Goal: Task Accomplishment & Management: Complete application form

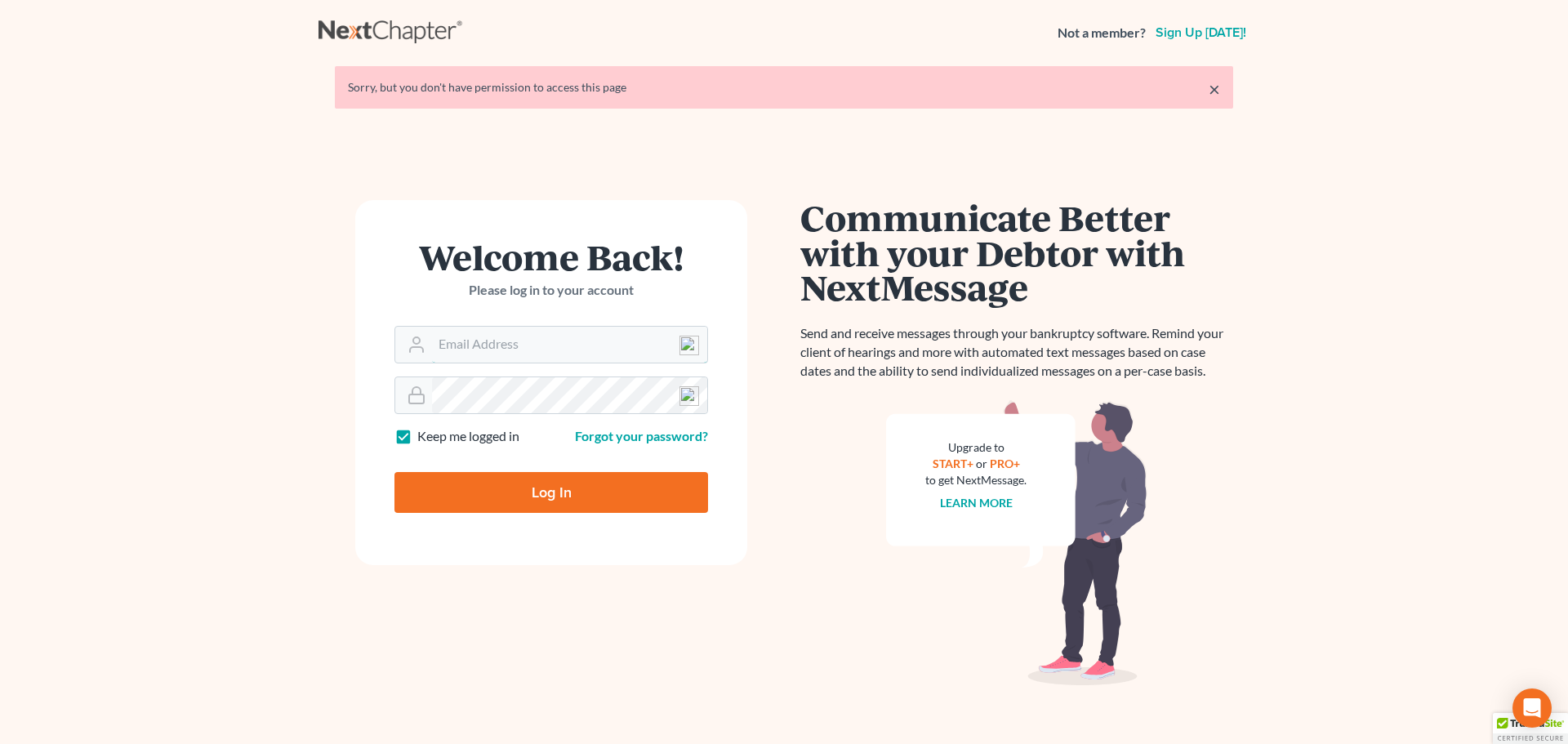
type input "[EMAIL_ADDRESS][DOMAIN_NAME]"
click at [518, 497] on input "Log In" at bounding box center [551, 492] width 313 height 41
type input "Thinking..."
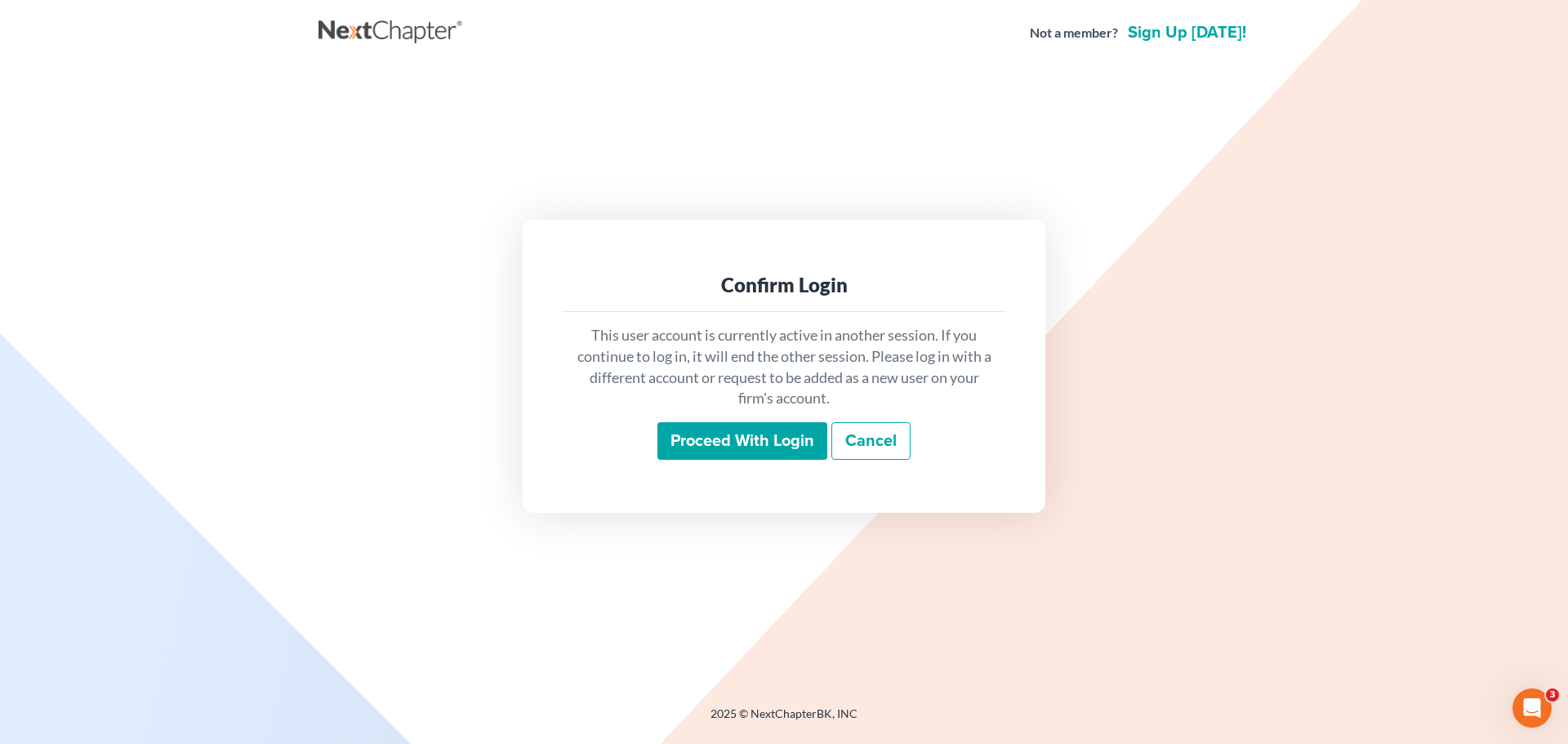
click at [784, 435] on input "Proceed with login" at bounding box center [743, 441] width 170 height 37
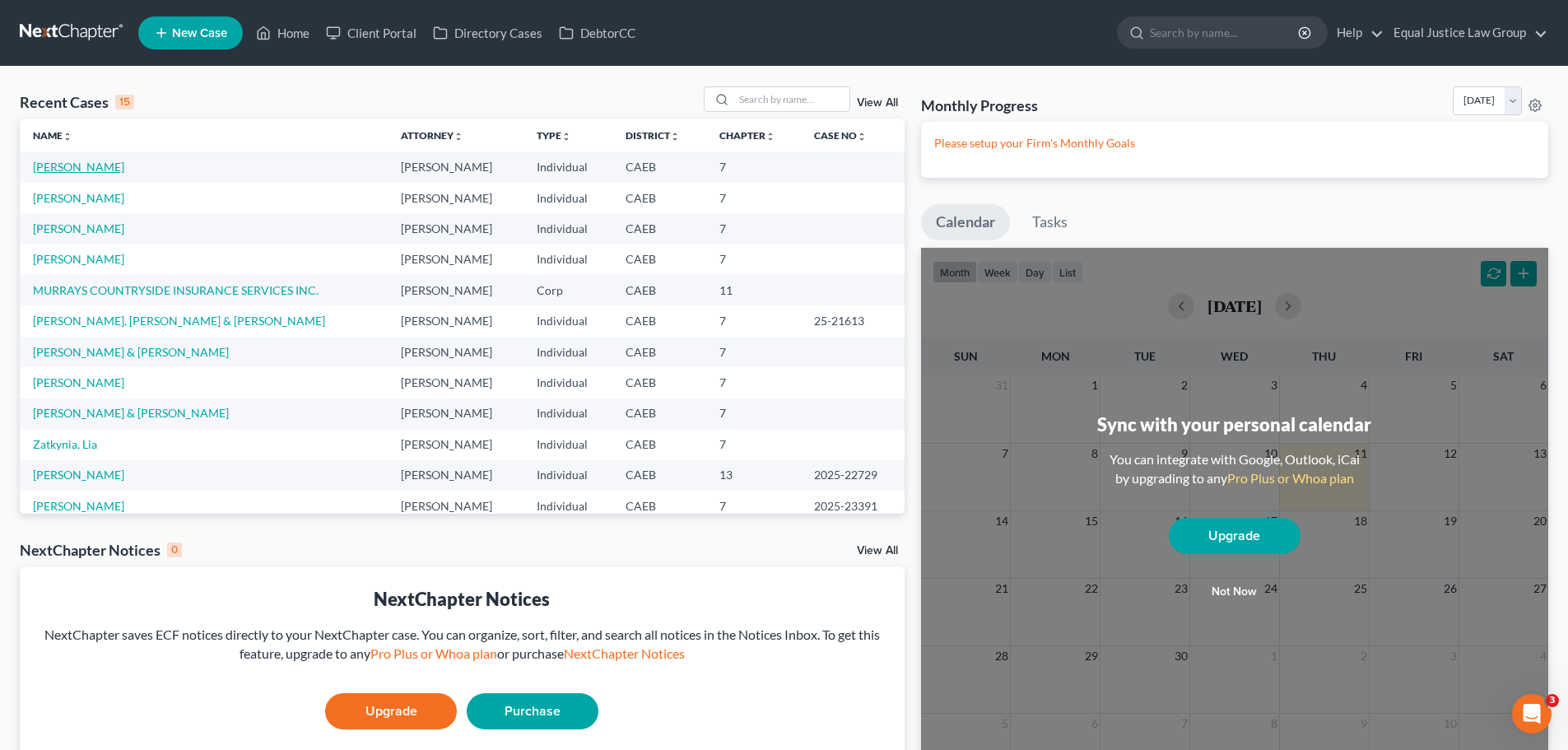
click at [73, 168] on link "[PERSON_NAME]" at bounding box center [78, 166] width 92 height 14
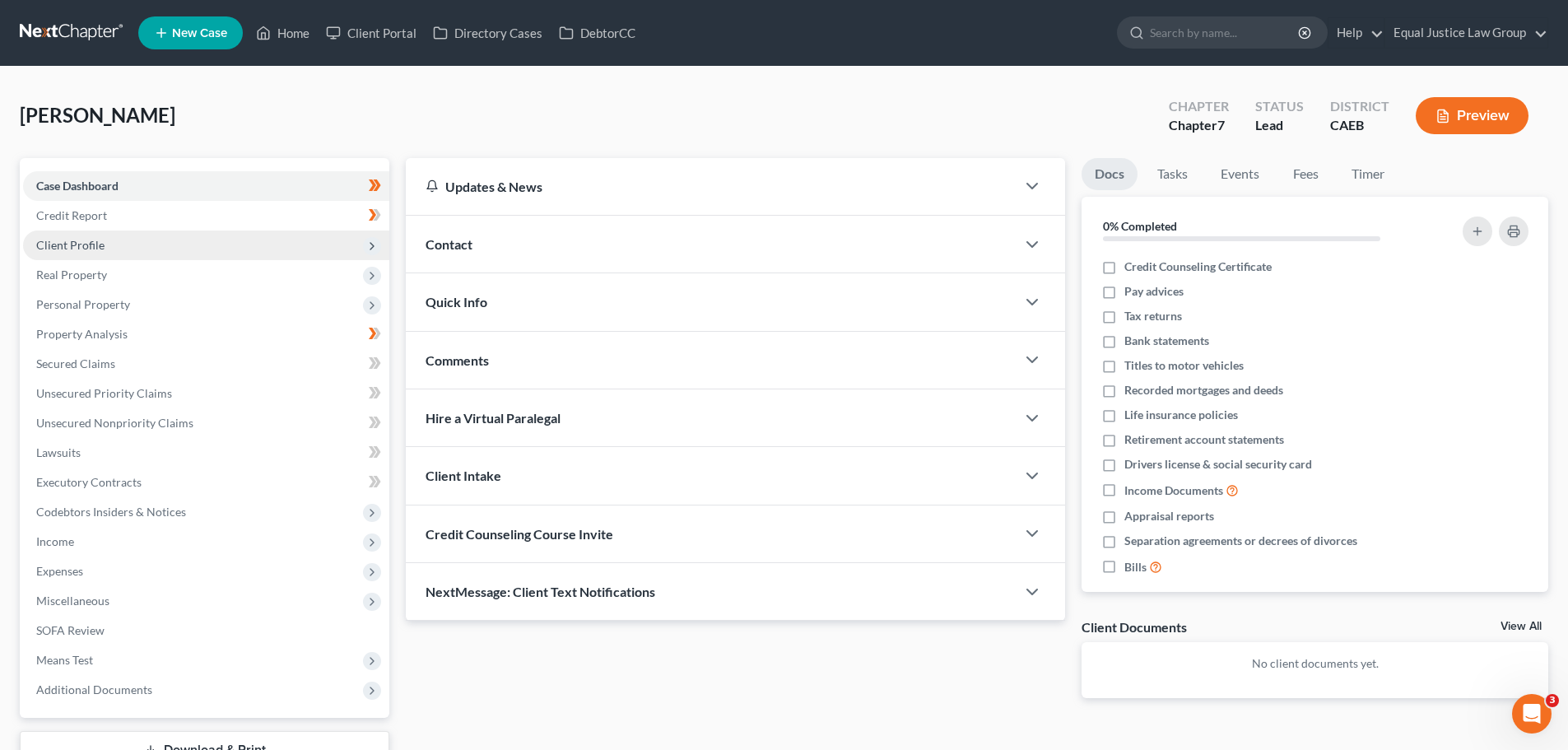
click at [92, 244] on span "Client Profile" at bounding box center [70, 244] width 68 height 14
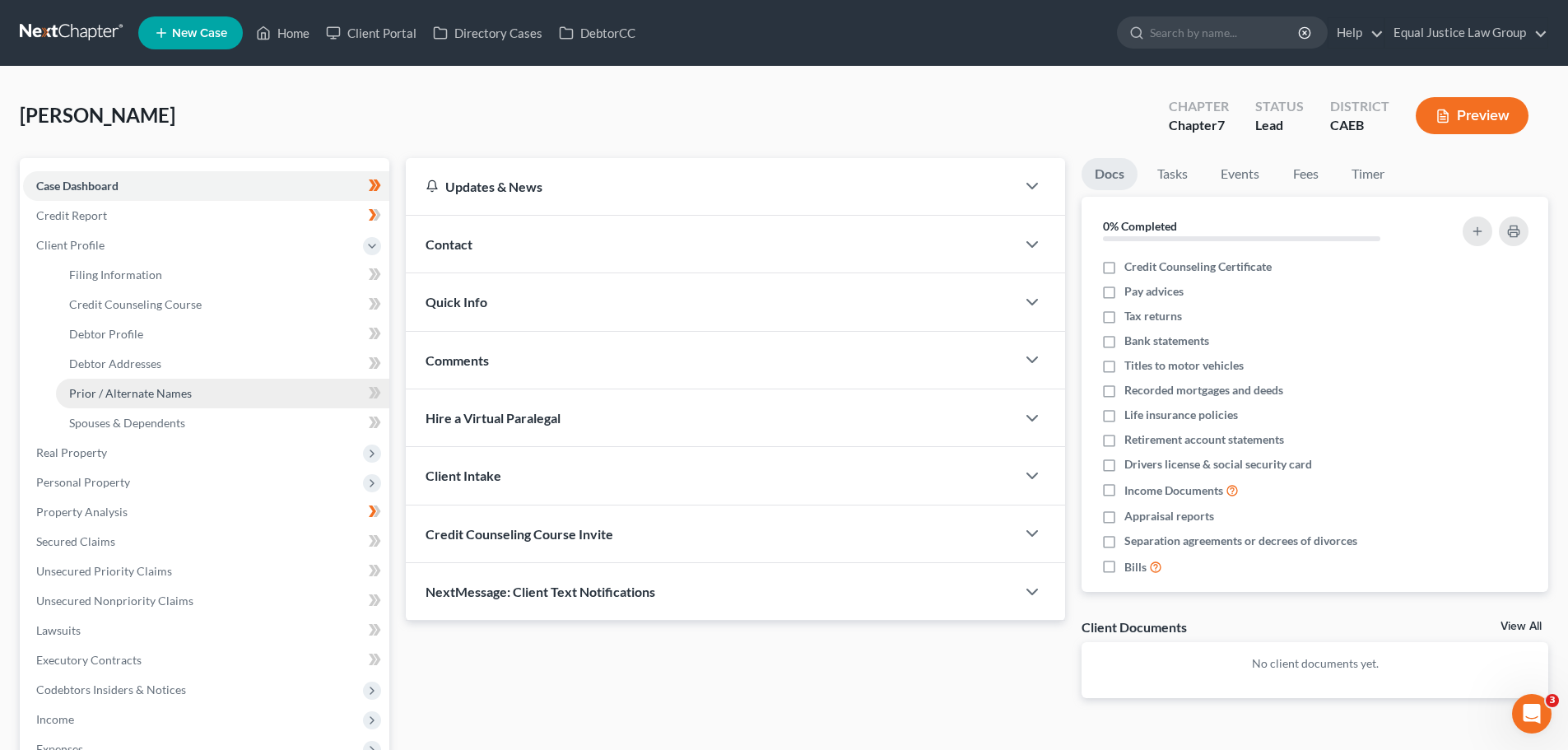
click at [118, 392] on span "Prior / Alternate Names" at bounding box center [130, 392] width 123 height 14
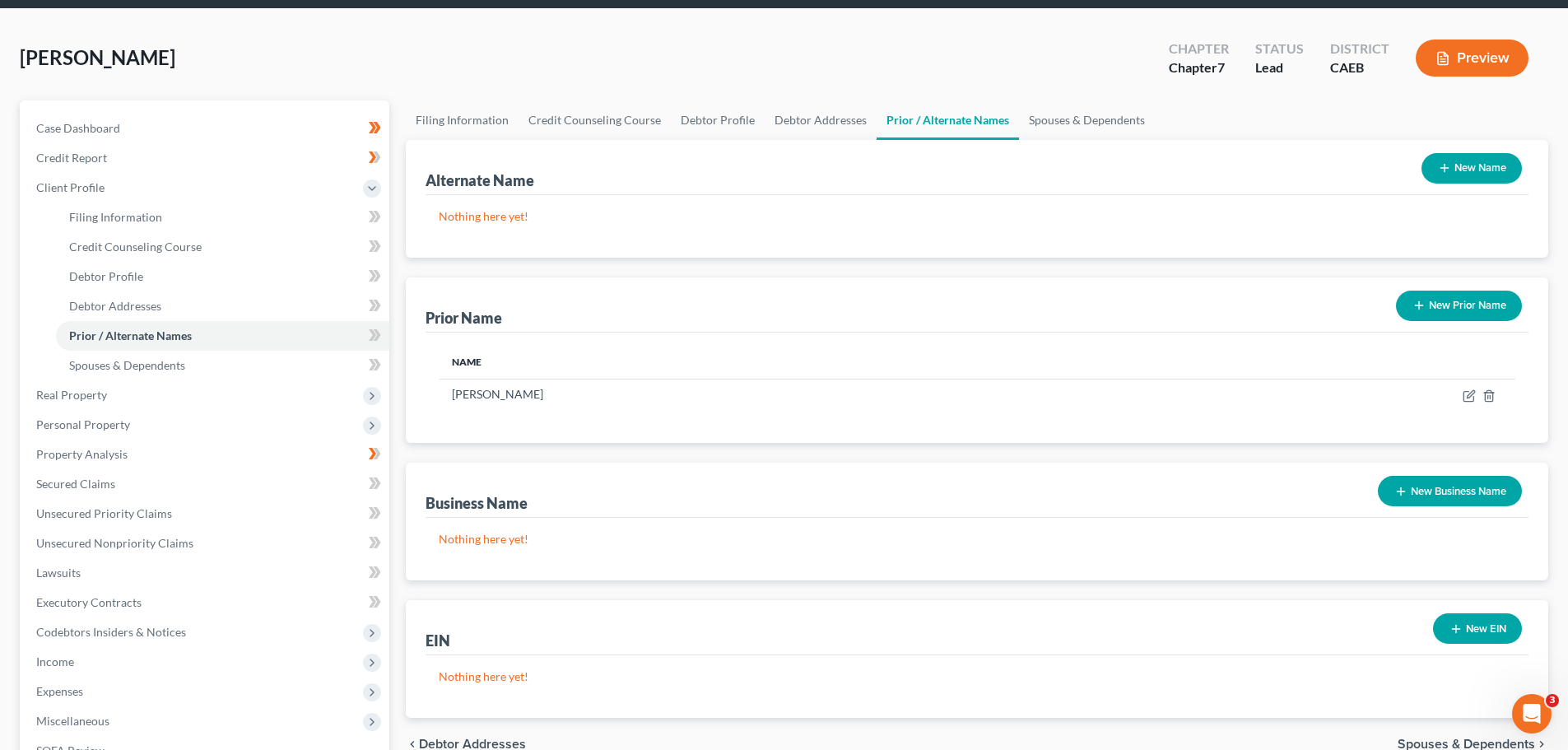
scroll to position [82, 0]
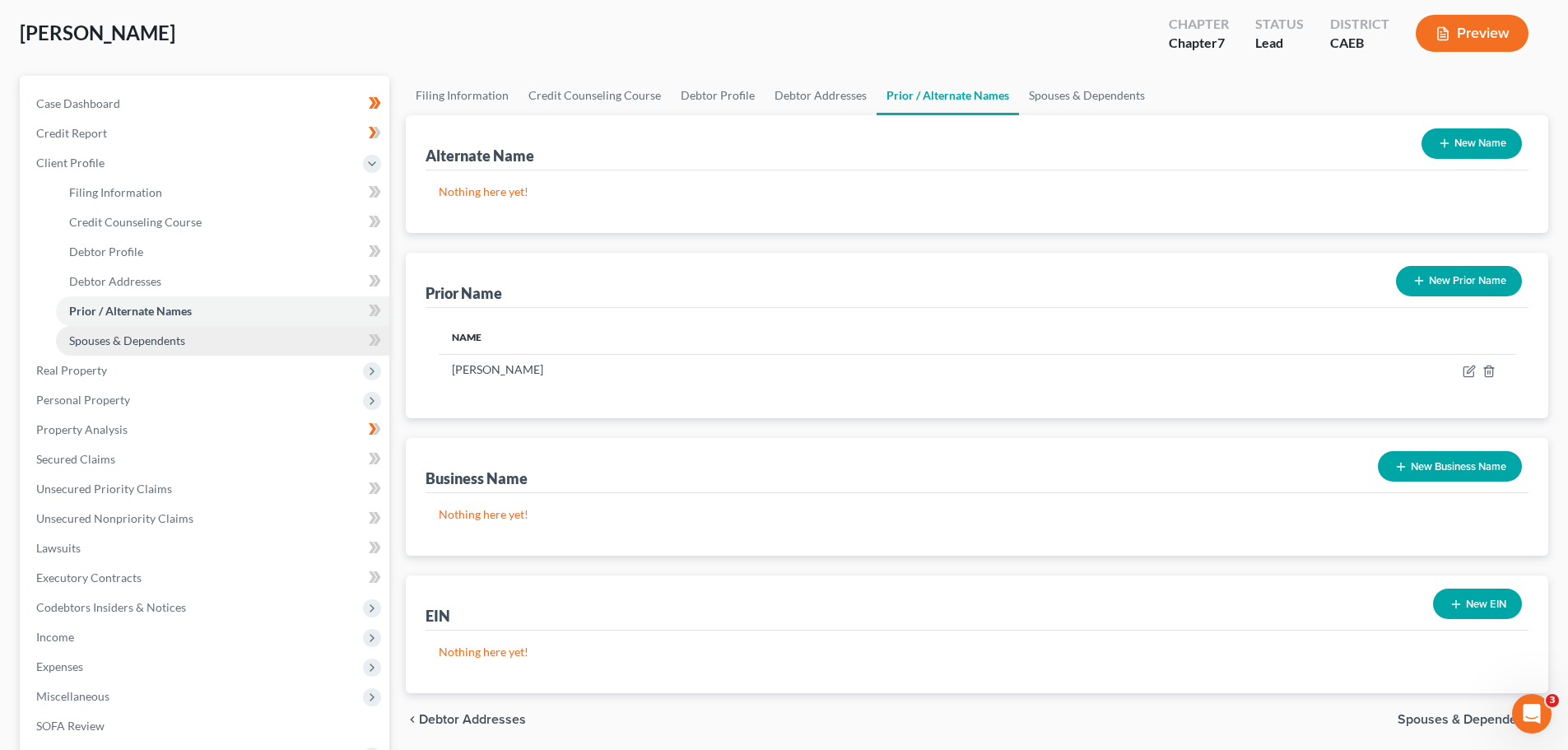
click at [185, 346] on link "Spouses & Dependents" at bounding box center [223, 340] width 334 height 29
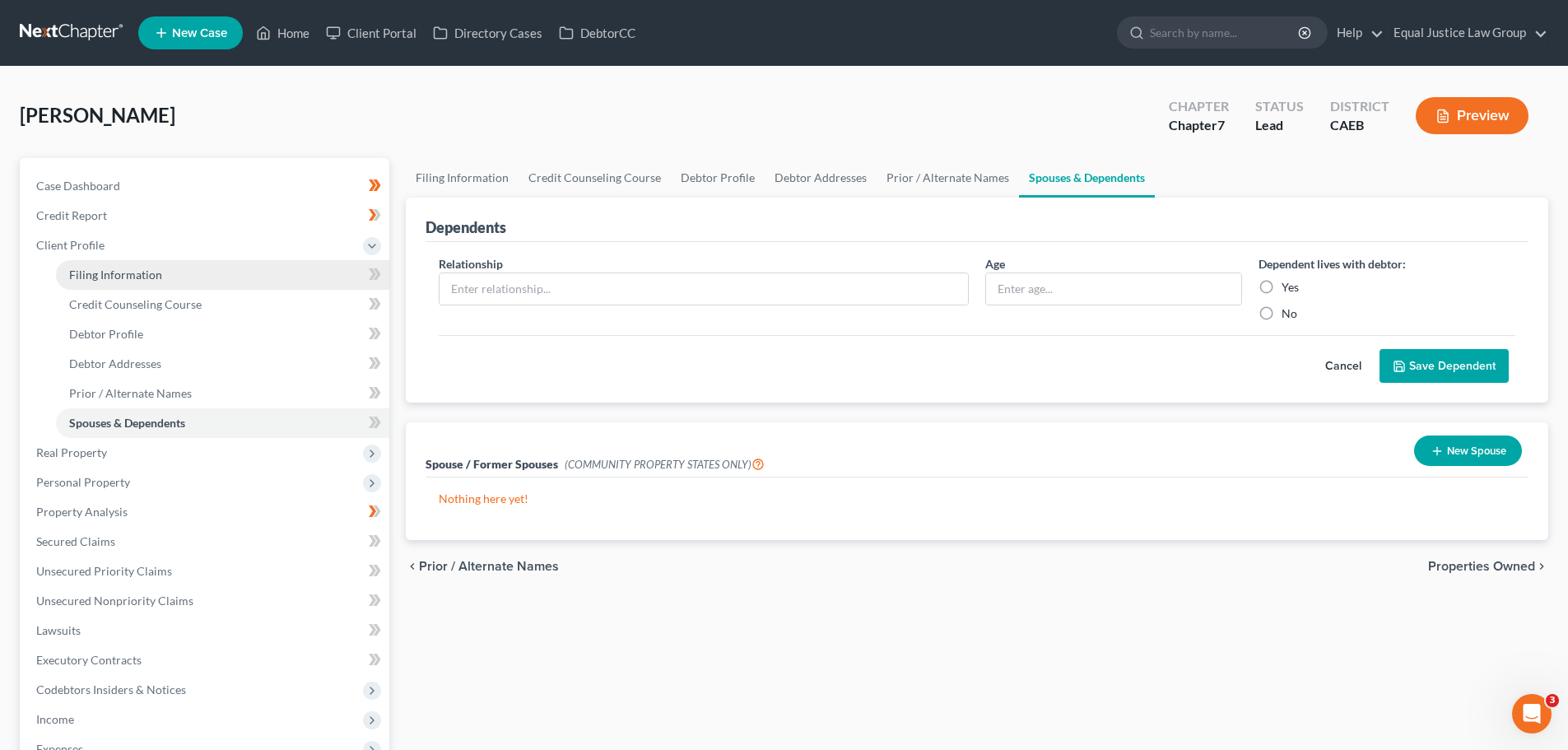
click at [102, 281] on span "Filing Information" at bounding box center [115, 274] width 93 height 14
select select "1"
select select "0"
select select "4"
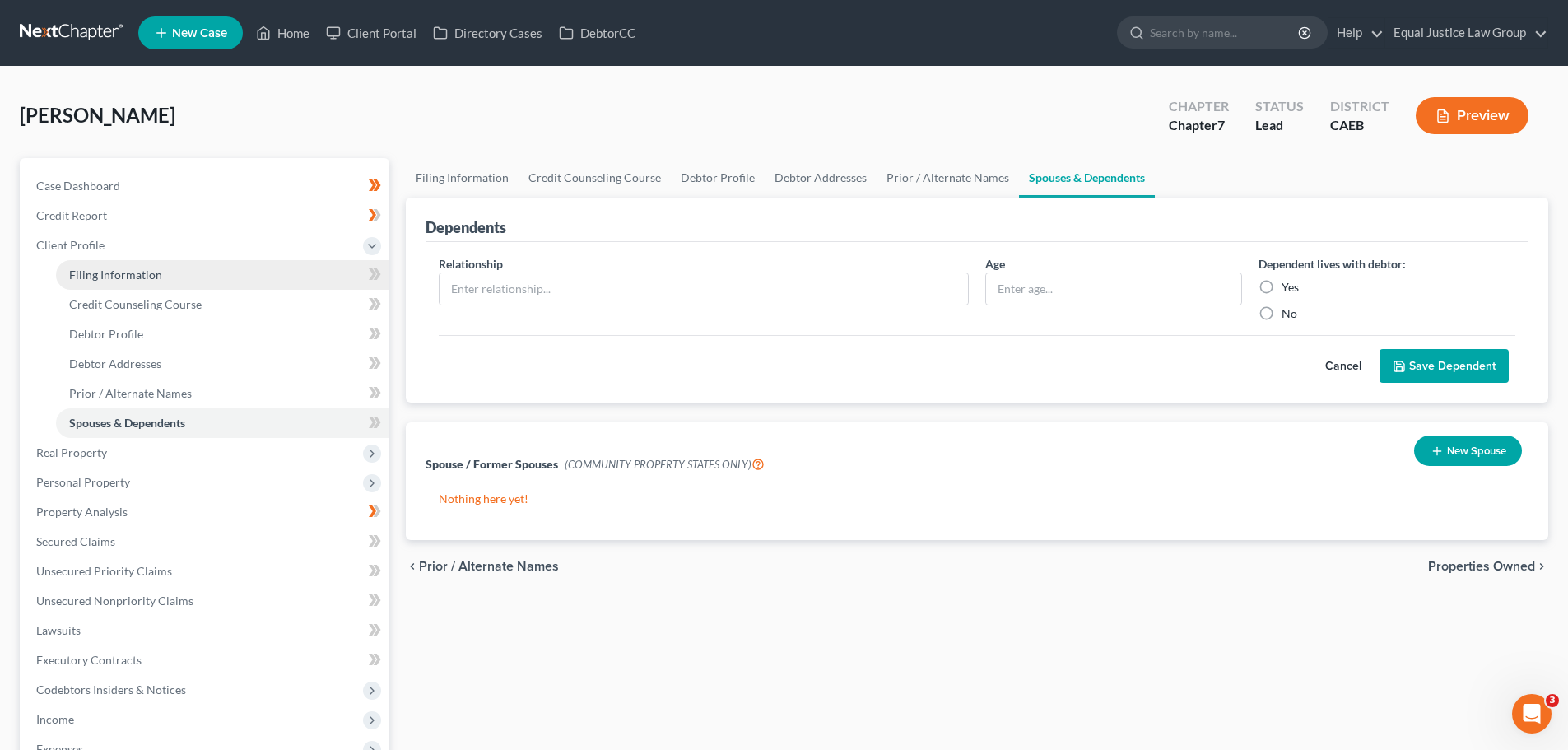
select select "1"
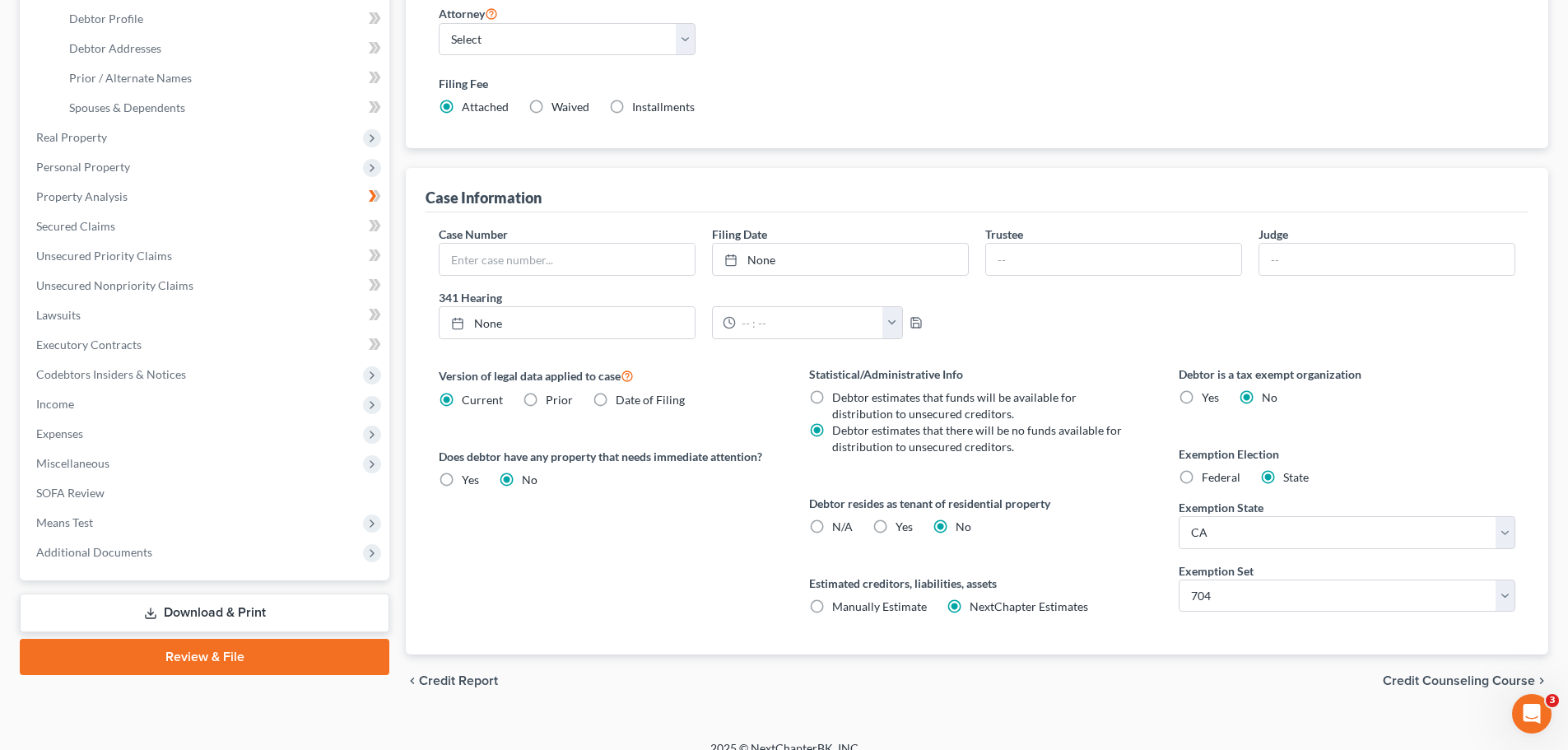
scroll to position [329, 0]
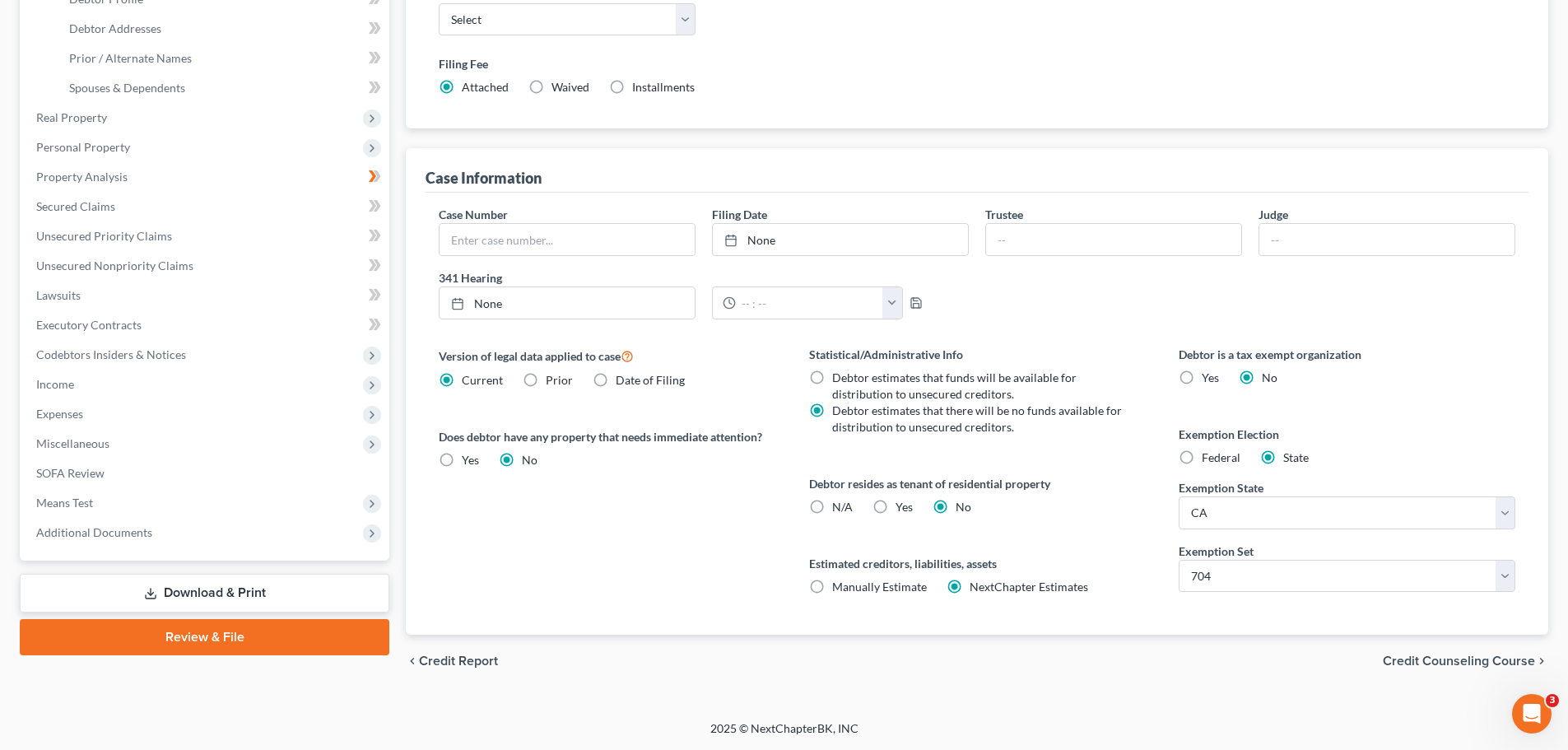
click at [1450, 658] on span "Credit Counseling Course" at bounding box center [1459, 661] width 152 height 13
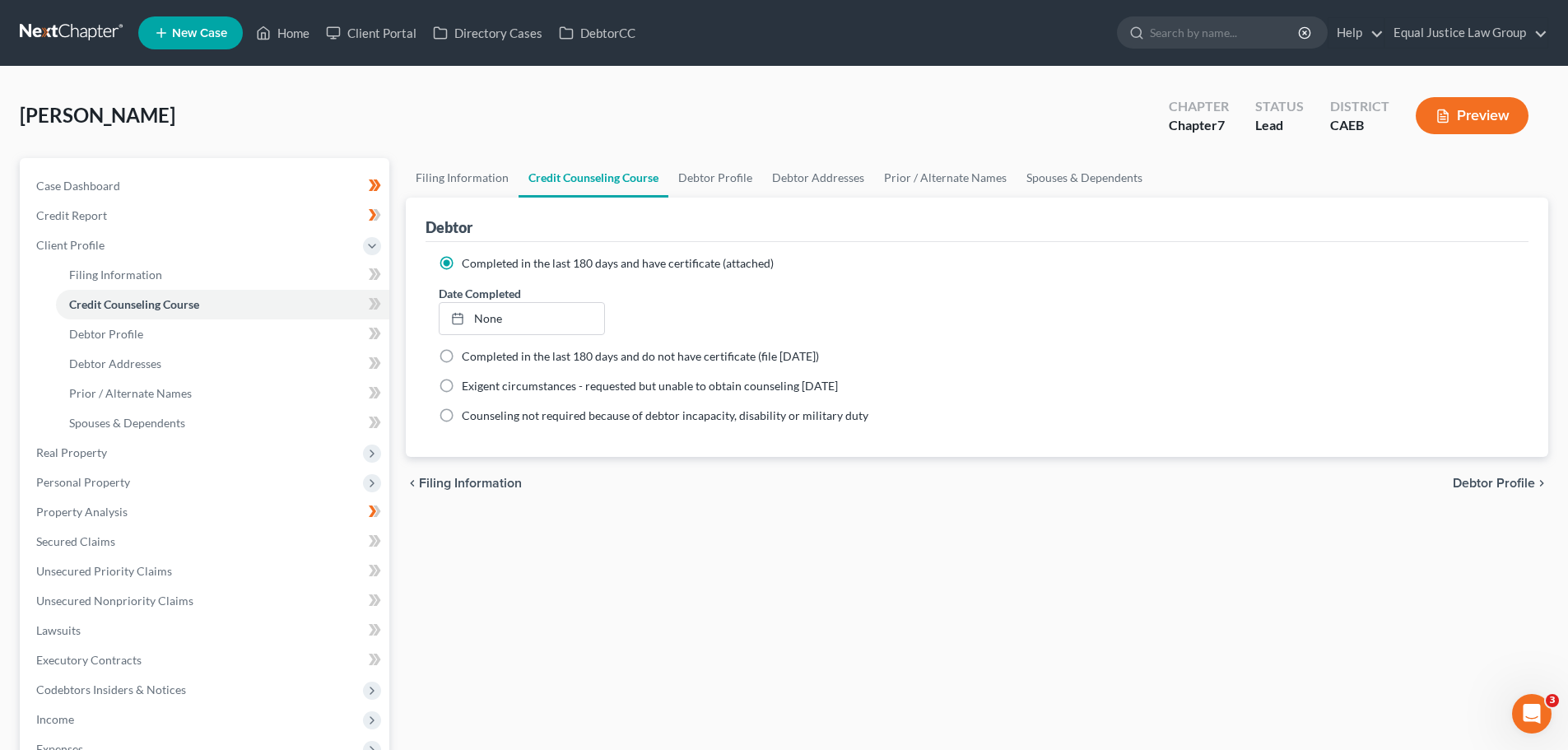
click at [1491, 482] on span "Debtor Profile" at bounding box center [1494, 483] width 82 height 13
select select "0"
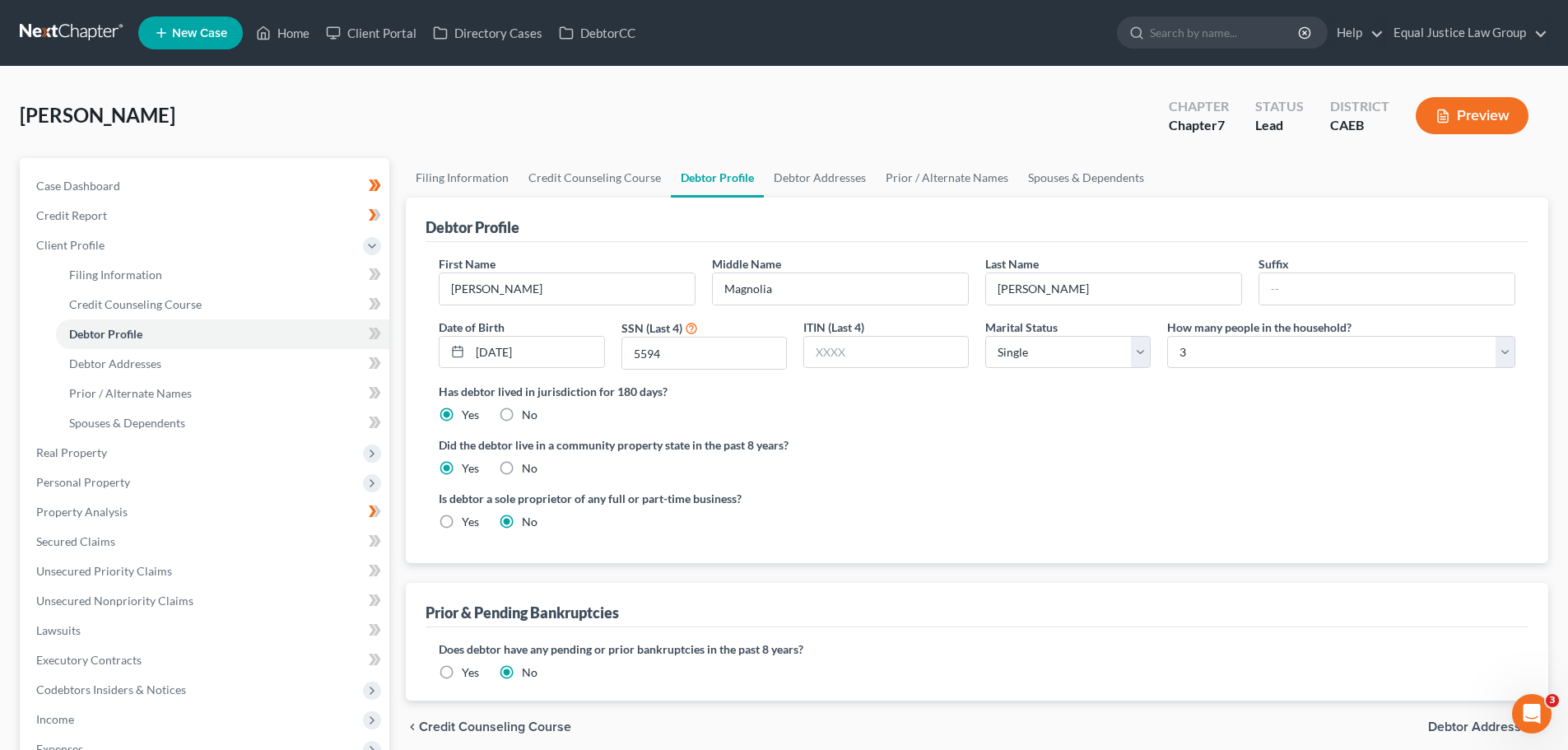
scroll to position [82, 0]
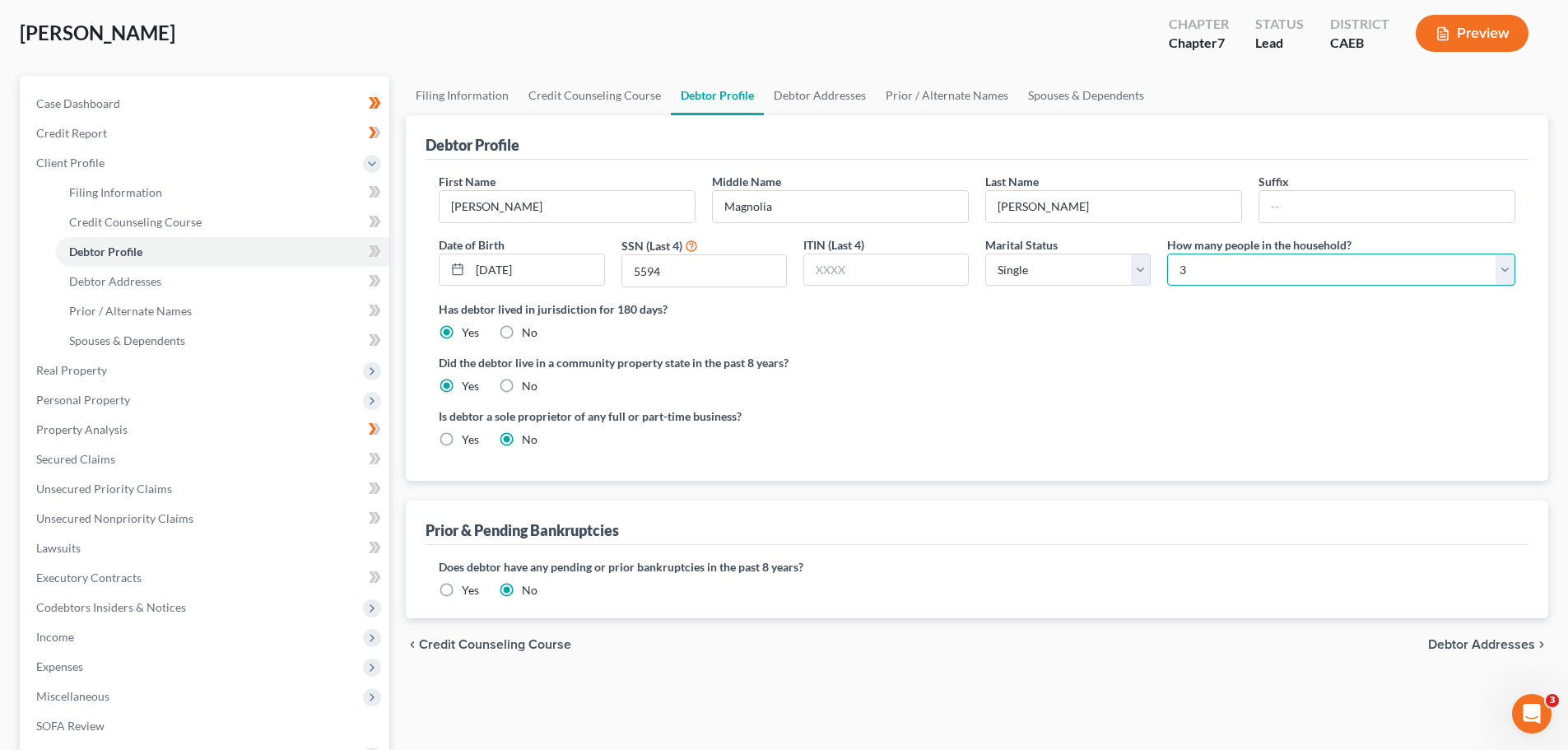
click at [1293, 261] on select "Select 1 2 3 4 5 6 7 8 9 10 11 12 13 14 15 16 17 18 19 20" at bounding box center [1341, 270] width 348 height 33
select select "0"
click at [1167, 254] on select "Select 1 2 3 4 5 6 7 8 9 10 11 12 13 14 15 16 17 18 19 20" at bounding box center [1341, 270] width 348 height 33
click at [1171, 323] on div "Has debtor lived in jurisdiction for 180 days? Yes No Debtor must reside in jur…" at bounding box center [976, 321] width 1076 height 40
click at [1476, 643] on span "Debtor Addresses" at bounding box center [1481, 644] width 107 height 13
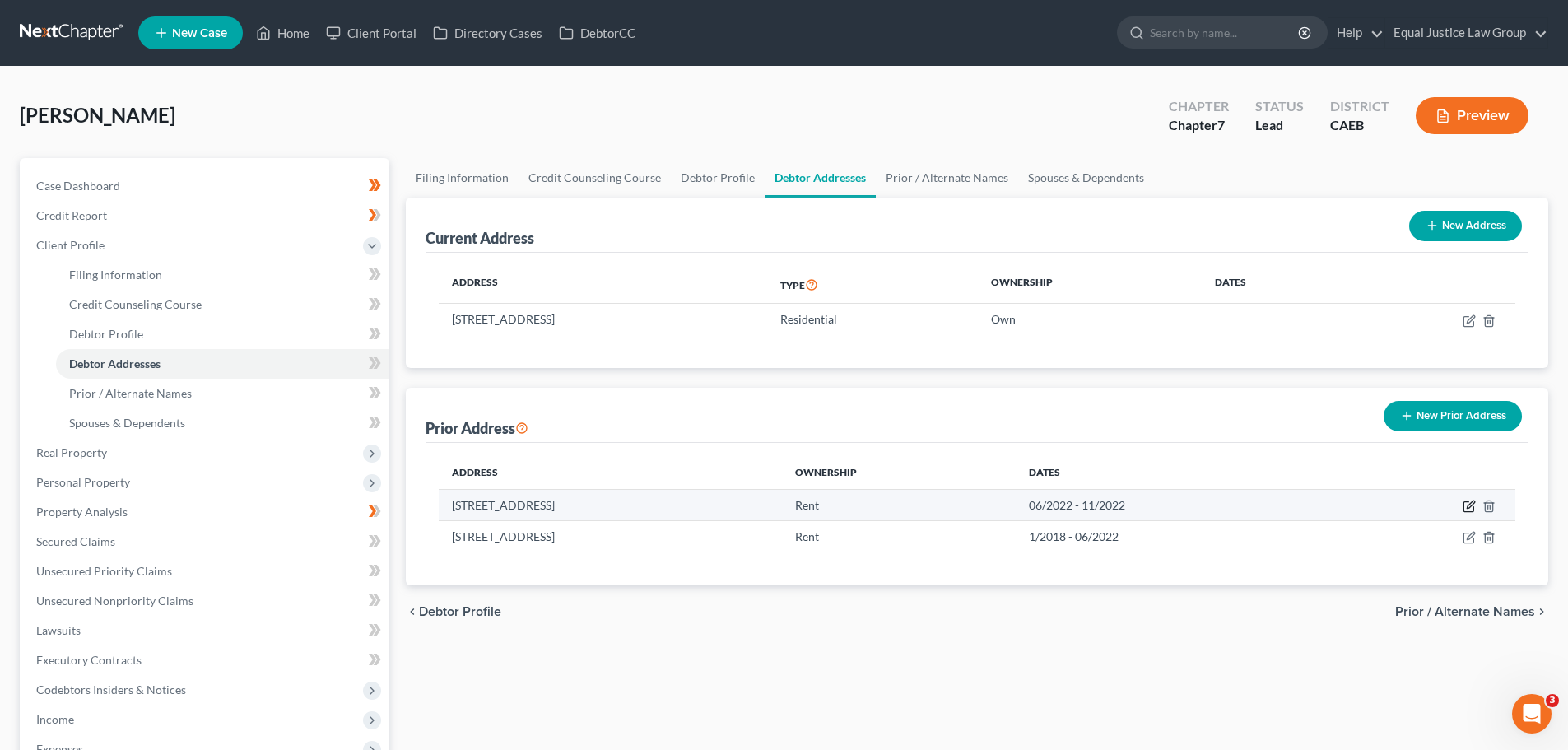
click at [1472, 502] on icon "button" at bounding box center [1471, 504] width 8 height 8
select select "4"
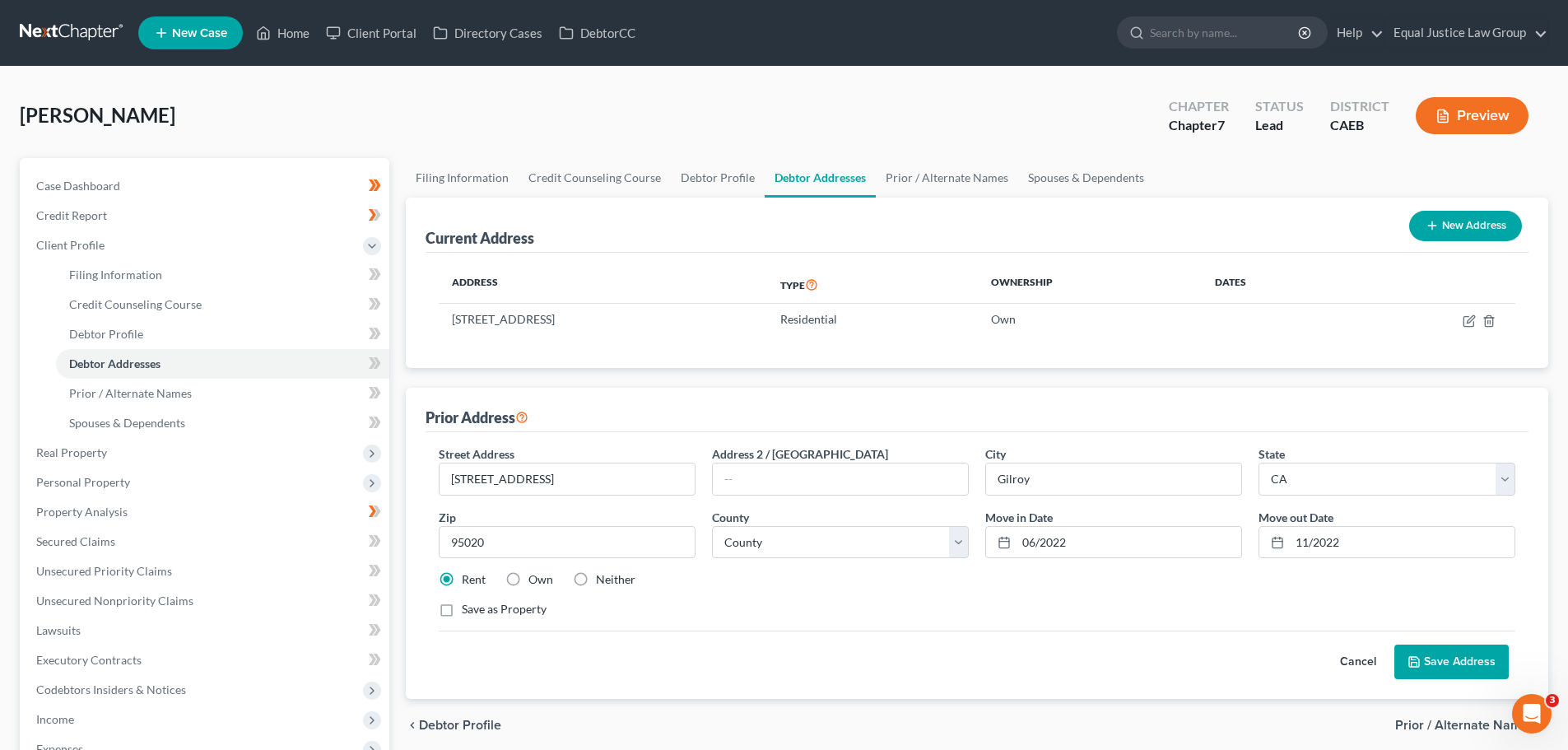
click at [601, 580] on label "Neither" at bounding box center [615, 580] width 39 height 17
click at [602, 580] on input "Neither" at bounding box center [608, 576] width 11 height 11
radio input "true"
click at [1420, 654] on button "Save Address" at bounding box center [1452, 661] width 114 height 34
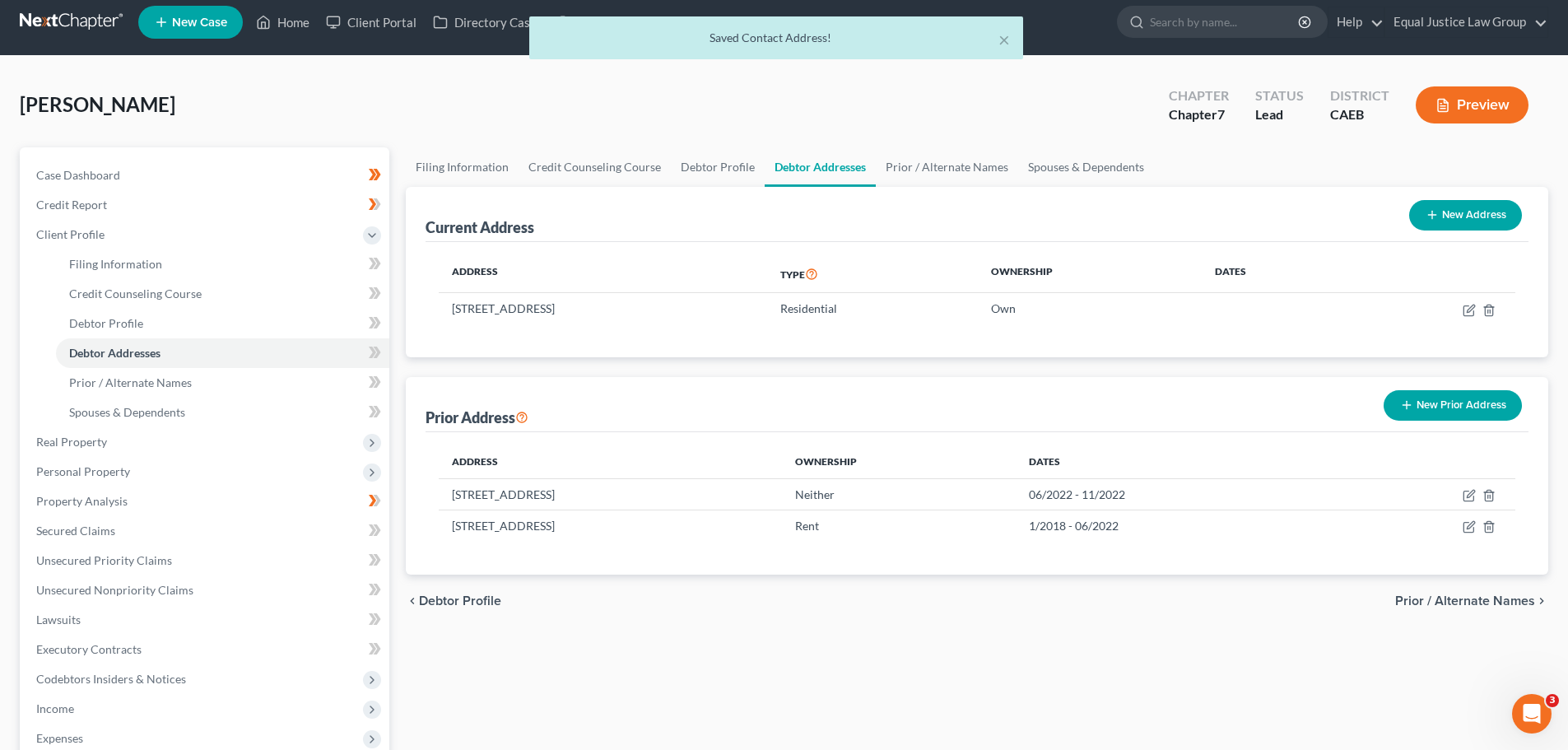
scroll to position [82, 0]
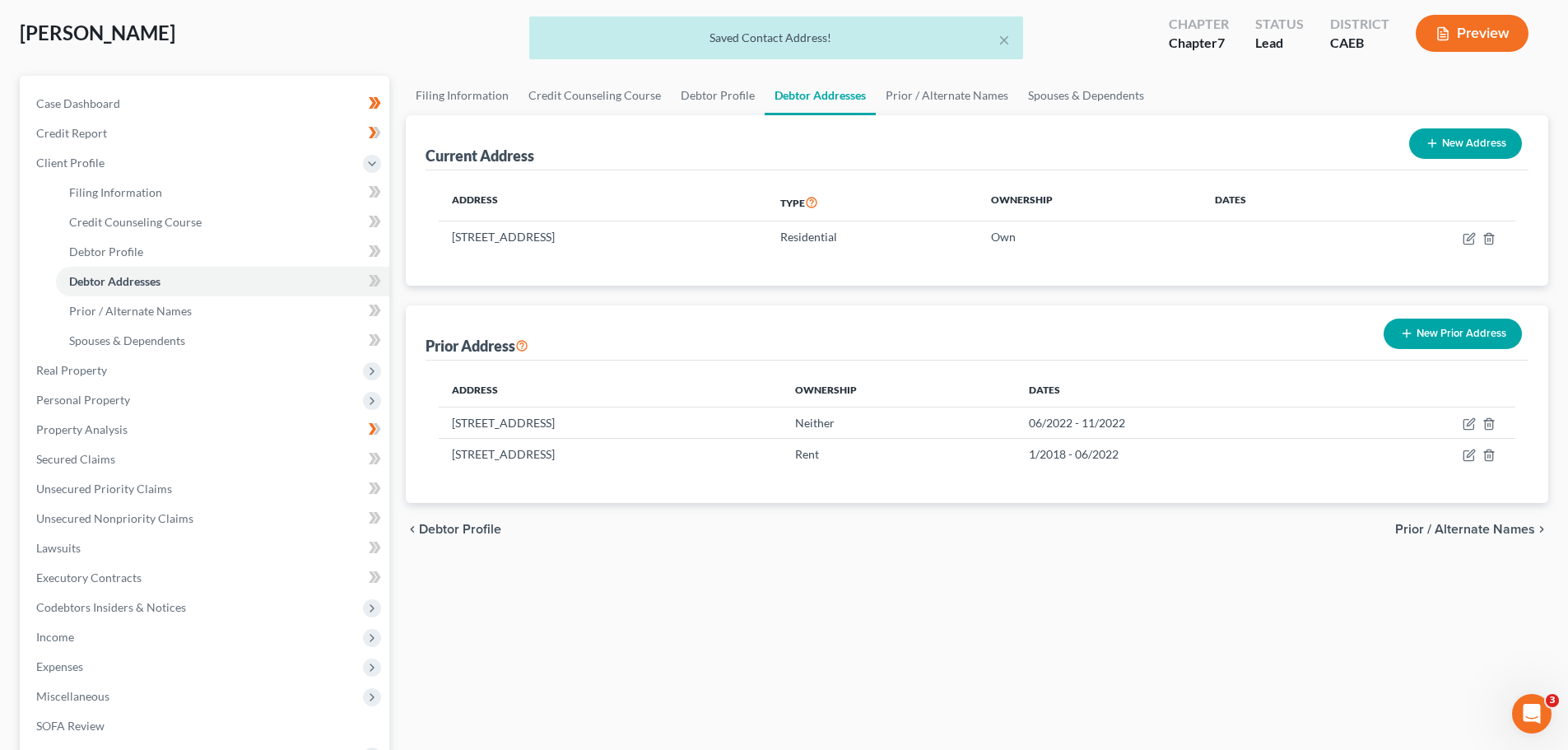
click at [1455, 527] on span "Prior / Alternate Names" at bounding box center [1465, 529] width 140 height 13
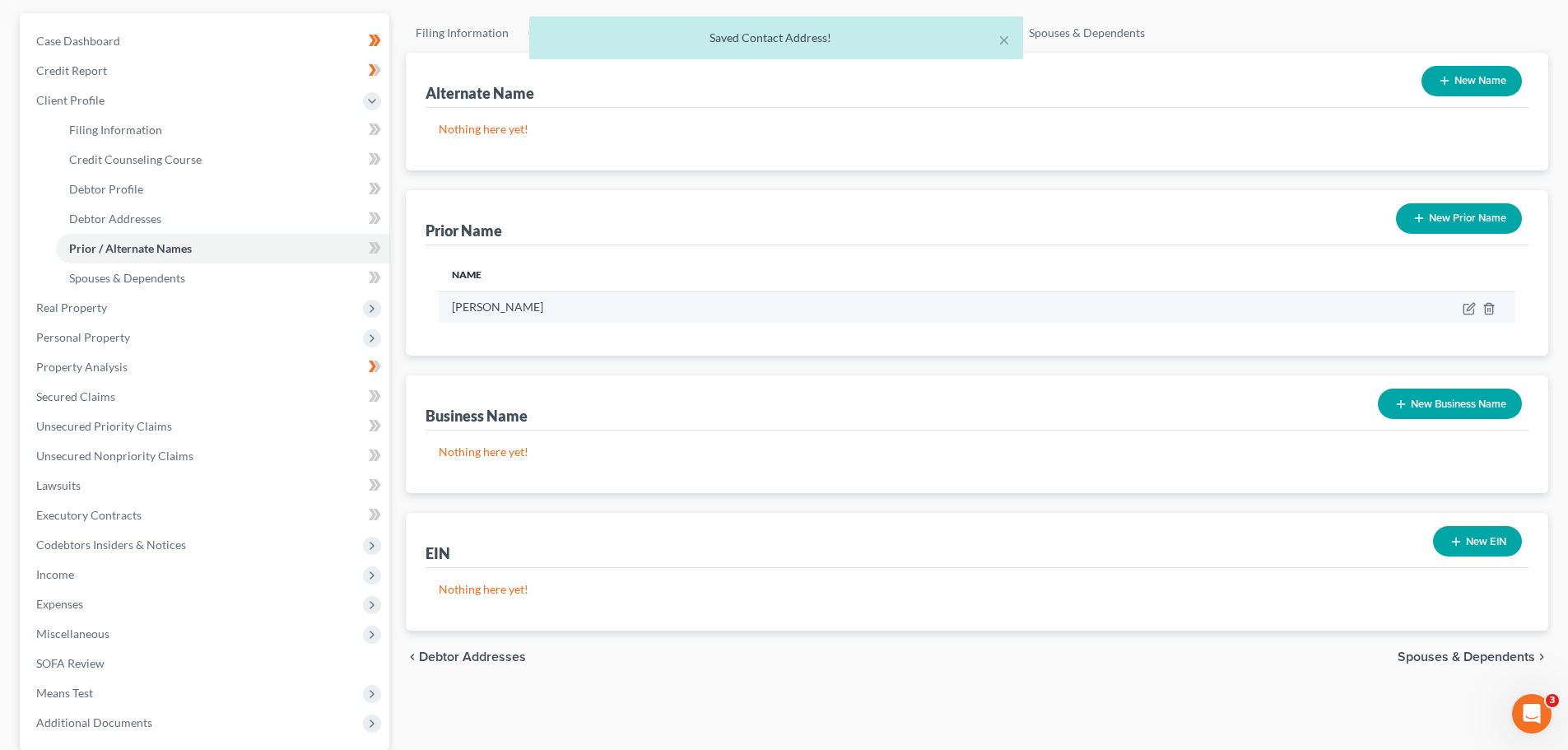
scroll to position [165, 0]
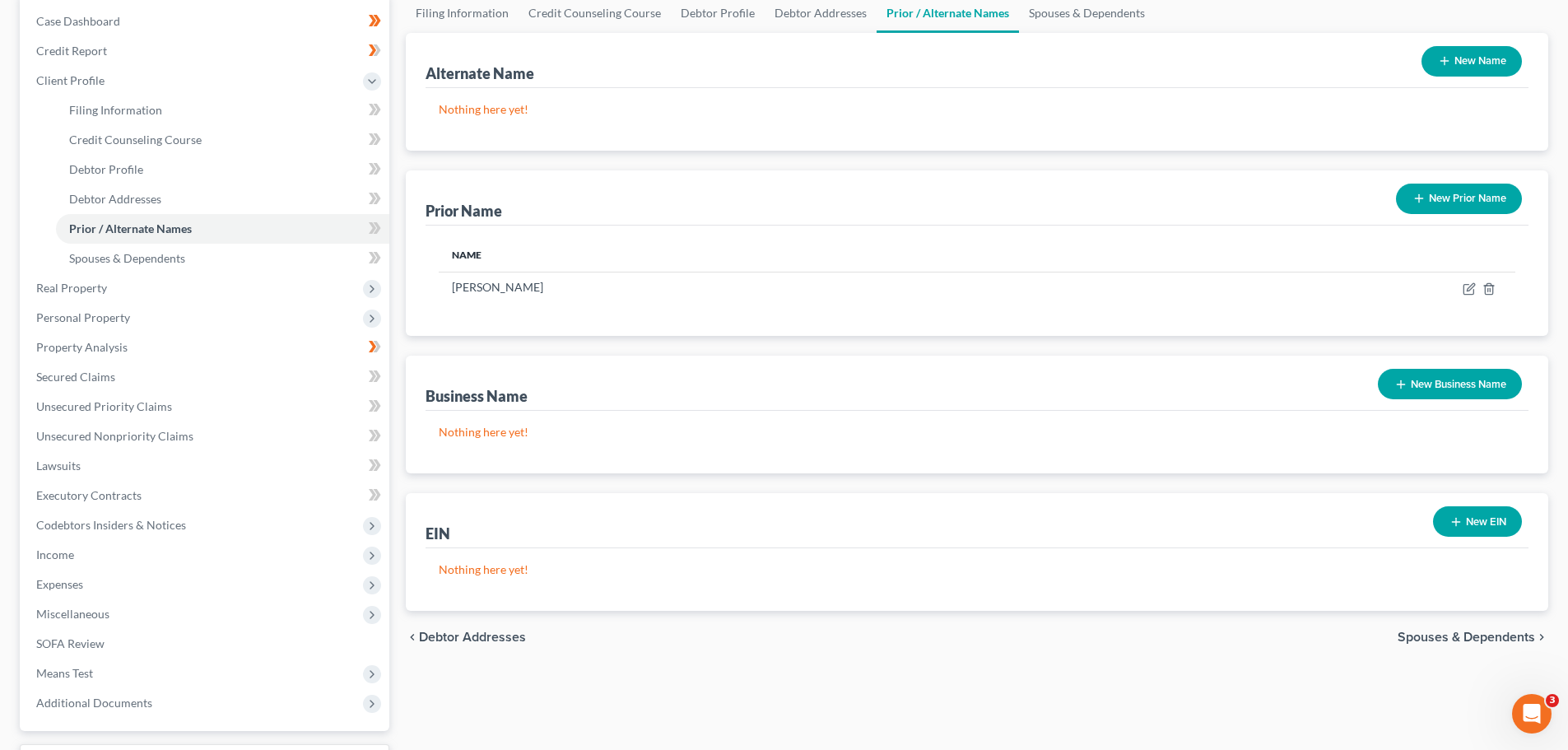
click at [1428, 637] on span "Spouses & Dependents" at bounding box center [1467, 637] width 138 height 13
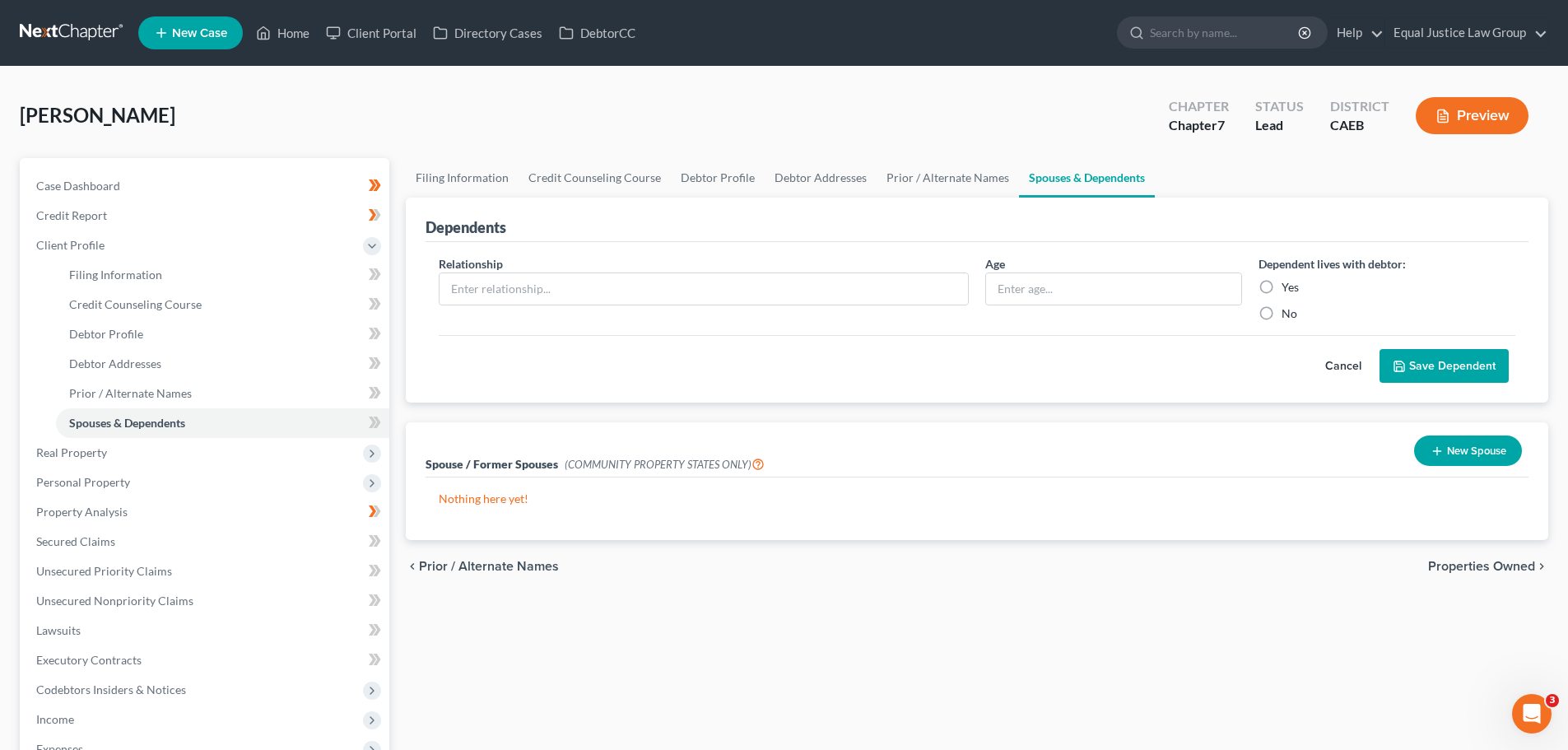
scroll to position [82, 0]
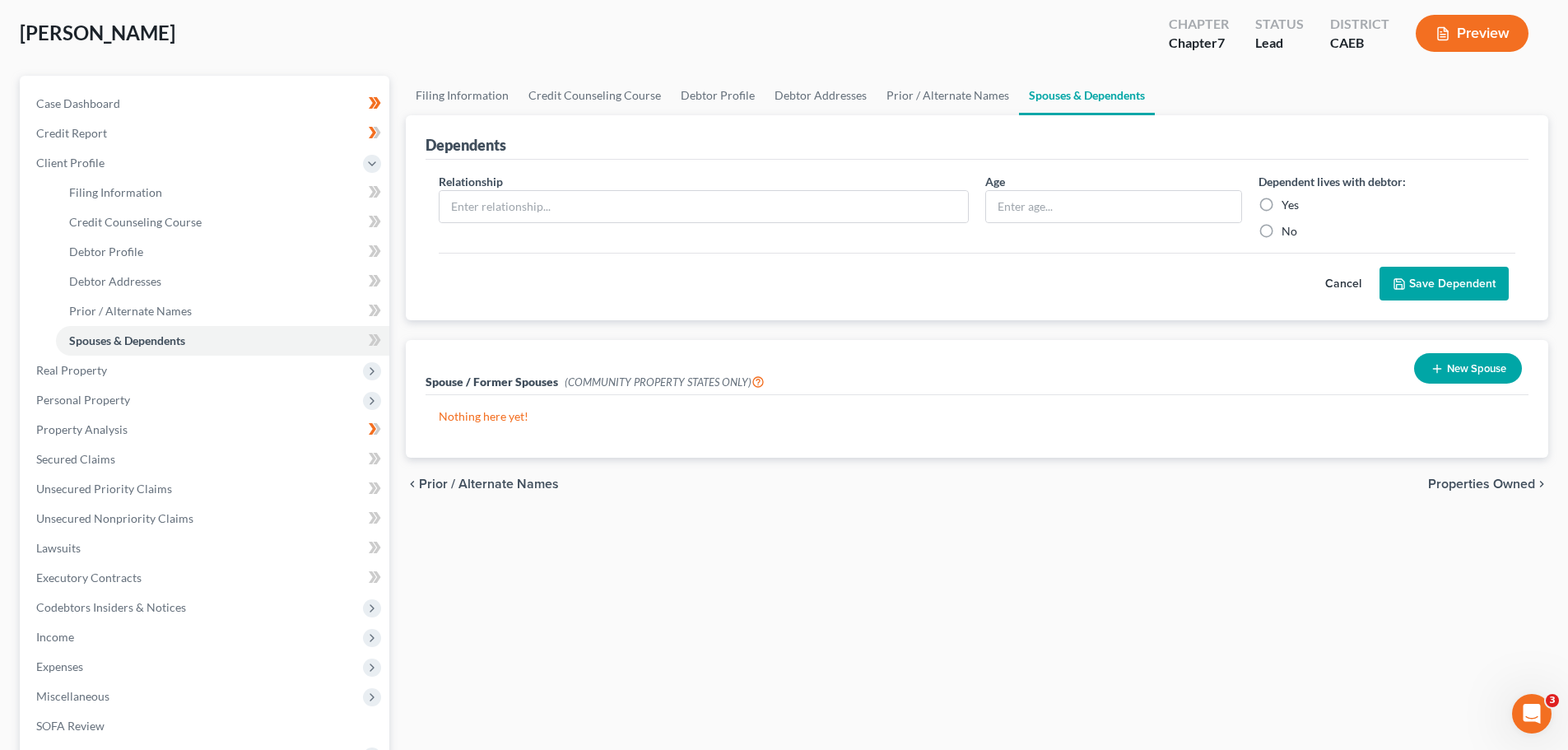
click at [1467, 485] on span "Properties Owned" at bounding box center [1481, 484] width 107 height 13
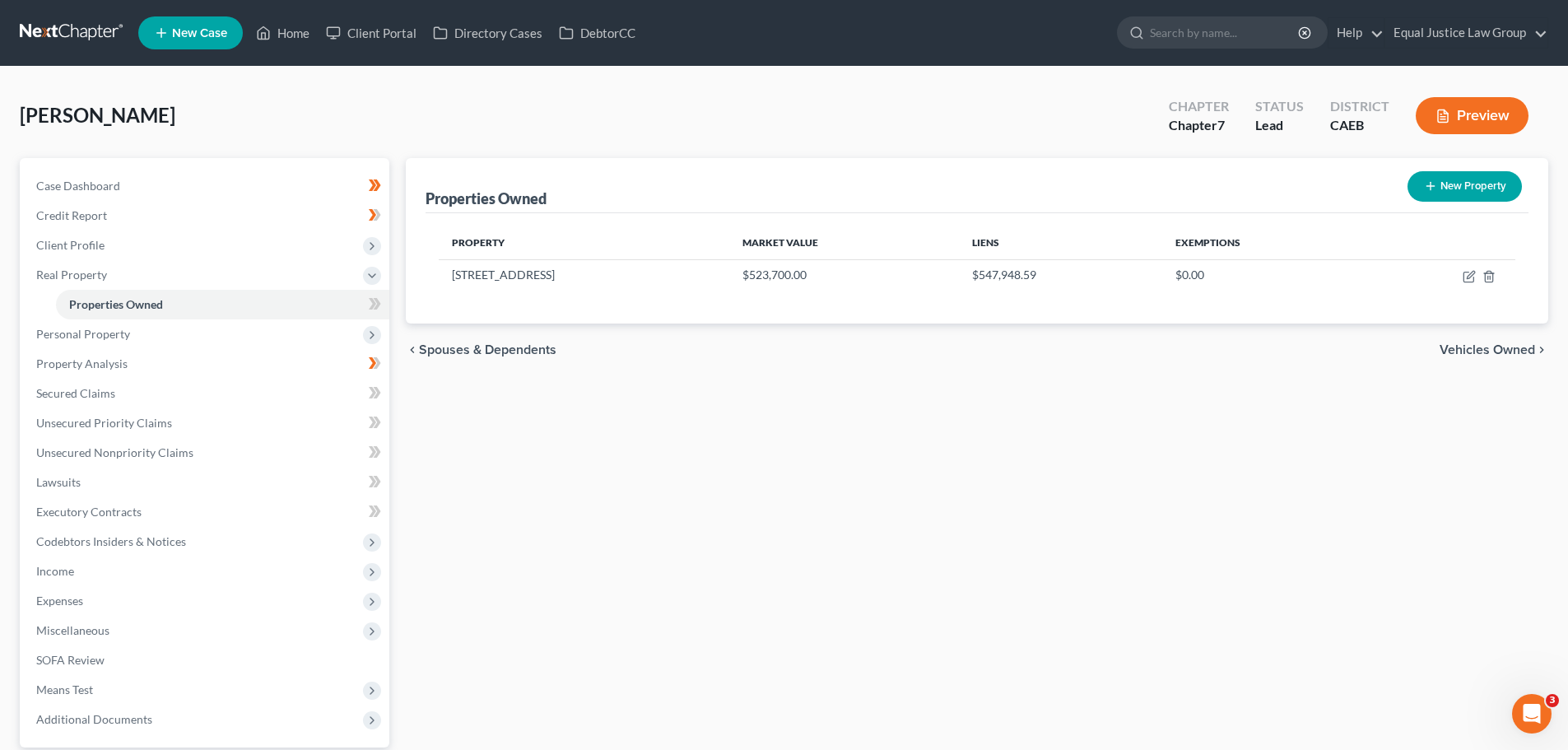
click at [1474, 349] on span "Vehicles Owned" at bounding box center [1488, 350] width 96 height 13
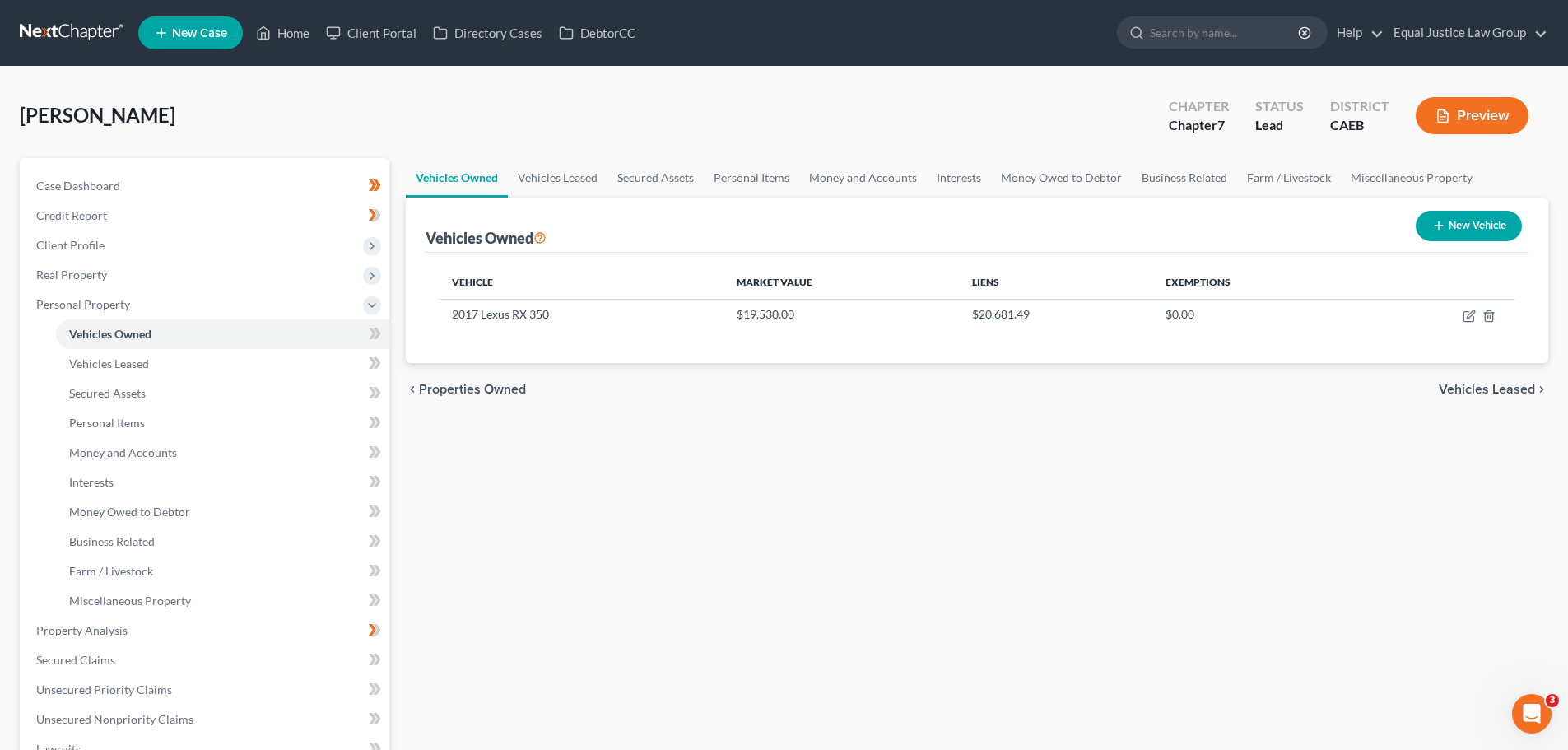
click at [1475, 394] on span "Vehicles Leased" at bounding box center [1487, 390] width 97 height 13
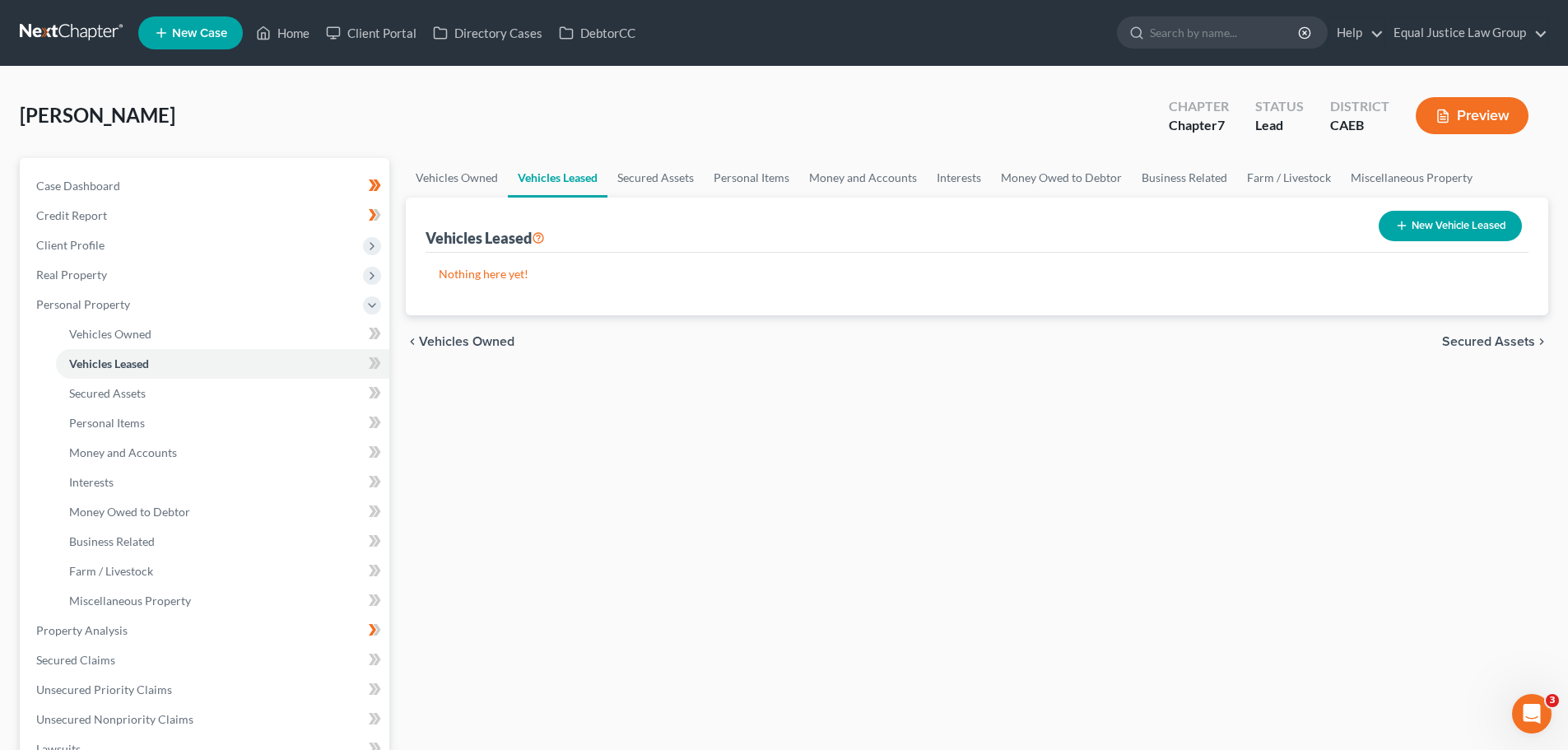
click at [497, 340] on span "Vehicles Owned" at bounding box center [467, 342] width 96 height 13
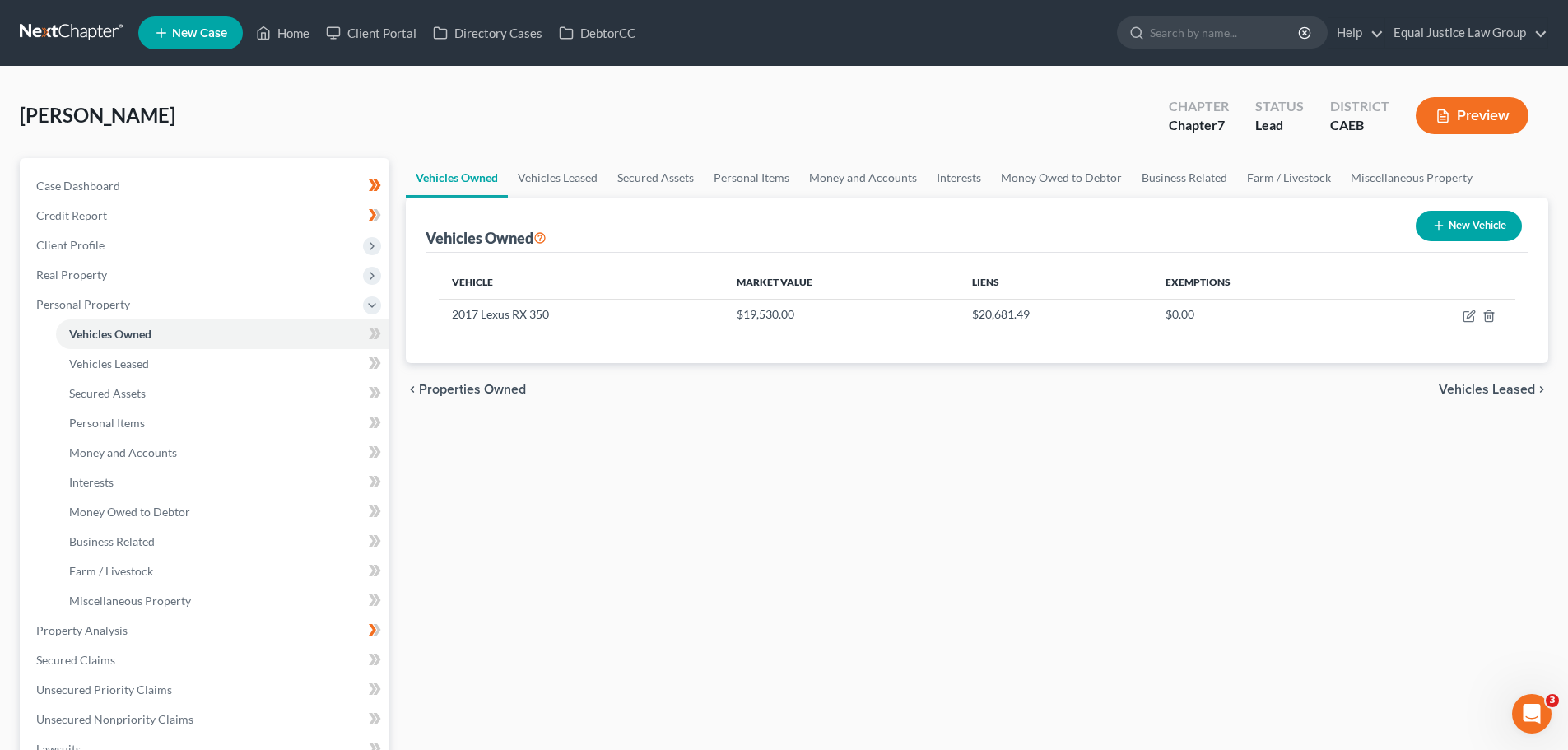
click at [1450, 383] on span "Vehicles Leased" at bounding box center [1487, 390] width 97 height 13
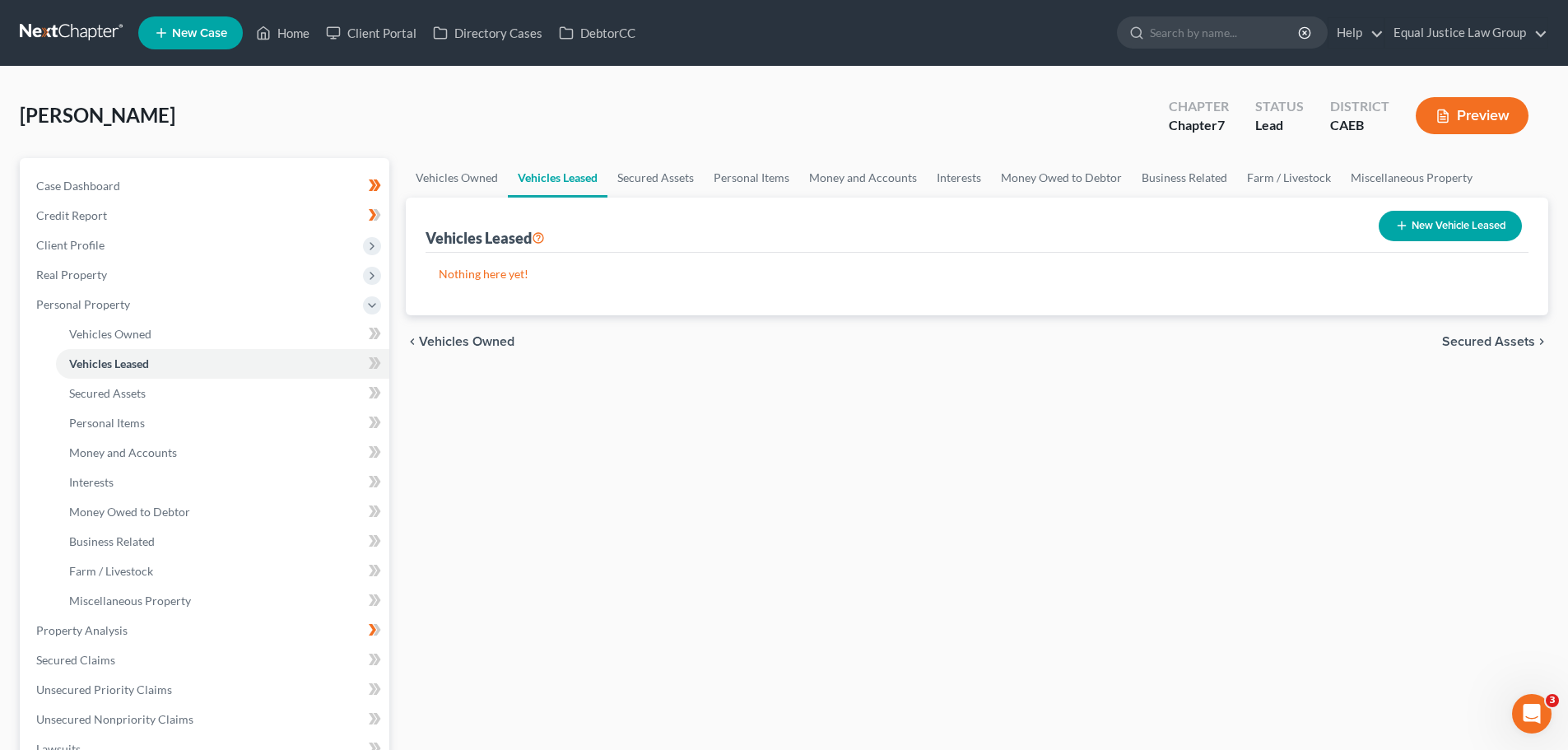
click at [1476, 342] on span "Secured Assets" at bounding box center [1488, 342] width 93 height 13
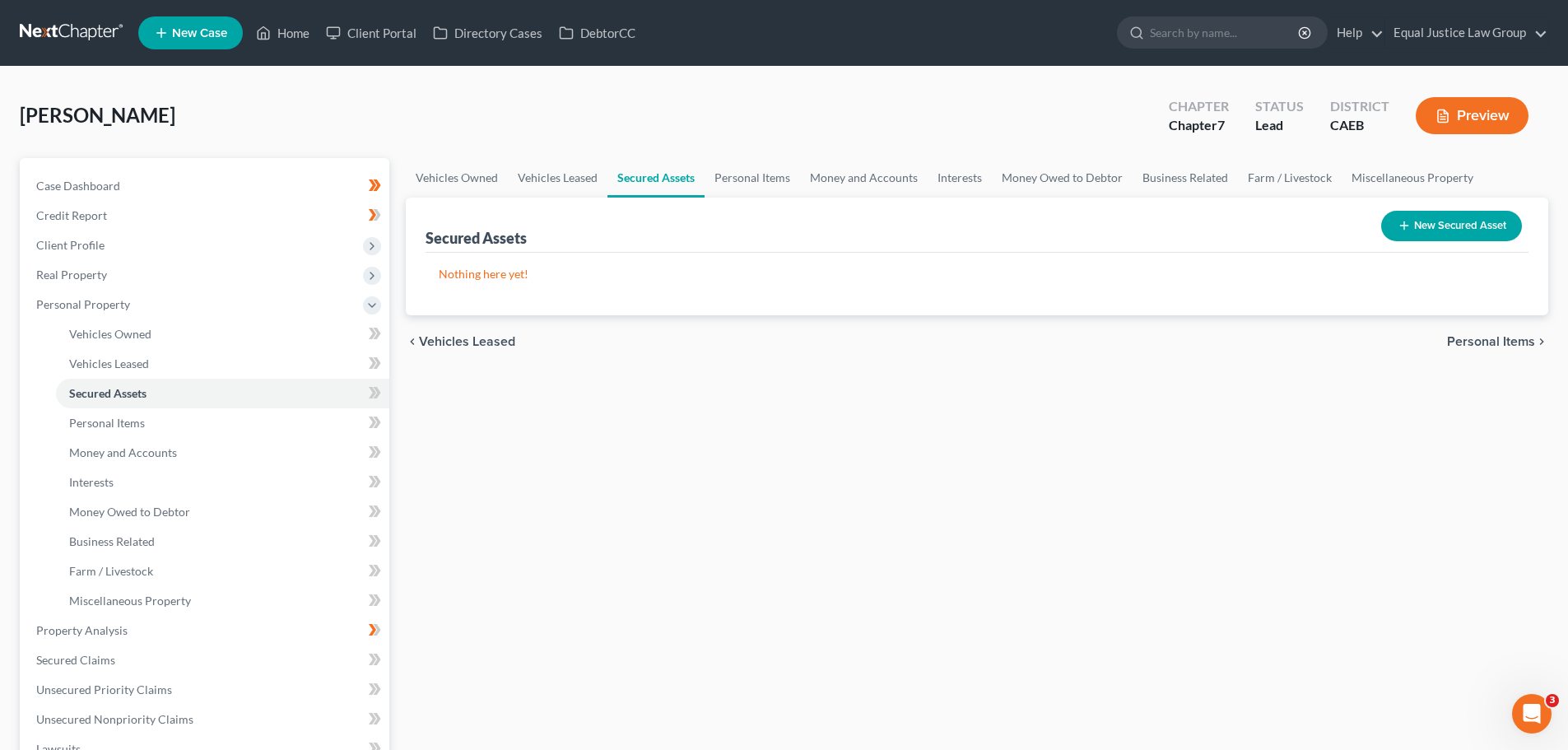
click at [1476, 341] on span "Personal Items" at bounding box center [1491, 342] width 88 height 13
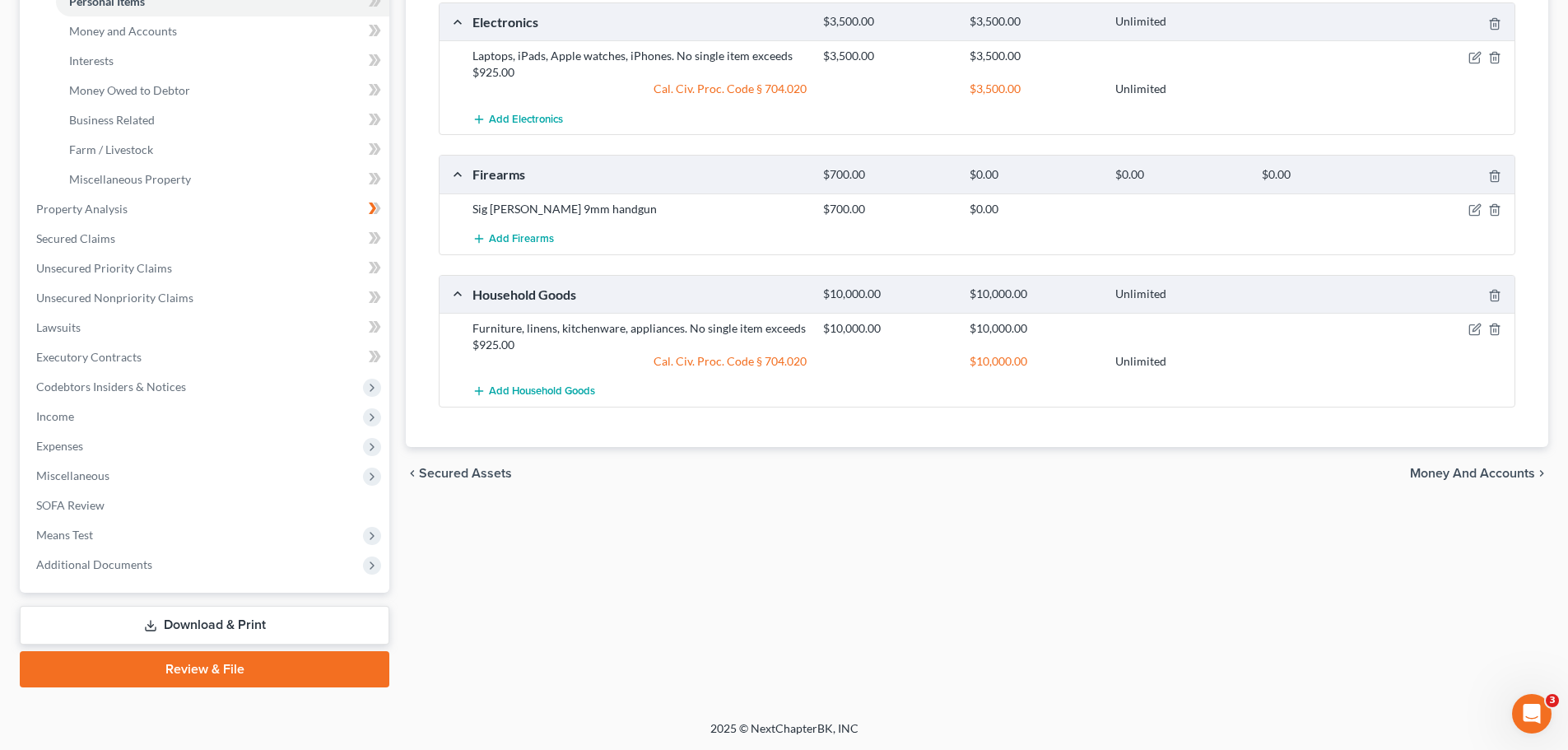
click at [1461, 467] on span "Money and Accounts" at bounding box center [1472, 474] width 125 height 13
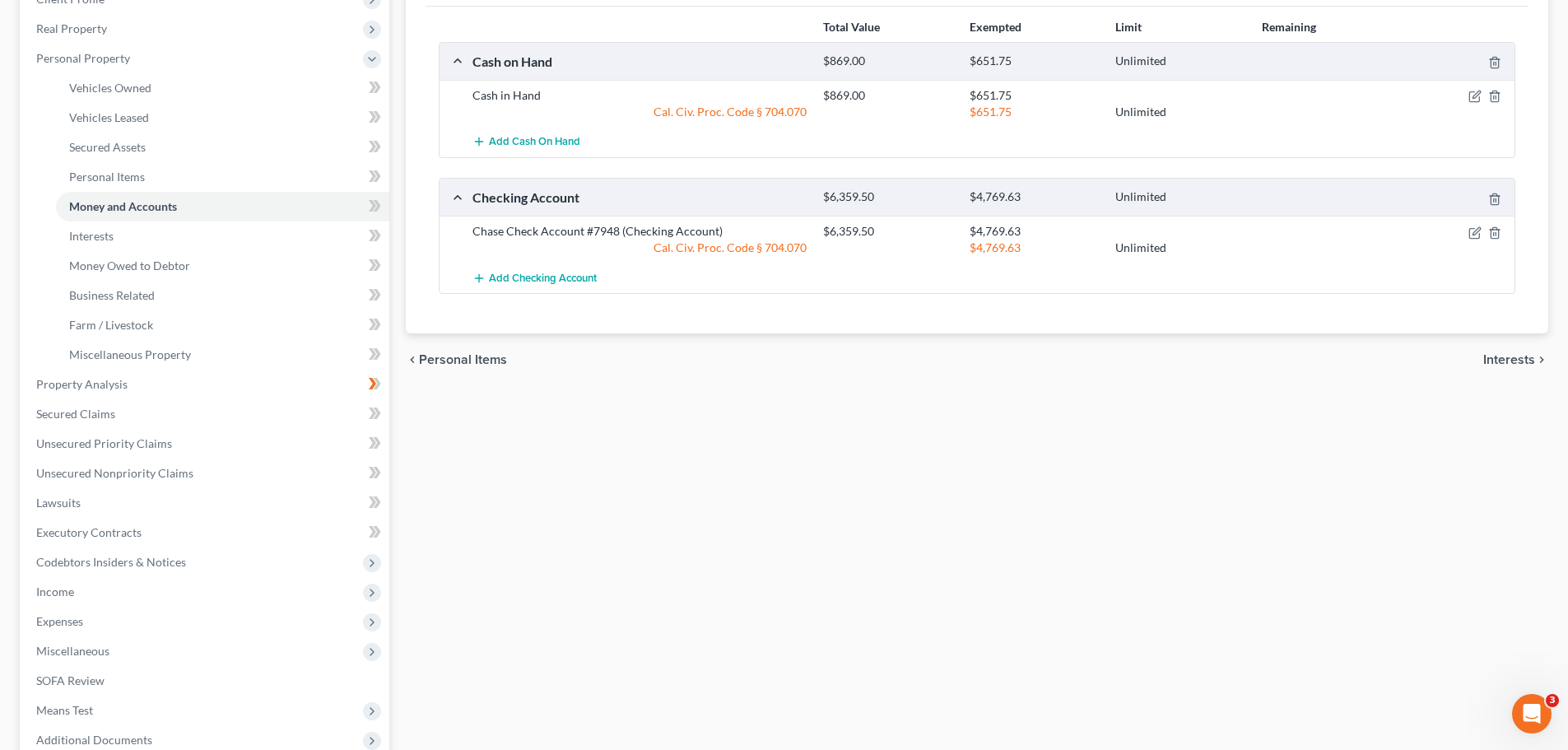
scroll to position [247, 0]
click at [1499, 362] on span "Interests" at bounding box center [1509, 359] width 52 height 13
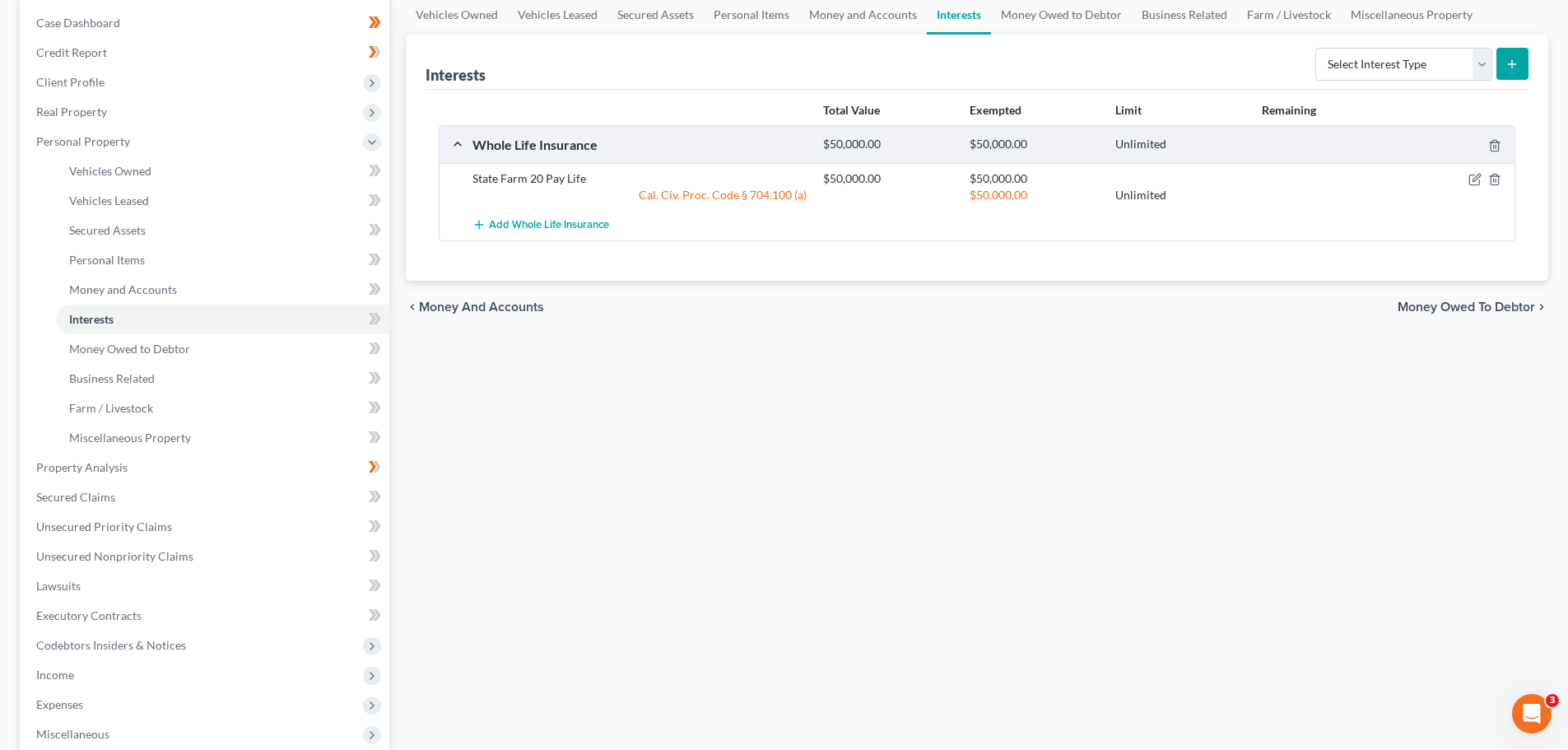
scroll to position [165, 0]
click at [116, 344] on span "Money Owed to Debtor" at bounding box center [129, 347] width 121 height 14
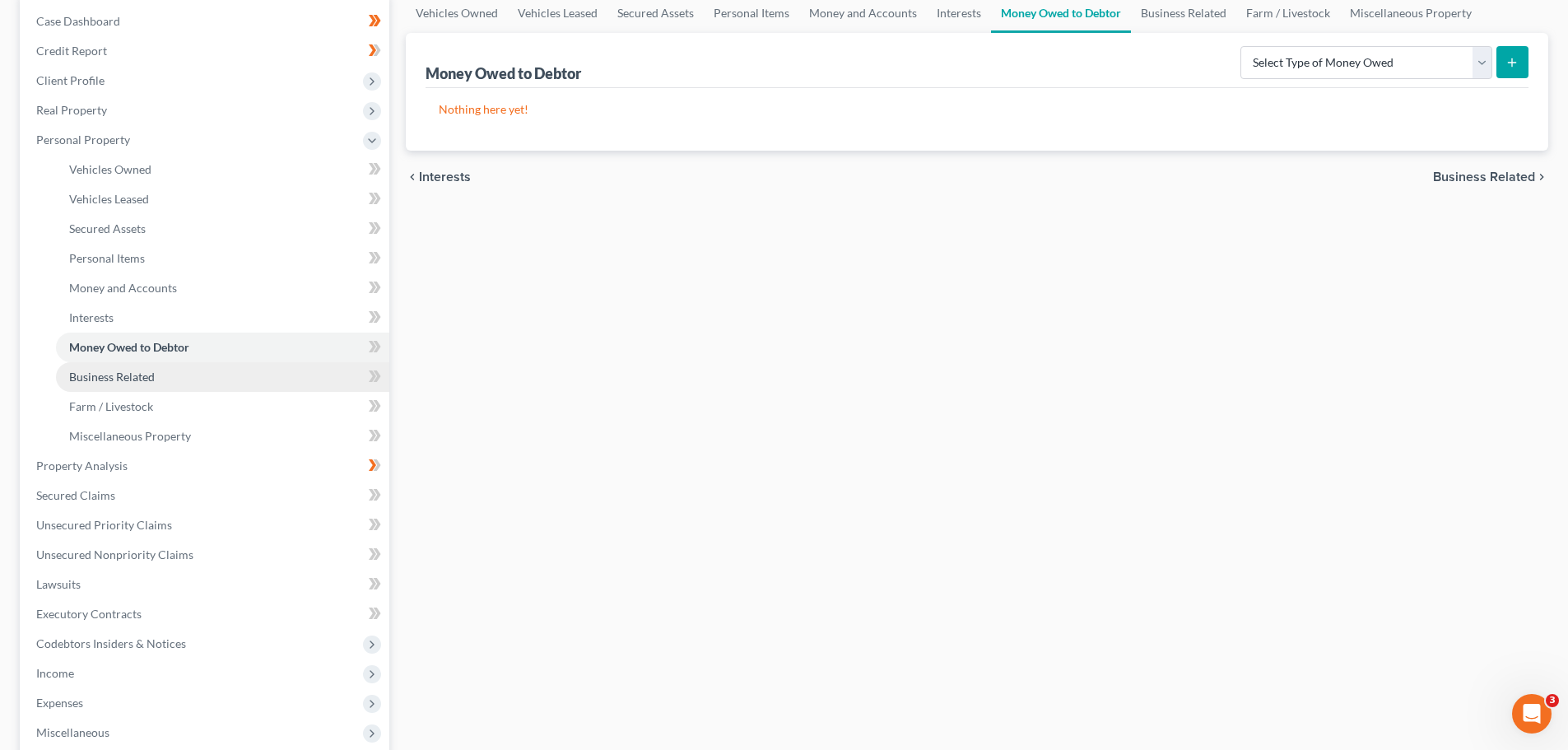
click at [111, 385] on link "Business Related" at bounding box center [223, 376] width 334 height 29
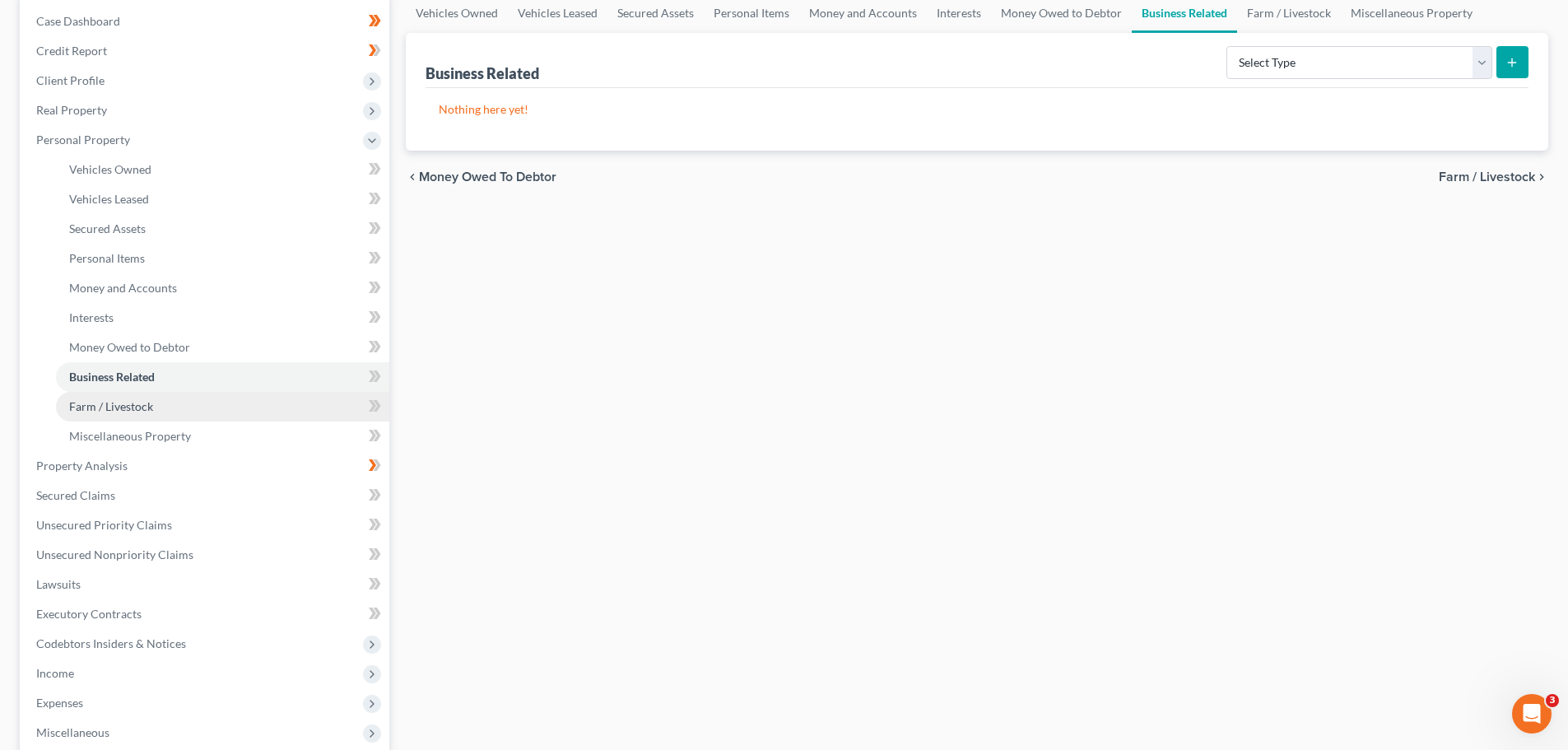
click at [142, 407] on span "Farm / Livestock" at bounding box center [111, 406] width 84 height 14
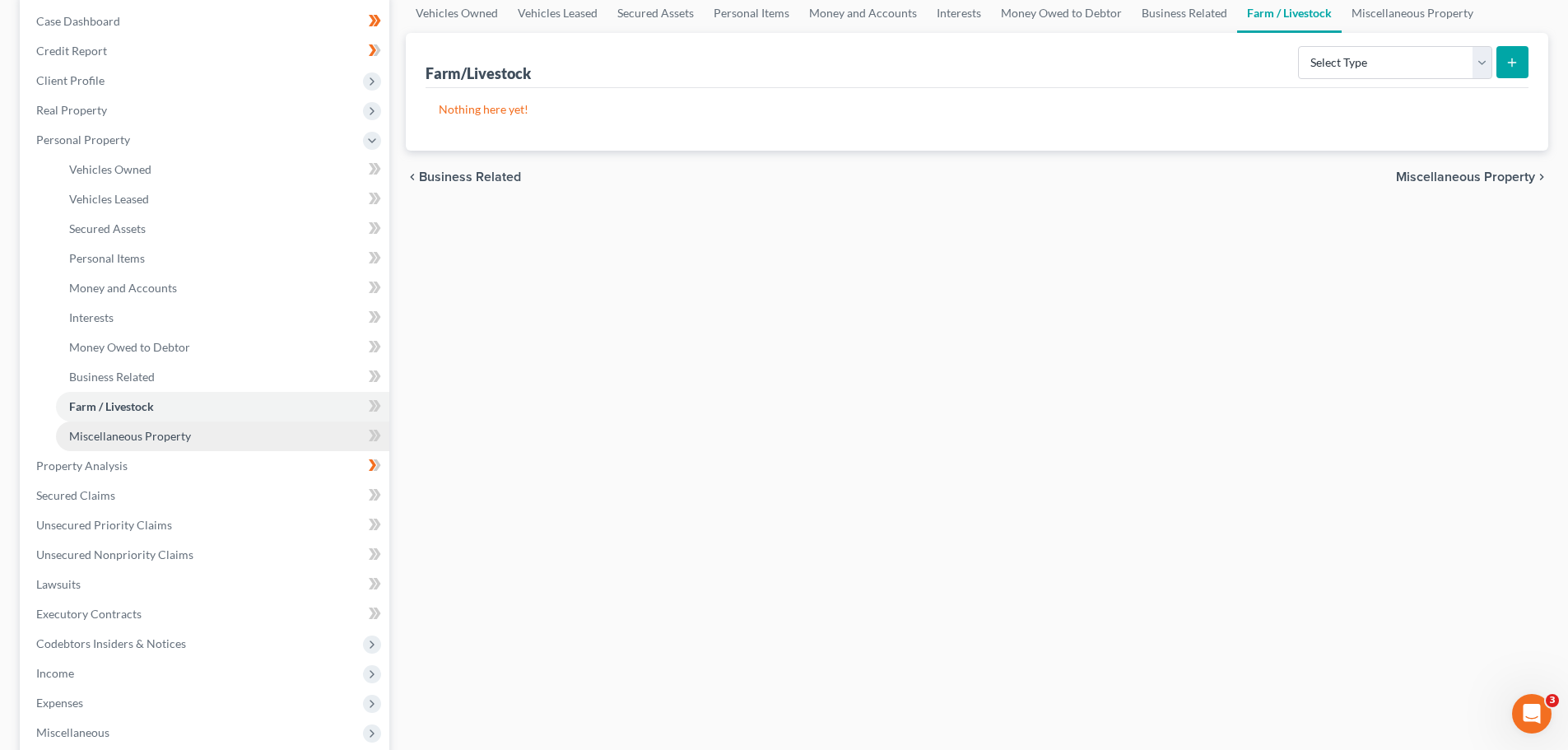
click at [155, 434] on span "Miscellaneous Property" at bounding box center [129, 435] width 122 height 14
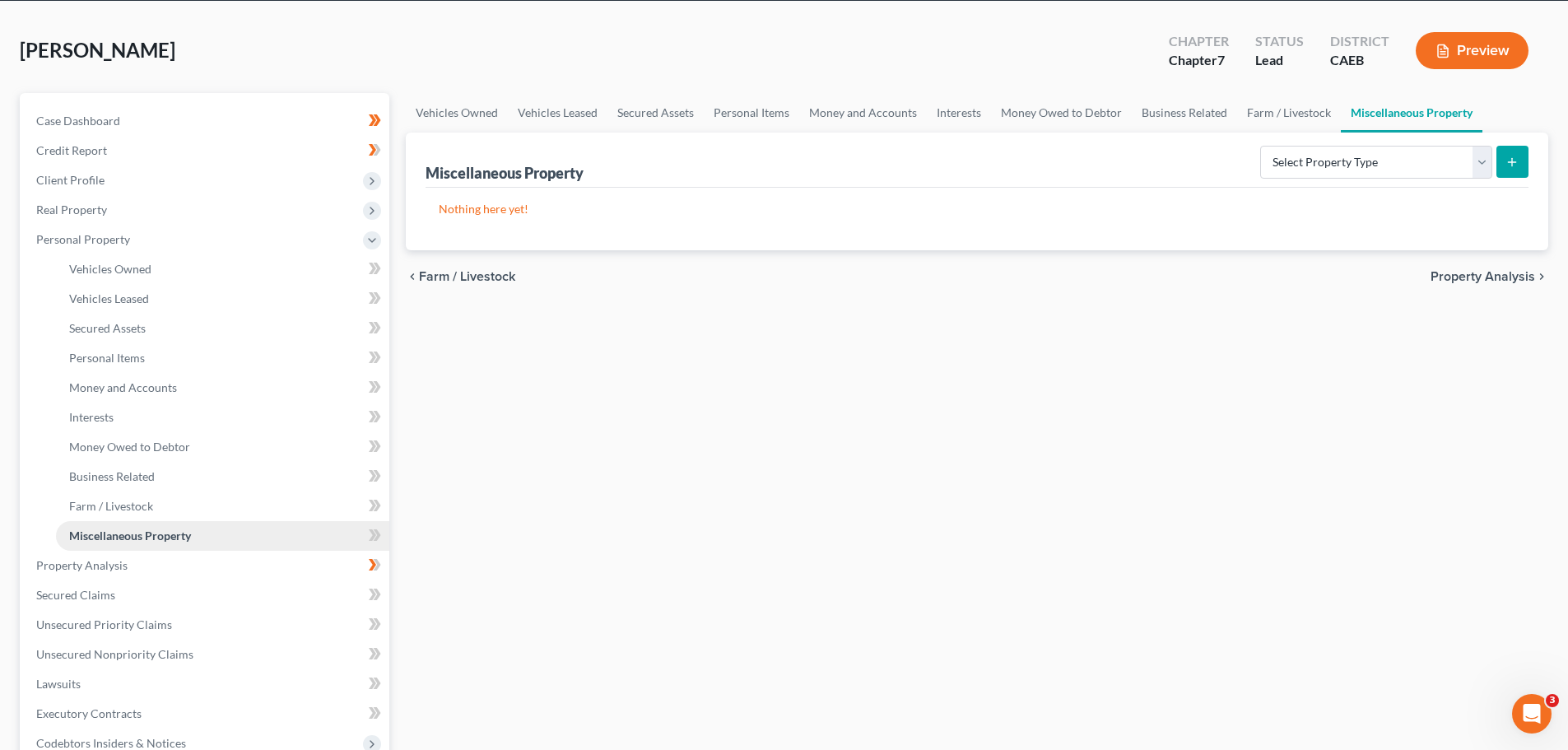
scroll to position [165, 0]
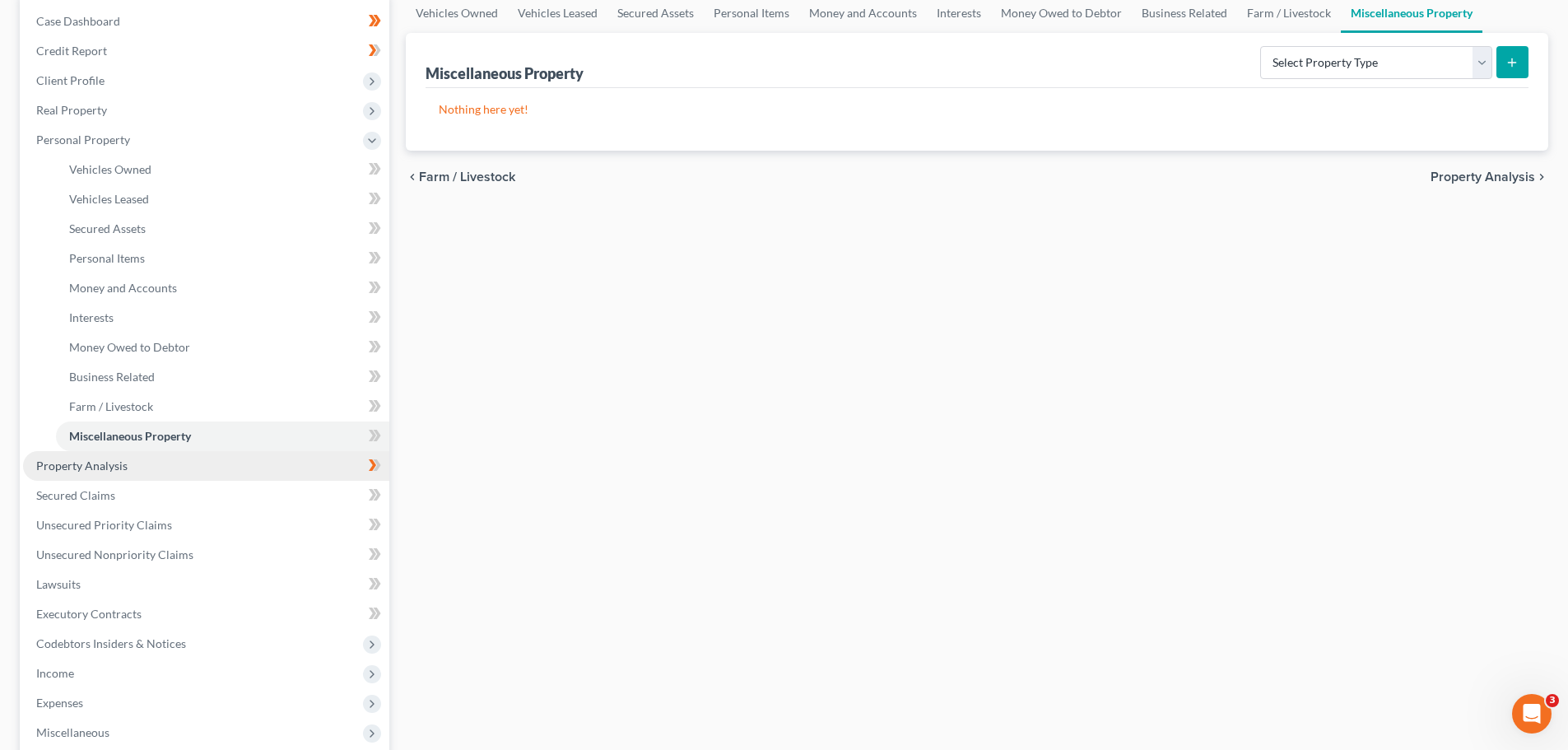
click at [128, 470] on link "Property Analysis" at bounding box center [206, 465] width 366 height 29
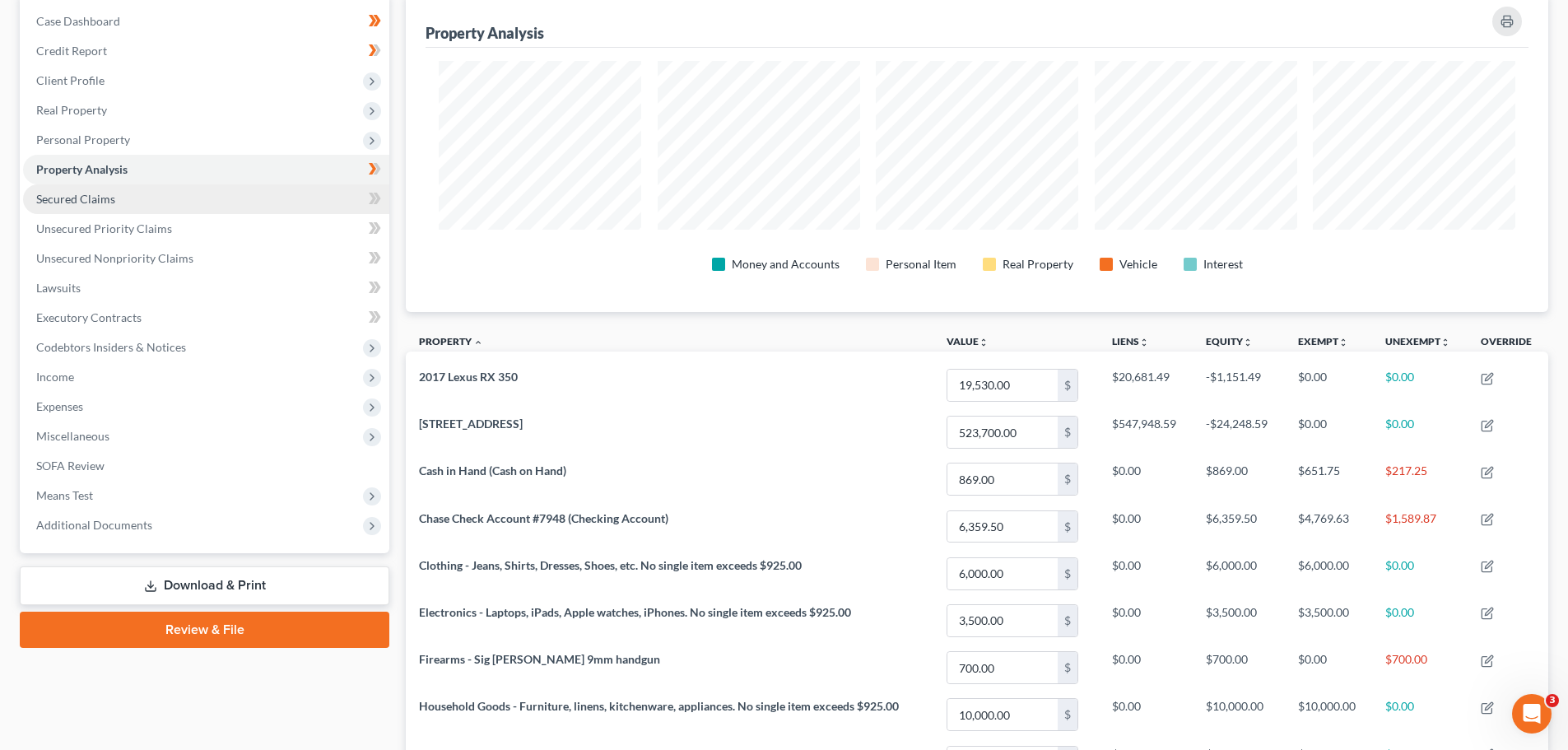
click at [108, 196] on span "Secured Claims" at bounding box center [76, 198] width 79 height 14
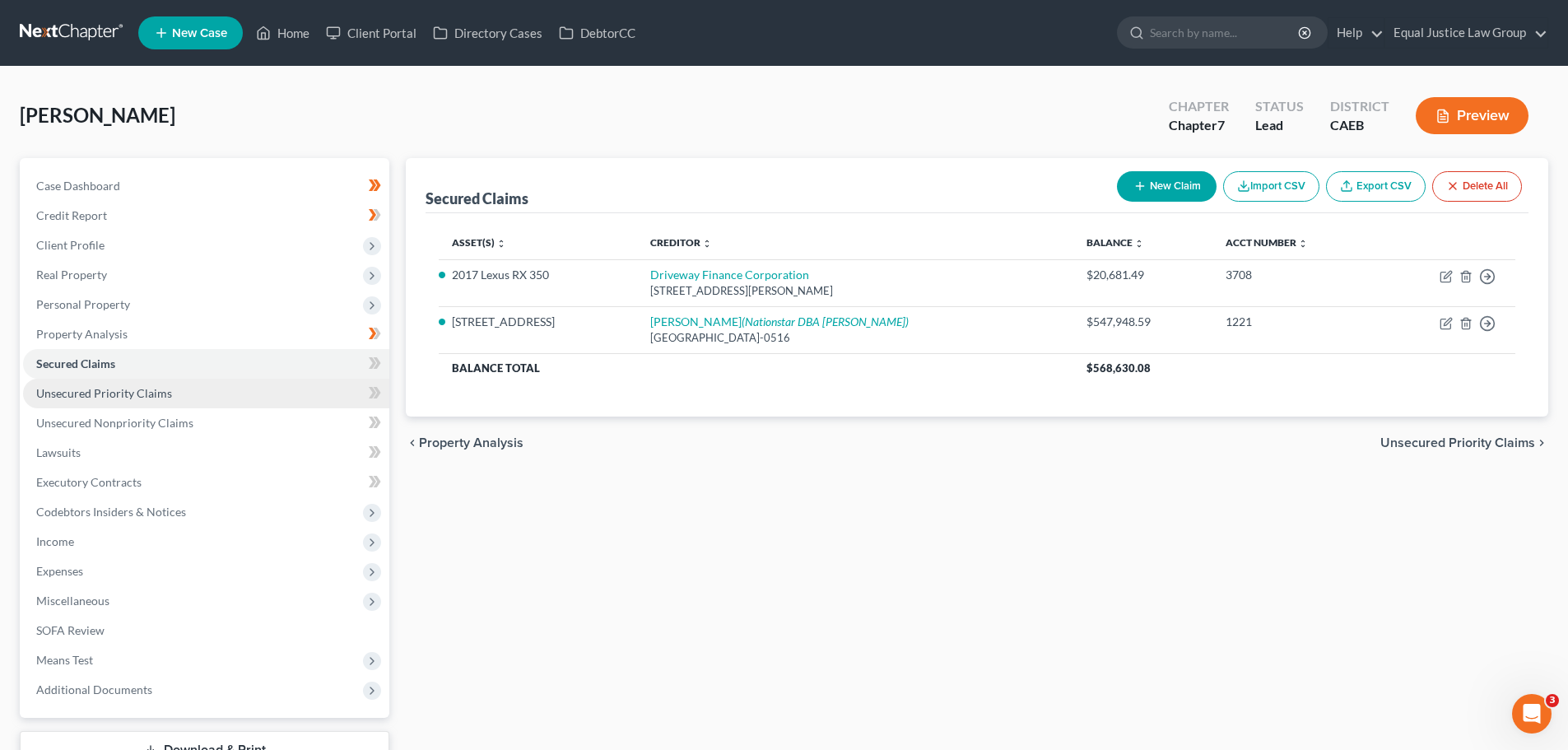
click at [118, 391] on span "Unsecured Priority Claims" at bounding box center [104, 392] width 136 height 14
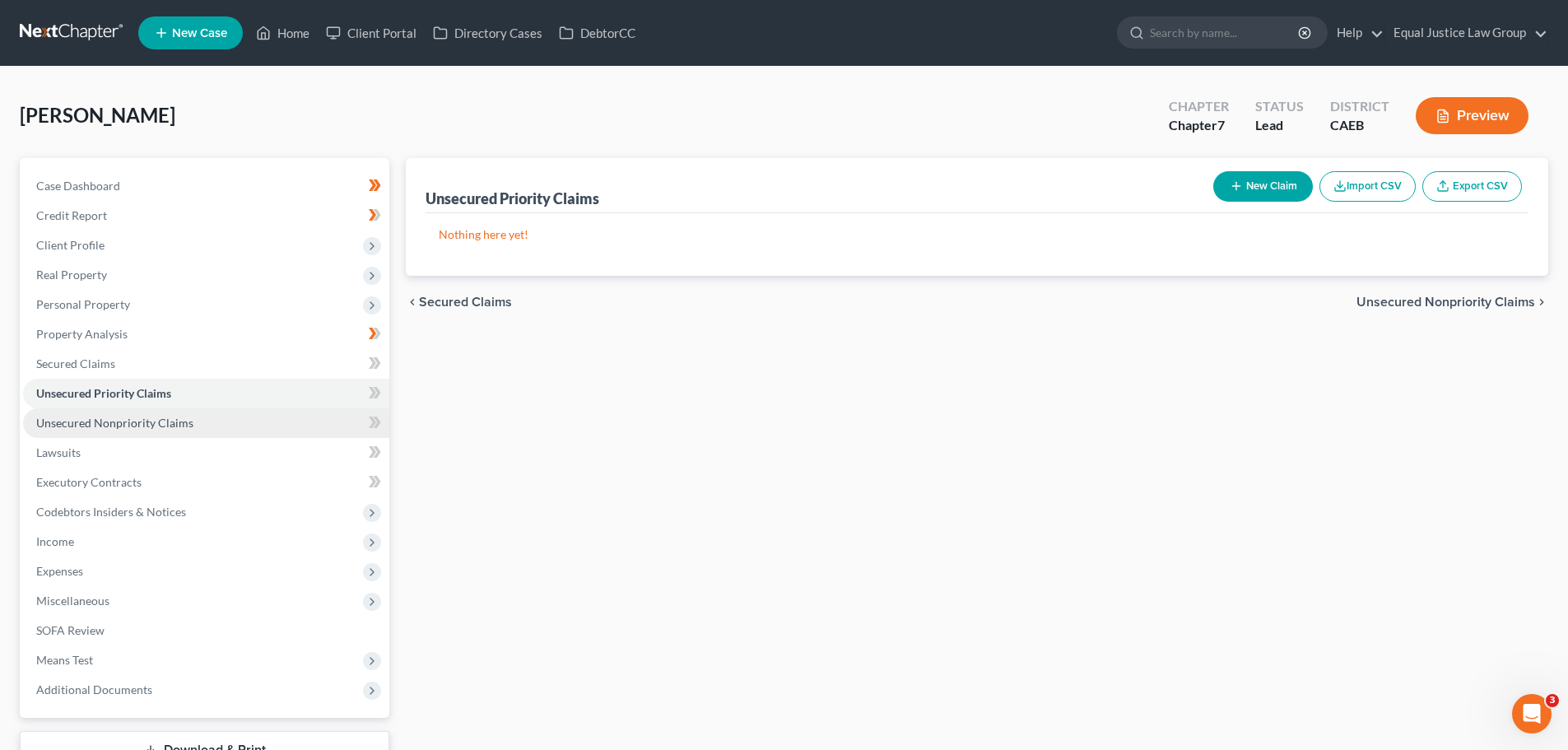
click at [127, 422] on span "Unsecured Nonpriority Claims" at bounding box center [114, 422] width 157 height 14
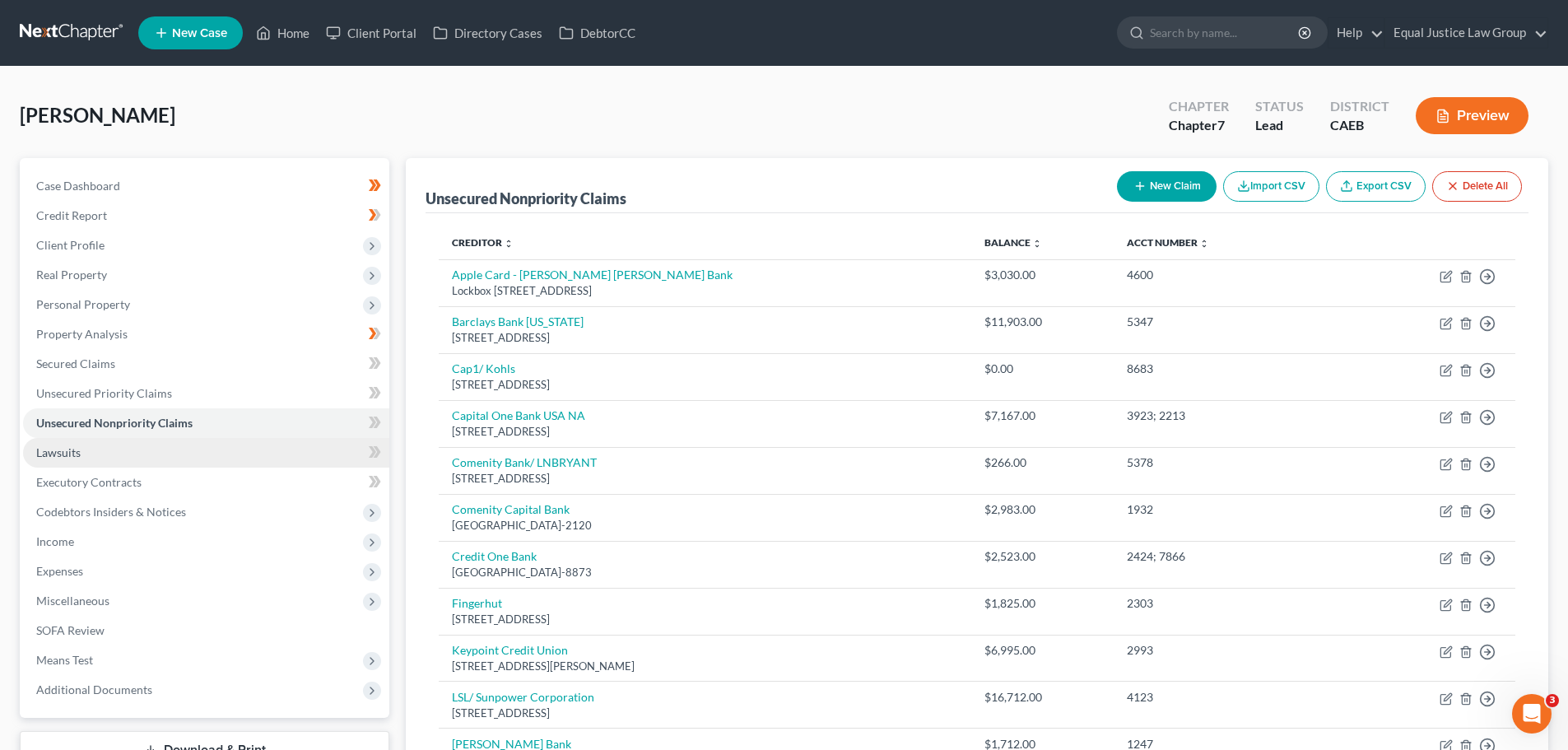
click at [61, 452] on span "Lawsuits" at bounding box center [58, 452] width 45 height 14
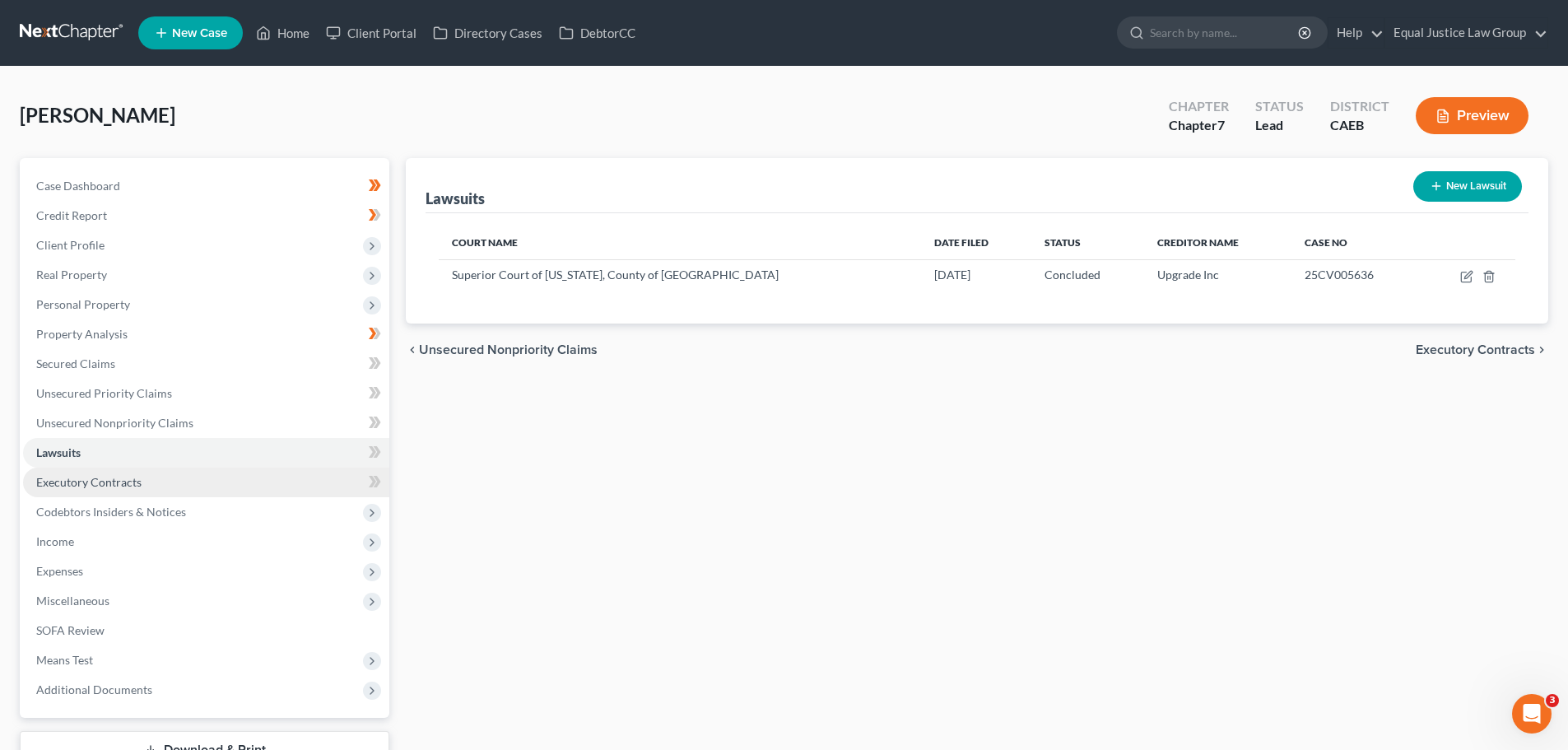
click at [124, 493] on link "Executory Contracts" at bounding box center [206, 481] width 366 height 29
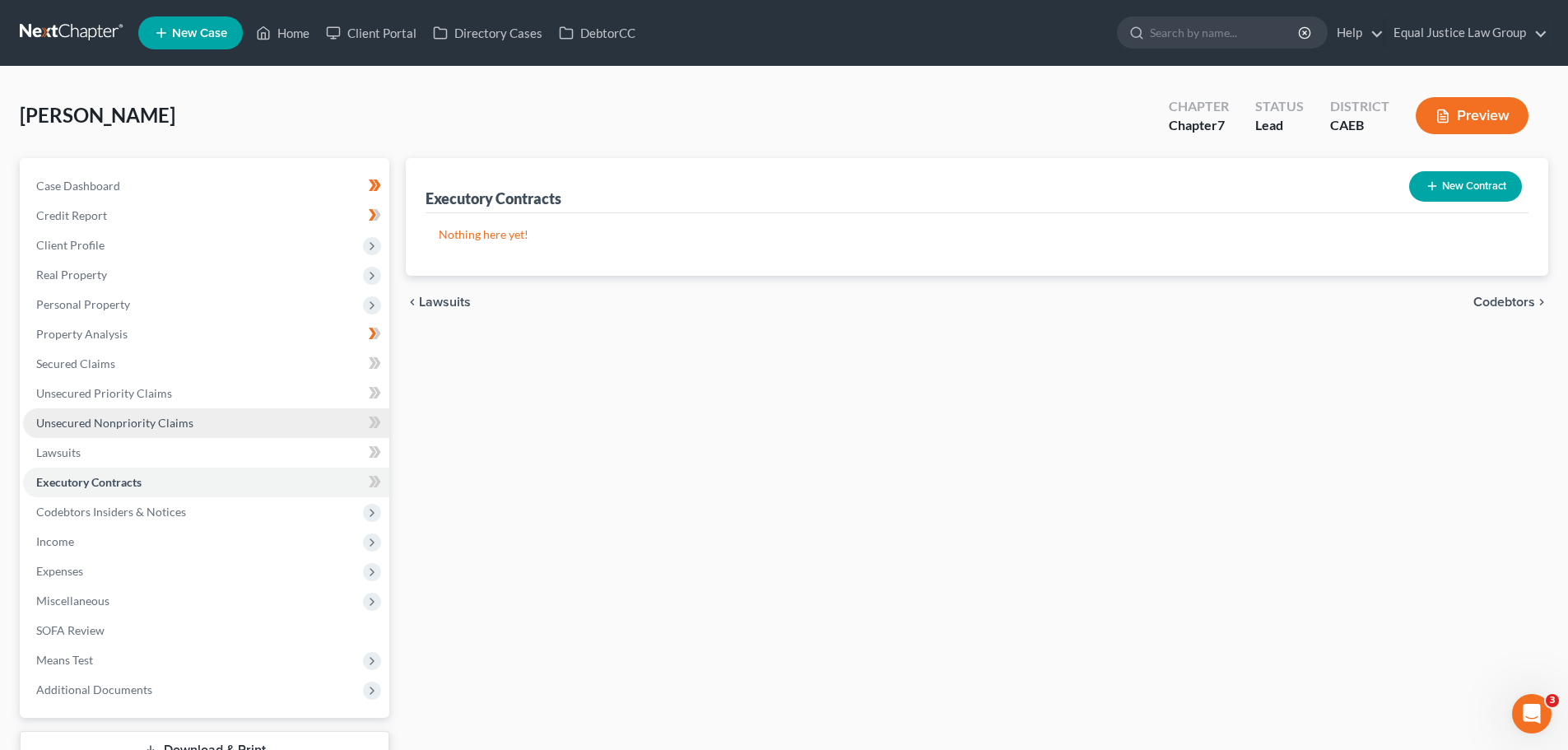
drag, startPoint x: 113, startPoint y: 421, endPoint x: 139, endPoint y: 424, distance: 26.2
click at [113, 421] on span "Unsecured Nonpriority Claims" at bounding box center [114, 422] width 157 height 14
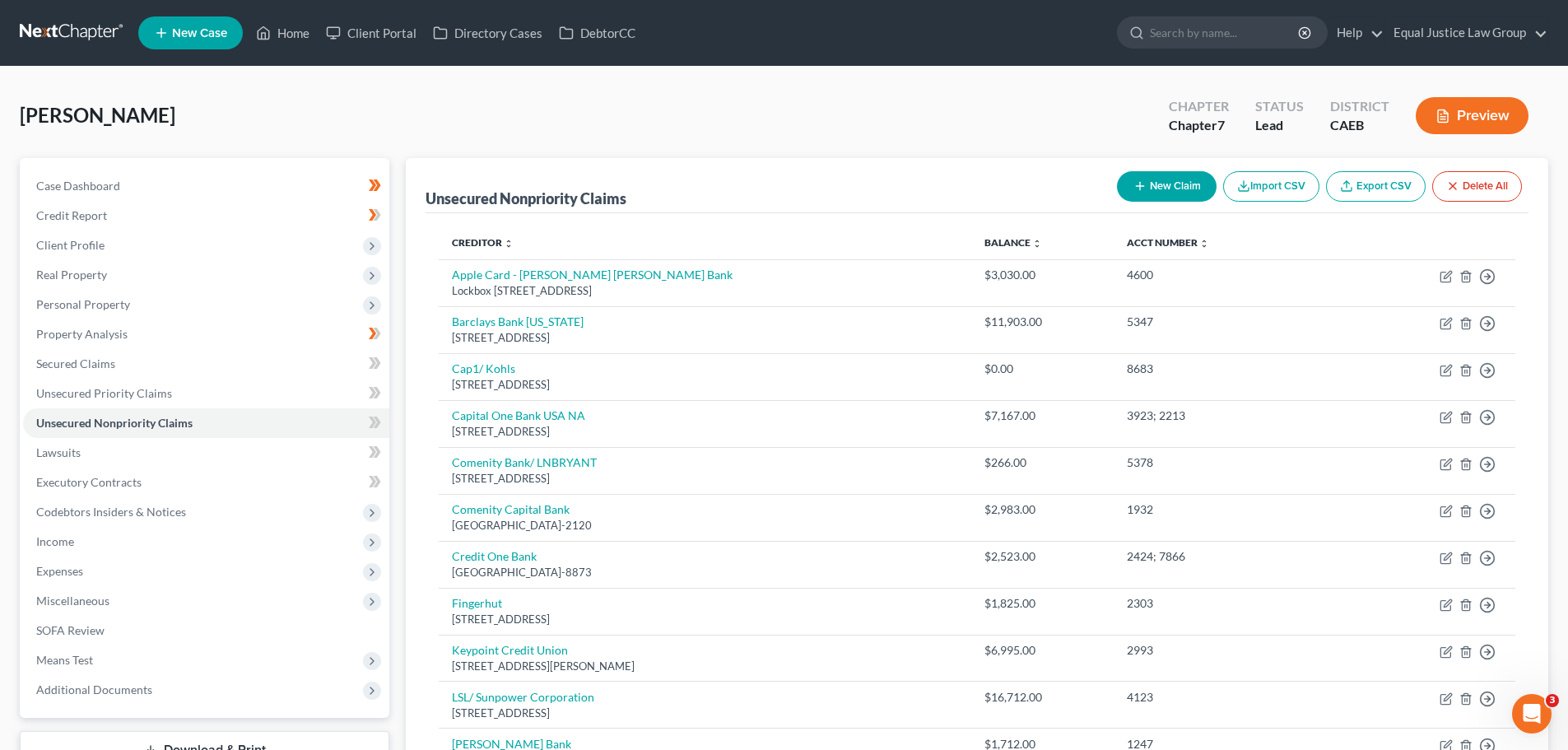
click at [1184, 182] on button "New Claim" at bounding box center [1166, 186] width 100 height 30
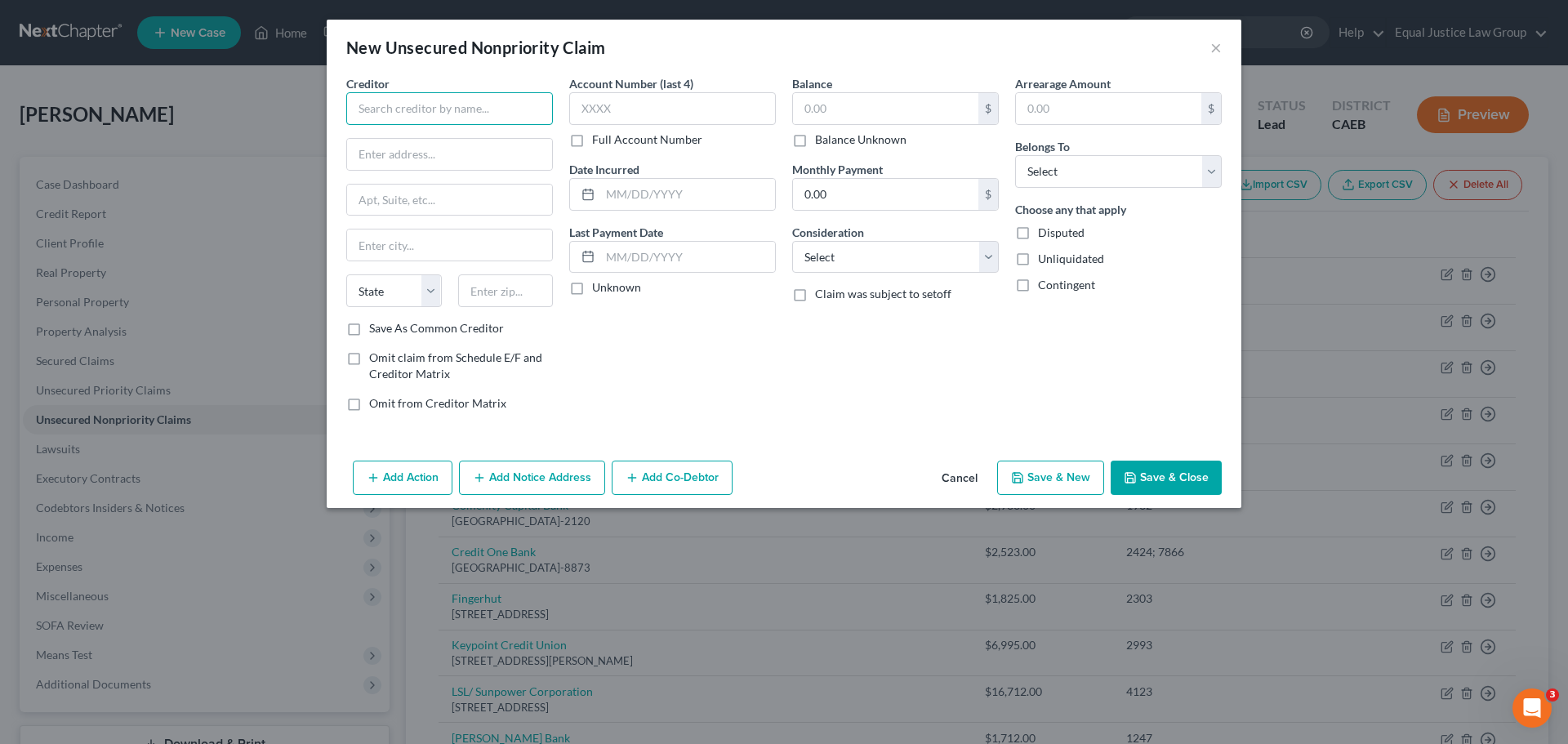
click at [450, 109] on input "text" at bounding box center [449, 108] width 207 height 32
type input "Affirm, Inc"
type input "[STREET_ADDRESS][US_STATE]"
type input "Floor 12"
type input "[GEOGRAPHIC_DATA]"
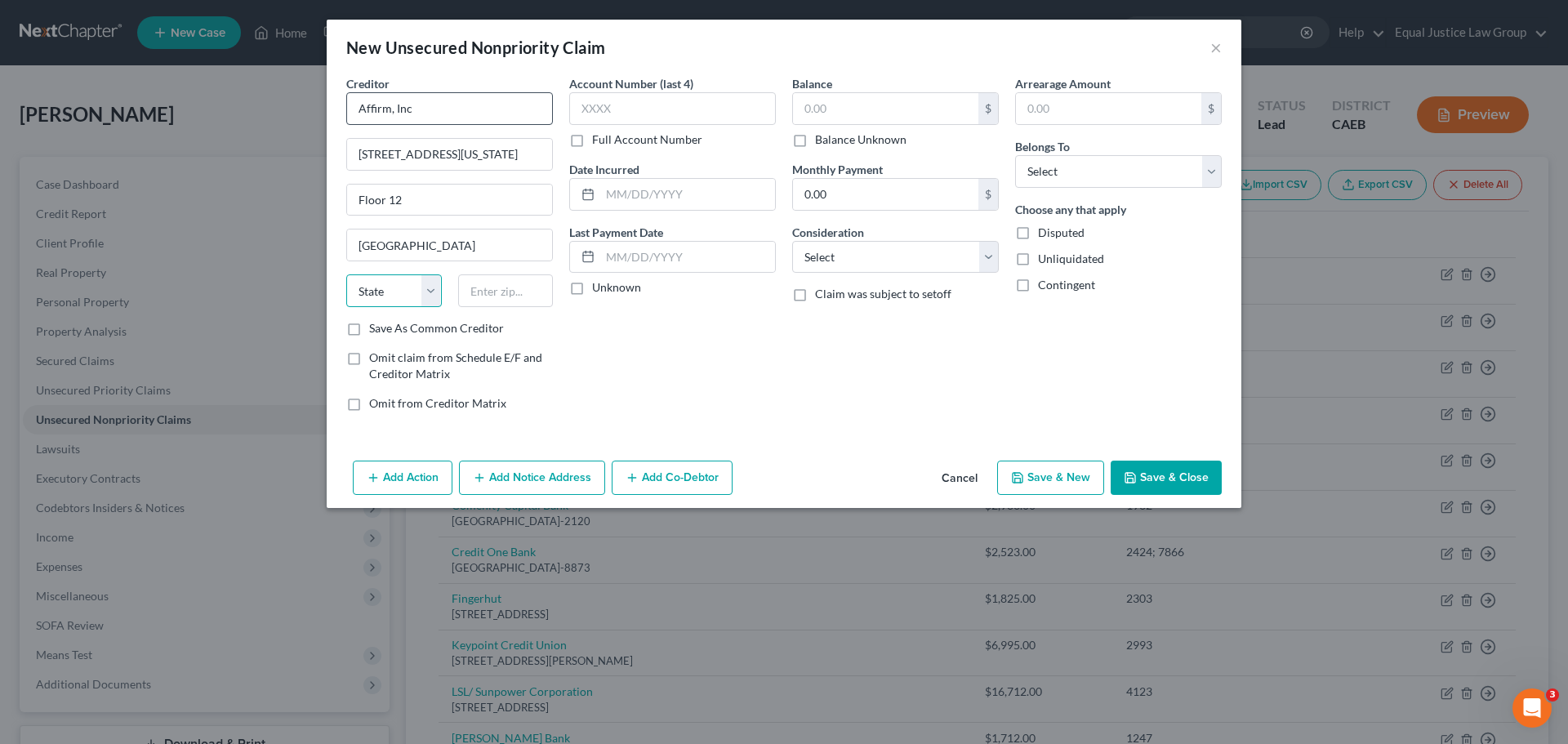
select select "4"
type input "94108"
drag, startPoint x: 642, startPoint y: 88, endPoint x: 644, endPoint y: 101, distance: 13.2
click at [642, 89] on label "Account Number (last 4)" at bounding box center [631, 83] width 124 height 17
click at [647, 105] on input "text" at bounding box center [673, 108] width 207 height 32
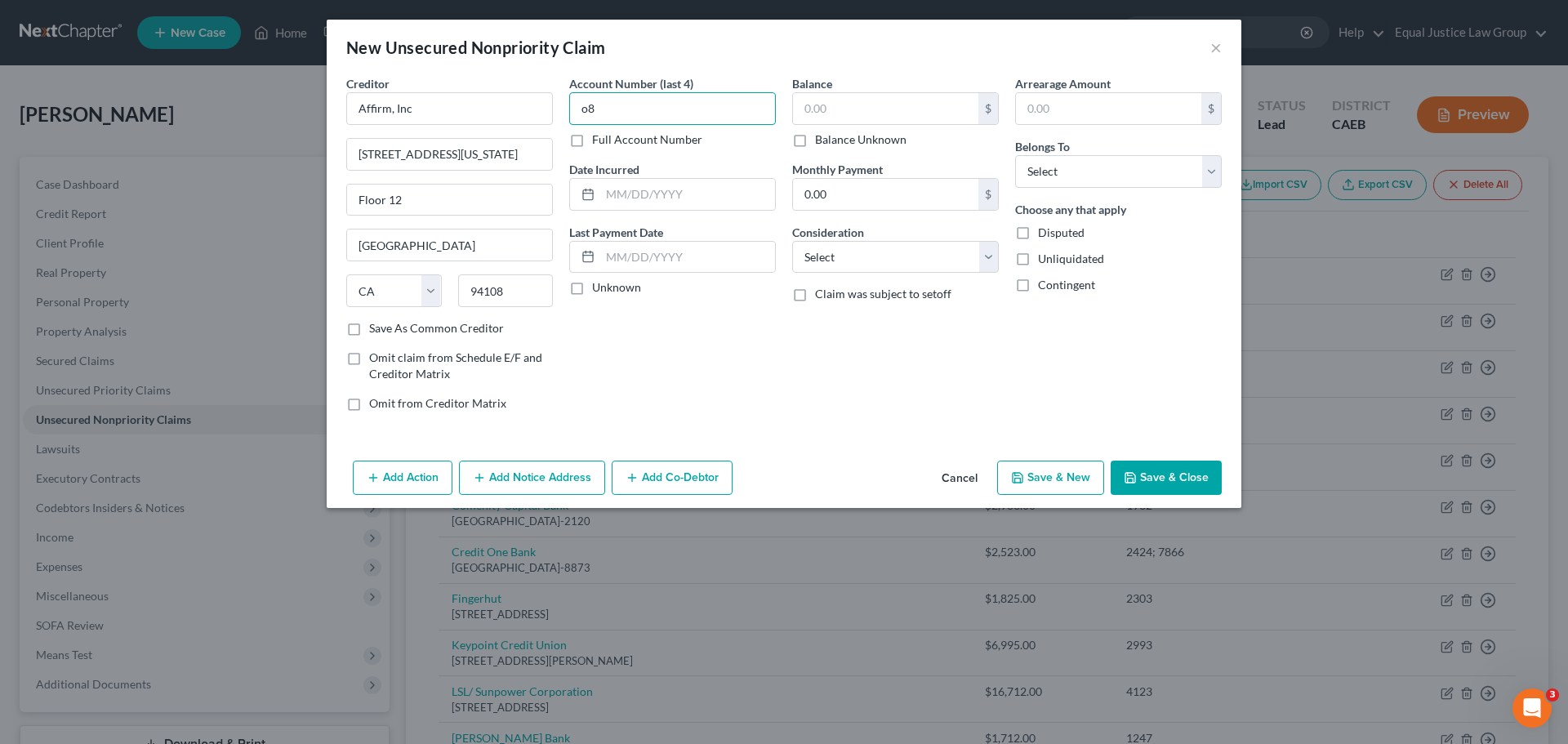
type input "o"
type input "O8XX"
click at [592, 139] on label "Full Account Number" at bounding box center [647, 140] width 110 height 17
click at [599, 139] on input "Full Account Number" at bounding box center [604, 137] width 11 height 11
click at [652, 112] on input "O8XX" at bounding box center [673, 108] width 207 height 32
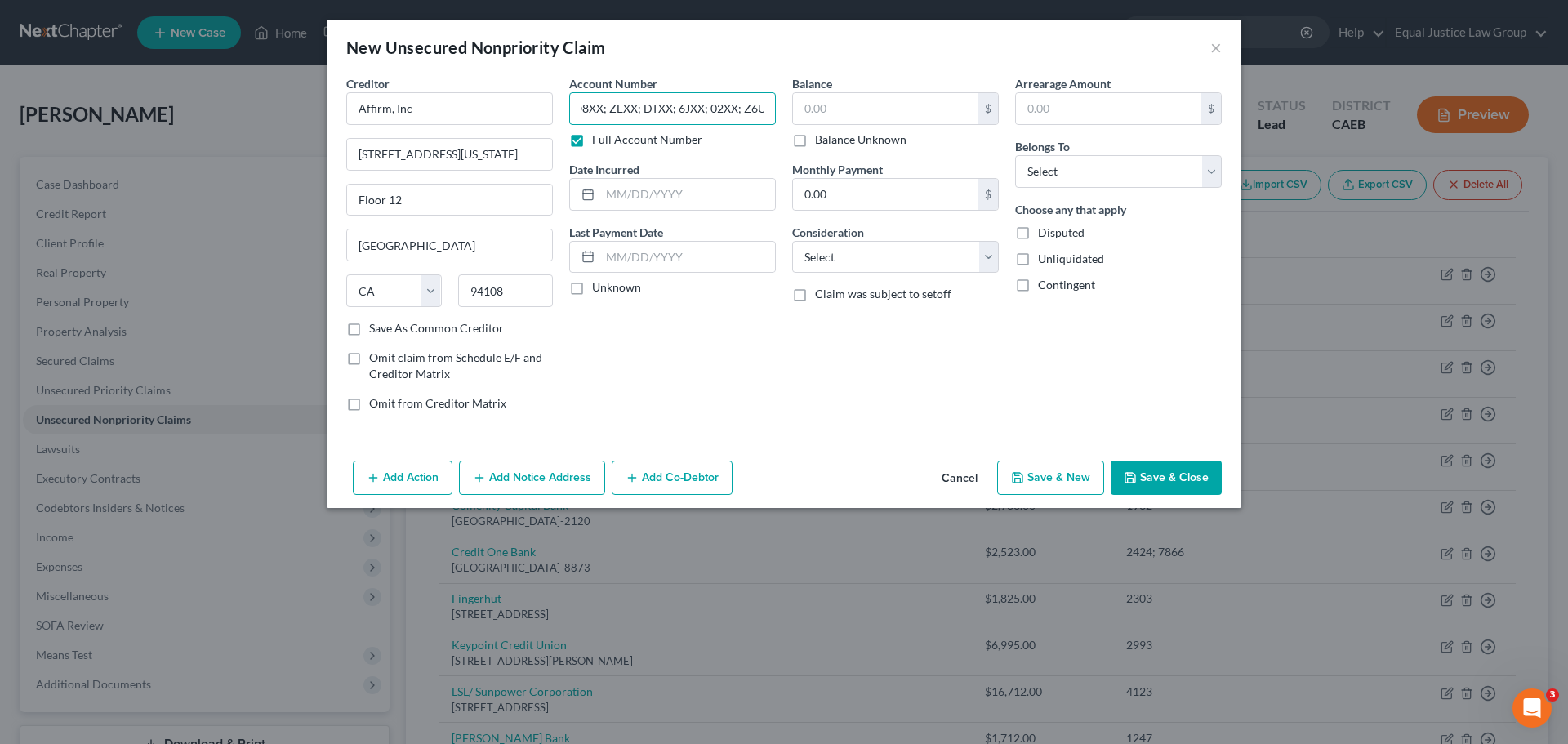
scroll to position [0, 16]
type input "O8XX; ZEXX; DTXX; 6JXX; 02XX; Z6UX"
click at [647, 193] on input "text" at bounding box center [688, 194] width 175 height 31
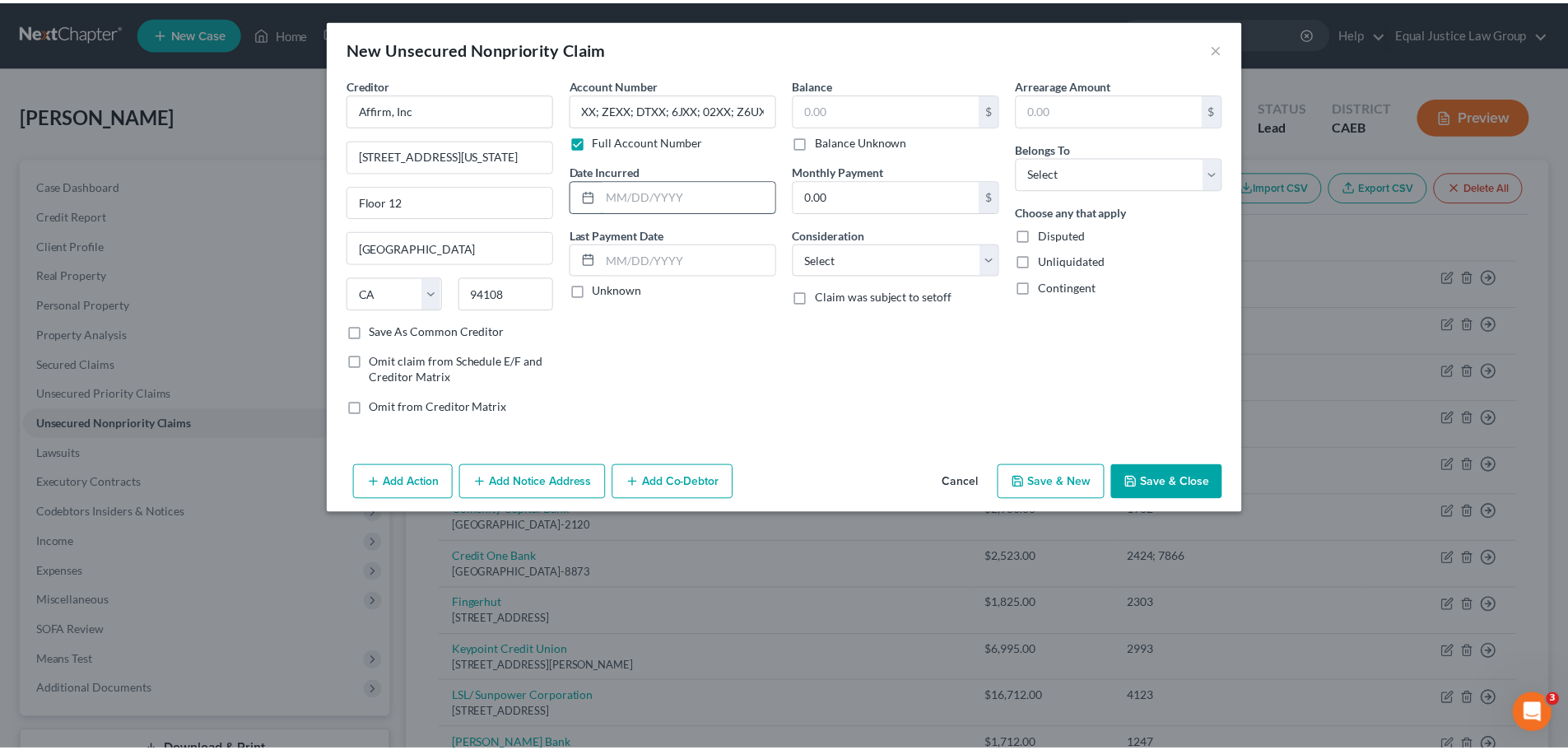
scroll to position [0, 0]
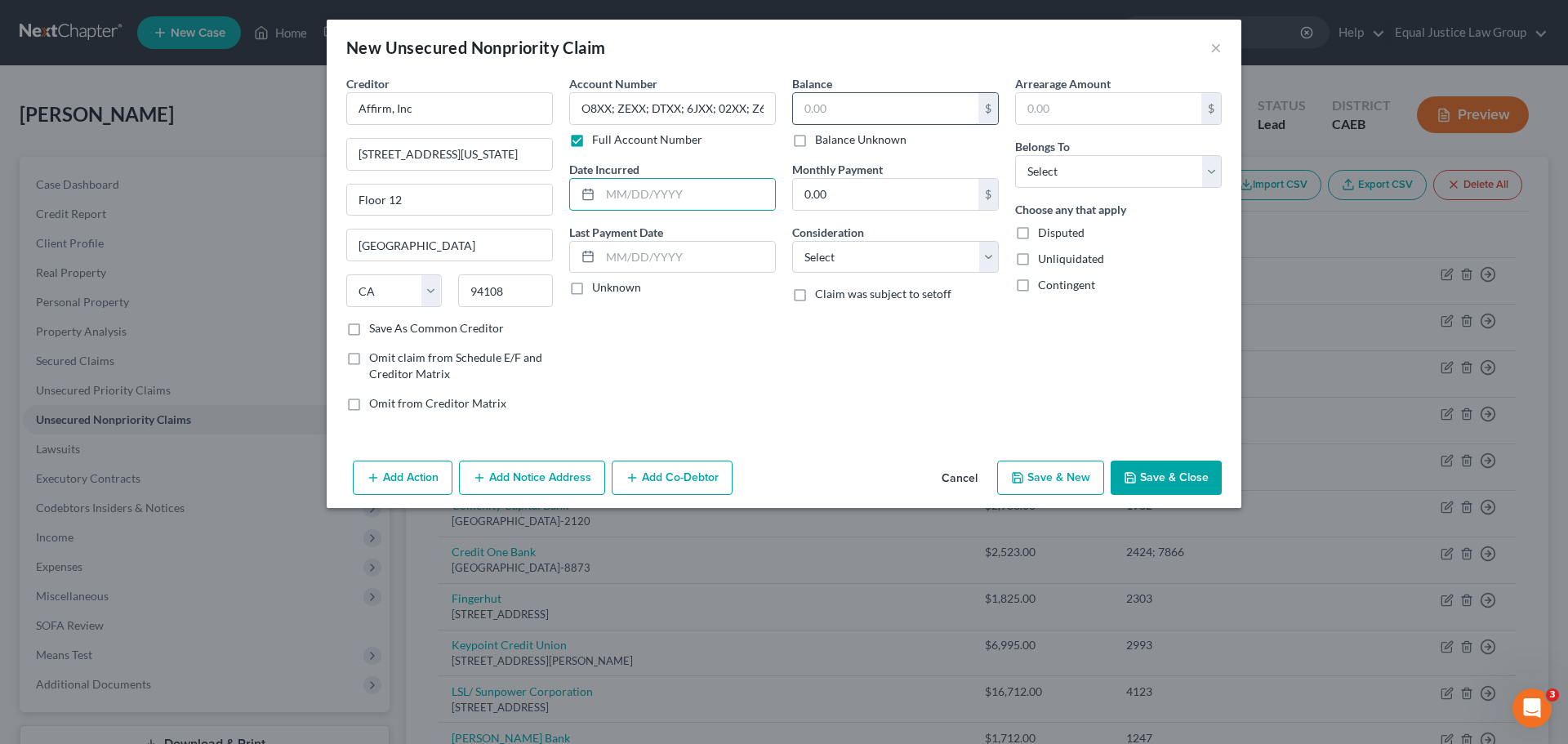
click at [865, 112] on input "text" at bounding box center [885, 108] width 185 height 31
type input "3,514.00"
click at [870, 252] on select "Select Cable / Satellite Services Collection Agency Credit Card Debt Debt Couns…" at bounding box center [895, 257] width 207 height 32
select select "2"
click at [792, 241] on select "Select Cable / Satellite Services Collection Agency Credit Card Debt Debt Couns…" at bounding box center [895, 257] width 207 height 32
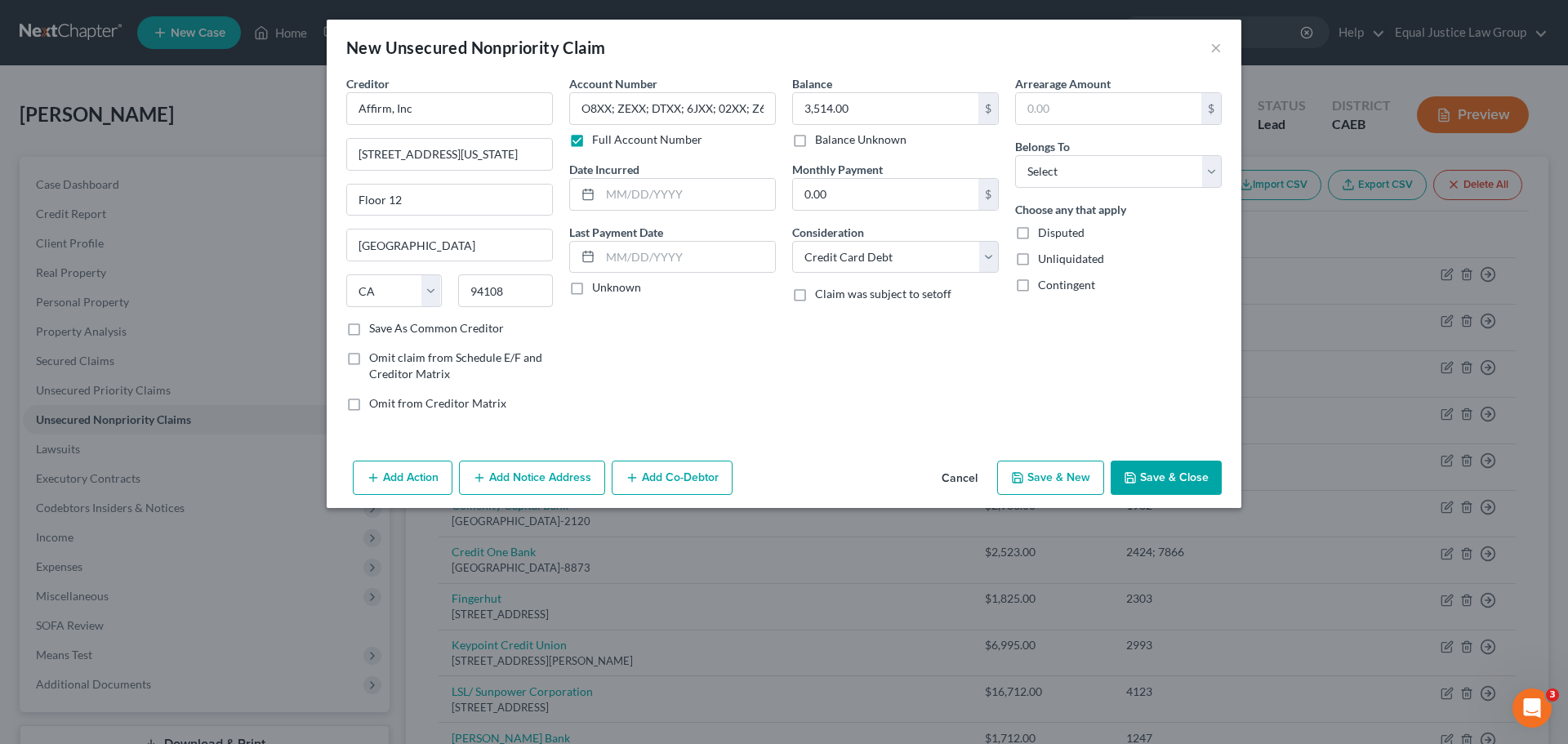
click at [1042, 343] on div "Arrearage Amount $ Belongs To * Select Debtor 1 Only Debtor 2 Only Debtor 1 And…" at bounding box center [1118, 249] width 223 height 349
click at [1094, 172] on select "Select Debtor 1 Only Debtor 2 Only Debtor 1 And Debtor 2 Only At Least One Of T…" at bounding box center [1119, 171] width 207 height 32
select select "0"
click at [1015, 155] on select "Select Debtor 1 Only Debtor 2 Only Debtor 1 And Debtor 2 Only At Least One Of T…" at bounding box center [1119, 171] width 207 height 32
click at [1186, 234] on div "Disputed" at bounding box center [1119, 232] width 207 height 17
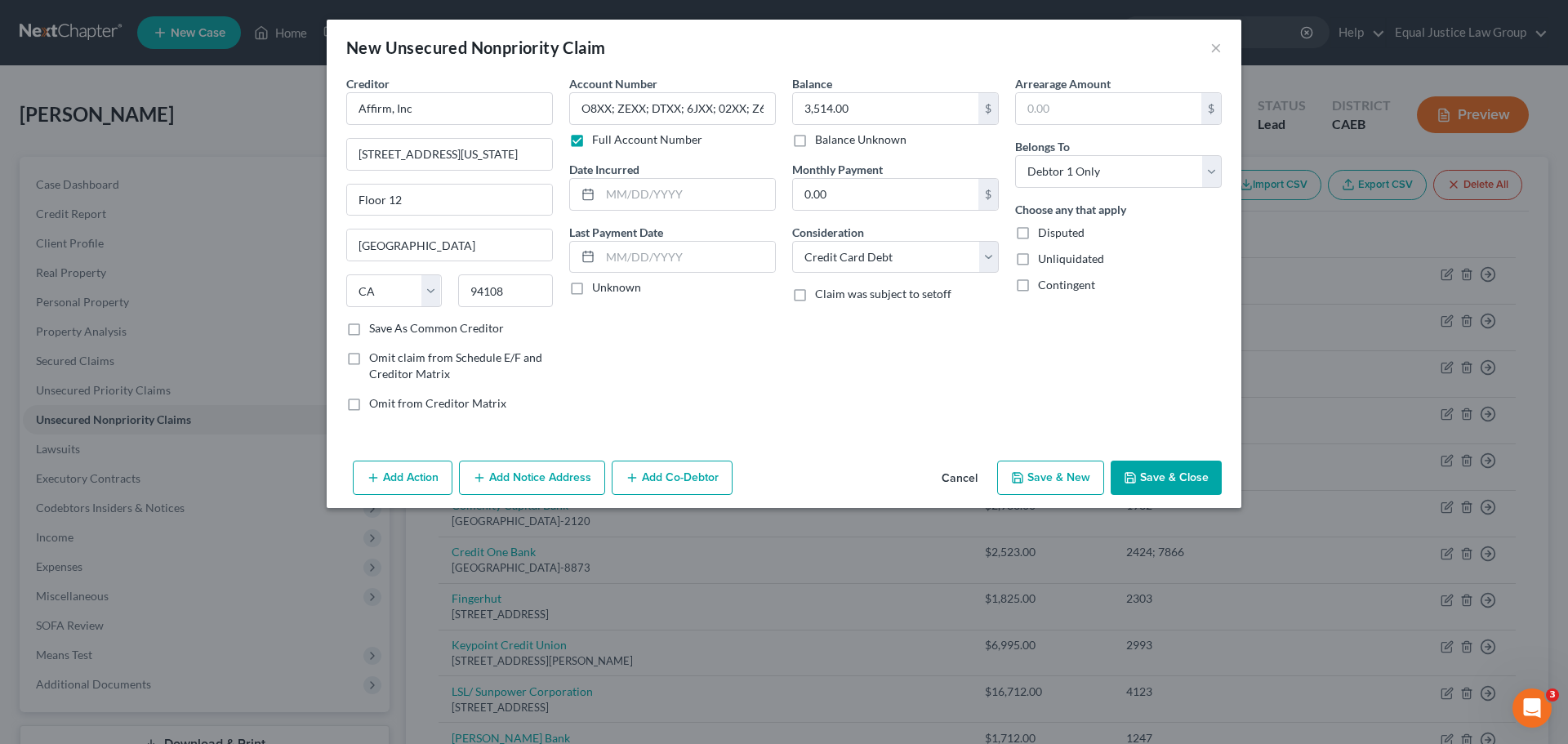
click at [1192, 472] on button "Save & Close" at bounding box center [1165, 477] width 111 height 34
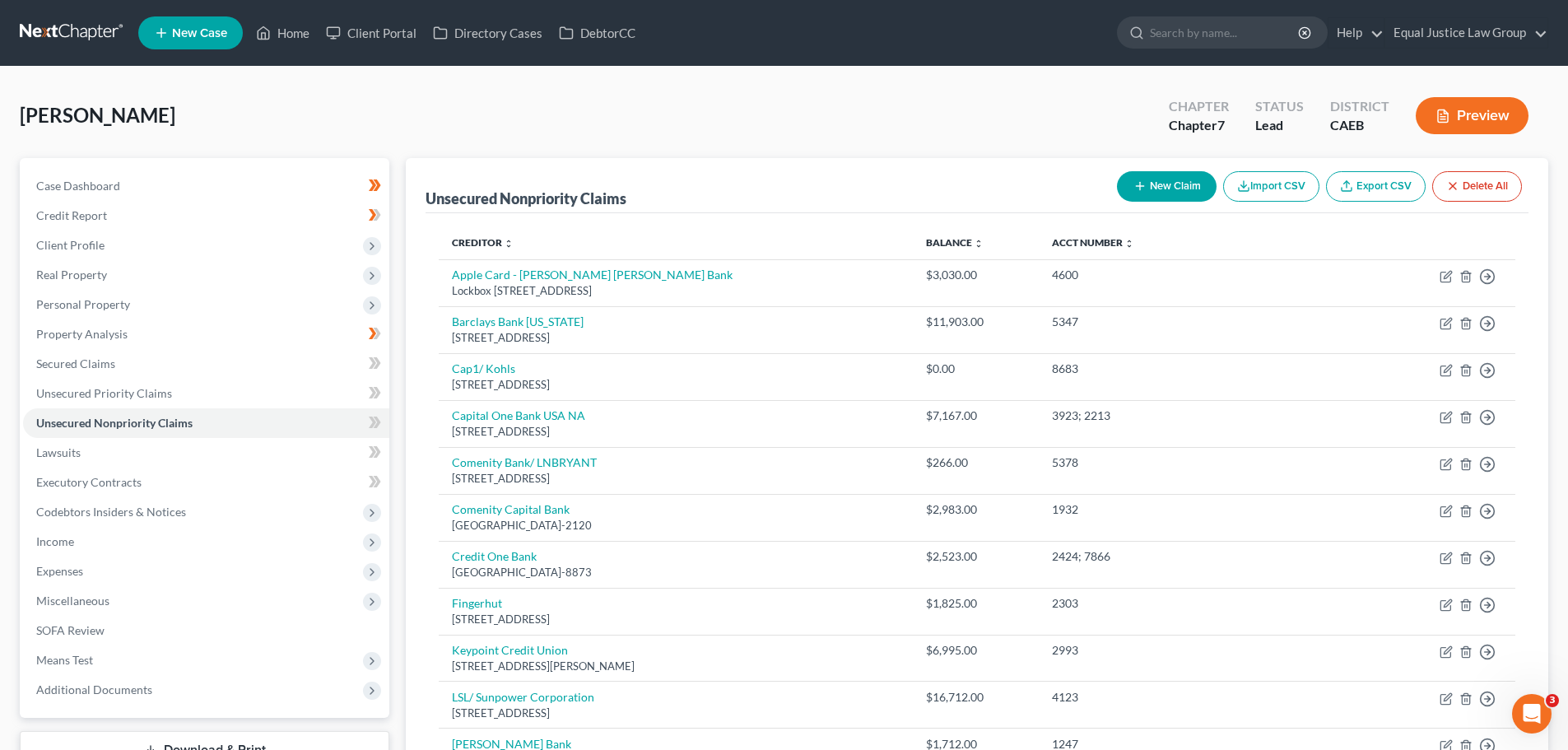
click at [1170, 183] on button "New Claim" at bounding box center [1166, 186] width 100 height 30
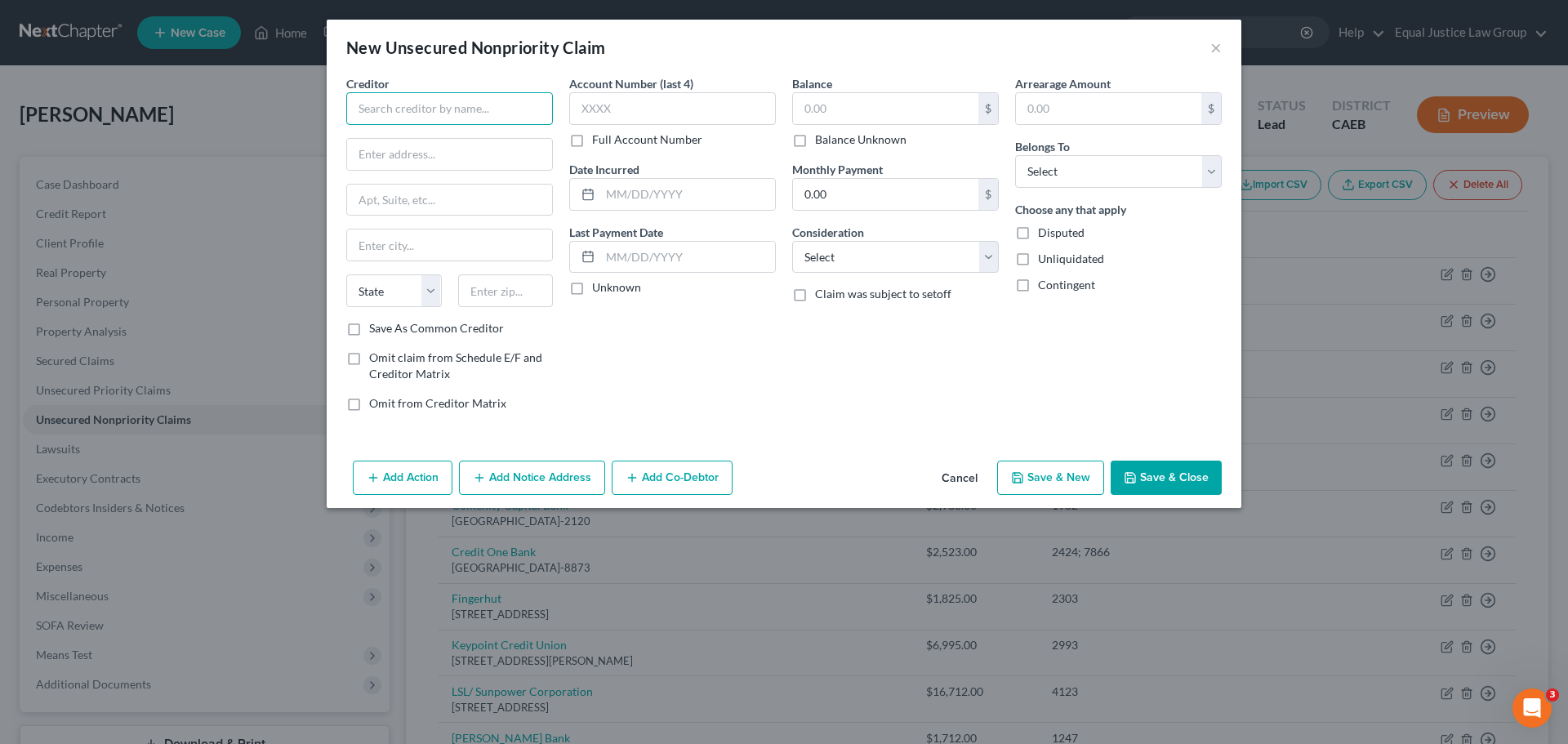
click at [438, 112] on input "text" at bounding box center [449, 108] width 207 height 32
click at [466, 147] on input "text" at bounding box center [449, 154] width 205 height 31
type input "Sacramento County Utilities"
type input "PO Box 1804"
type input "[GEOGRAPHIC_DATA]"
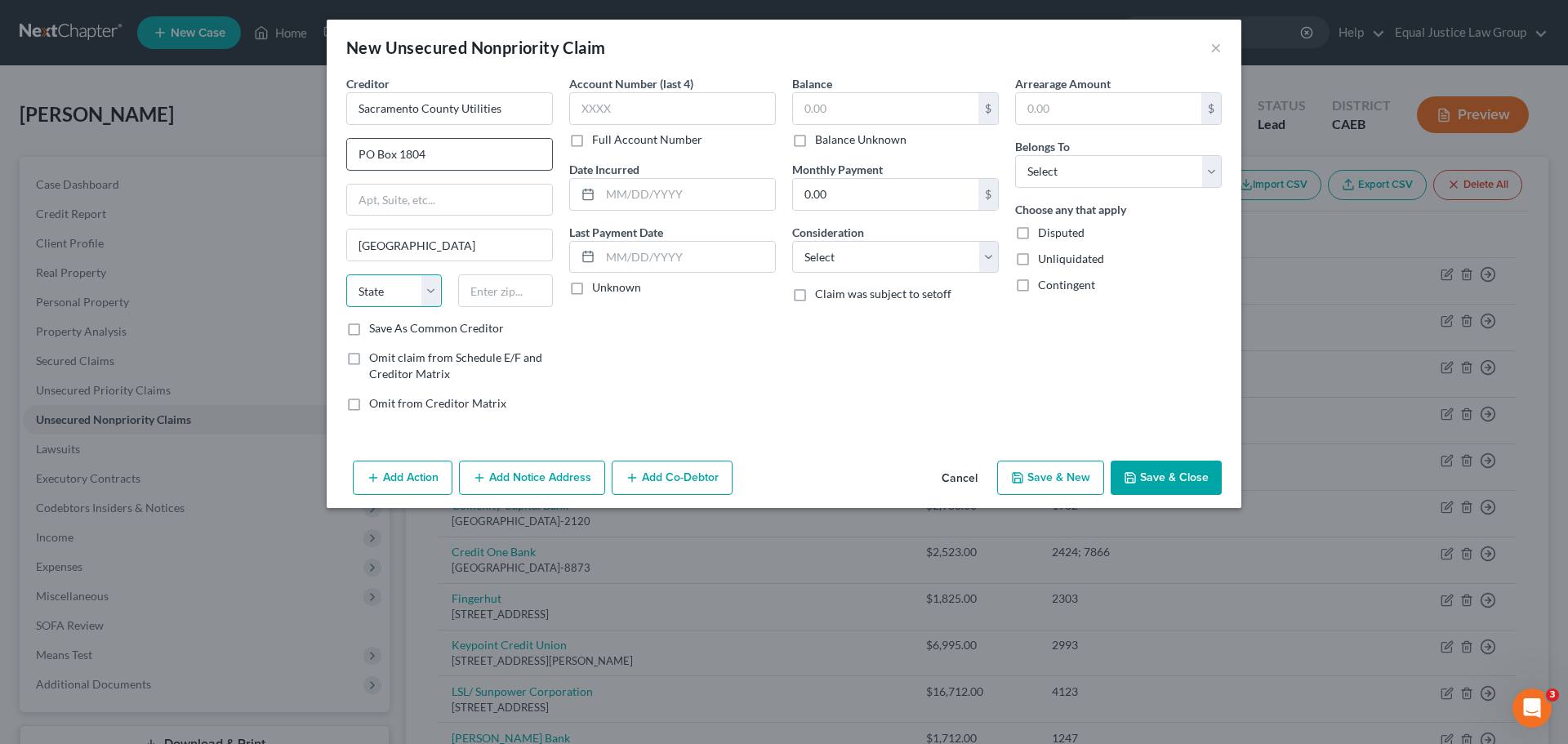
select select "4"
type input "95812-1804"
click at [587, 103] on input "text" at bounding box center [673, 108] width 207 height 32
type input "7437"
click at [653, 197] on input "text" at bounding box center [688, 194] width 175 height 31
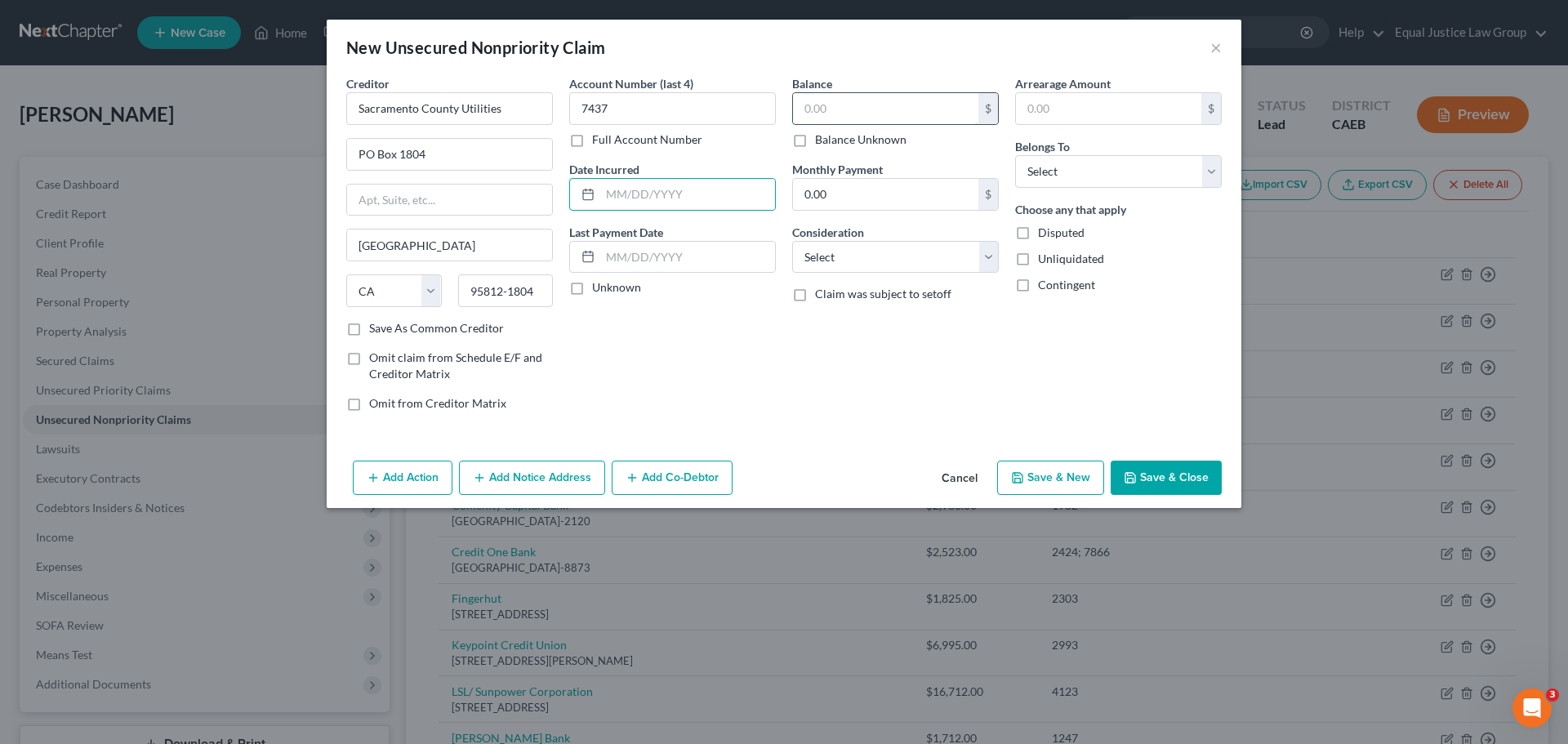
click at [869, 112] on input "text" at bounding box center [885, 108] width 185 height 31
type input "1,081.31"
click at [893, 252] on select "Select Cable / Satellite Services Collection Agency Credit Card Debt Debt Couns…" at bounding box center [895, 257] width 207 height 32
select select "20"
click at [792, 241] on select "Select Cable / Satellite Services Collection Agency Credit Card Debt Debt Couns…" at bounding box center [895, 257] width 207 height 32
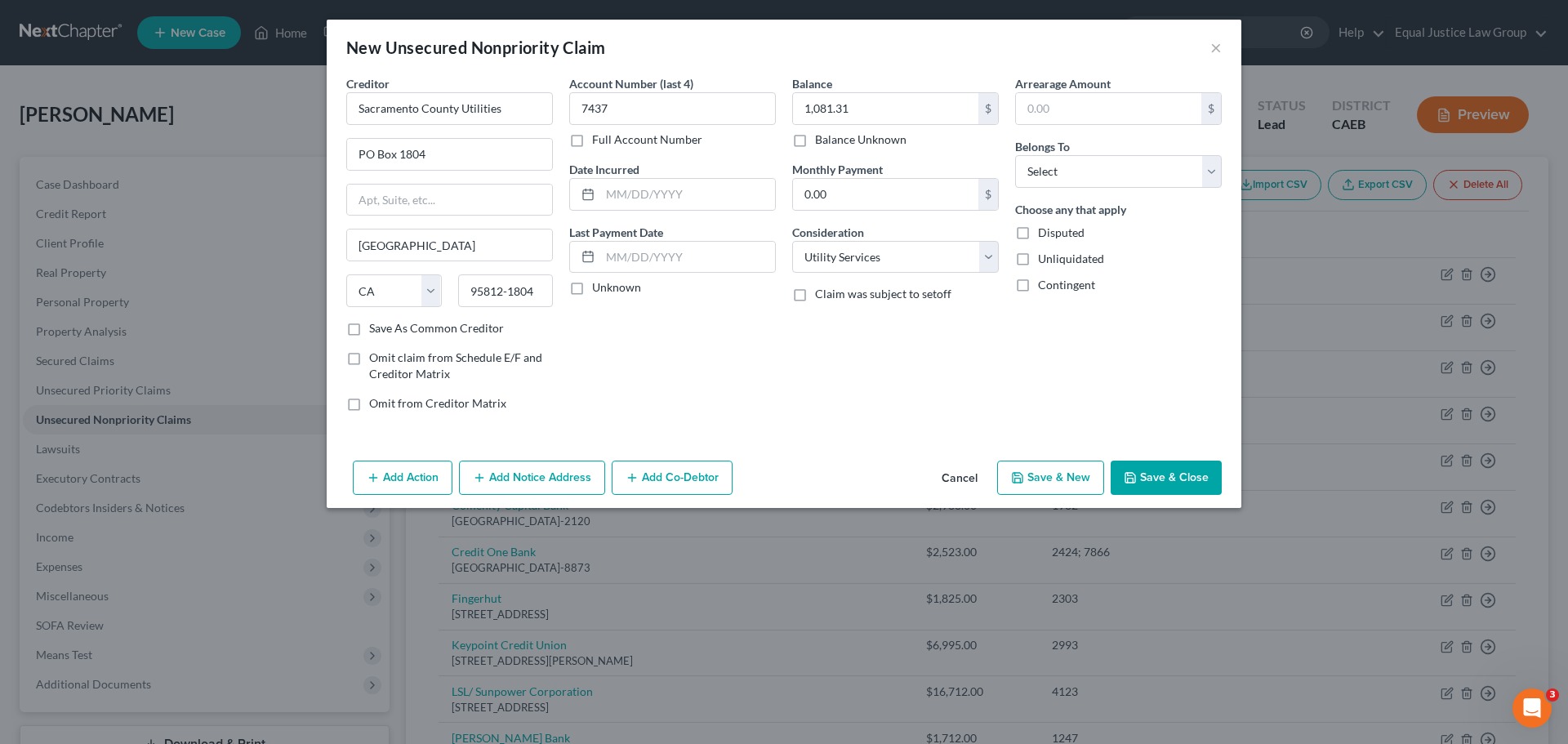
click at [1067, 382] on div "Arrearage Amount $ Belongs To * Select Debtor 1 Only Debtor 2 Only Debtor 1 And…" at bounding box center [1118, 249] width 223 height 349
click at [1137, 175] on select "Select Debtor 1 Only Debtor 2 Only Debtor 1 And Debtor 2 Only At Least One Of T…" at bounding box center [1119, 171] width 207 height 32
select select "0"
click at [1015, 155] on select "Select Debtor 1 Only Debtor 2 Only Debtor 1 And Debtor 2 Only At Least One Of T…" at bounding box center [1119, 171] width 207 height 32
click at [1148, 311] on div "Arrearage Amount $ Belongs To * Select Debtor 1 Only Debtor 2 Only Debtor 1 And…" at bounding box center [1118, 249] width 223 height 349
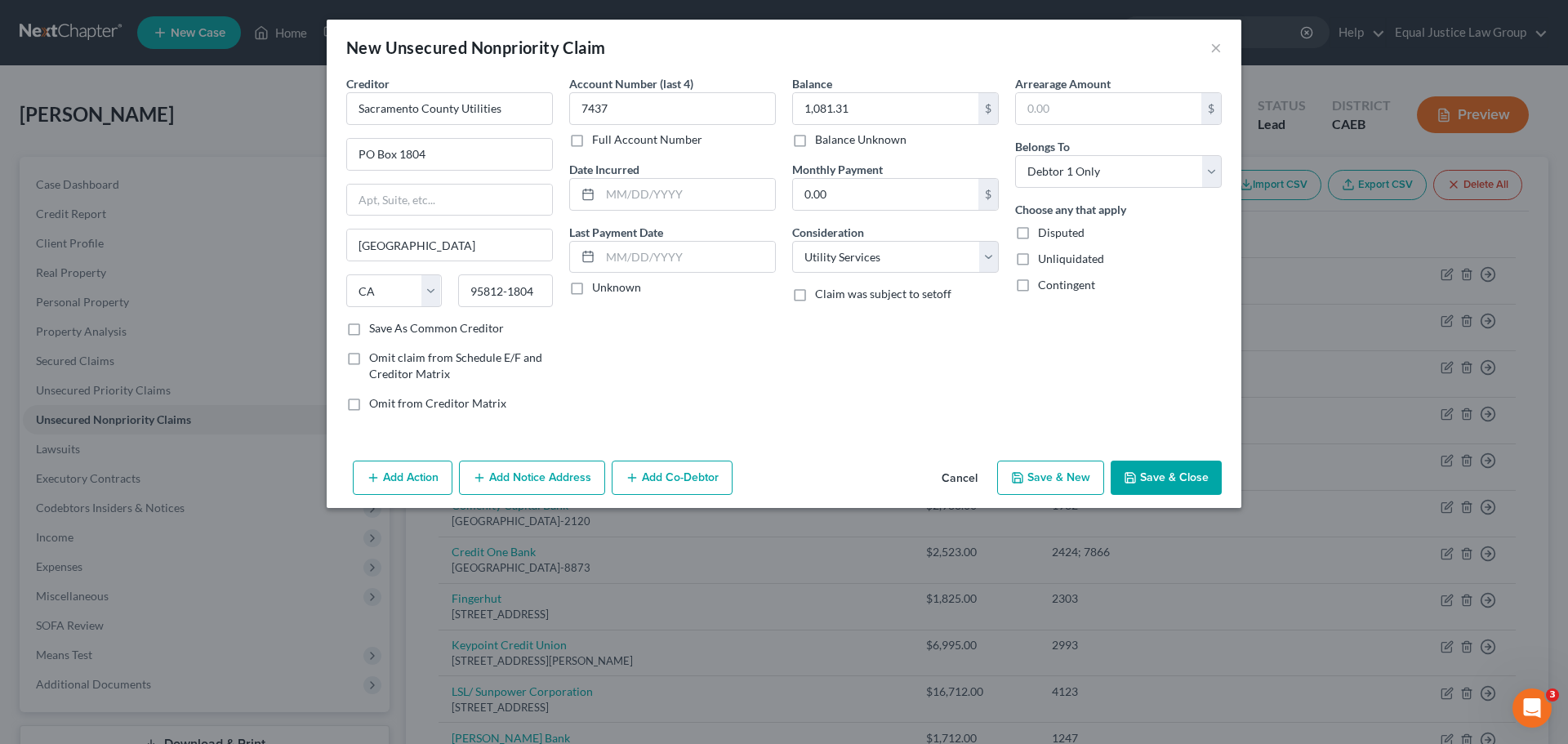
click at [1154, 473] on button "Save & Close" at bounding box center [1165, 477] width 111 height 34
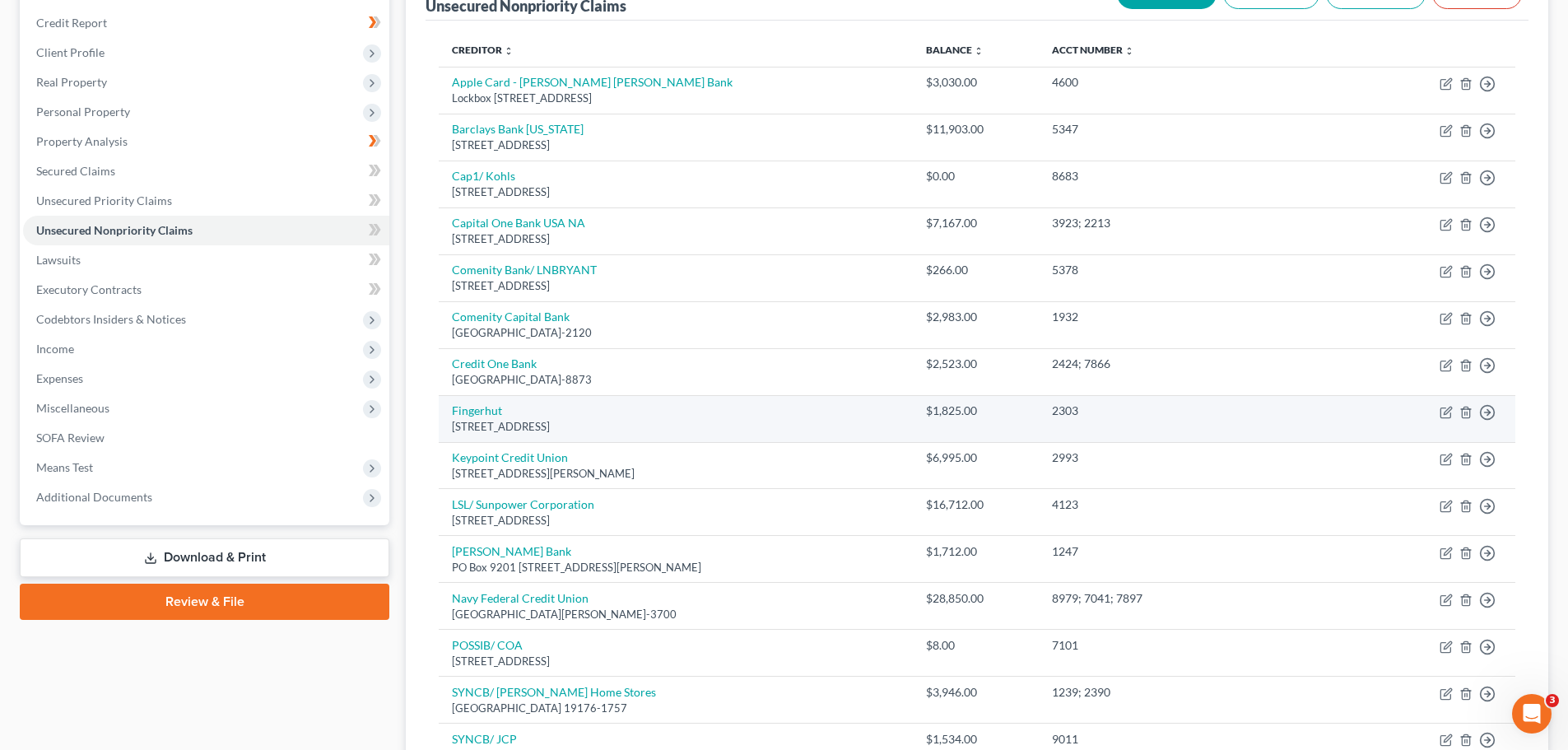
scroll to position [165, 0]
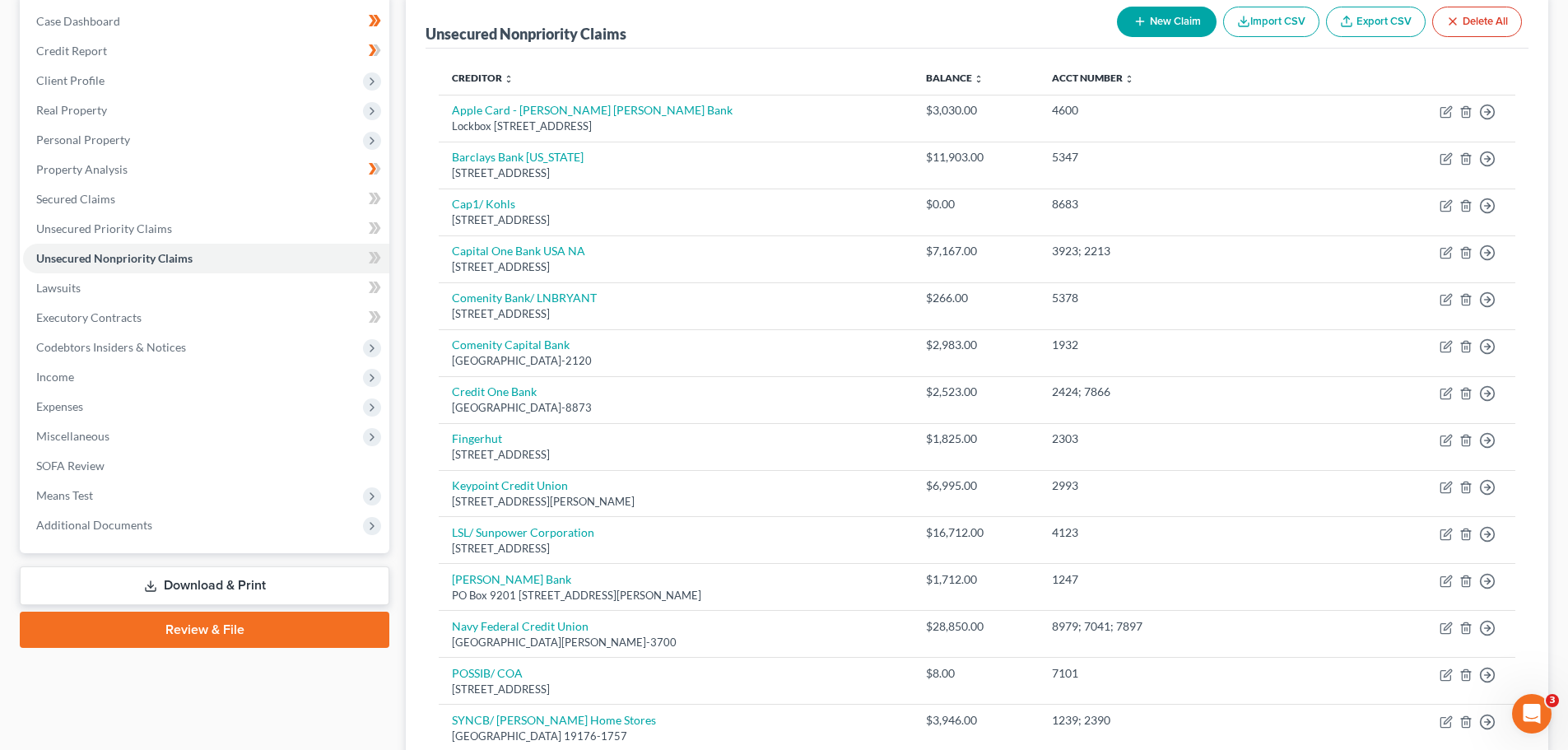
click at [1160, 17] on button "New Claim" at bounding box center [1166, 22] width 100 height 30
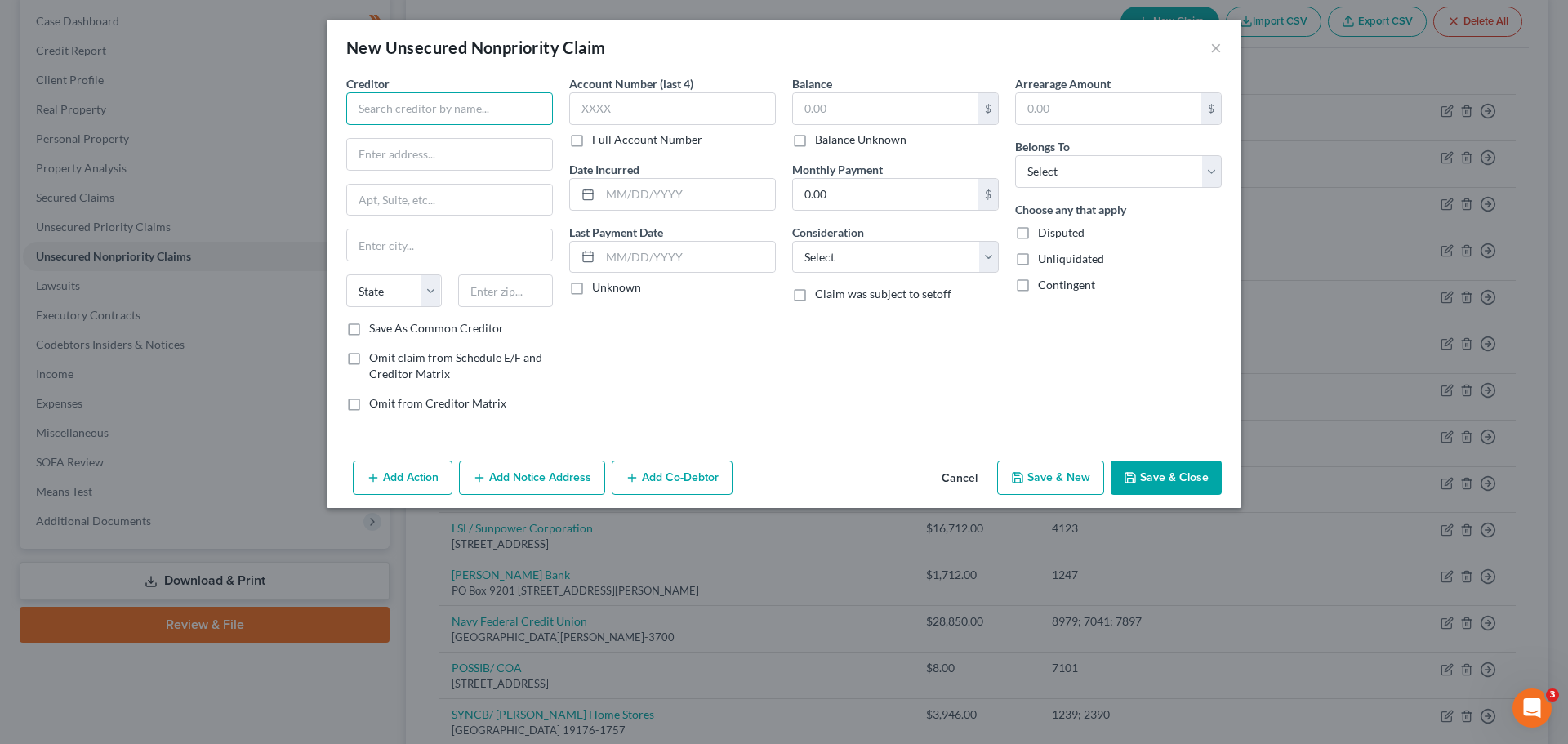
click at [413, 101] on input "text" at bounding box center [449, 108] width 207 height 32
type input "Internal Revenue Service"
type input "PO Box 7346"
type input "[GEOGRAPHIC_DATA]"
select select "39"
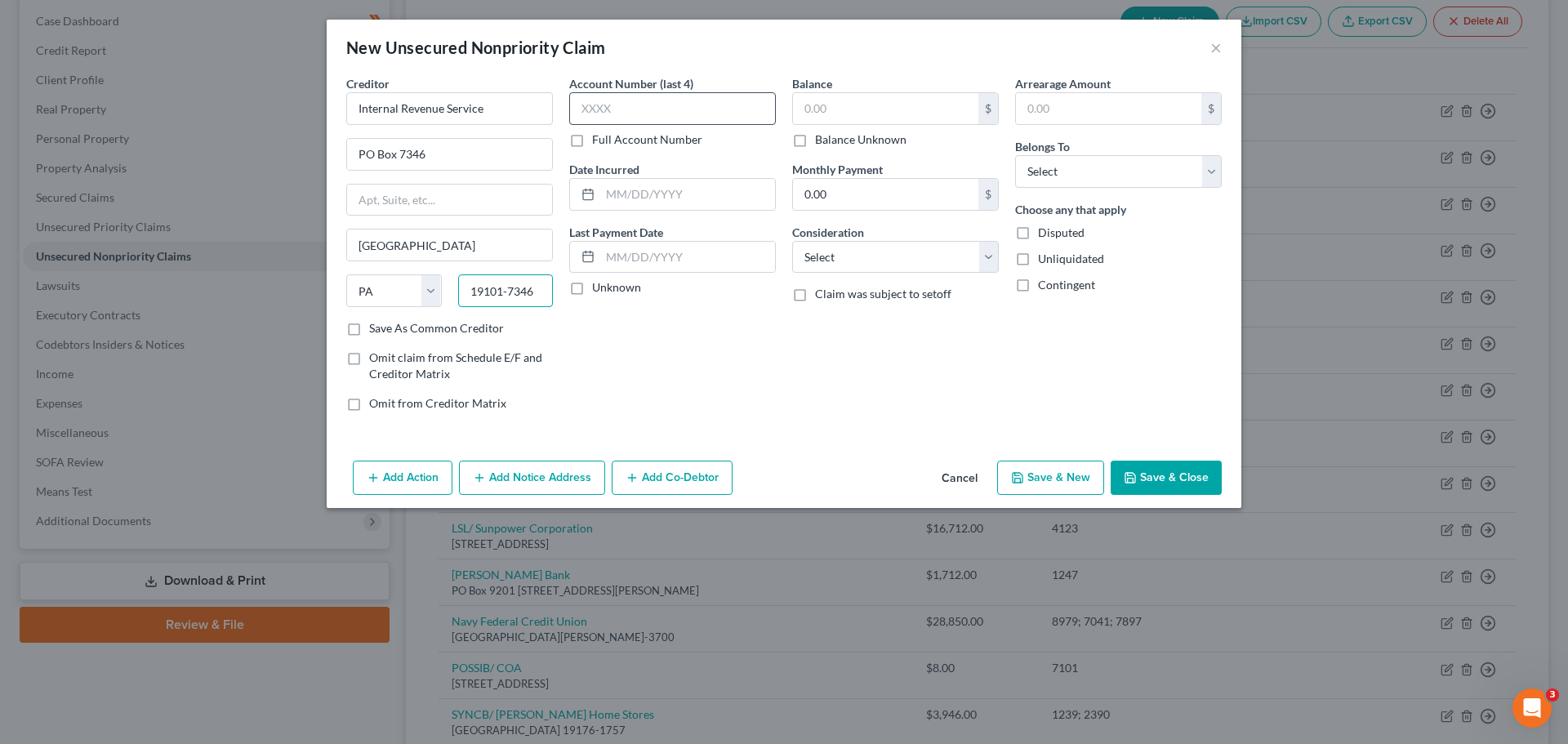
type input "19101-7346"
click at [670, 102] on input "text" at bounding box center [673, 108] width 207 height 32
type input "5594"
click at [645, 195] on input "text" at bounding box center [688, 194] width 175 height 31
type input "[DATE]"
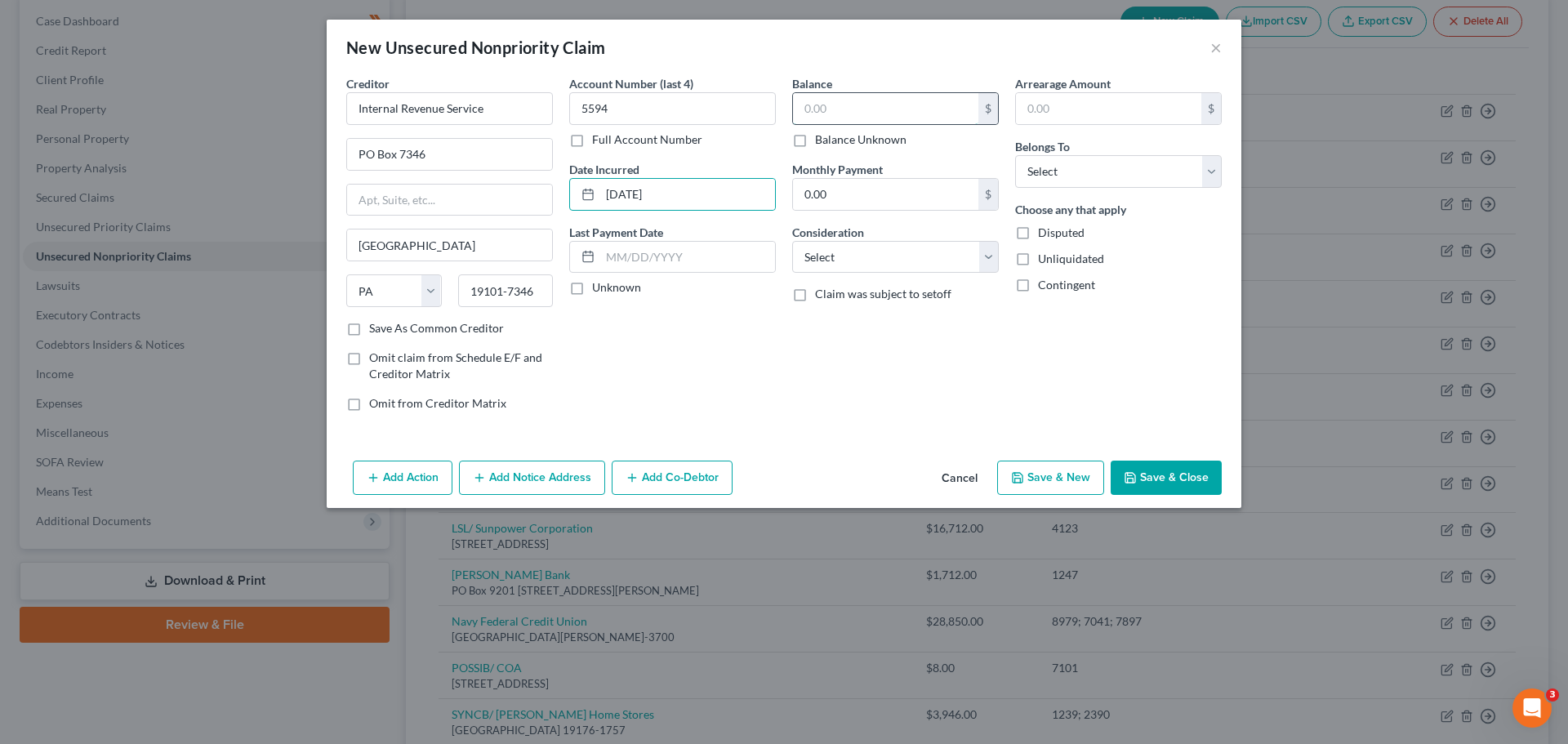
click at [882, 107] on input "text" at bounding box center [885, 108] width 185 height 31
type input "5,951.57"
click at [917, 258] on select "Select Cable / Satellite Services Collection Agency Credit Card Debt Debt Couns…" at bounding box center [895, 257] width 207 height 32
select select "7"
click at [792, 241] on select "Select Cable / Satellite Services Collection Agency Credit Card Debt Debt Couns…" at bounding box center [895, 257] width 207 height 32
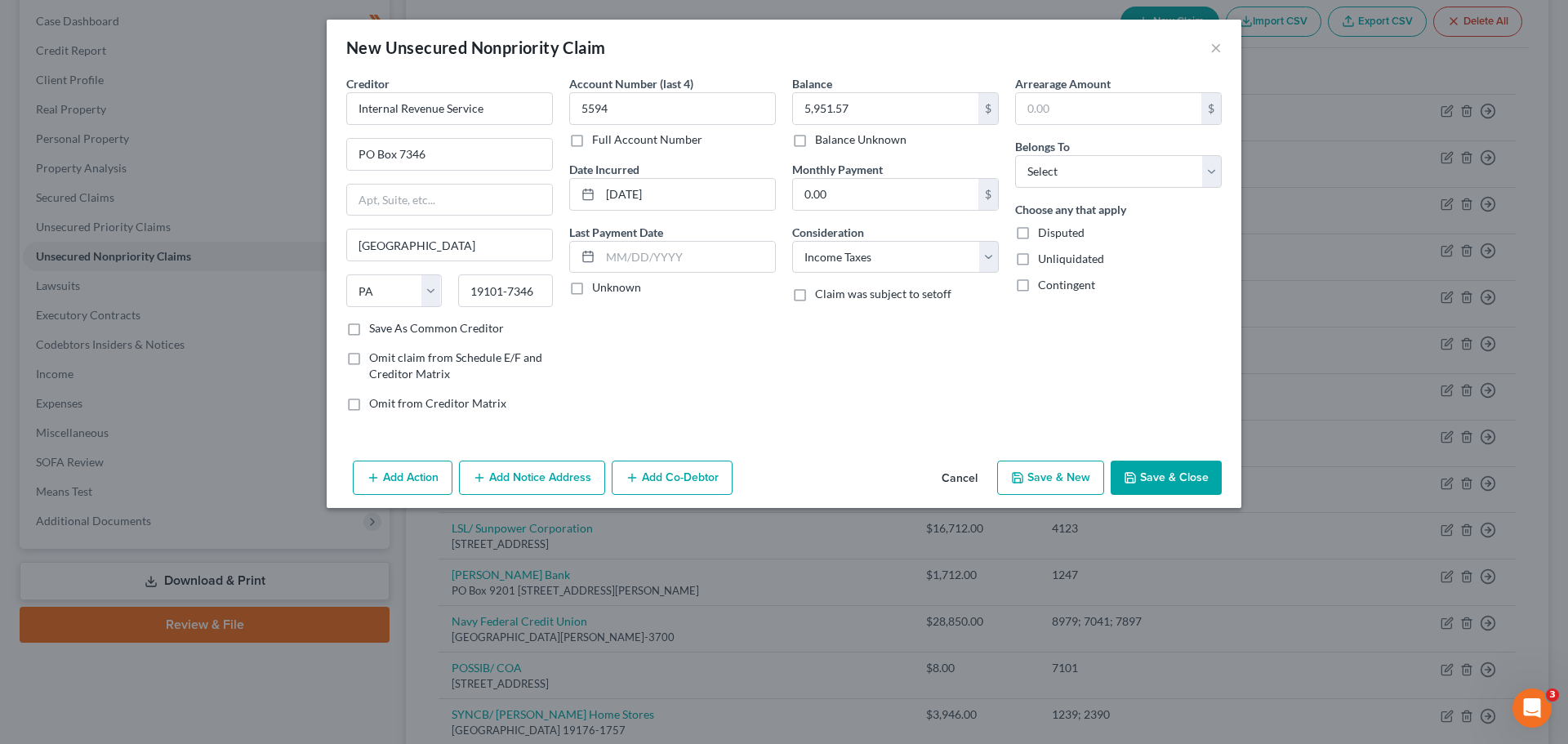
drag, startPoint x: 1193, startPoint y: 361, endPoint x: 1180, endPoint y: 359, distance: 13.2
click at [1193, 359] on div "Arrearage Amount $ Belongs To * Select Debtor 1 Only Debtor 2 Only Debtor 1 And…" at bounding box center [1118, 249] width 223 height 349
click at [1086, 177] on select "Select Debtor 1 Only Debtor 2 Only Debtor 1 And Debtor 2 Only At Least One Of T…" at bounding box center [1119, 171] width 207 height 32
select select "0"
click at [1015, 155] on select "Select Debtor 1 Only Debtor 2 Only Debtor 1 And Debtor 2 Only At Least One Of T…" at bounding box center [1119, 171] width 207 height 32
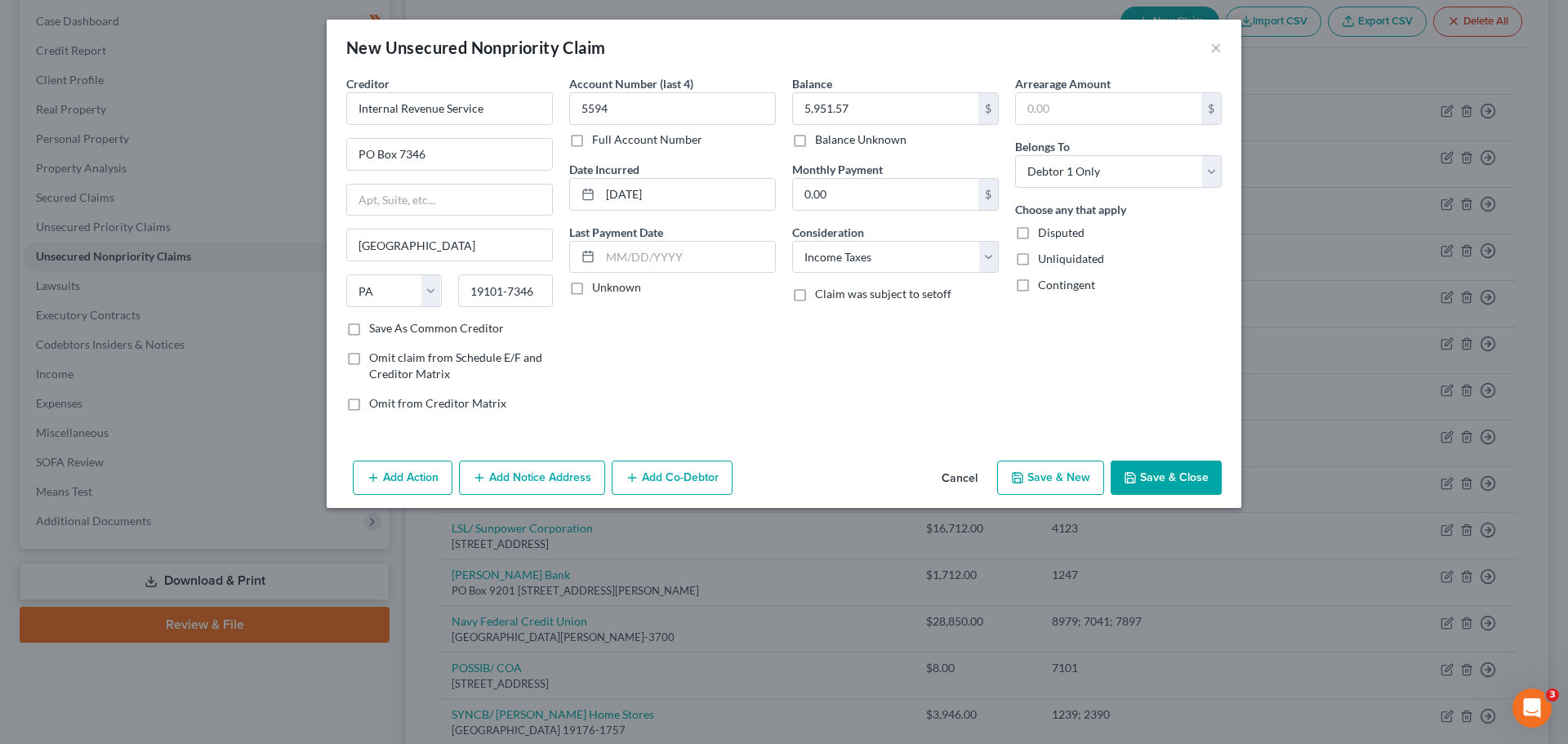
click at [1148, 321] on div "Arrearage Amount $ Belongs To * Select Debtor 1 Only Debtor 2 Only Debtor 1 And…" at bounding box center [1118, 249] width 223 height 349
click at [1170, 475] on button "Save & Close" at bounding box center [1165, 477] width 111 height 34
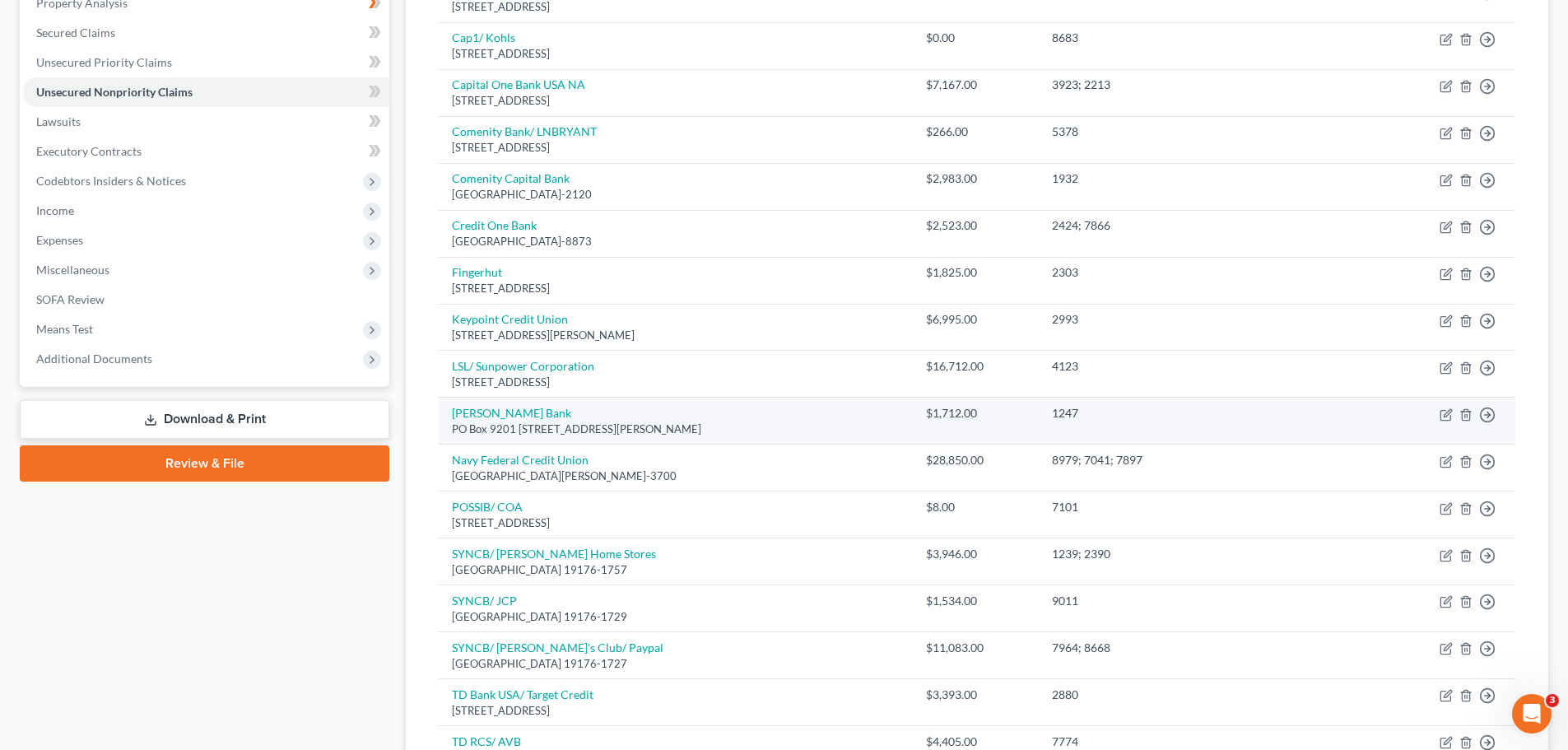
scroll to position [0, 0]
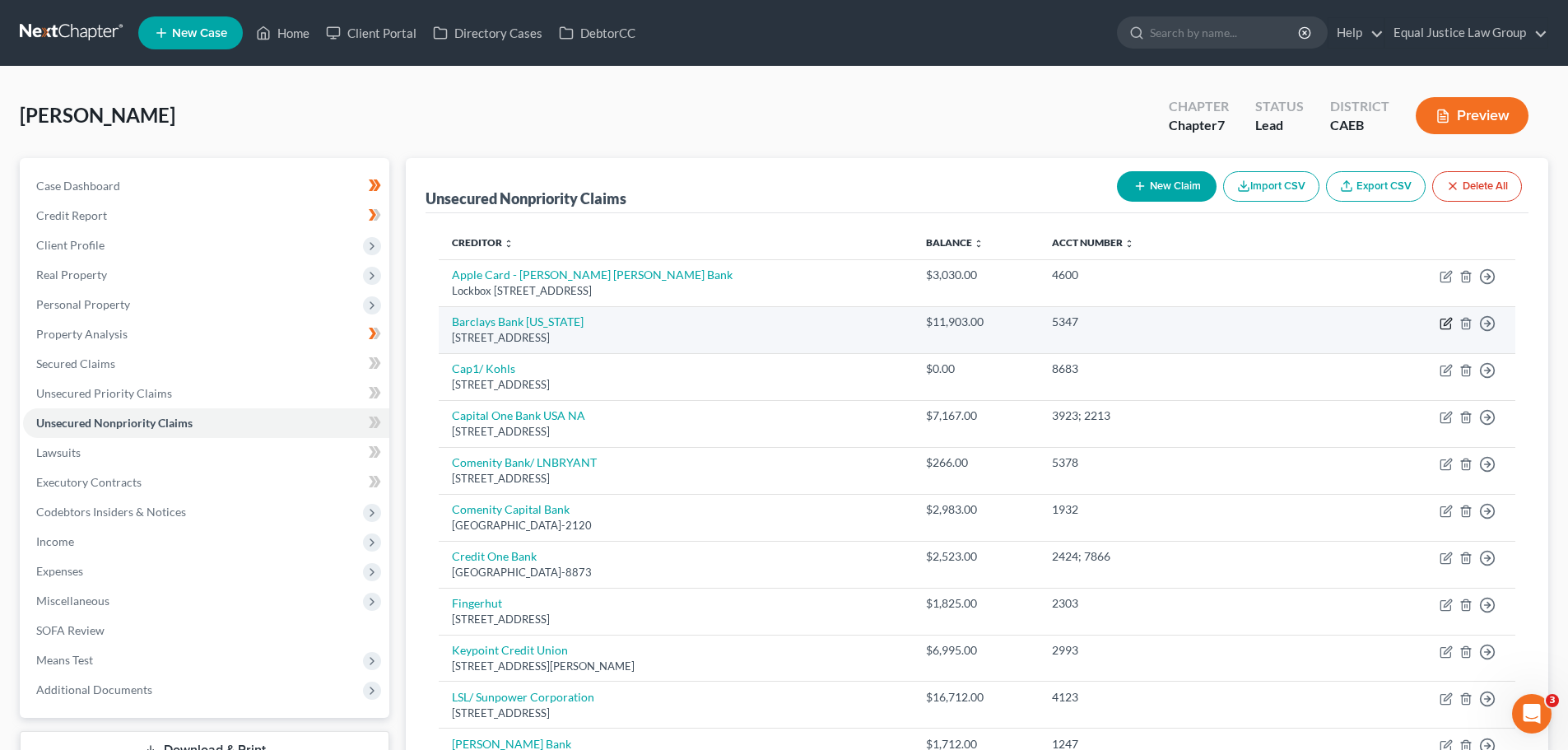
click at [1446, 323] on icon "button" at bounding box center [1447, 323] width 13 height 13
select select "7"
select select "2"
select select "0"
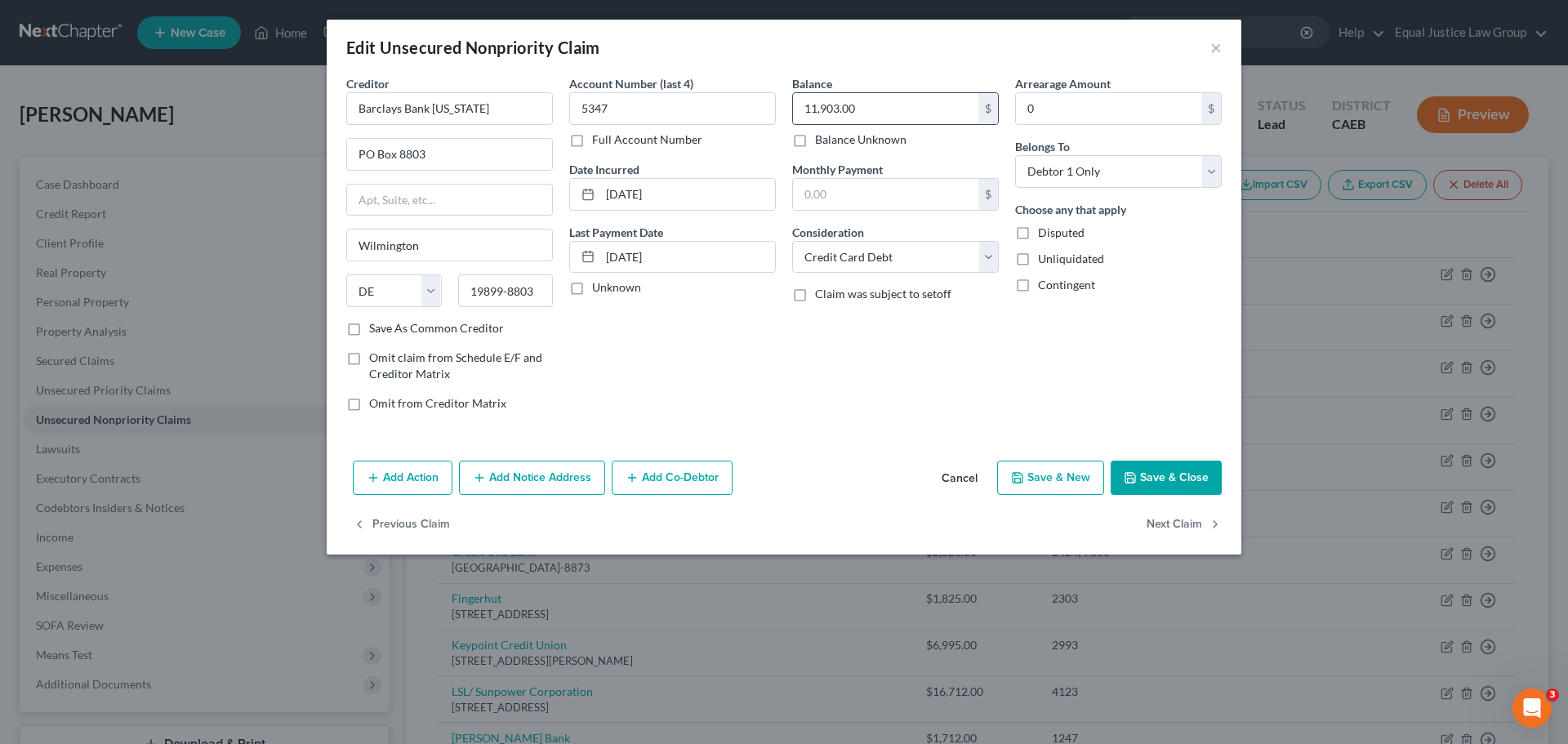
click at [894, 105] on input "11,903.00" at bounding box center [885, 108] width 185 height 31
type input "11,903.75"
click at [1183, 477] on button "Save & Close" at bounding box center [1165, 477] width 111 height 34
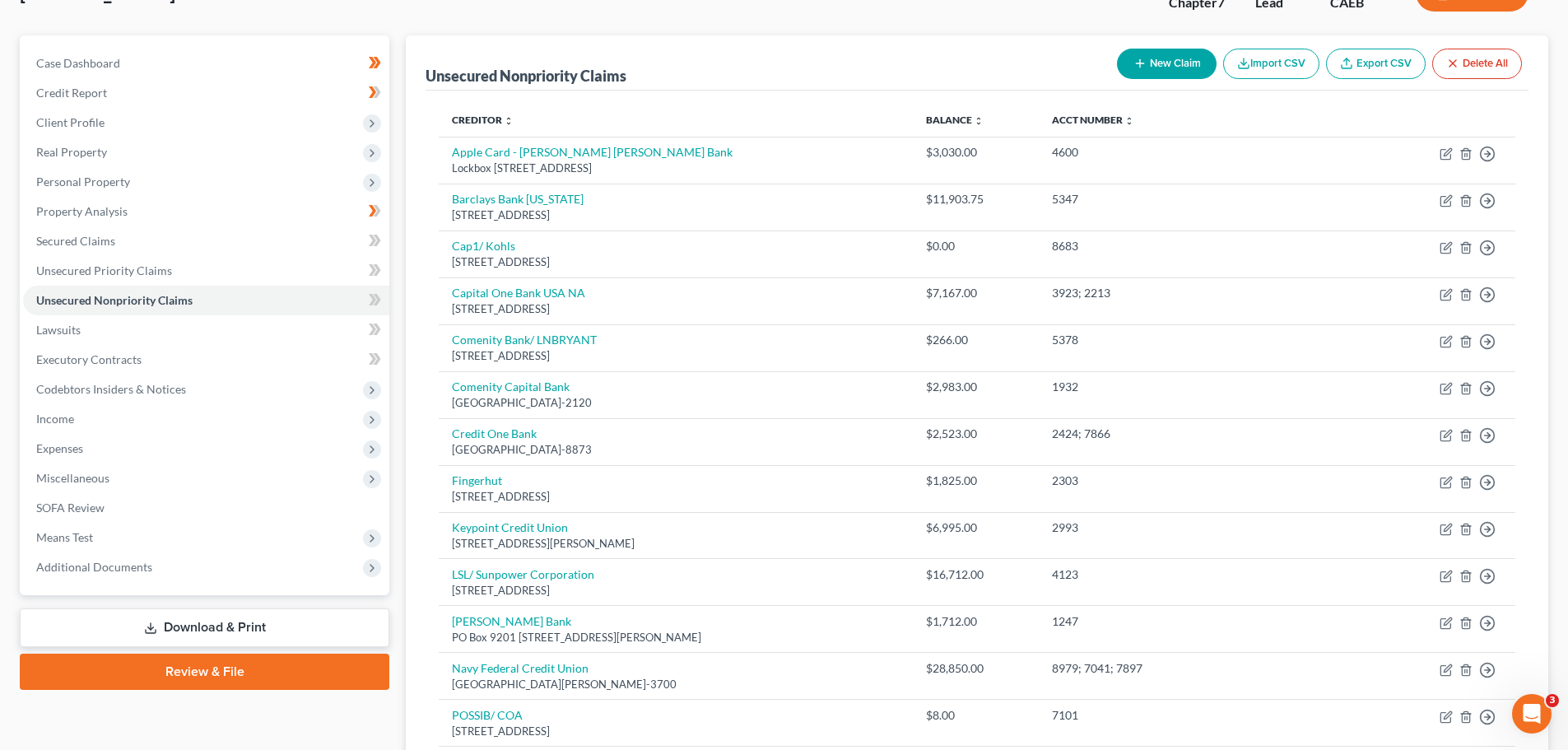
scroll to position [84, 0]
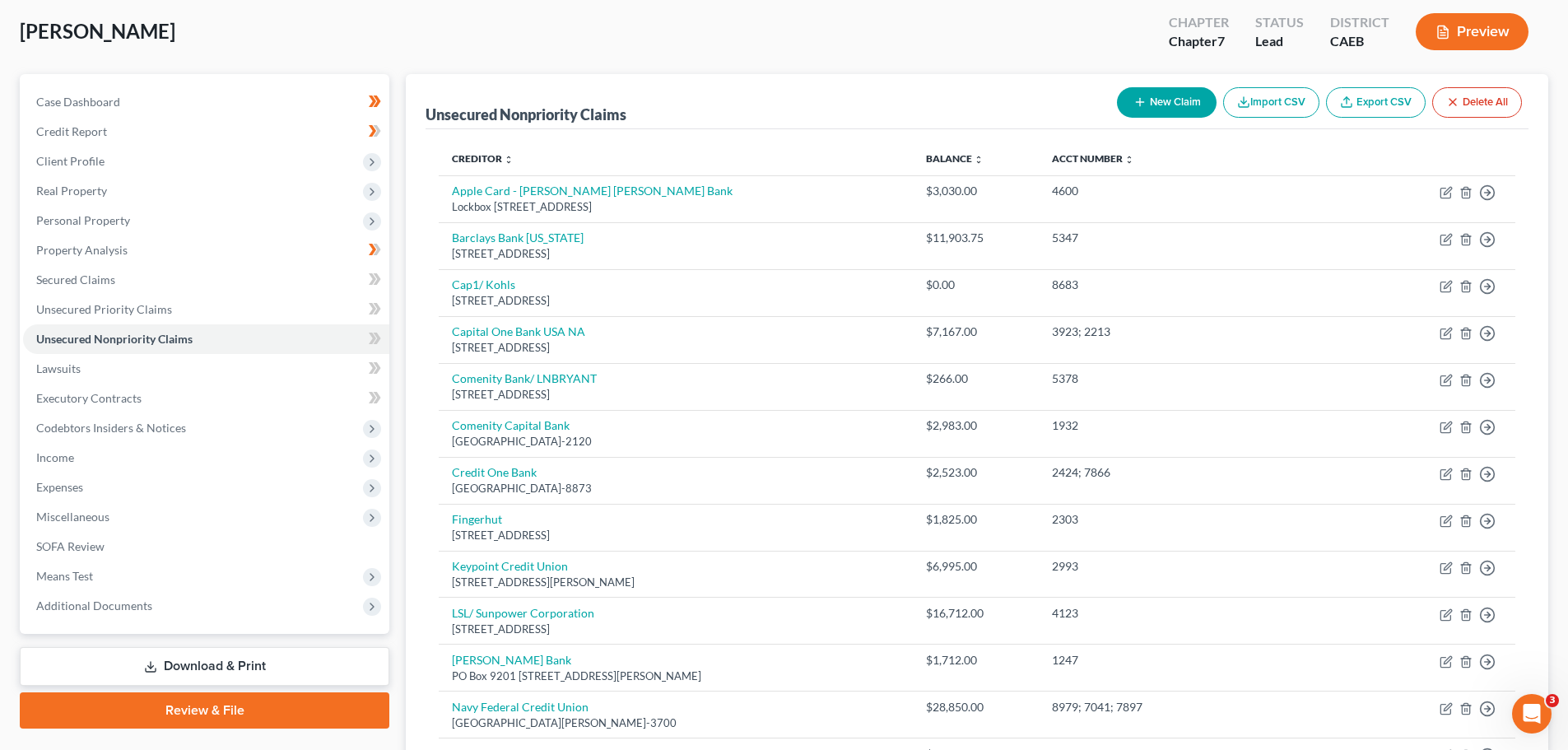
click at [1178, 102] on button "New Claim" at bounding box center [1166, 102] width 100 height 30
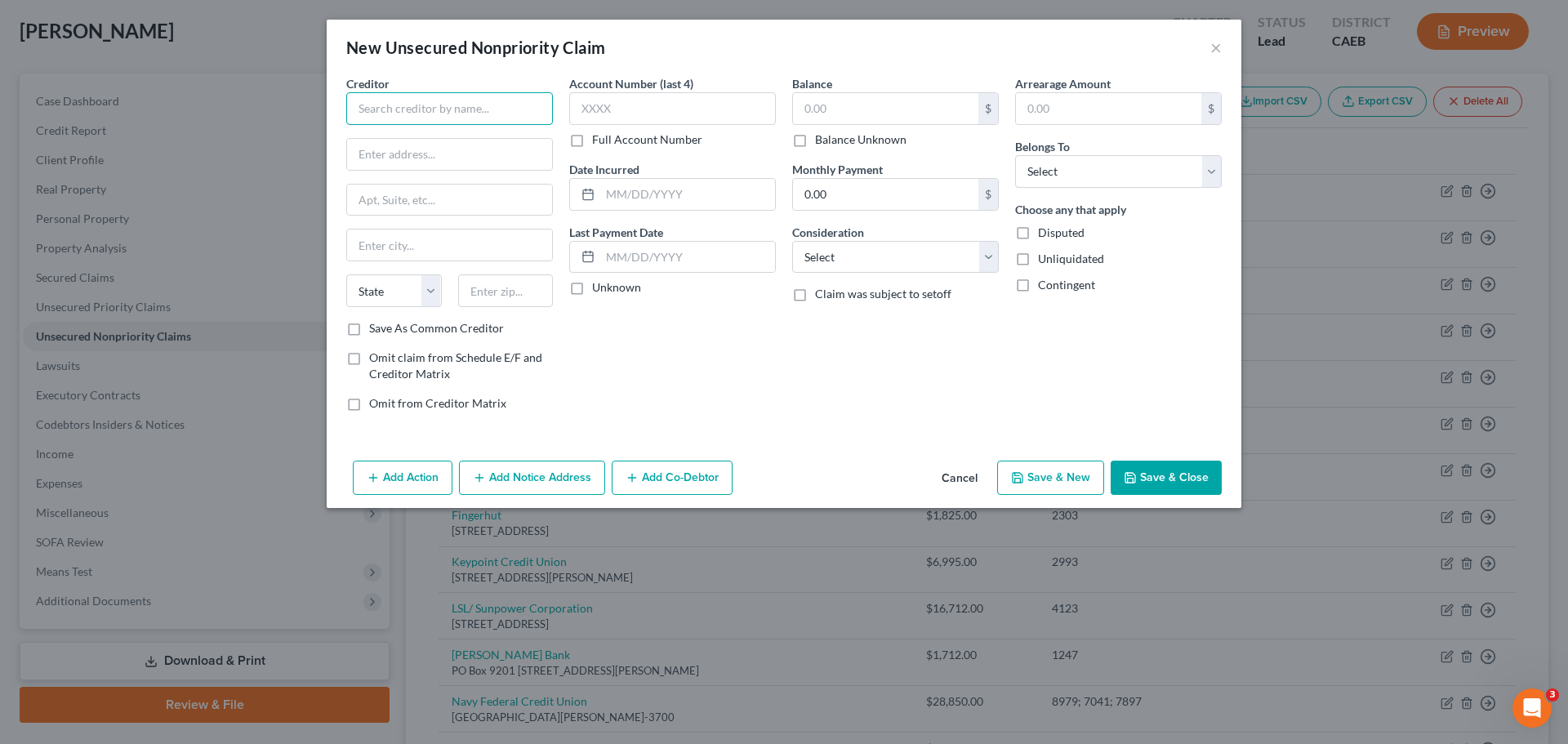
click at [407, 111] on input "text" at bounding box center [449, 108] width 207 height 32
drag, startPoint x: 458, startPoint y: 107, endPoint x: 344, endPoint y: 98, distance: 114.4
click at [344, 98] on div "Creditor * Navy Federal Credit Union State [US_STATE] AK AR AZ CA CO CT DE DC […" at bounding box center [449, 249] width 223 height 349
click at [383, 150] on input "text" at bounding box center [449, 154] width 205 height 31
type input "Navy Federal Credit Union"
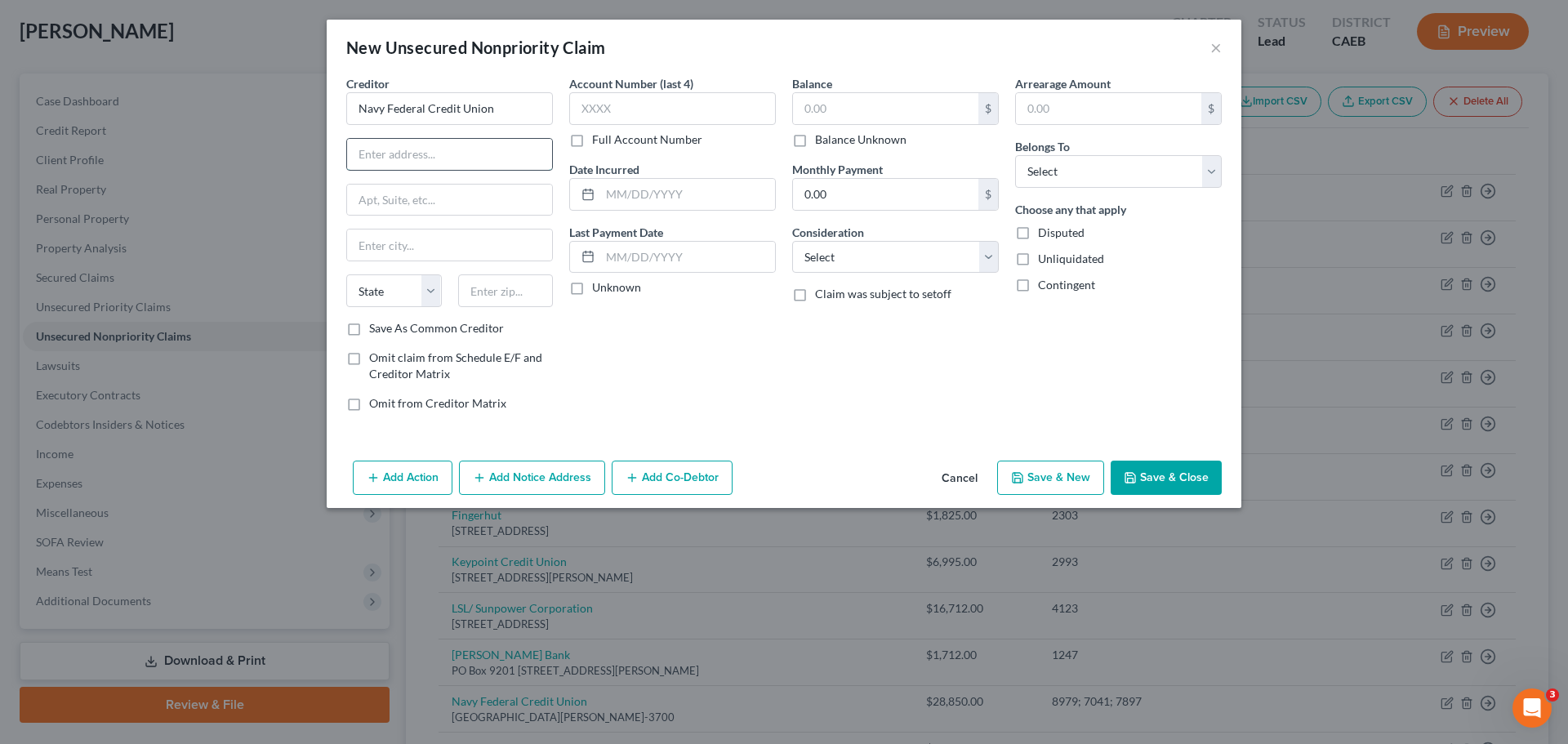
paste input "Navy Federal Credit Union"
type input "Navy Federal Credit Union"
drag, startPoint x: 360, startPoint y: 110, endPoint x: 534, endPoint y: 130, distance: 175.1
click at [534, 130] on div "Creditor * Navy Federal Credit Union Navy Federal Credit Union State [US_STATE]…" at bounding box center [449, 197] width 207 height 245
click at [358, 151] on input "Navy Federal Credit Union" at bounding box center [449, 154] width 205 height 31
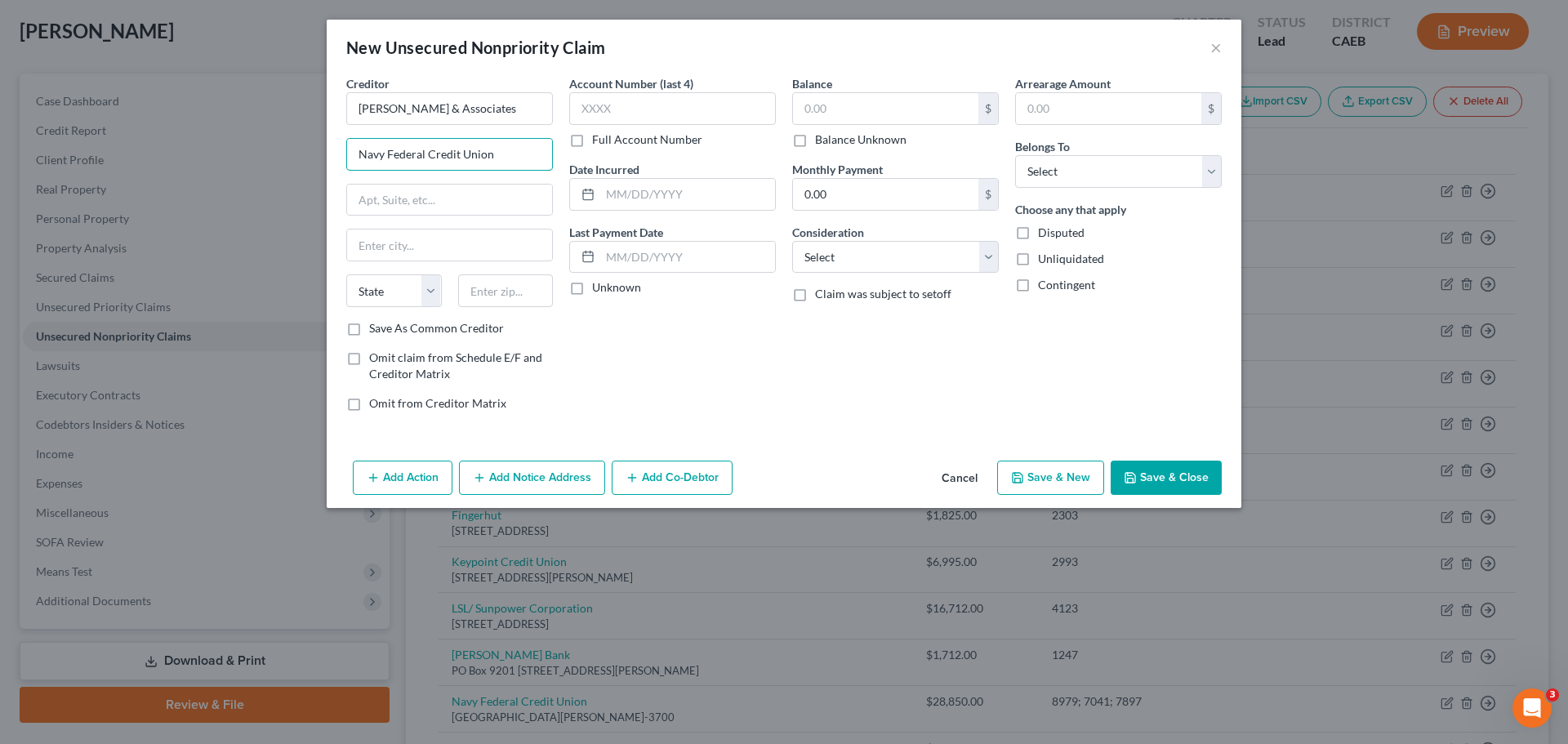
type input "[PERSON_NAME] & Associates"
type input "C/O Navy Federal Credit Union"
click at [468, 196] on input "text" at bounding box center [449, 199] width 205 height 31
click at [662, 105] on input "text" at bounding box center [673, 108] width 207 height 32
click at [592, 141] on label "Full Account Number" at bounding box center [647, 140] width 110 height 17
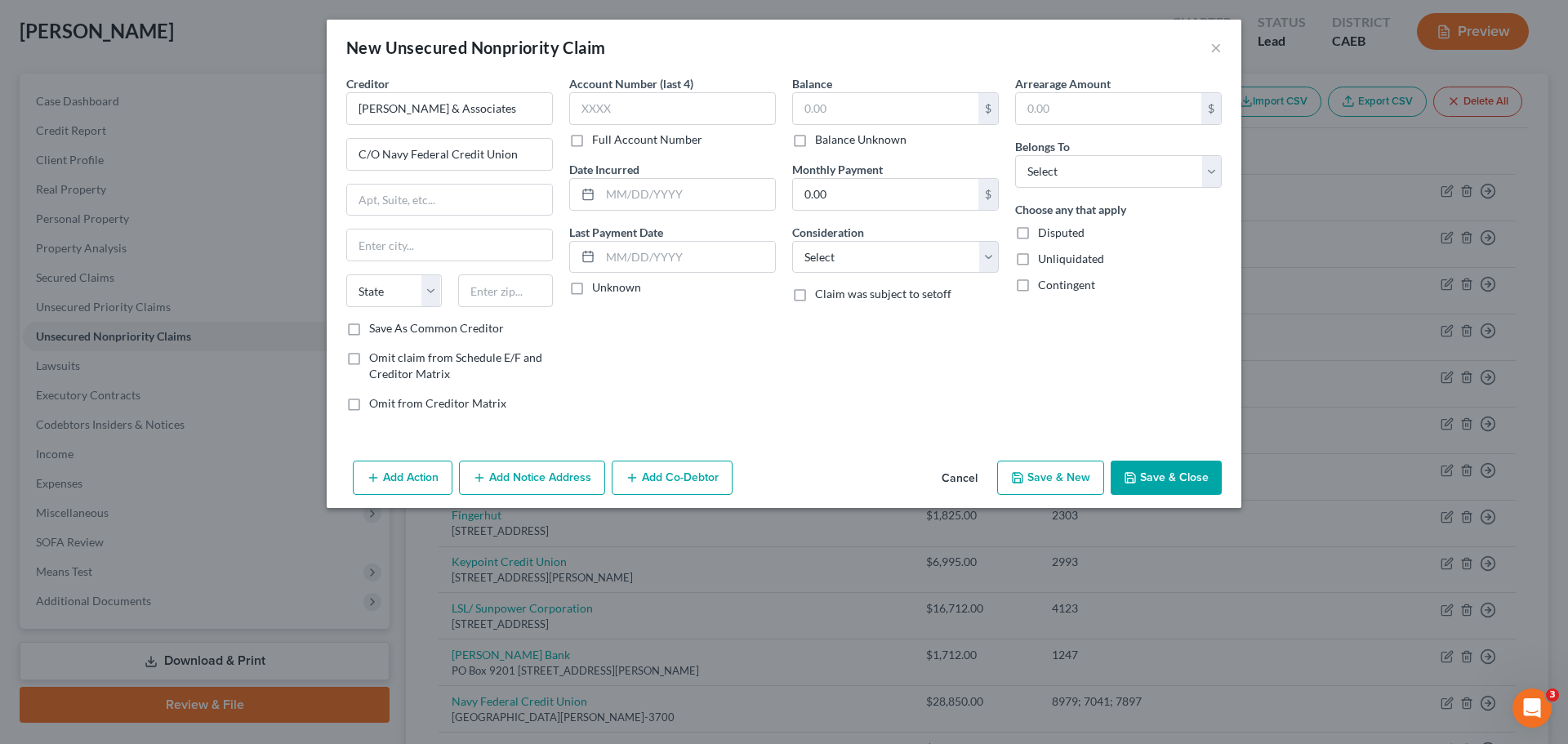
click at [599, 141] on input "Full Account Number" at bounding box center [604, 137] width 11 height 11
click at [619, 103] on input "text" at bounding box center [673, 108] width 207 height 32
type input "3103049"
click at [403, 192] on input "text" at bounding box center [449, 199] width 205 height 31
type input "PO Box 115220"
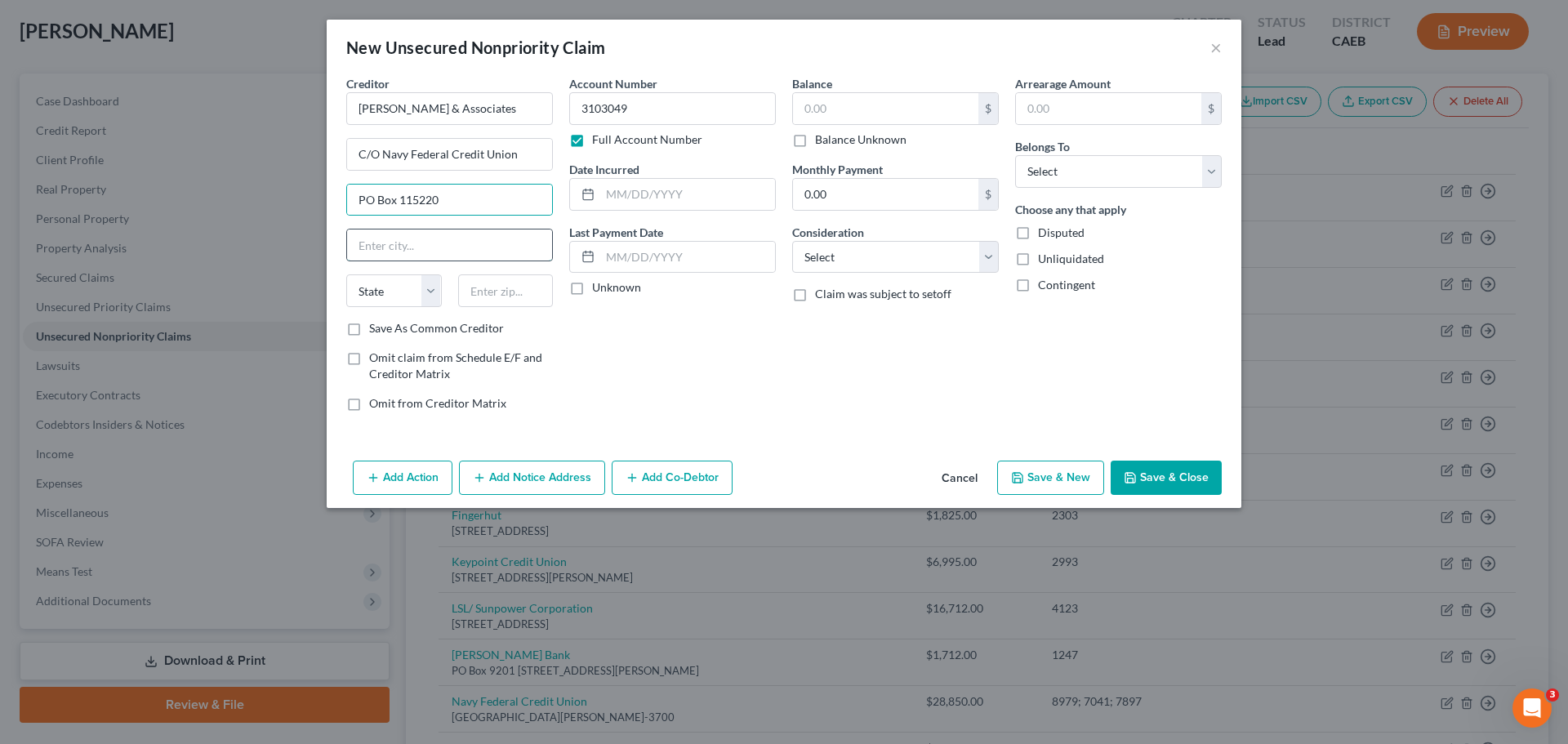
click at [364, 245] on input "text" at bounding box center [449, 244] width 205 height 31
type input "Carrollton"
select select "45"
type input "75011-5220"
click at [654, 196] on input "text" at bounding box center [688, 194] width 175 height 31
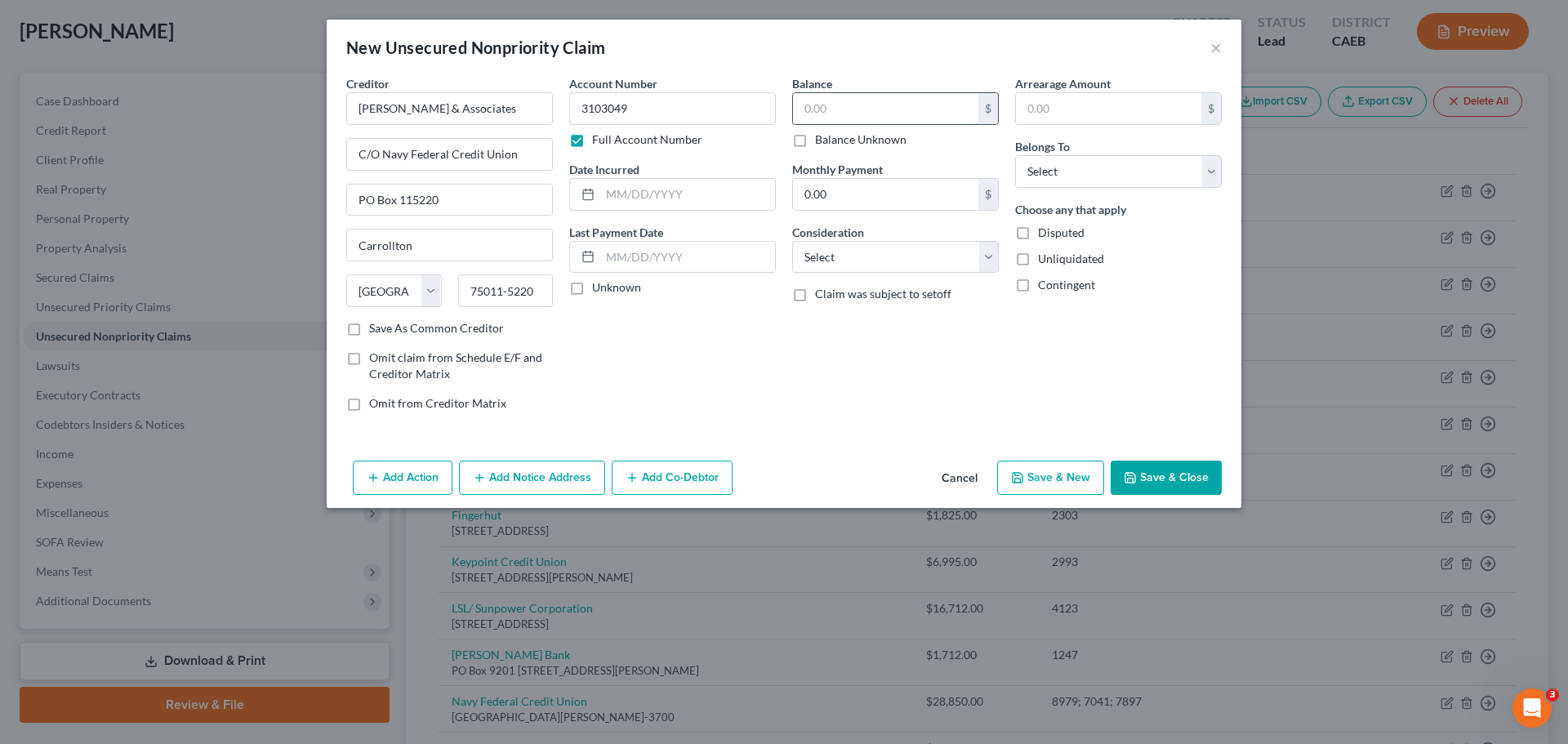
click at [878, 98] on input "text" at bounding box center [885, 108] width 185 height 31
type input "11,859.01"
click at [866, 336] on div "Balance 11,859.01 $ Balance Unknown Balance Undetermined 11,859.01 $ Balance Un…" at bounding box center [895, 249] width 223 height 349
click at [1107, 181] on select "Select Debtor 1 Only Debtor 2 Only Debtor 1 And Debtor 2 Only At Least One Of T…" at bounding box center [1119, 171] width 207 height 32
select select "0"
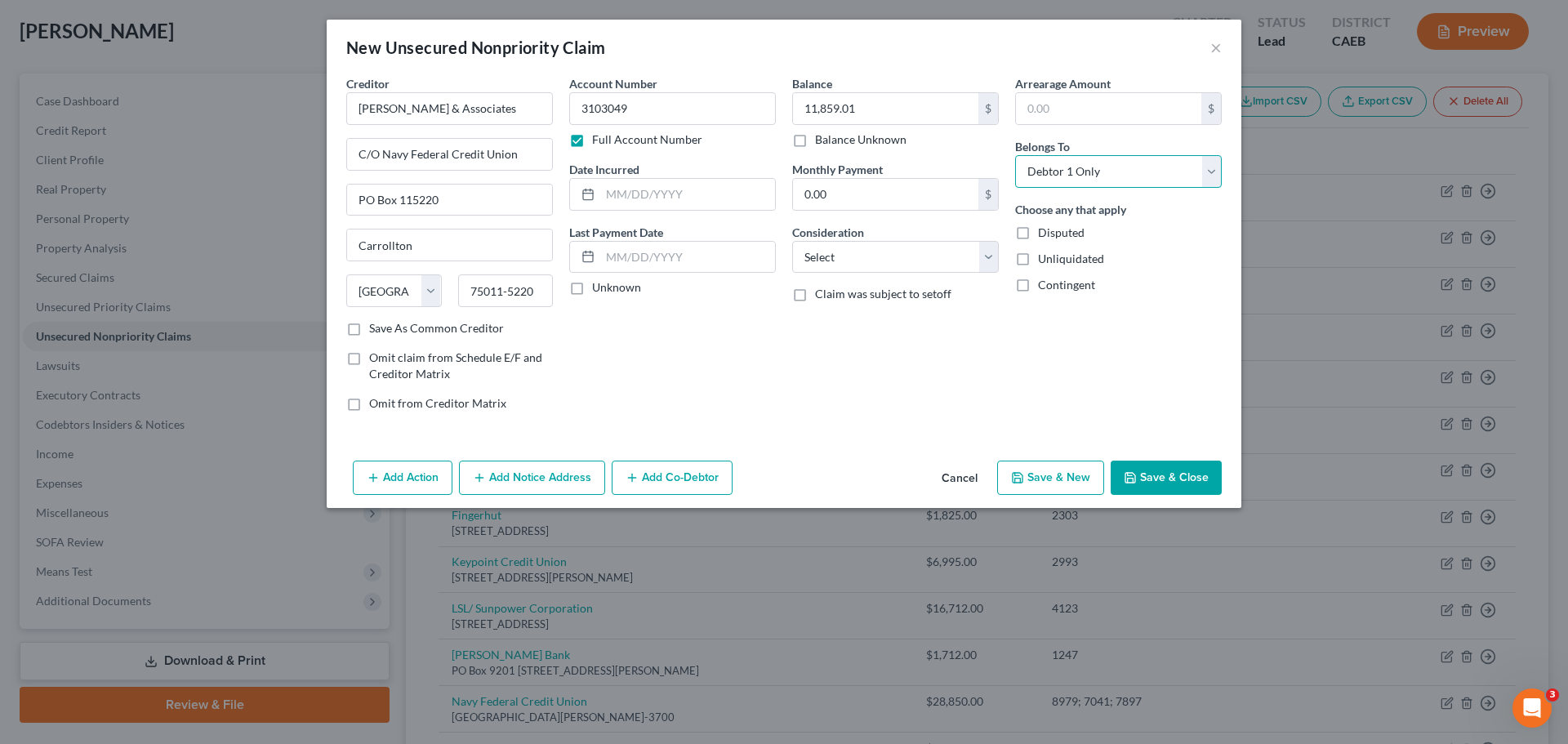
click at [1015, 155] on select "Select Debtor 1 Only Debtor 2 Only Debtor 1 And Debtor 2 Only At Least One Of T…" at bounding box center [1119, 171] width 207 height 32
click at [1162, 342] on div "Arrearage Amount $ Belongs To * Select Debtor 1 Only Debtor 2 Only Debtor 1 And…" at bounding box center [1118, 249] width 223 height 349
click at [886, 253] on select "Select Cable / Satellite Services Collection Agency Credit Card Debt Debt Couns…" at bounding box center [895, 257] width 207 height 32
select select "2"
click at [792, 241] on select "Select Cable / Satellite Services Collection Agency Credit Card Debt Debt Couns…" at bounding box center [895, 257] width 207 height 32
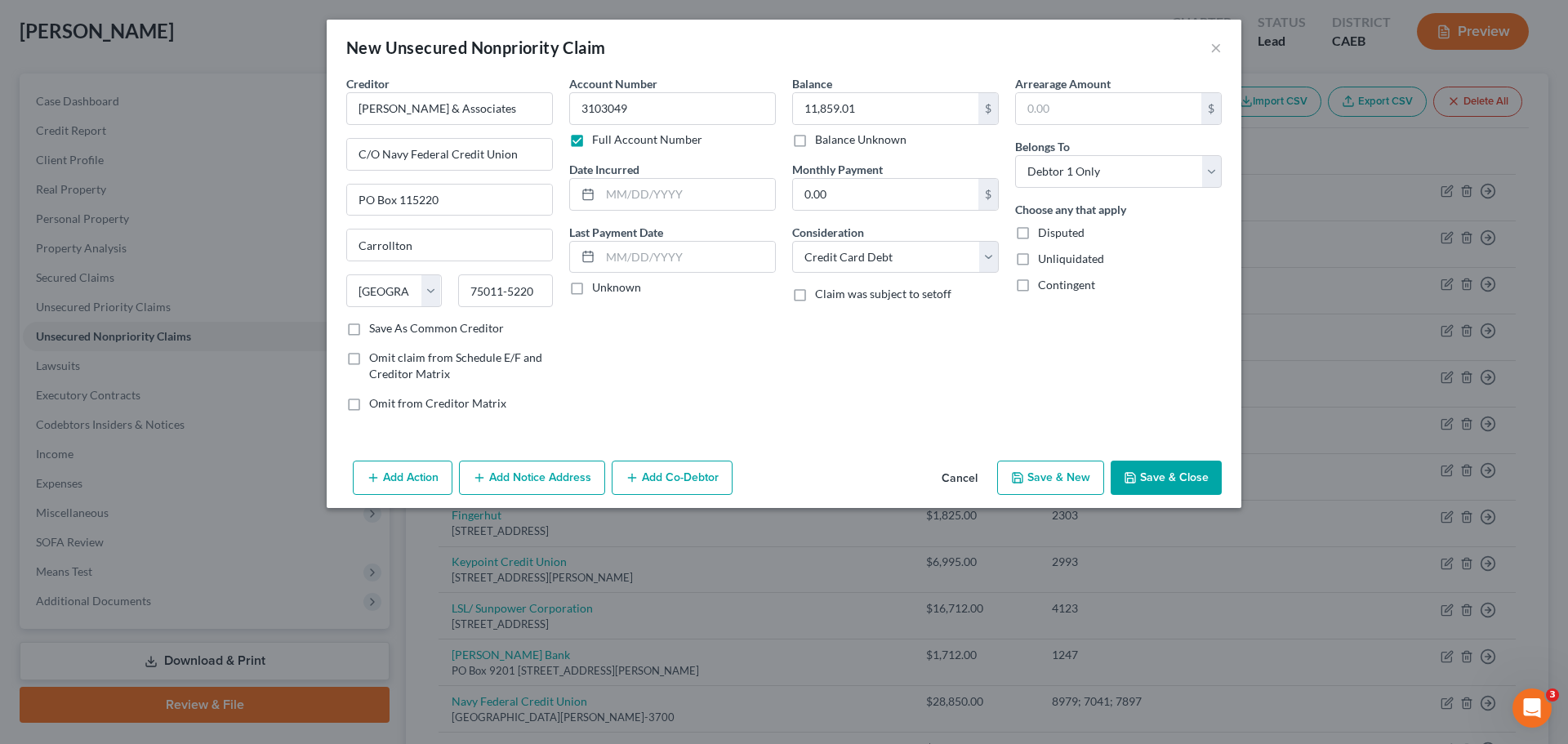
click at [1134, 343] on div "Arrearage Amount $ Belongs To * Select Debtor 1 Only Debtor 2 Only Debtor 1 And…" at bounding box center [1118, 249] width 223 height 349
click at [1152, 477] on button "Save & Close" at bounding box center [1165, 477] width 111 height 34
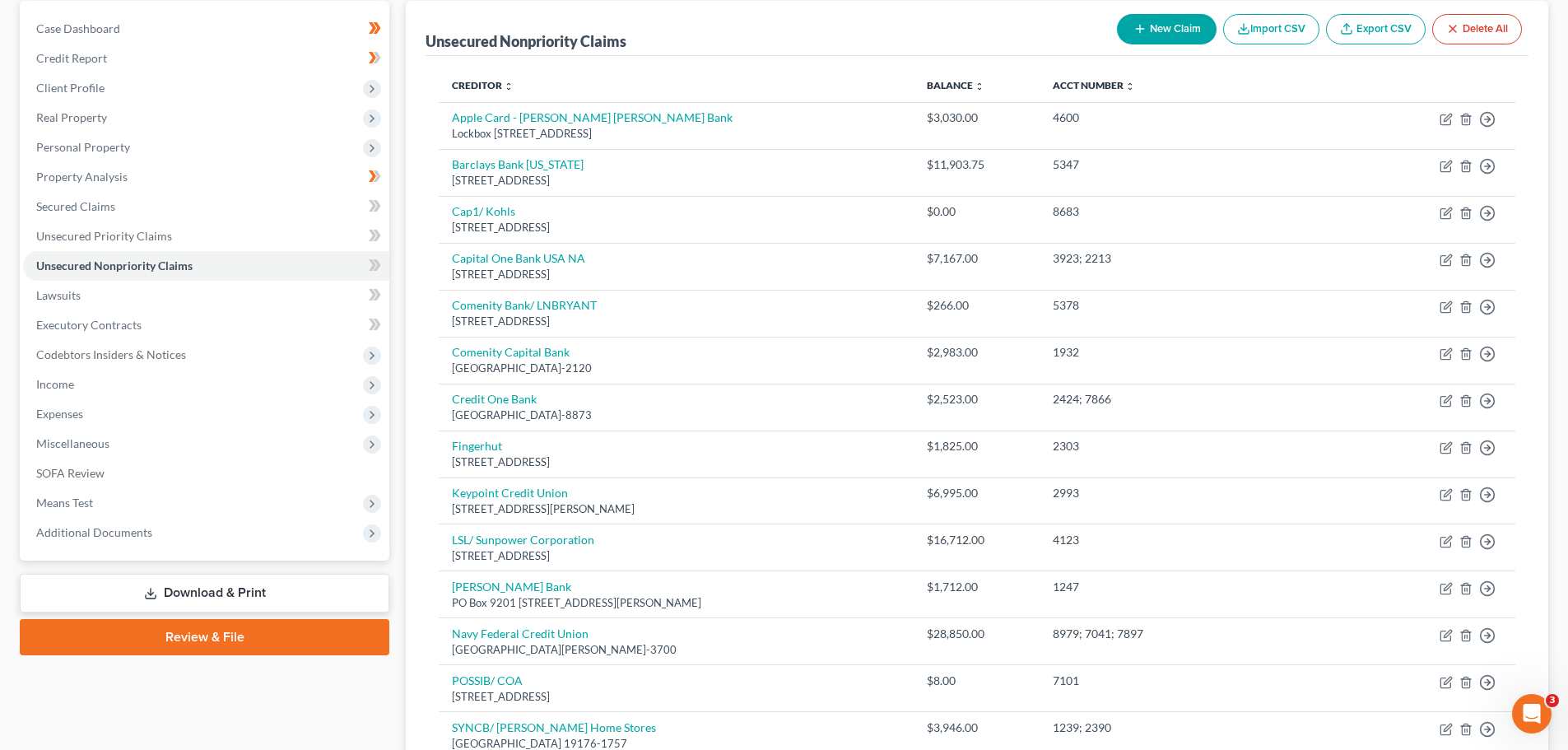
scroll to position [0, 0]
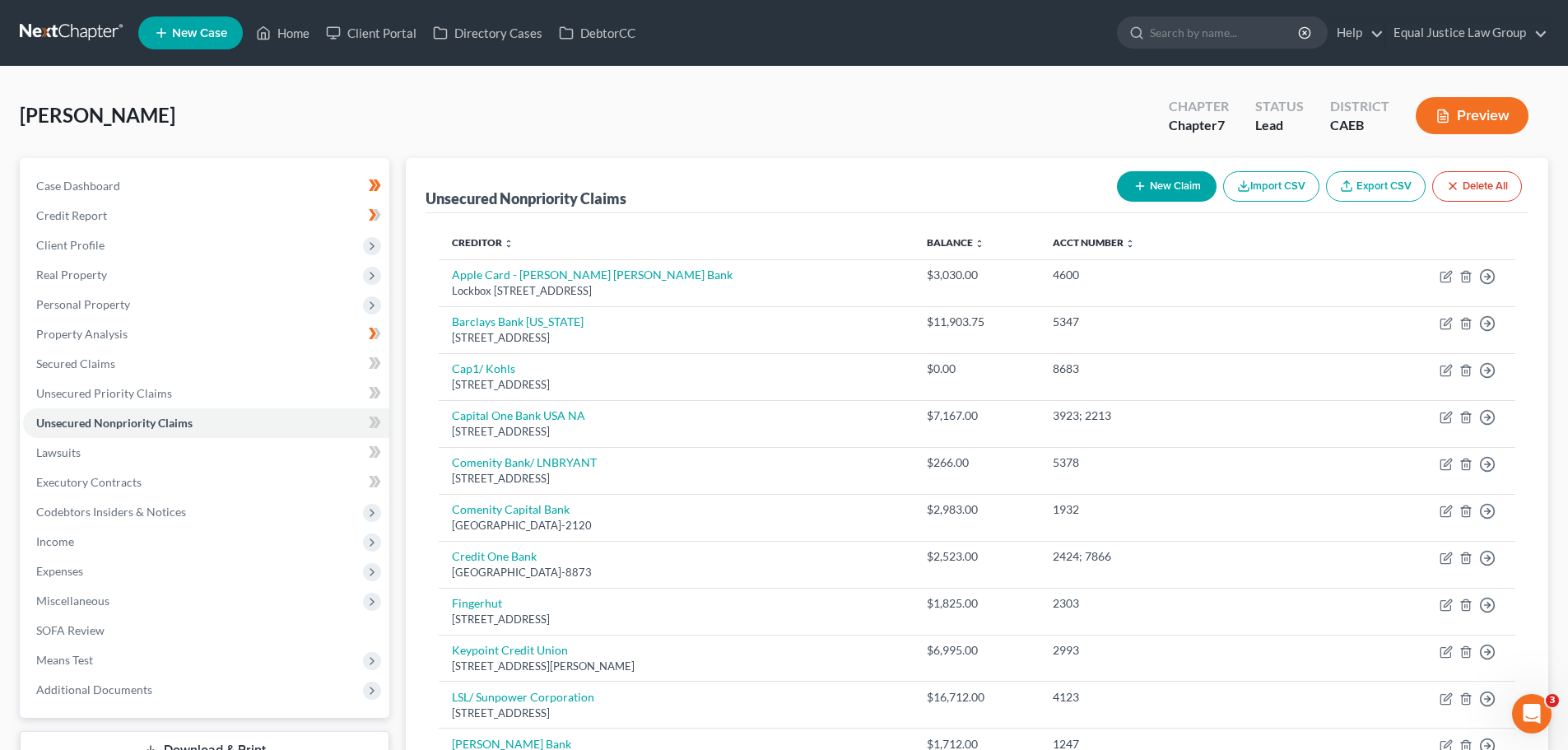
click at [1178, 190] on button "New Claim" at bounding box center [1166, 186] width 100 height 30
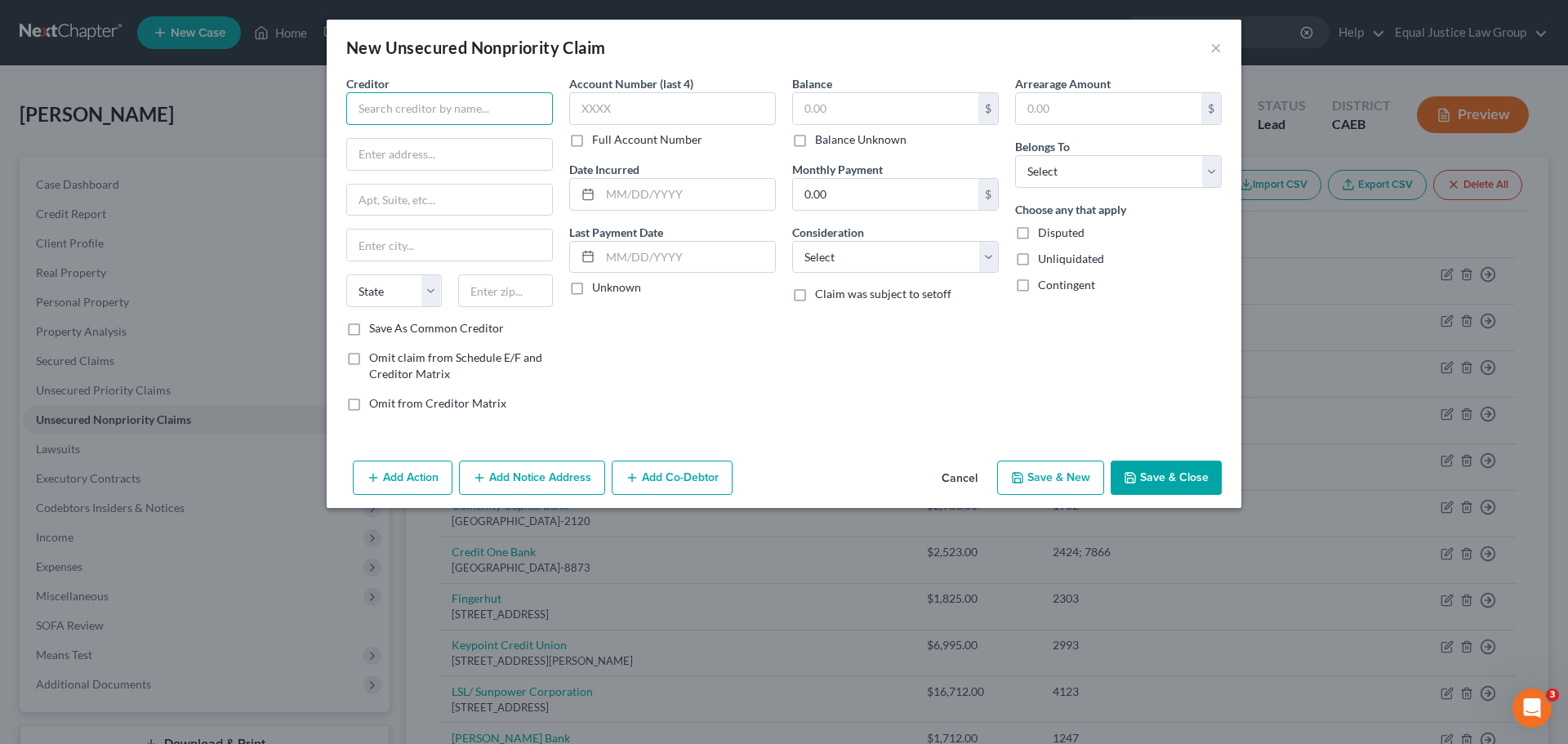
click at [394, 106] on input "text" at bounding box center [449, 108] width 207 height 32
type input "Department of [GEOGRAPHIC_DATA][PERSON_NAME]"
type input "Dep"
click at [373, 103] on input "Department of [GEOGRAPHIC_DATA][PERSON_NAME]" at bounding box center [449, 108] width 207 height 32
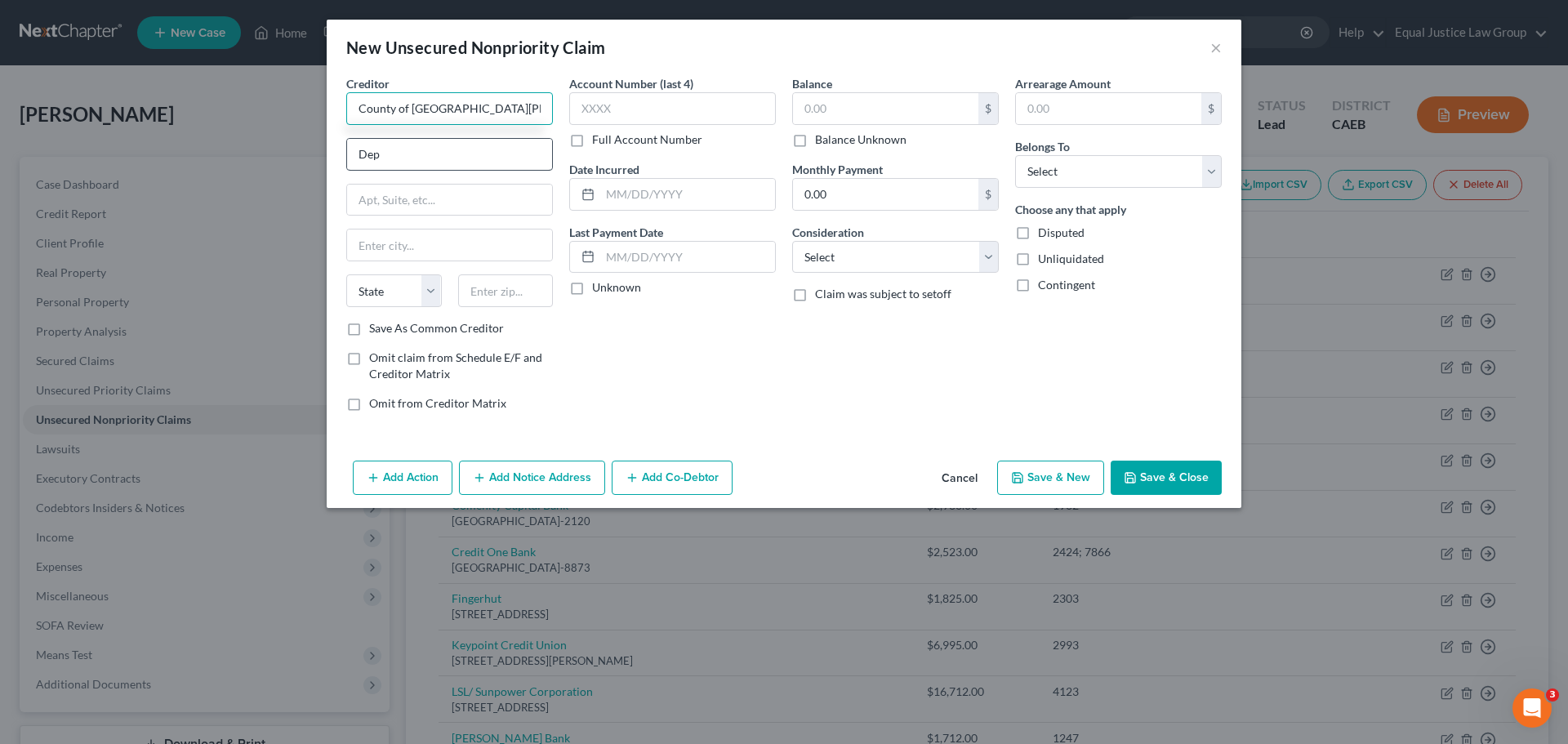
type input "County of [GEOGRAPHIC_DATA][PERSON_NAME]"
click at [413, 152] on input "Dep" at bounding box center [449, 154] width 205 height 31
type input "Department of Tax and Collections"
click at [364, 186] on input "text" at bounding box center [449, 199] width 205 height 31
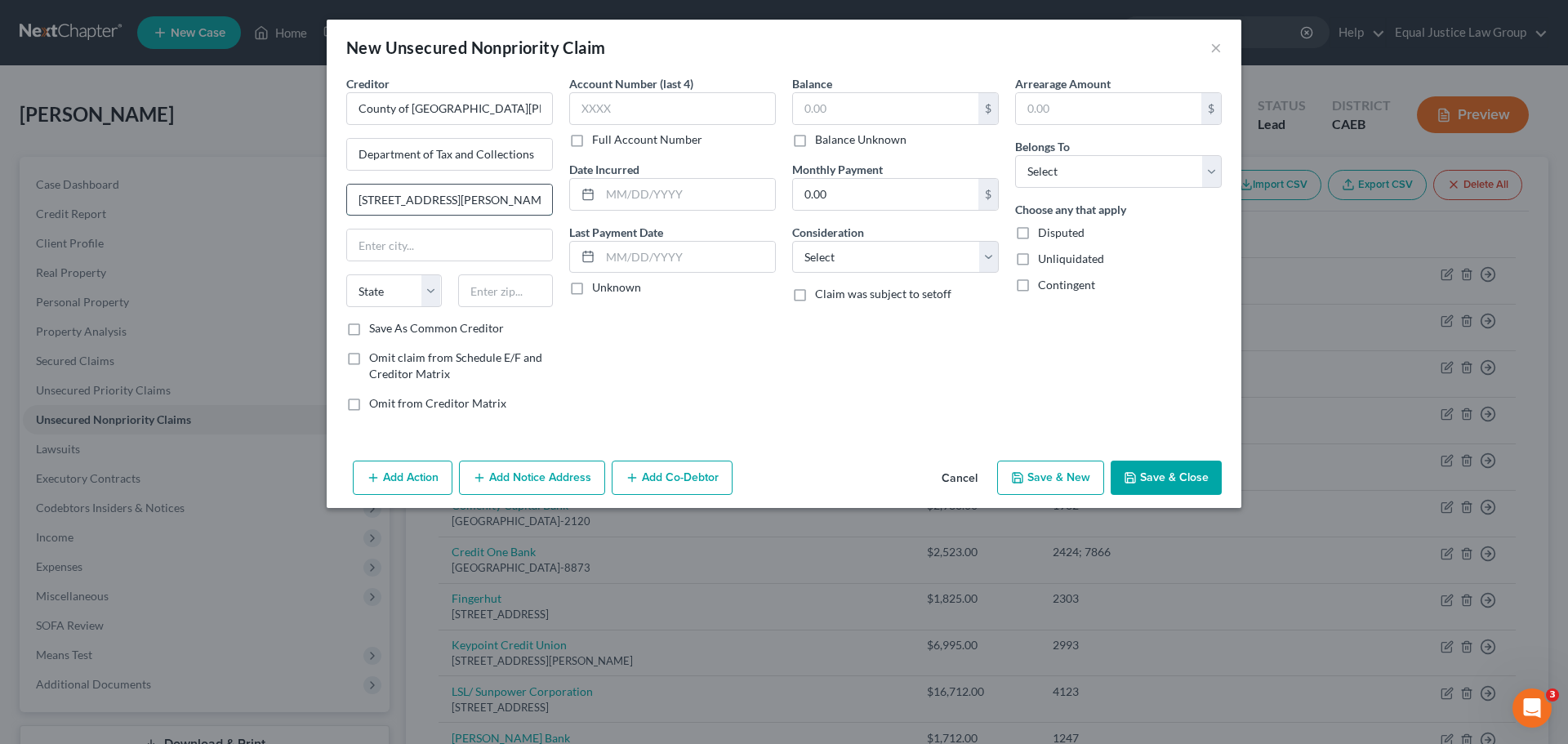
type input "[STREET_ADDRESS][PERSON_NAME]"
click at [511, 243] on input "text" at bounding box center [449, 244] width 205 height 31
type input "[GEOGRAPHIC_DATA][PERSON_NAME]"
select select "4"
type input "95134-1700"
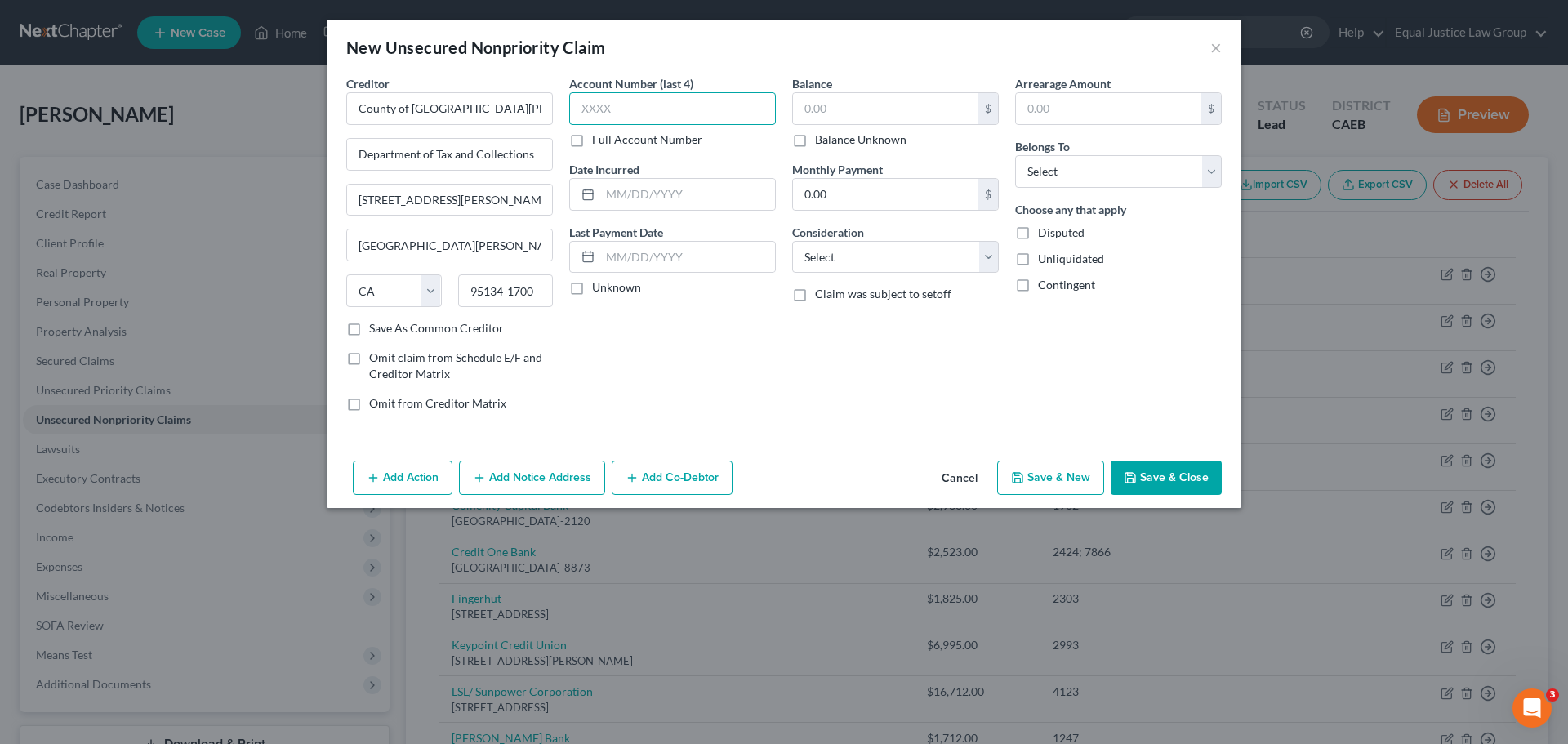
click at [690, 117] on input "text" at bounding box center [673, 108] width 207 height 32
type input "8077"
click at [836, 104] on input "text" at bounding box center [885, 108] width 185 height 31
type input "250.00"
click at [884, 195] on input "0.00" at bounding box center [885, 194] width 185 height 31
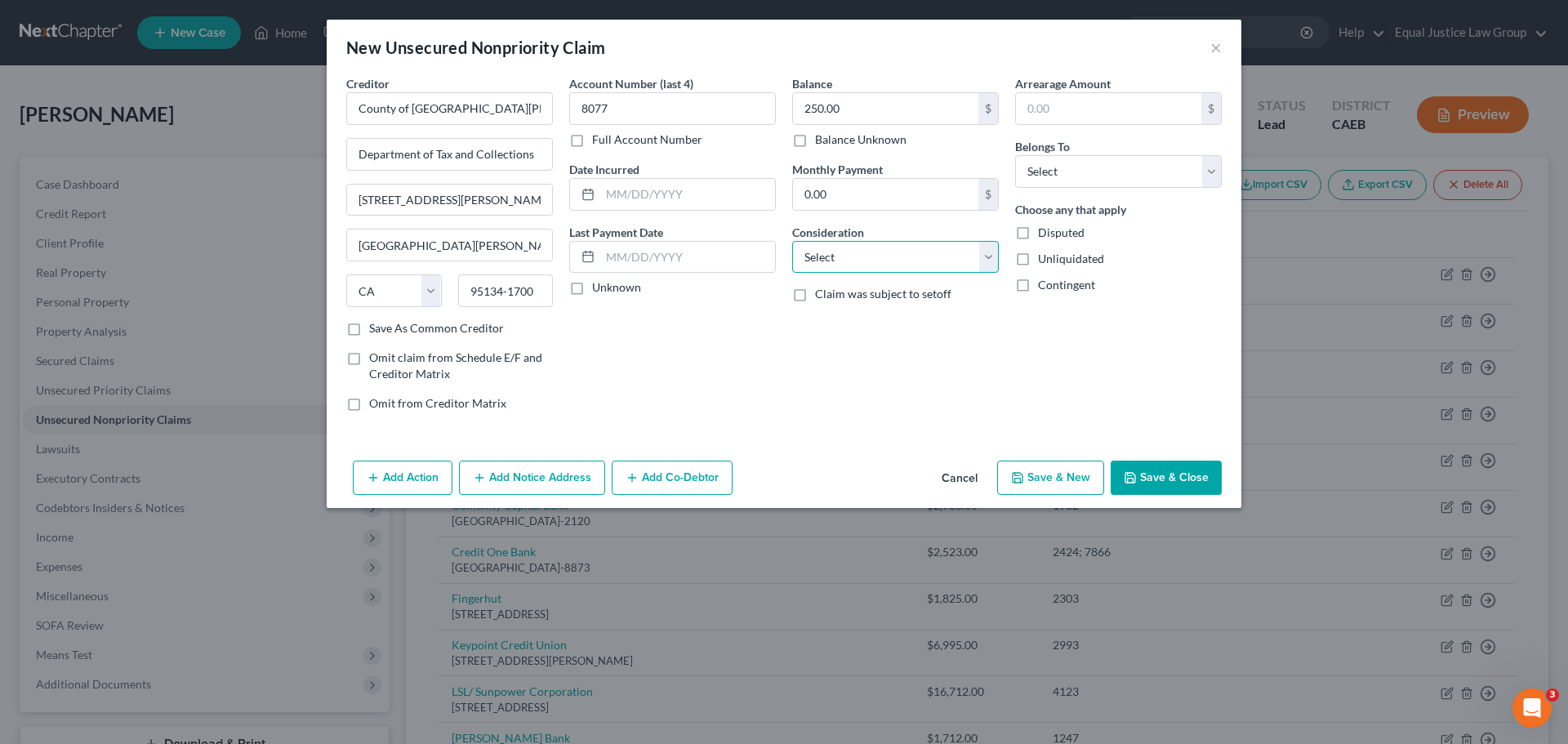
click at [859, 254] on select "Select Cable / Satellite Services Collection Agency Credit Card Debt Debt Couns…" at bounding box center [895, 257] width 207 height 32
click at [792, 241] on select "Select Cable / Satellite Services Collection Agency Credit Card Debt Debt Couns…" at bounding box center [895, 257] width 207 height 32
click at [1002, 352] on div "Balance 250.00 $ Balance Unknown Balance Undetermined 250.00 $ Balance Unknown …" at bounding box center [895, 249] width 223 height 349
click at [926, 261] on select "Select Cable / Satellite Services Collection Agency Credit Card Debt Debt Couns…" at bounding box center [895, 257] width 207 height 32
select select "14"
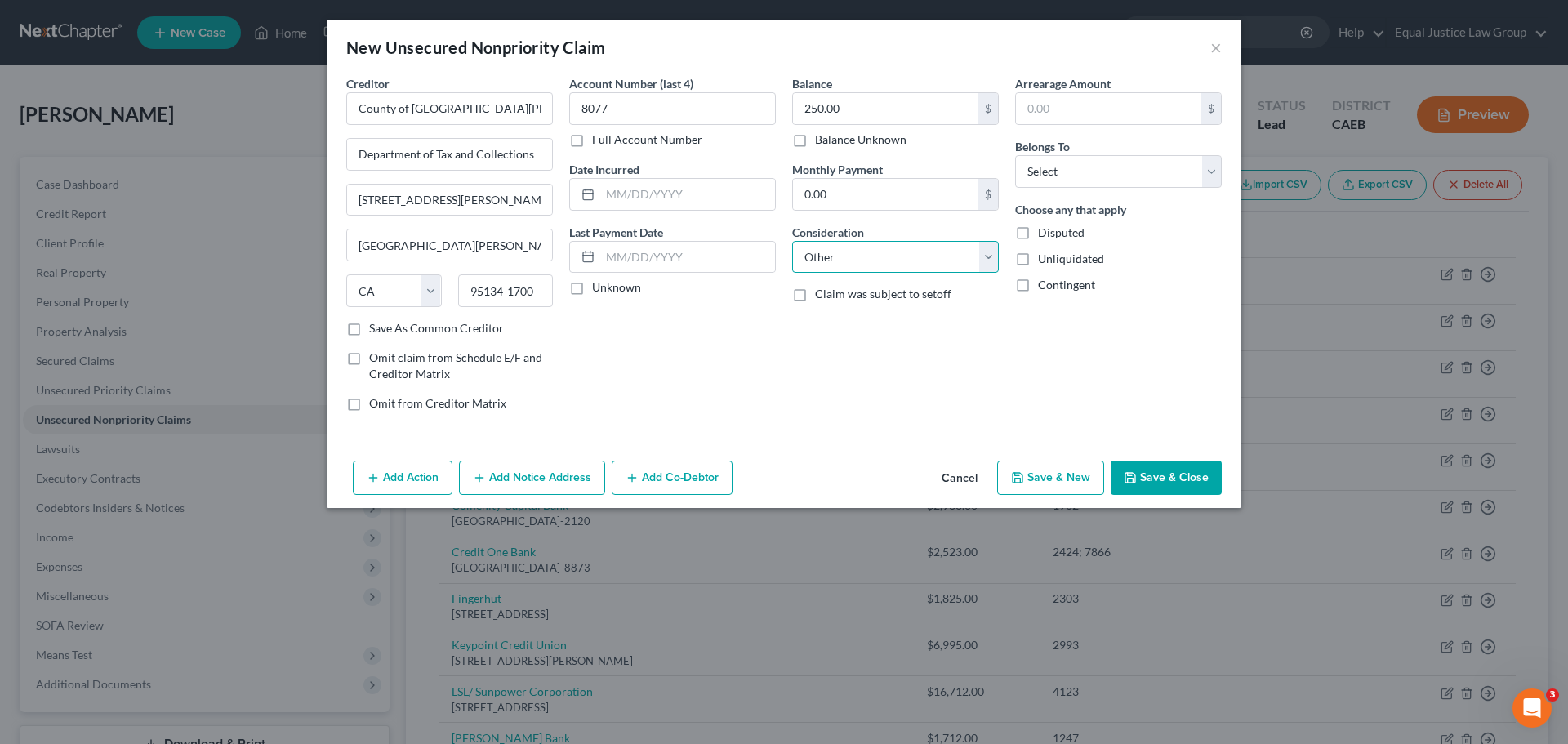
click at [792, 241] on select "Select Cable / Satellite Services Collection Agency Credit Card Debt Debt Couns…" at bounding box center [895, 257] width 207 height 32
click at [842, 316] on input "text" at bounding box center [895, 318] width 205 height 31
click at [814, 324] on input "text" at bounding box center [895, 318] width 205 height 31
type input "County taxes"
click at [1130, 345] on div "Arrearage Amount $ Belongs To * Select Debtor 1 Only Debtor 2 Only Debtor 1 And…" at bounding box center [1118, 249] width 223 height 349
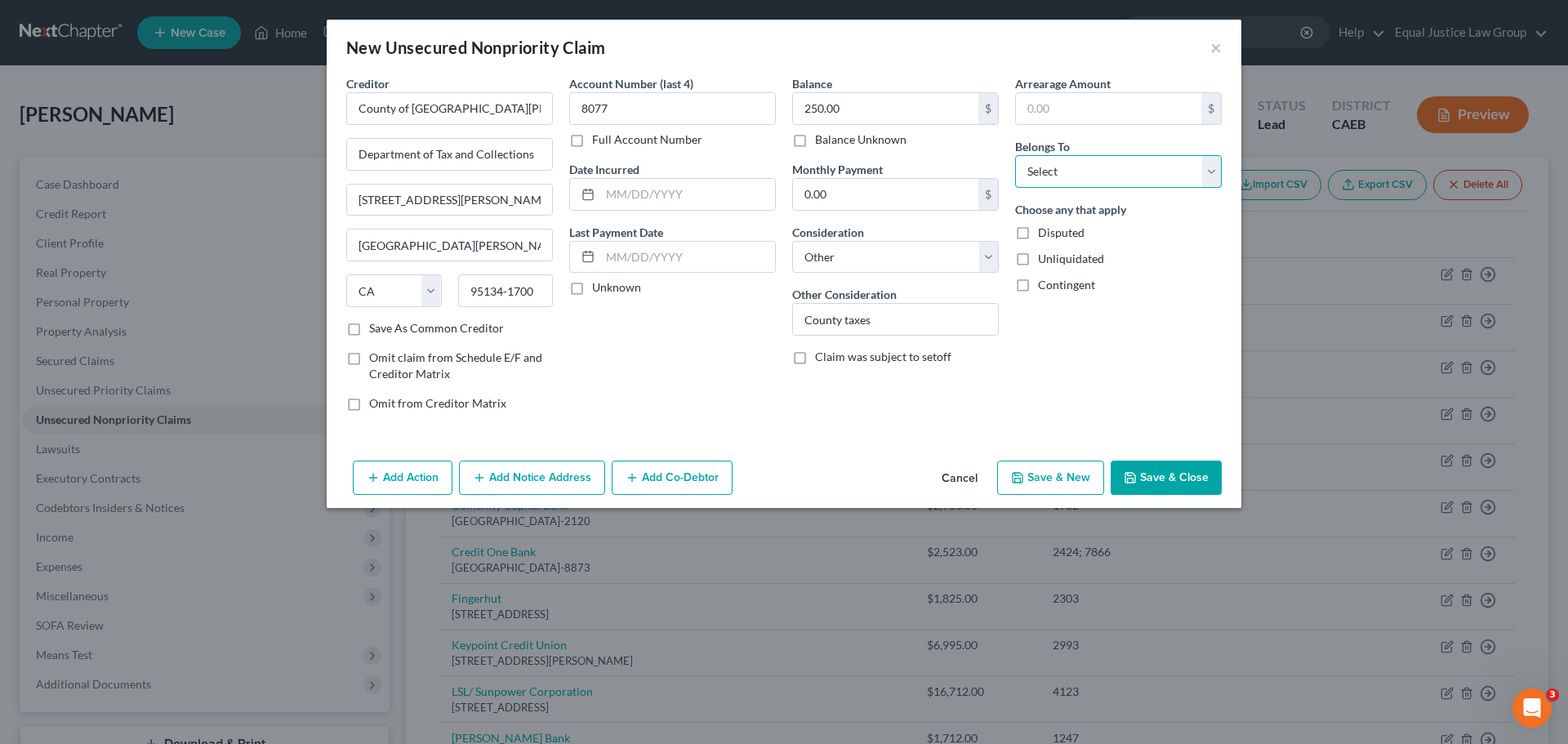
click at [1085, 167] on select "Select Debtor 1 Only Debtor 2 Only Debtor 1 And Debtor 2 Only At Least One Of T…" at bounding box center [1119, 171] width 207 height 32
select select "0"
click at [1015, 155] on select "Select Debtor 1 Only Debtor 2 Only Debtor 1 And Debtor 2 Only At Least One Of T…" at bounding box center [1119, 171] width 207 height 32
click at [1175, 198] on div "Arrearage Amount $ Belongs To * Select Debtor 1 Only Debtor 2 Only Debtor 1 And…" at bounding box center [1118, 249] width 223 height 349
click at [1185, 472] on button "Save & Close" at bounding box center [1165, 477] width 111 height 34
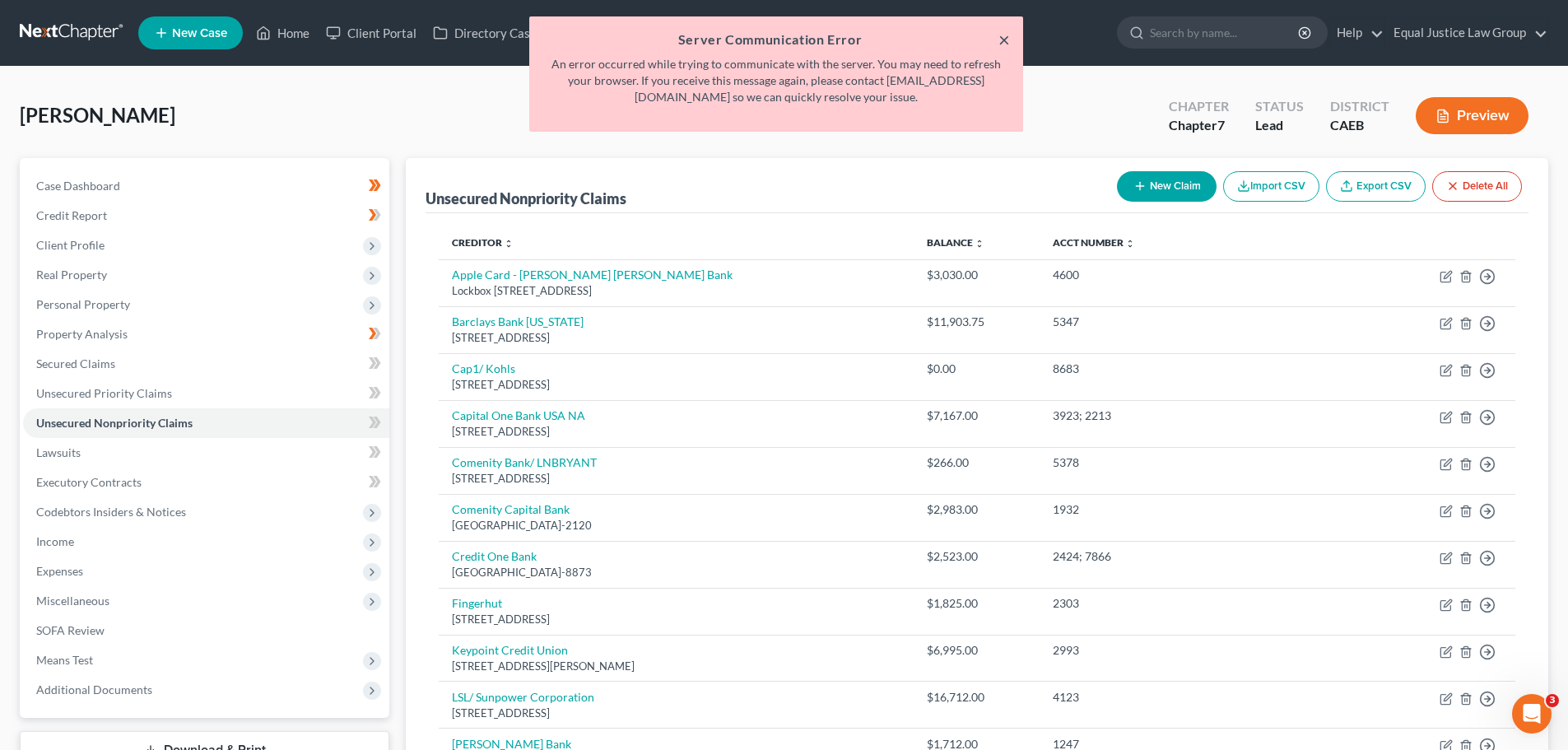
click at [1002, 35] on button "×" at bounding box center [1004, 39] width 12 height 20
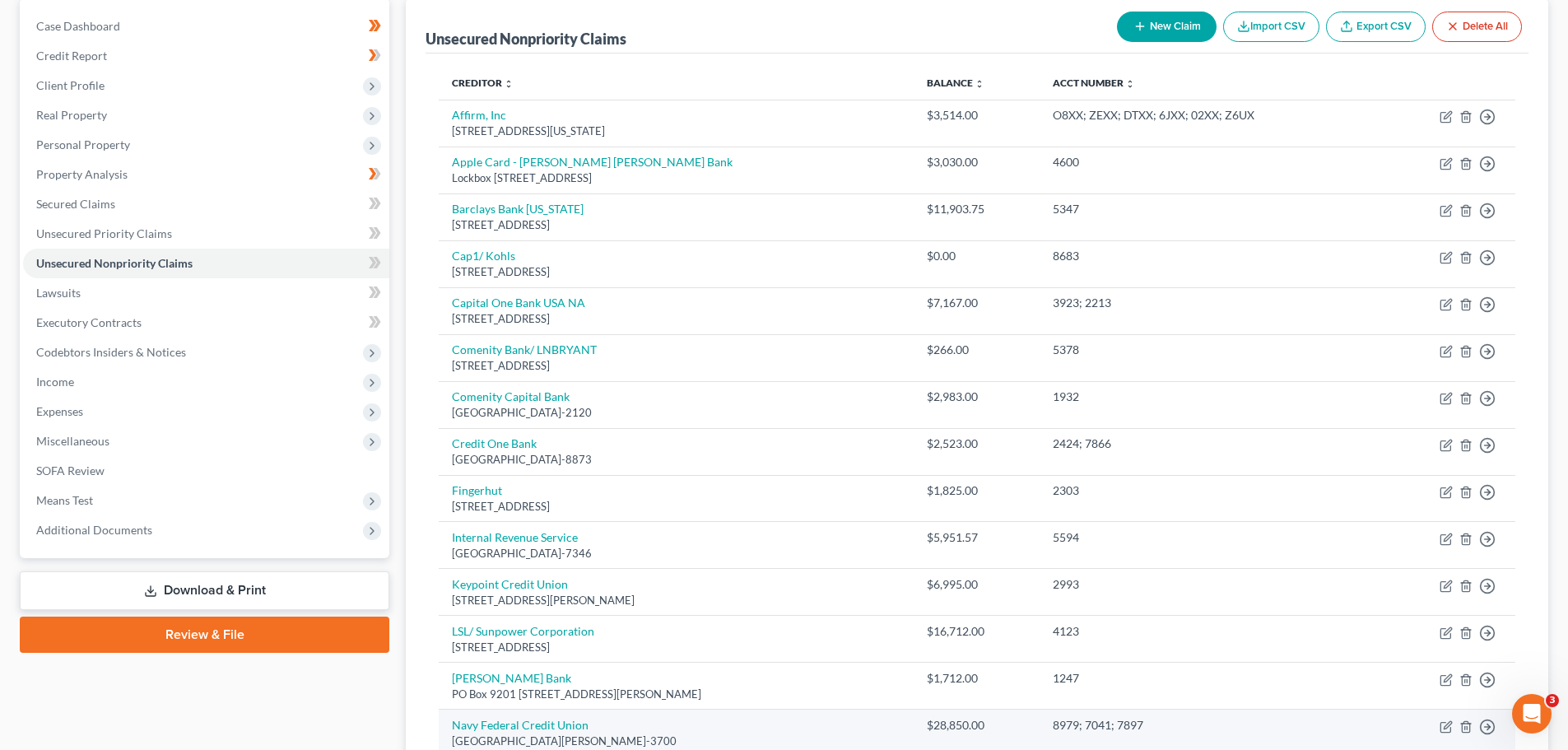
scroll to position [131, 0]
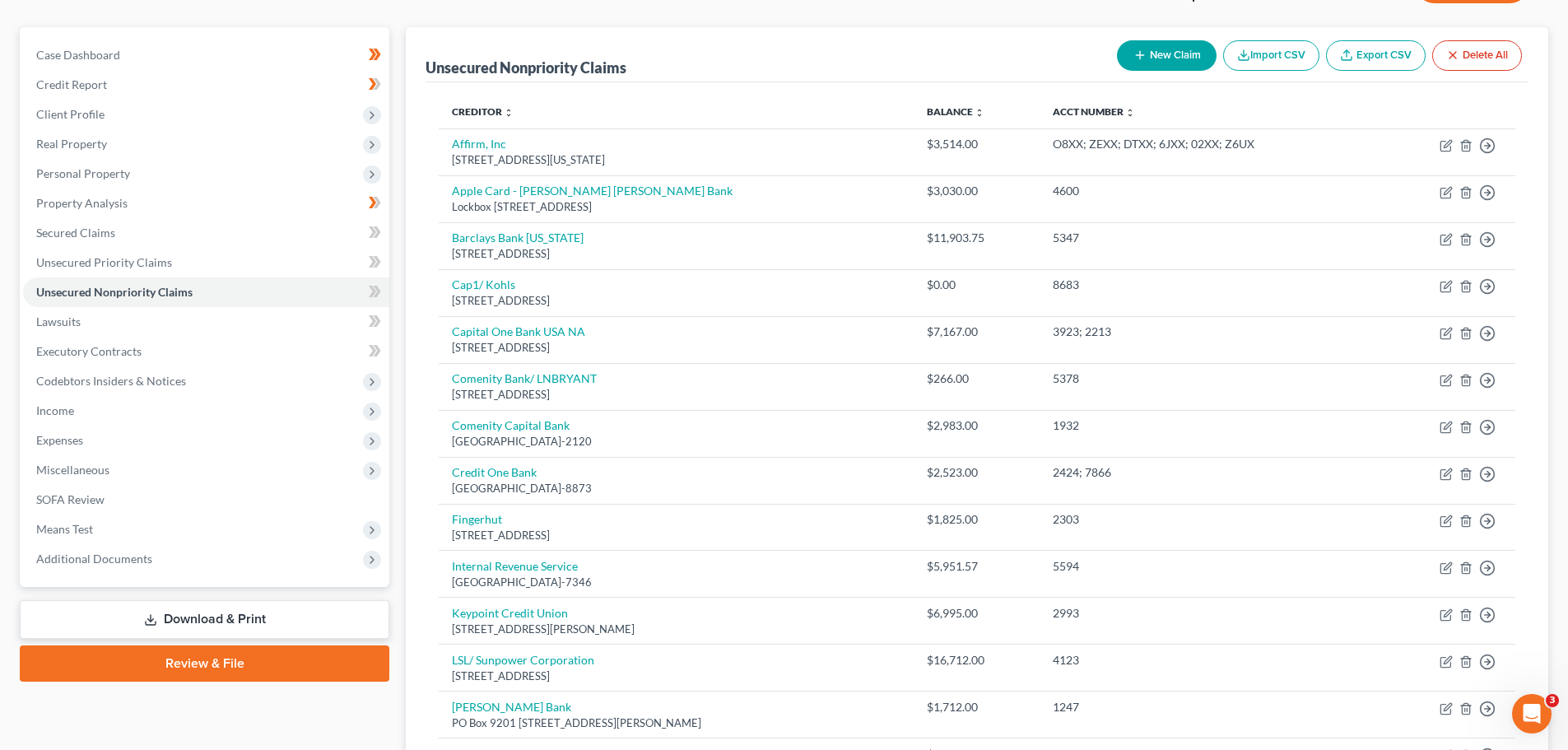
click at [1174, 60] on button "New Claim" at bounding box center [1166, 55] width 100 height 30
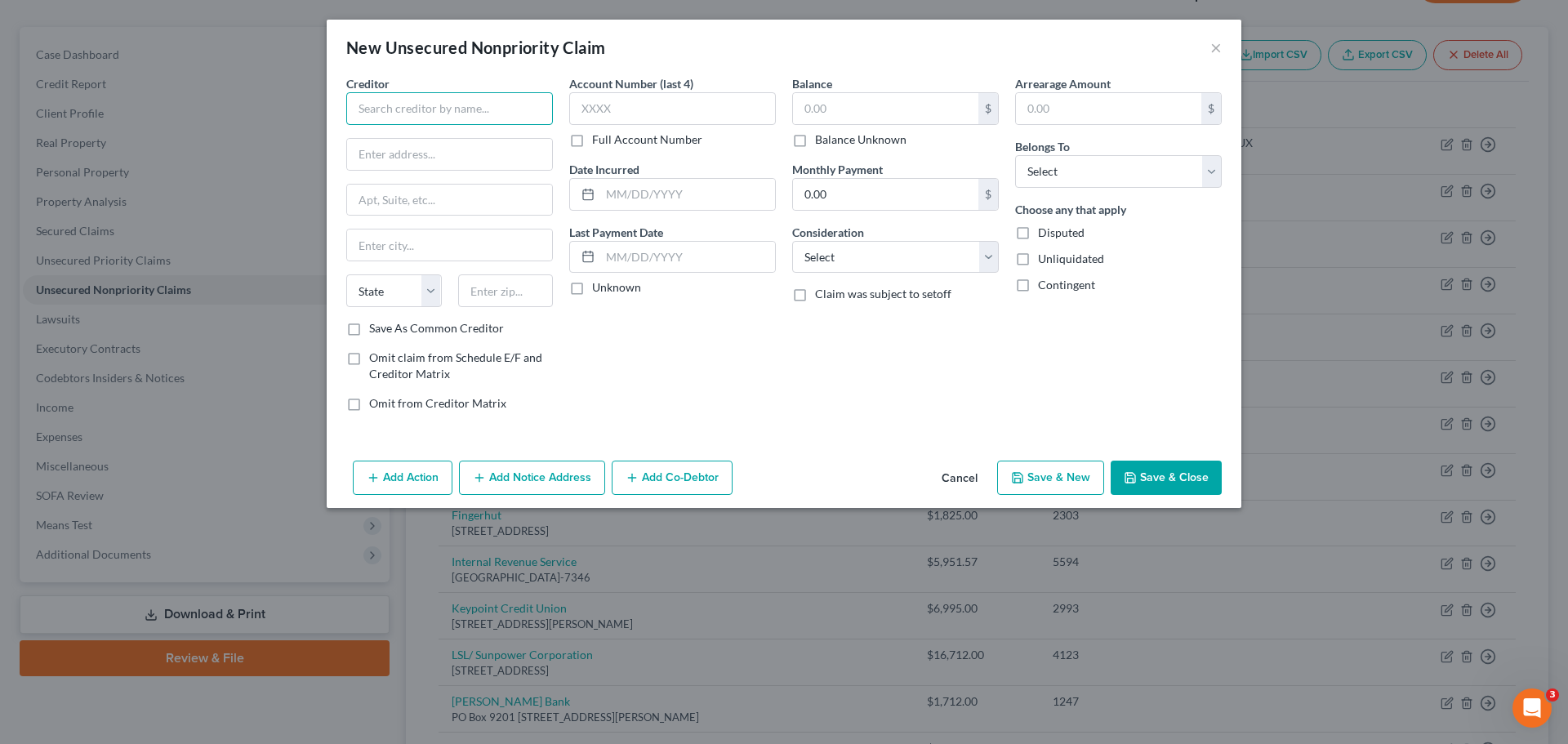
click at [377, 104] on input "text" at bounding box center [449, 108] width 207 height 32
type input "County of [GEOGRAPHIC_DATA][PERSON_NAME]"
type input "Department of Tax and Collections"
click at [402, 243] on input "text" at bounding box center [449, 244] width 205 height 31
type input "Santa Clara"
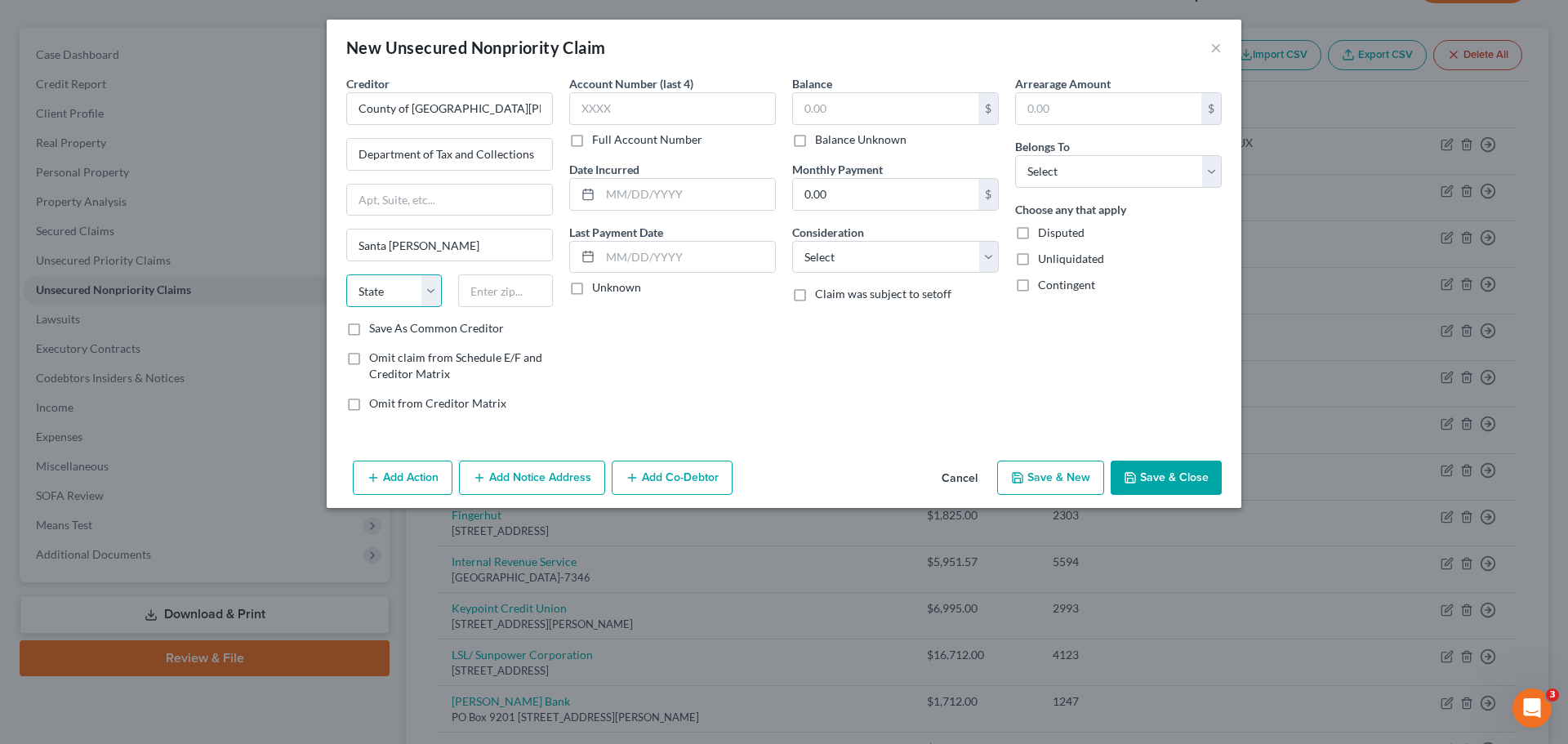
select select "4"
drag, startPoint x: 439, startPoint y: 252, endPoint x: 348, endPoint y: 250, distance: 91.0
click at [348, 250] on input "Santa Clara" at bounding box center [449, 244] width 205 height 31
type input "[GEOGRAPHIC_DATA][PERSON_NAME]"
type input "95134-1700"
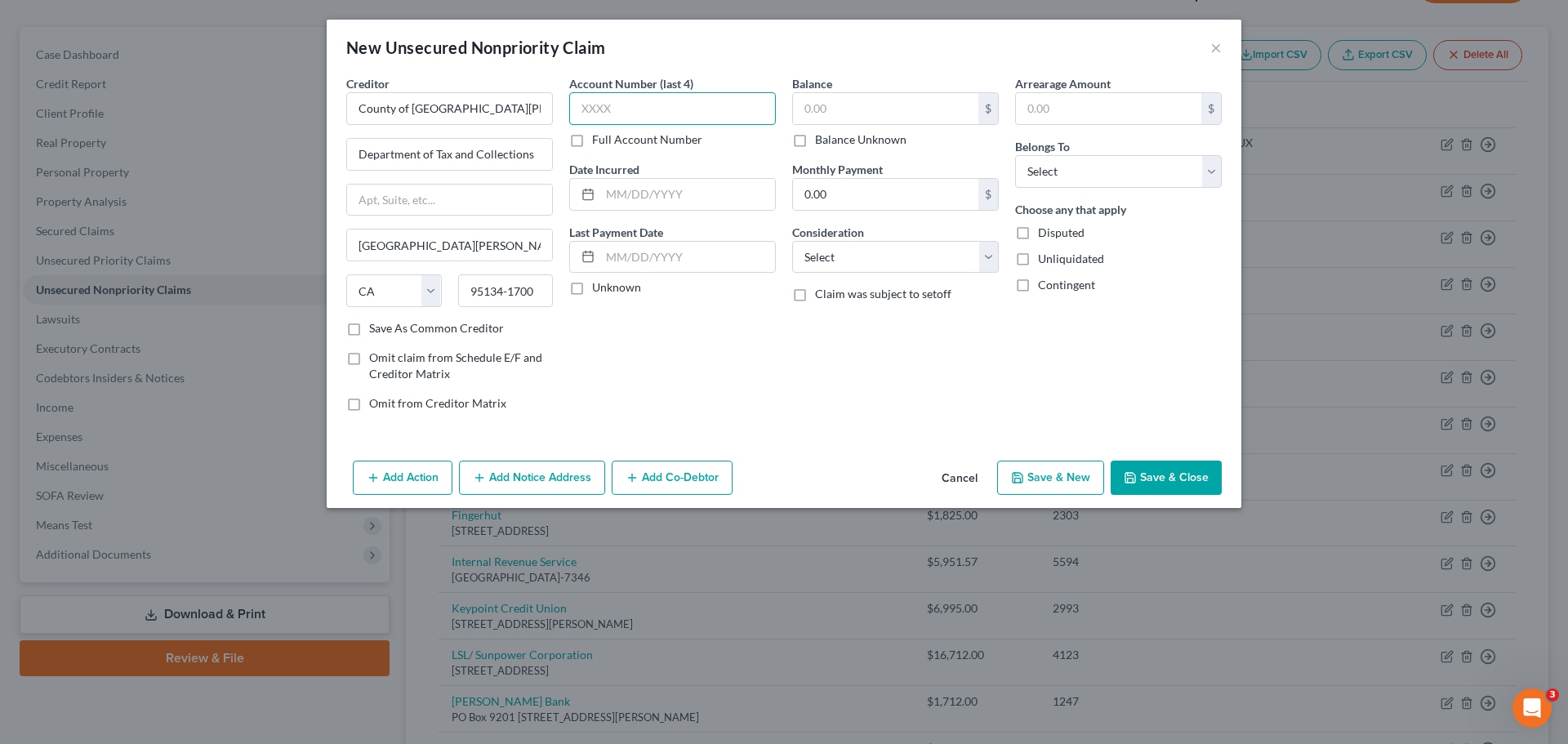
click at [645, 114] on input "text" at bounding box center [673, 108] width 207 height 32
type input "8077"
click at [870, 103] on input "text" at bounding box center [885, 108] width 185 height 31
type input "250.00"
click at [965, 258] on select "Select Cable / Satellite Services Collection Agency Credit Card Debt Debt Couns…" at bounding box center [895, 257] width 207 height 32
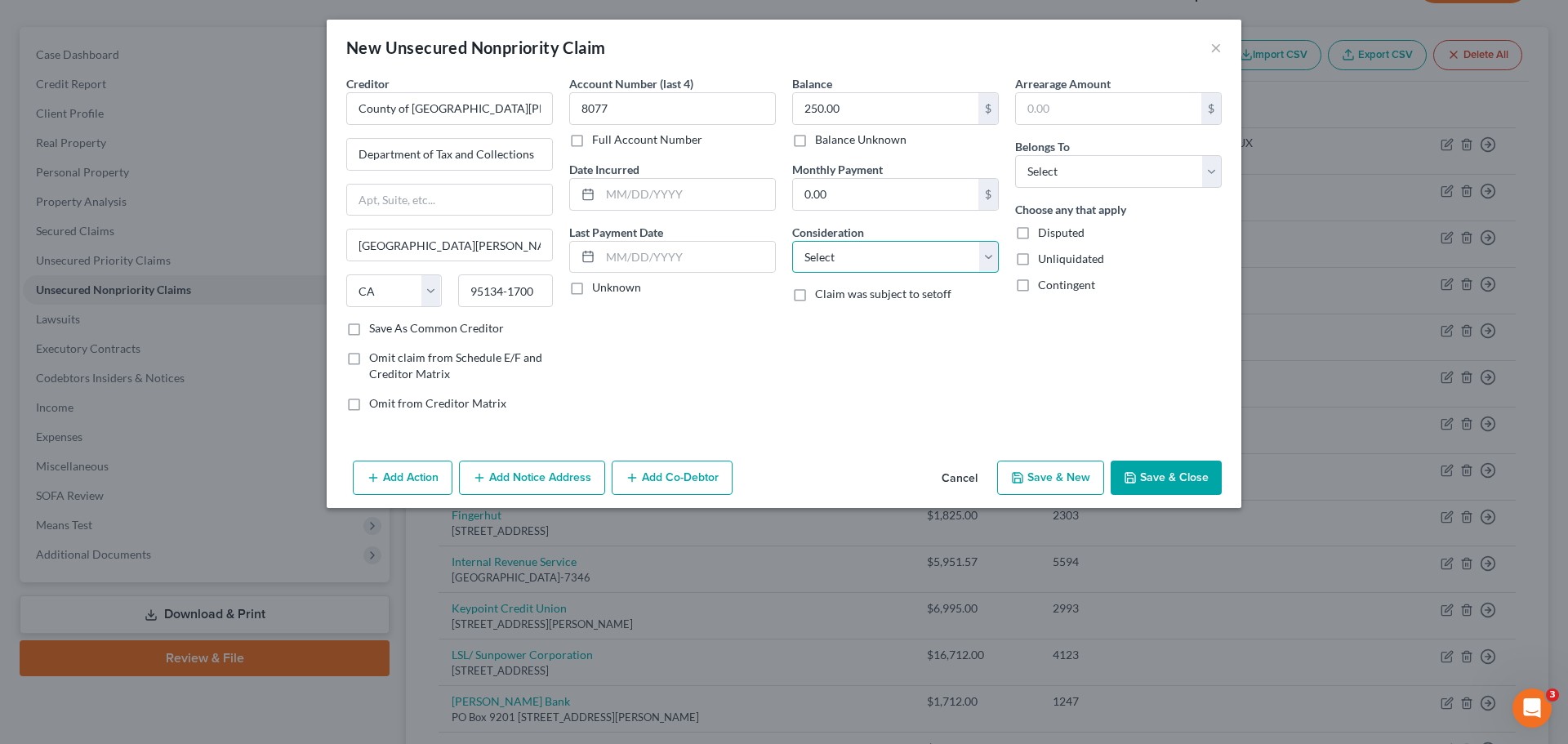
select select "14"
click at [792, 241] on select "Select Cable / Satellite Services Collection Agency Credit Card Debt Debt Couns…" at bounding box center [895, 257] width 207 height 32
click at [1109, 397] on div "Arrearage Amount $ Belongs To * Select Debtor 1 Only Debtor 2 Only Debtor 1 And…" at bounding box center [1118, 249] width 223 height 349
click at [840, 320] on input "text" at bounding box center [895, 318] width 205 height 31
type input "County Taxes"
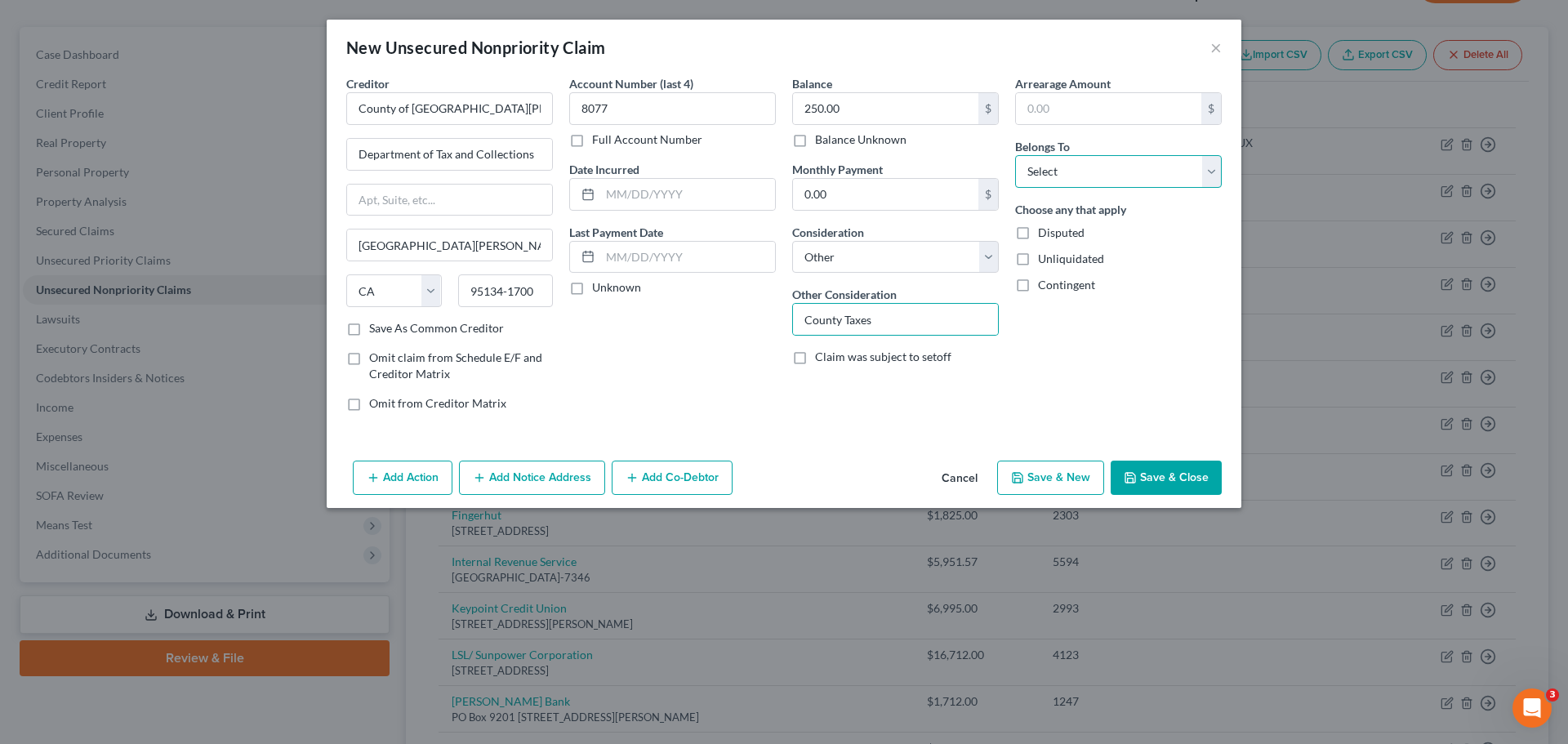
click at [1098, 169] on select "Select Debtor 1 Only Debtor 2 Only Debtor 1 And Debtor 2 Only At Least One Of T…" at bounding box center [1119, 171] width 207 height 32
select select "0"
click at [1015, 155] on select "Select Debtor 1 Only Debtor 2 Only Debtor 1 And Debtor 2 Only At Least One Of T…" at bounding box center [1119, 171] width 207 height 32
click at [1180, 470] on button "Save & Close" at bounding box center [1165, 477] width 111 height 34
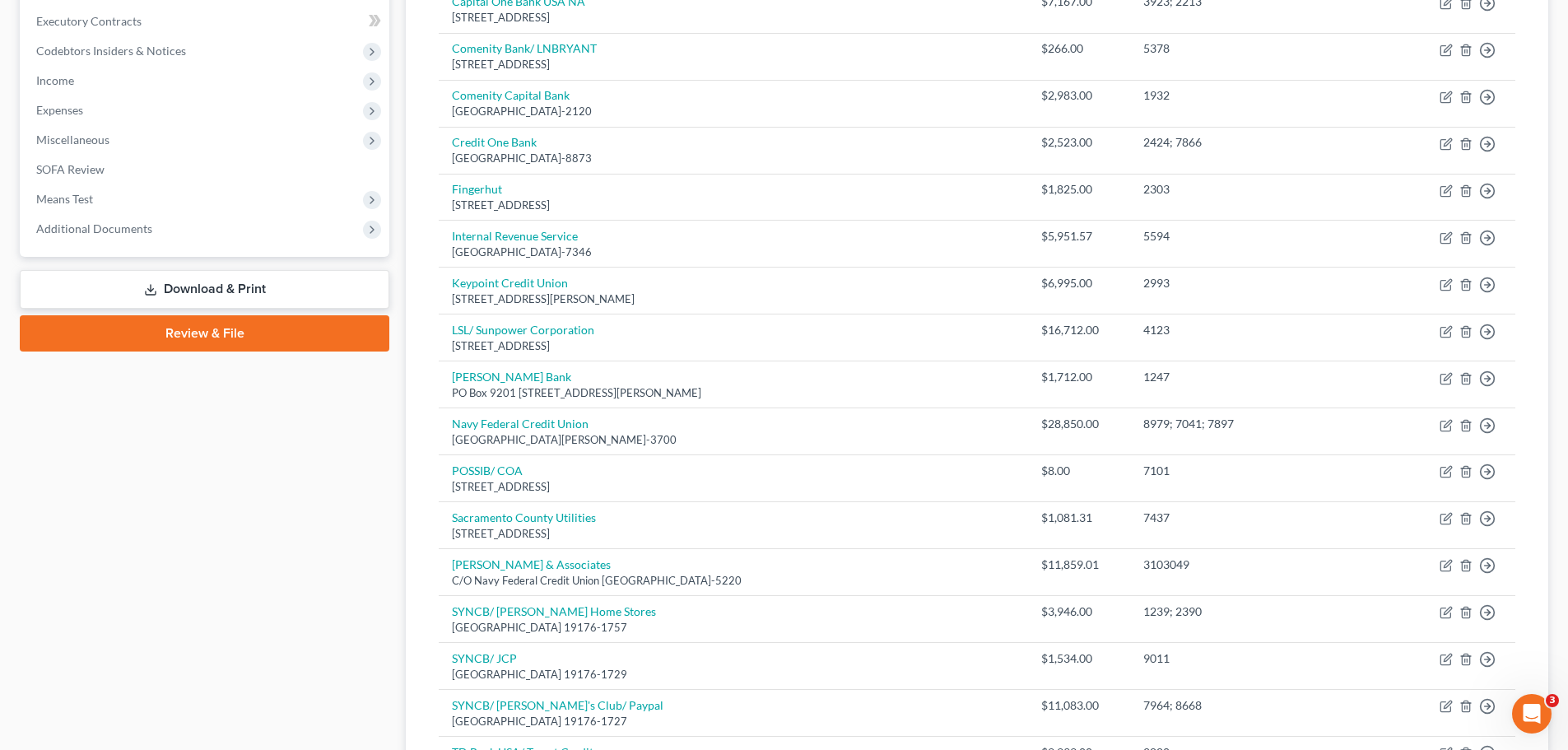
scroll to position [460, 0]
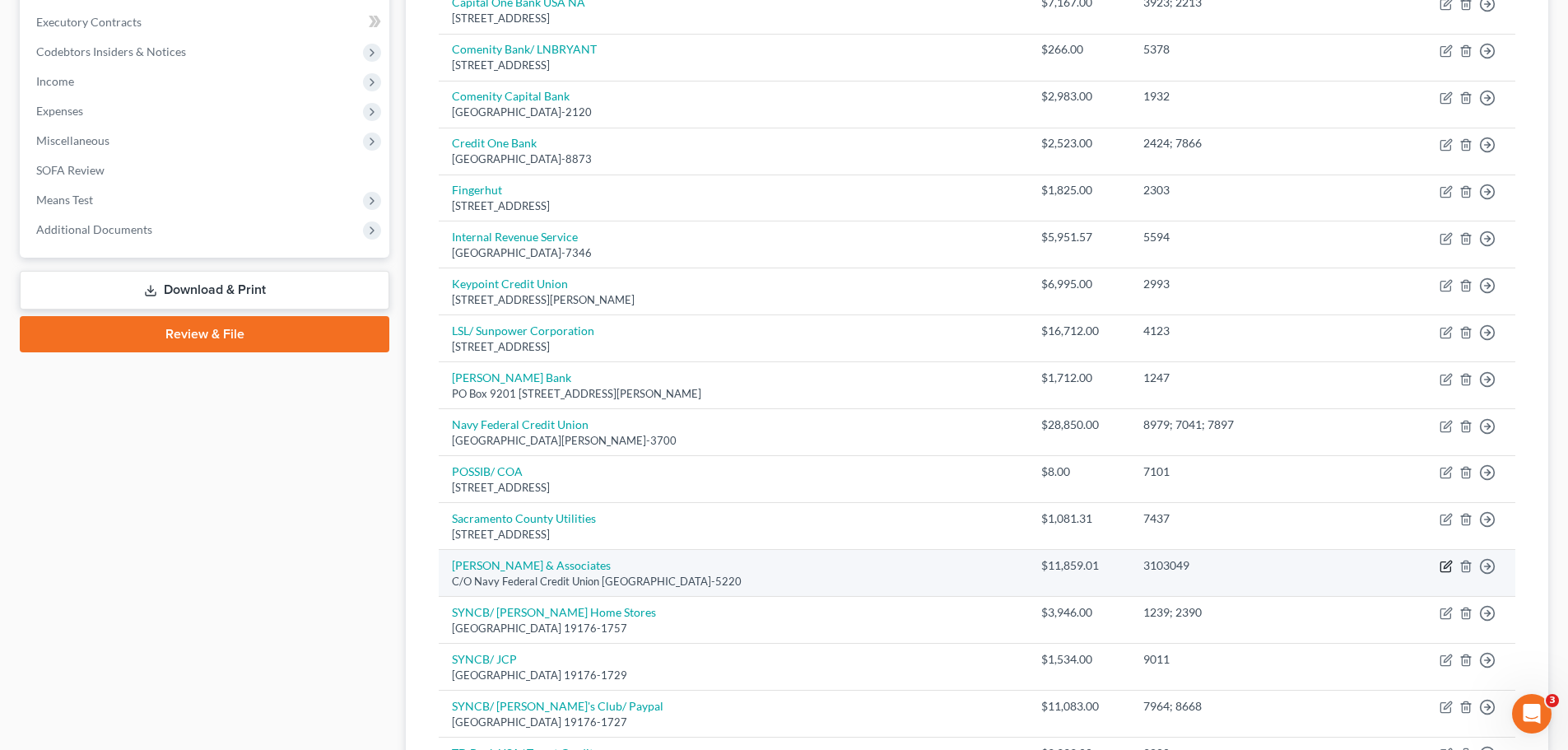
click at [1446, 564] on icon "button" at bounding box center [1447, 564] width 8 height 8
select select "45"
select select "2"
select select "0"
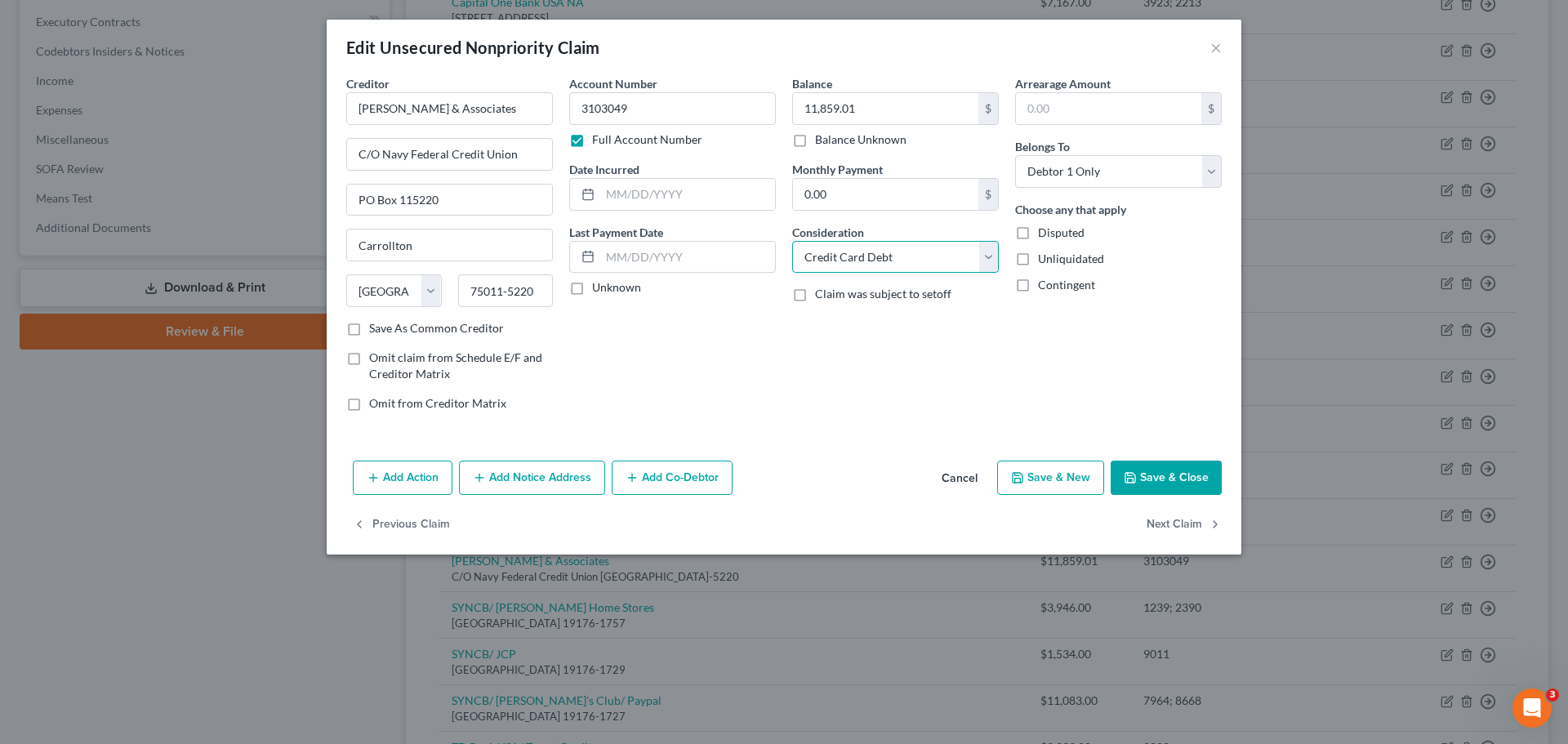
click at [917, 250] on select "Select Cable / Satellite Services Collection Agency Credit Card Debt Debt Couns…" at bounding box center [895, 257] width 207 height 32
select select "1"
click at [792, 241] on select "Select Cable / Satellite Services Collection Agency Credit Card Debt Debt Couns…" at bounding box center [895, 257] width 207 height 32
click at [1033, 339] on div "Arrearage Amount $ Belongs To * Select Debtor 1 Only Debtor 2 Only Debtor 1 And…" at bounding box center [1118, 249] width 223 height 349
click at [1193, 478] on button "Save & Close" at bounding box center [1165, 477] width 111 height 34
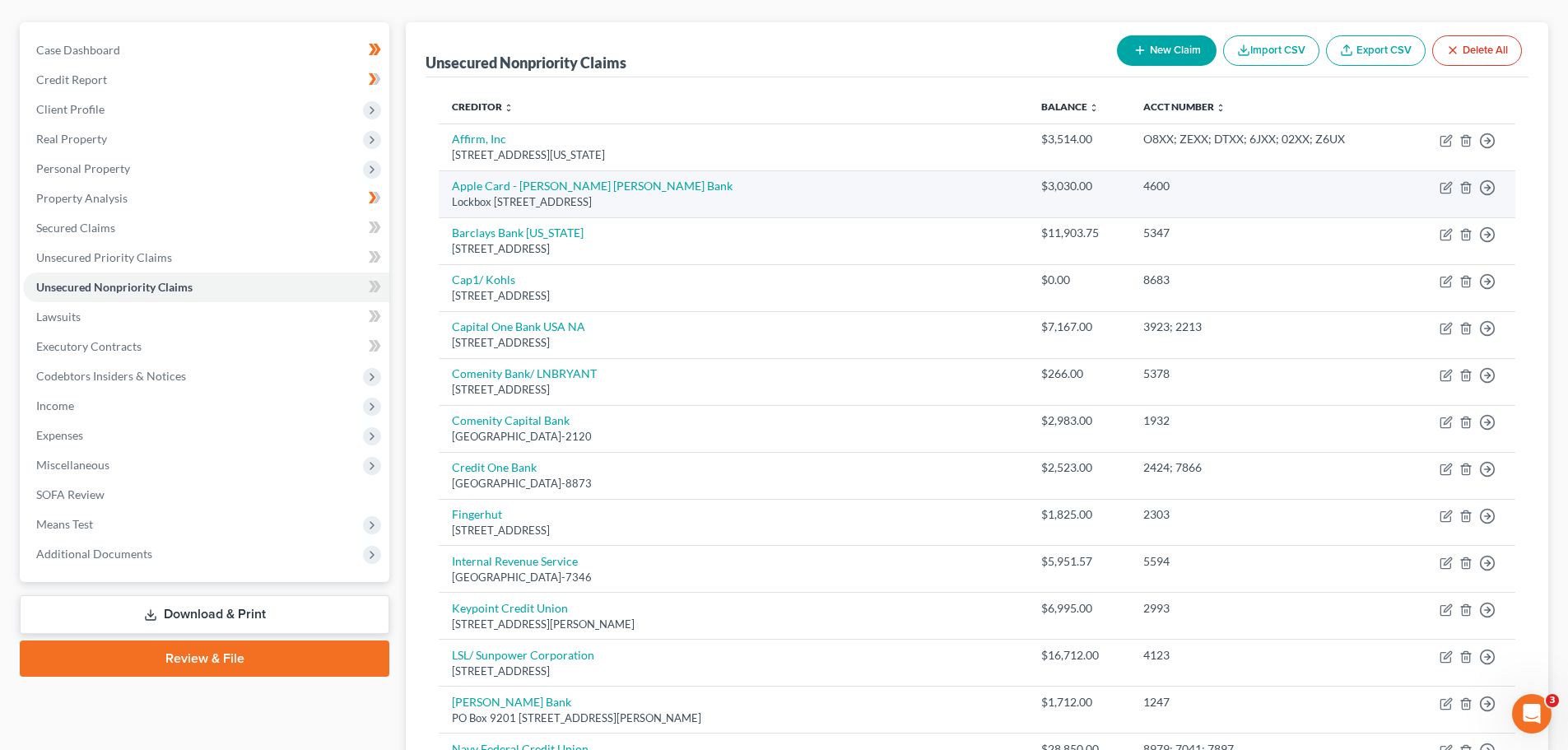
scroll to position [131, 0]
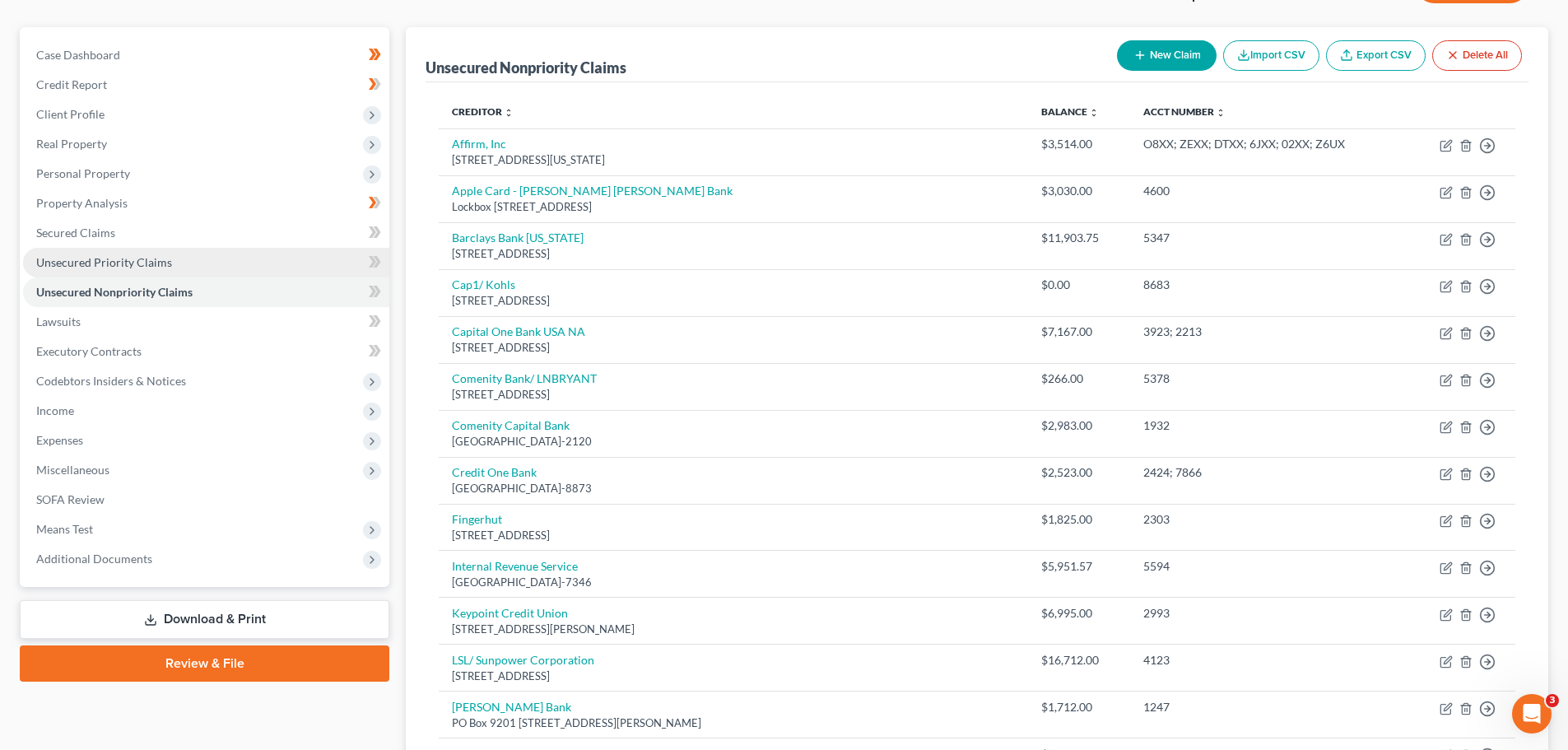
click at [108, 260] on span "Unsecured Priority Claims" at bounding box center [104, 262] width 136 height 14
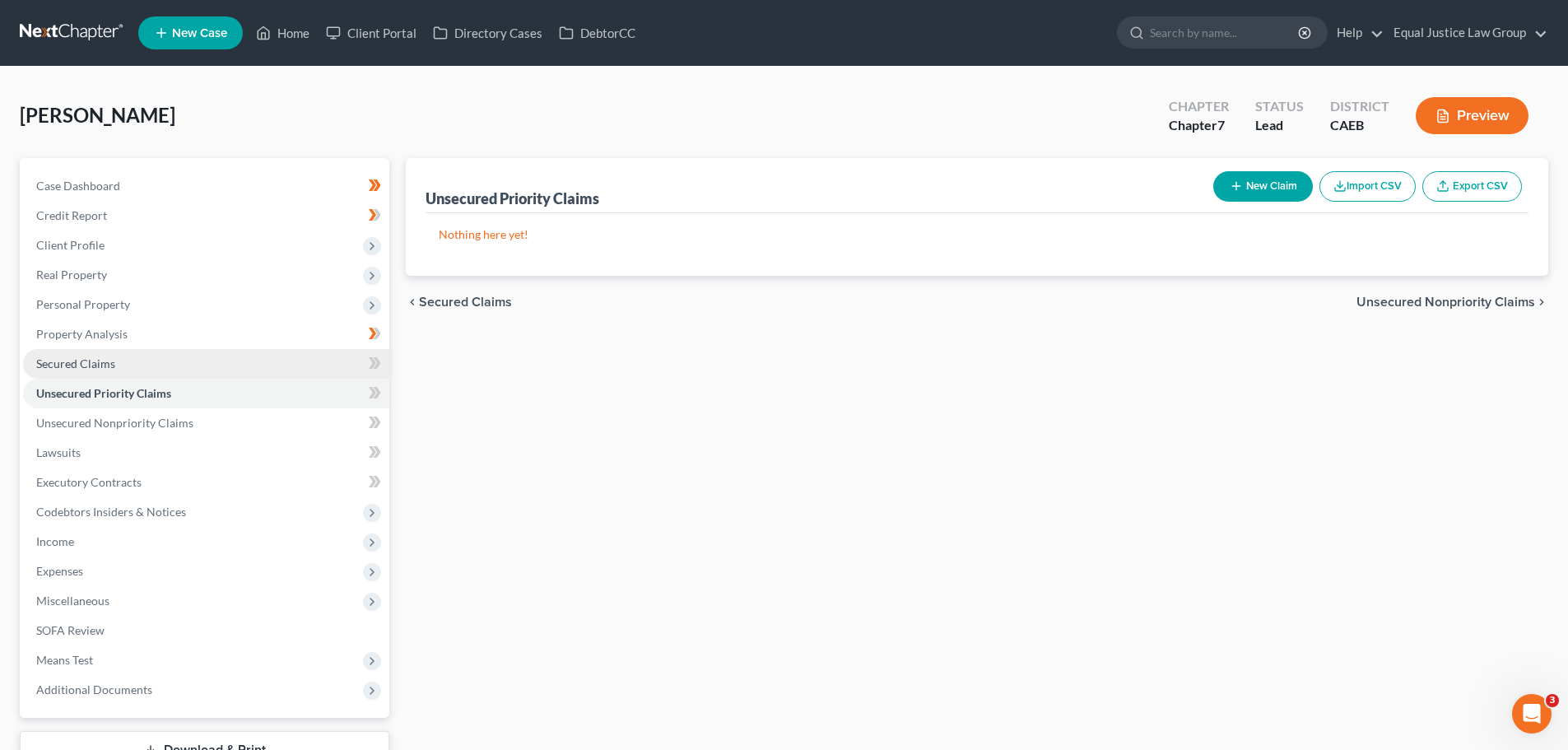
click at [97, 364] on span "Secured Claims" at bounding box center [76, 363] width 79 height 14
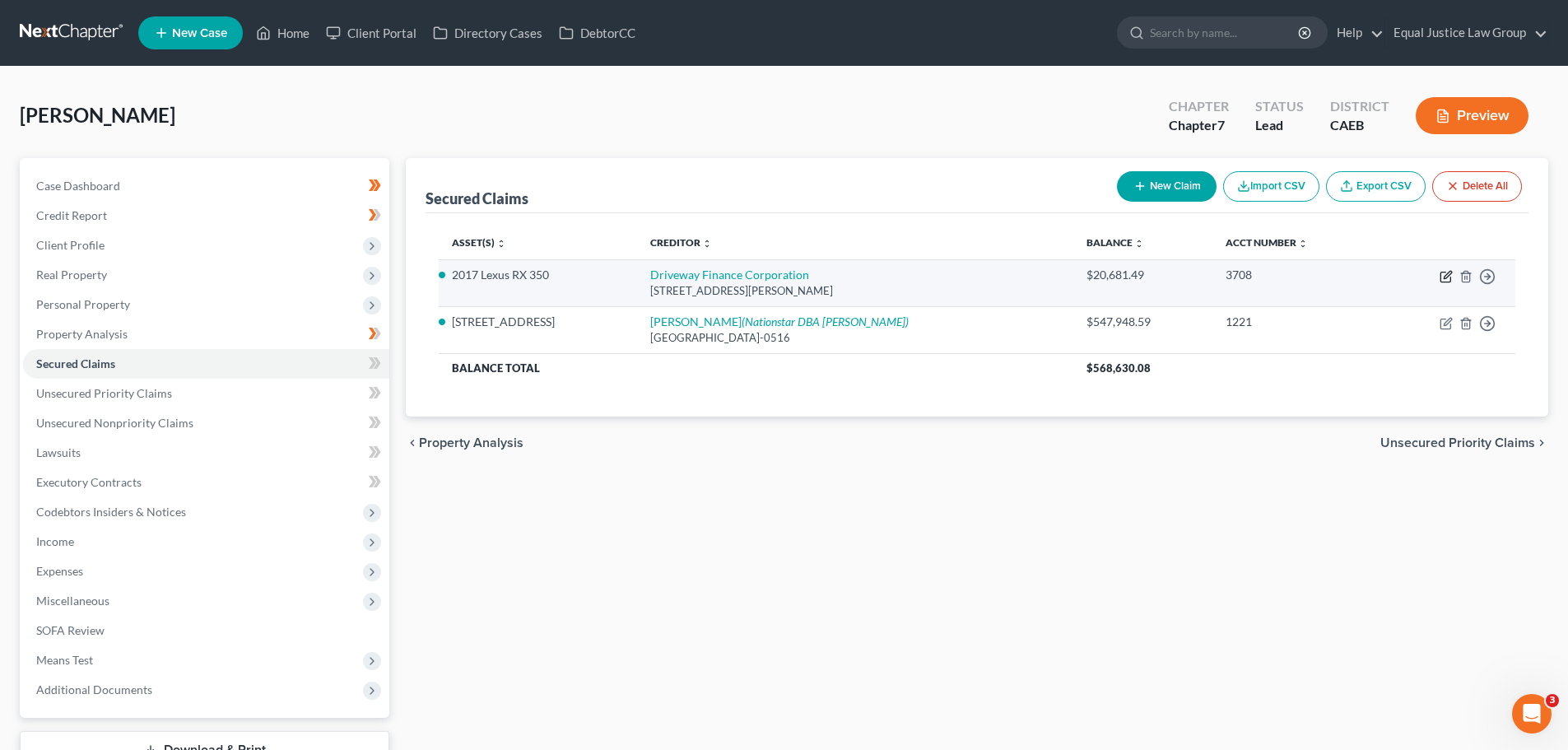
click at [1444, 275] on icon "button" at bounding box center [1447, 274] width 8 height 8
select select "38"
select select "0"
select select "2"
select select "0"
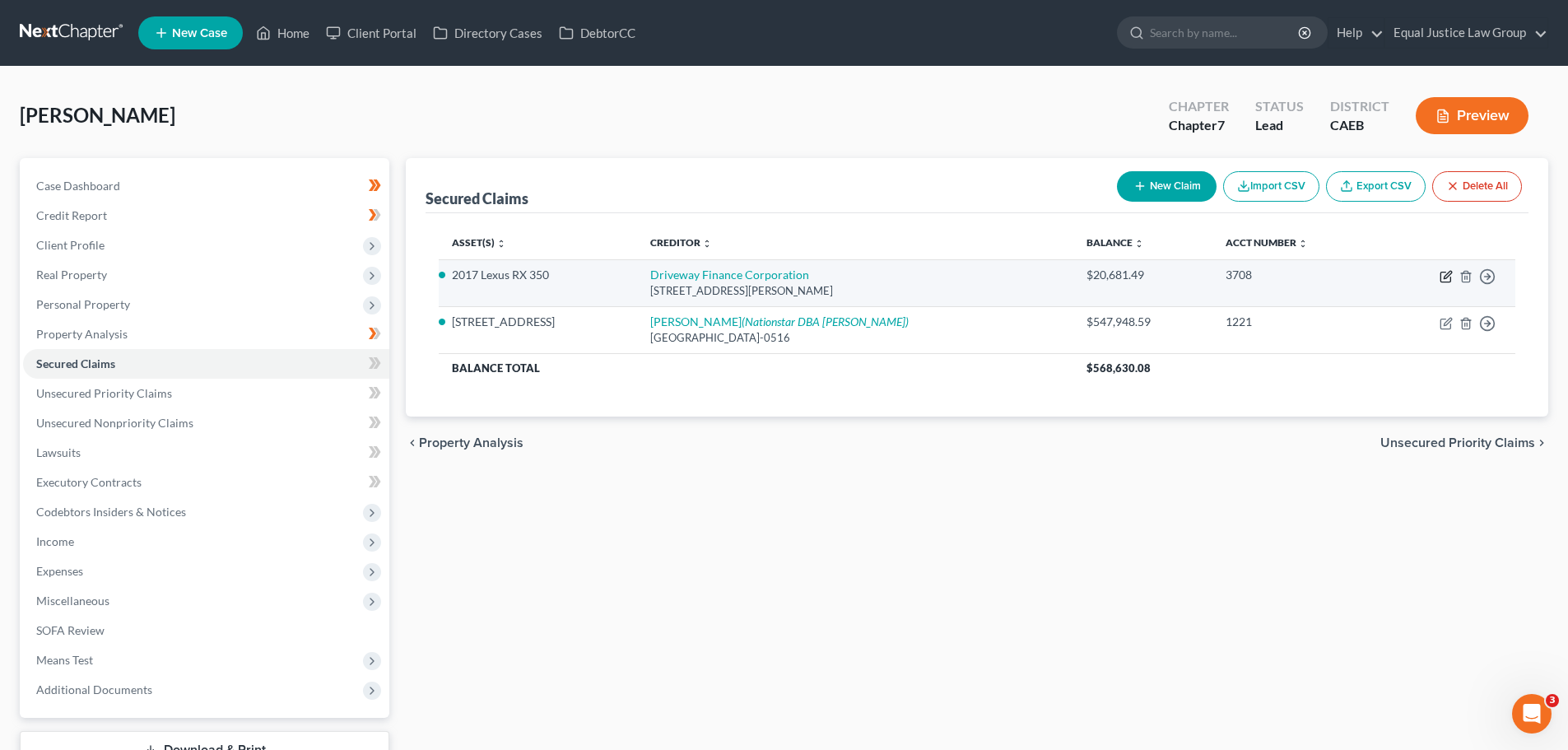
select select "0"
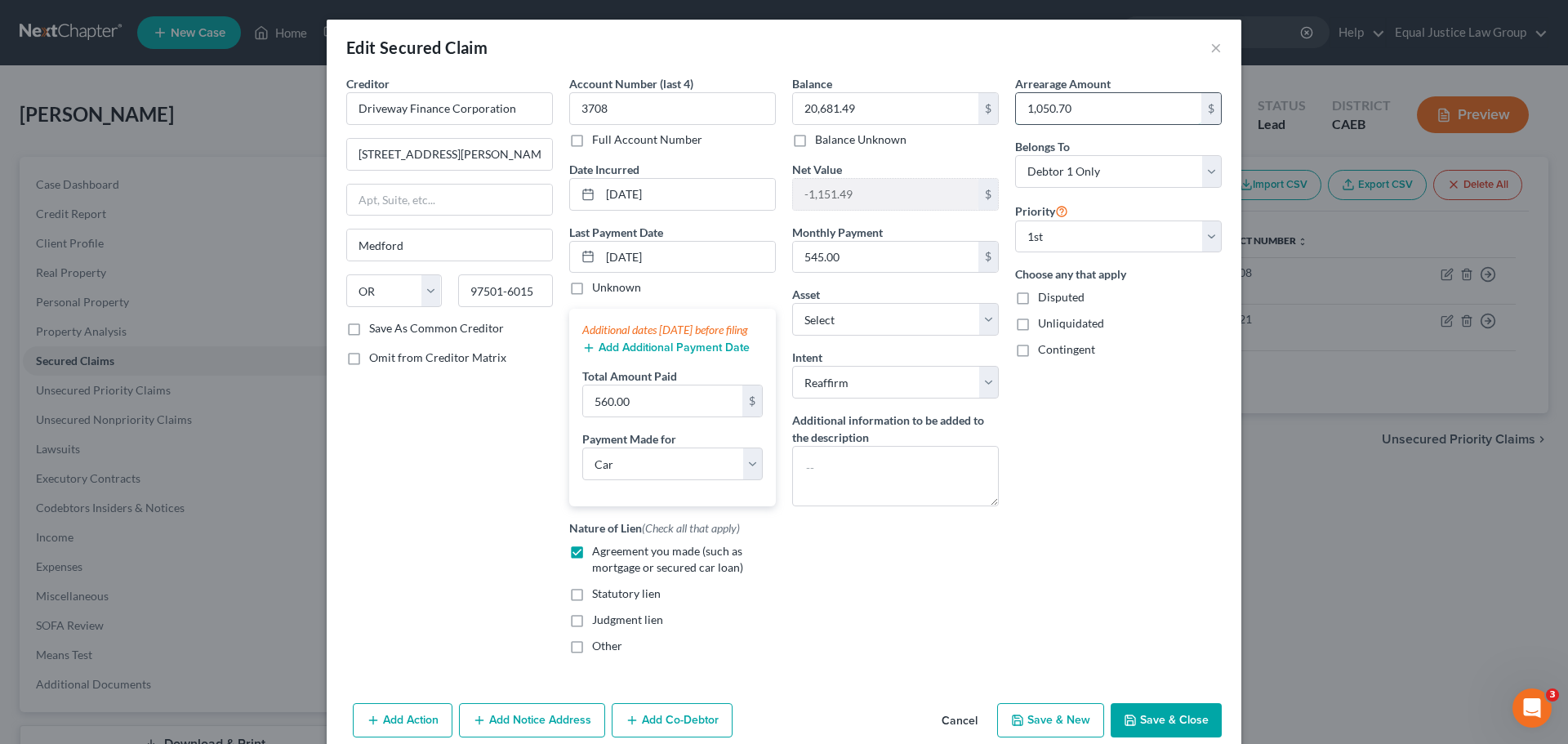
click at [1114, 112] on input "1,050.70" at bounding box center [1109, 108] width 185 height 31
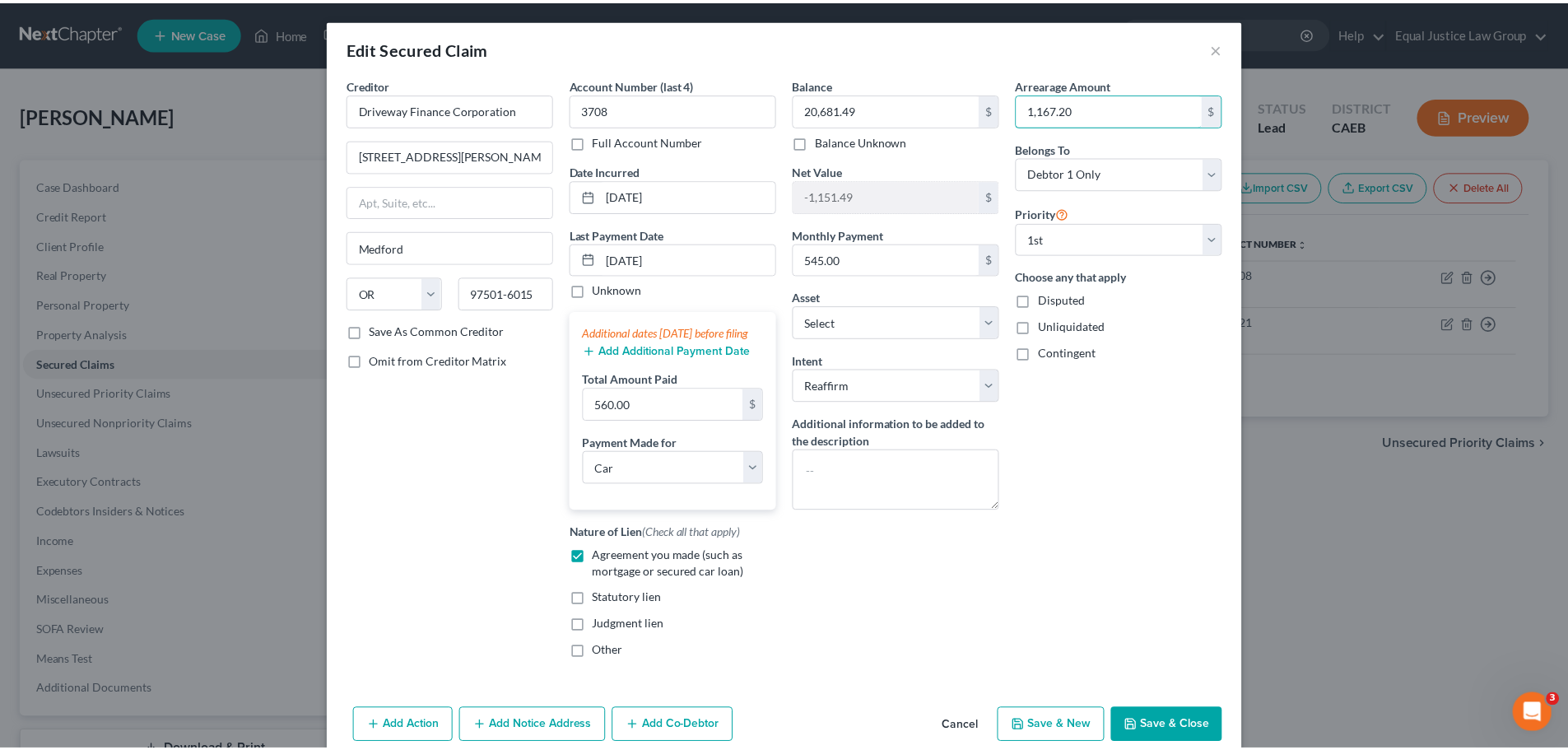
scroll to position [82, 0]
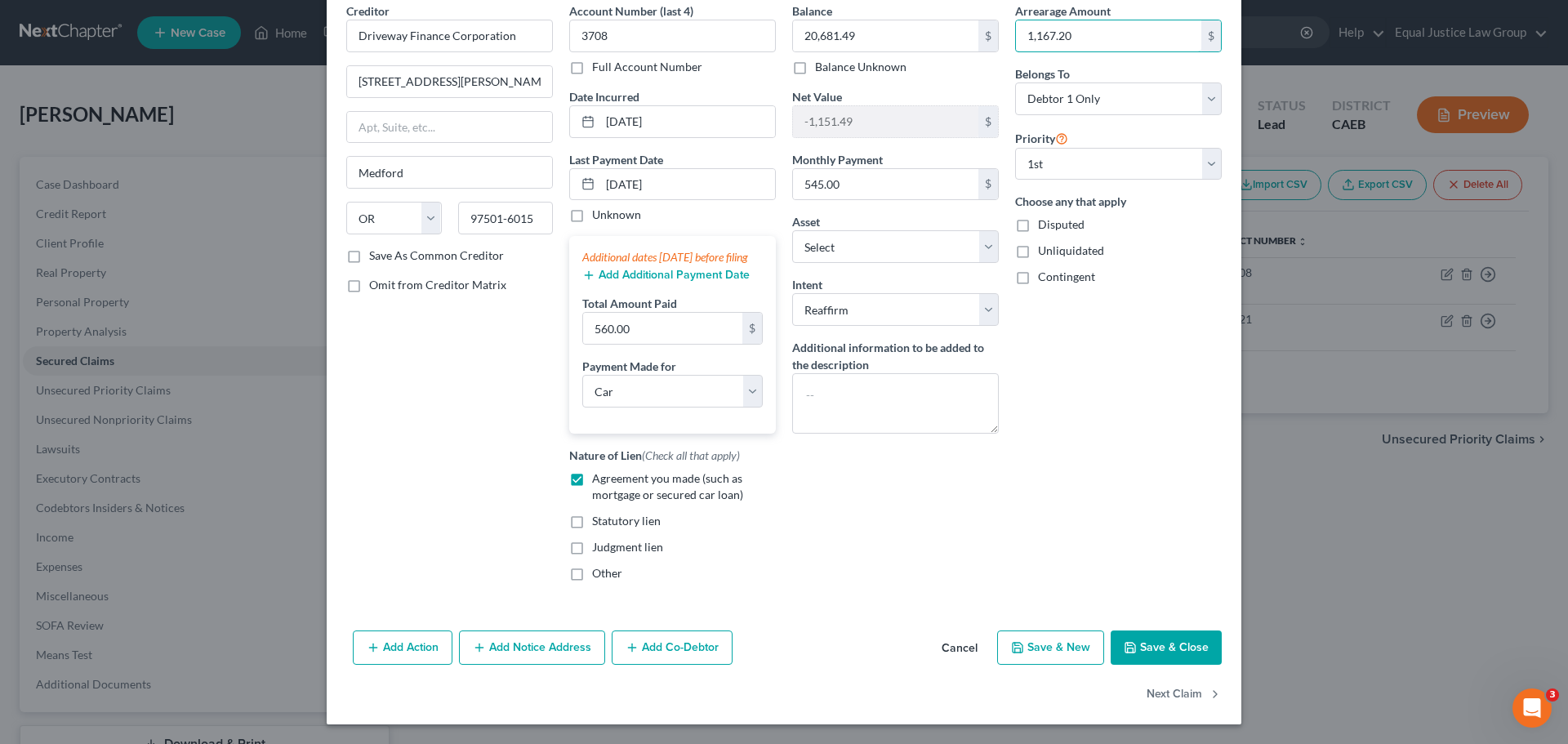
type input "1,167.20"
click at [1171, 657] on button "Save & Close" at bounding box center [1165, 647] width 111 height 34
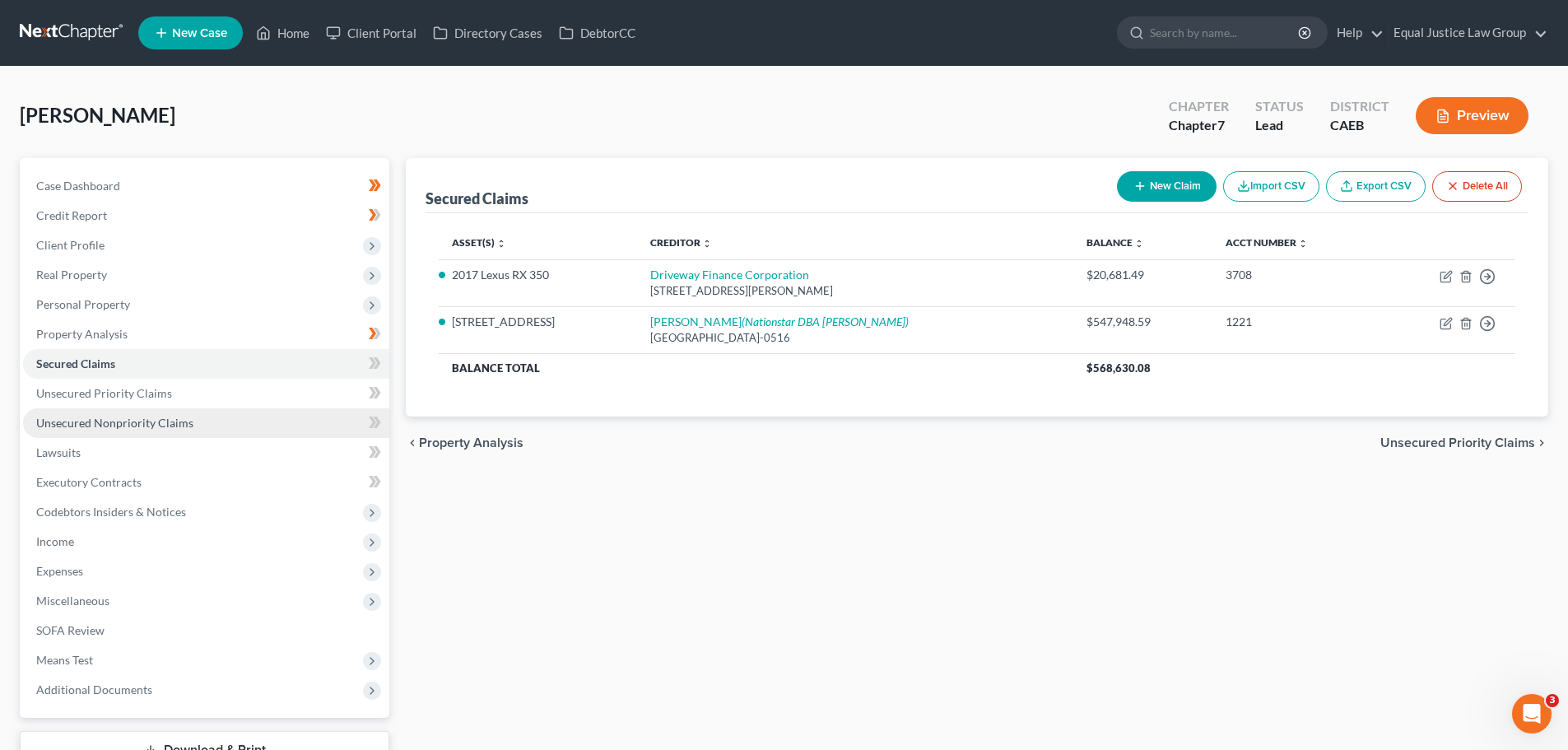
click at [113, 418] on span "Unsecured Nonpriority Claims" at bounding box center [114, 422] width 157 height 14
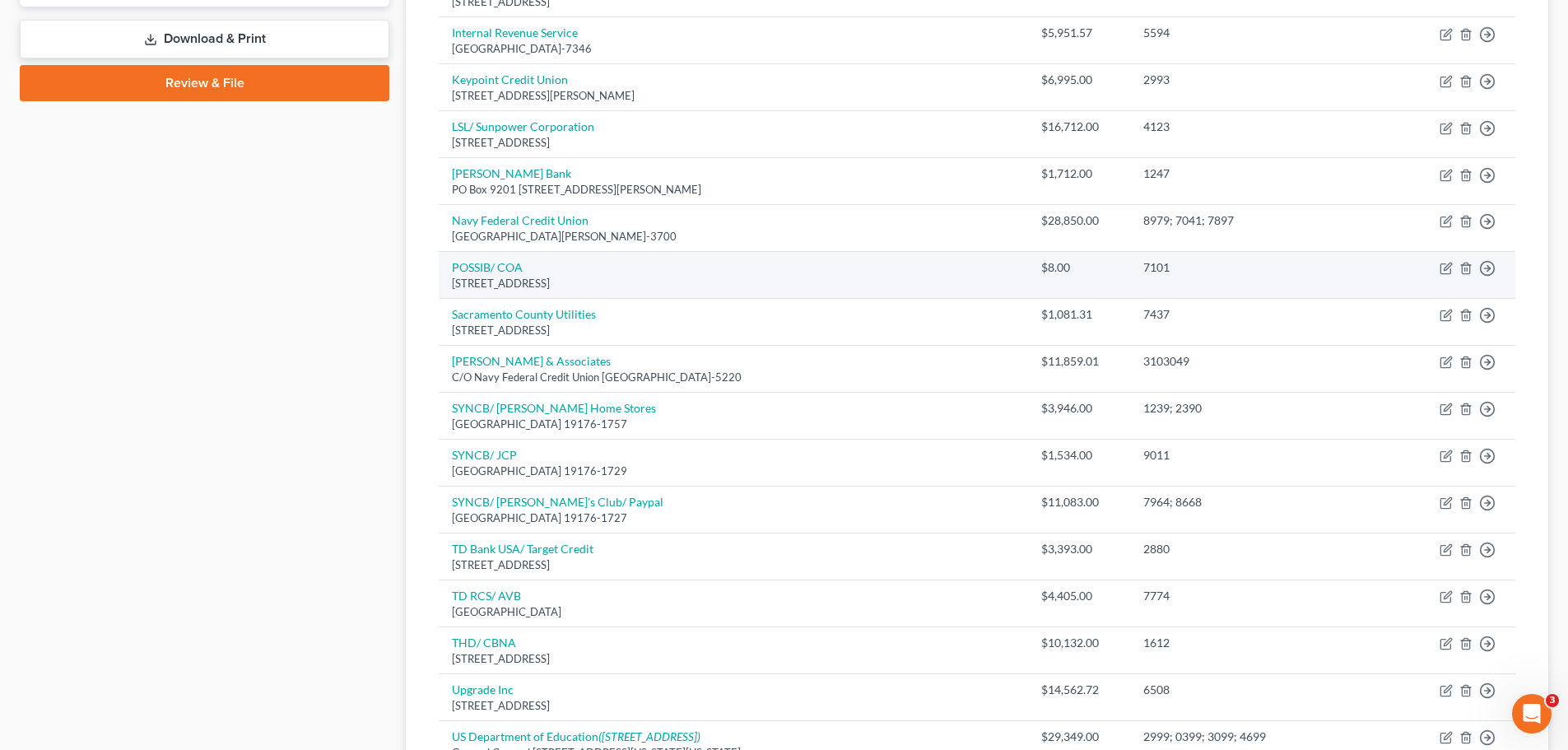
scroll to position [658, 0]
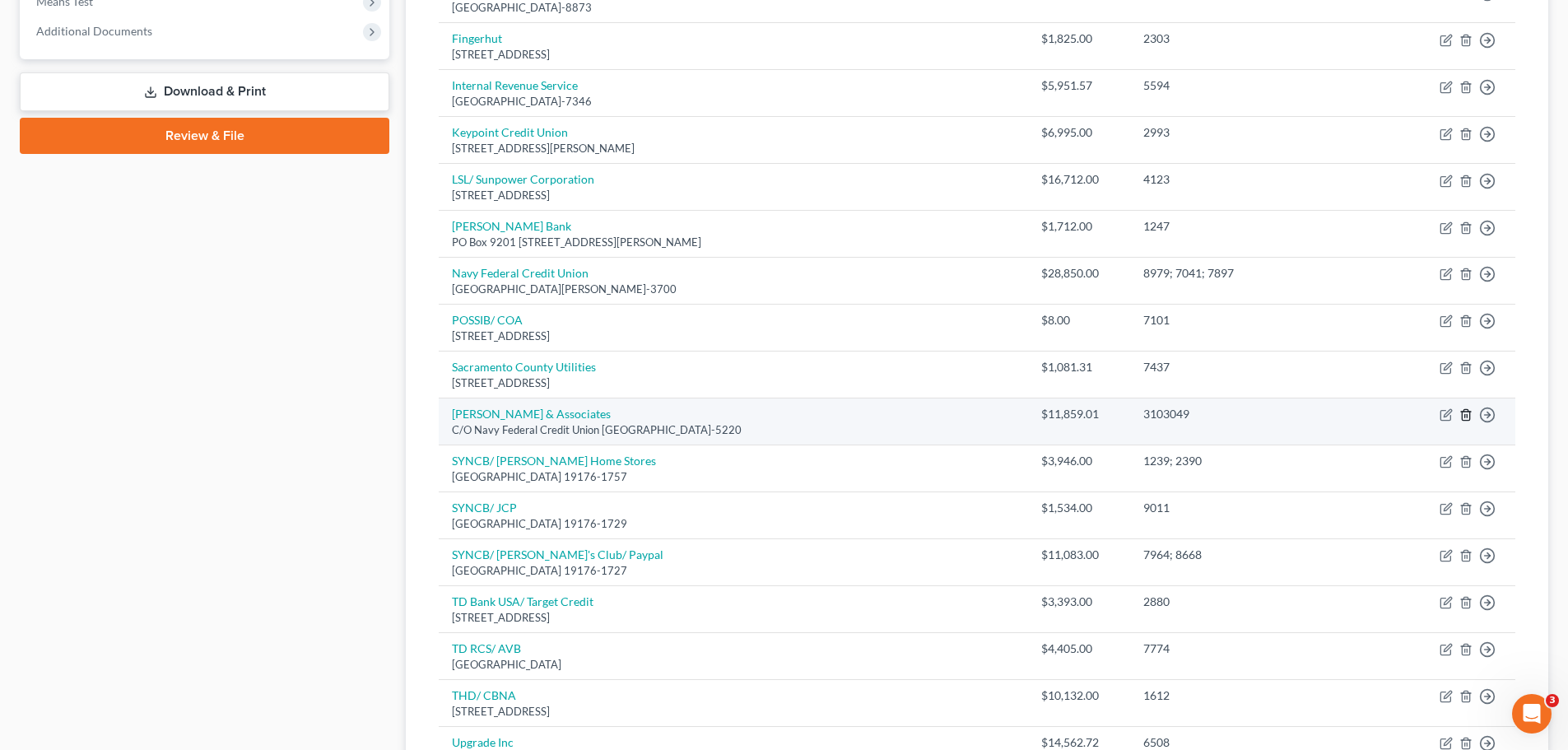
click at [1465, 413] on icon "button" at bounding box center [1466, 415] width 13 height 13
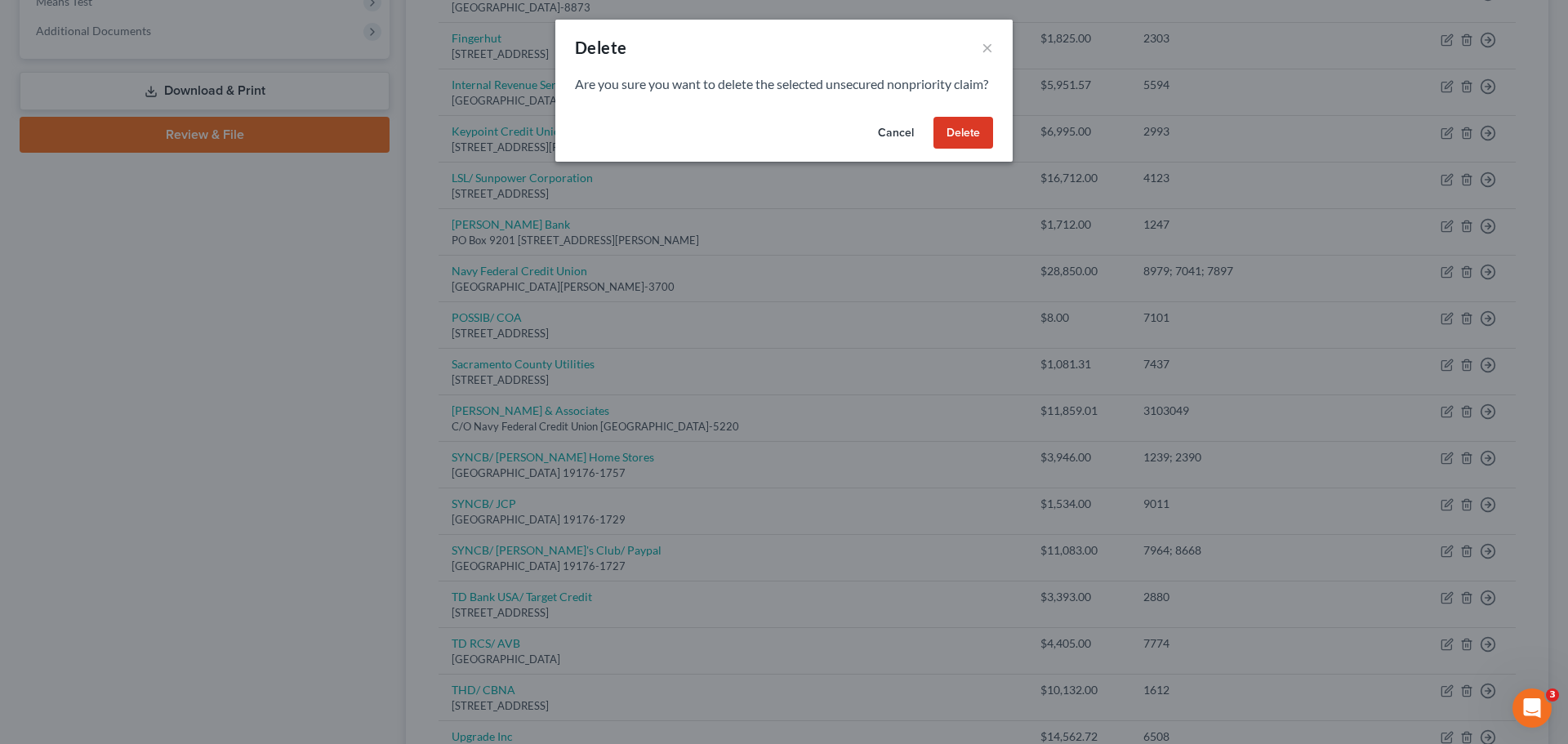
click at [967, 147] on button "Delete" at bounding box center [964, 132] width 60 height 32
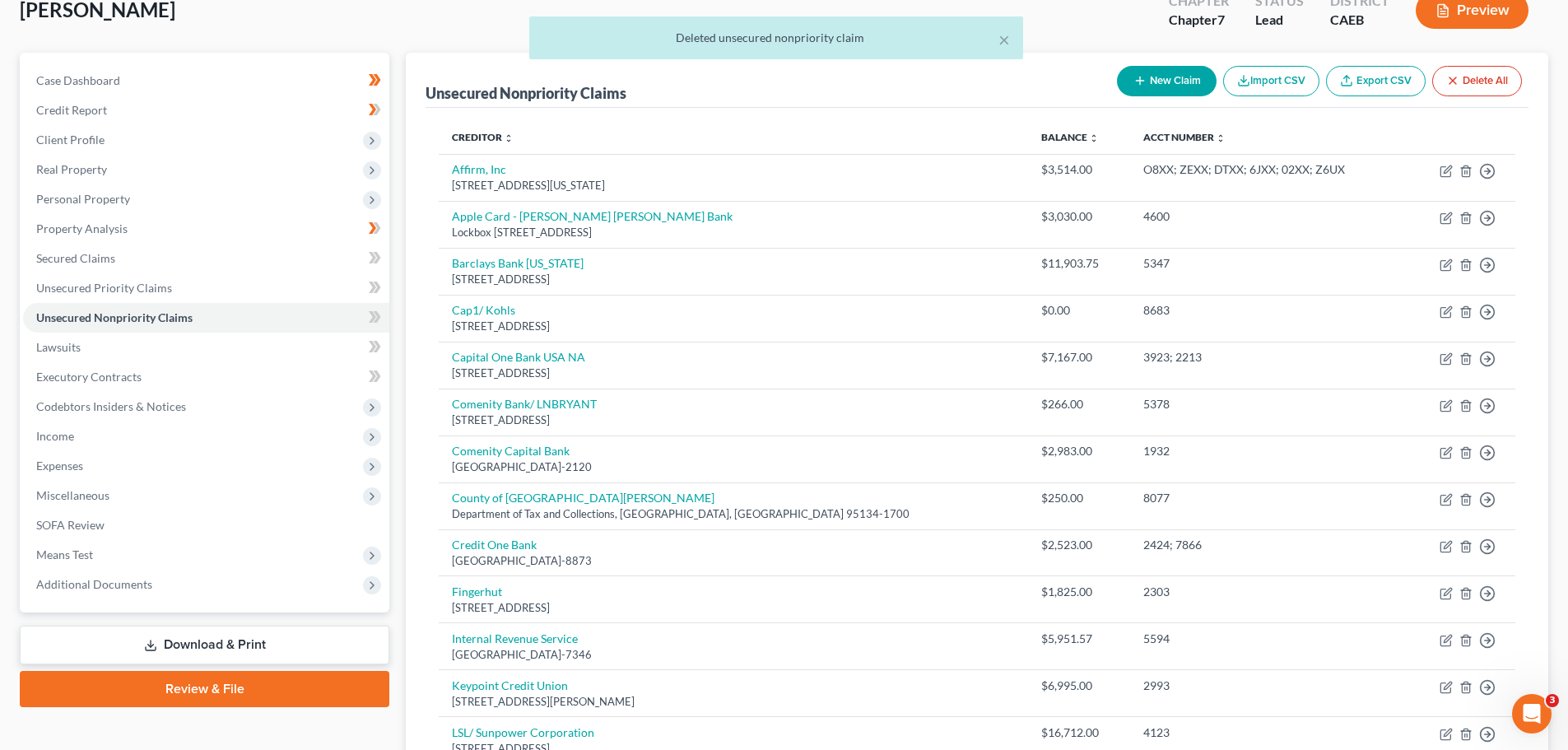
scroll to position [0, 0]
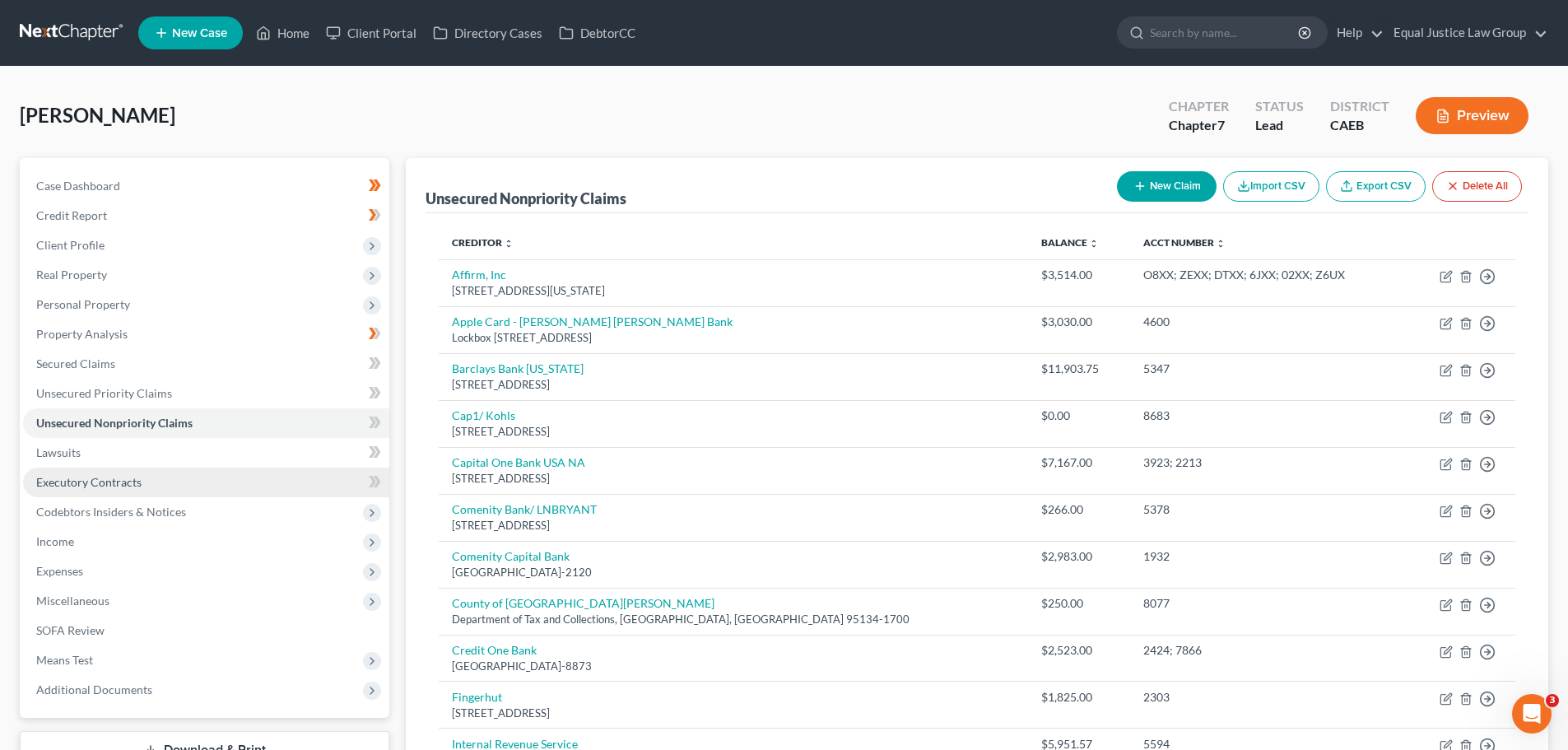
click at [92, 485] on span "Executory Contracts" at bounding box center [88, 481] width 105 height 14
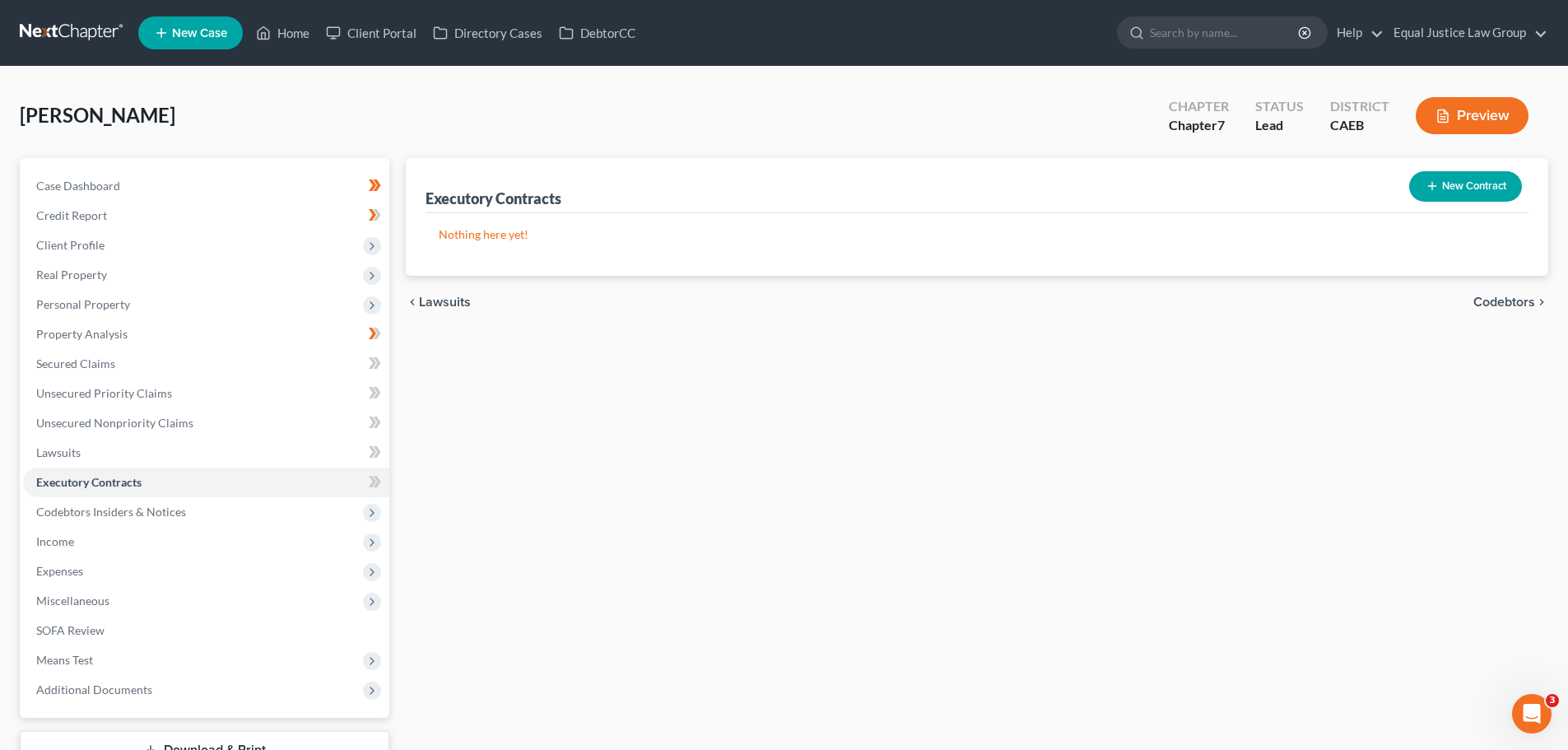
click at [1460, 182] on button "New Contract" at bounding box center [1465, 186] width 113 height 30
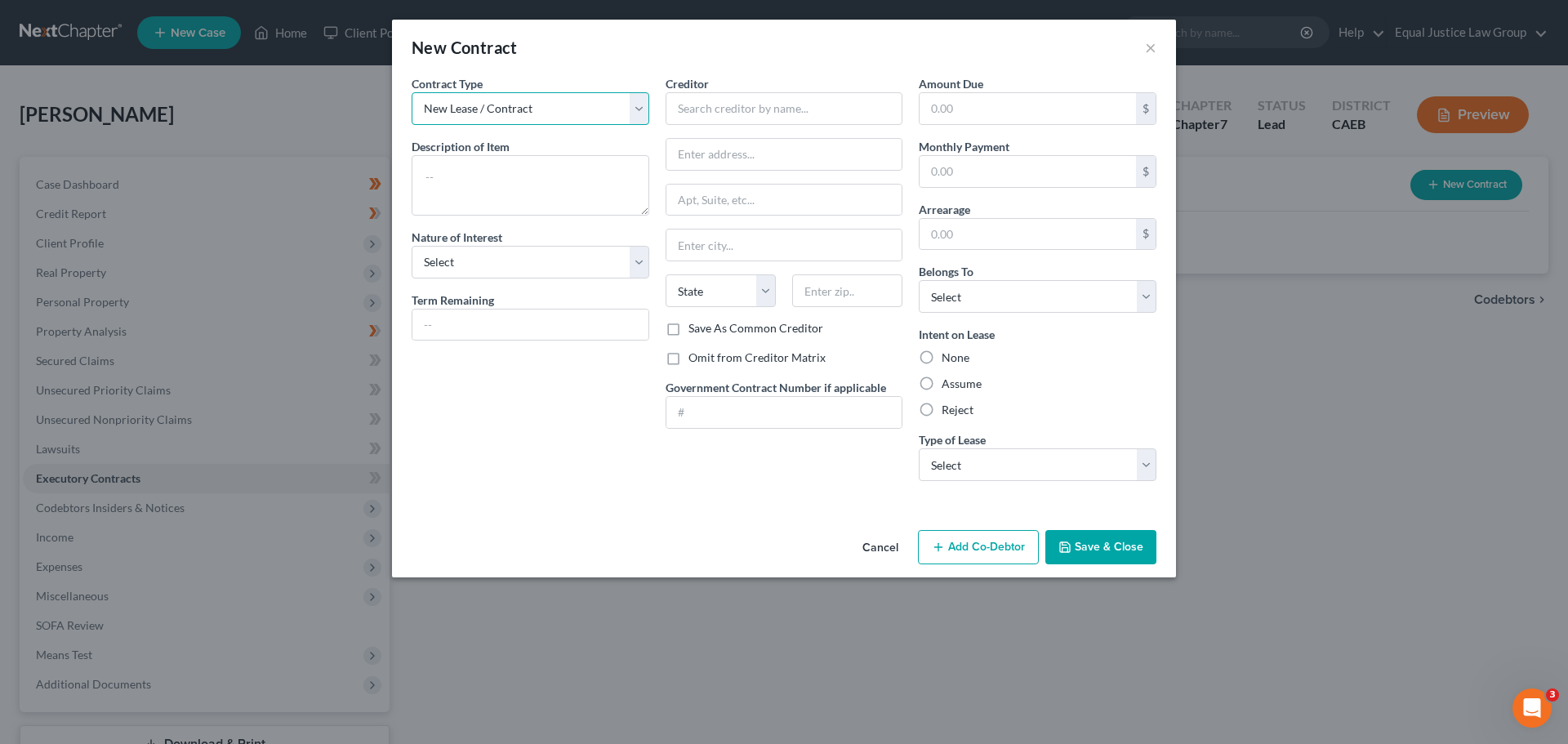
click at [642, 107] on select "New Lease / Contract New Timeshare" at bounding box center [530, 108] width 238 height 32
click at [482, 167] on textarea at bounding box center [530, 185] width 238 height 60
click at [489, 180] on textarea at bounding box center [530, 185] width 238 height 60
type textarea "Solar Lease"
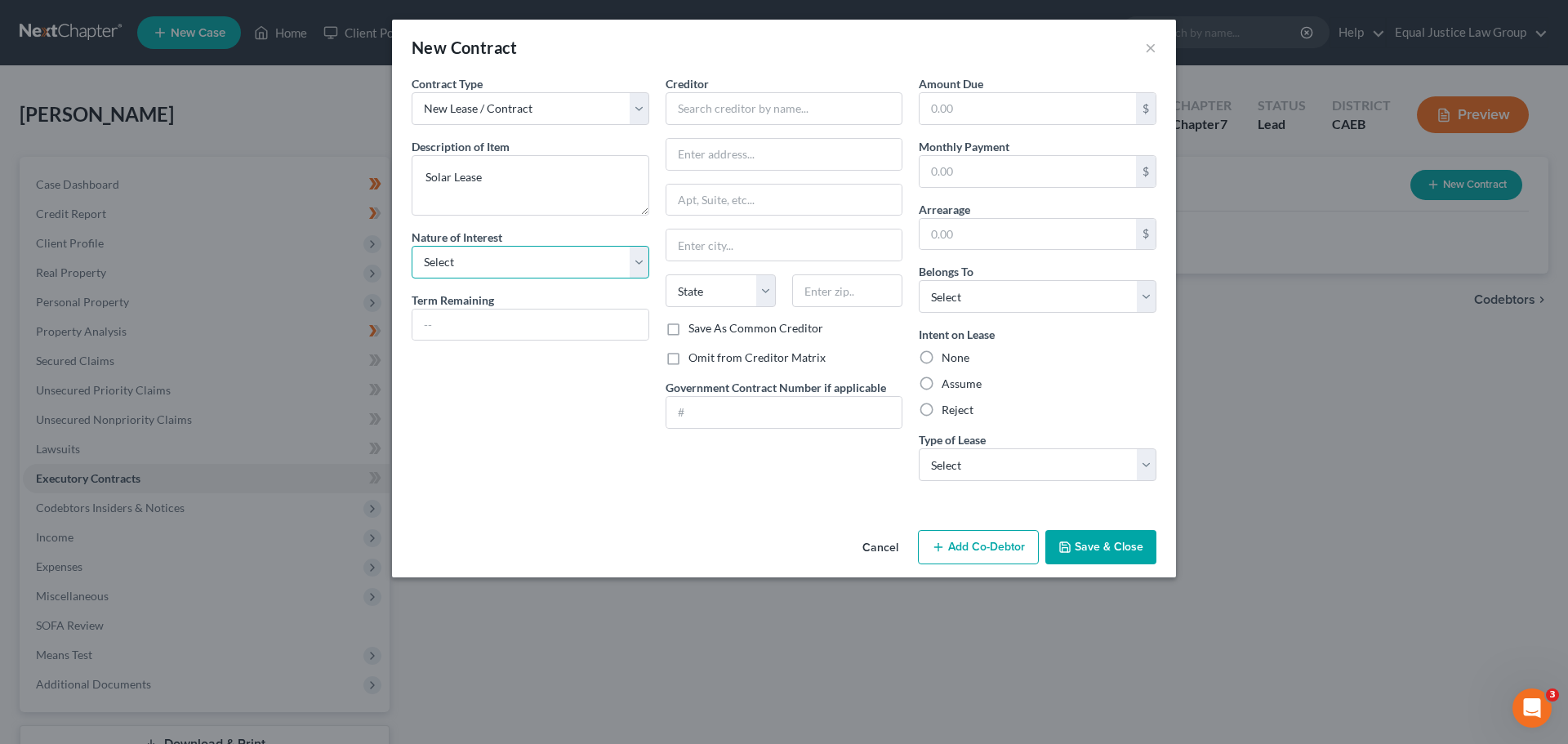
click at [519, 258] on select "Select Purchaser Agent Lessor Lessee" at bounding box center [530, 262] width 238 height 32
select select "3"
click at [412, 246] on select "Select Purchaser Agent Lessor Lessee" at bounding box center [530, 262] width 238 height 32
click at [517, 319] on input "text" at bounding box center [530, 324] width 236 height 31
type input "21yrs 7mo"
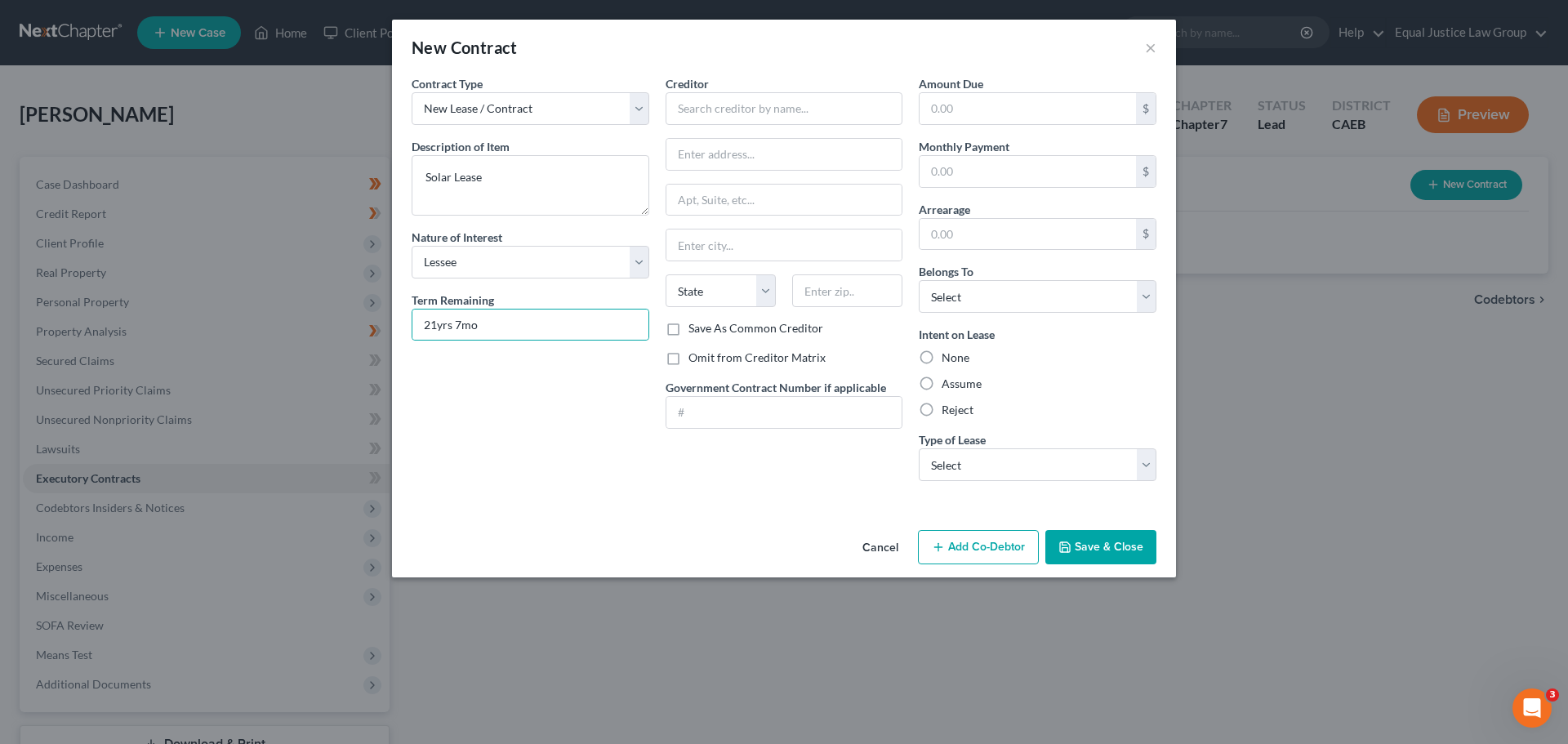
click at [618, 396] on div "Contract Type New Lease / Contract New Timeshare Description of non-residential…" at bounding box center [530, 284] width 254 height 419
click at [745, 112] on input "text" at bounding box center [784, 108] width 238 height 32
click at [709, 104] on input "SunPOwer Capital" at bounding box center [784, 108] width 238 height 32
click at [794, 98] on input "SunPower Capital" at bounding box center [784, 108] width 238 height 32
drag, startPoint x: 749, startPoint y: 160, endPoint x: 739, endPoint y: 160, distance: 10.0
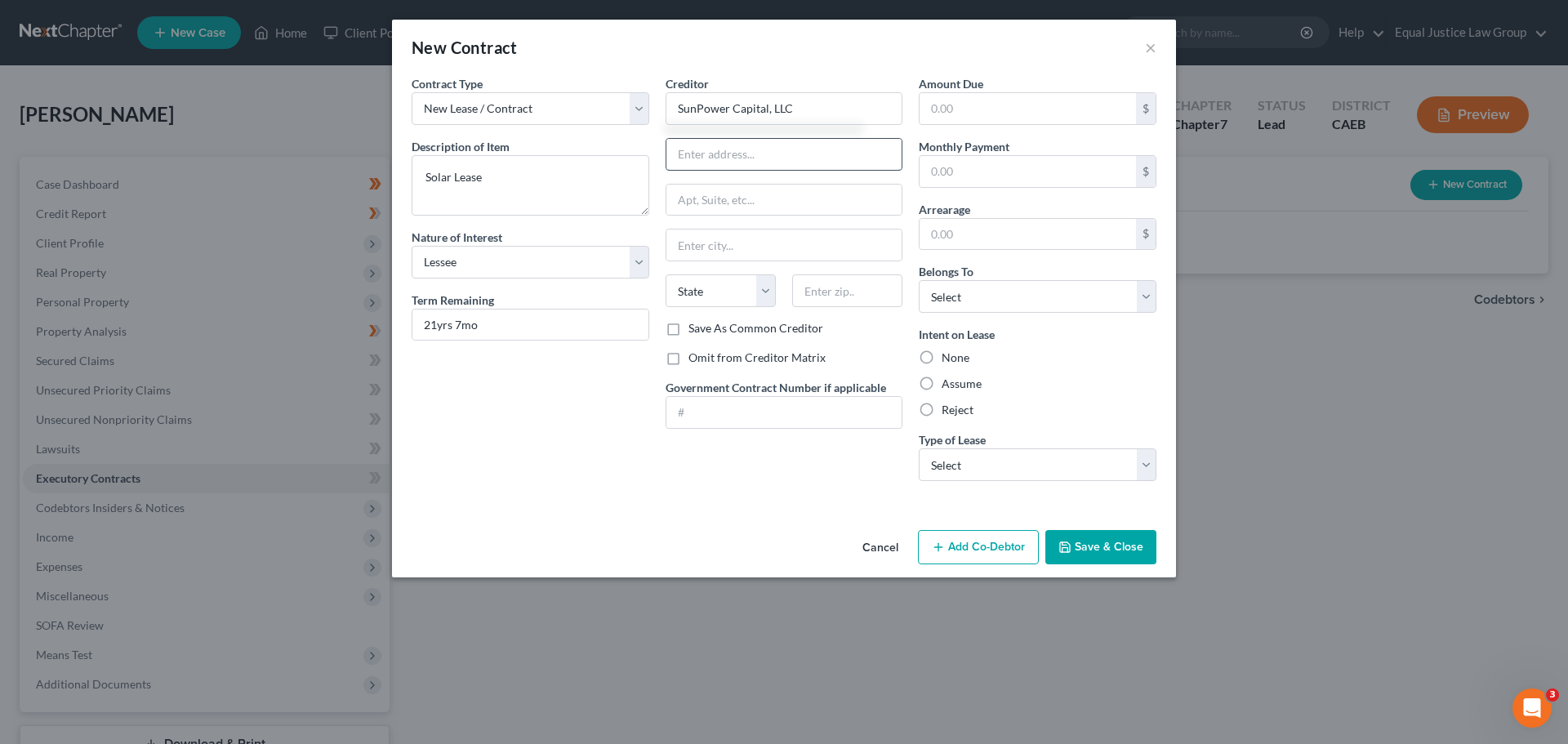
click at [749, 160] on input "text" at bounding box center [784, 154] width 236 height 31
type input "SunPower Capital, LLC"
type input "A"
type input "Attn: SunPower Financing"
click at [866, 194] on input "8900 Amberglen Boulevard" at bounding box center [784, 199] width 236 height 31
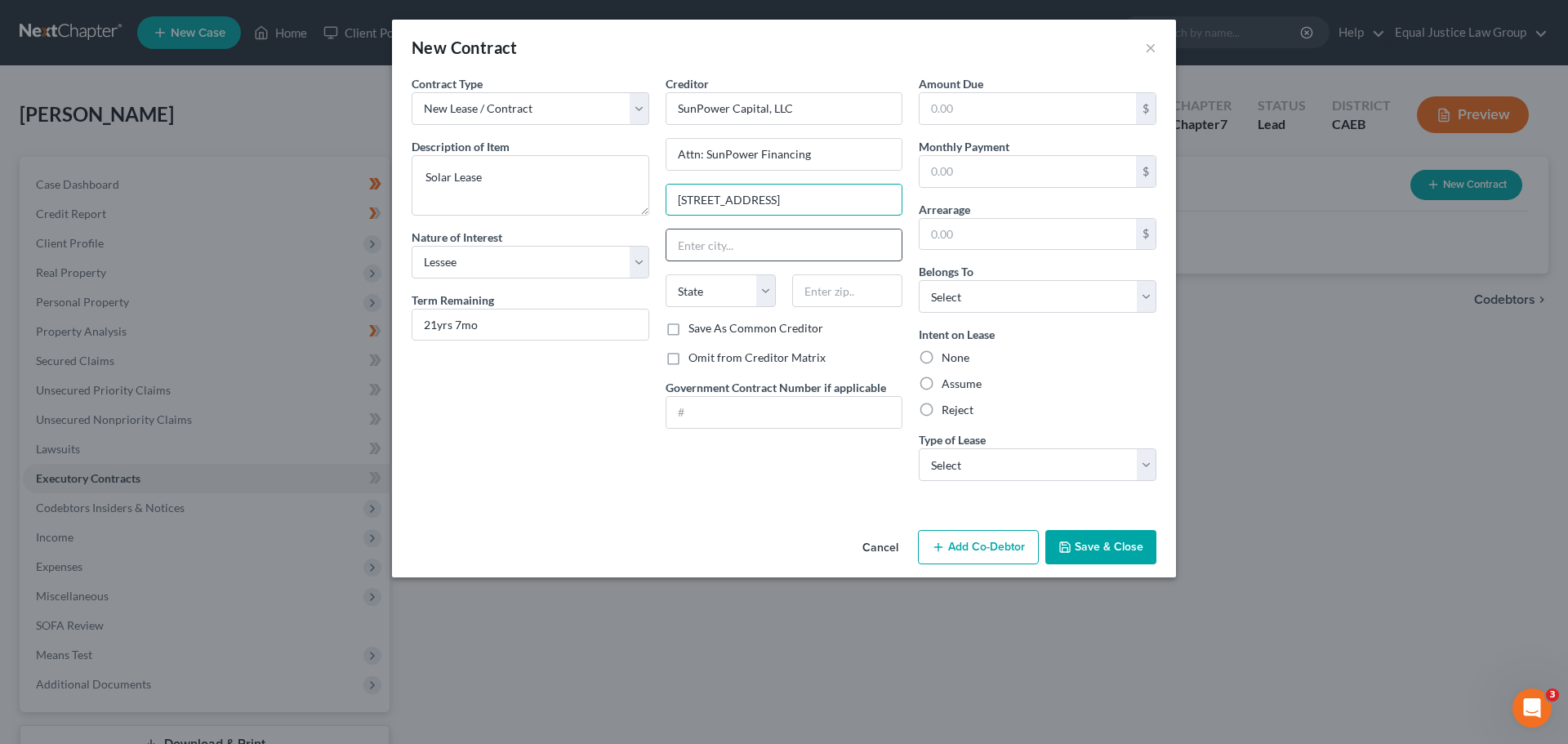
type input "8900 Amberglen Boulevard, Ste. 325"
click at [739, 237] on input "text" at bounding box center [784, 244] width 236 height 31
type input "Austin"
select select "45"
type input "78729"
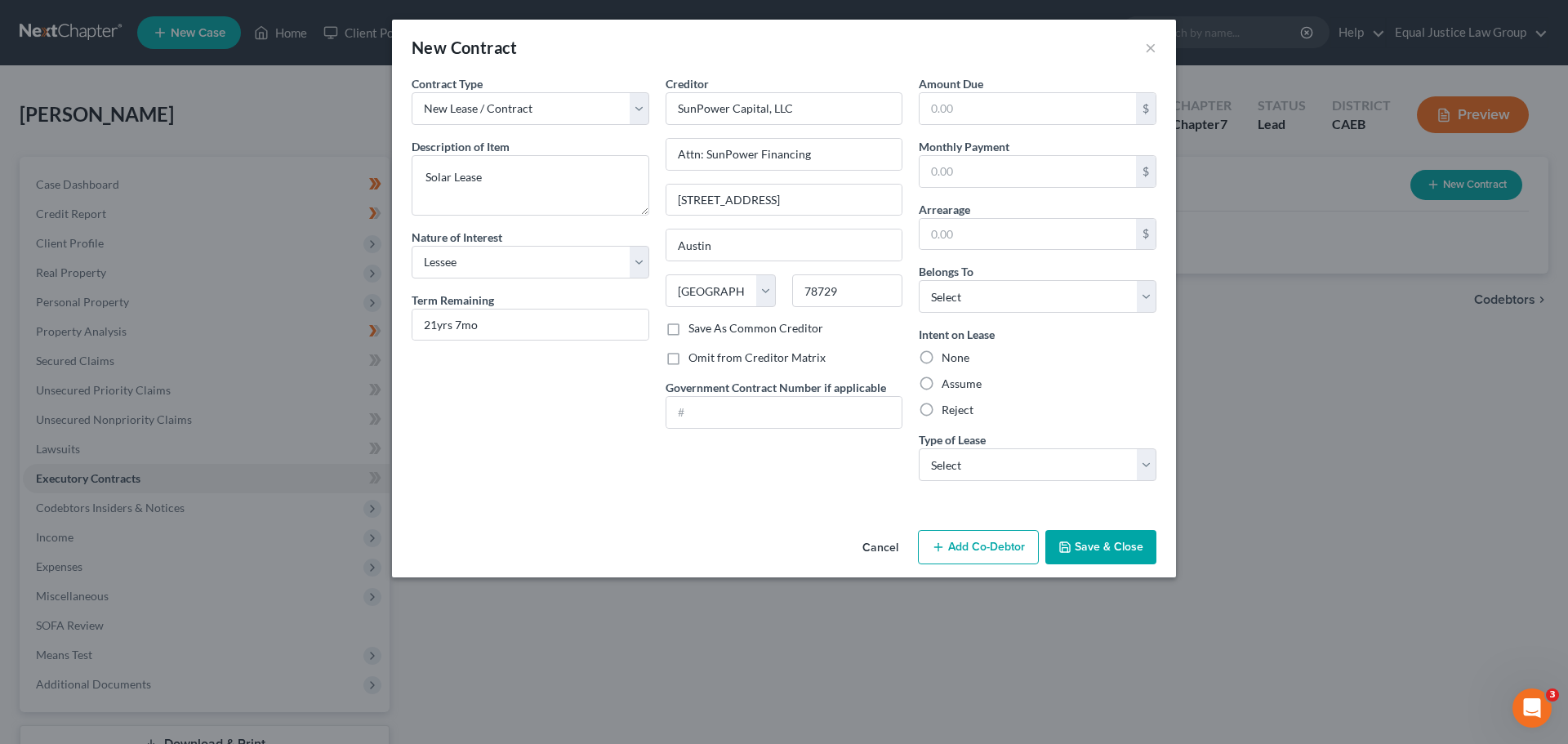
click at [1121, 352] on div "None" at bounding box center [1037, 357] width 238 height 17
click at [961, 105] on input "text" at bounding box center [1028, 108] width 217 height 31
click at [1051, 64] on div "New Contract ×" at bounding box center [784, 47] width 784 height 56
click at [1018, 167] on input "text" at bounding box center [1028, 171] width 217 height 31
click at [1039, 114] on input "text" at bounding box center [1028, 108] width 217 height 31
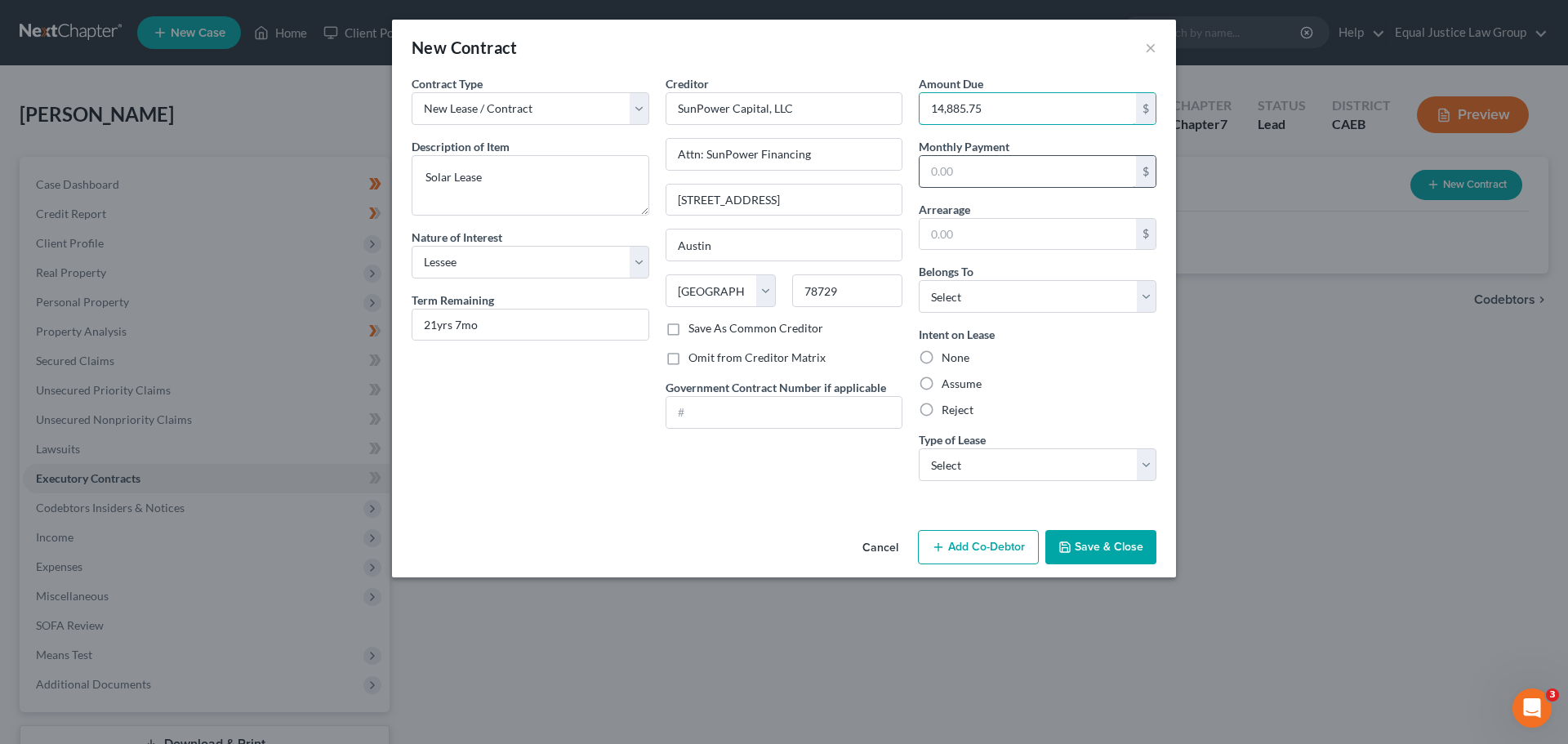
type input "14,885.75"
click at [1026, 161] on input "text" at bounding box center [1028, 171] width 217 height 31
type input "49.62"
click at [984, 234] on input "text" at bounding box center [1028, 234] width 217 height 31
click at [930, 259] on div "Amount Due 14,885.75 $ Monthly Payment 49.62 $ Arrearage $ Belongs To * Select …" at bounding box center [1037, 284] width 254 height 419
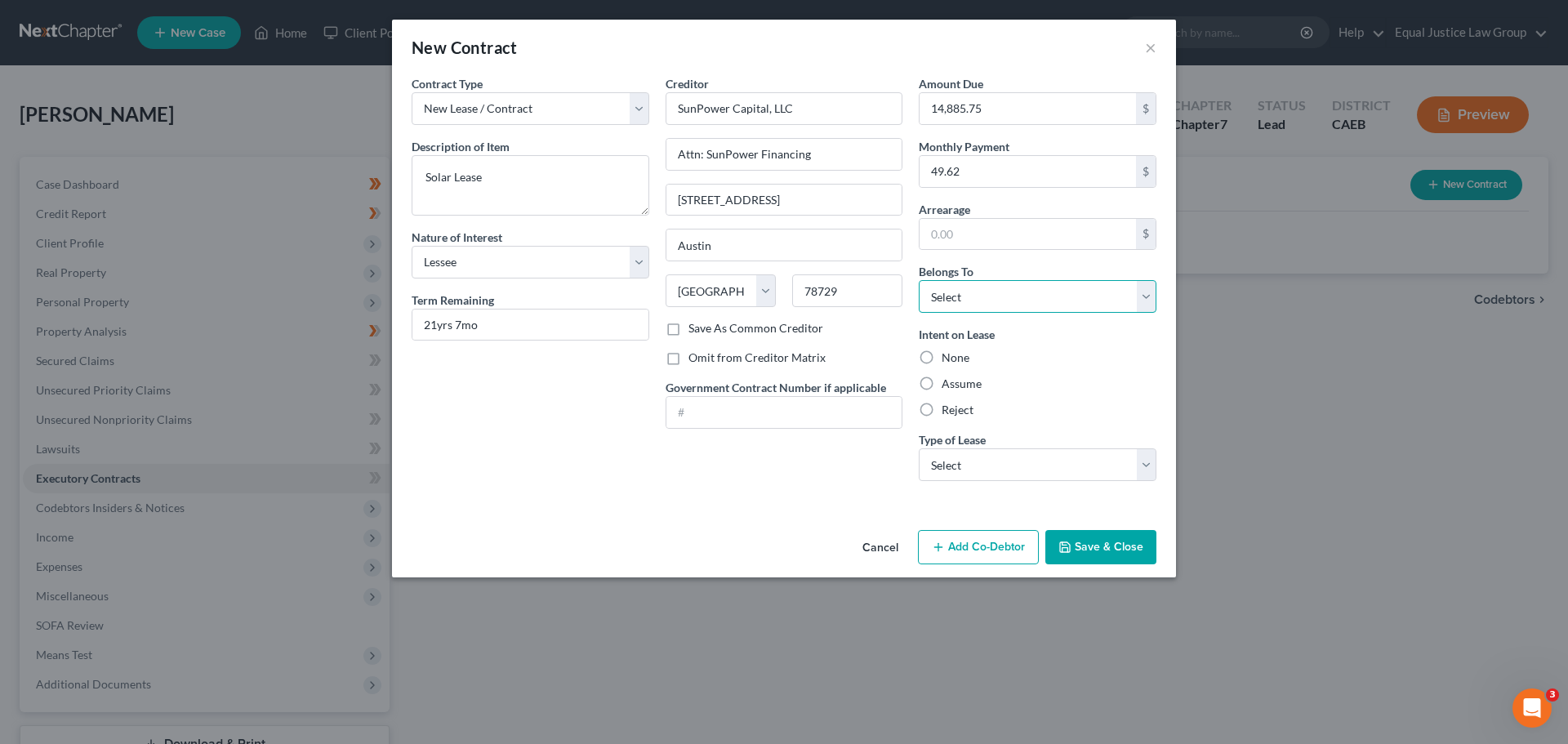
click at [957, 296] on select "Select Debtor 1 Only Debtor 2 Only Debtor 1 And Debtor 2 Only At Least One Of T…" at bounding box center [1037, 296] width 238 height 32
select select "0"
click at [919, 280] on select "Select Debtor 1 Only Debtor 2 Only Debtor 1 And Debtor 2 Only At Least One Of T…" at bounding box center [1037, 296] width 238 height 32
click at [1105, 355] on div "None" at bounding box center [1037, 357] width 238 height 17
click at [1033, 456] on select "Select Real Estate Car Other" at bounding box center [1037, 464] width 238 height 32
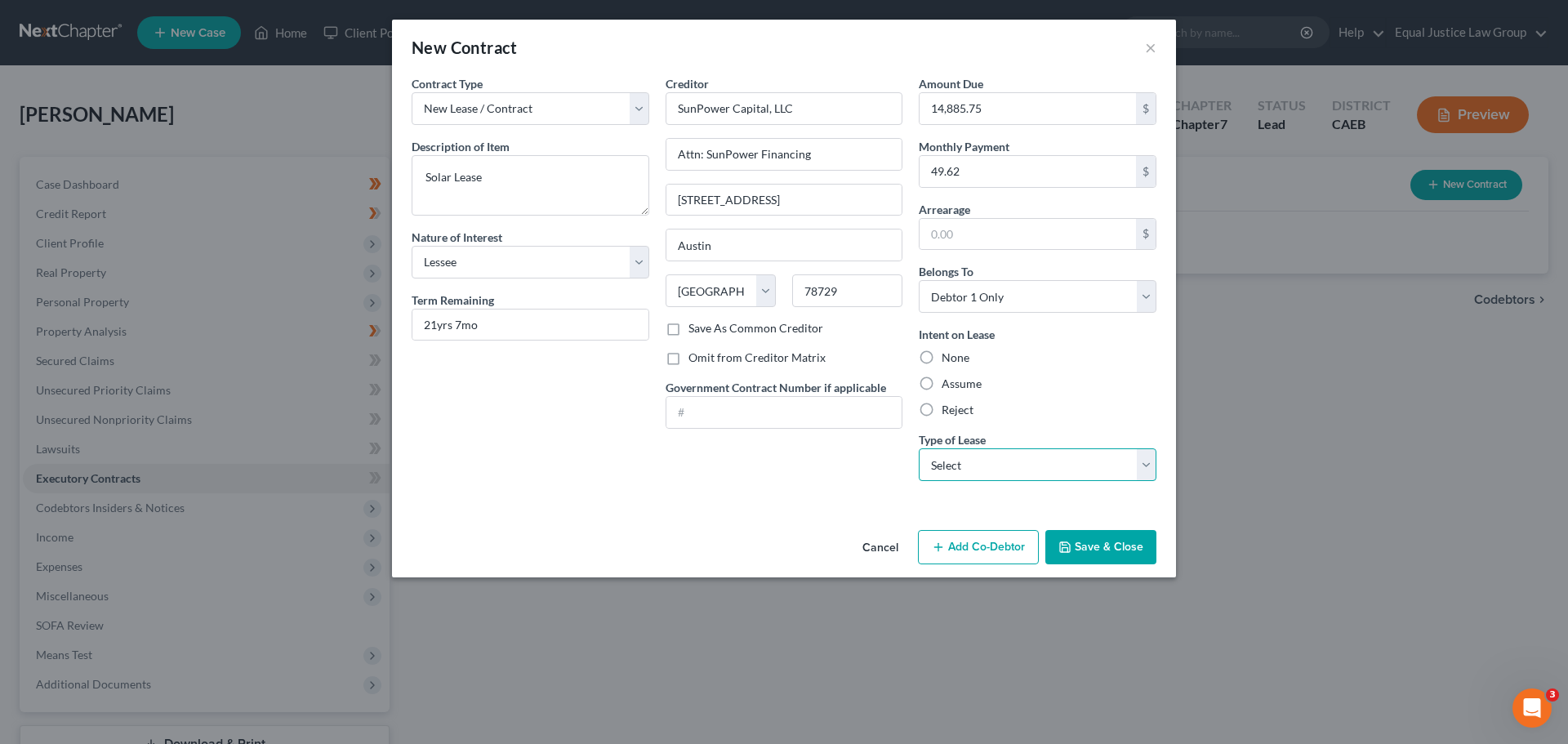
select select "2"
click at [919, 448] on select "Select Real Estate Car Other" at bounding box center [1037, 464] width 238 height 32
click at [791, 481] on div "Creditor * SunPower Capital, LLC Attn: SunPower Financing 8900 Amberglen Boulev…" at bounding box center [784, 284] width 254 height 419
click at [1006, 181] on input "49.62" at bounding box center [1028, 171] width 217 height 31
click at [1007, 166] on input "250.00" at bounding box center [1028, 171] width 217 height 31
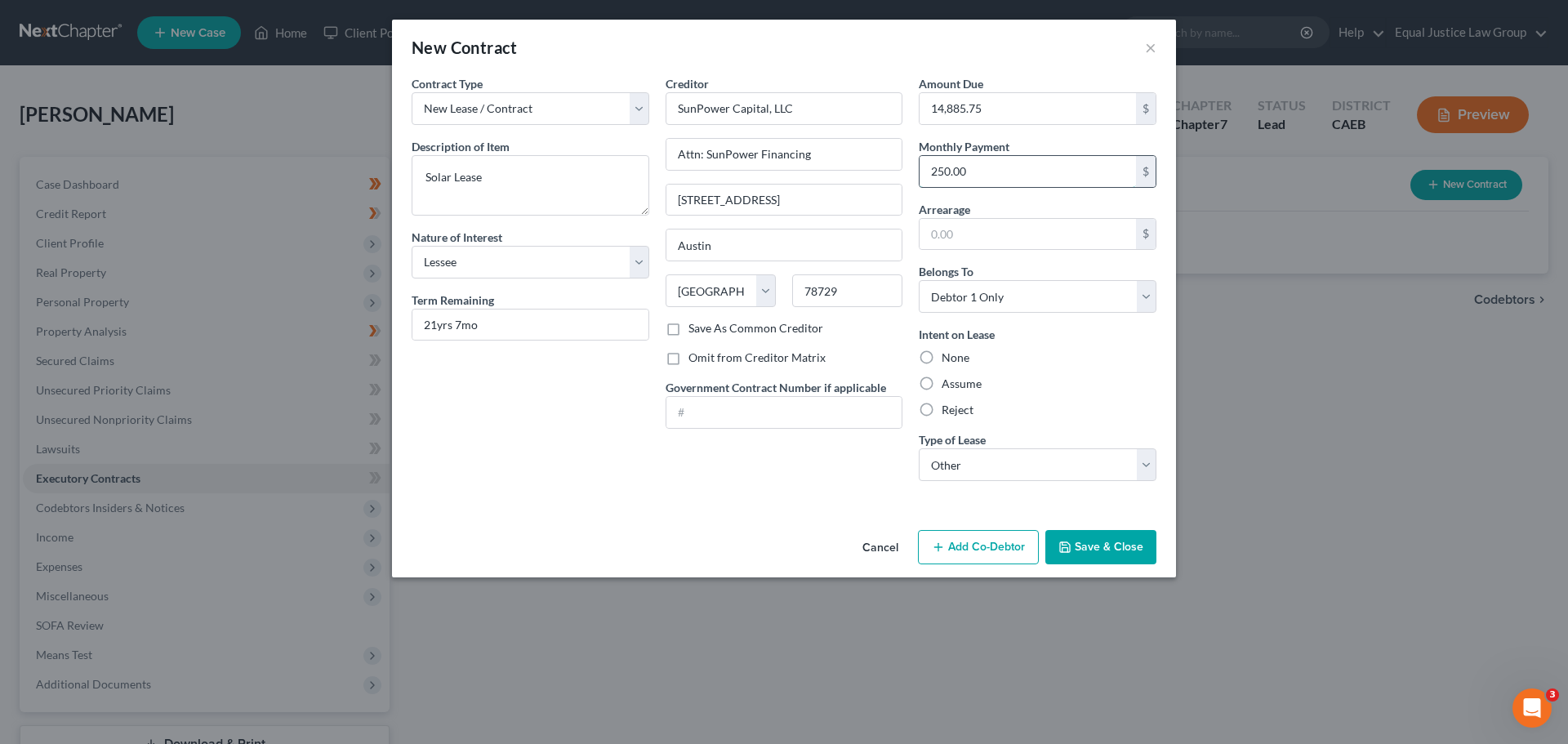
click at [1007, 166] on input "250.00" at bounding box center [1028, 171] width 217 height 31
type input "49.62"
click at [987, 232] on input "text" at bounding box center [1028, 234] width 217 height 31
click at [1130, 549] on button "Save & Close" at bounding box center [1100, 547] width 111 height 34
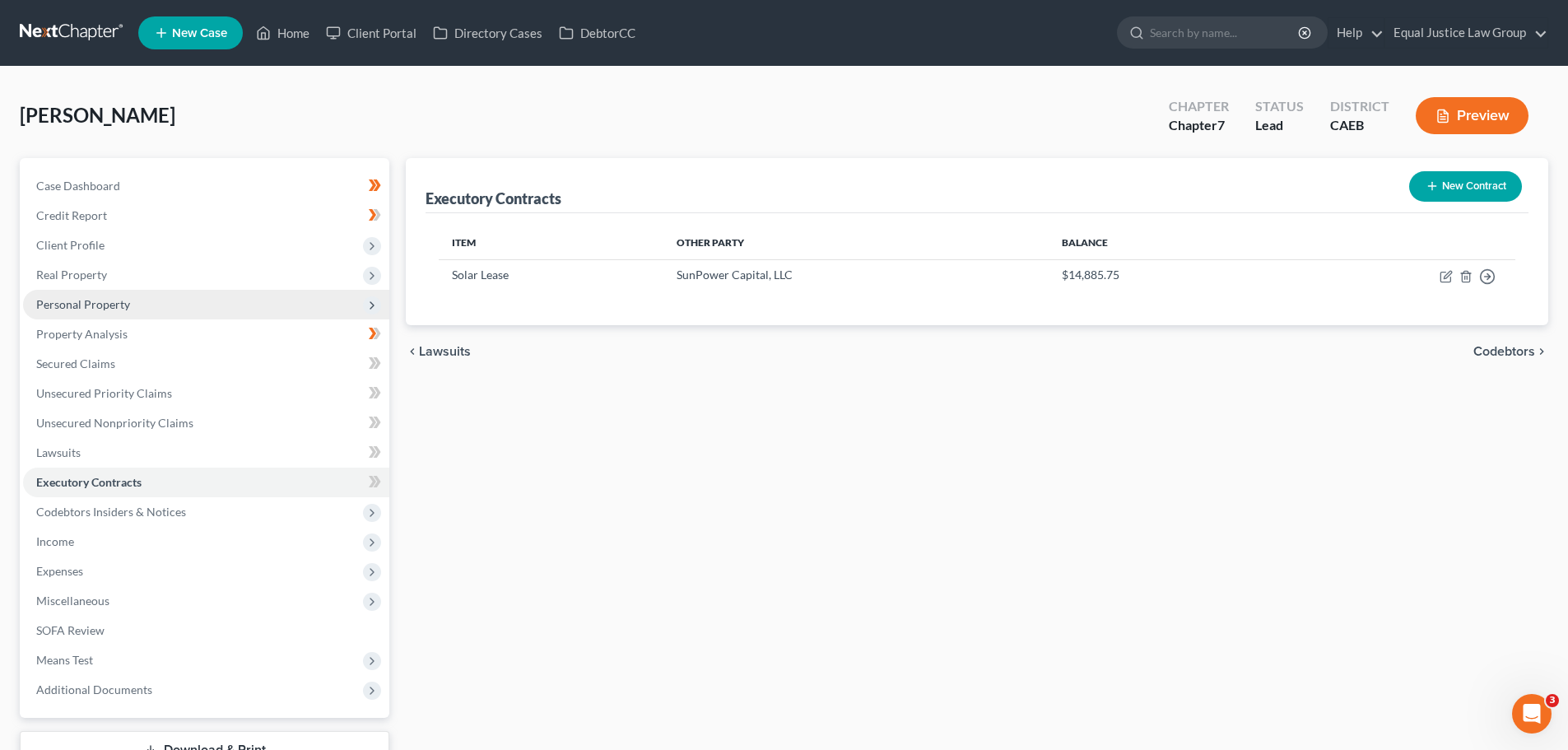
click at [102, 297] on span "Personal Property" at bounding box center [83, 304] width 94 height 14
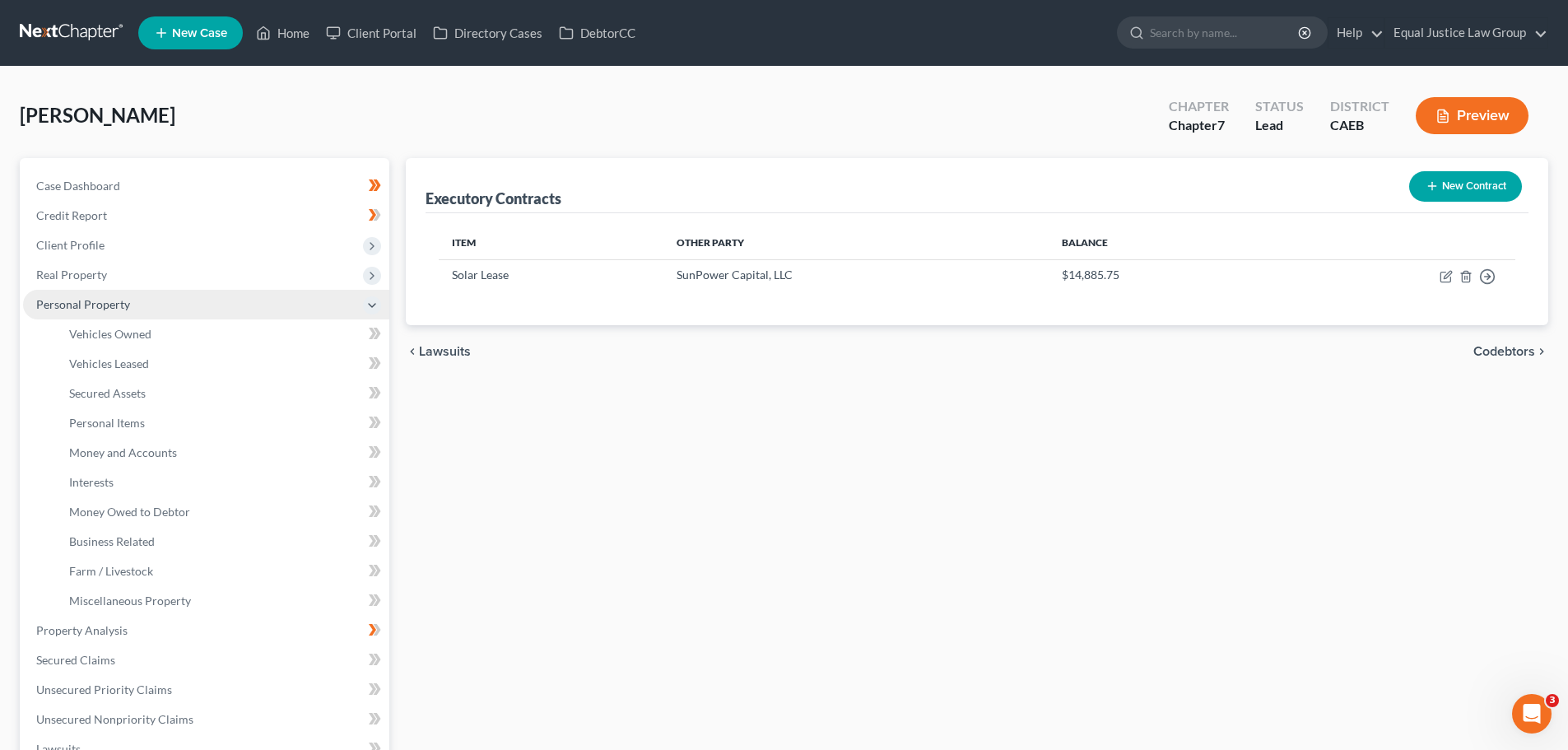
click at [102, 297] on span "Personal Property" at bounding box center [83, 304] width 94 height 14
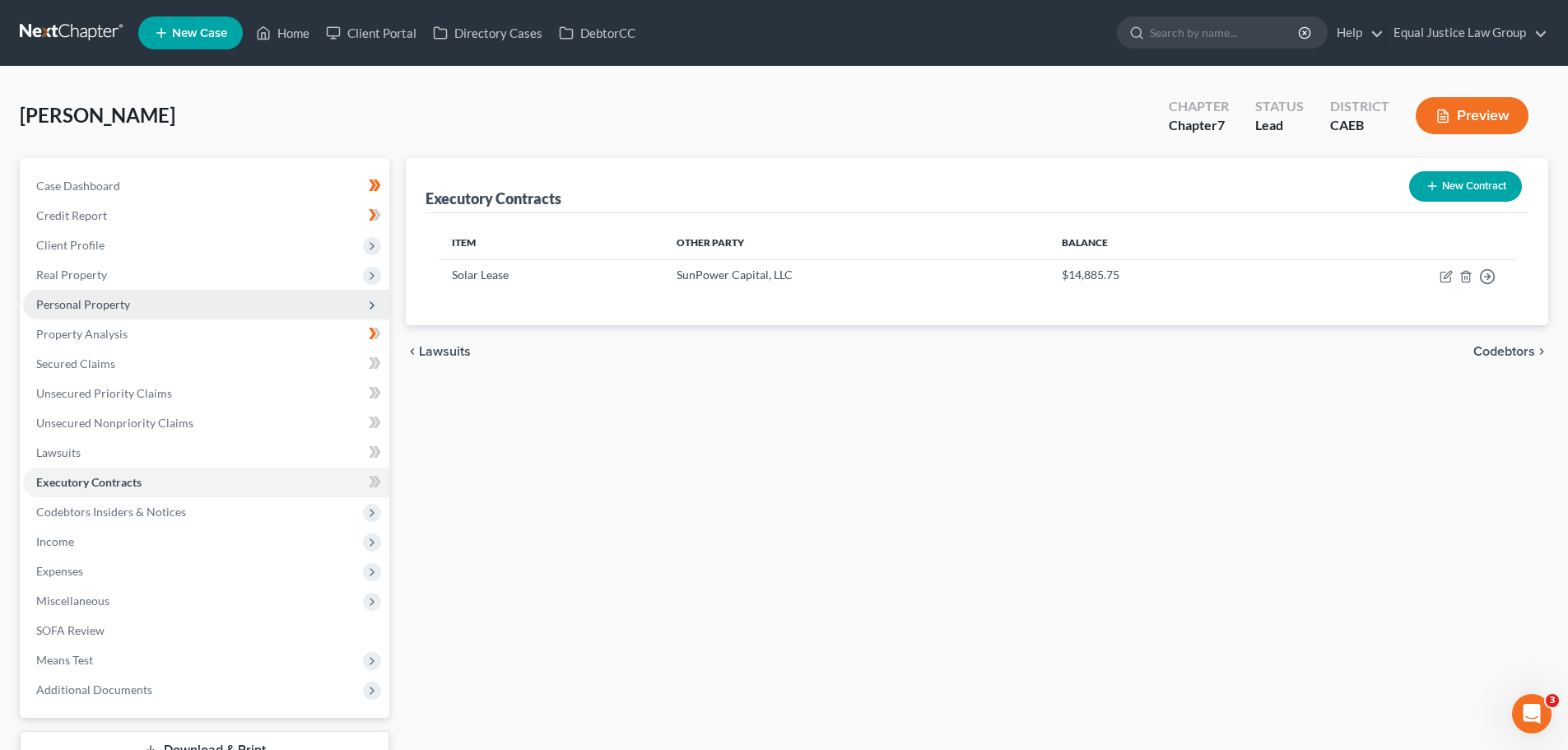
click at [102, 297] on span "Personal Property" at bounding box center [83, 304] width 94 height 14
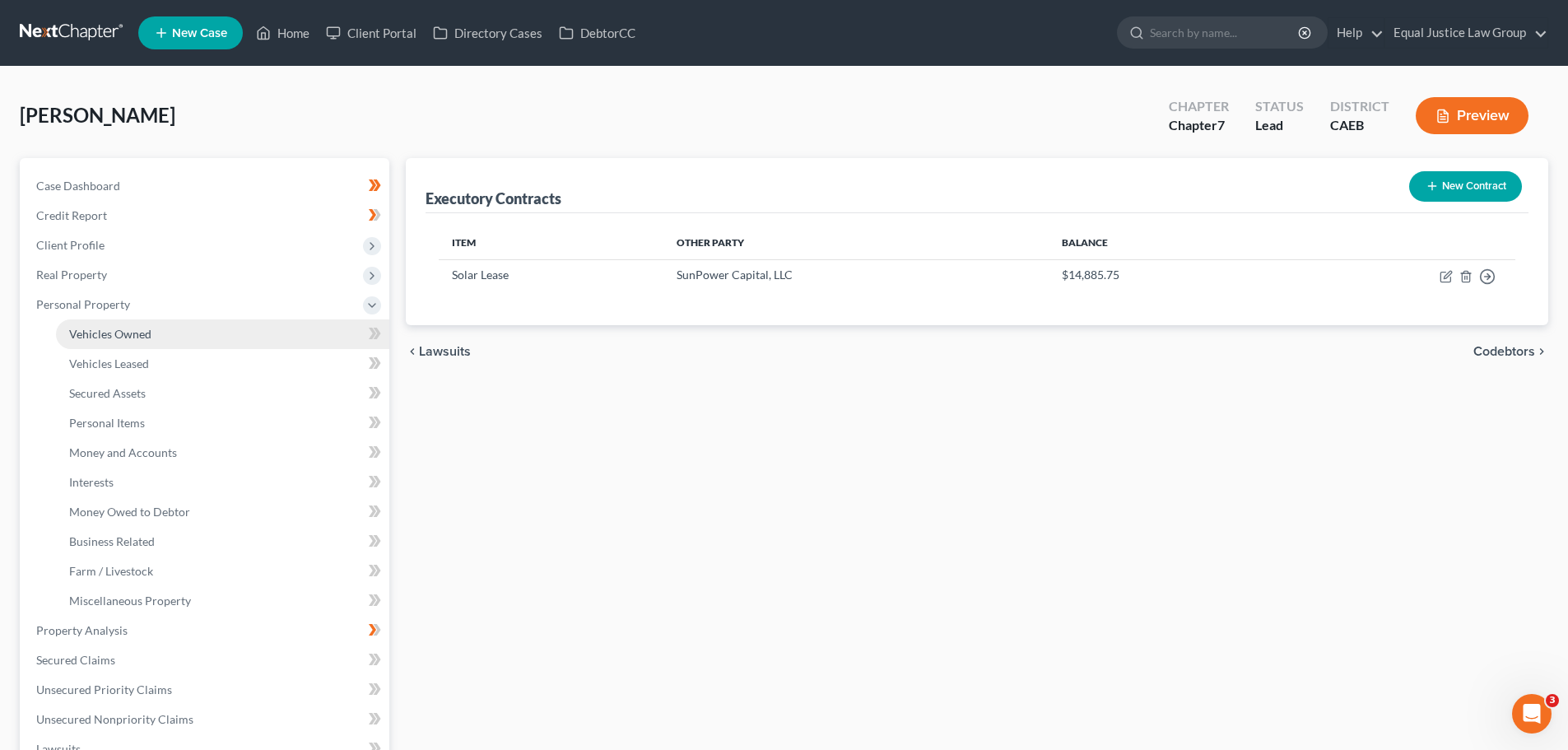
click at [166, 337] on link "Vehicles Owned" at bounding box center [223, 333] width 334 height 29
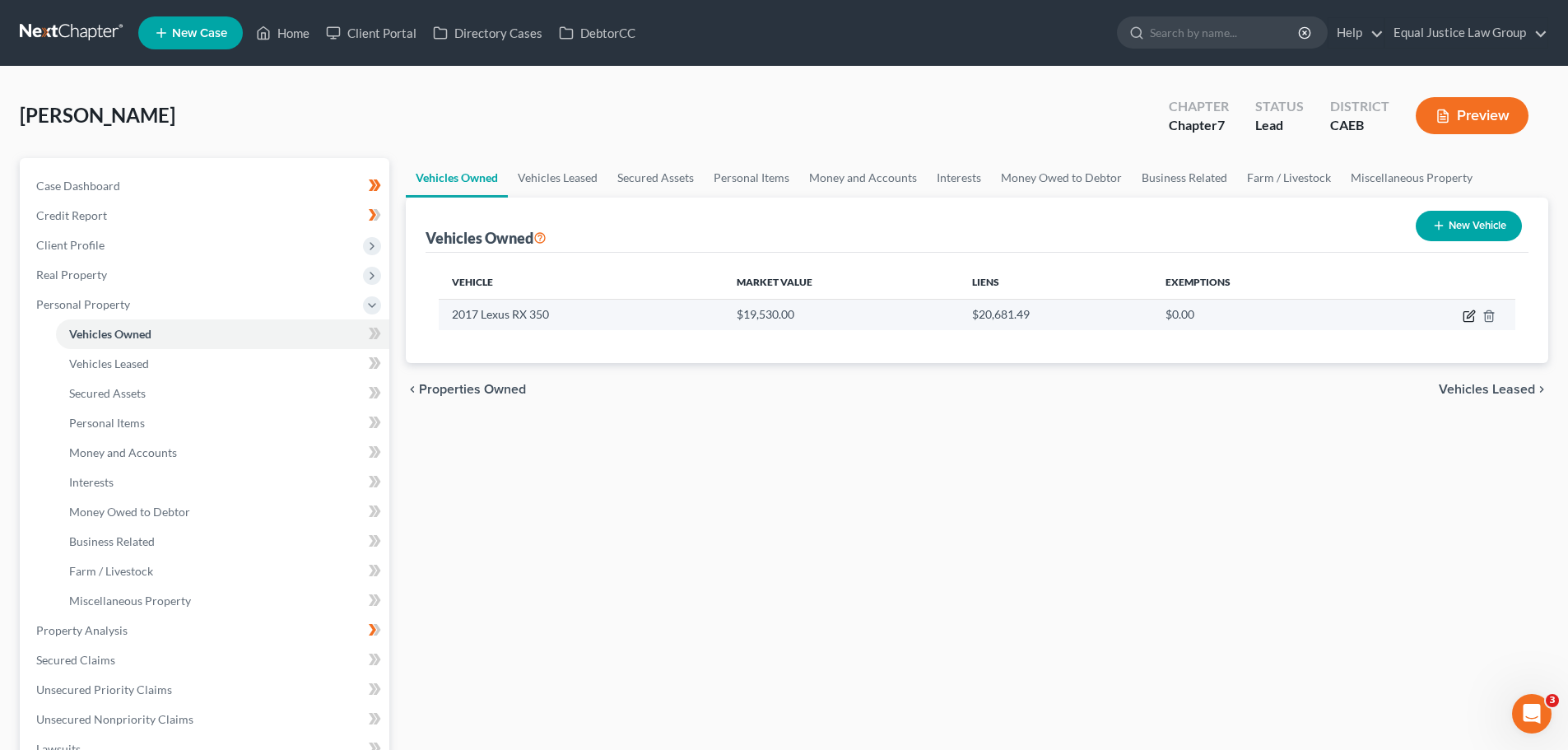
click at [1465, 316] on icon "button" at bounding box center [1470, 316] width 13 height 13
select select "0"
select select "9"
select select "0"
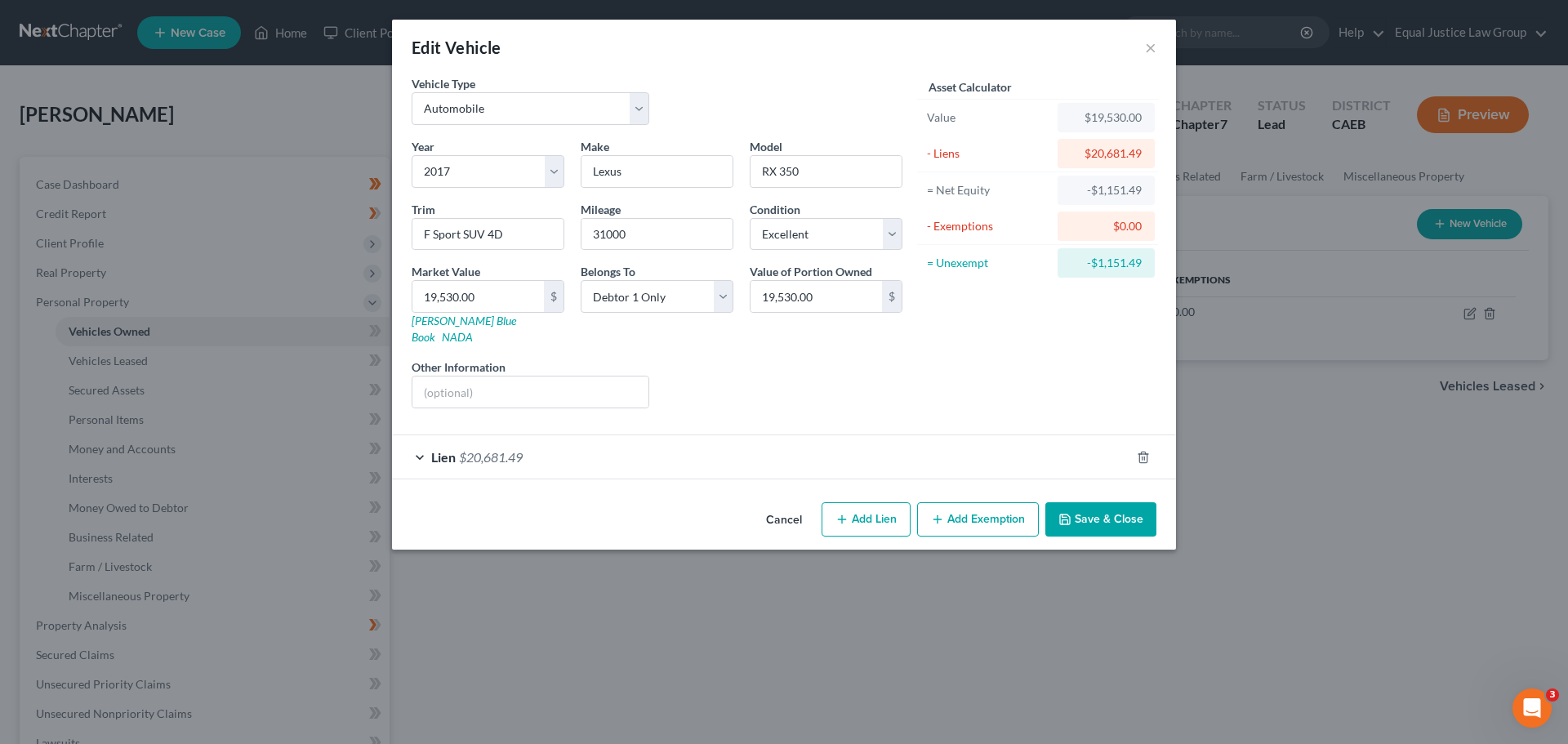
click at [508, 449] on span "$20,681.49" at bounding box center [491, 457] width 63 height 16
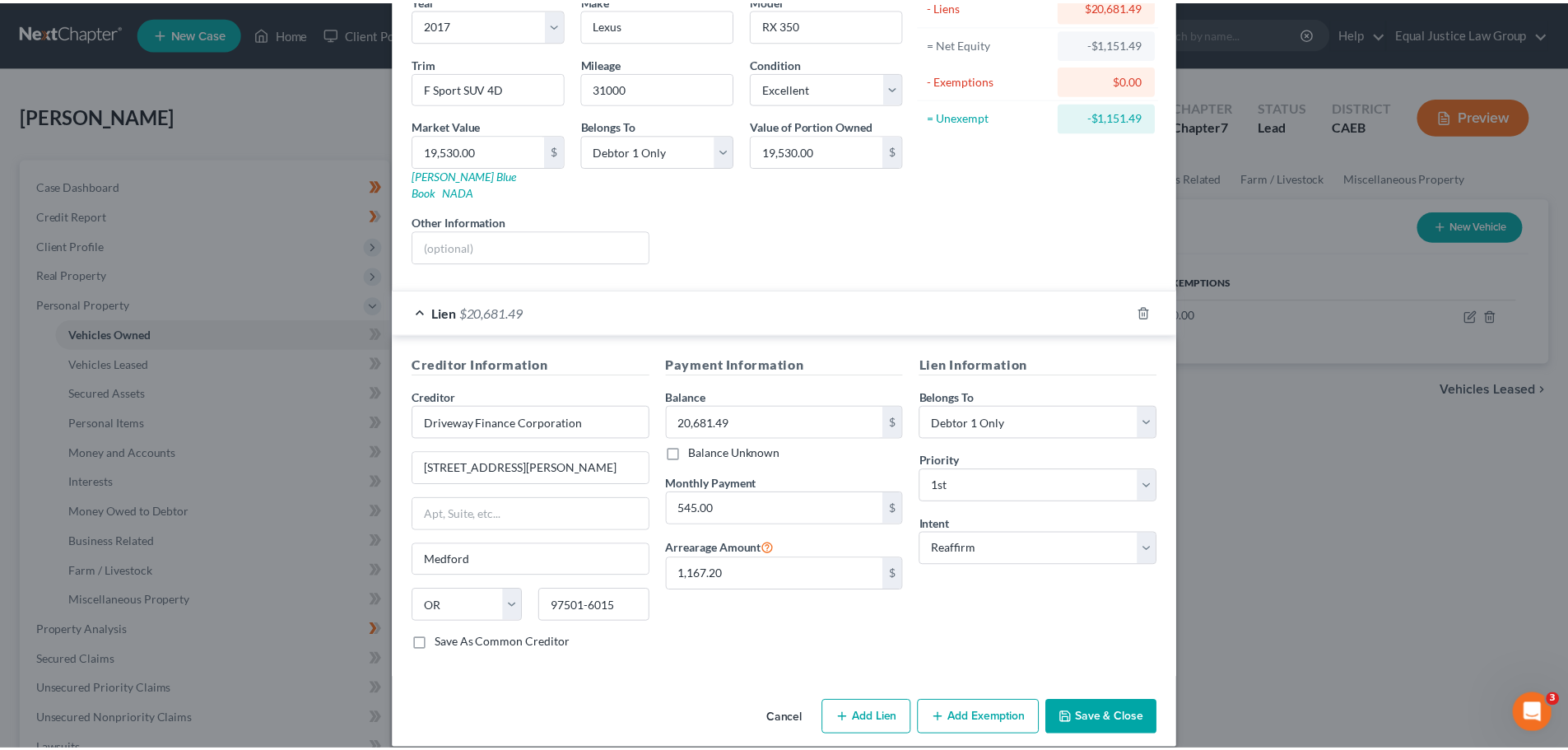
scroll to position [150, 0]
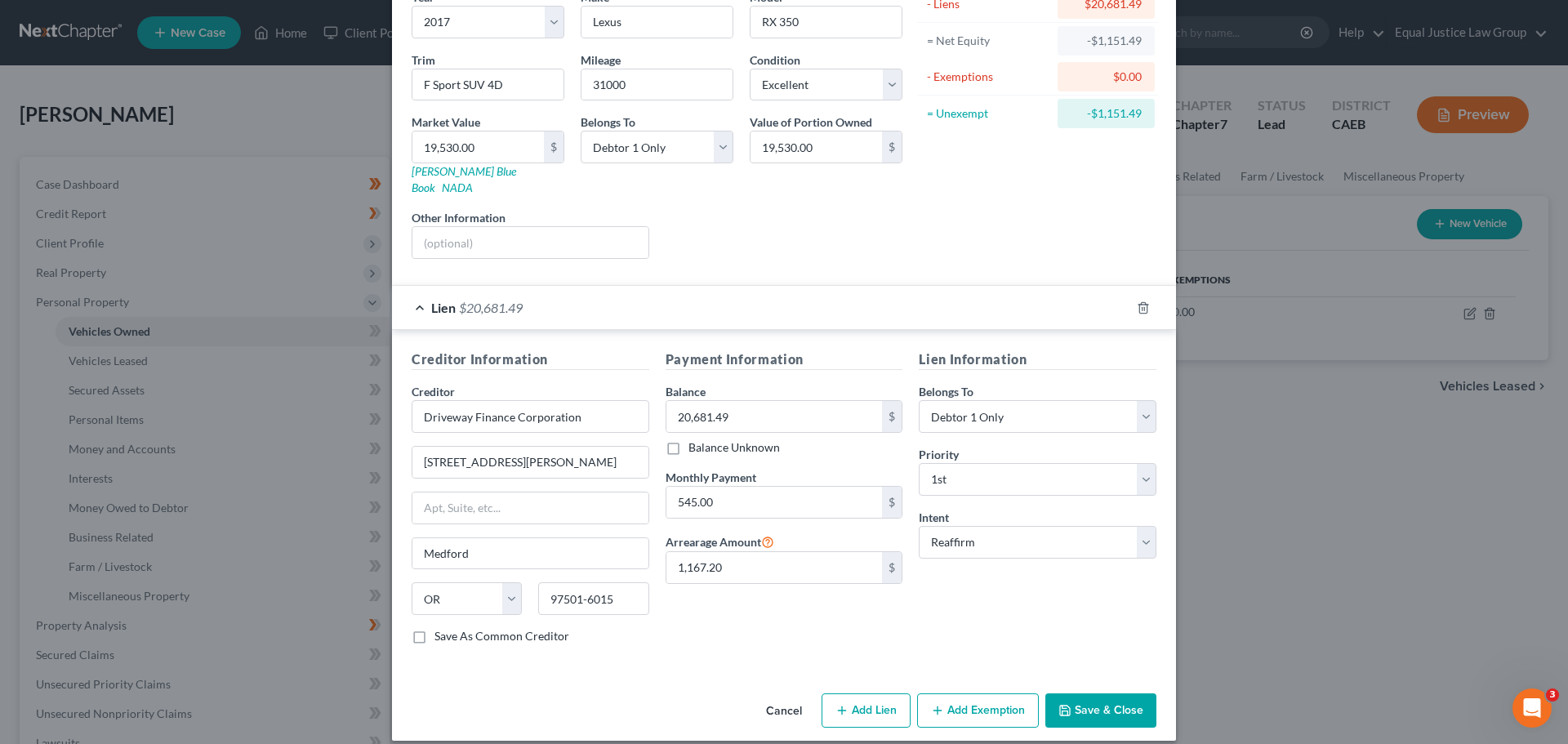
click at [776, 695] on button "Cancel" at bounding box center [784, 711] width 62 height 32
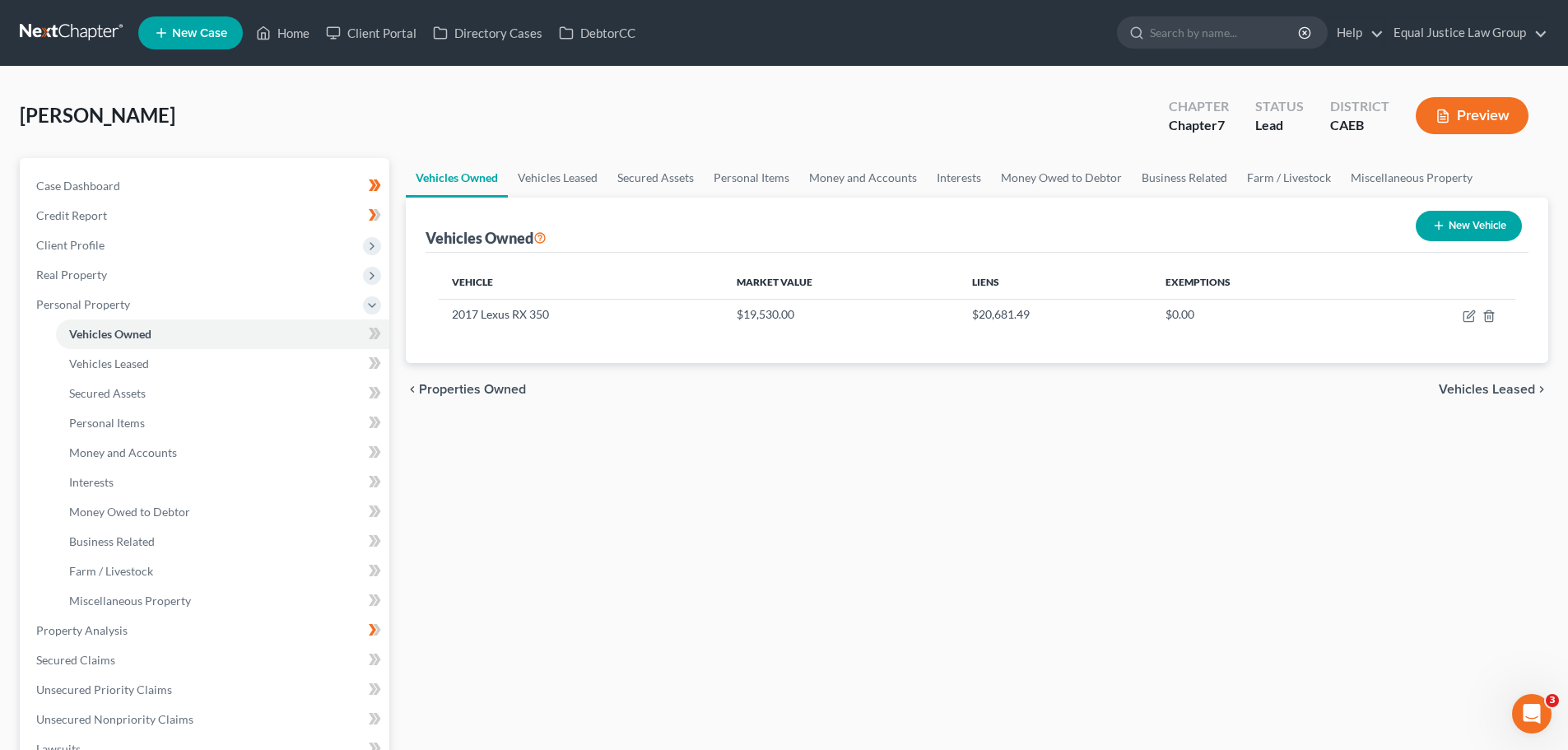
click at [1198, 569] on div "Vehicles Owned Vehicles Leased Secured Assets Personal Items Money and Accounts…" at bounding box center [976, 633] width 1159 height 951
click at [185, 358] on link "Vehicles Leased" at bounding box center [223, 363] width 334 height 29
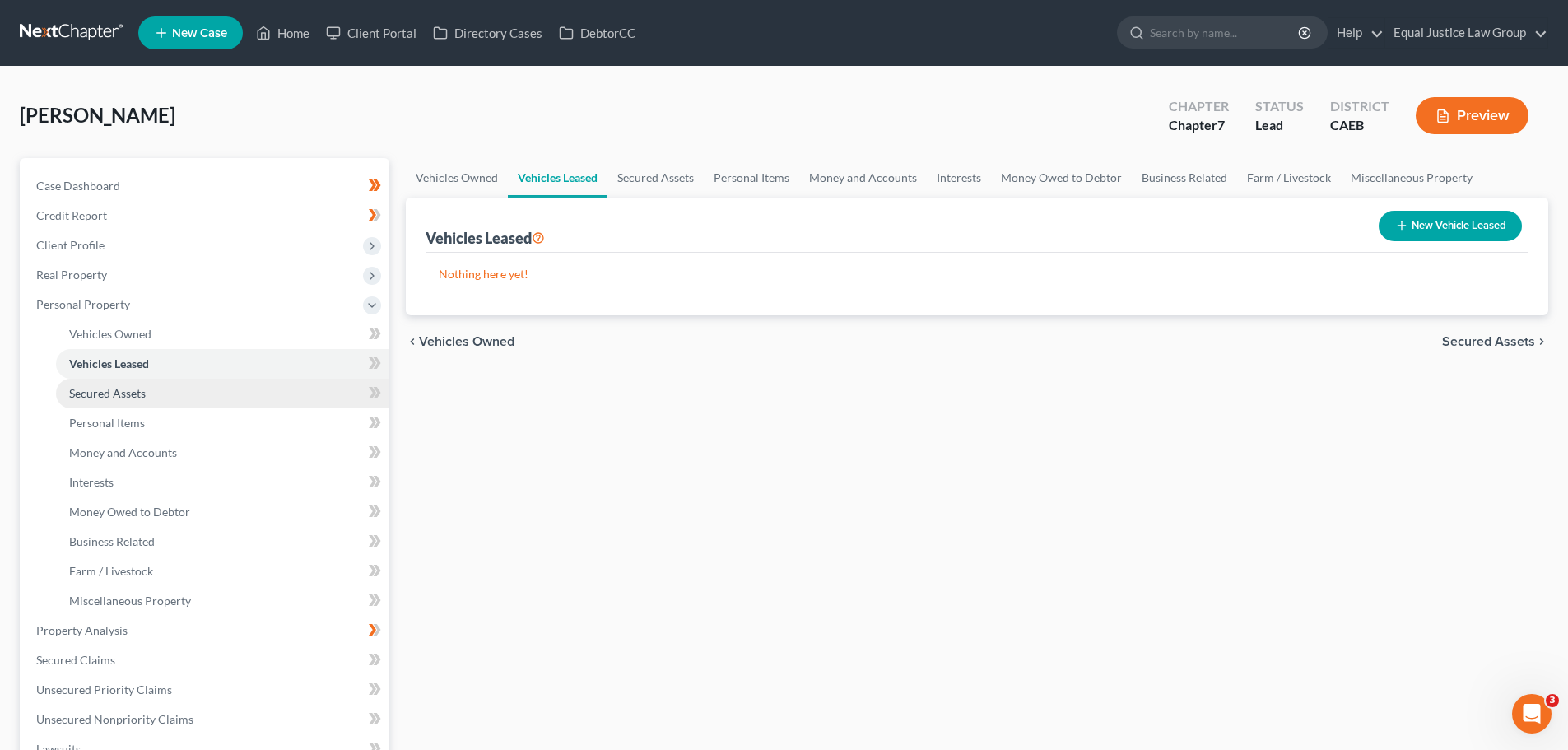
click at [143, 402] on link "Secured Assets" at bounding box center [223, 393] width 334 height 29
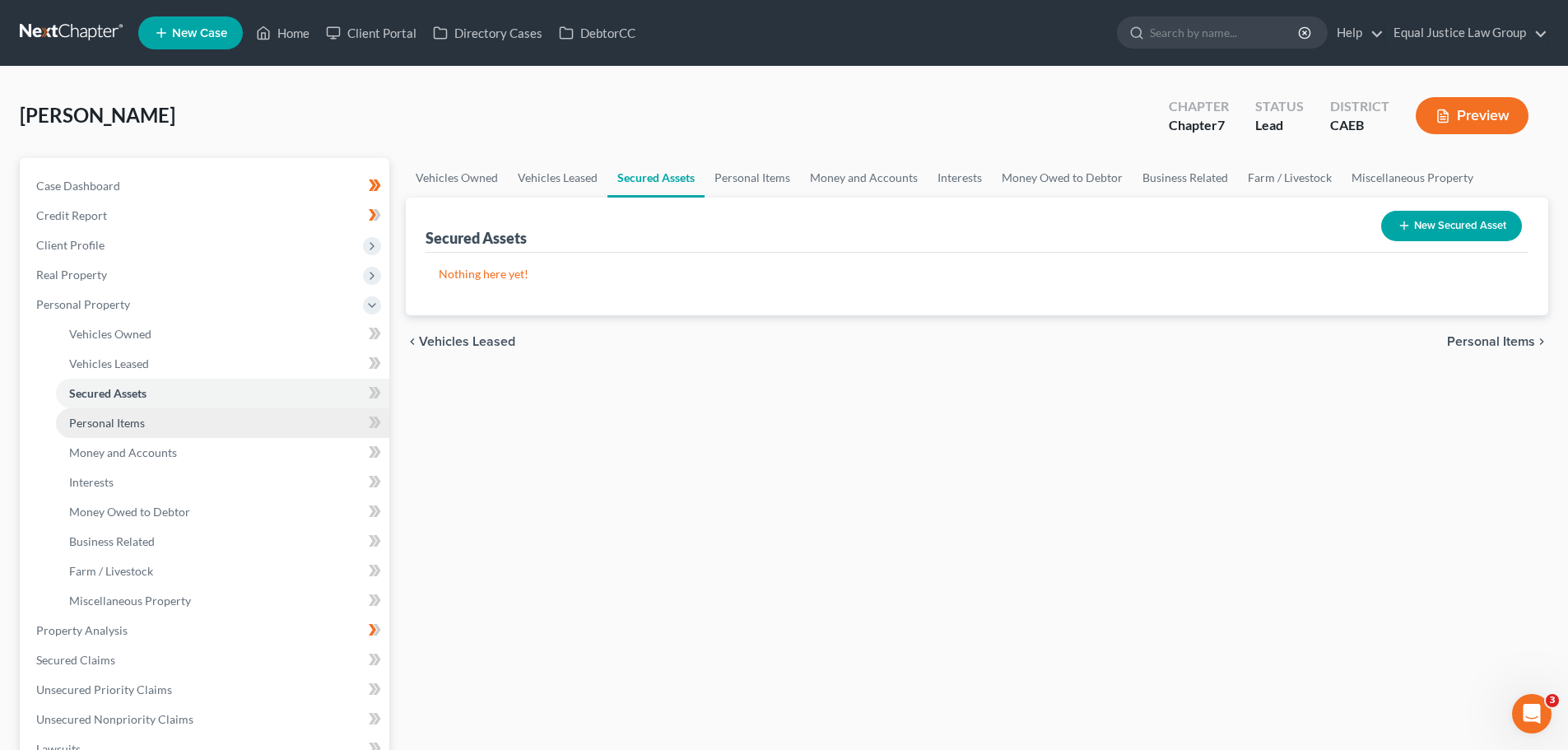
click at [138, 417] on span "Personal Items" at bounding box center [107, 422] width 76 height 14
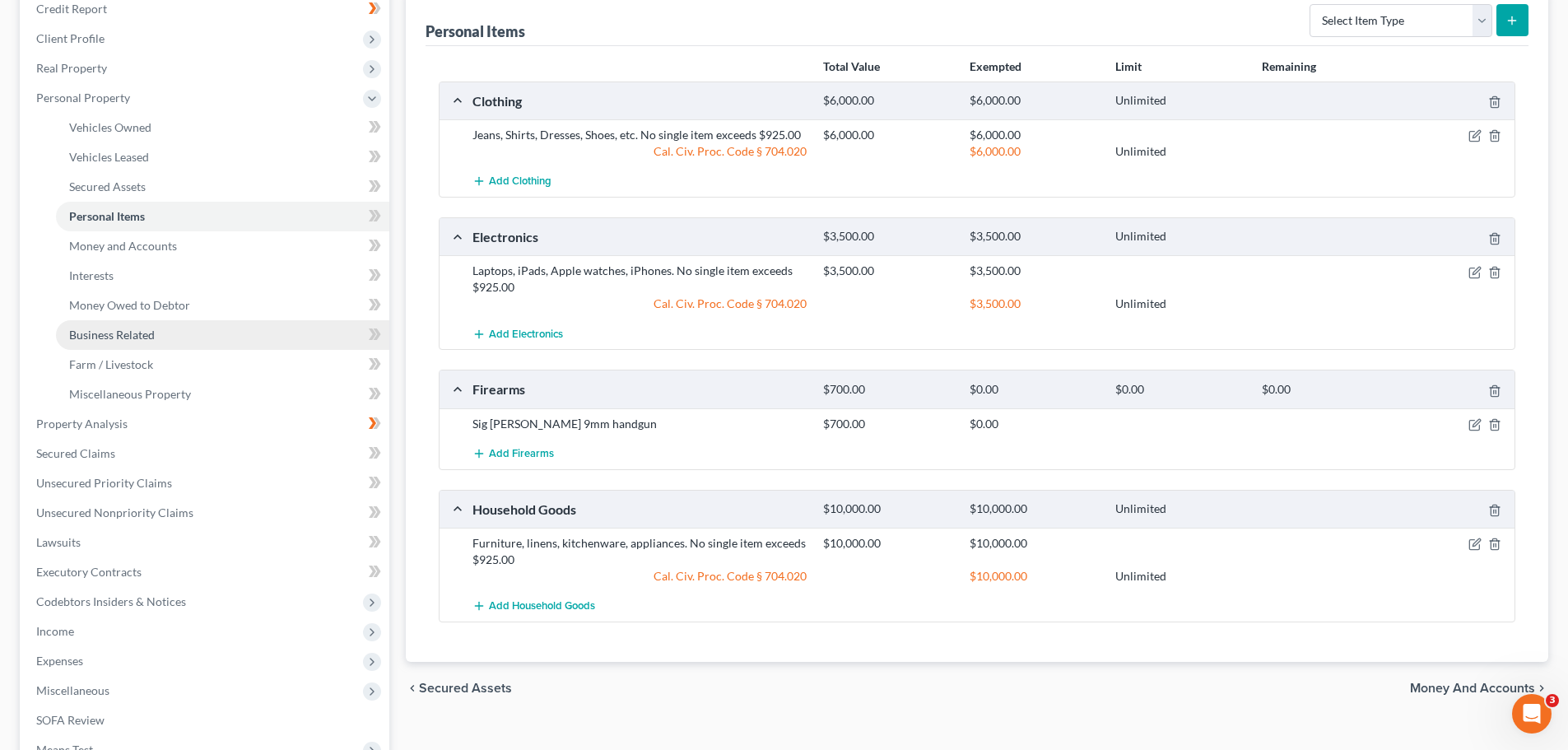
scroll to position [247, 0]
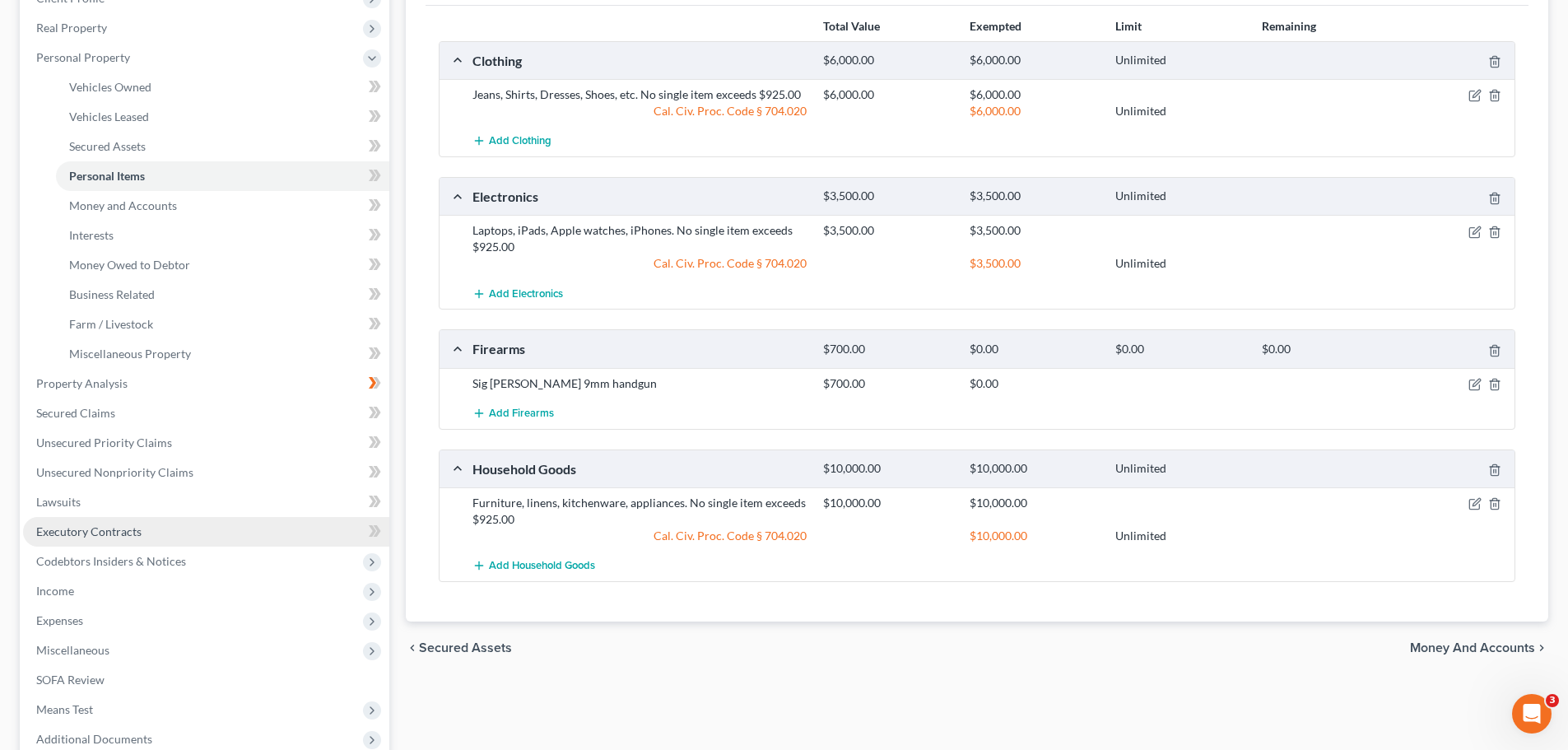
click at [95, 531] on span "Executory Contracts" at bounding box center [88, 531] width 105 height 14
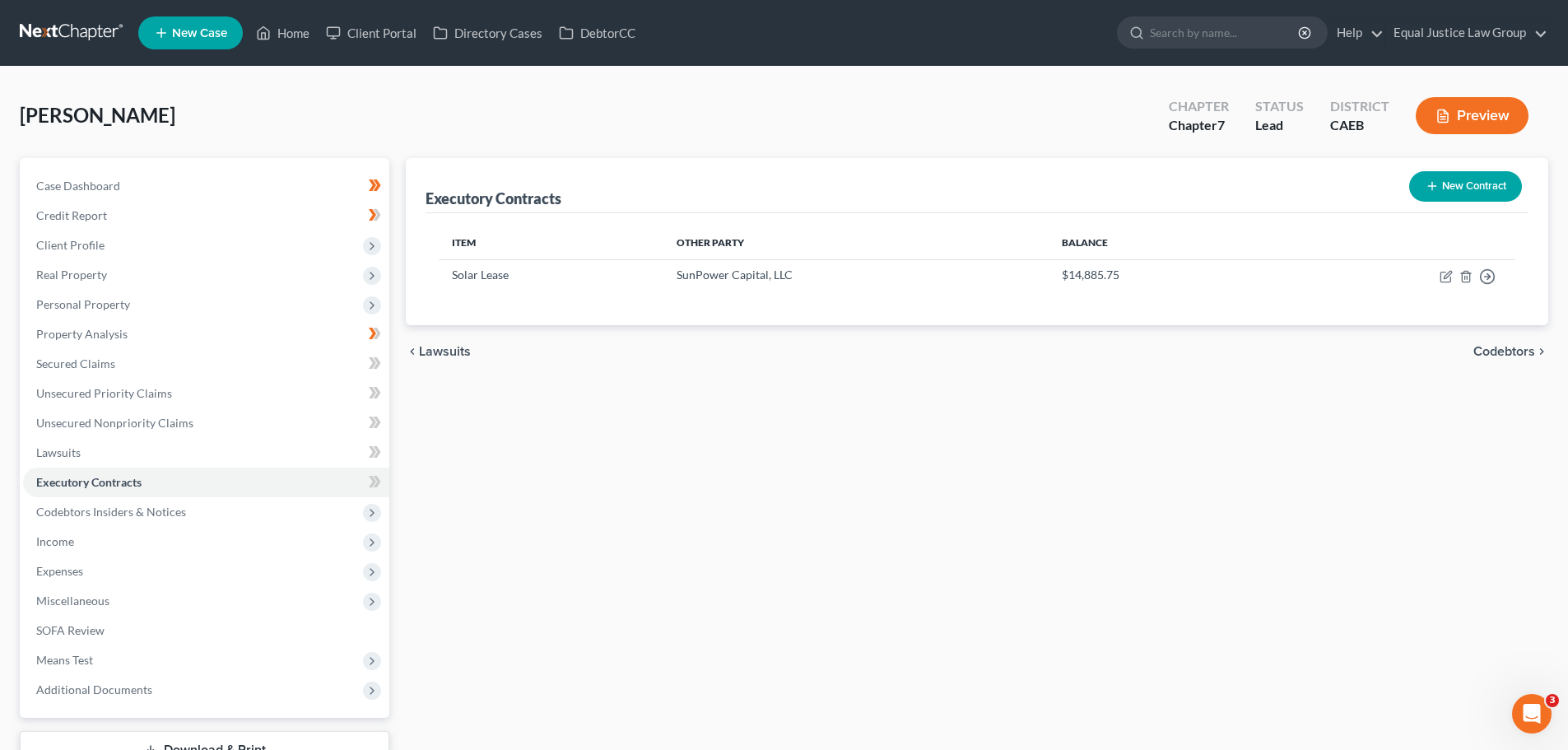
click at [1490, 191] on button "New Contract" at bounding box center [1465, 186] width 113 height 30
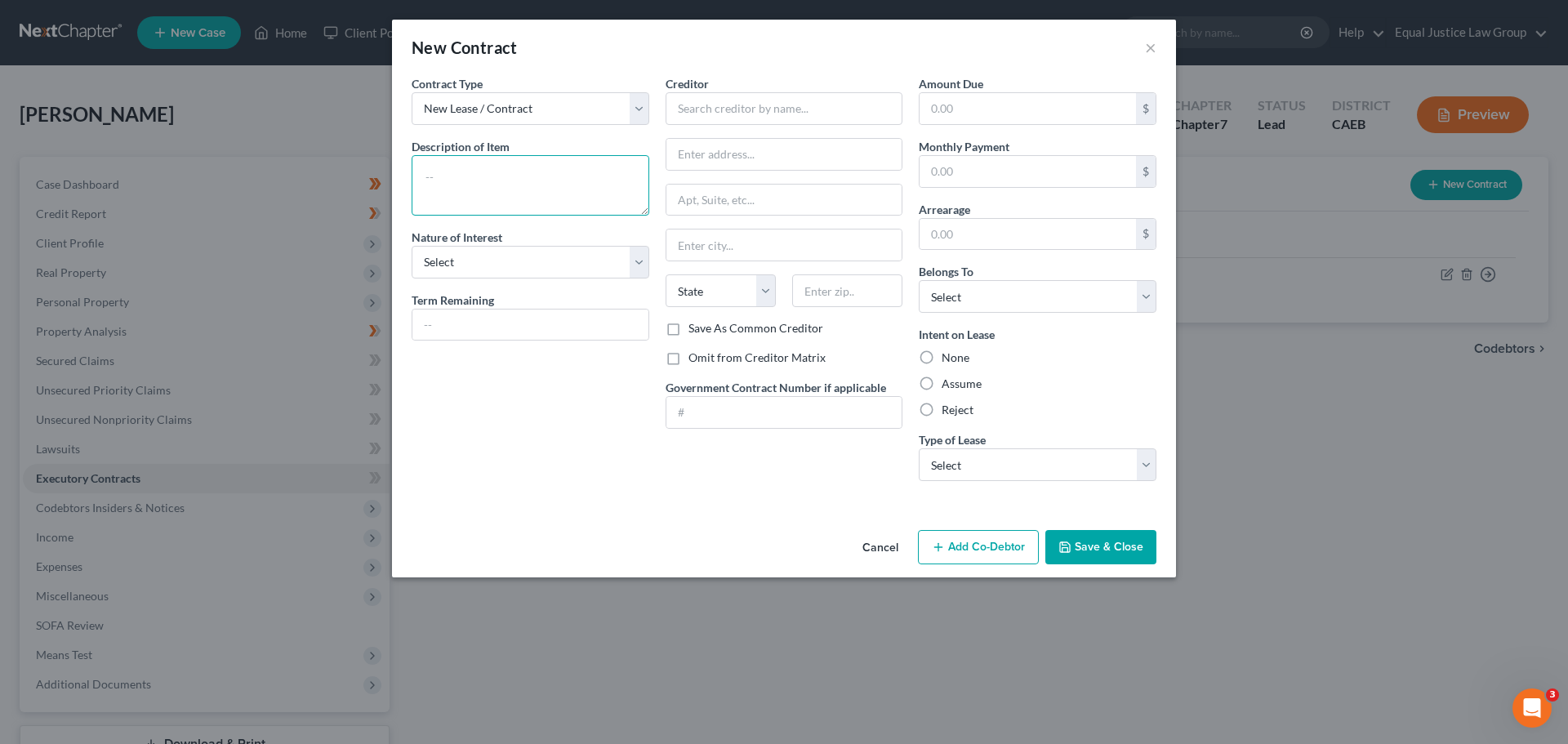
click at [496, 174] on textarea at bounding box center [530, 185] width 238 height 60
click at [496, 171] on textarea at bounding box center [530, 185] width 238 height 60
click at [486, 171] on textarea at bounding box center [530, 185] width 238 height 60
type textarea "R"
type textarea "Residential Loan"
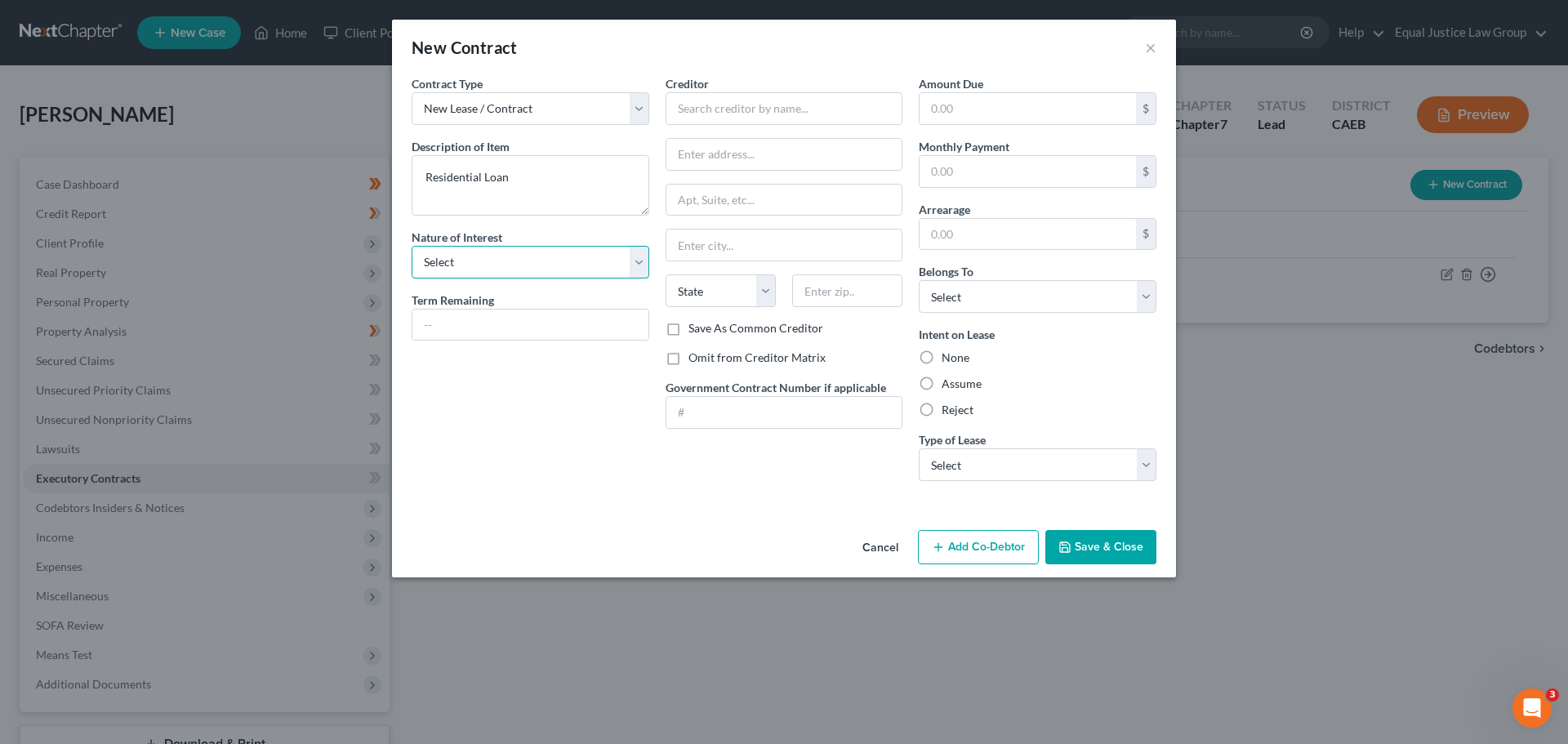
click at [636, 257] on select "Select Purchaser Agent Lessor Lessee" at bounding box center [530, 262] width 238 height 32
select select "0"
click at [412, 246] on select "Select Purchaser Agent Lessor Lessee" at bounding box center [530, 262] width 238 height 32
click at [485, 318] on input "text" at bounding box center [530, 324] width 236 height 31
click at [1099, 540] on button "Save & Close" at bounding box center [1100, 547] width 111 height 34
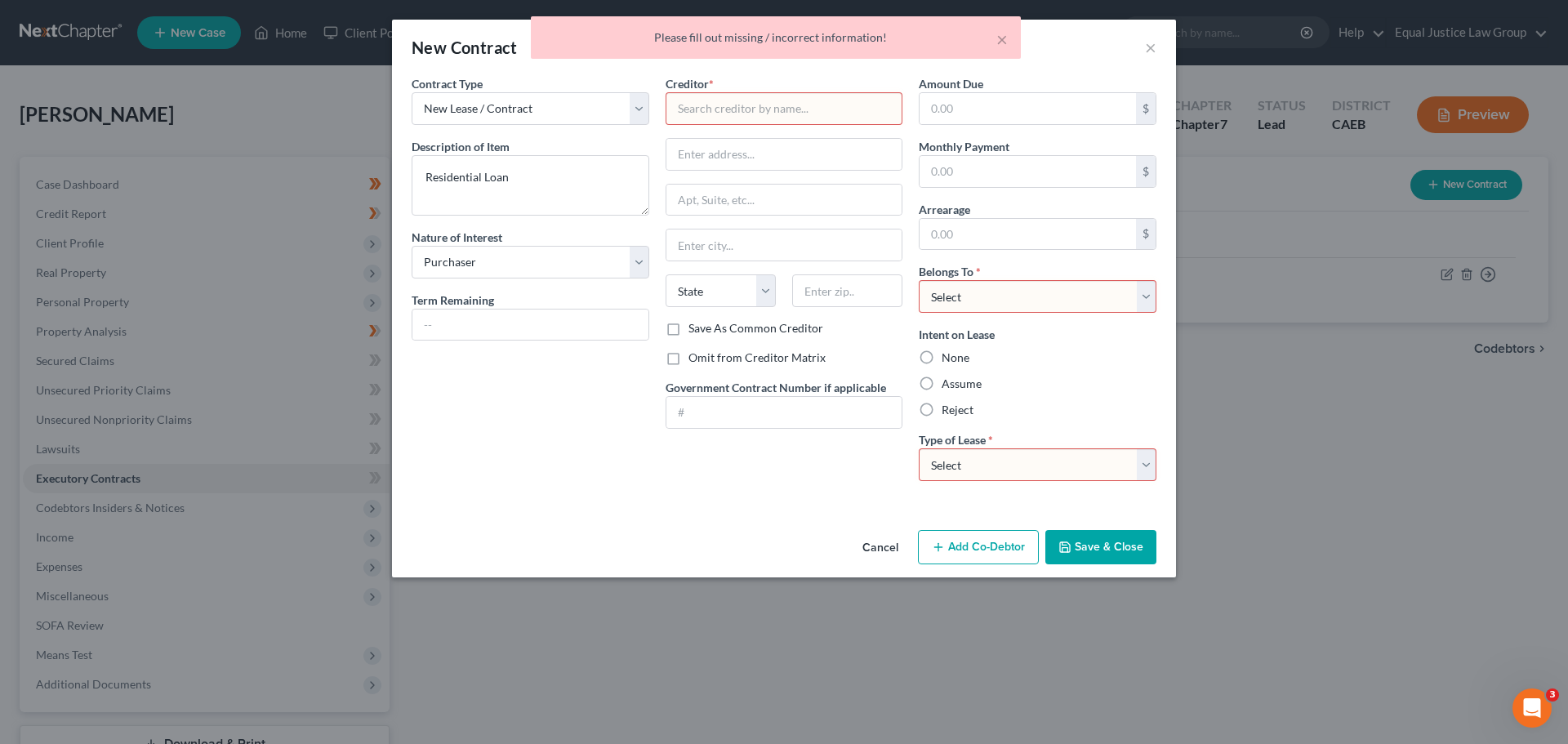
click at [1151, 43] on div "× Please fill out missing / incorrect information!" at bounding box center [775, 42] width 1568 height 51
click at [870, 546] on button "Cancel" at bounding box center [880, 547] width 62 height 32
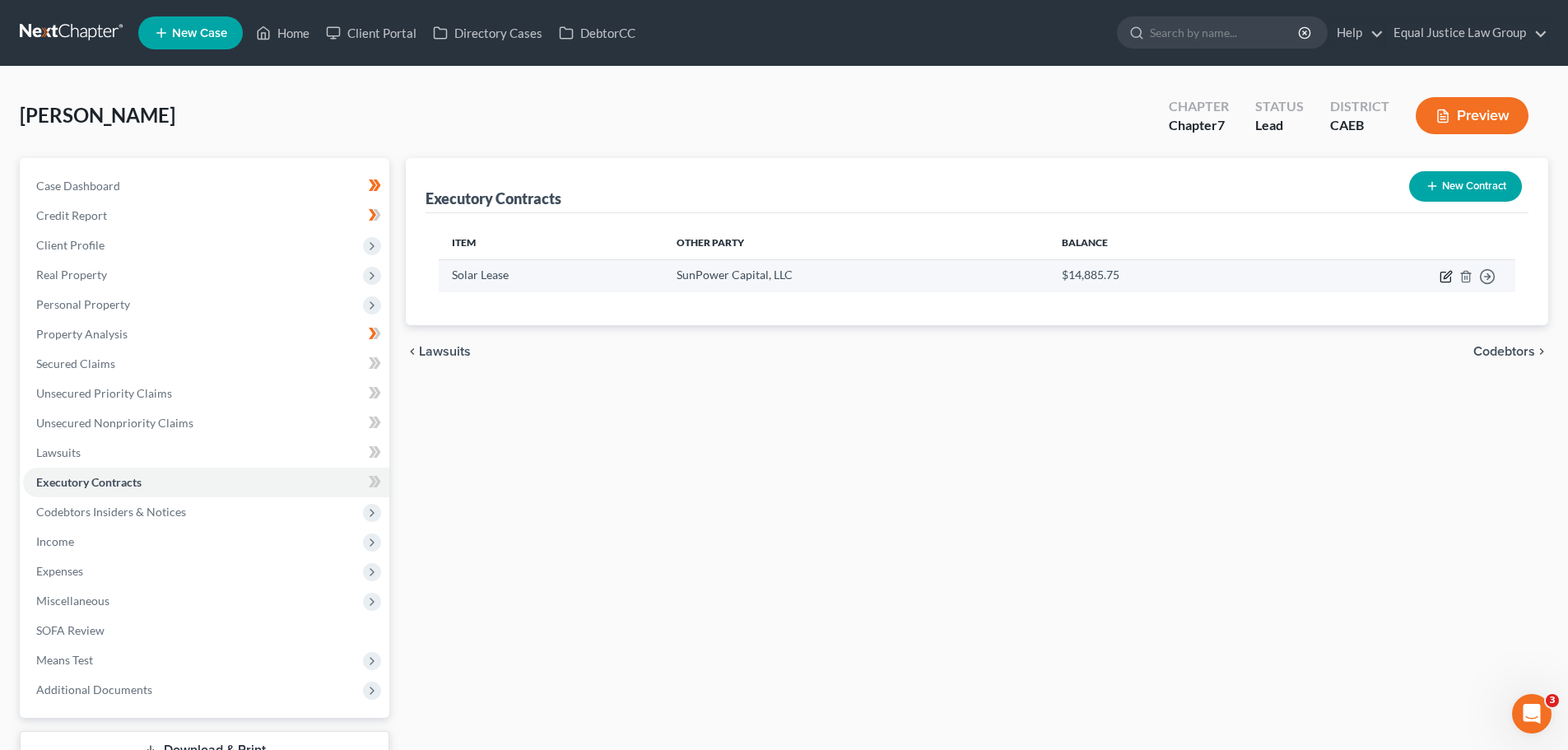
click at [1443, 275] on icon "button" at bounding box center [1447, 276] width 13 height 13
select select "3"
select select "45"
select select "0"
select select "2"
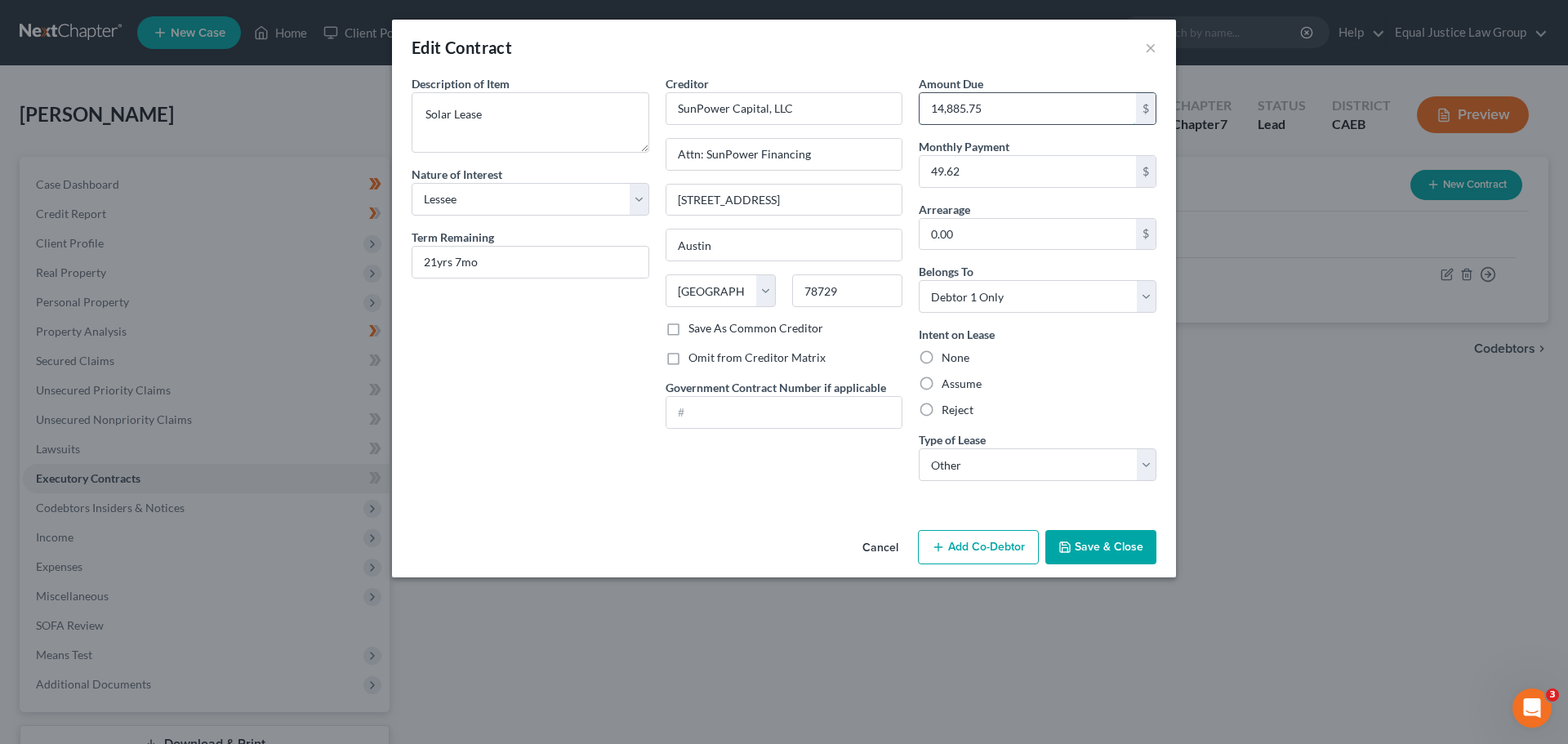
click at [1008, 101] on input "14,885.75" at bounding box center [1028, 108] width 217 height 31
type input "16,712.00"
click at [1003, 225] on input "0.00" at bounding box center [1028, 234] width 217 height 31
type input "1,176.00"
click at [1014, 175] on input "49.62" at bounding box center [1028, 171] width 217 height 31
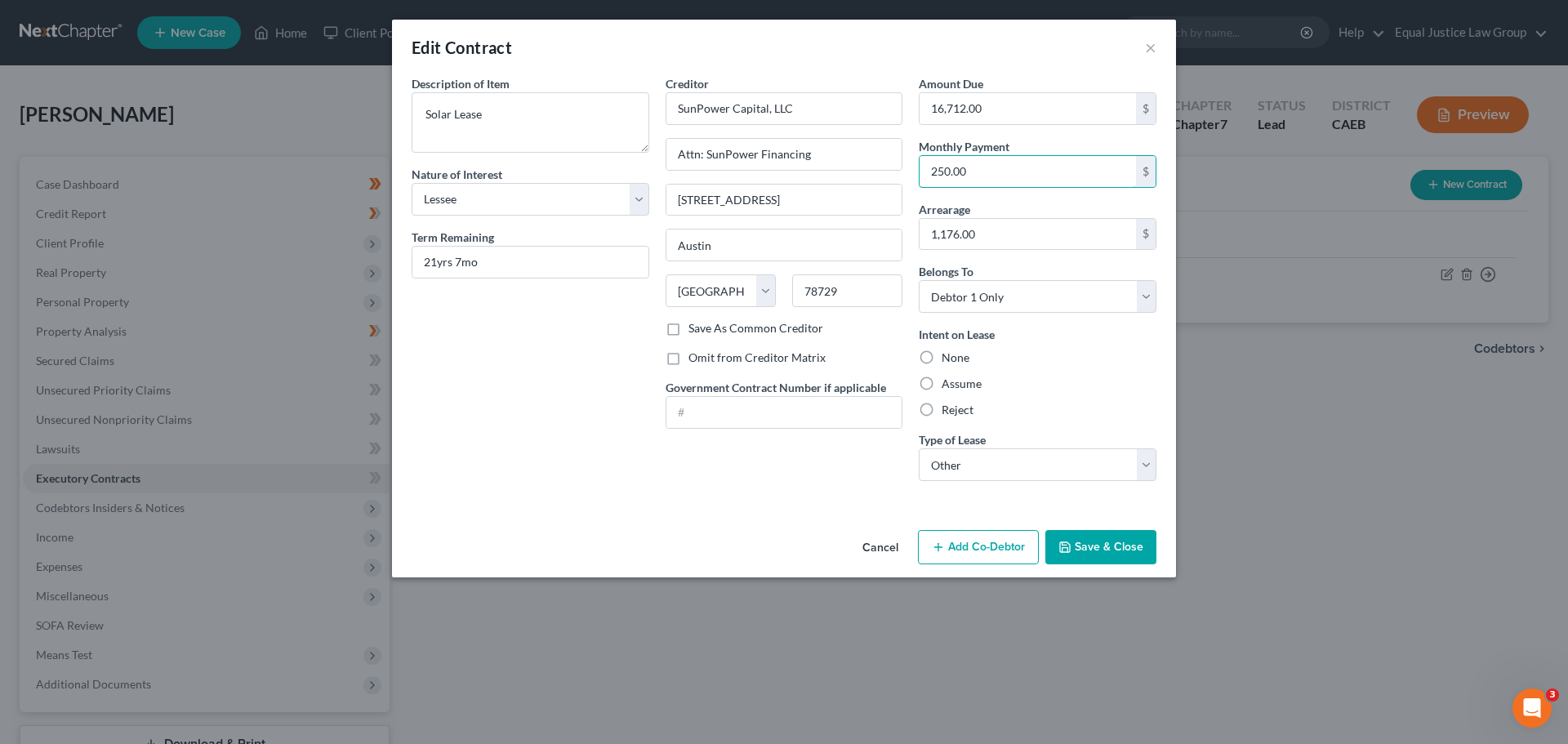
type input "250.00"
click at [1120, 547] on button "Save & Close" at bounding box center [1100, 547] width 111 height 34
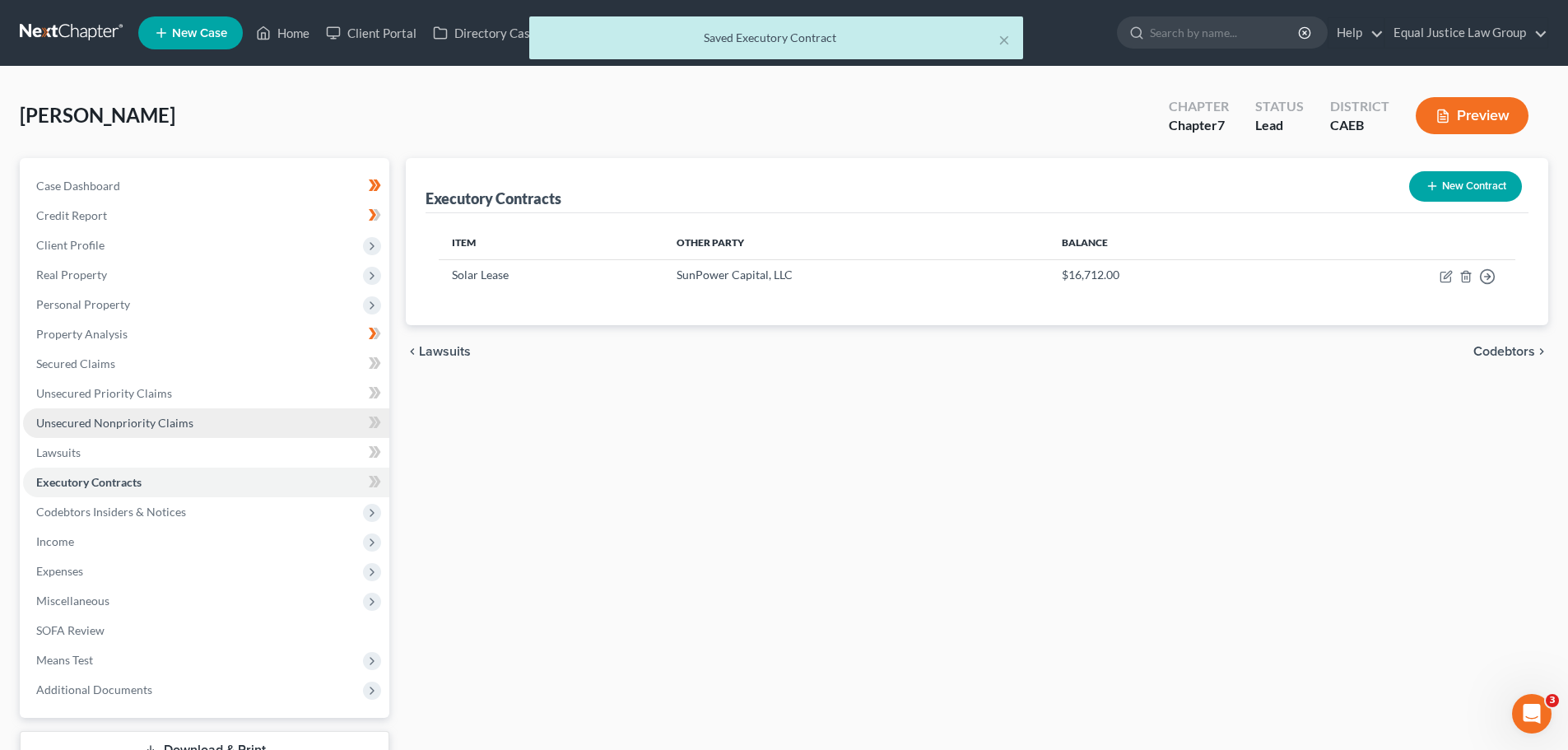
click at [94, 421] on span "Unsecured Nonpriority Claims" at bounding box center [114, 422] width 157 height 14
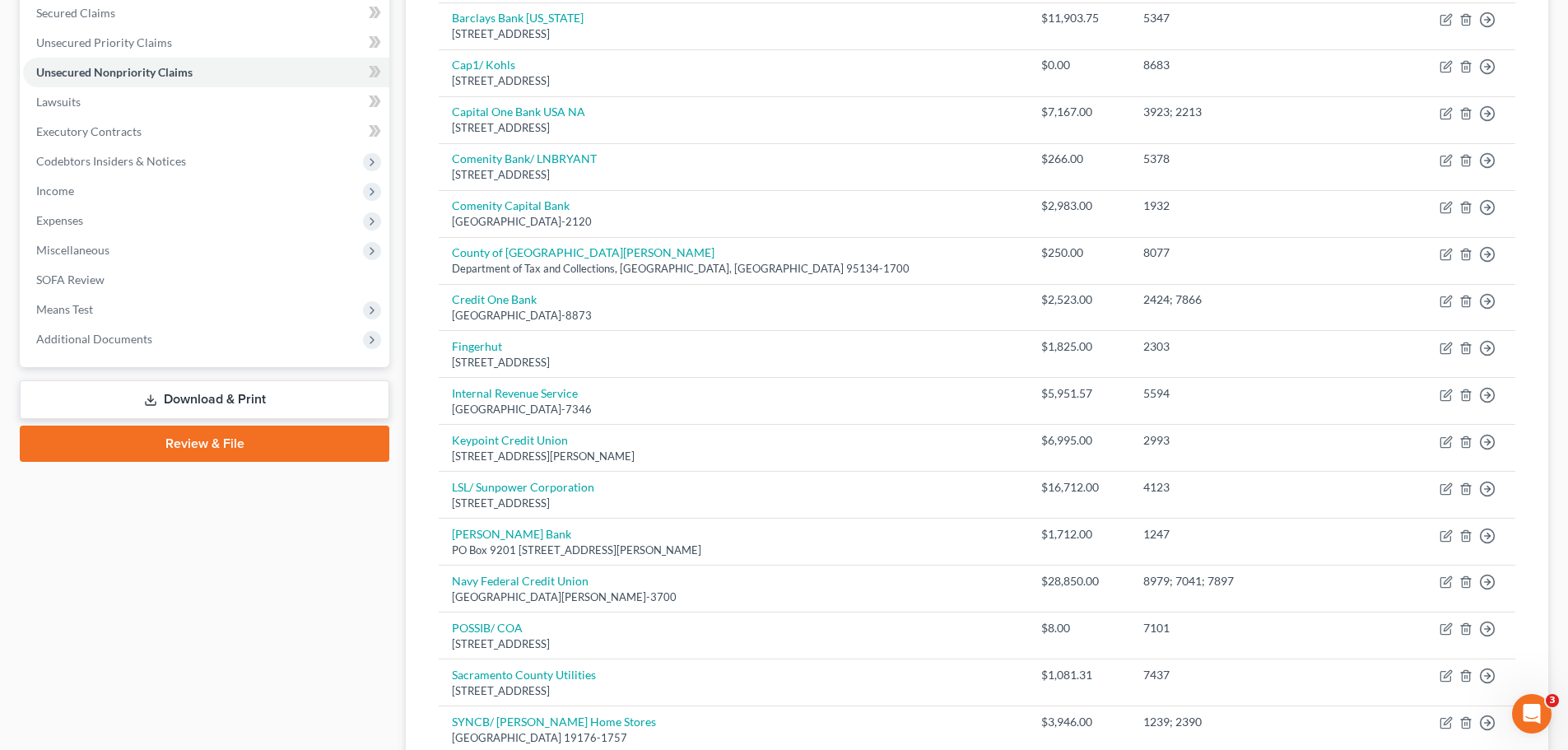
scroll to position [412, 0]
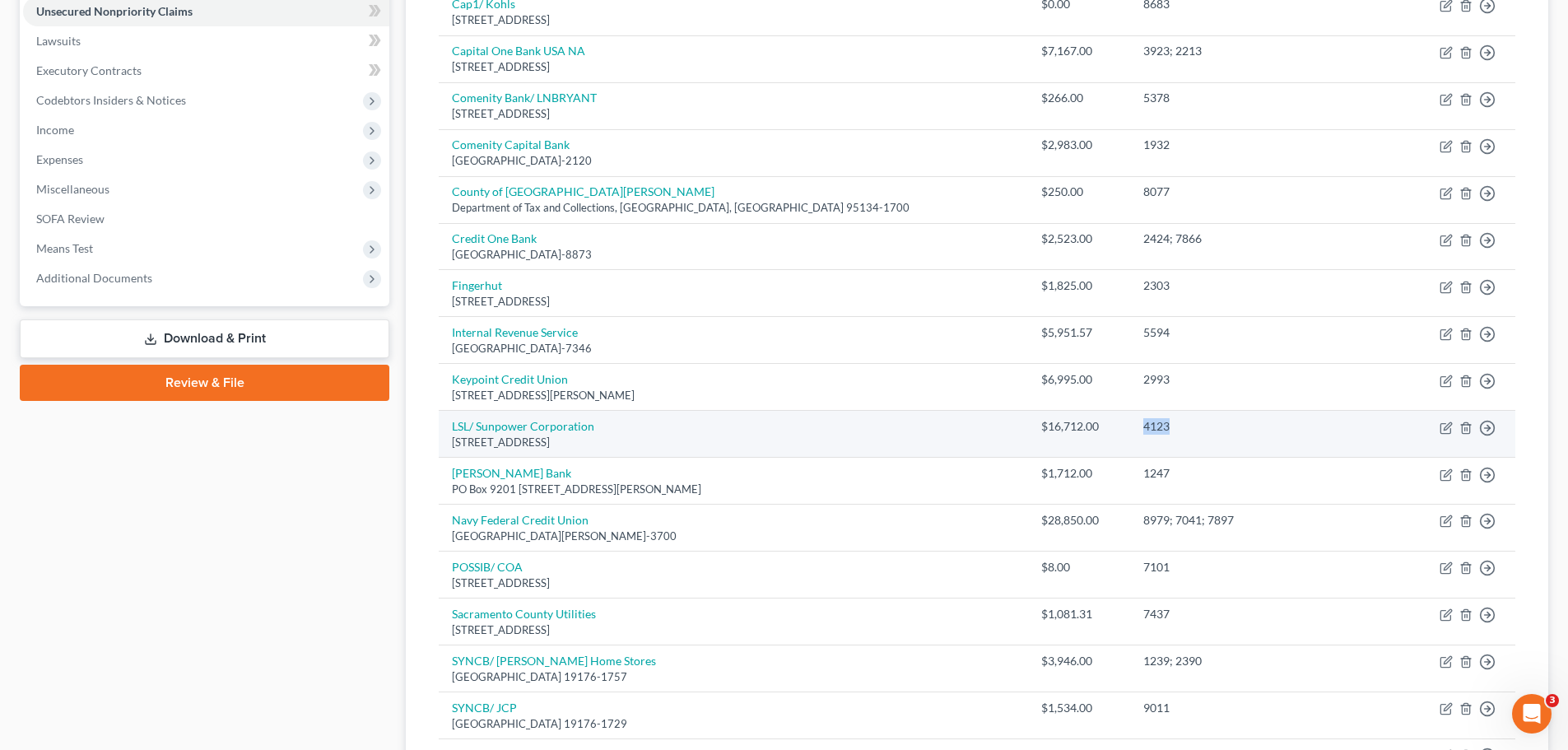
drag, startPoint x: 1138, startPoint y: 426, endPoint x: 1097, endPoint y: 428, distance: 41.0
click at [1130, 428] on td "4123" at bounding box center [1269, 434] width 277 height 47
copy div "4123"
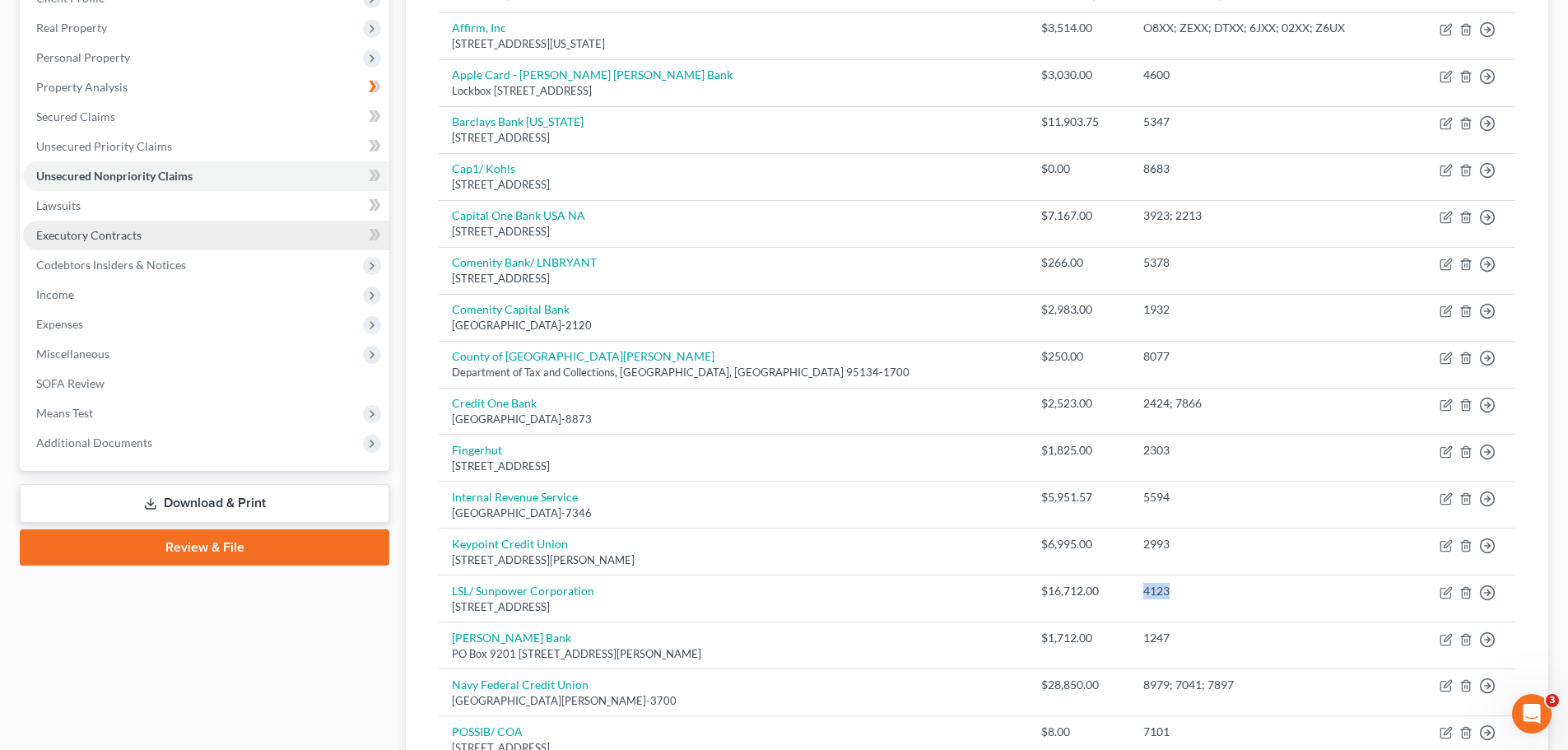
click at [150, 226] on link "Executory Contracts" at bounding box center [206, 235] width 366 height 29
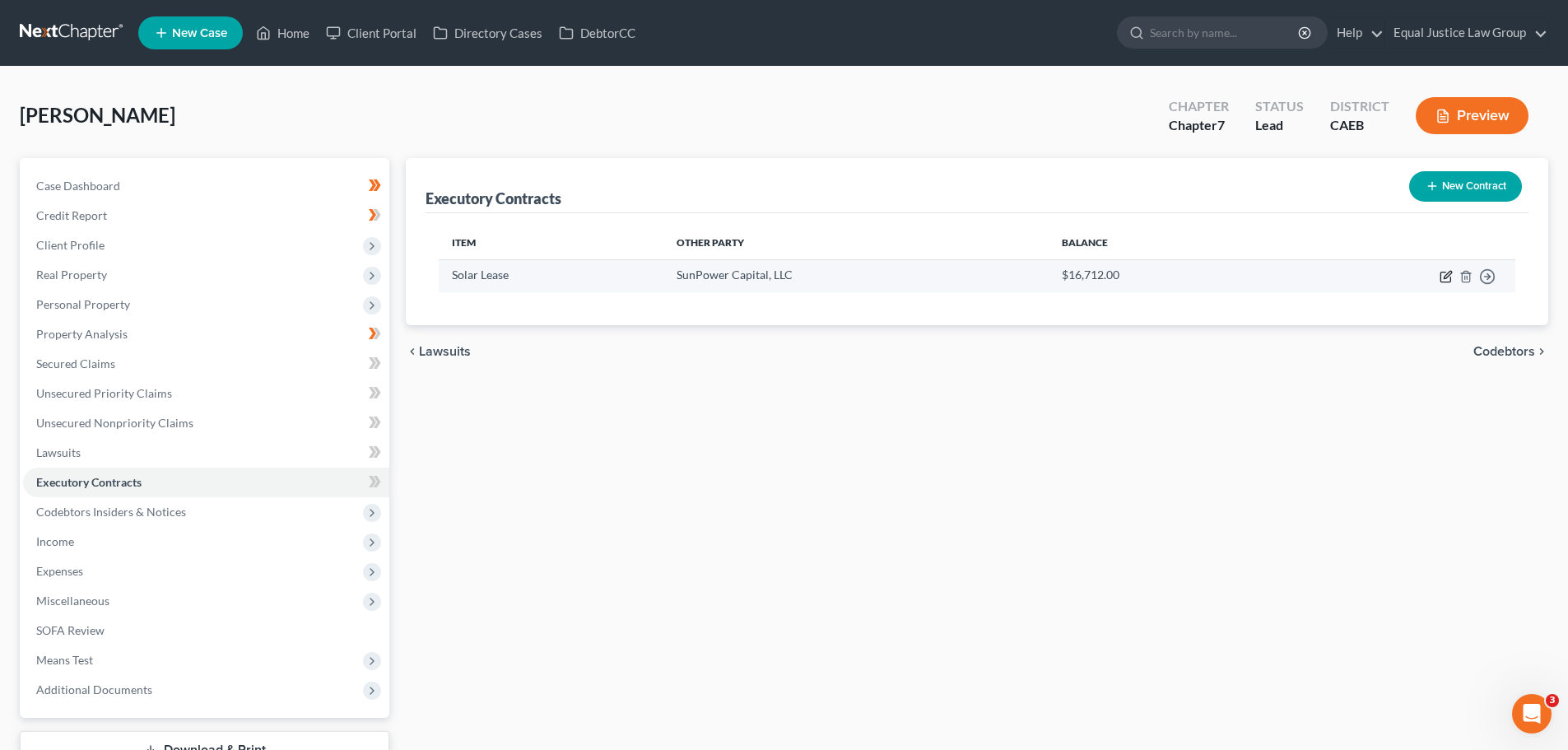
click at [1444, 278] on icon "button" at bounding box center [1447, 274] width 8 height 8
select select "3"
select select "45"
select select "0"
select select "2"
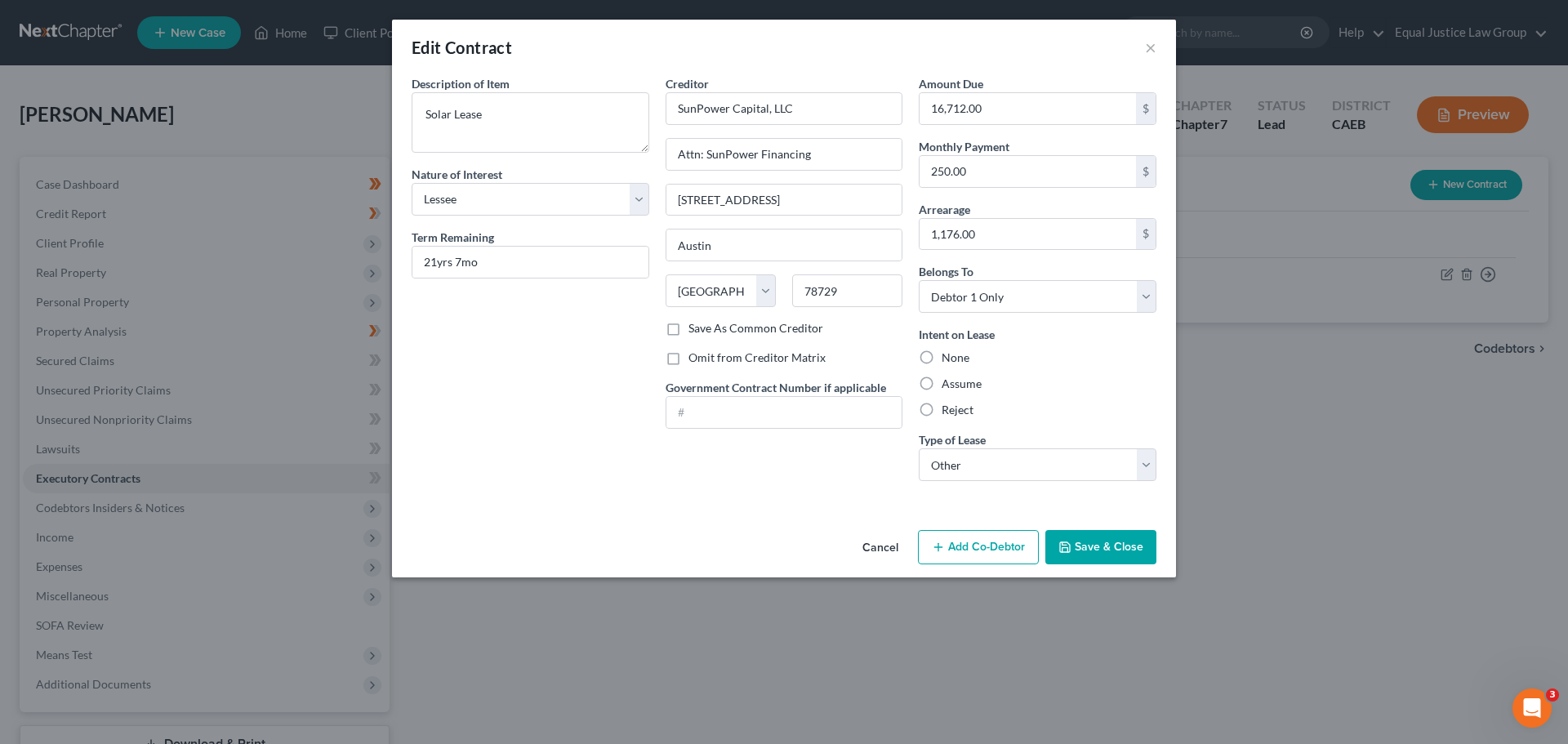
click at [880, 546] on button "Cancel" at bounding box center [880, 547] width 62 height 32
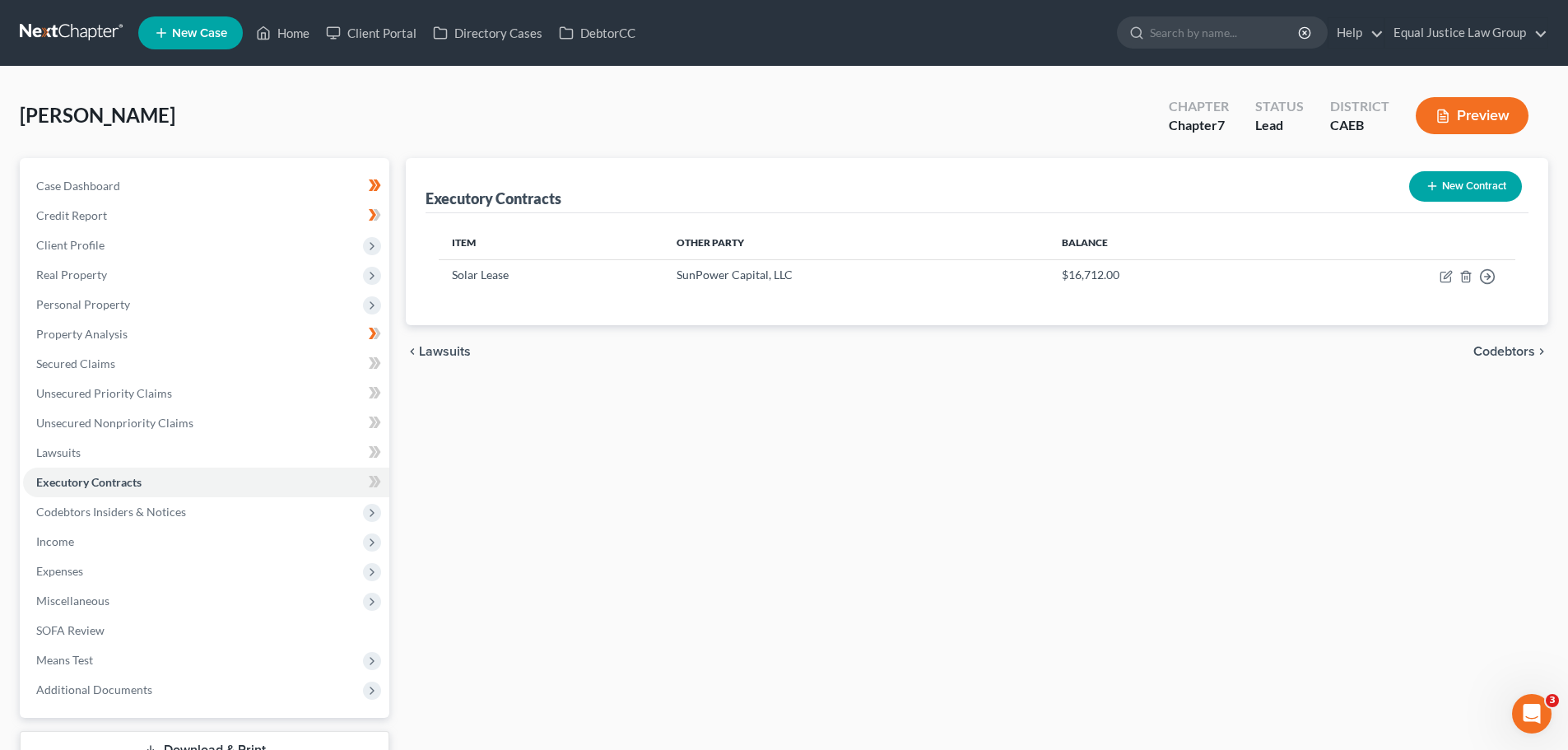
click at [1034, 555] on div "Executory Contracts New Contract Item Other Party Balance Solar Lease SunPower …" at bounding box center [976, 485] width 1159 height 654
click at [1462, 187] on button "New Contract" at bounding box center [1465, 186] width 113 height 30
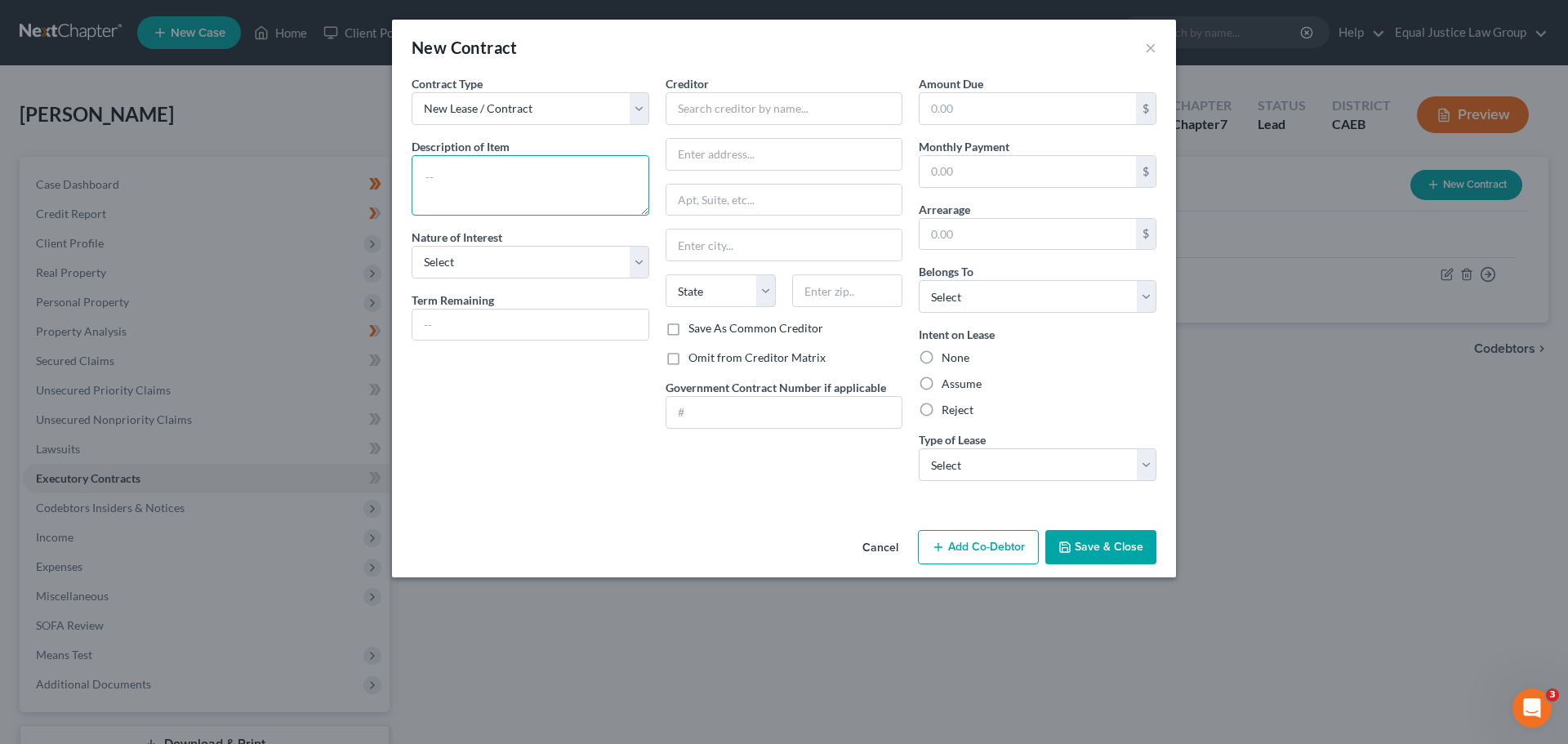
click at [493, 165] on textarea at bounding box center [530, 185] width 238 height 60
type textarea "R"
type textarea "Conventional Mortgage"
click at [498, 260] on select "Select Purchaser Agent Lessor Lessee" at bounding box center [530, 262] width 238 height 32
select select "0"
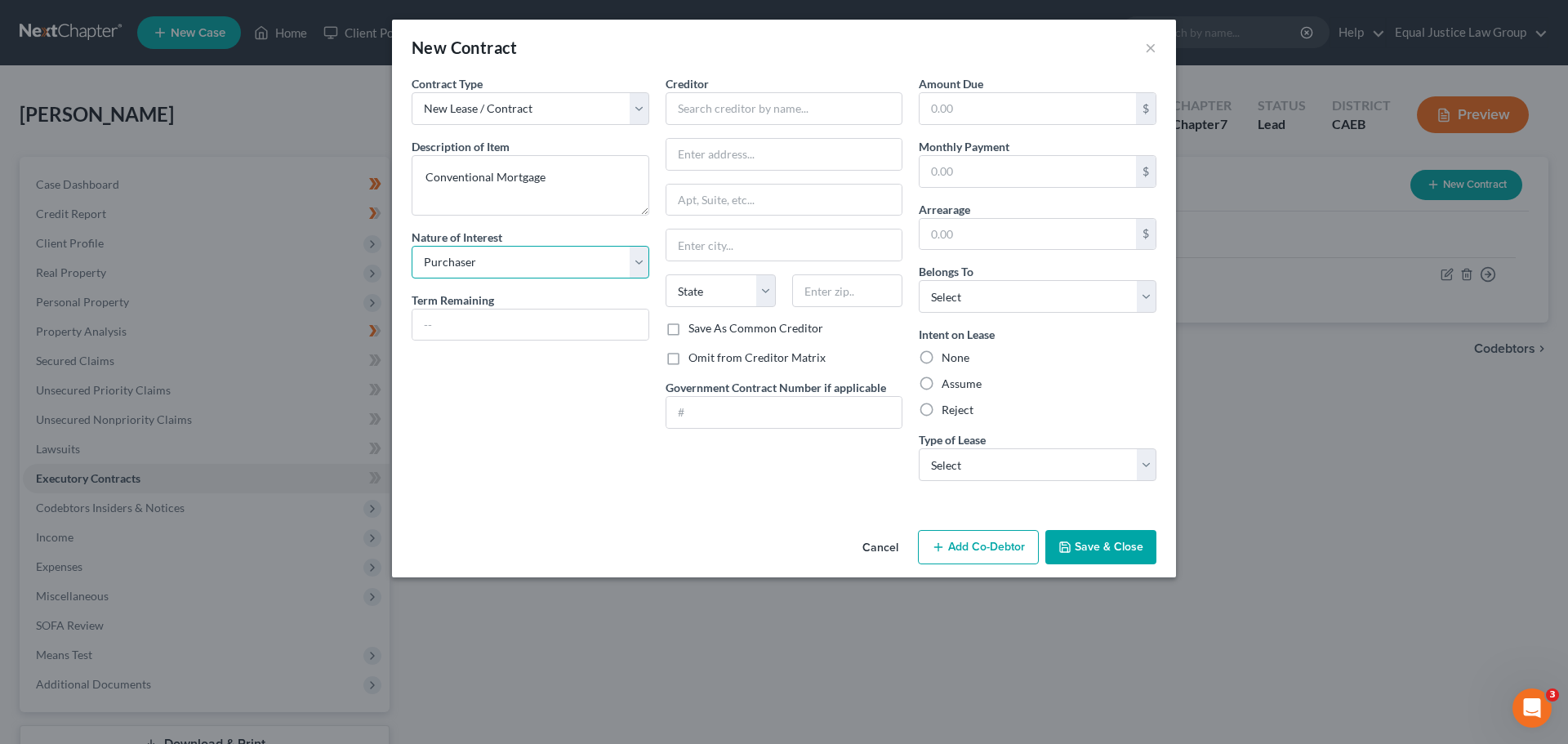
click at [412, 246] on select "Select Purchaser Agent Lessor Lessee" at bounding box center [530, 262] width 238 height 32
click at [492, 316] on input "text" at bounding box center [530, 324] width 236 height 31
type input "42 yrs"
click at [833, 101] on input "text" at bounding box center [784, 108] width 238 height 32
type input "M"
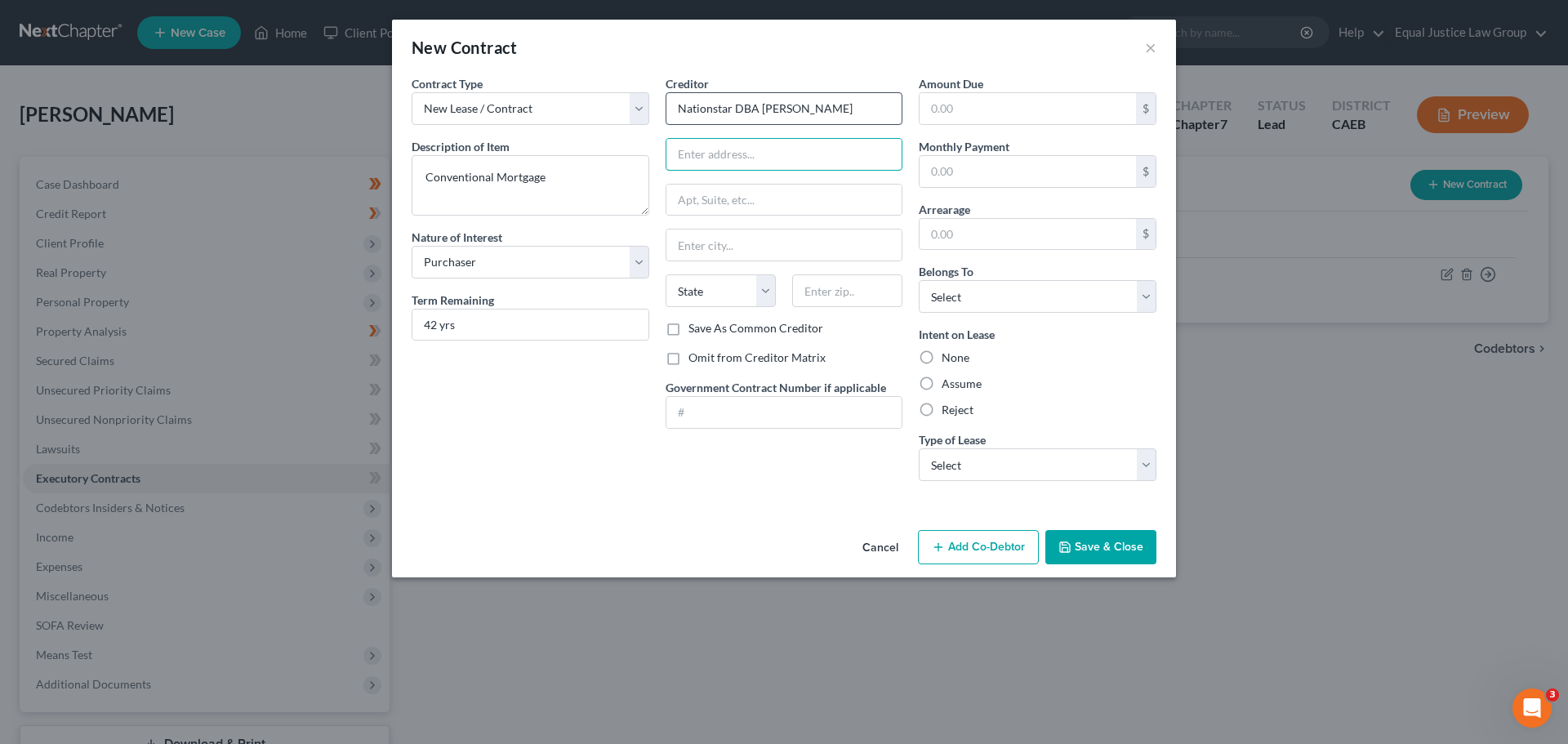
type input "Nationstar DBA Mr. Cooper"
type input "PO 199111"
type input "Dallas"
select select "45"
type input "75219-9111"
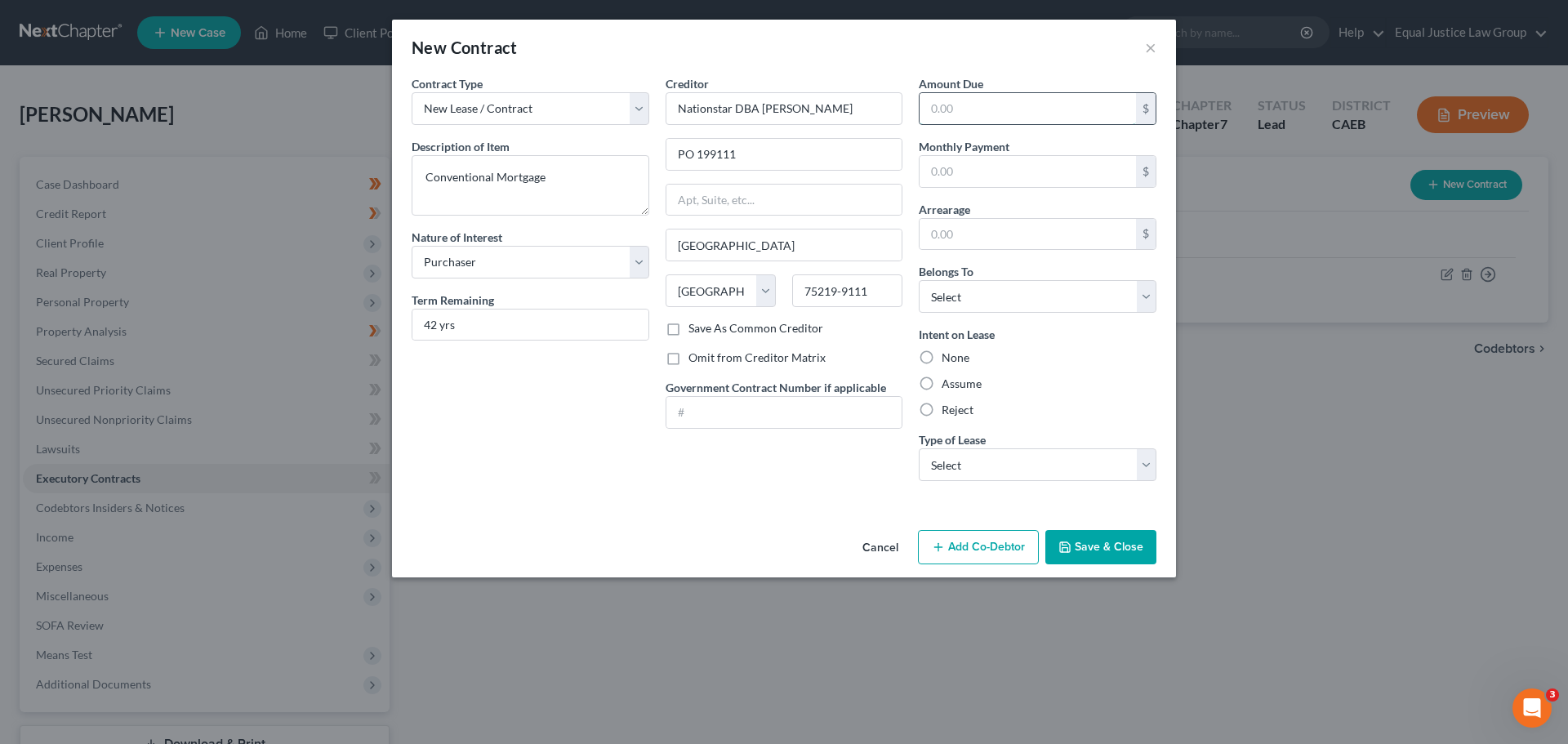
click at [989, 102] on input "text" at bounding box center [1028, 108] width 217 height 31
type input "548,121"
click at [983, 172] on input "text" at bounding box center [1028, 171] width 217 height 31
type input "3,581.00"
click at [969, 231] on input "text" at bounding box center [1028, 234] width 217 height 31
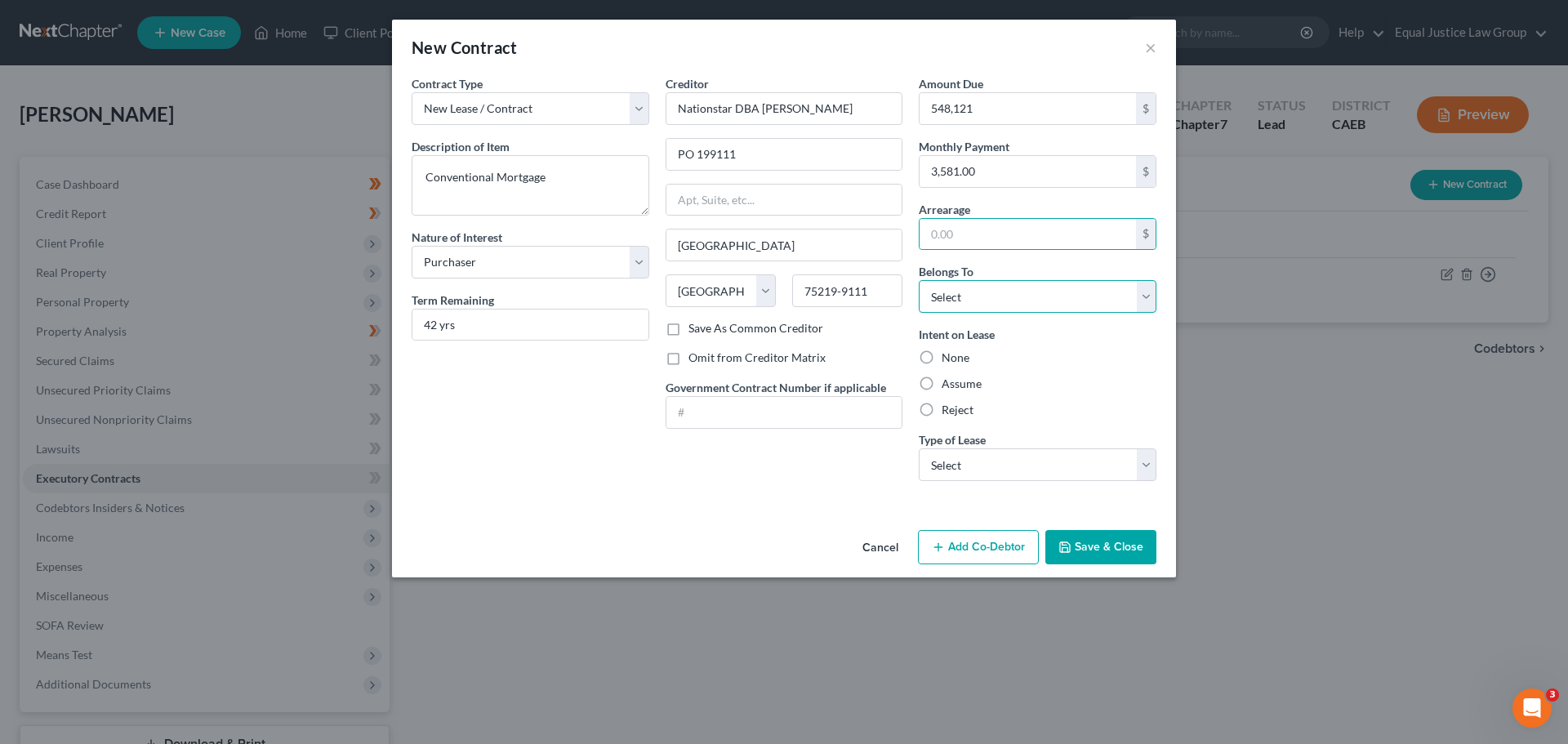
click at [958, 294] on select "Select Debtor 1 Only Debtor 2 Only Debtor 1 And Debtor 2 Only At Least One Of T…" at bounding box center [1037, 296] width 238 height 32
select select "0"
click at [919, 280] on select "Select Debtor 1 Only Debtor 2 Only Debtor 1 And Debtor 2 Only At Least One Of T…" at bounding box center [1037, 296] width 238 height 32
click at [1220, 408] on div "New Contract × Contract Type New Lease / Contract New Timeshare Description of …" at bounding box center [784, 372] width 1568 height 744
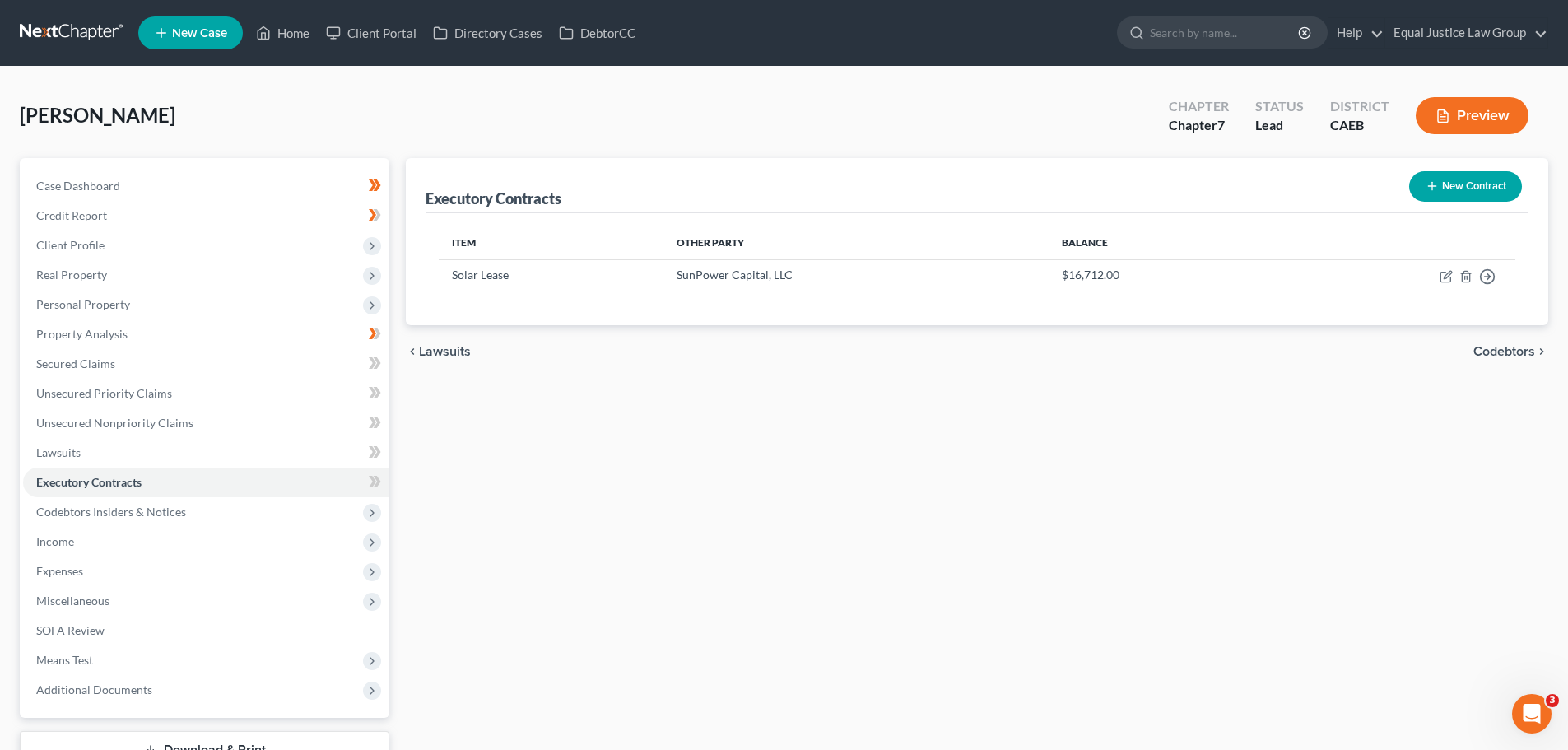
click at [1432, 182] on icon "button" at bounding box center [1433, 186] width 13 height 13
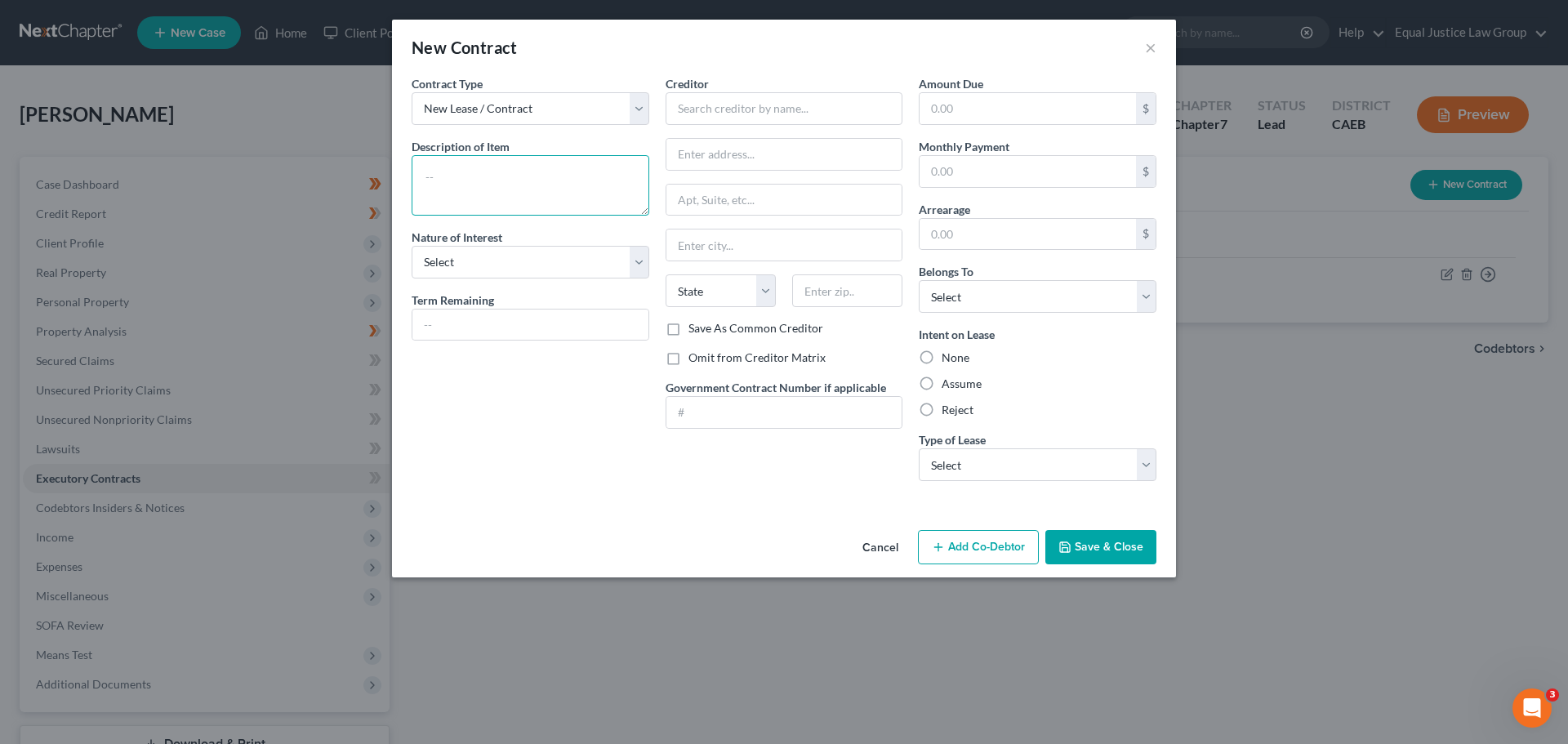
click at [497, 164] on textarea at bounding box center [530, 185] width 238 height 60
type textarea "Conventional Mortgage"
click at [549, 270] on select "Select Purchaser Agent Lessor Lessee" at bounding box center [530, 262] width 238 height 32
select select "0"
click at [412, 246] on select "Select Purchaser Agent Lessor Lessee" at bounding box center [530, 262] width 238 height 32
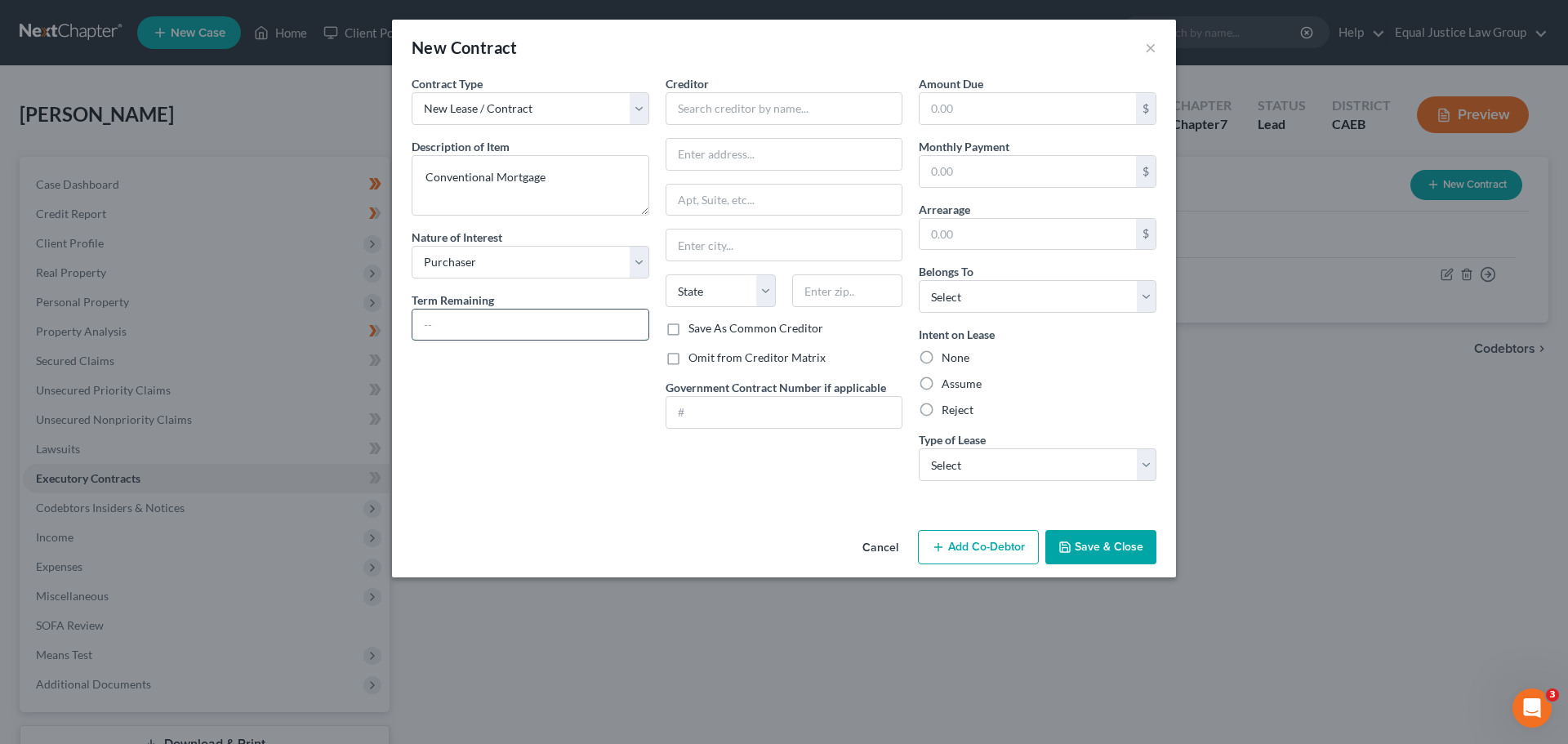
click at [538, 322] on input "text" at bounding box center [530, 324] width 236 height 31
type input "42 yrs"
click at [708, 116] on input "text" at bounding box center [784, 108] width 238 height 32
type input "Nationstar DBA Mr. Cooper"
type input "PO Box 199111"
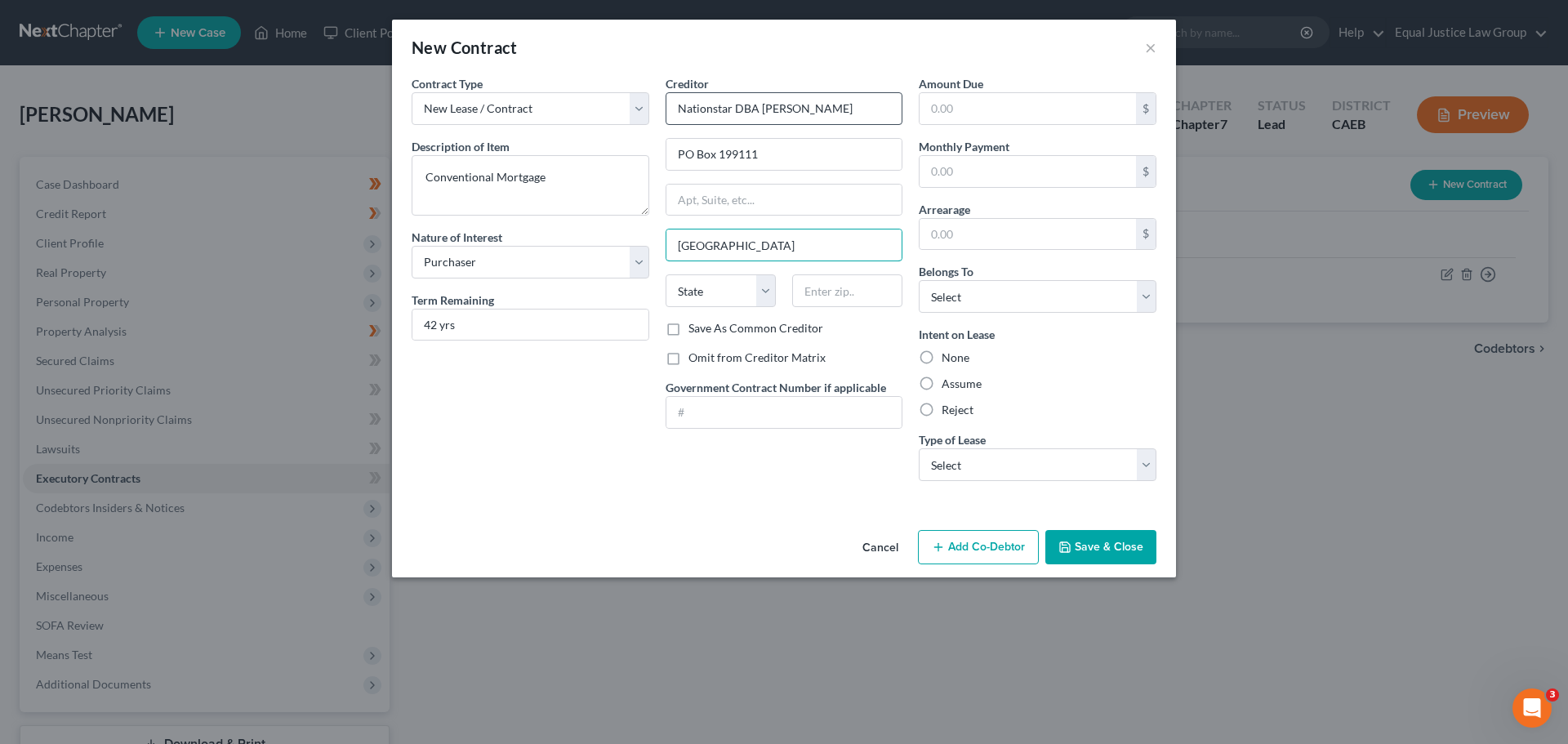
type input "Dallas"
select select "45"
type input "75219-9111"
type input "548,121"
type input "3,581.00"
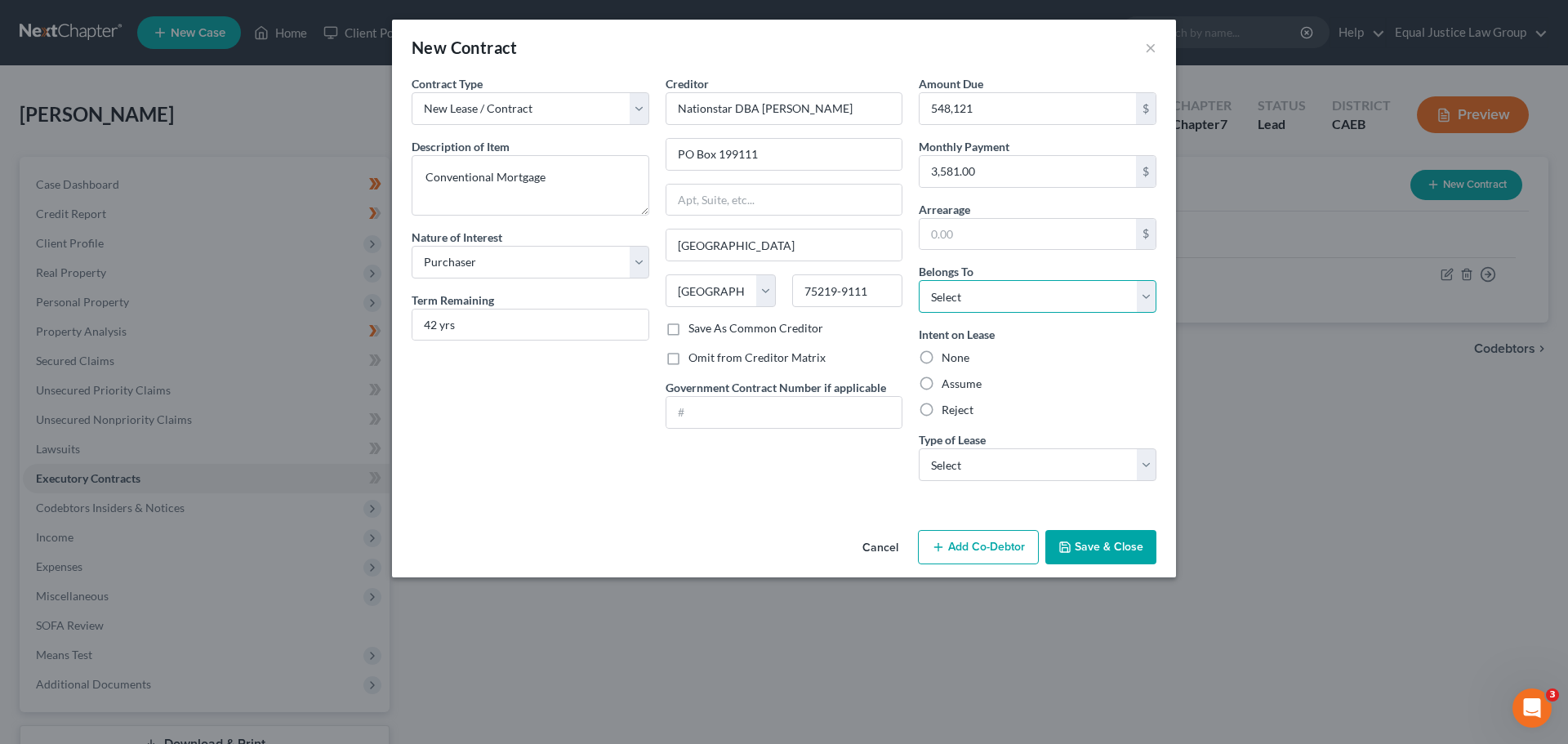
click at [978, 300] on select "Select Debtor 1 Only Debtor 2 Only Debtor 1 And Debtor 2 Only At Least One Of T…" at bounding box center [1037, 296] width 238 height 32
select select "0"
click at [919, 280] on select "Select Debtor 1 Only Debtor 2 Only Debtor 1 And Debtor 2 Only At Least One Of T…" at bounding box center [1037, 296] width 238 height 32
click at [1044, 347] on div "Intent on Lease None Assume Reject" at bounding box center [1037, 372] width 238 height 92
click at [959, 463] on select "Select Real Estate Car Other" at bounding box center [1037, 464] width 238 height 32
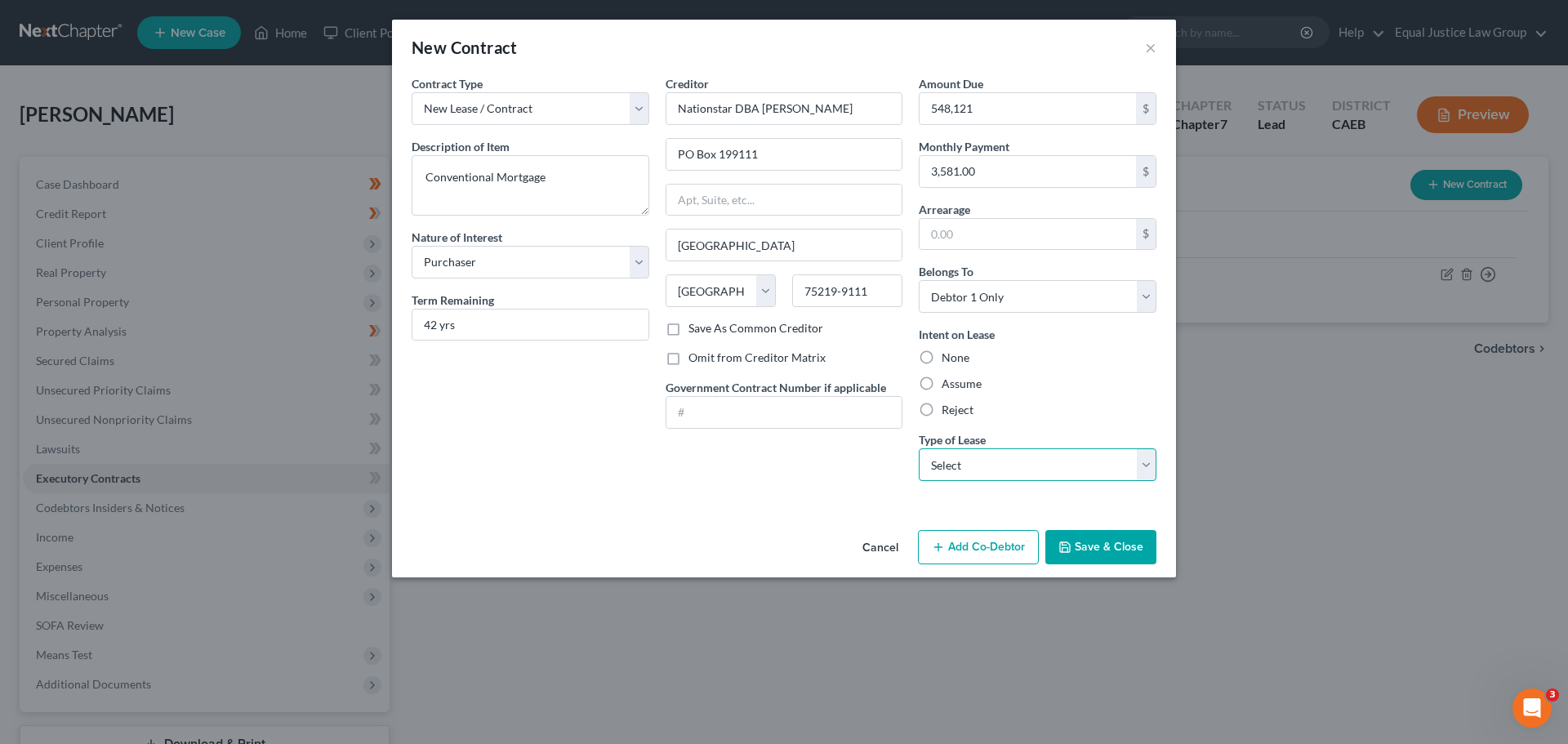
select select "0"
click at [919, 448] on select "Select Real Estate Car Other" at bounding box center [1037, 464] width 238 height 32
click at [1026, 398] on div "Intent on Lease None Assume Reject" at bounding box center [1037, 372] width 238 height 92
click at [1107, 548] on button "Save & Close" at bounding box center [1100, 547] width 111 height 34
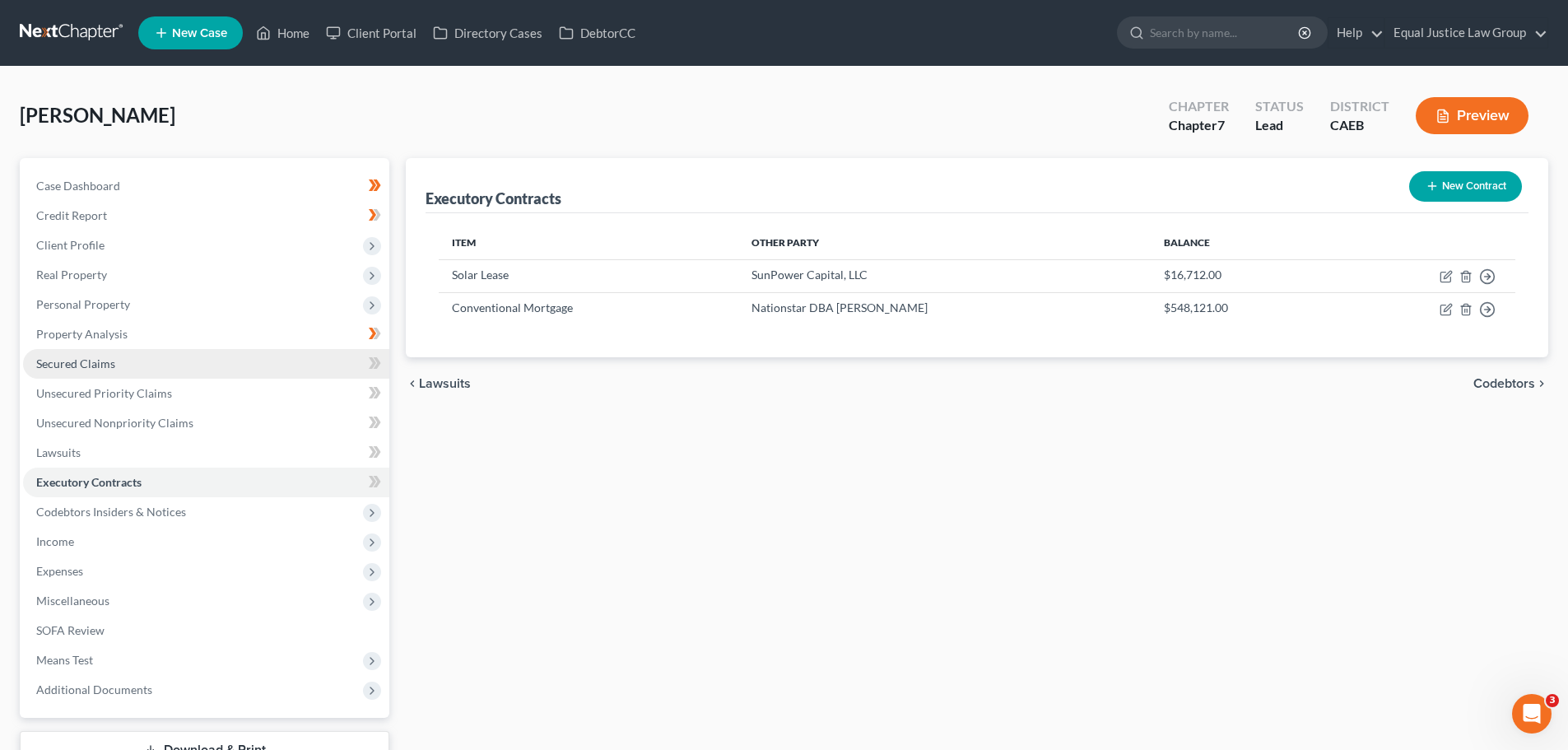
click at [124, 359] on link "Secured Claims" at bounding box center [206, 363] width 366 height 29
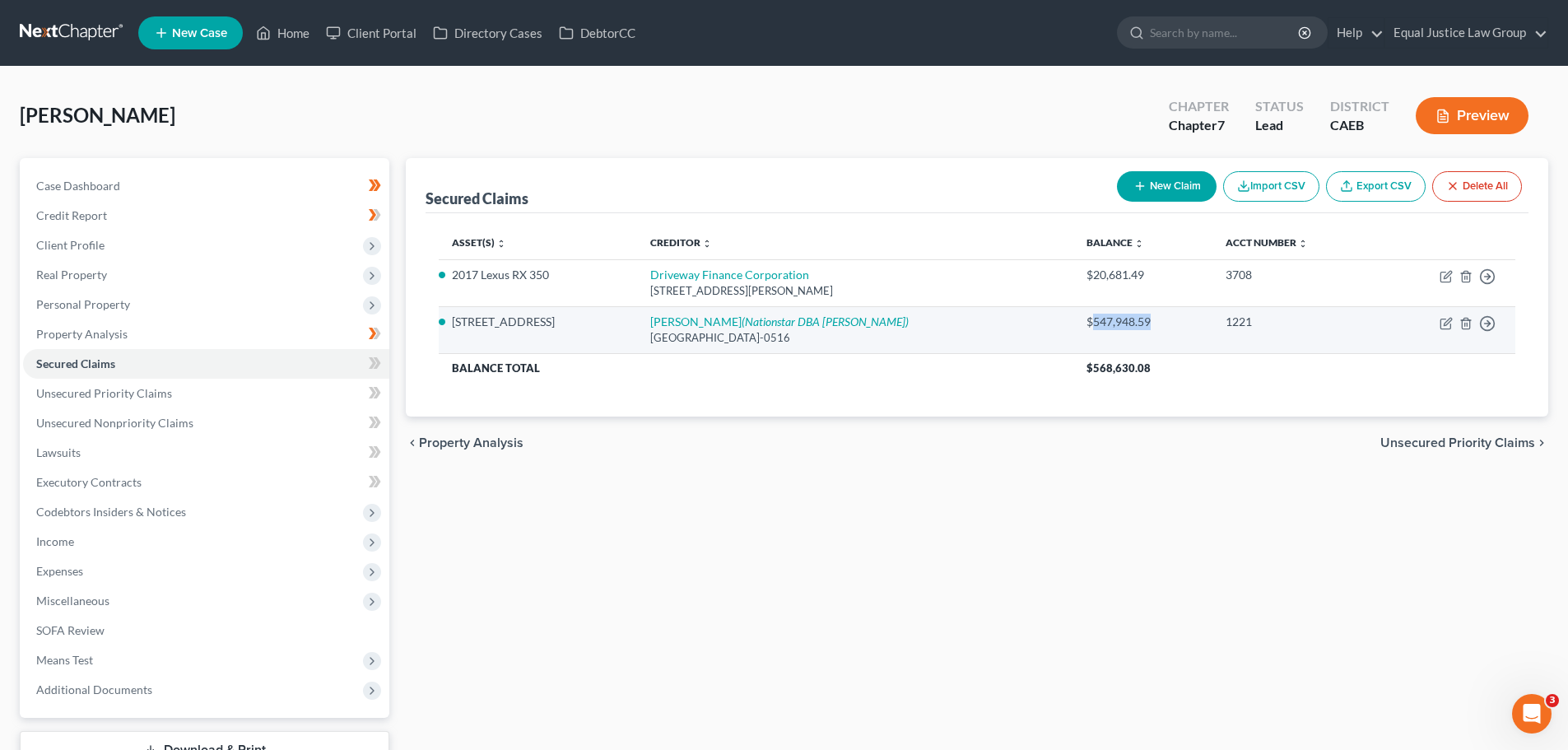
drag, startPoint x: 1149, startPoint y: 321, endPoint x: 1076, endPoint y: 326, distance: 73.2
click at [1087, 326] on div "$547,948.59" at bounding box center [1143, 322] width 113 height 17
copy div "547,948.59"
click at [1443, 323] on icon "button" at bounding box center [1447, 323] width 13 height 13
select select "4"
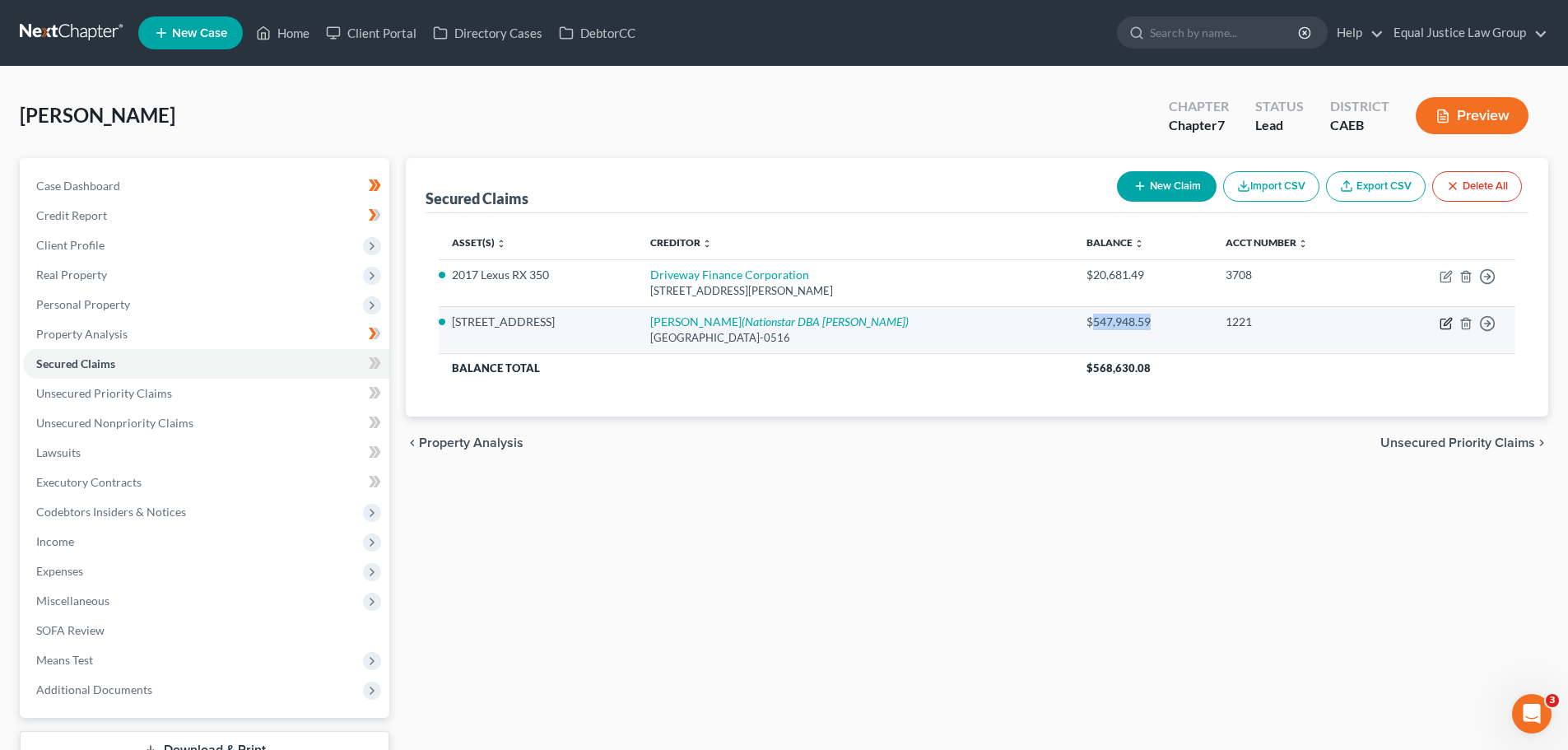
select select "3"
select select "2"
select select "0"
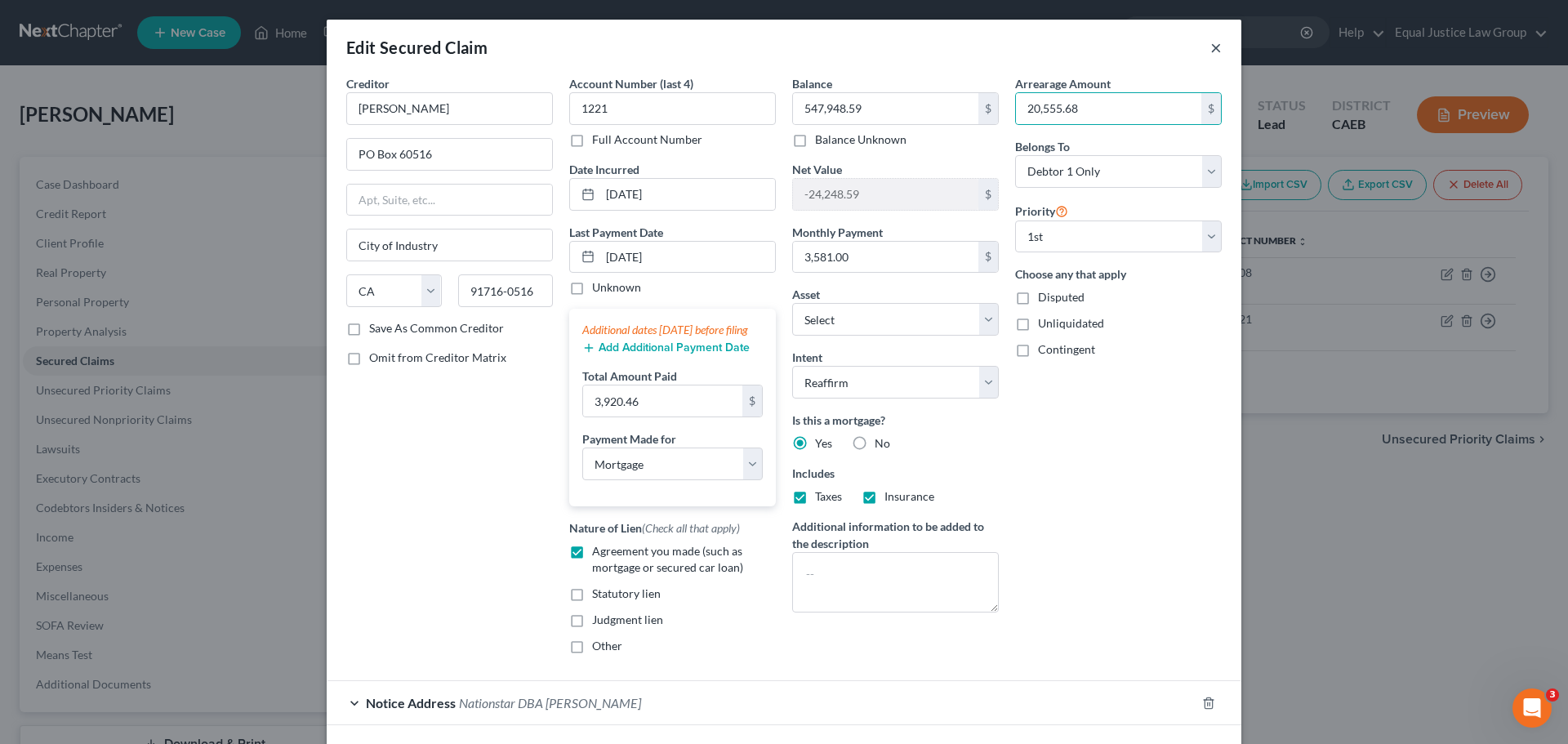
click at [1213, 47] on button "×" at bounding box center [1216, 47] width 12 height 20
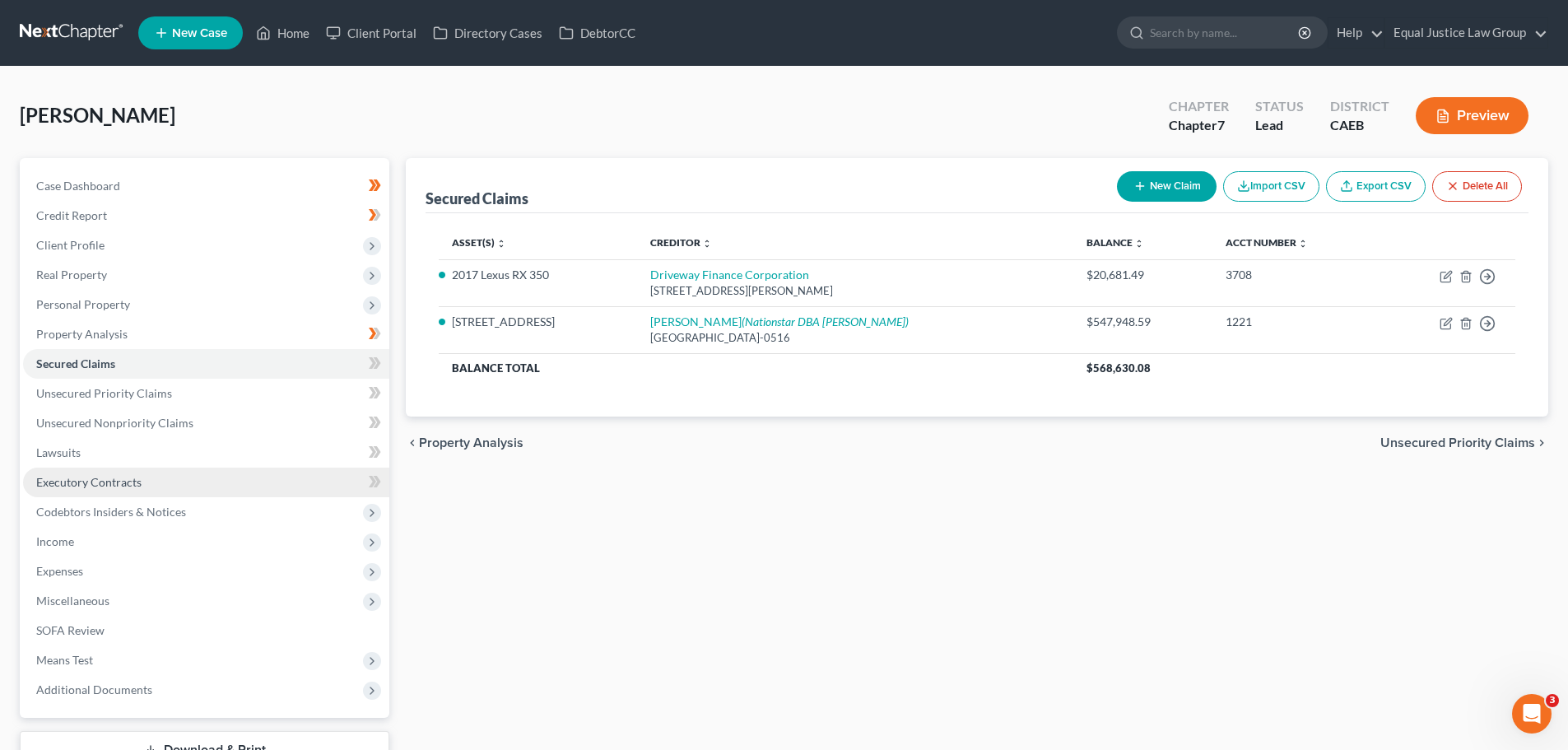
click at [113, 480] on span "Executory Contracts" at bounding box center [88, 481] width 105 height 14
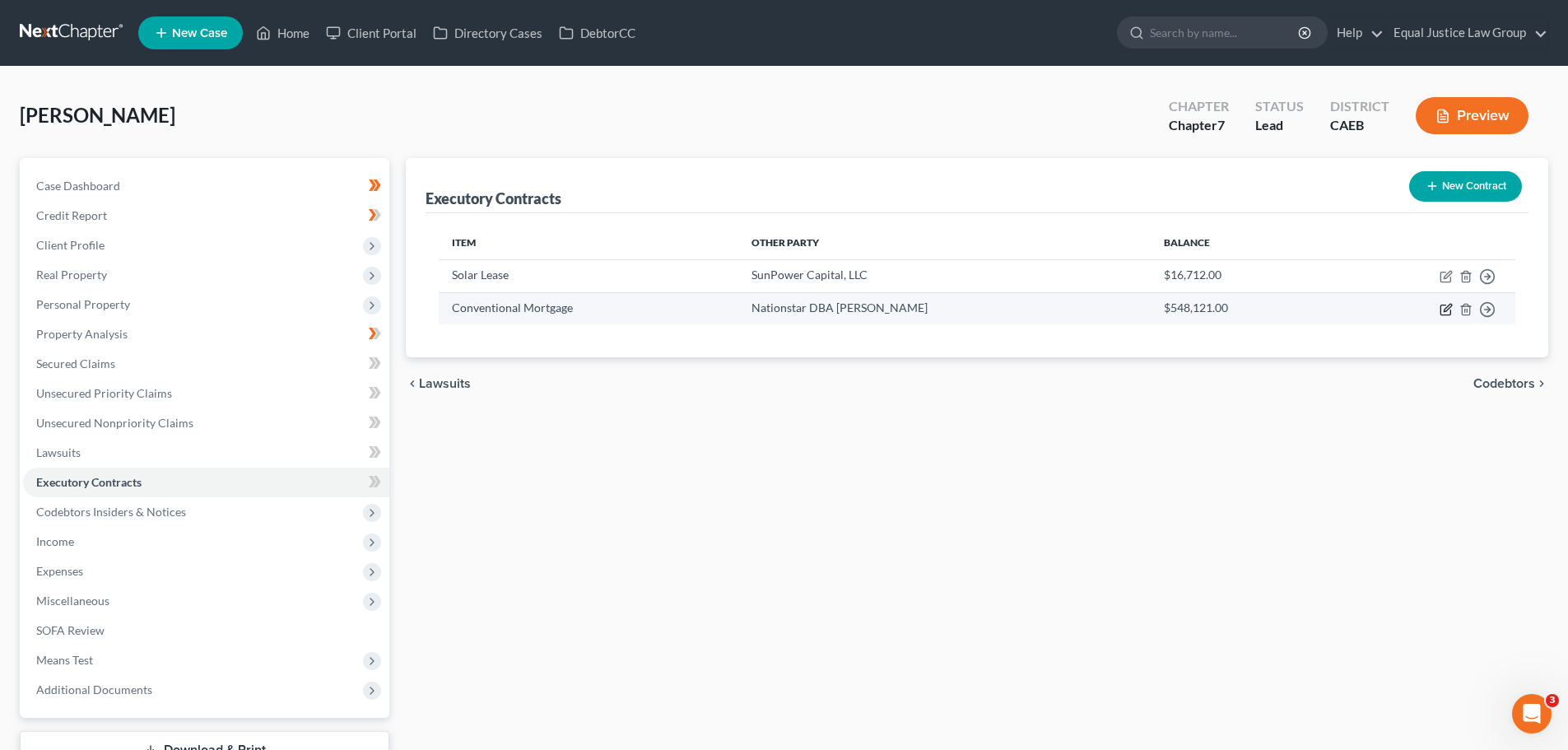
click at [1448, 307] on icon "button" at bounding box center [1447, 310] width 13 height 13
select select "0"
select select "45"
select select "0"
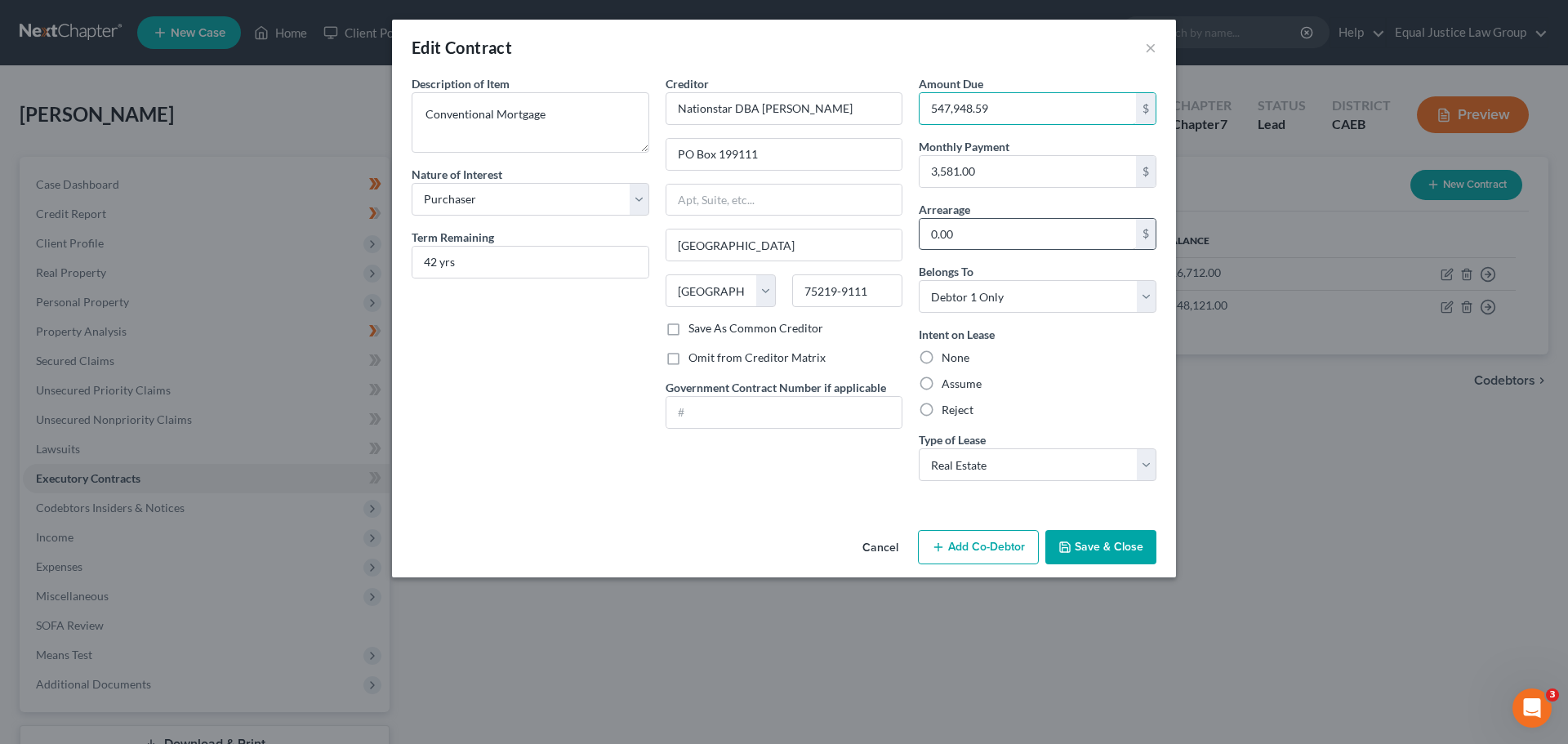
type input "547,948.59"
click at [1001, 226] on input "0.00" at bounding box center [1028, 234] width 217 height 31
type input "20,555.68"
click at [1115, 541] on button "Save & Close" at bounding box center [1100, 547] width 111 height 34
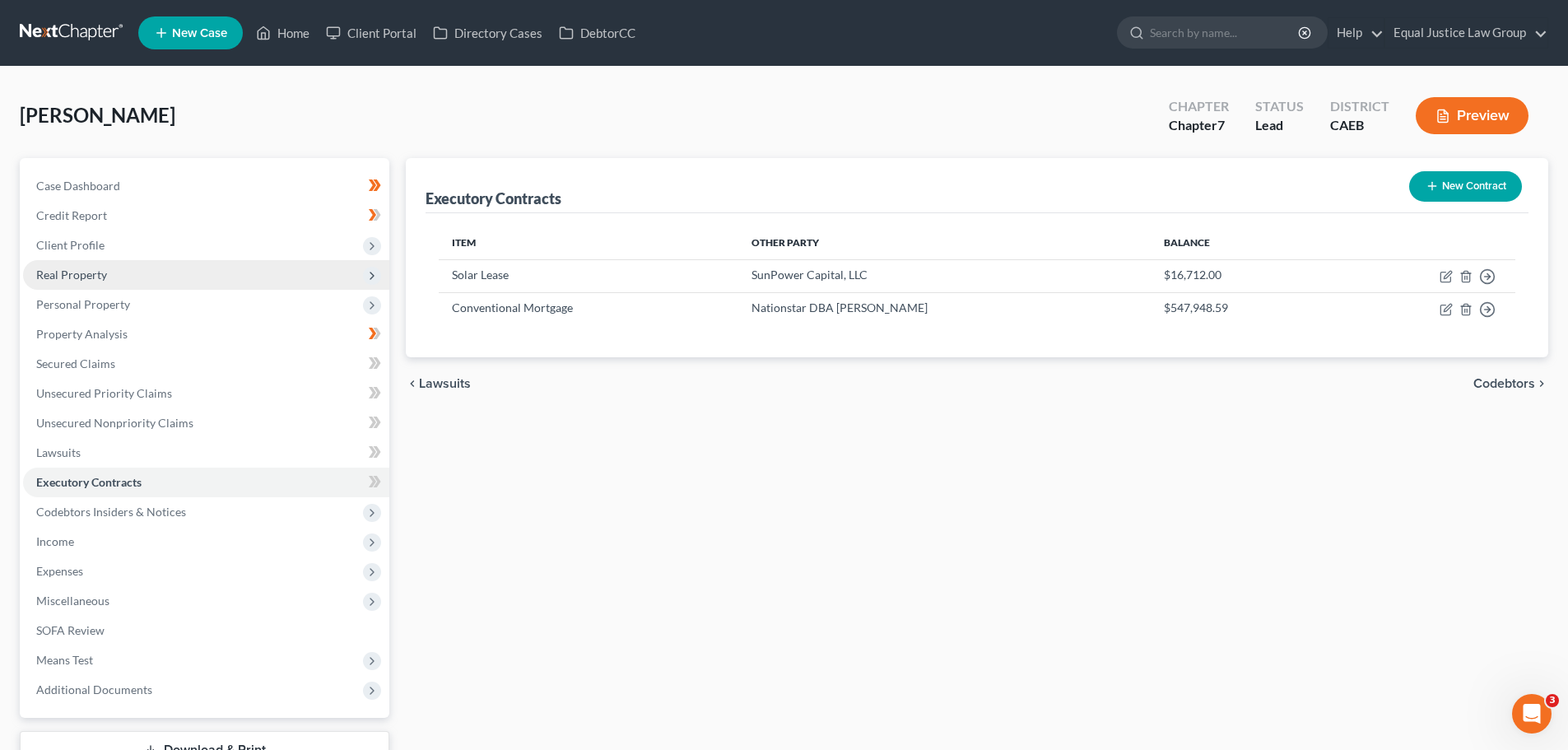
click at [75, 274] on span "Real Property" at bounding box center [71, 274] width 71 height 14
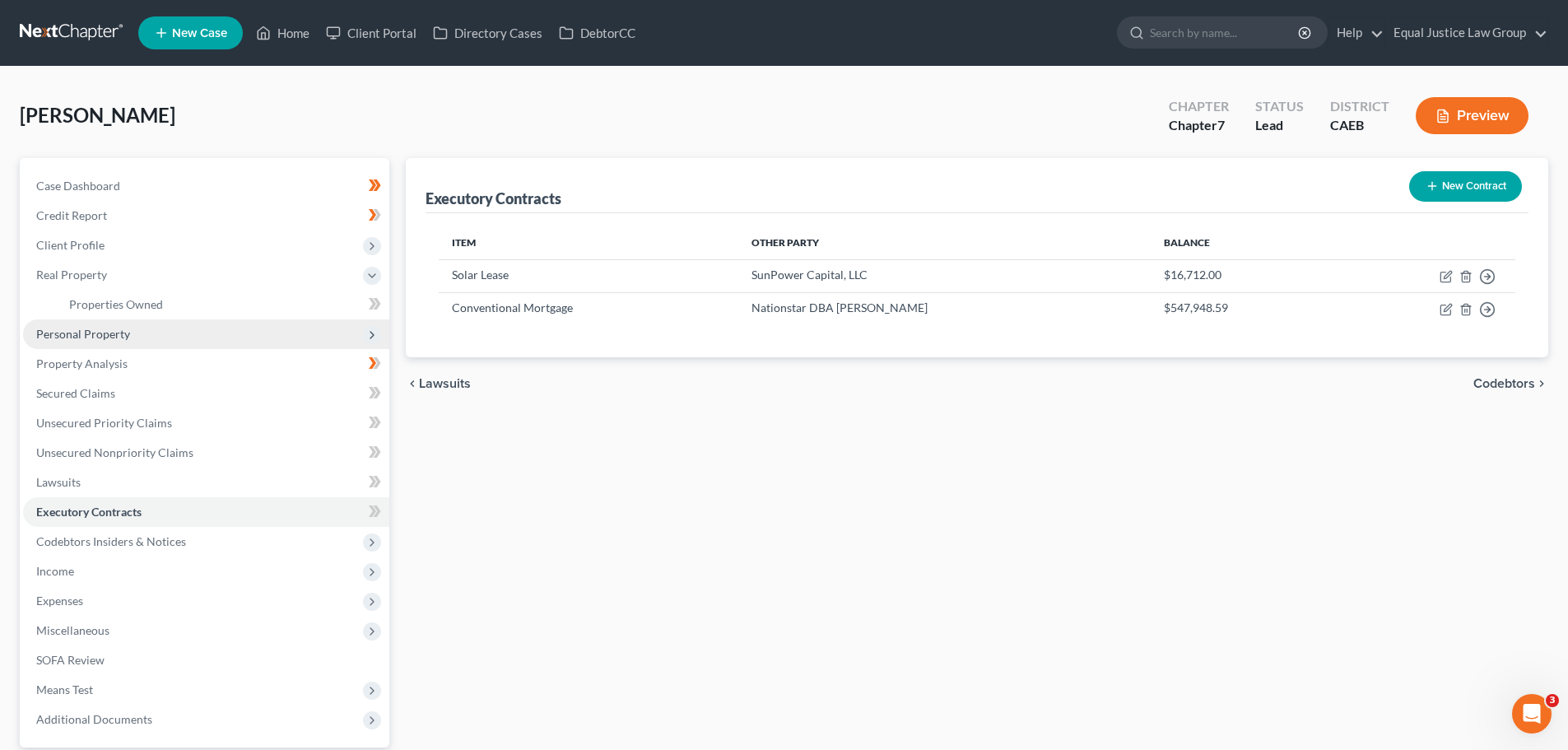
click at [101, 329] on span "Personal Property" at bounding box center [83, 333] width 94 height 14
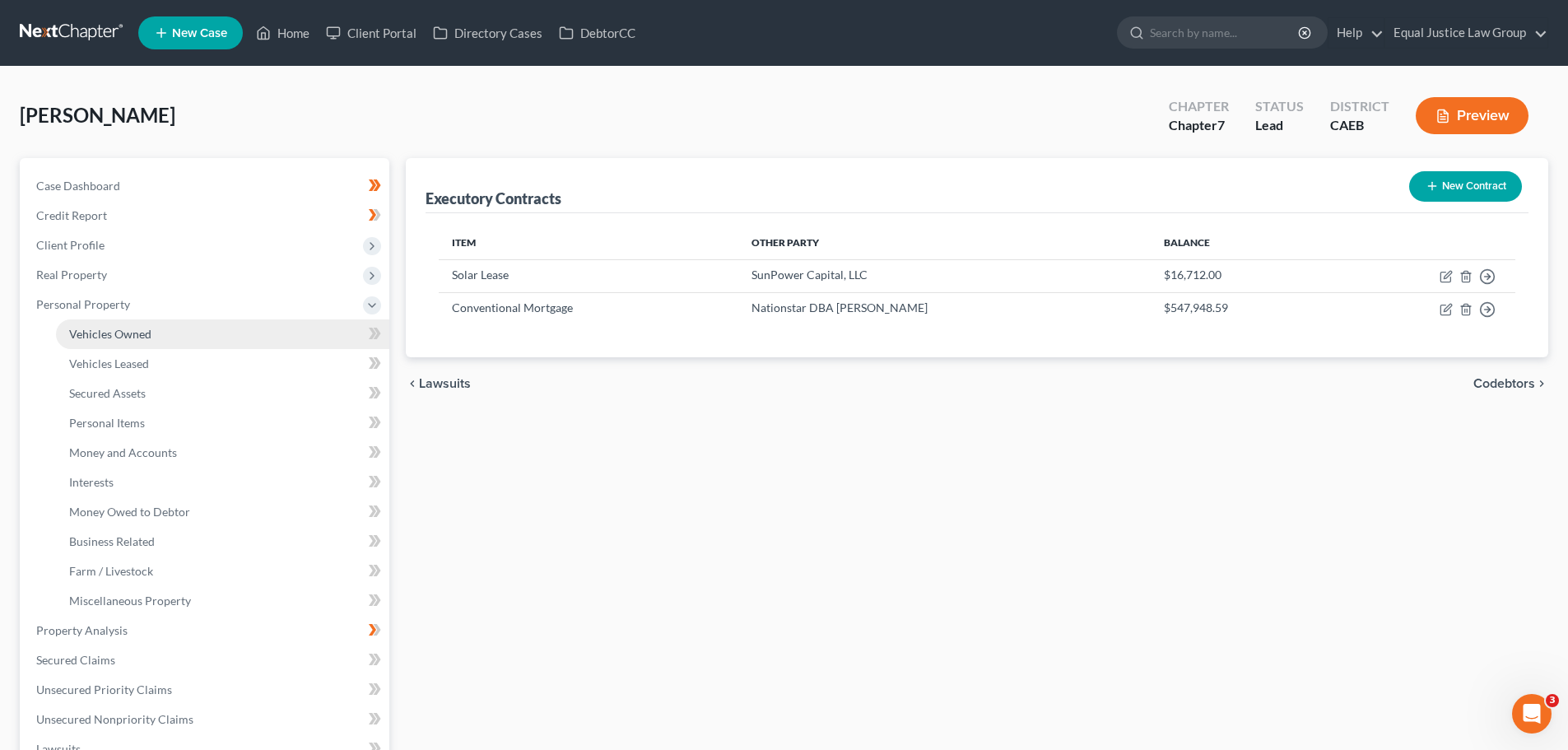
click at [103, 335] on span "Vehicles Owned" at bounding box center [110, 333] width 82 height 14
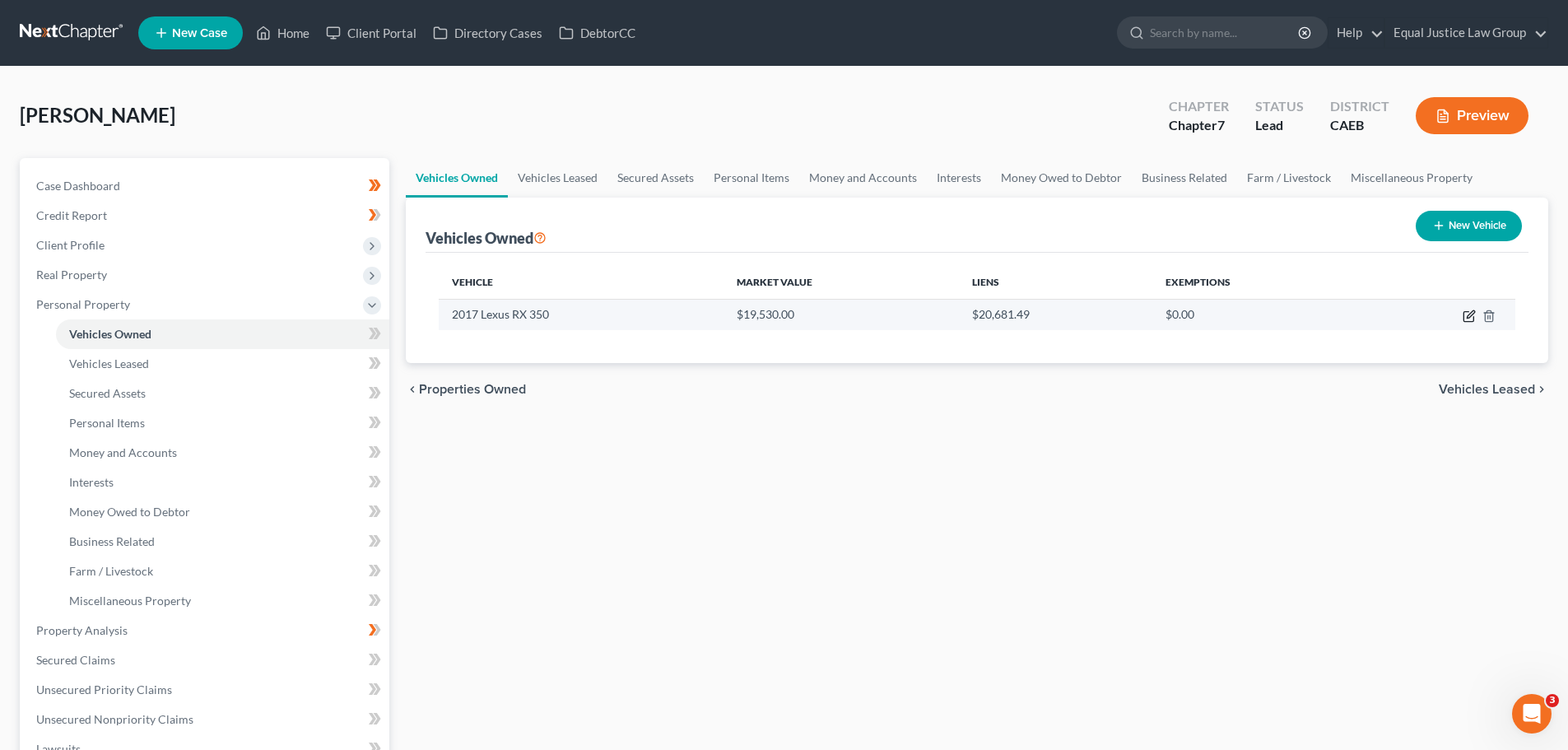
click at [1465, 316] on icon "button" at bounding box center [1470, 316] width 13 height 13
select select "0"
select select "9"
select select "0"
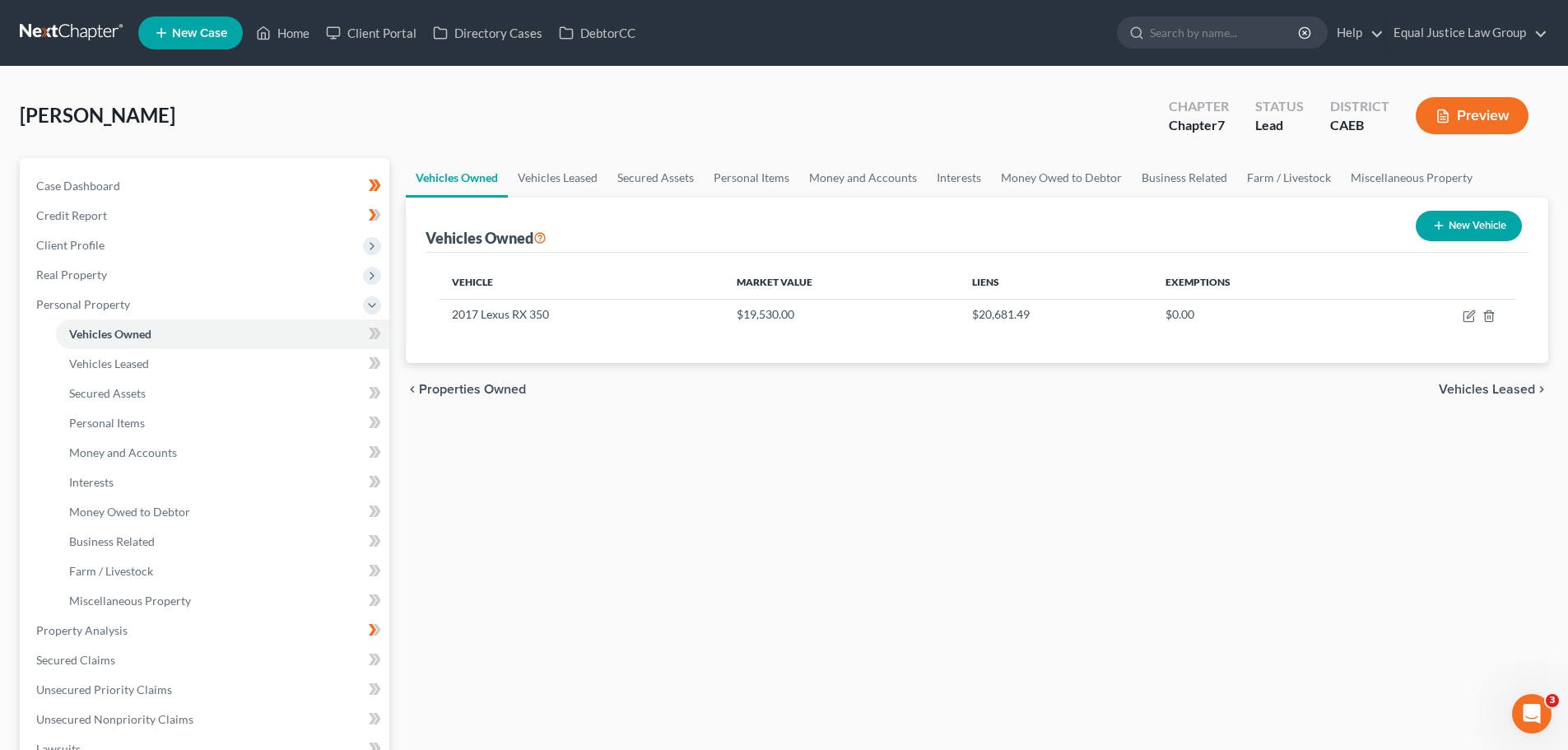
select select "38"
select select "0"
select select "2"
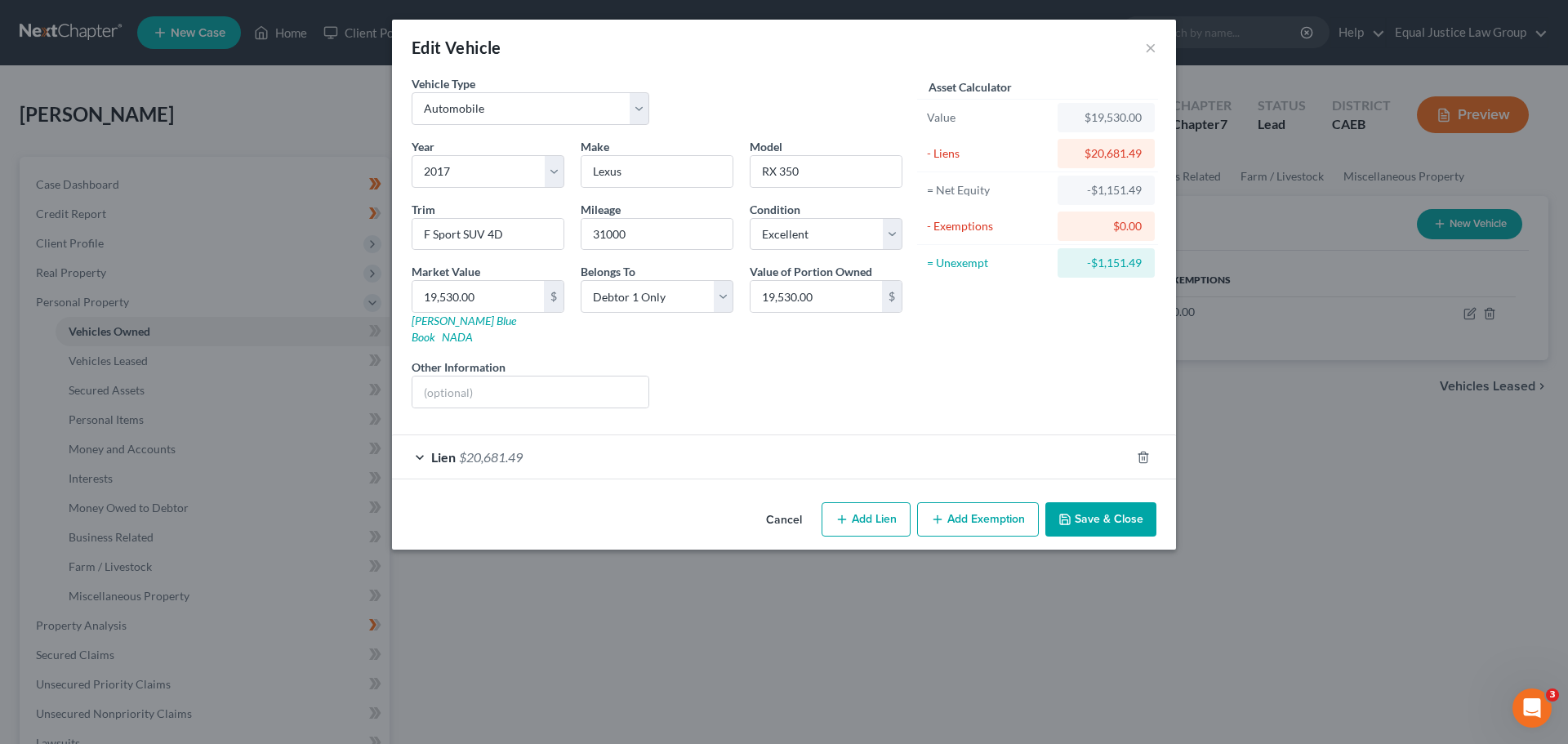
click at [443, 449] on span "Lien" at bounding box center [443, 457] width 24 height 16
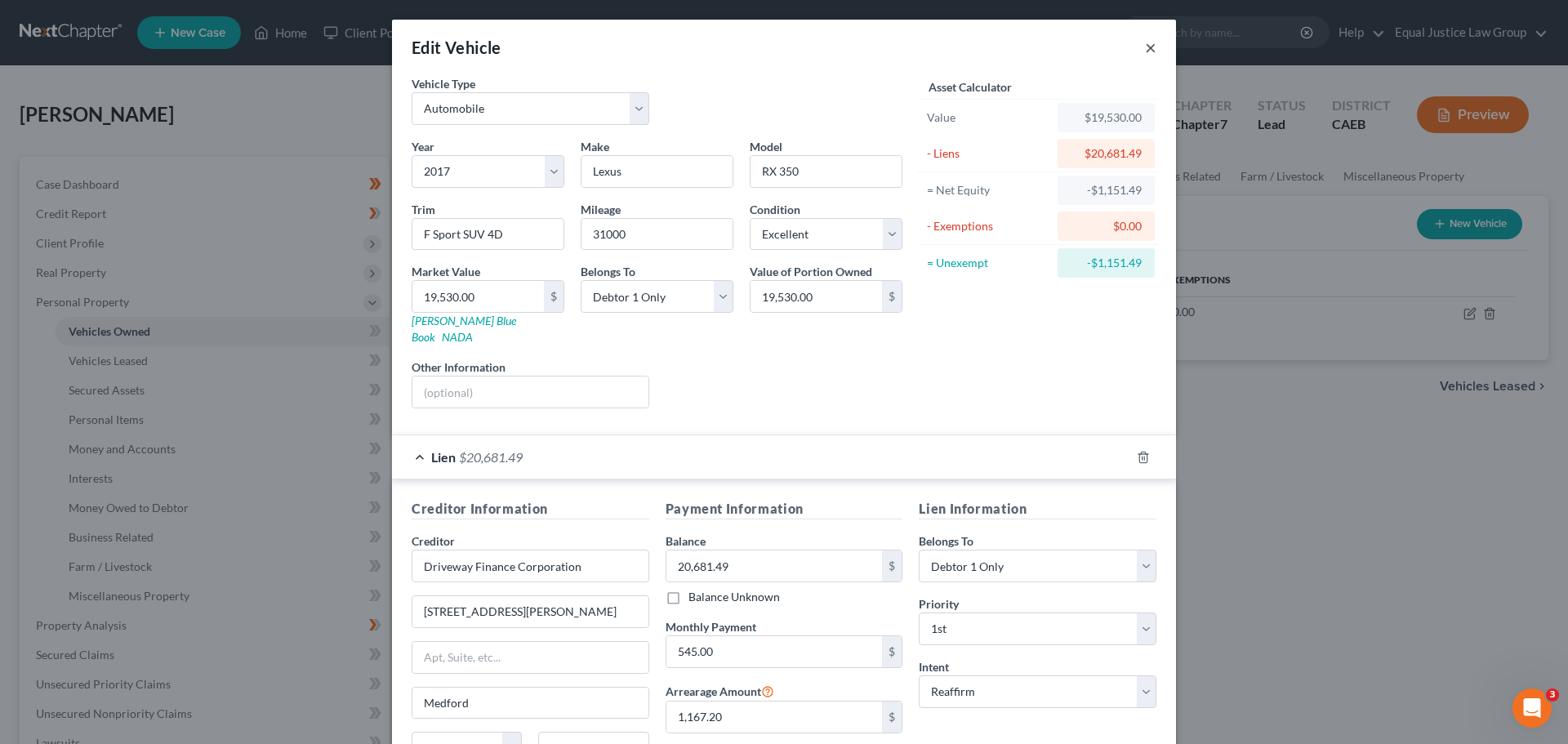
click at [1145, 44] on button "×" at bounding box center [1151, 47] width 12 height 20
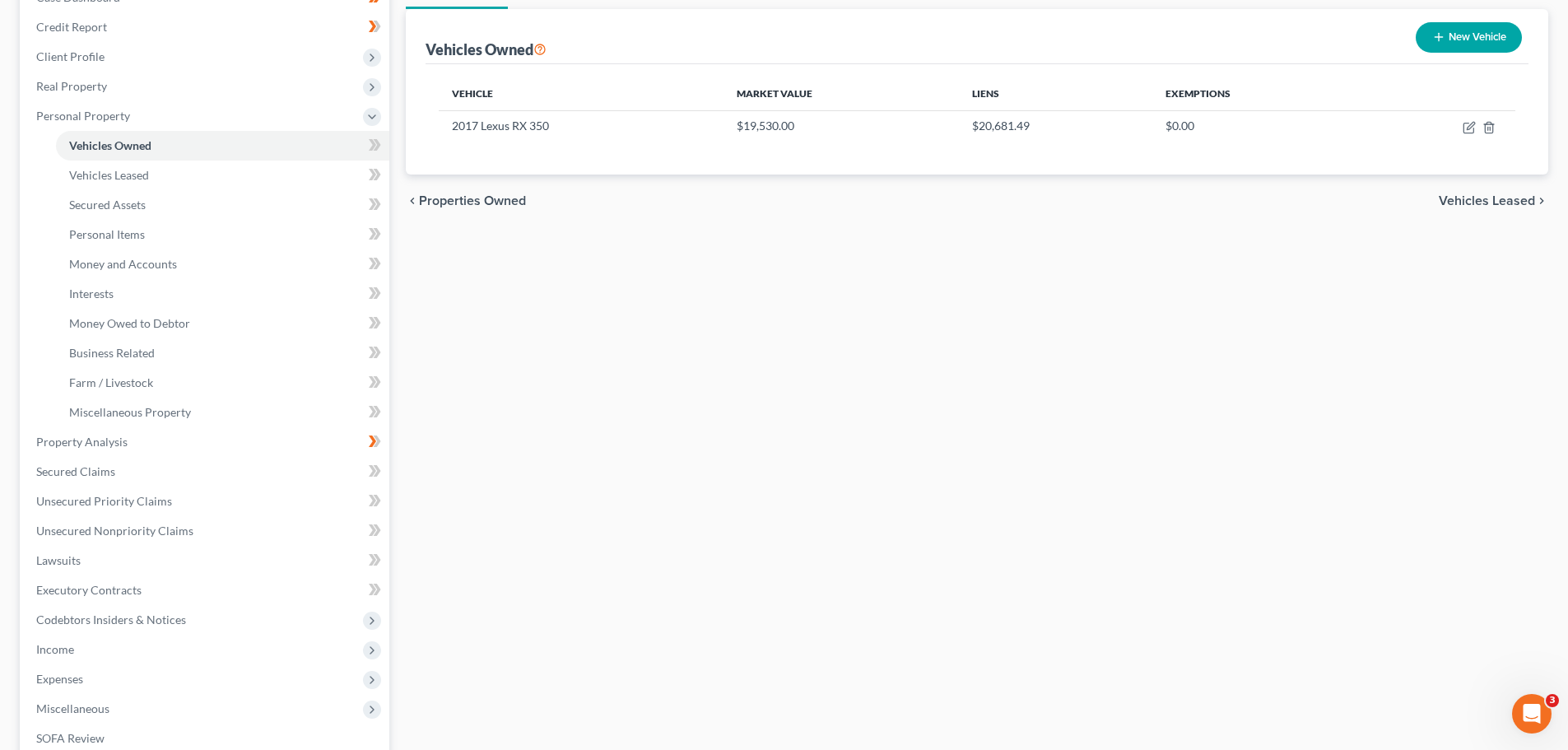
scroll to position [247, 0]
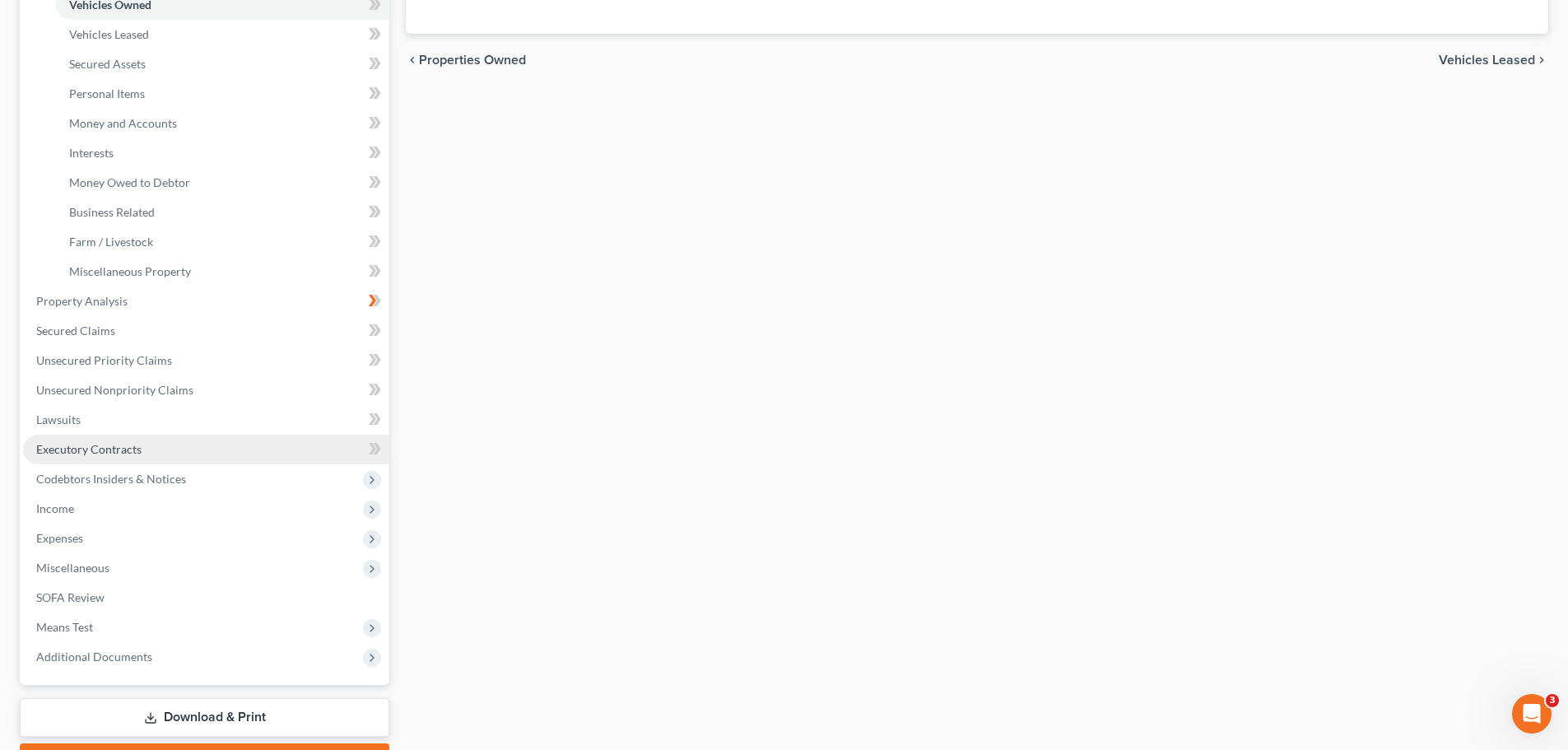
click at [88, 448] on span "Executory Contracts" at bounding box center [88, 448] width 105 height 14
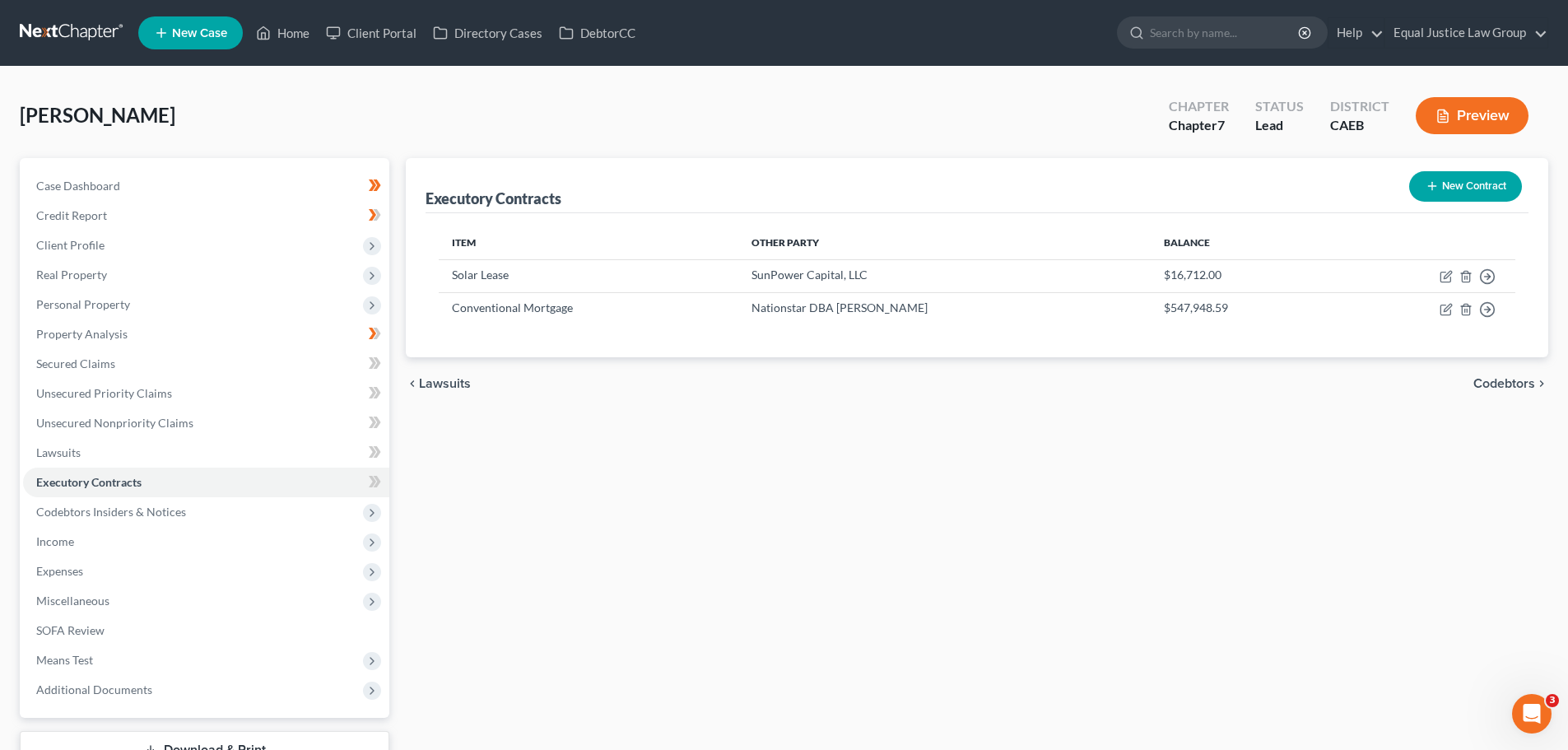
click at [1443, 187] on button "New Contract" at bounding box center [1465, 186] width 113 height 30
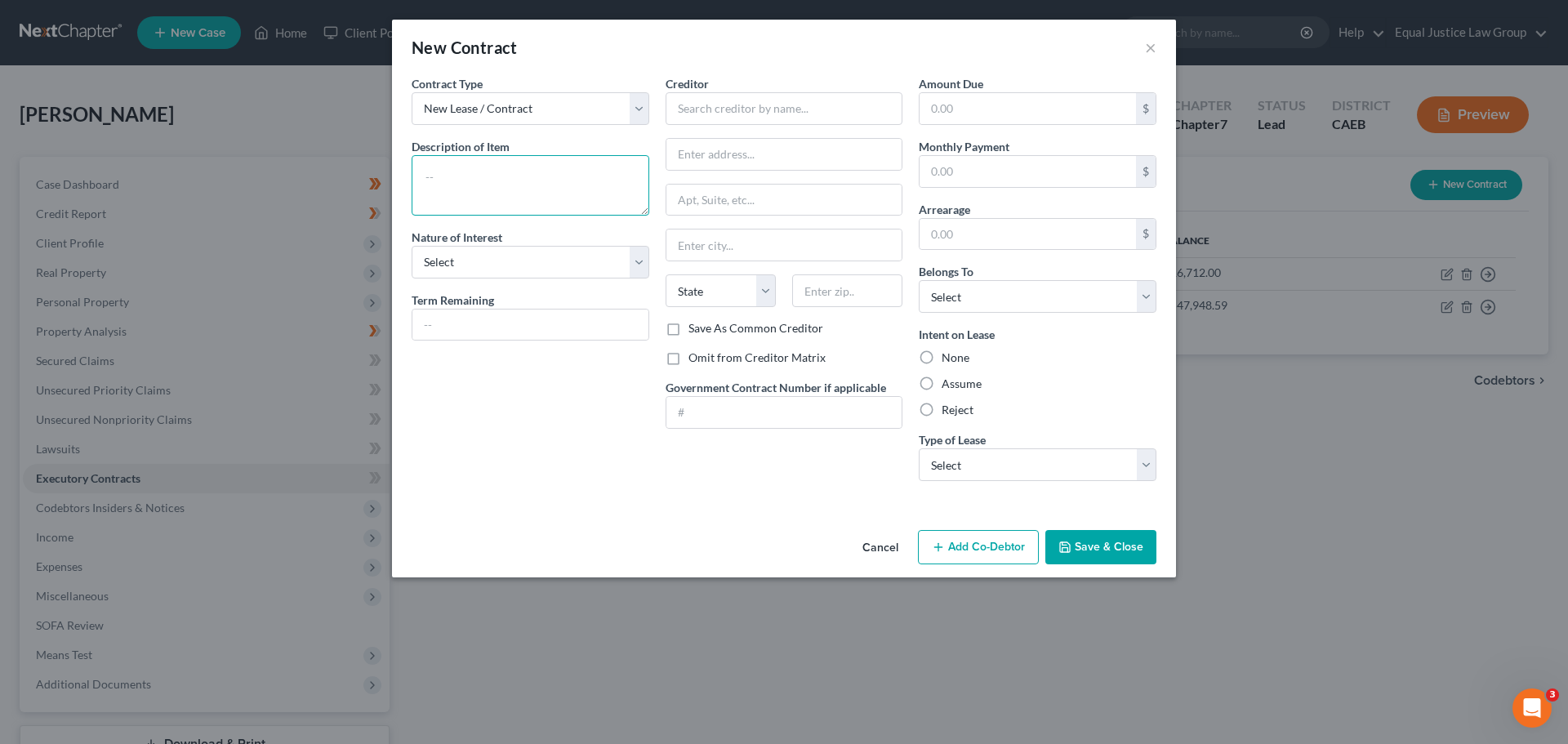
click at [456, 175] on textarea at bounding box center [530, 185] width 238 height 60
type textarea "Vehicle Loan"
click at [565, 262] on select "Select Purchaser Agent Lessor Lessee" at bounding box center [530, 262] width 238 height 32
select select "0"
click at [412, 246] on select "Select Purchaser Agent Lessor Lessee" at bounding box center [530, 262] width 238 height 32
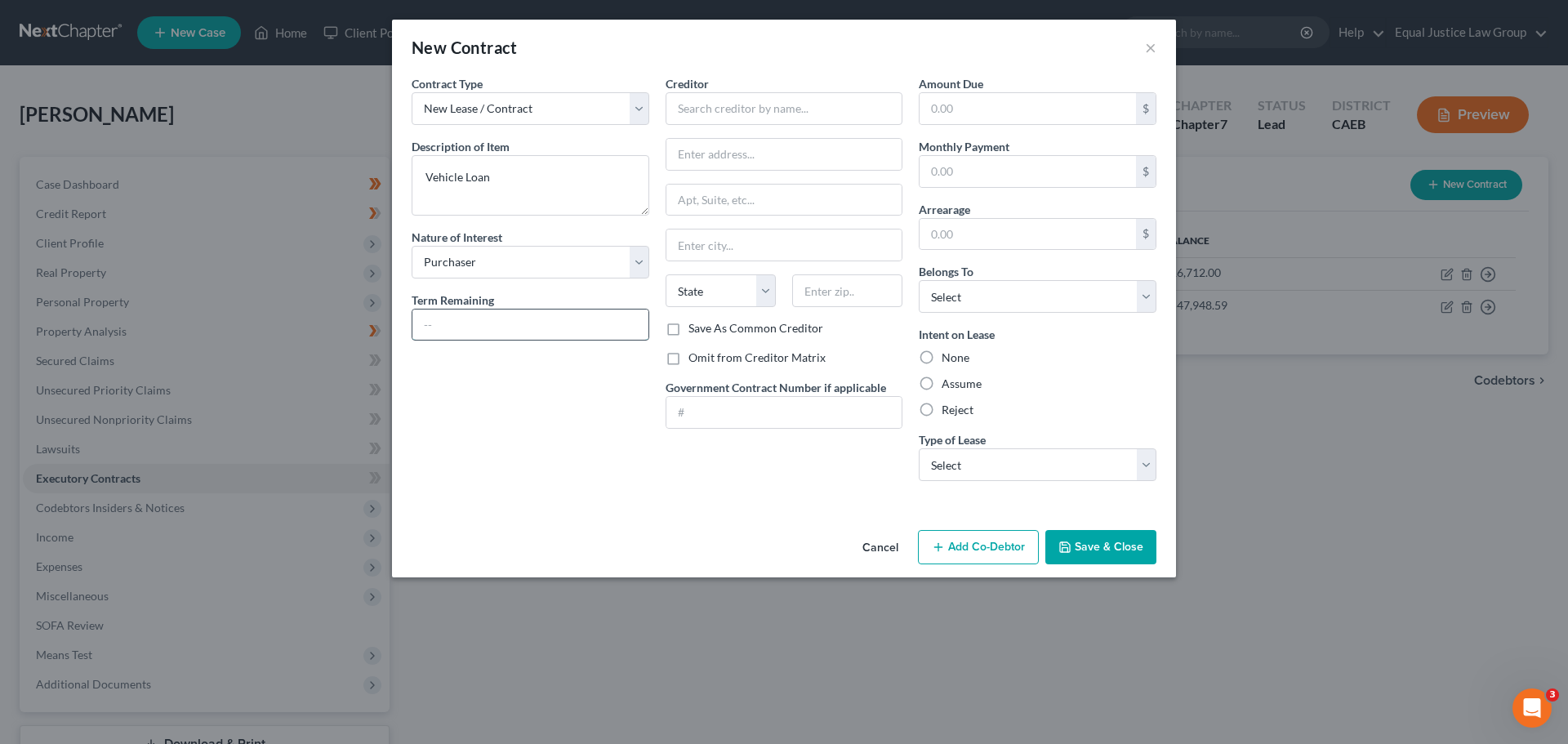
click at [483, 318] on input "text" at bounding box center [530, 324] width 236 height 31
click at [443, 362] on div "Contract Type New Lease / Contract New Timeshare Description of non-residential…" at bounding box center [530, 284] width 254 height 419
click at [510, 317] on input "text" at bounding box center [530, 324] width 236 height 31
click at [482, 322] on input "text" at bounding box center [530, 324] width 236 height 31
type input "3yrs 9mo"
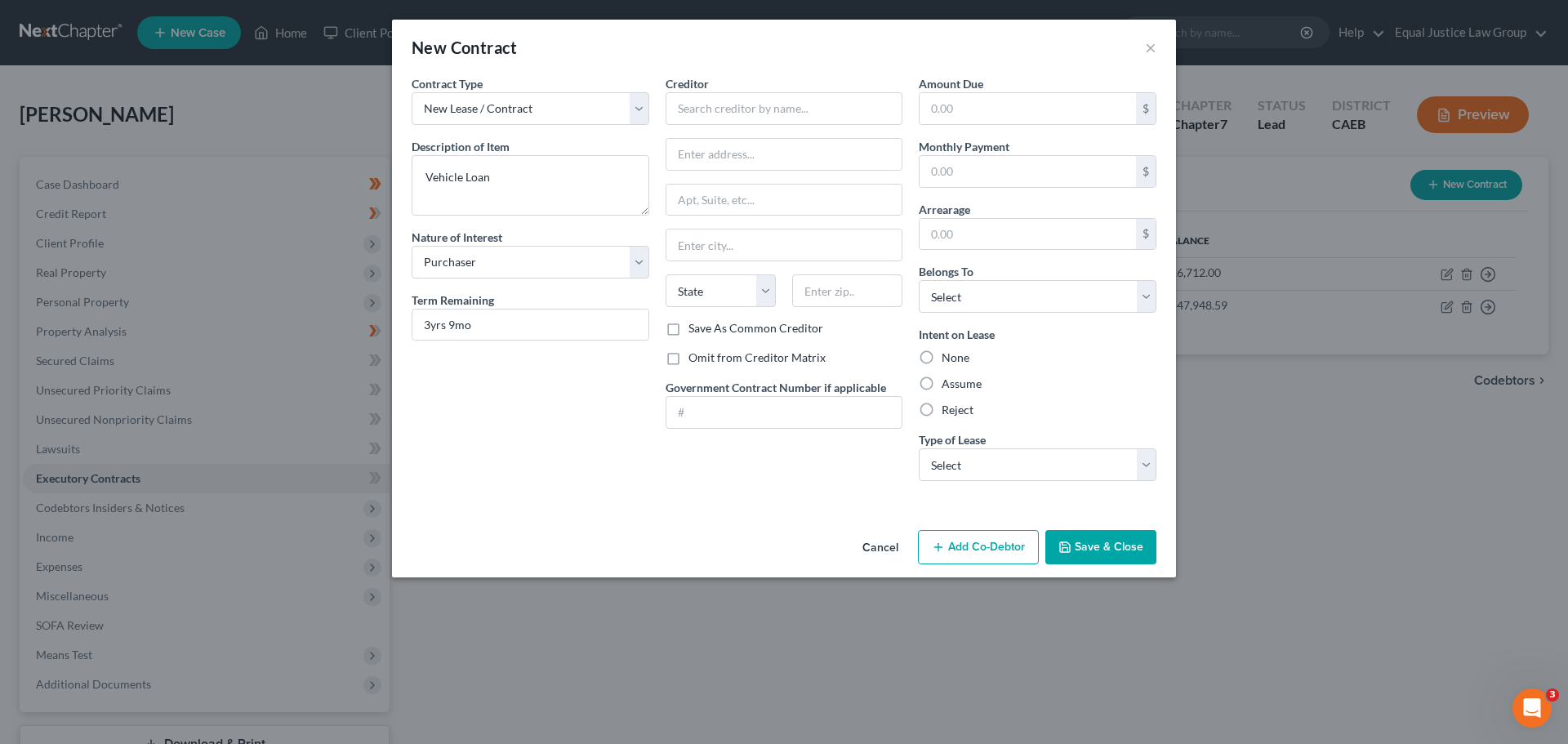
click at [512, 405] on div "Contract Type New Lease / Contract New Timeshare Description of non-residential…" at bounding box center [530, 284] width 254 height 419
click at [752, 100] on input "text" at bounding box center [784, 108] width 238 height 32
type input "Driveway Finance Corporation"
type input "150 N. Bartlett Street"
click at [759, 192] on input "text" at bounding box center [784, 199] width 236 height 31
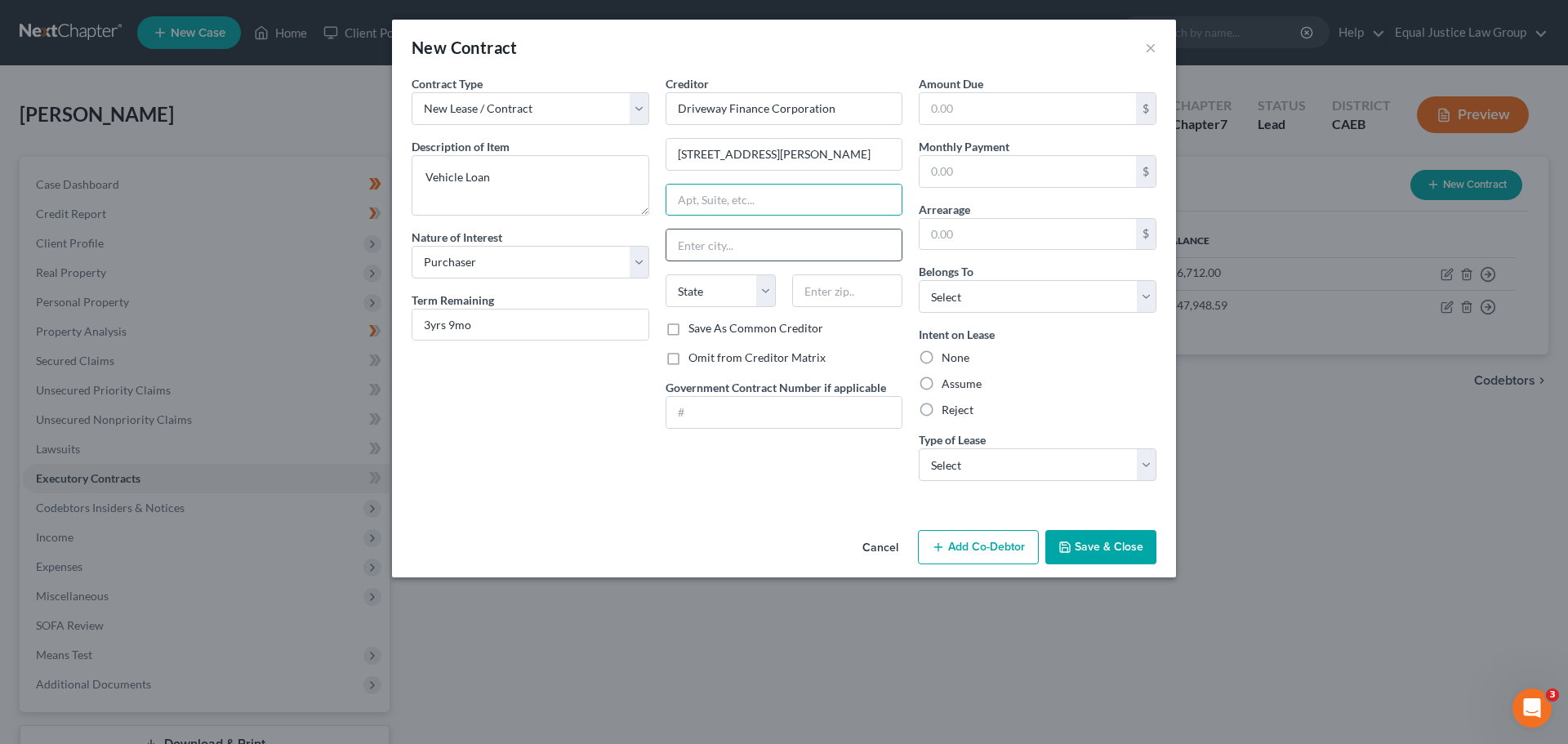
click at [722, 254] on input "text" at bounding box center [784, 244] width 236 height 31
type input "Medford"
select select "38"
type input "97501-6015"
click at [991, 107] on input "text" at bounding box center [1028, 108] width 217 height 31
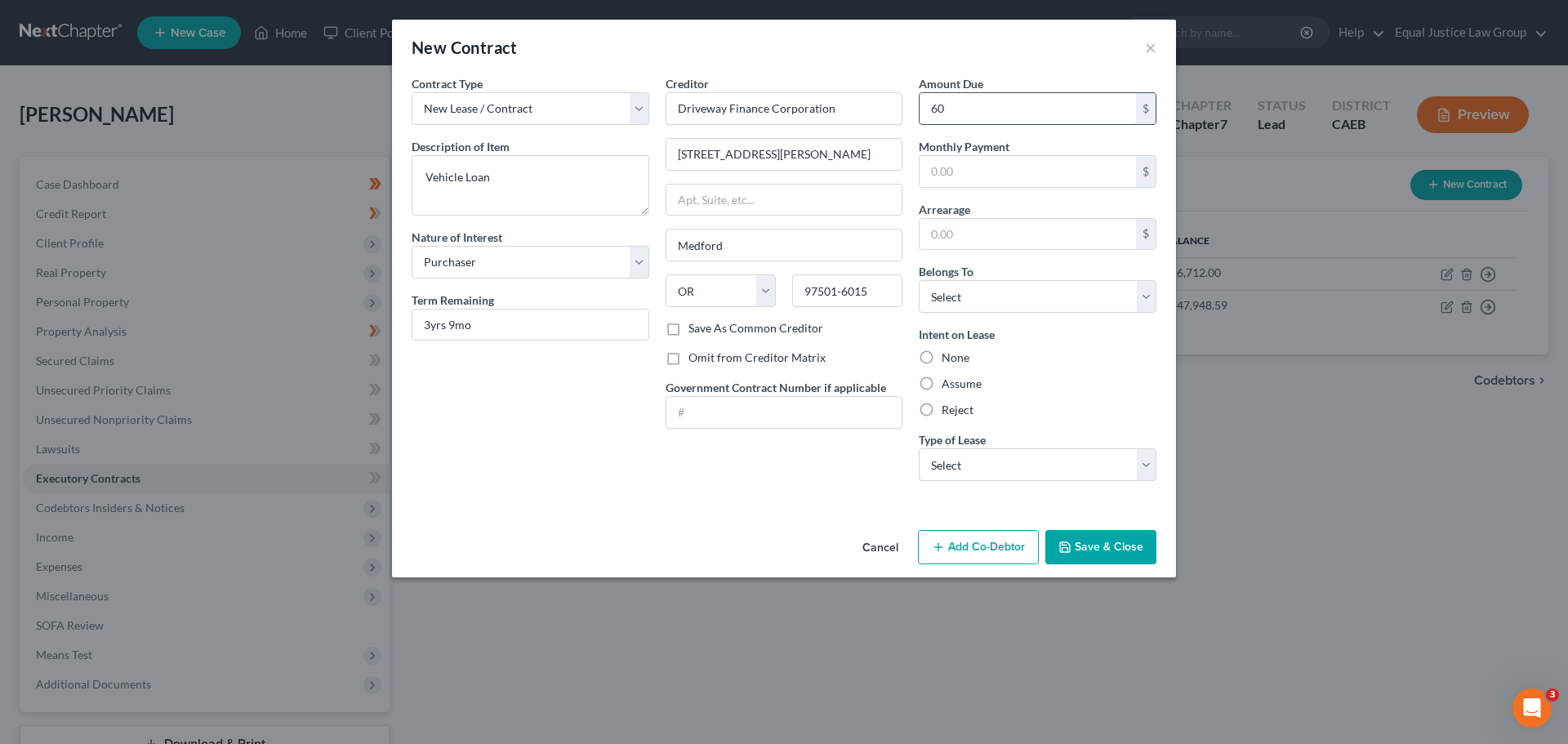
type input "6"
type input "20,681.49"
click at [961, 160] on input "text" at bounding box center [1028, 171] width 217 height 31
type input "545.00"
click at [981, 231] on input "text" at bounding box center [1028, 234] width 217 height 31
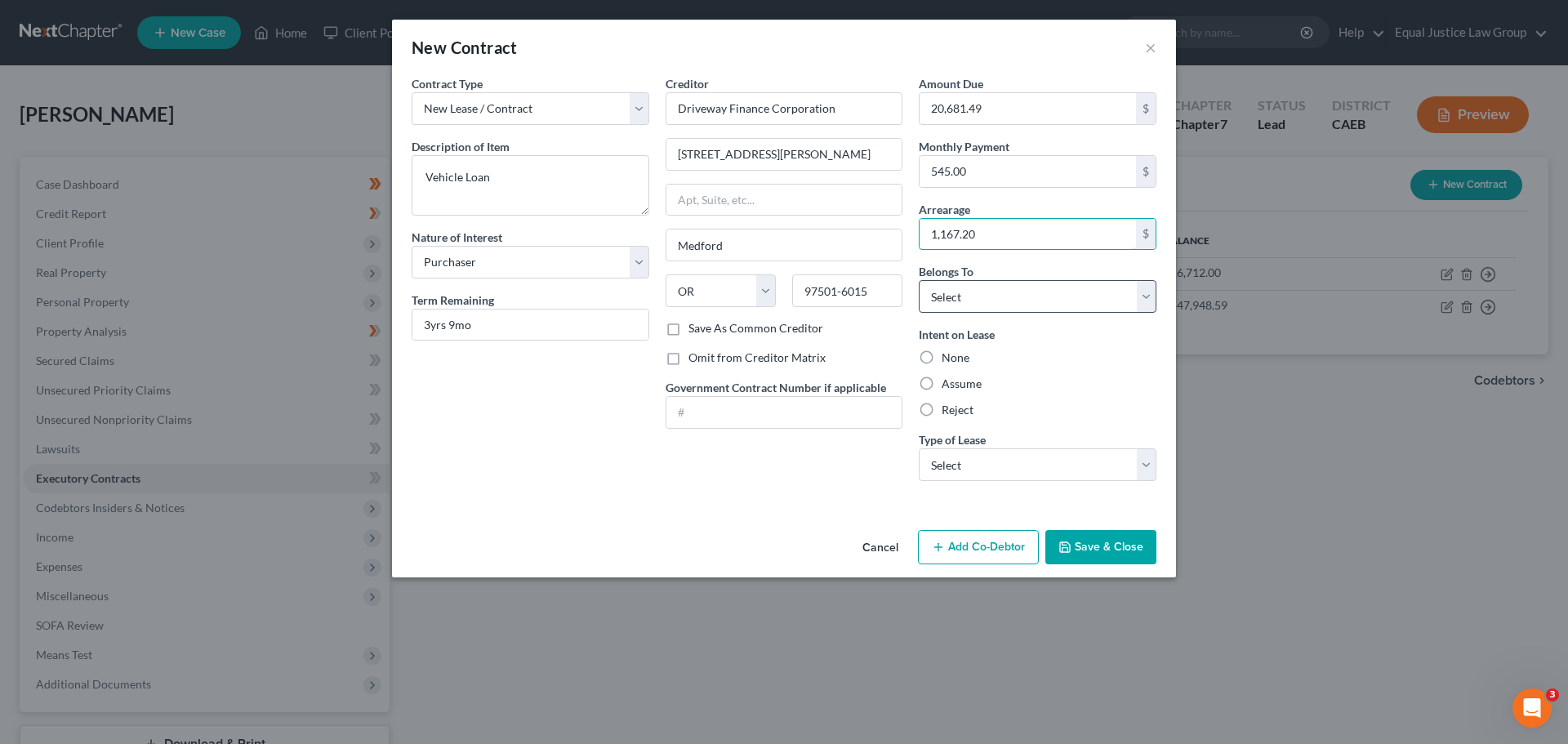
type input "1,167.20"
click at [999, 296] on select "Select Debtor 1 Only Debtor 2 Only Debtor 1 And Debtor 2 Only At Least One Of T…" at bounding box center [1037, 296] width 238 height 32
select select "0"
click at [919, 280] on select "Select Debtor 1 Only Debtor 2 Only Debtor 1 And Debtor 2 Only At Least One Of T…" at bounding box center [1037, 296] width 238 height 32
click at [1066, 355] on div "None" at bounding box center [1037, 357] width 238 height 17
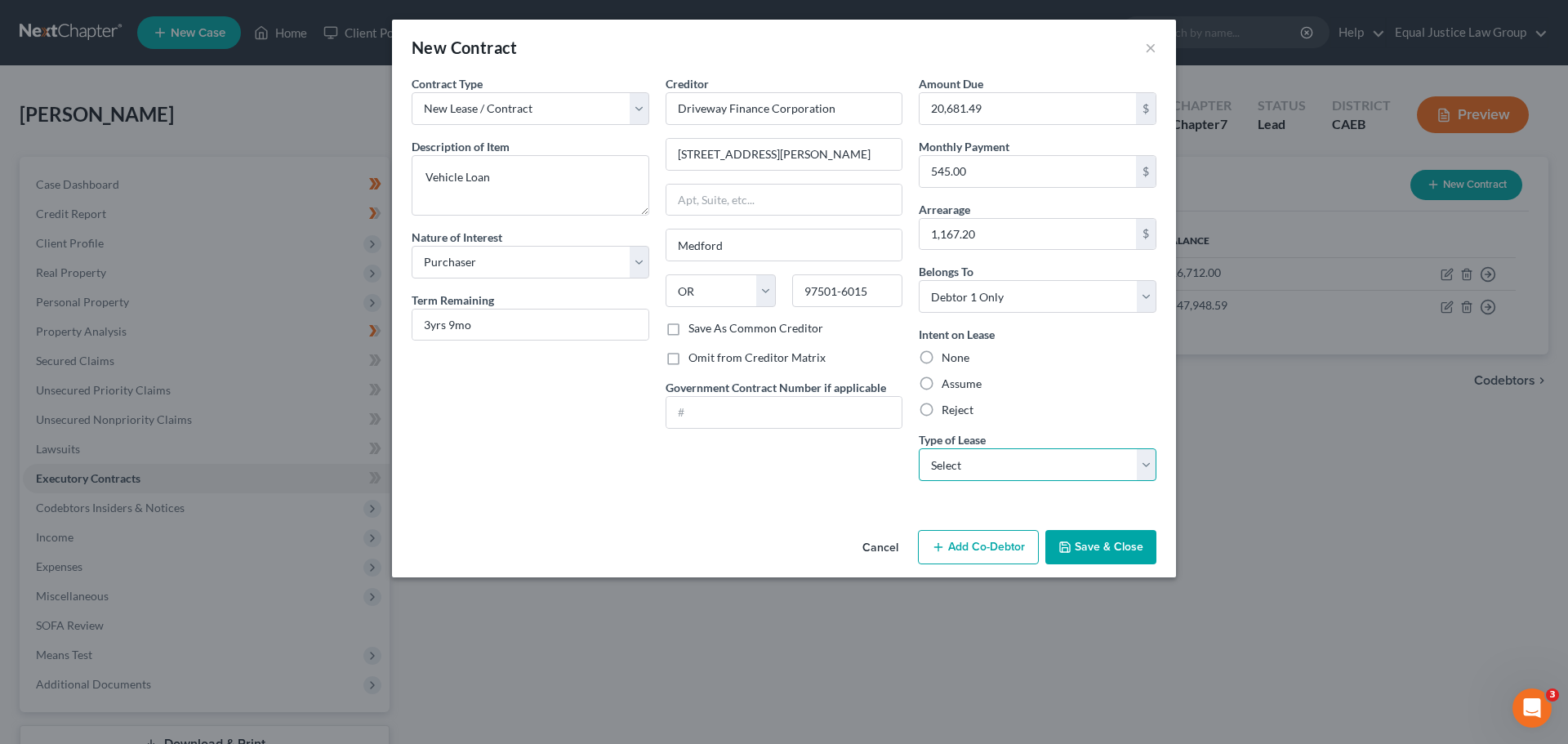
click at [1012, 462] on select "Select Real Estate Car Other" at bounding box center [1037, 464] width 238 height 32
select select "1"
click at [919, 448] on select "Select Real Estate Car Other" at bounding box center [1037, 464] width 238 height 32
click at [791, 485] on div "Creditor * Driveway Finance Corporation 150 N. Bartlett Street Medford State AL…" at bounding box center [784, 284] width 254 height 419
click at [1098, 544] on button "Save & Close" at bounding box center [1100, 547] width 111 height 34
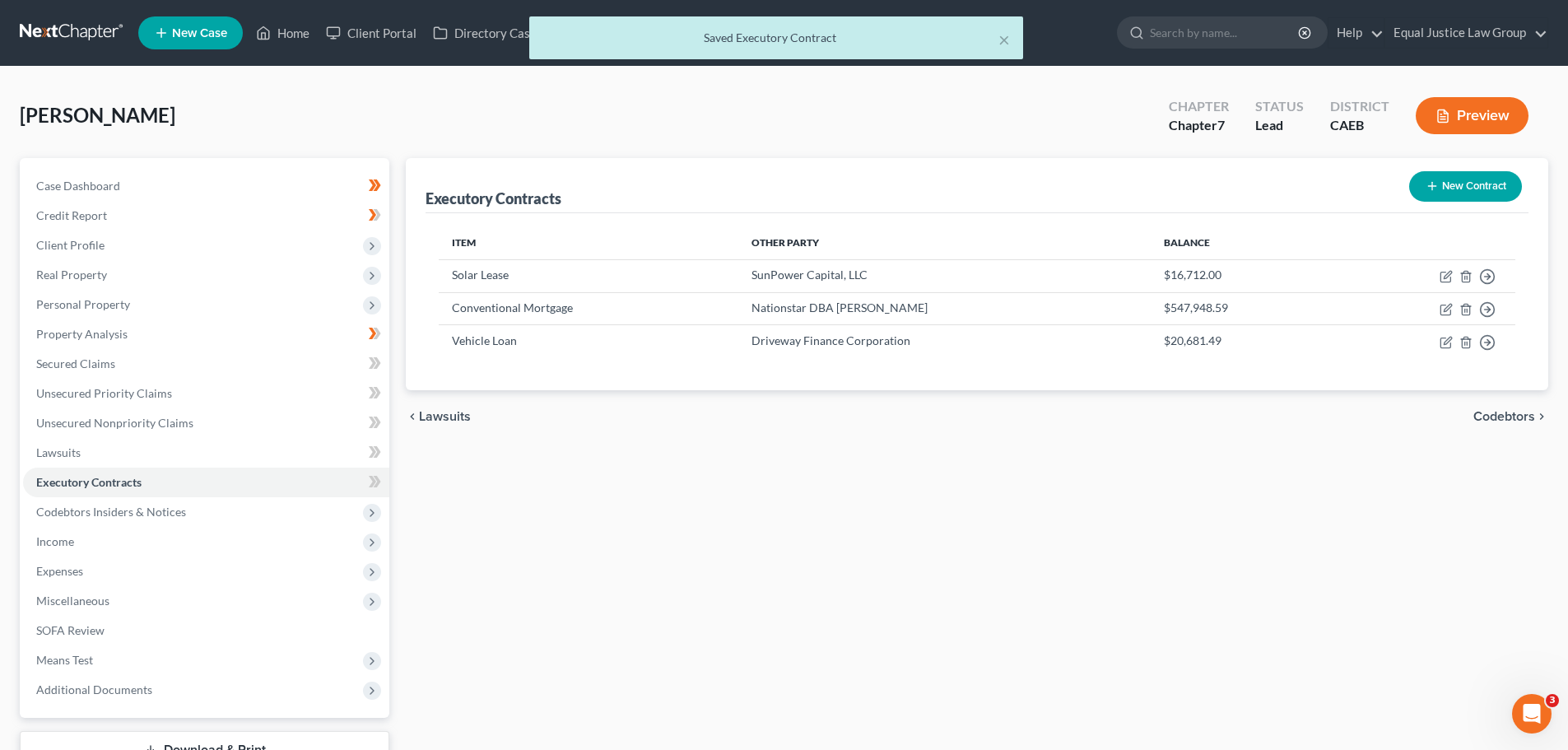
click at [966, 517] on div "Executory Contracts New Contract Item Other Party Balance Solar Lease SunPower …" at bounding box center [976, 485] width 1159 height 654
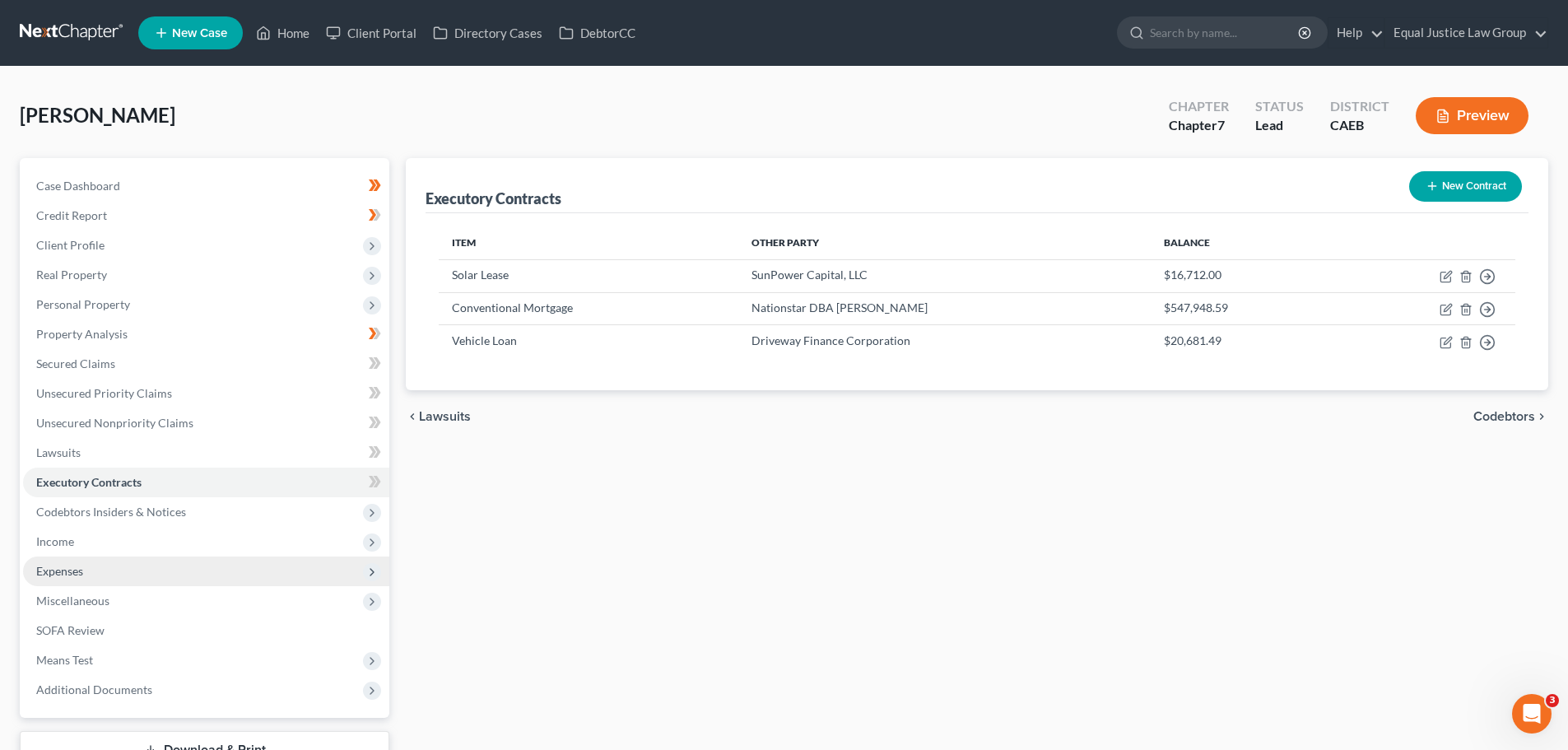
click at [74, 569] on span "Expenses" at bounding box center [60, 570] width 47 height 14
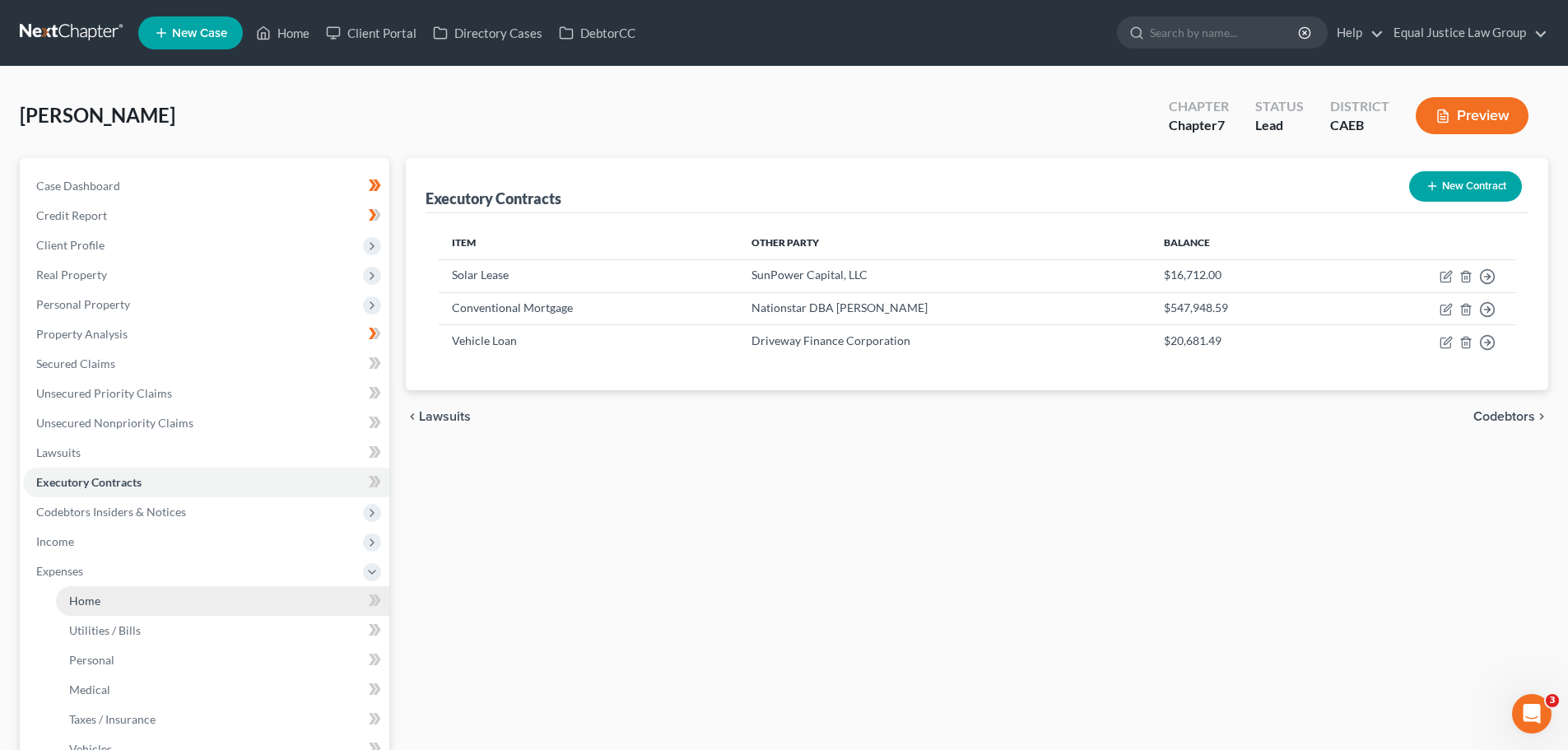
click at [83, 591] on link "Home" at bounding box center [223, 601] width 334 height 29
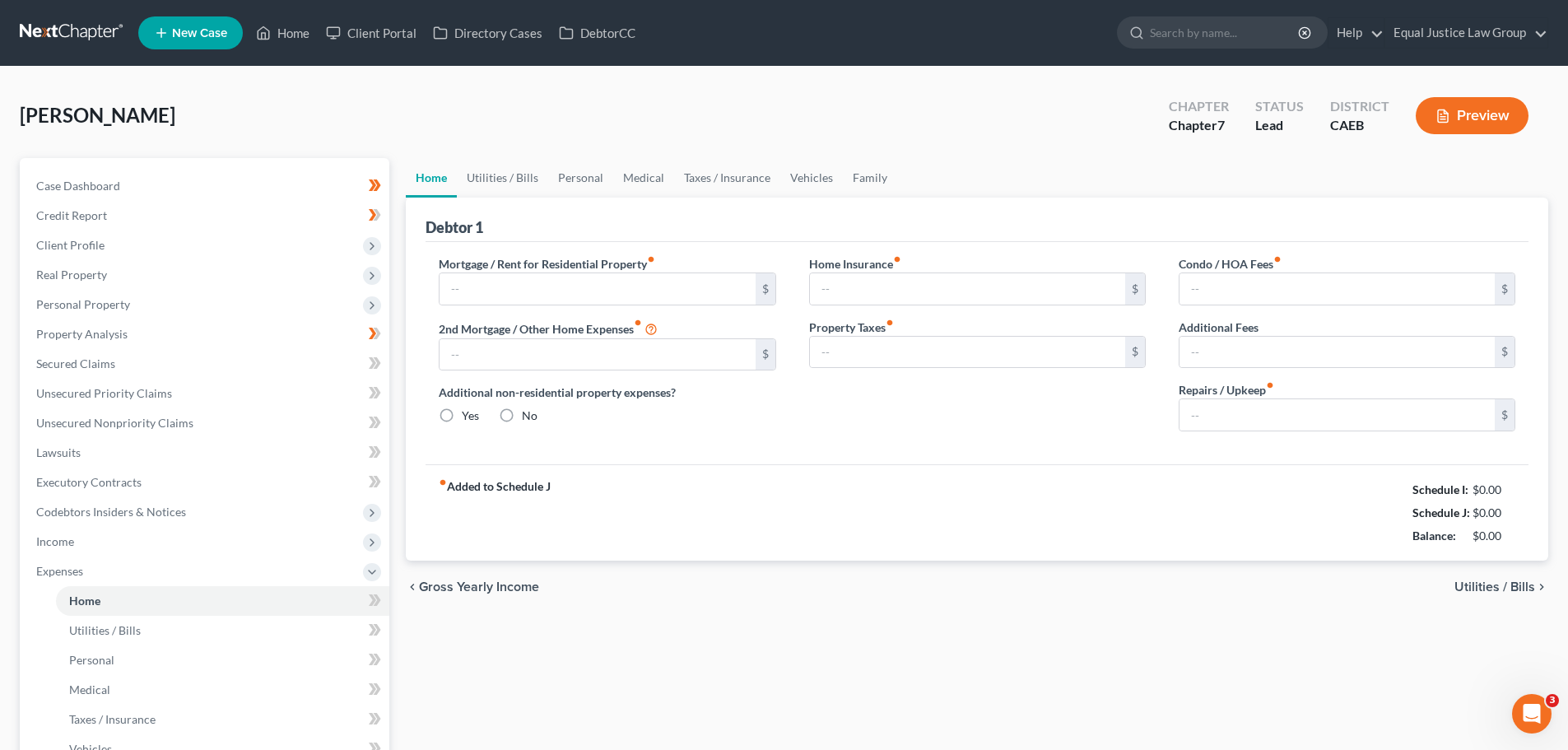
type input "0.00"
radio input "true"
type input "0.00"
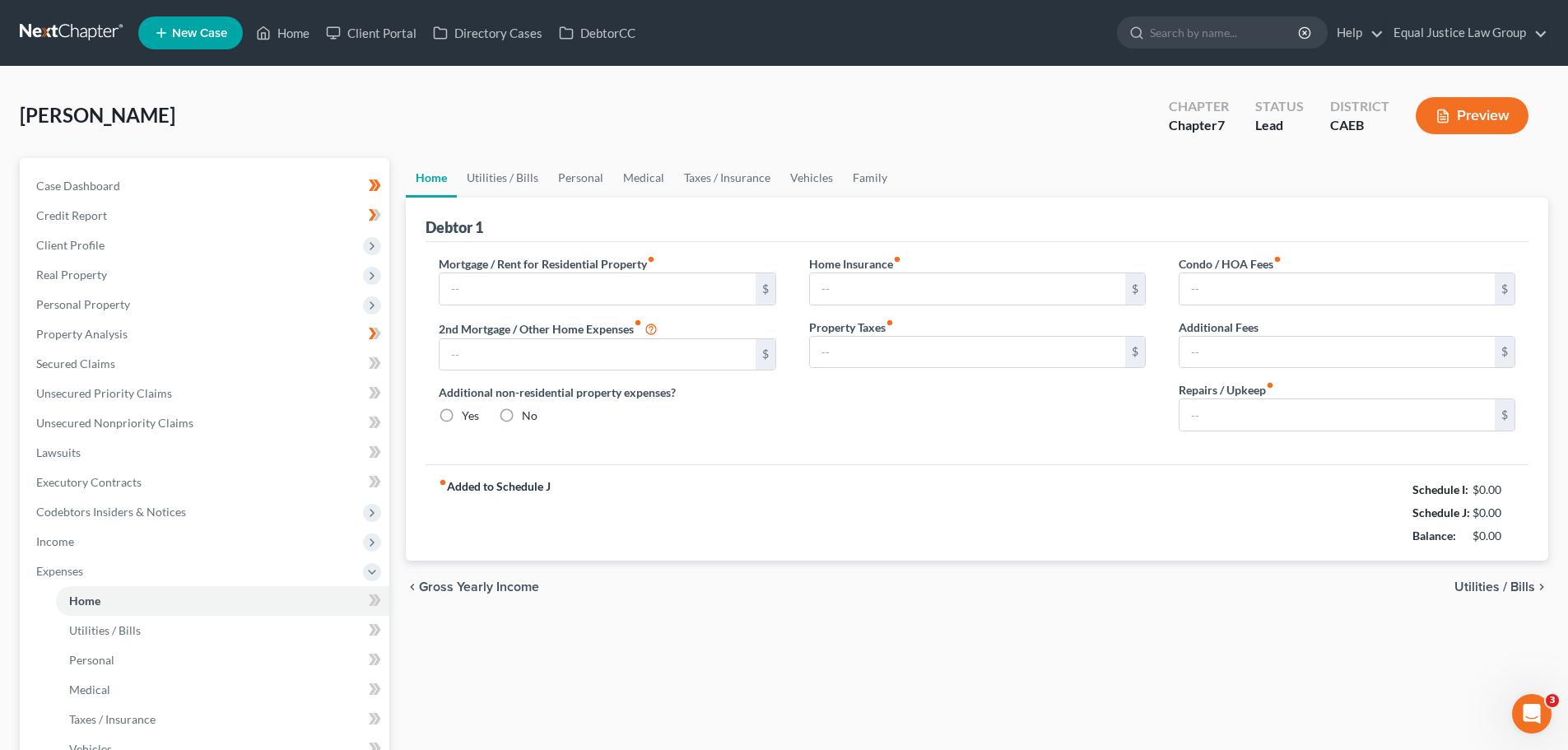
type input "0.00"
click at [944, 286] on input "0.00" at bounding box center [967, 288] width 315 height 31
type input "150.00"
click at [565, 285] on input "text" at bounding box center [597, 288] width 315 height 31
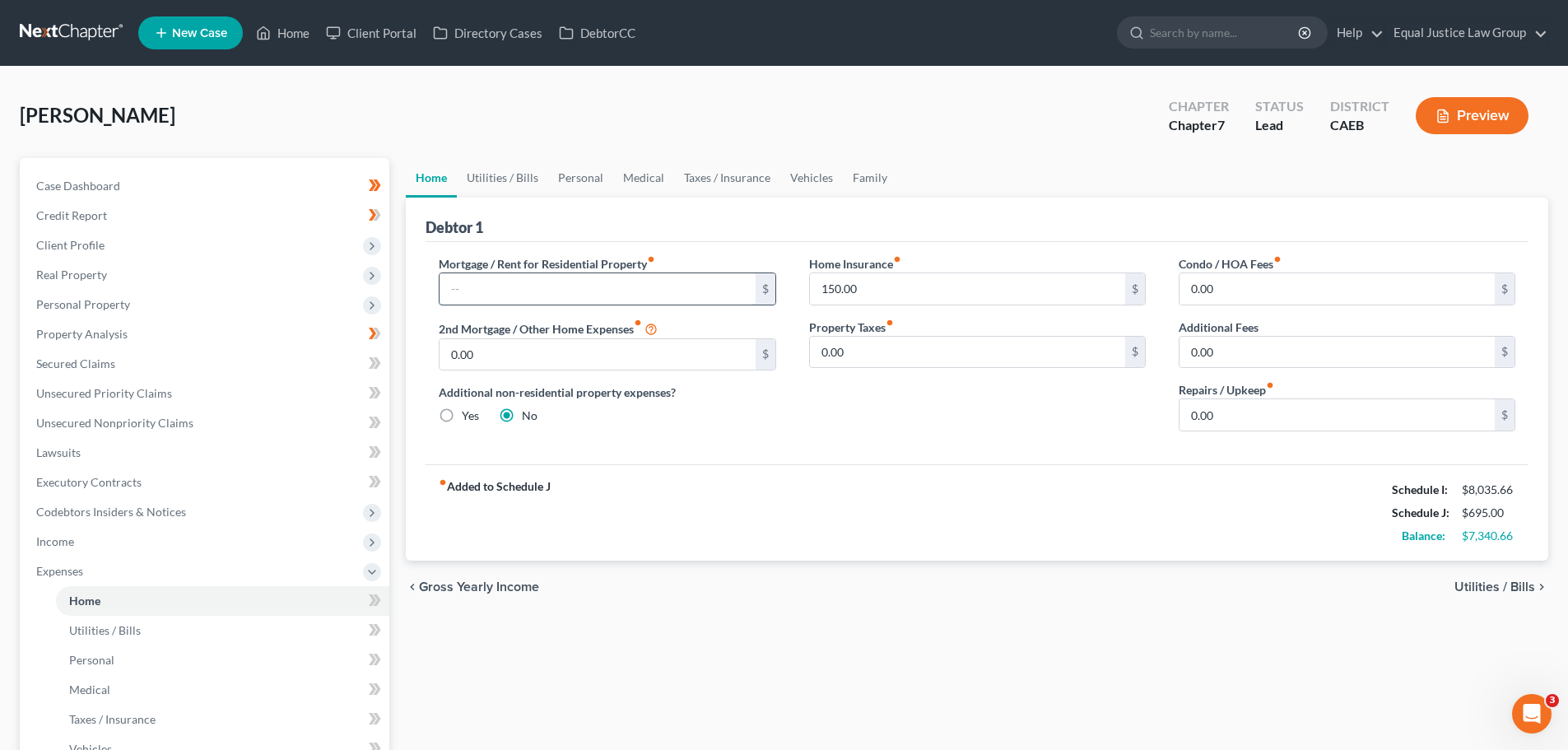
click at [583, 288] on input "text" at bounding box center [597, 288] width 315 height 31
click at [576, 286] on input "text" at bounding box center [597, 288] width 315 height 31
type input "3,581.00"
click at [897, 286] on input "150.00" at bounding box center [967, 288] width 315 height 31
click at [1107, 239] on div "Debtor 1" at bounding box center [977, 219] width 1103 height 45
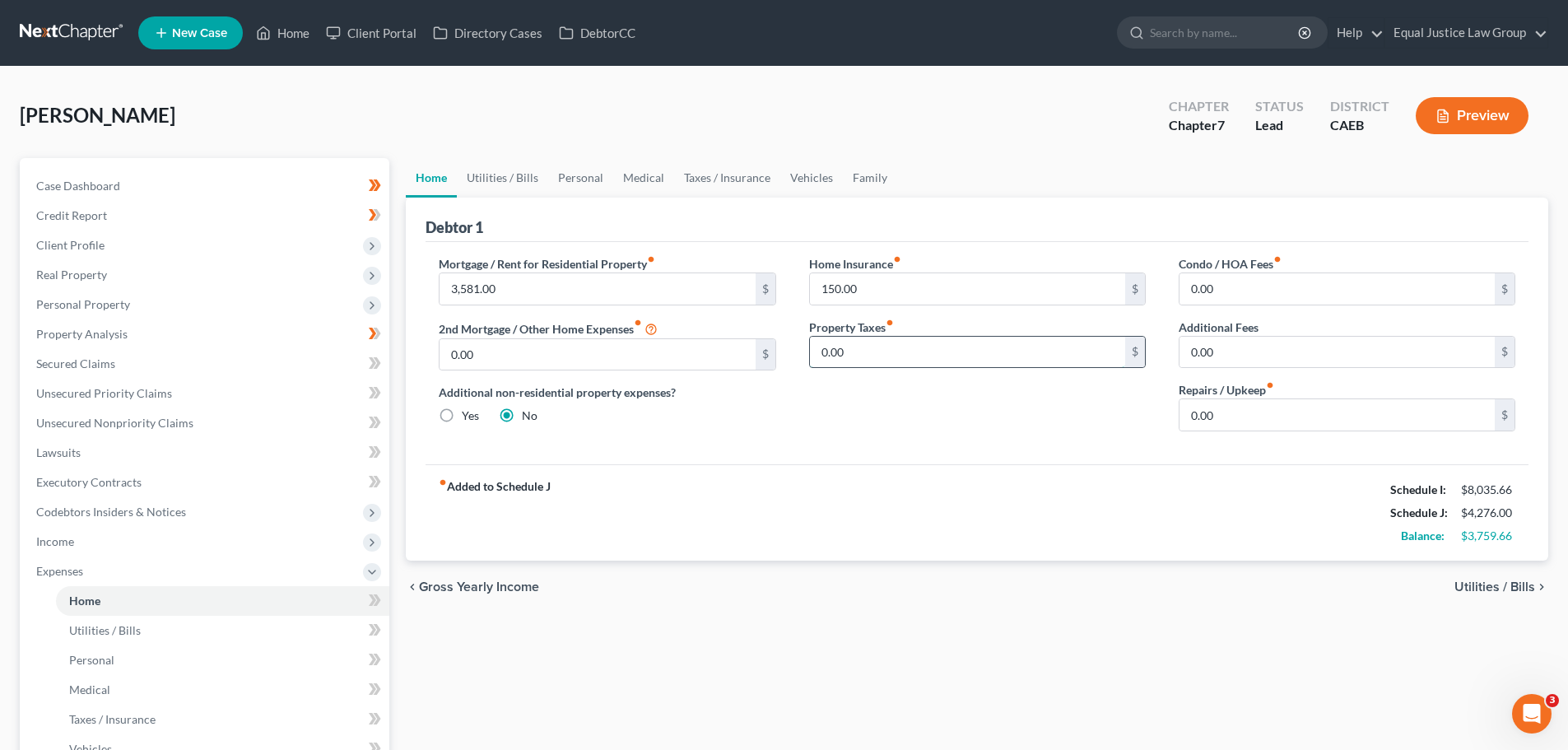
click at [930, 353] on input "0.00" at bounding box center [967, 352] width 315 height 31
type input "1,165.00"
click at [1243, 282] on input "0.00" at bounding box center [1337, 288] width 315 height 31
type input "390.00"
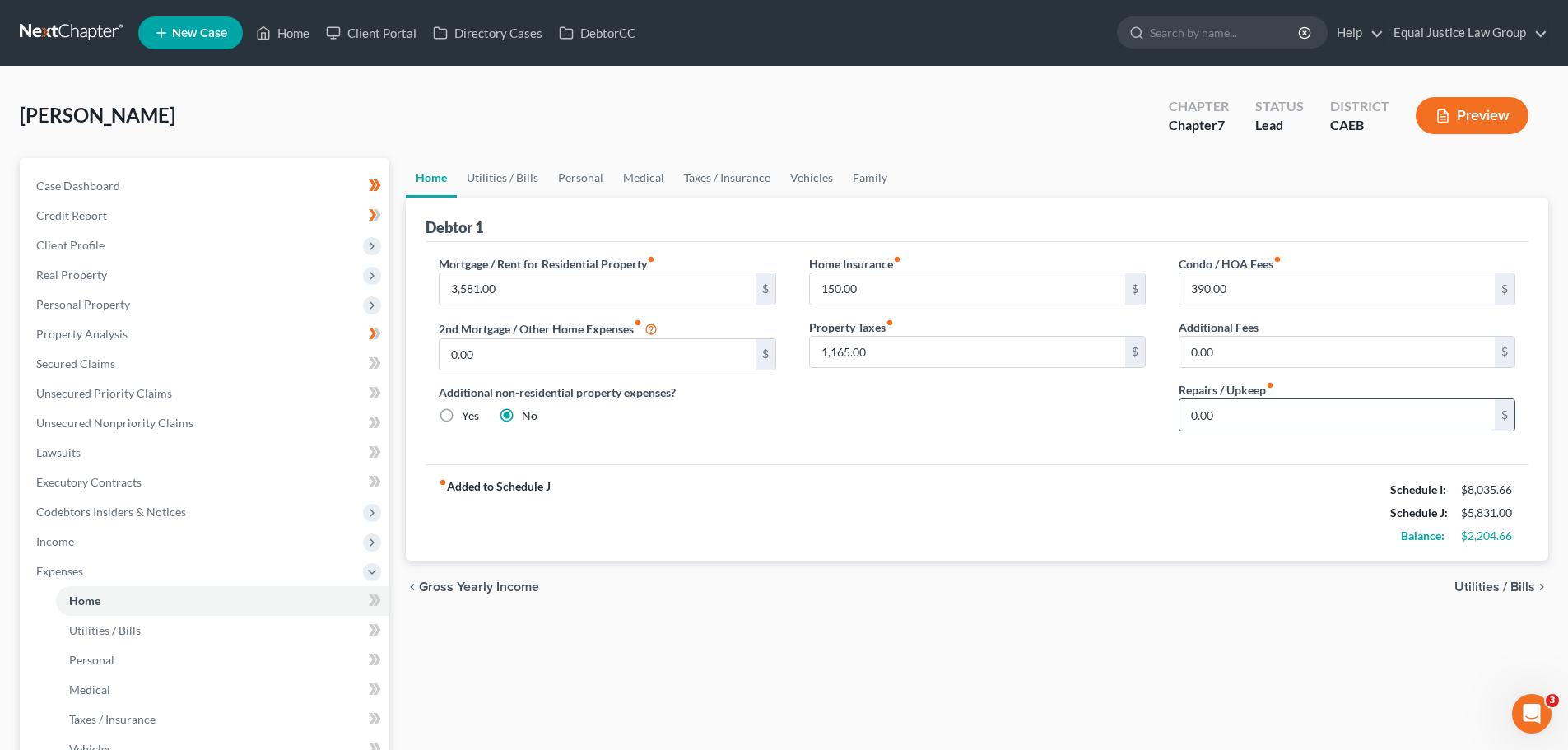
click at [1235, 417] on input "0.00" at bounding box center [1337, 414] width 315 height 31
type input "400.00"
click at [997, 445] on div "Mortgage / Rent for Residential Property fiber_manual_record 3,581.00 $ 2nd Mor…" at bounding box center [977, 353] width 1103 height 223
click at [888, 352] on input "1,165.00" at bounding box center [967, 352] width 315 height 31
click at [902, 434] on div "Home Insurance fiber_manual_record 150.00 $ Property Taxes fiber_manual_record …" at bounding box center [977, 349] width 370 height 189
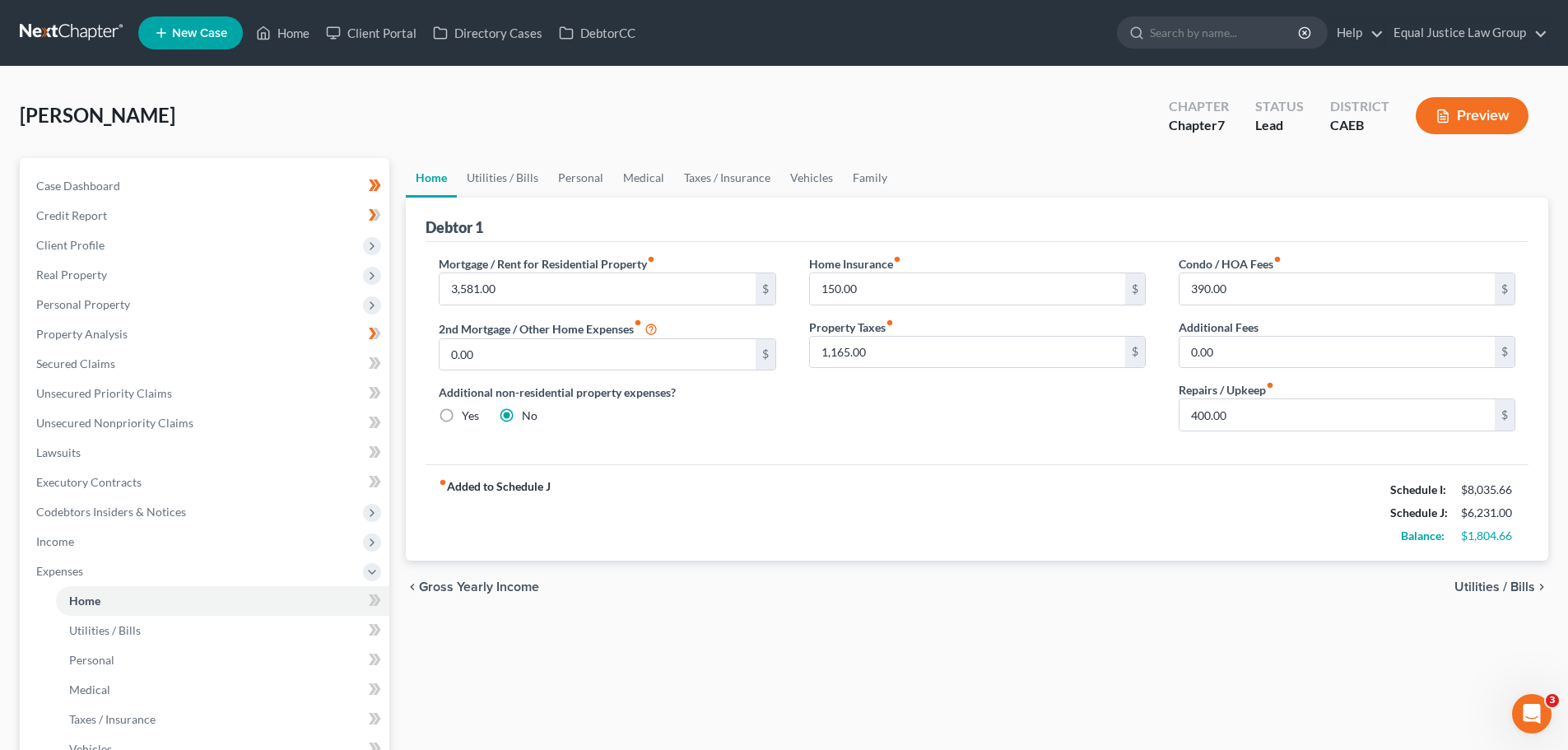
click at [1525, 585] on span "Utilities / Bills" at bounding box center [1495, 587] width 81 height 13
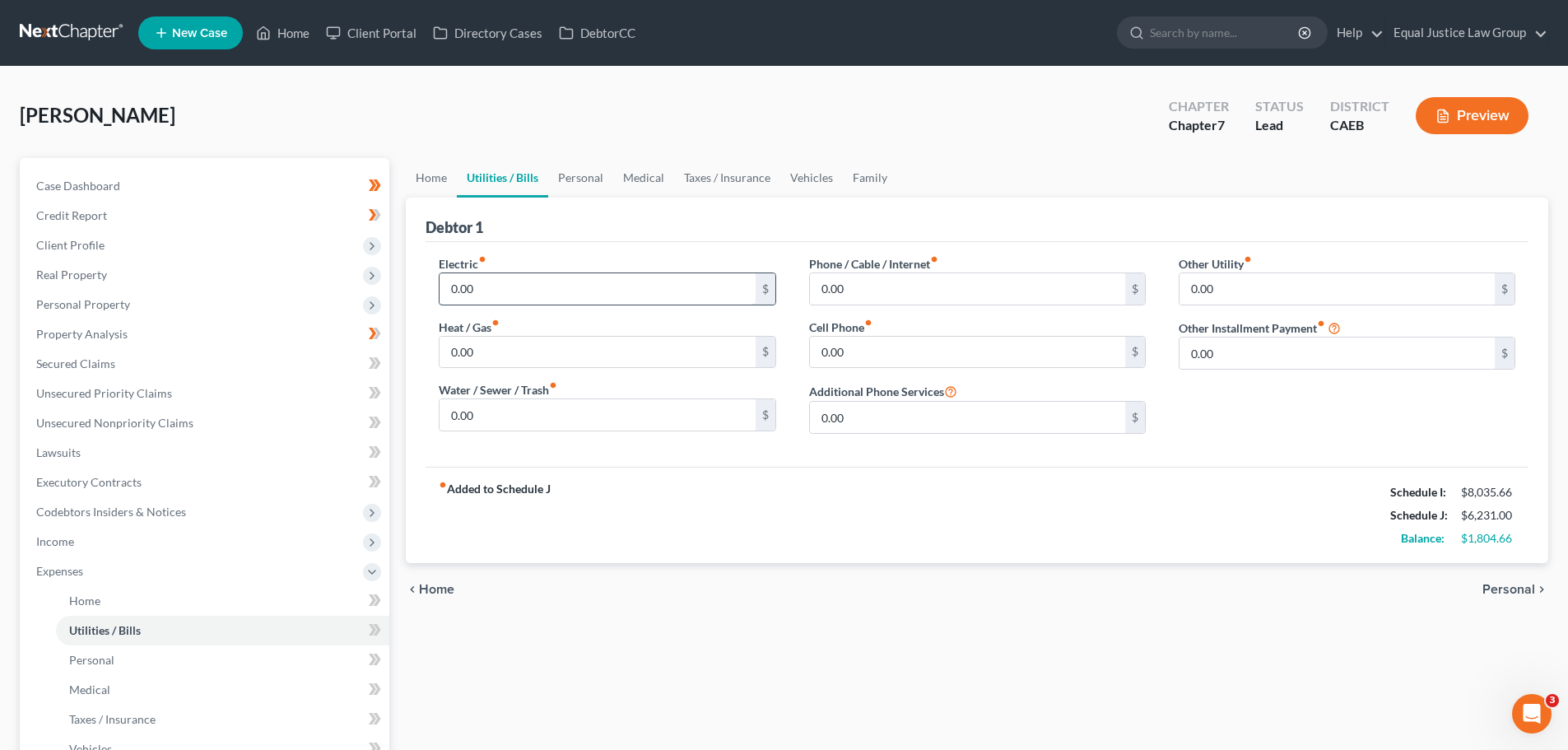
click at [497, 281] on input "0.00" at bounding box center [597, 288] width 315 height 31
type input "150.00"
click at [510, 359] on input "0.00" at bounding box center [597, 352] width 315 height 31
type input "250.00"
click at [497, 415] on input "0.00" at bounding box center [597, 414] width 315 height 31
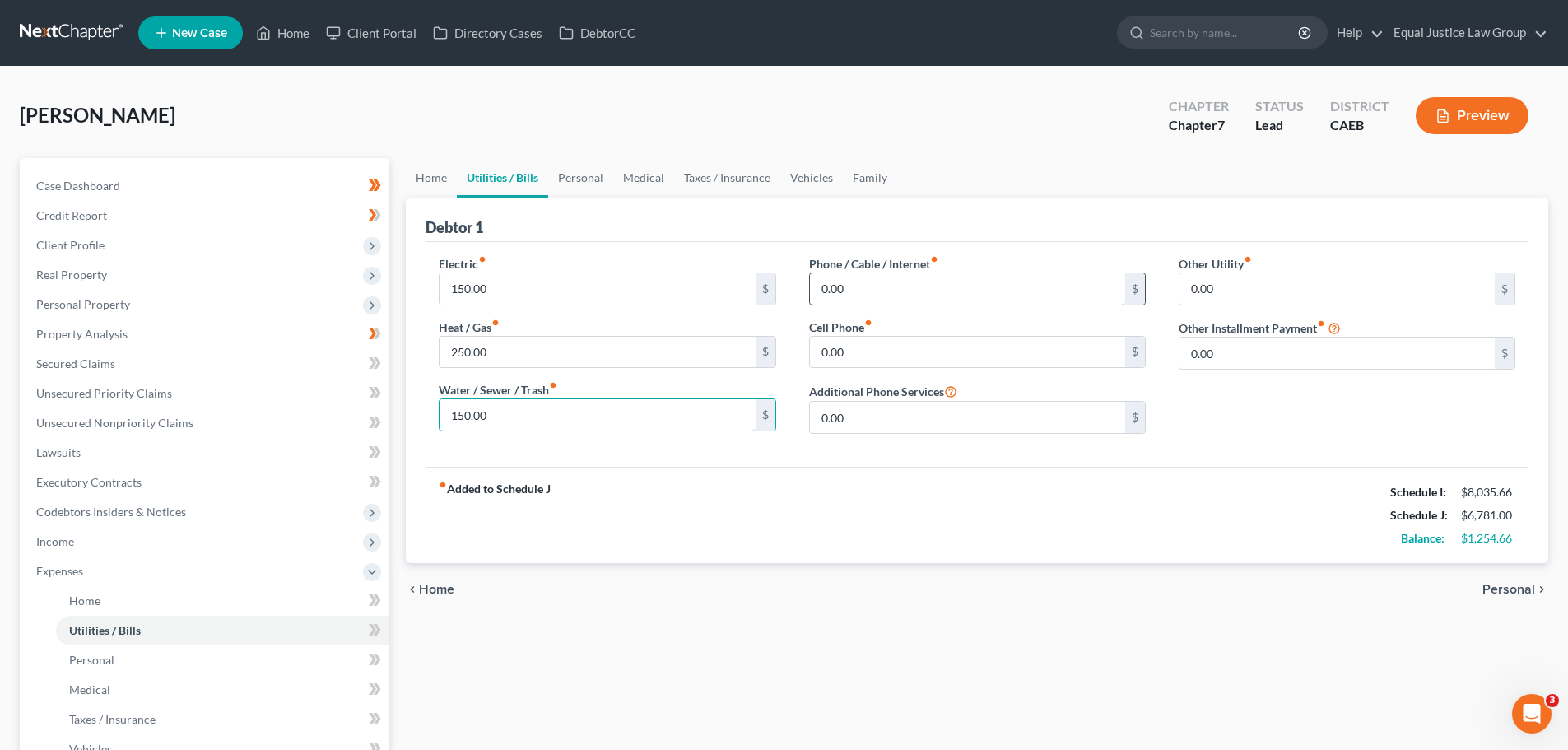
type input "150.00"
click at [879, 280] on input "0.00" at bounding box center [967, 288] width 315 height 31
type input "170.00"
click at [900, 351] on input "0.00" at bounding box center [967, 352] width 315 height 31
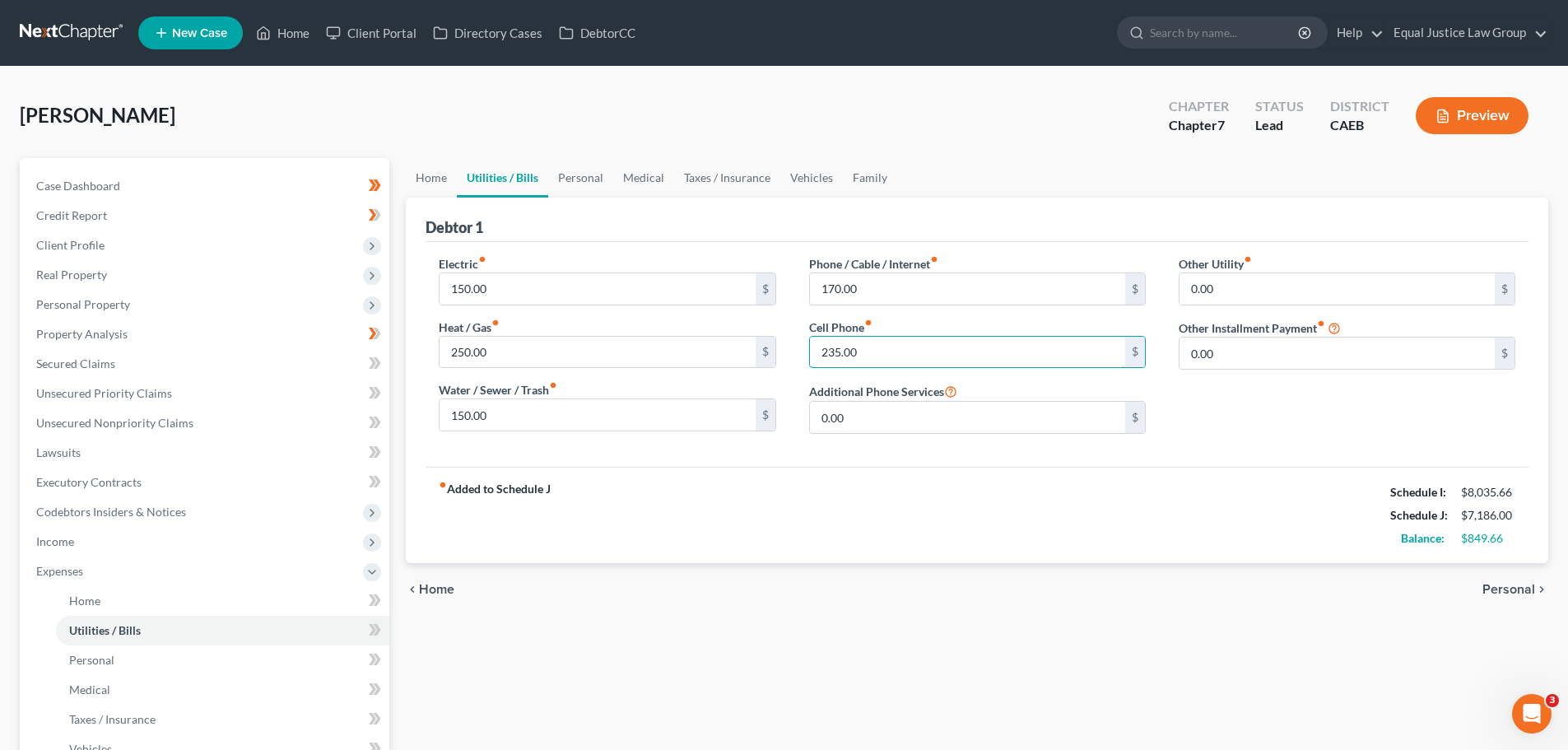
type input "235.00"
click at [1515, 589] on span "Personal" at bounding box center [1508, 590] width 53 height 13
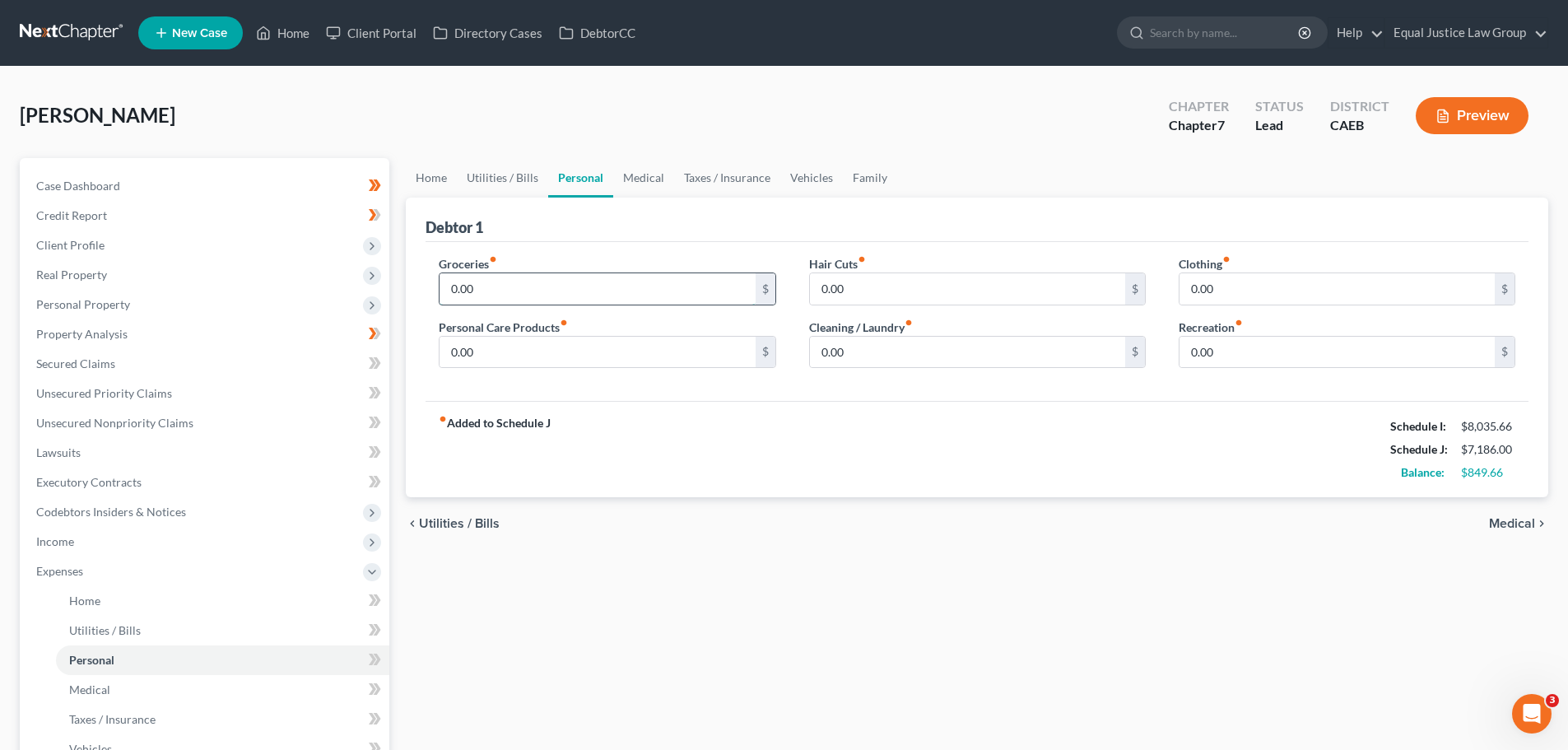
click at [506, 281] on input "0.00" at bounding box center [597, 288] width 315 height 31
type input "600.00"
click at [490, 350] on input "0.00" at bounding box center [597, 352] width 315 height 31
type input "150.00"
click at [905, 292] on input "0.00" at bounding box center [967, 288] width 315 height 31
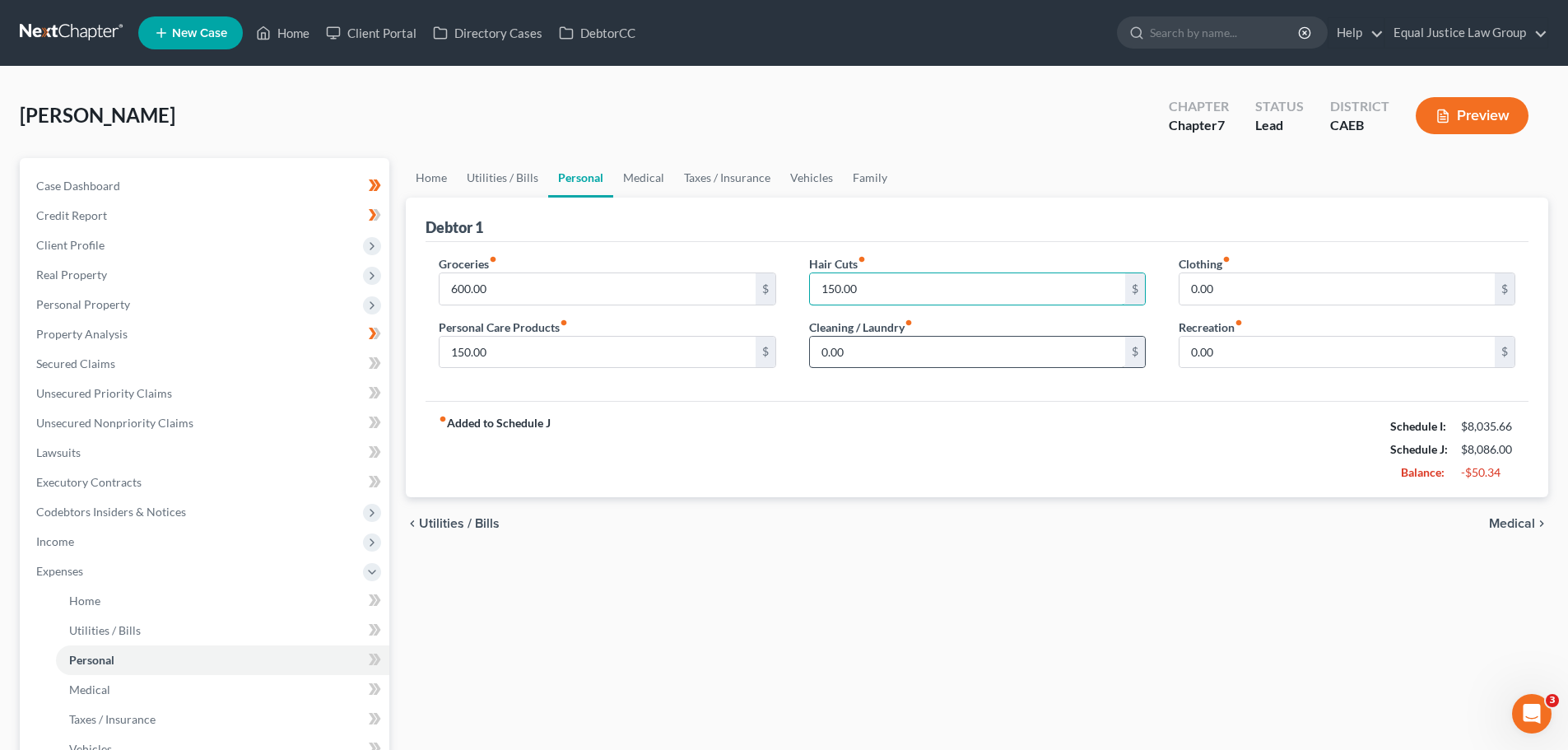
type input "150.00"
click at [903, 358] on input "0.00" at bounding box center [967, 352] width 315 height 31
type input "85.00"
click at [1237, 286] on input "0.00" at bounding box center [1337, 288] width 315 height 31
type input "185.00"
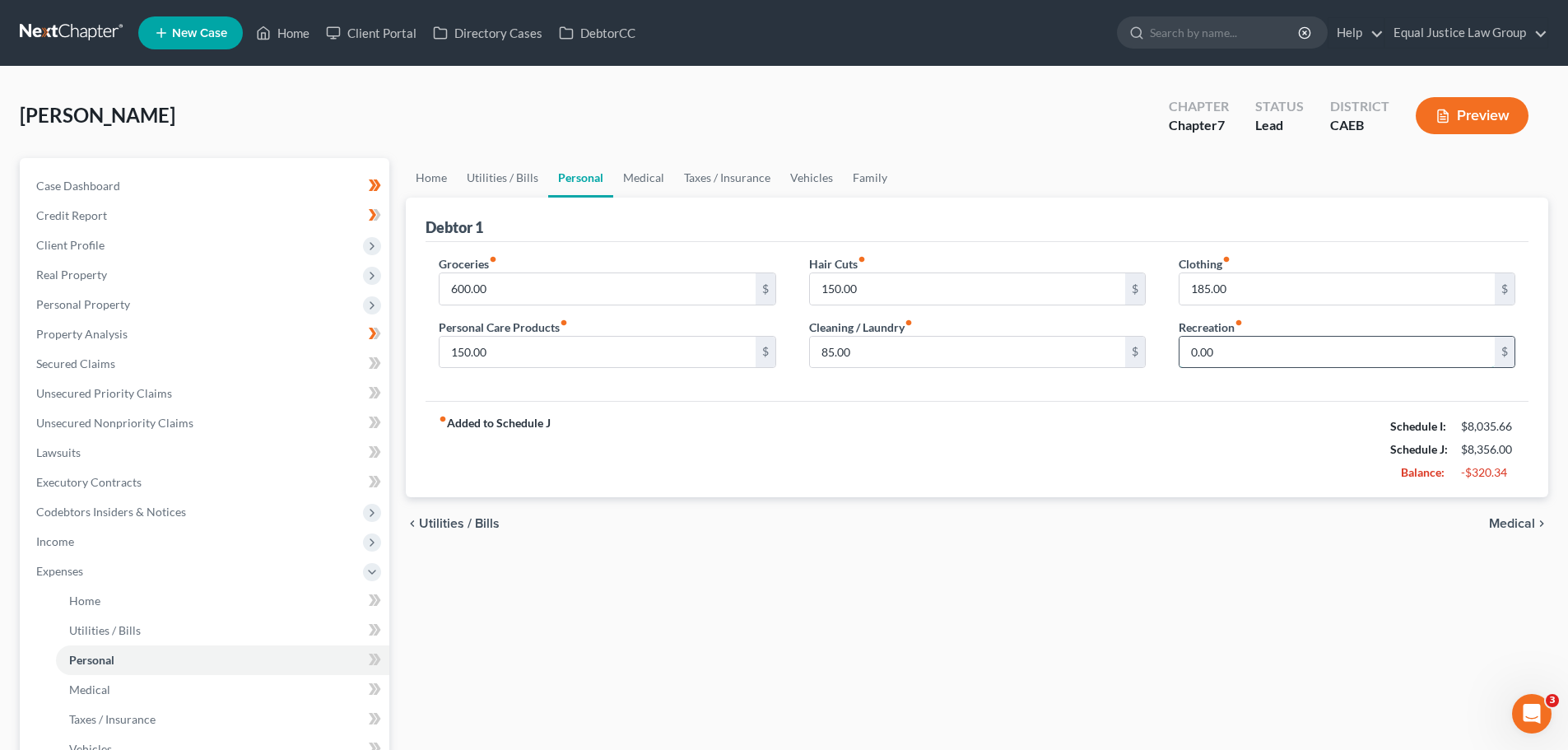
click at [1245, 341] on input "0.00" at bounding box center [1337, 352] width 315 height 31
type input "200.00"
click at [1522, 520] on span "Medical" at bounding box center [1512, 523] width 46 height 13
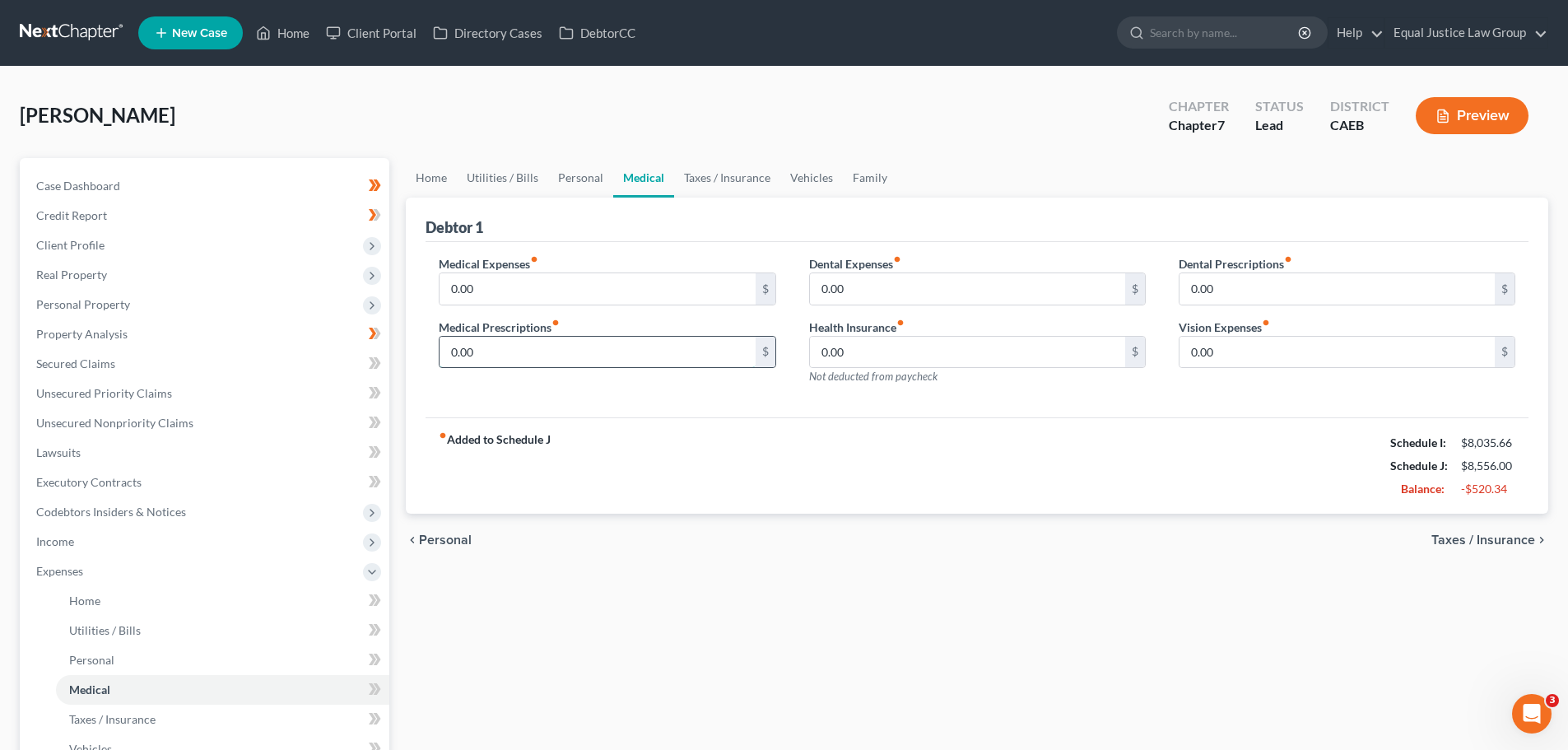
click at [571, 347] on input "0.00" at bounding box center [597, 352] width 315 height 31
type input "250.00"
drag, startPoint x: 644, startPoint y: 212, endPoint x: 645, endPoint y: 242, distance: 30.0
click at [644, 220] on div "Debtor 1" at bounding box center [977, 219] width 1103 height 45
click at [660, 230] on div "Debtor 1" at bounding box center [977, 219] width 1103 height 45
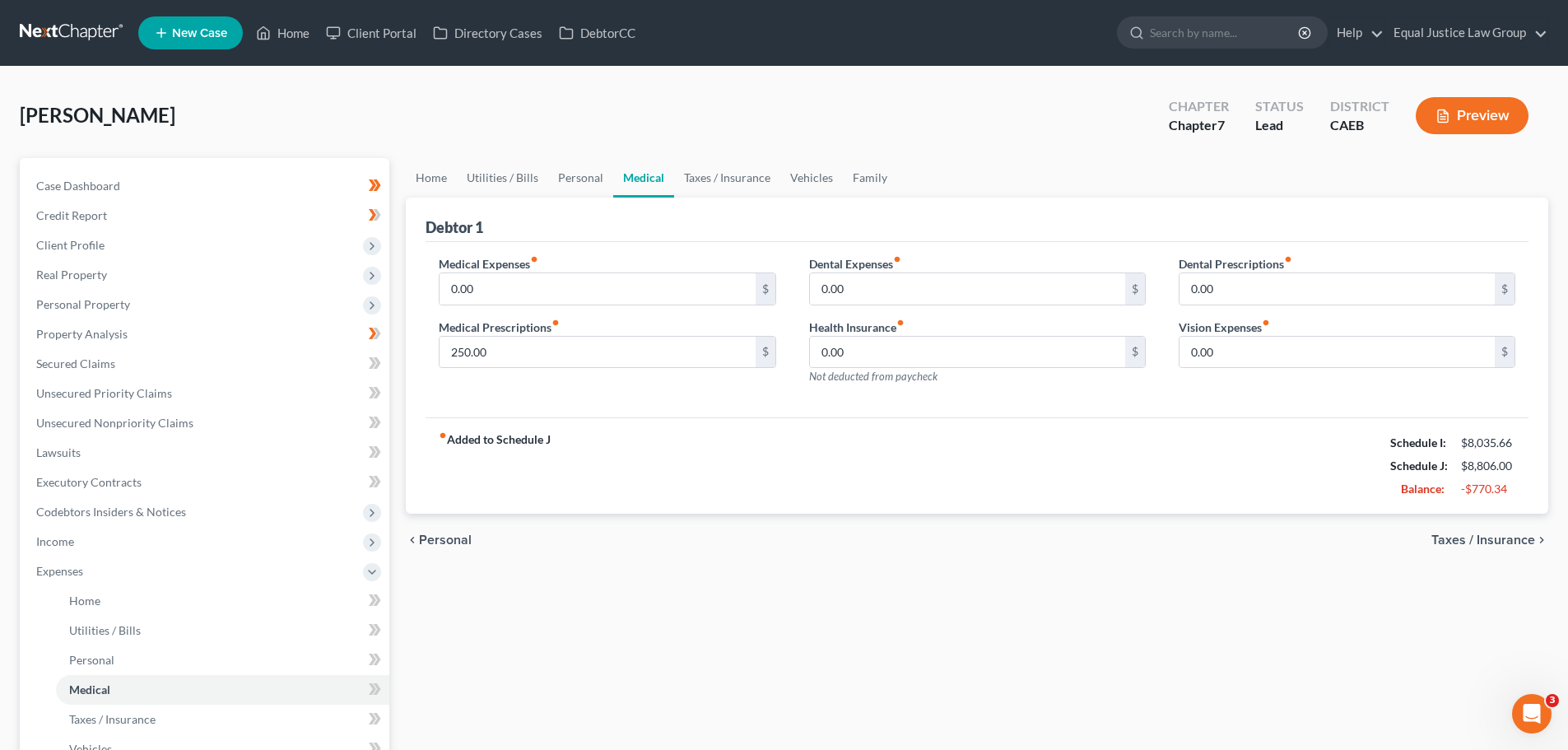
click at [1505, 537] on span "Taxes / Insurance" at bounding box center [1483, 540] width 103 height 13
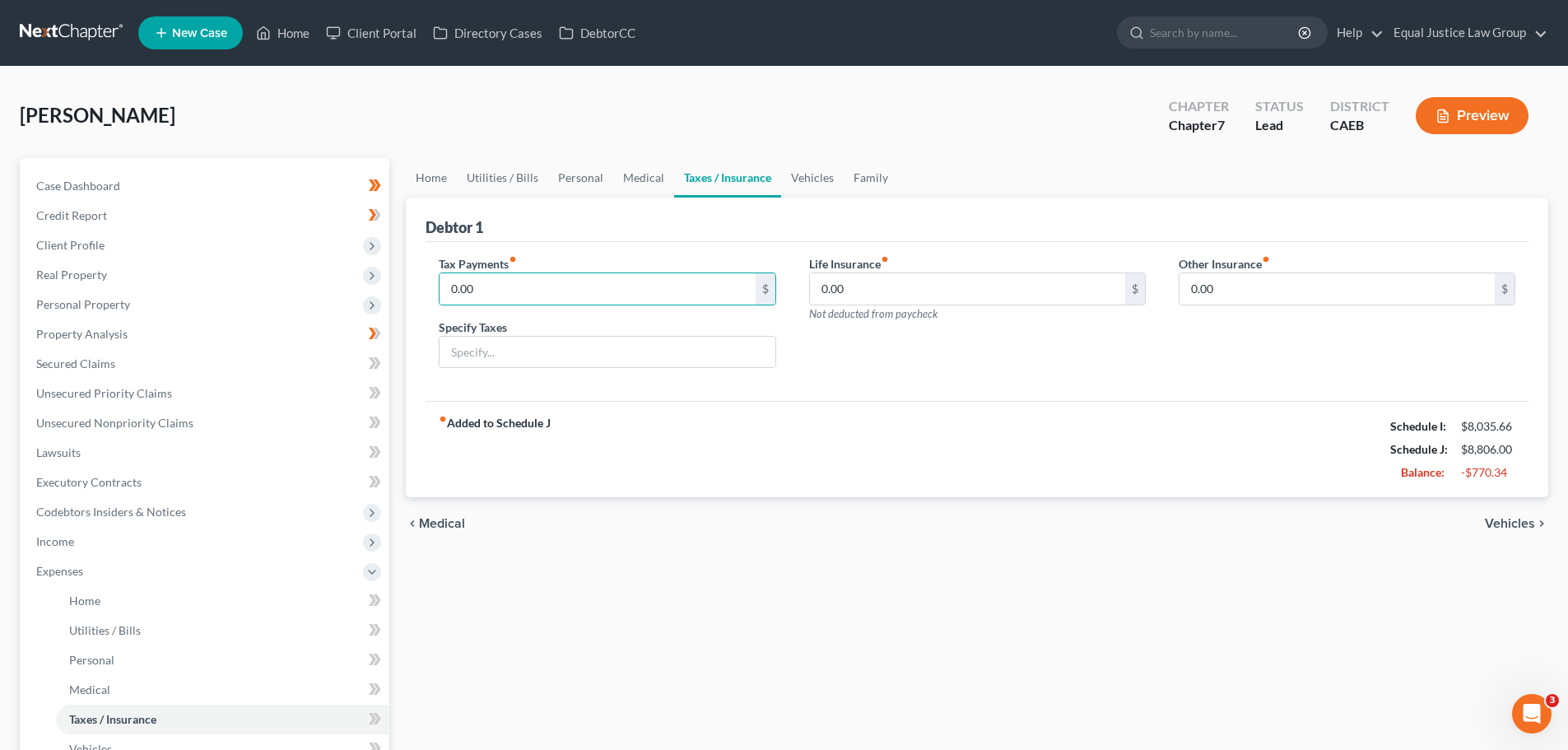
click at [627, 242] on div "Tax Payments fiber_manual_record 0.00 $ Specify Taxes Life Insurance fiber_manu…" at bounding box center [977, 322] width 1103 height 160
click at [881, 291] on input "0.00" at bounding box center [967, 288] width 315 height 31
type input "150.00"
drag, startPoint x: 1507, startPoint y: 520, endPoint x: 1497, endPoint y: 520, distance: 10.0
click at [1507, 520] on span "Vehicles" at bounding box center [1510, 523] width 50 height 13
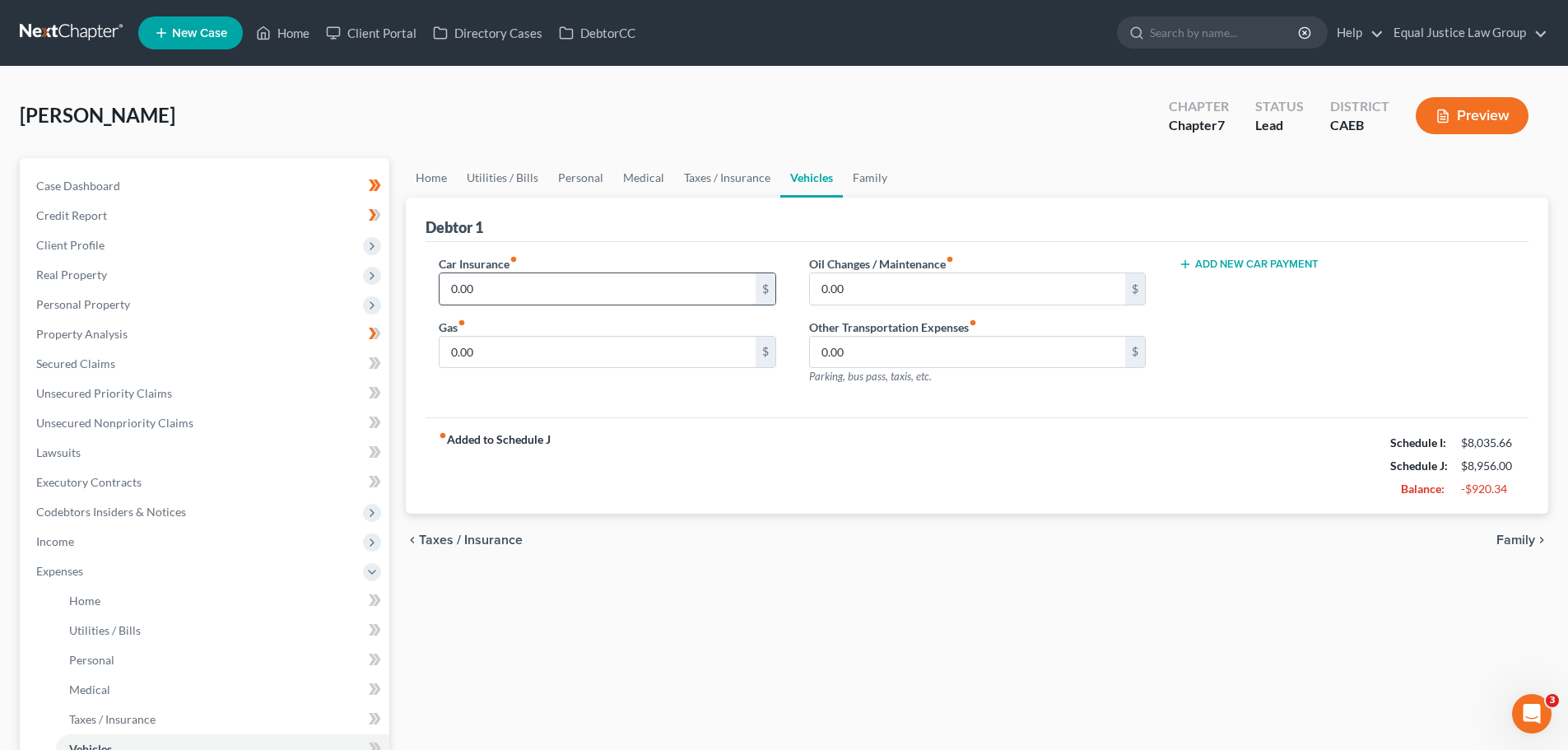
click at [539, 286] on input "0.00" at bounding box center [597, 288] width 315 height 31
type input "150.00"
click at [565, 347] on input "0.00" at bounding box center [597, 352] width 315 height 31
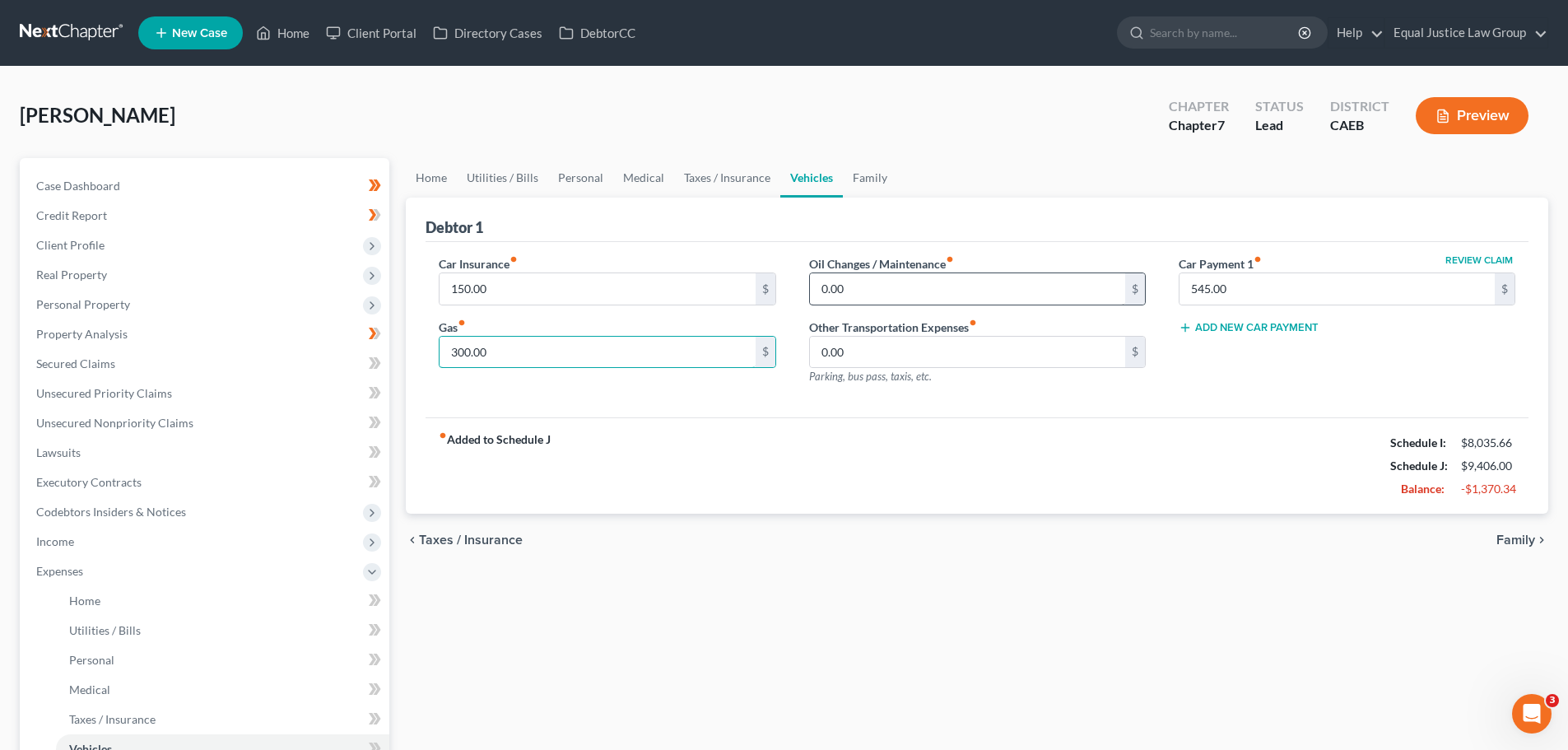
type input "300.00"
click at [926, 286] on input "0.00" at bounding box center [967, 288] width 315 height 31
type input "80.00"
click at [1270, 440] on div "fiber_manual_record Added to Schedule J Schedule I: $8,035.66 Schedule J: $9,48…" at bounding box center [977, 465] width 1103 height 97
click at [1525, 535] on span "Family" at bounding box center [1516, 540] width 39 height 13
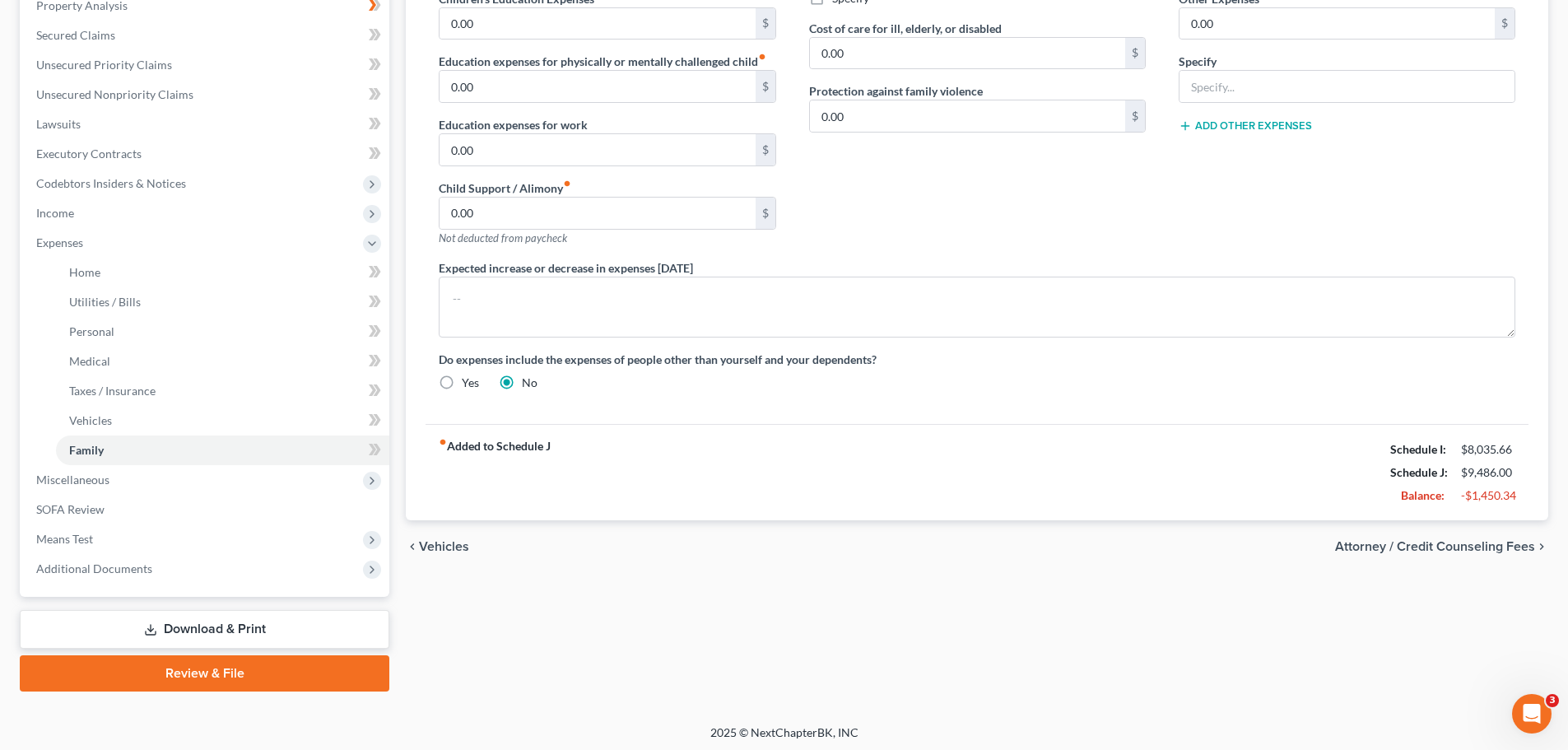
scroll to position [333, 0]
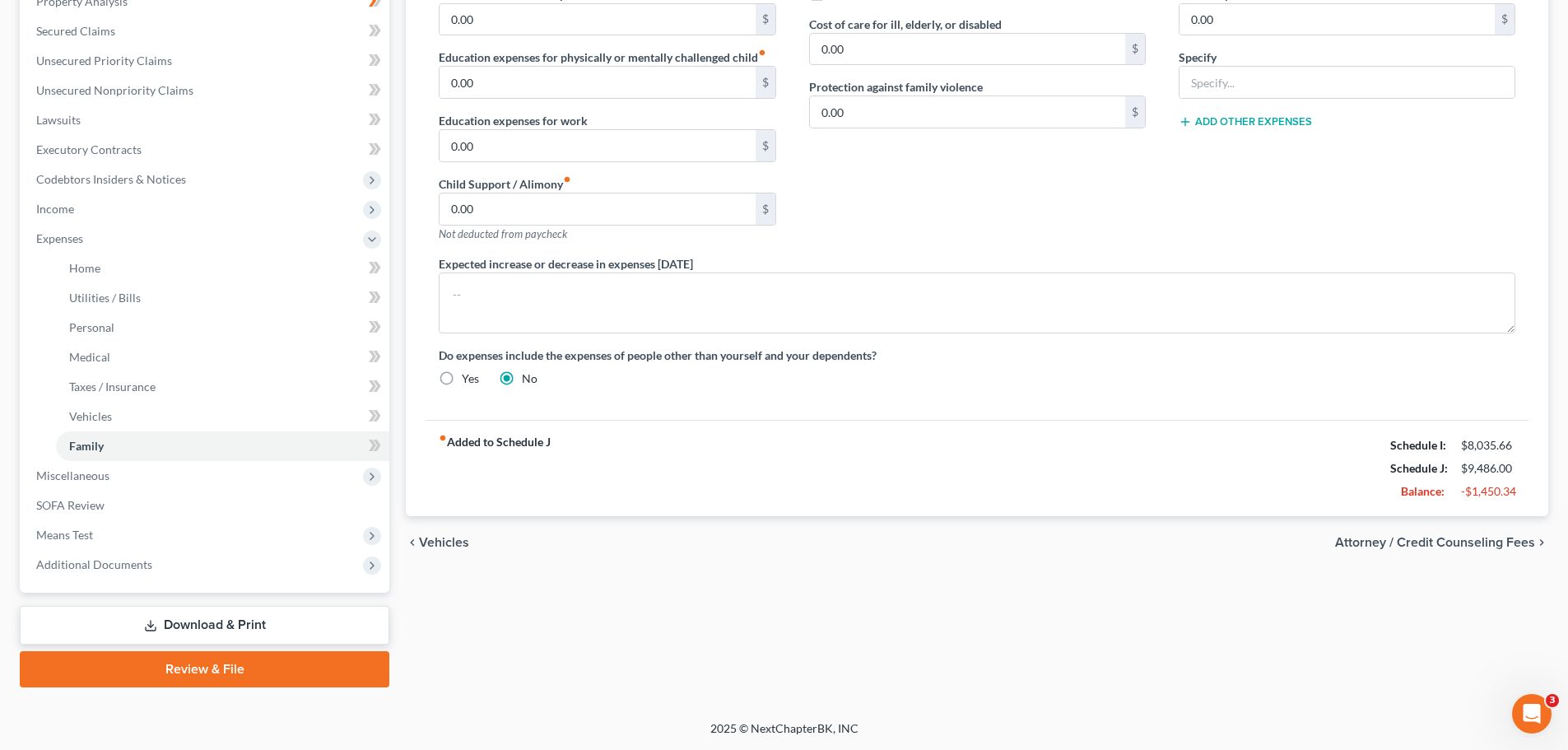
click at [1430, 540] on span "Attorney / Credit Counseling Fees" at bounding box center [1435, 543] width 200 height 13
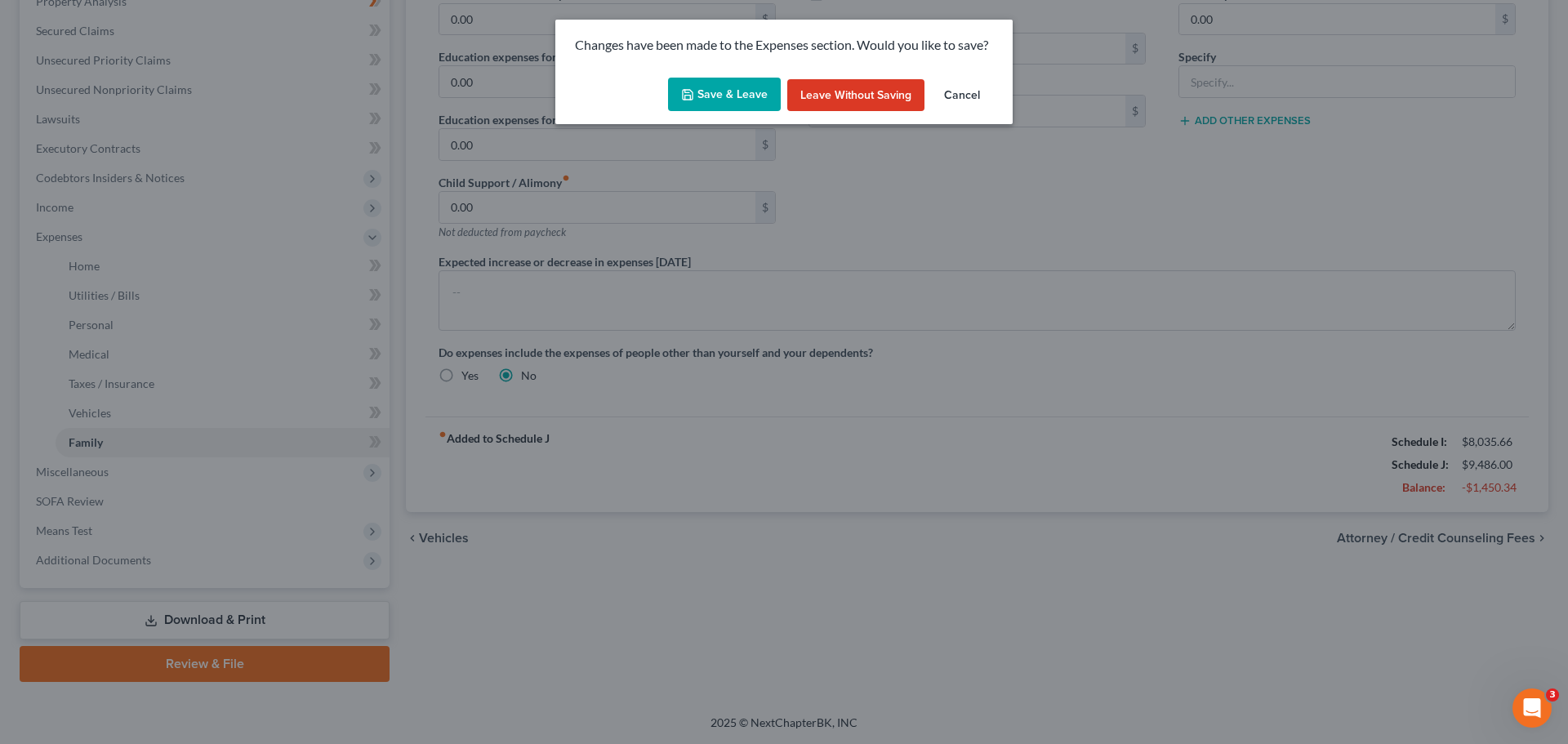
click at [732, 93] on button "Save & Leave" at bounding box center [724, 94] width 113 height 34
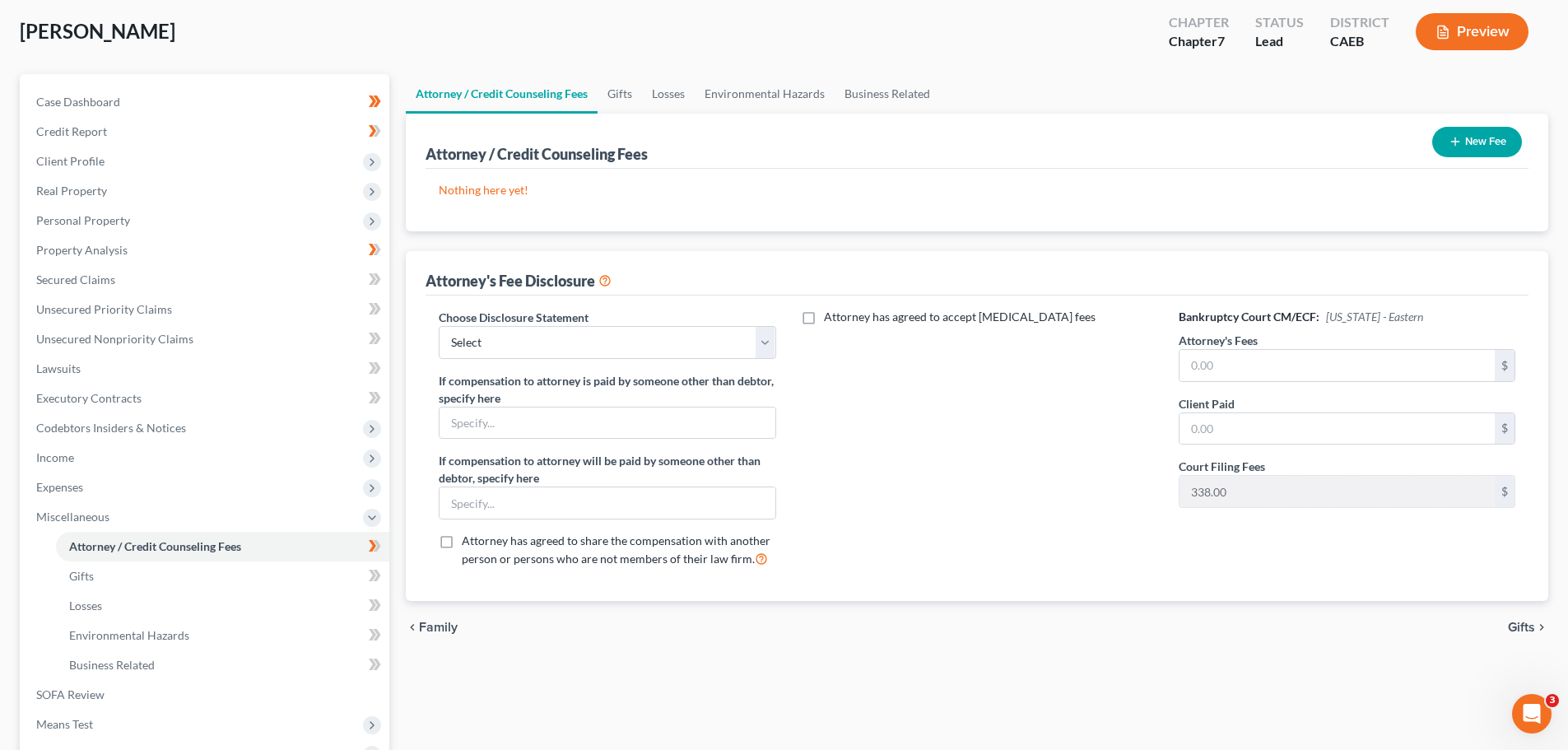
scroll to position [165, 0]
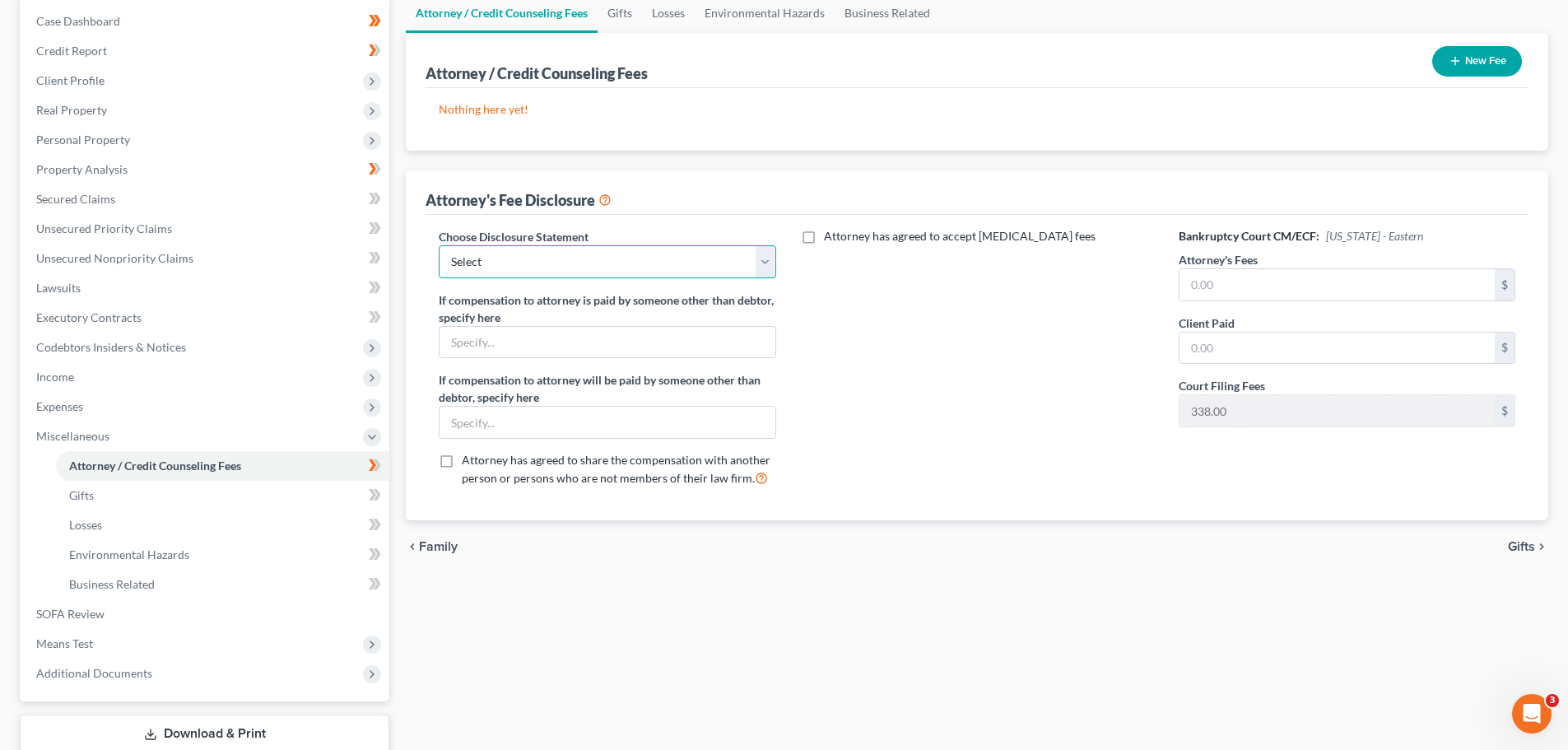
click at [771, 263] on select "Select Disclosure" at bounding box center [607, 261] width 337 height 33
select select "0"
click at [439, 245] on select "Select Disclosure" at bounding box center [607, 261] width 337 height 33
click at [902, 297] on div "Attorney has agreed to accept retainer fees" at bounding box center [977, 364] width 370 height 272
click at [1261, 290] on input "text" at bounding box center [1337, 284] width 315 height 31
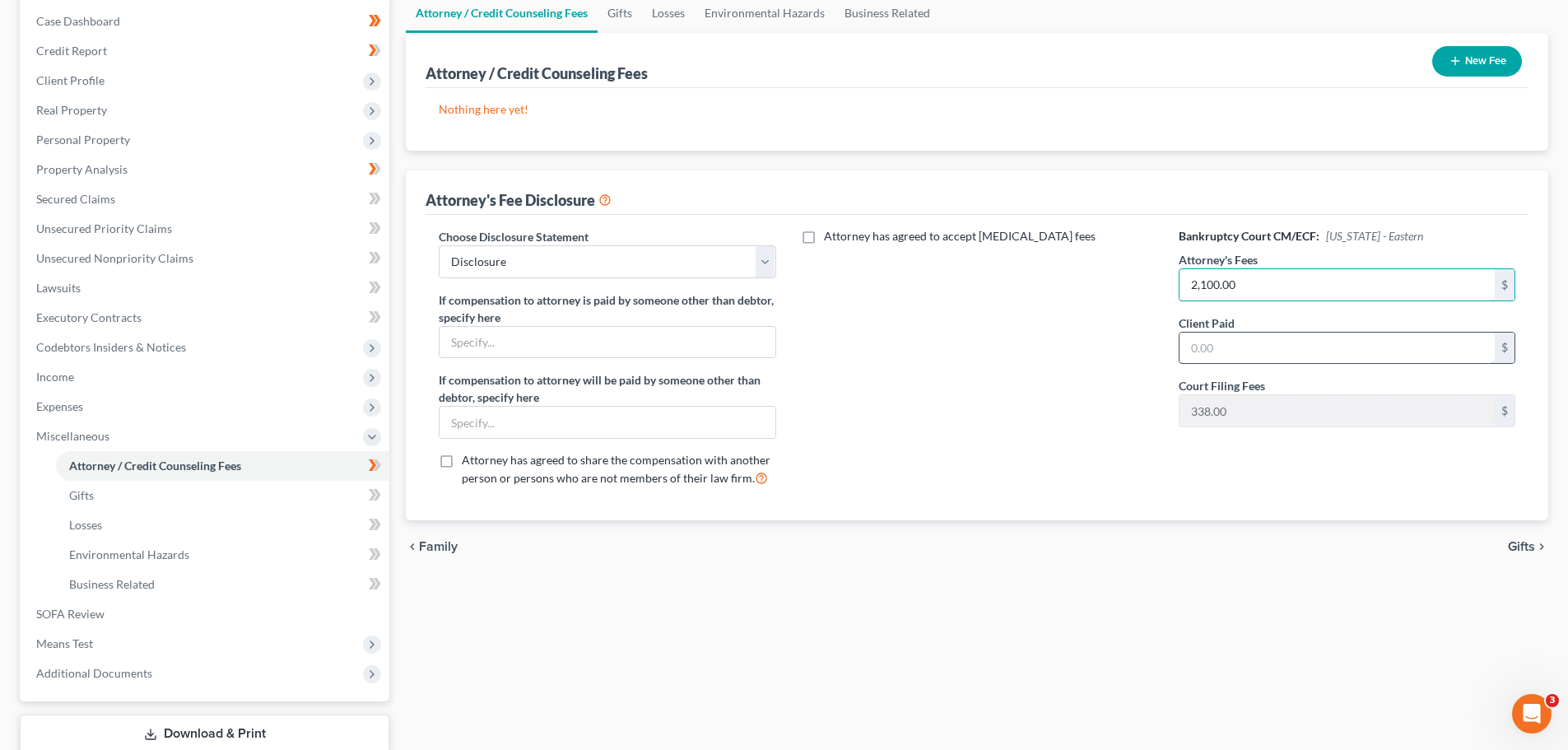
type input "2,100.00"
click at [1273, 343] on input "text" at bounding box center [1337, 348] width 315 height 31
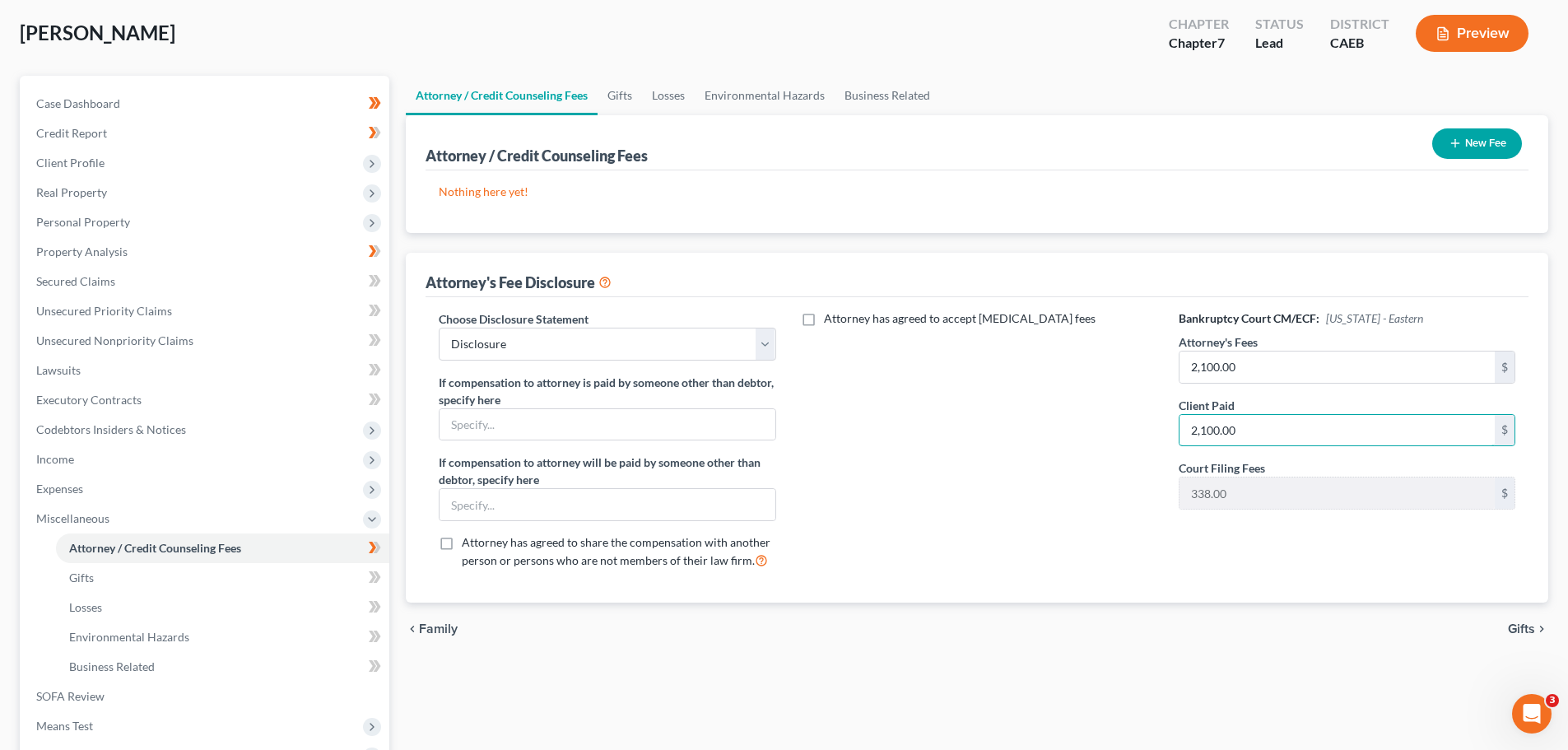
type input "2,100.00"
click at [1480, 145] on button "New Fee" at bounding box center [1477, 144] width 90 height 30
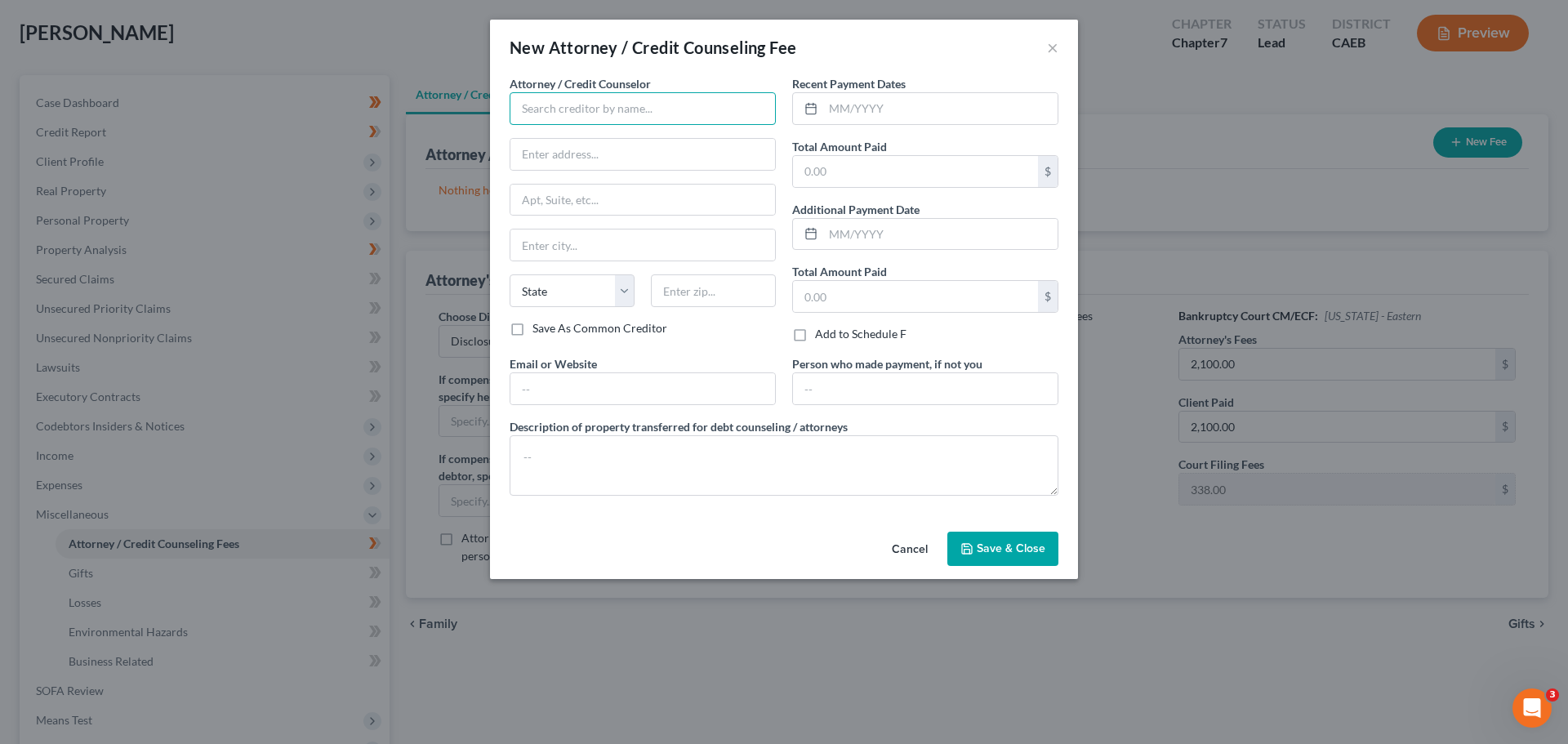
click at [600, 106] on input "text" at bounding box center [642, 108] width 266 height 32
click at [654, 102] on input "text" at bounding box center [642, 108] width 266 height 32
type input "[PERSON_NAME]"
type input "601 Court St Ste 106"
type input "Jackson"
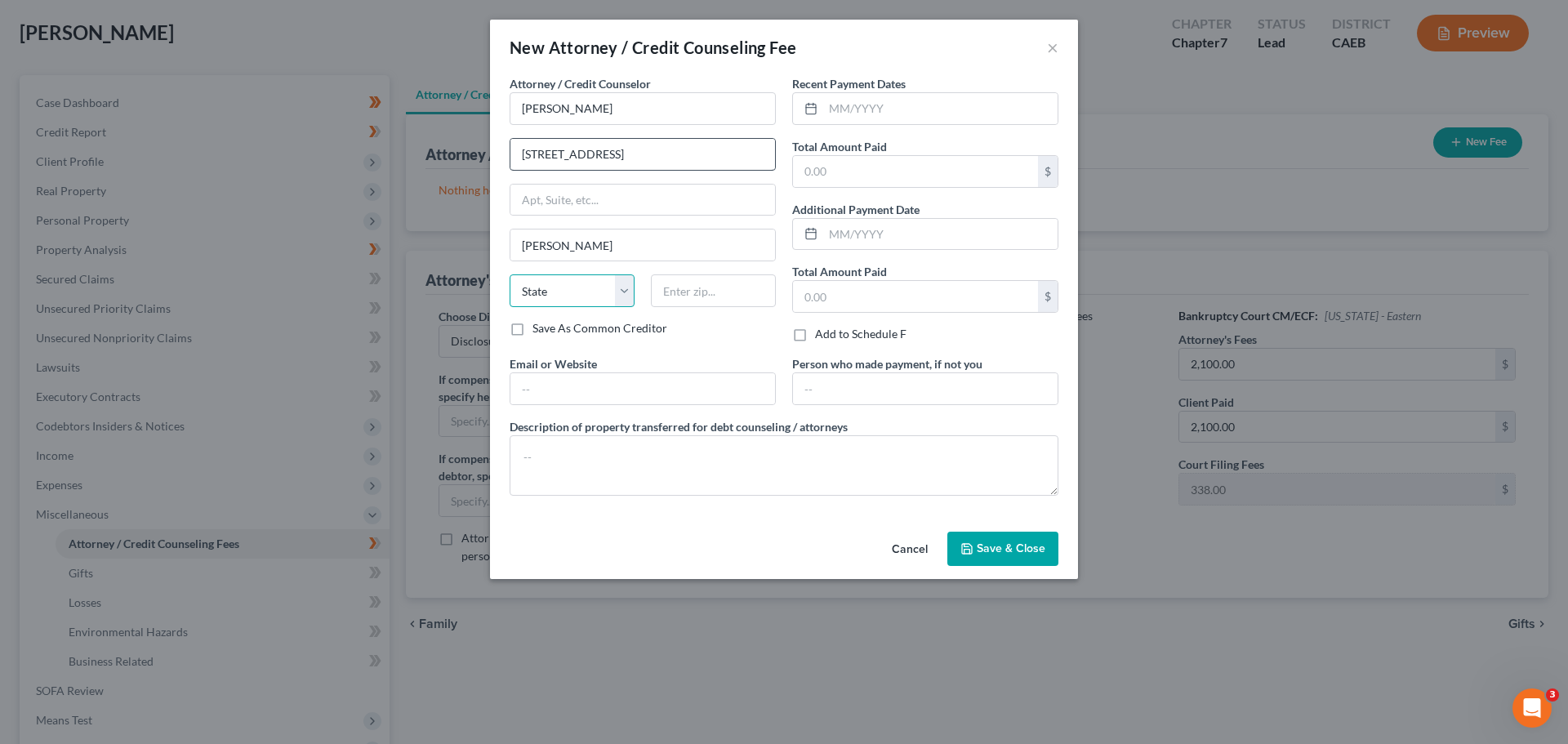
select select "4"
type input "95642-2162"
type input "mail@equaljusticelawgroup.com"
drag, startPoint x: 585, startPoint y: 151, endPoint x: 635, endPoint y: 157, distance: 50.4
click at [635, 157] on input "601 Court St Ste 106" at bounding box center [642, 154] width 264 height 31
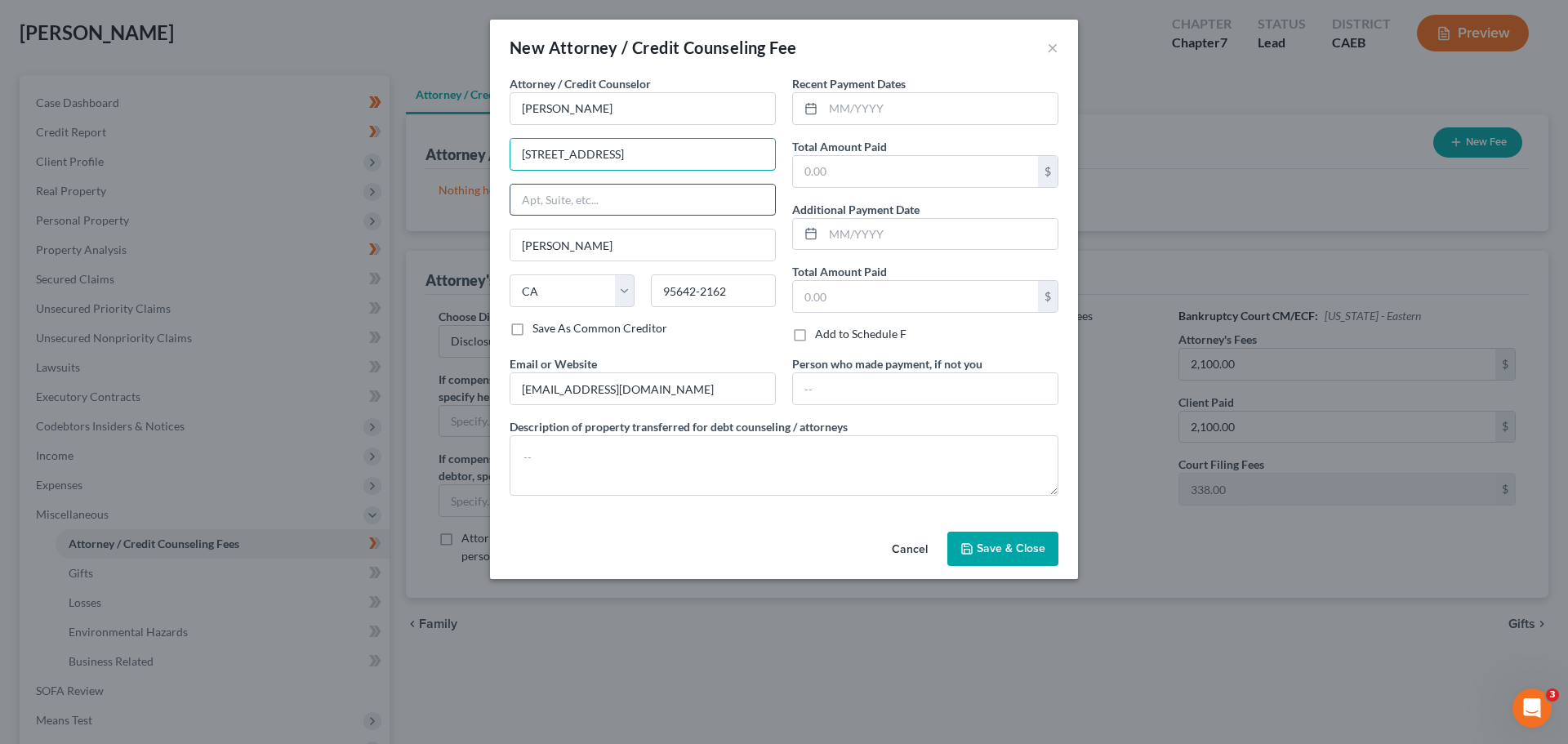
type input "601 Court St"
click at [539, 193] on input "text" at bounding box center [642, 199] width 264 height 31
paste input "Ste 106"
drag, startPoint x: 524, startPoint y: 200, endPoint x: 649, endPoint y: 212, distance: 125.6
click at [524, 199] on input "Ste 106" at bounding box center [642, 199] width 264 height 31
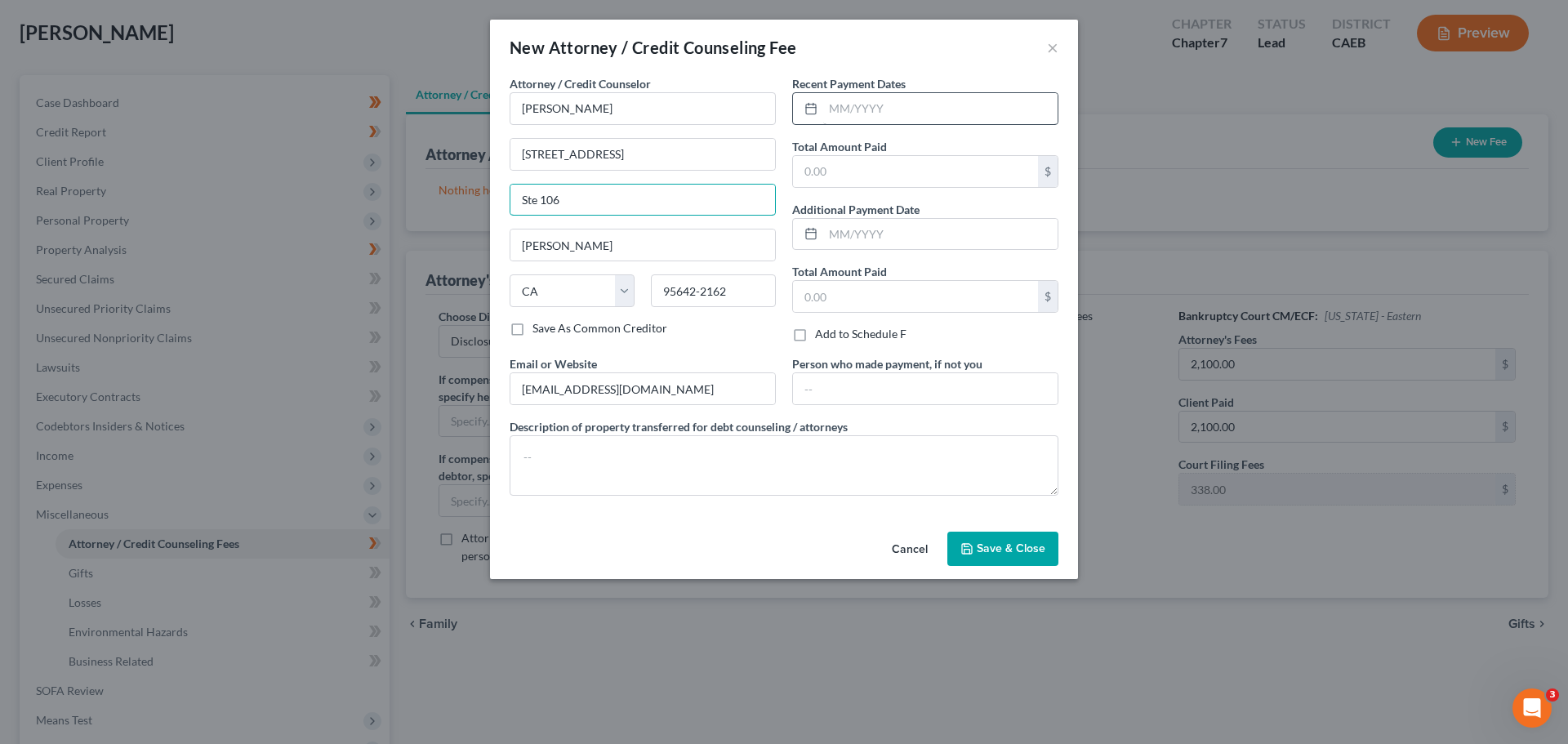
type input "Ste 106"
click at [889, 105] on input "text" at bounding box center [940, 108] width 234 height 31
type input "04/2025"
click at [852, 174] on input "text" at bounding box center [915, 171] width 245 height 31
type input "2,100.00"
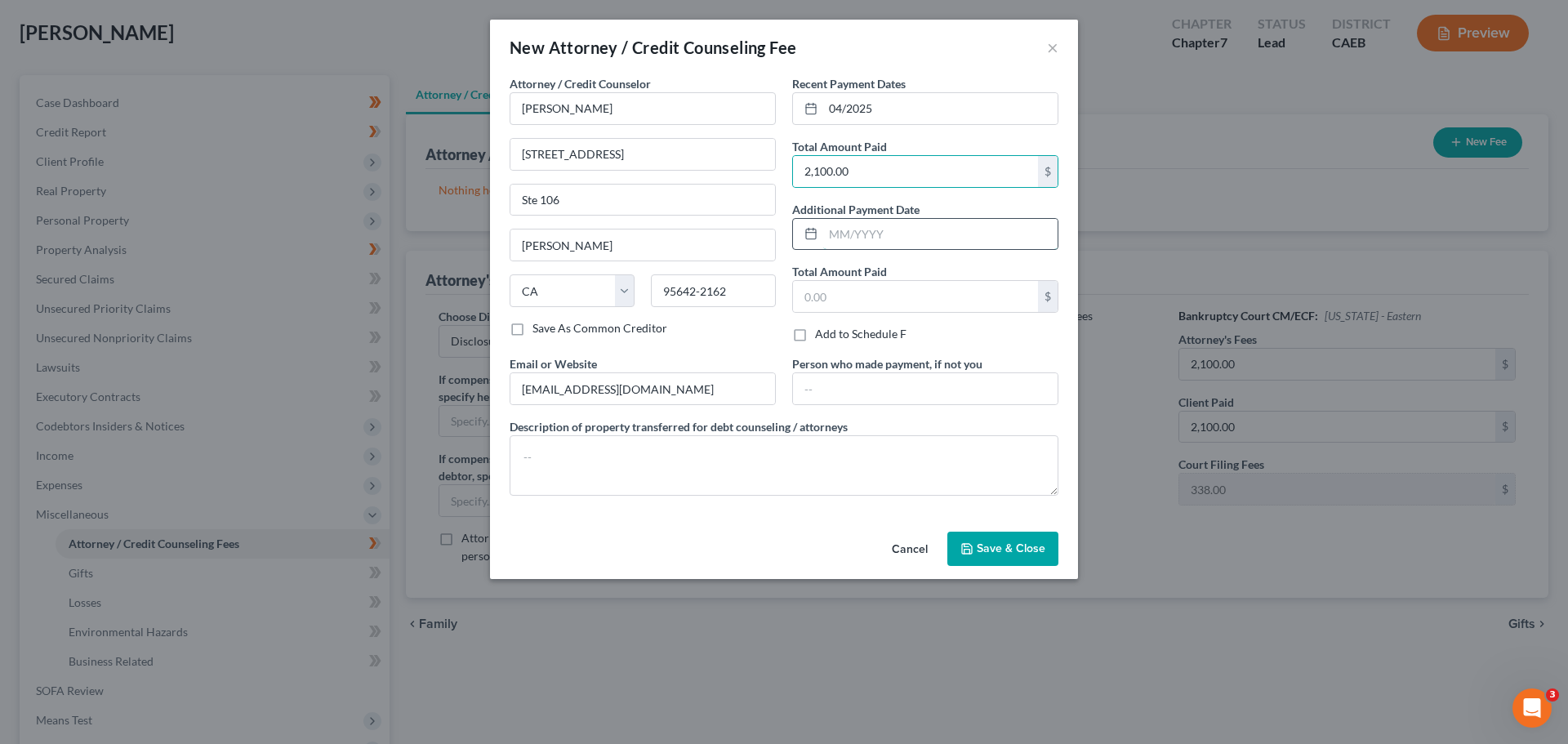
click at [916, 233] on input "text" at bounding box center [940, 234] width 234 height 31
click at [838, 350] on div "Recent Payment Dates 04/2025 Total Amount Paid 2,100.00 $ Additional Payment Da…" at bounding box center [925, 215] width 283 height 280
click at [1006, 554] on span "Save & Close" at bounding box center [1011, 548] width 68 height 14
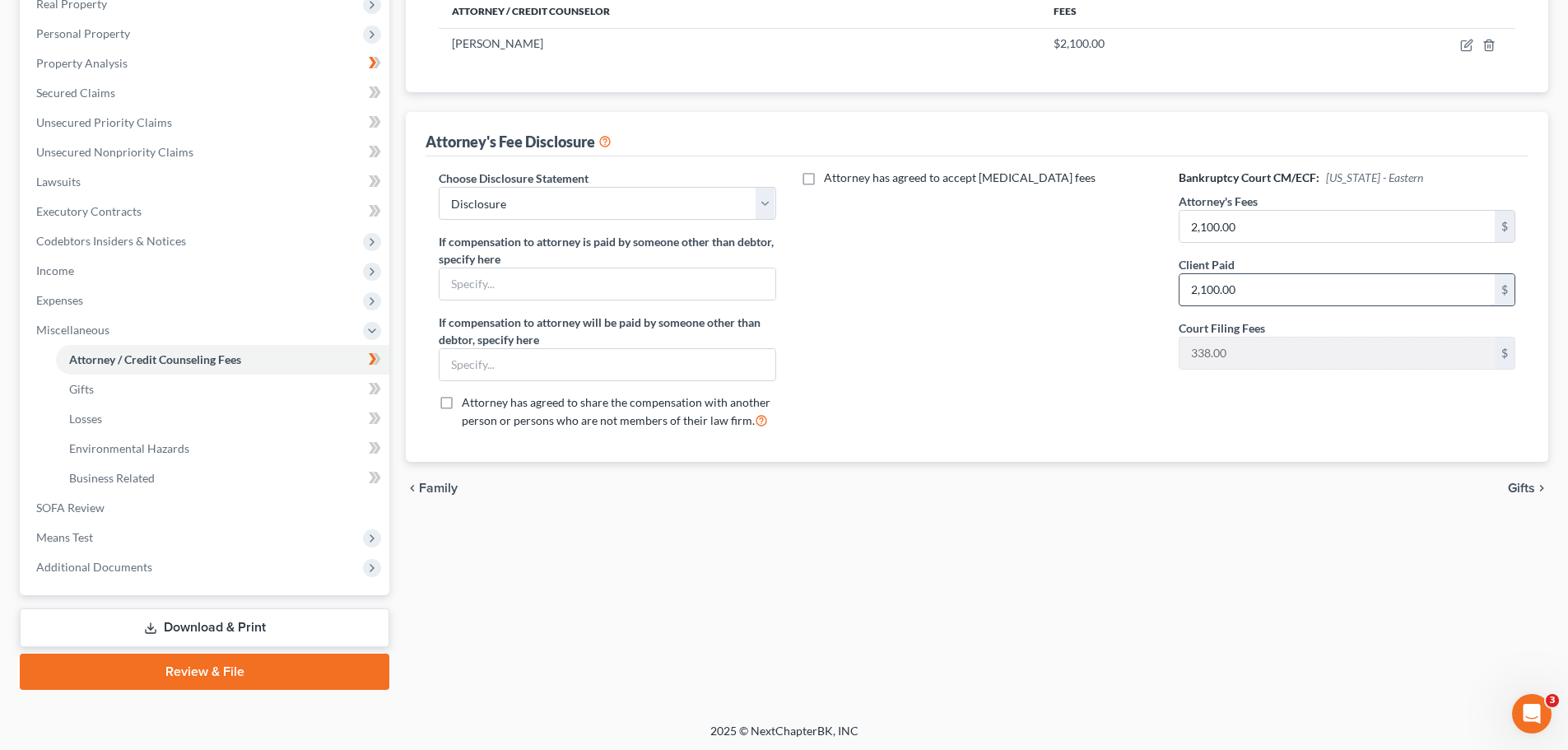
scroll to position [273, 0]
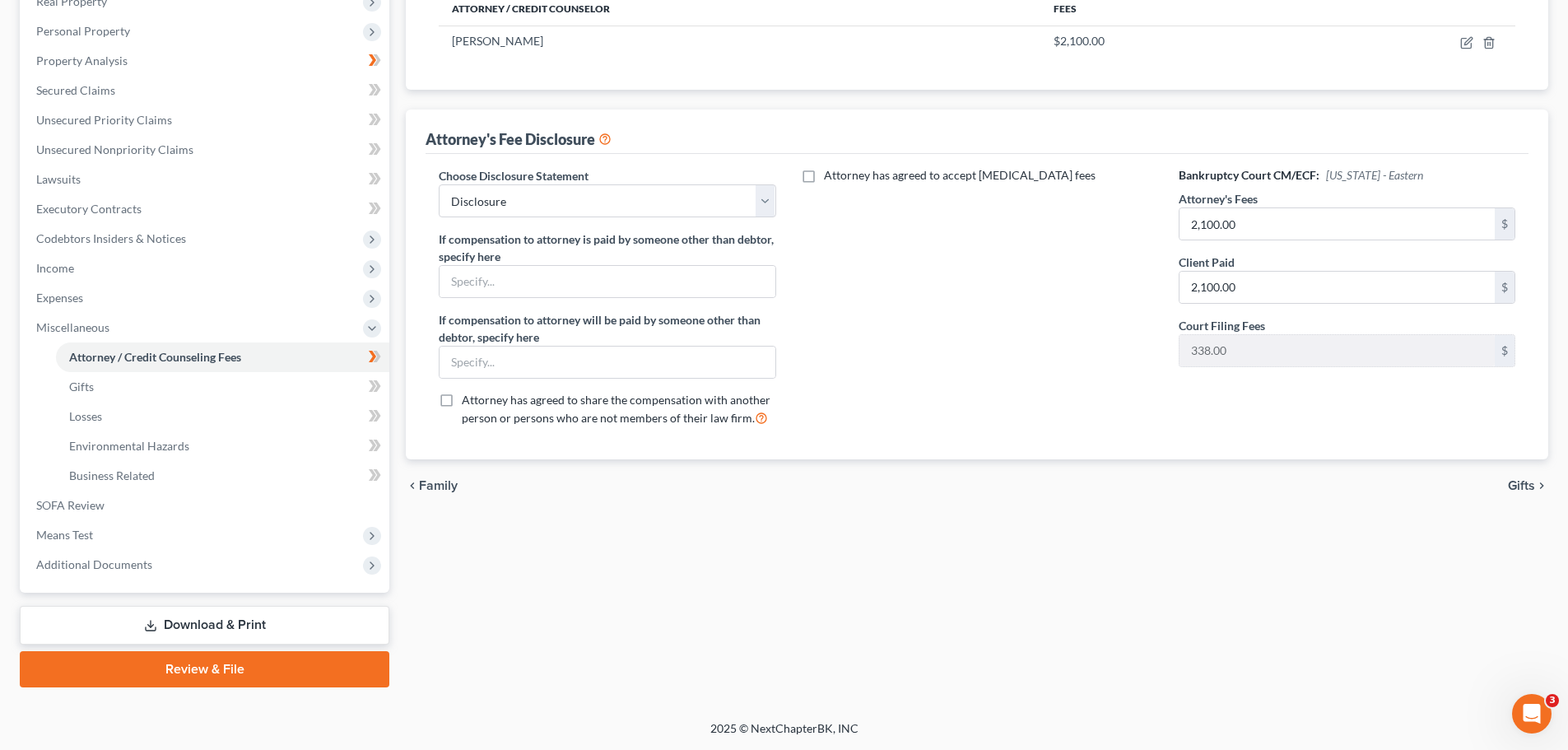
click at [1522, 485] on span "Gifts" at bounding box center [1522, 485] width 27 height 13
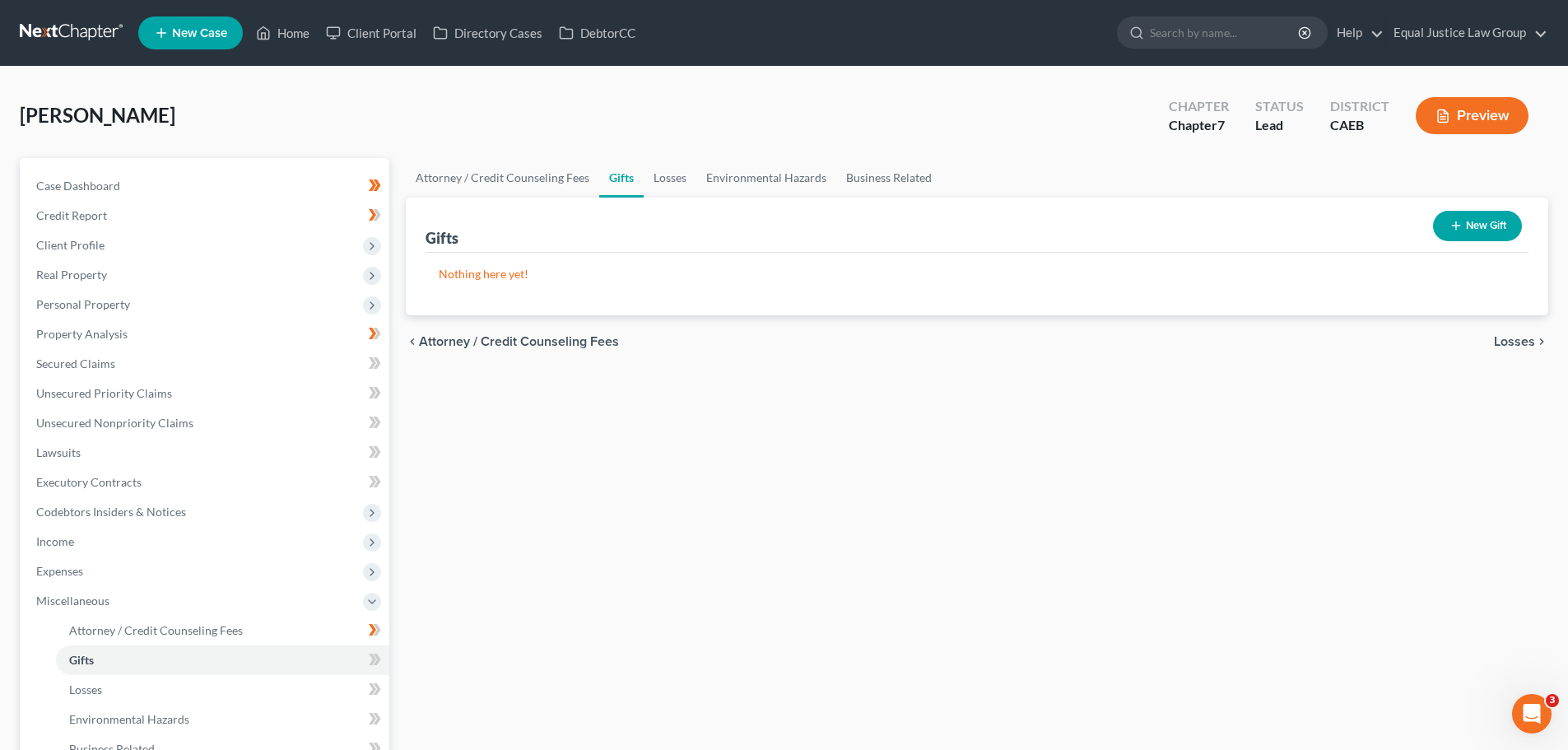
click at [1462, 227] on button "New Gift" at bounding box center [1478, 226] width 89 height 30
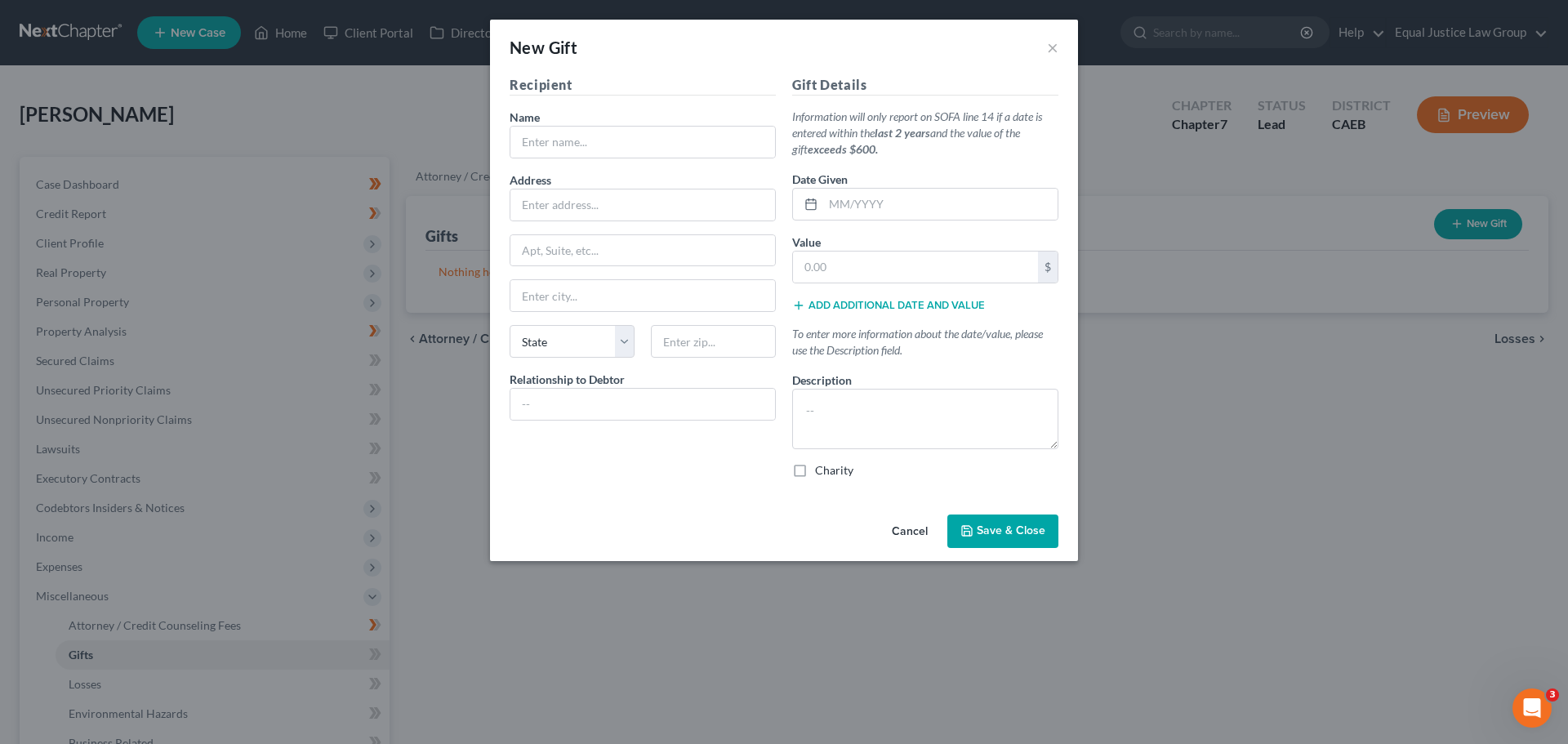
click at [903, 527] on button "Cancel" at bounding box center [909, 532] width 62 height 32
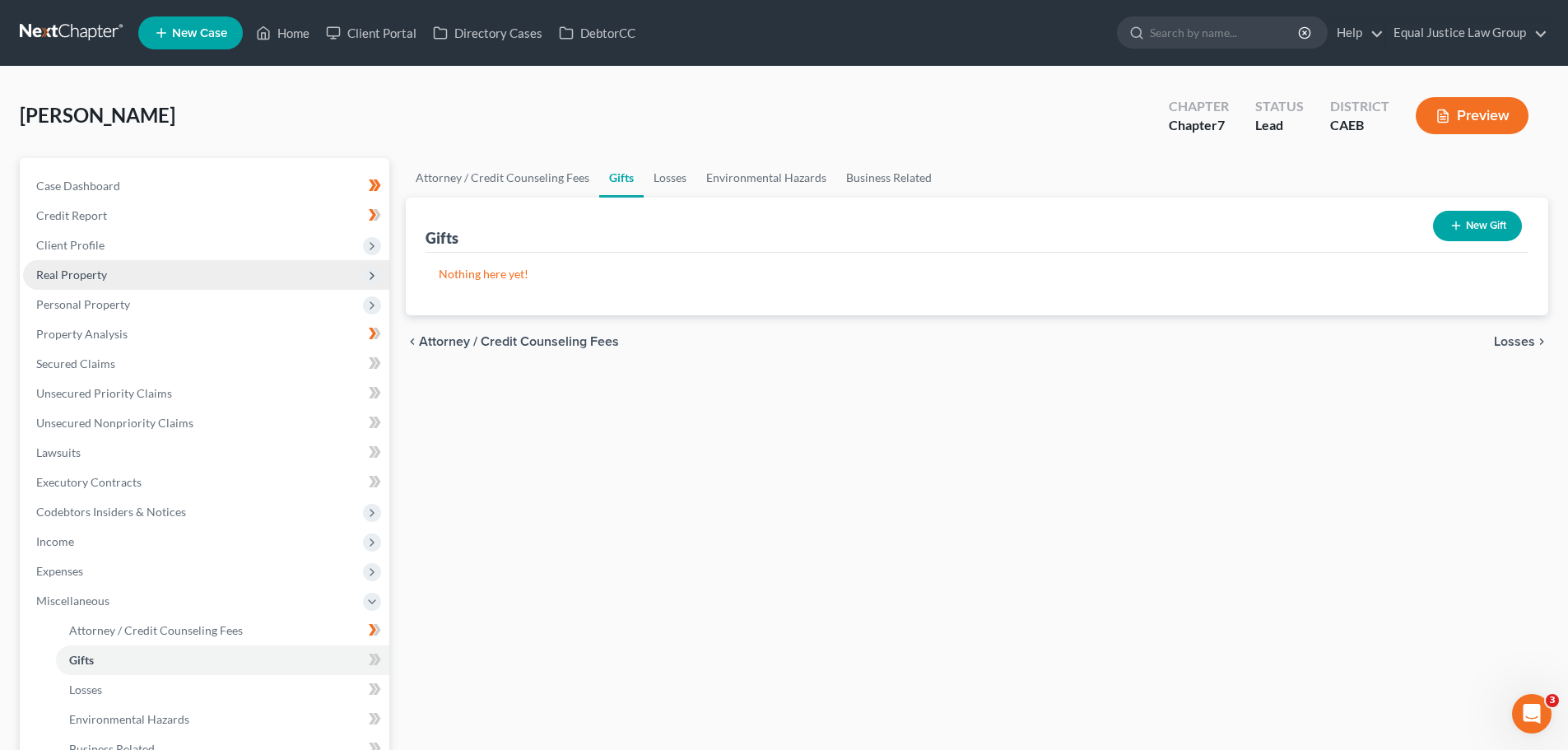
click at [108, 265] on span "Real Property" at bounding box center [206, 275] width 366 height 29
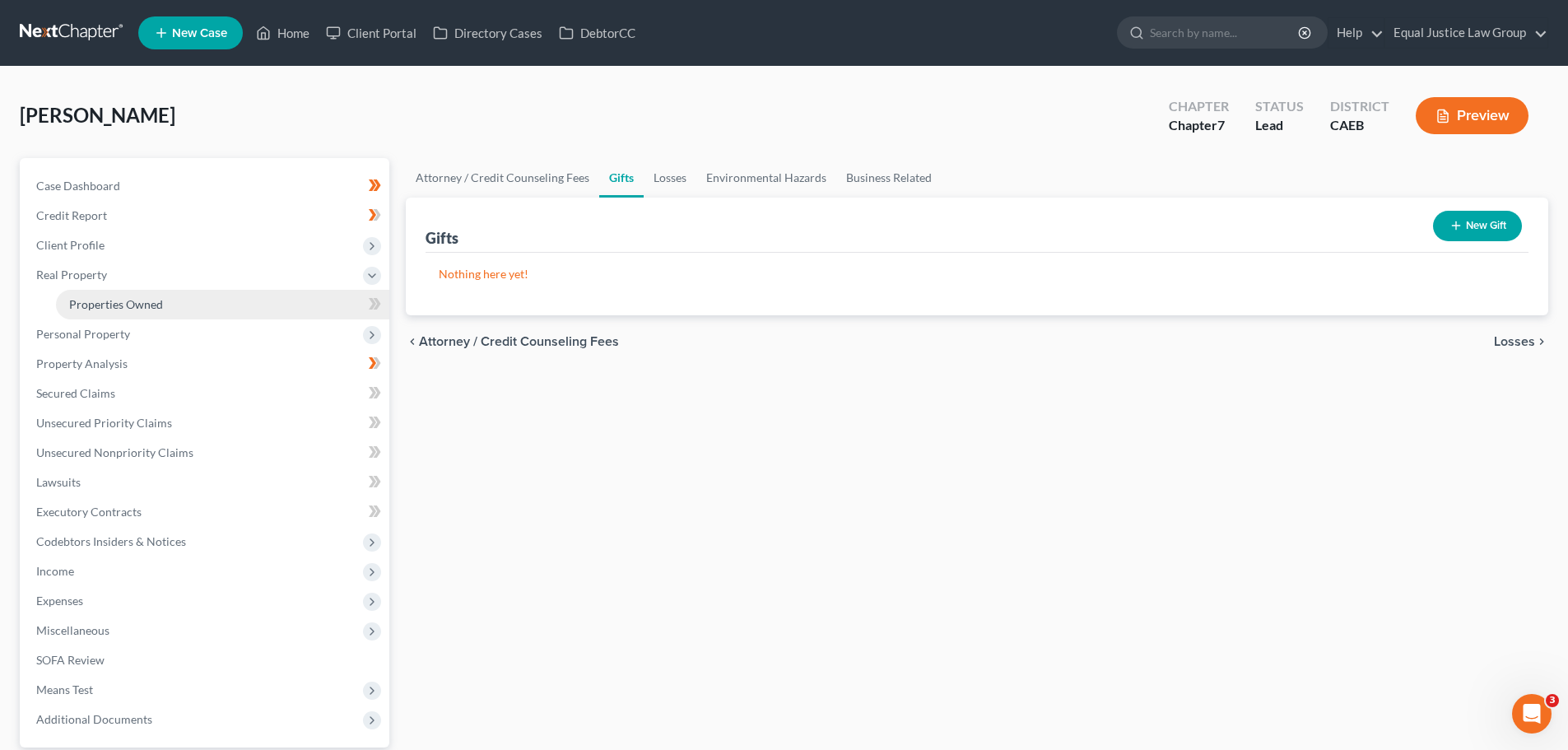
click at [172, 307] on link "Properties Owned" at bounding box center [223, 304] width 334 height 29
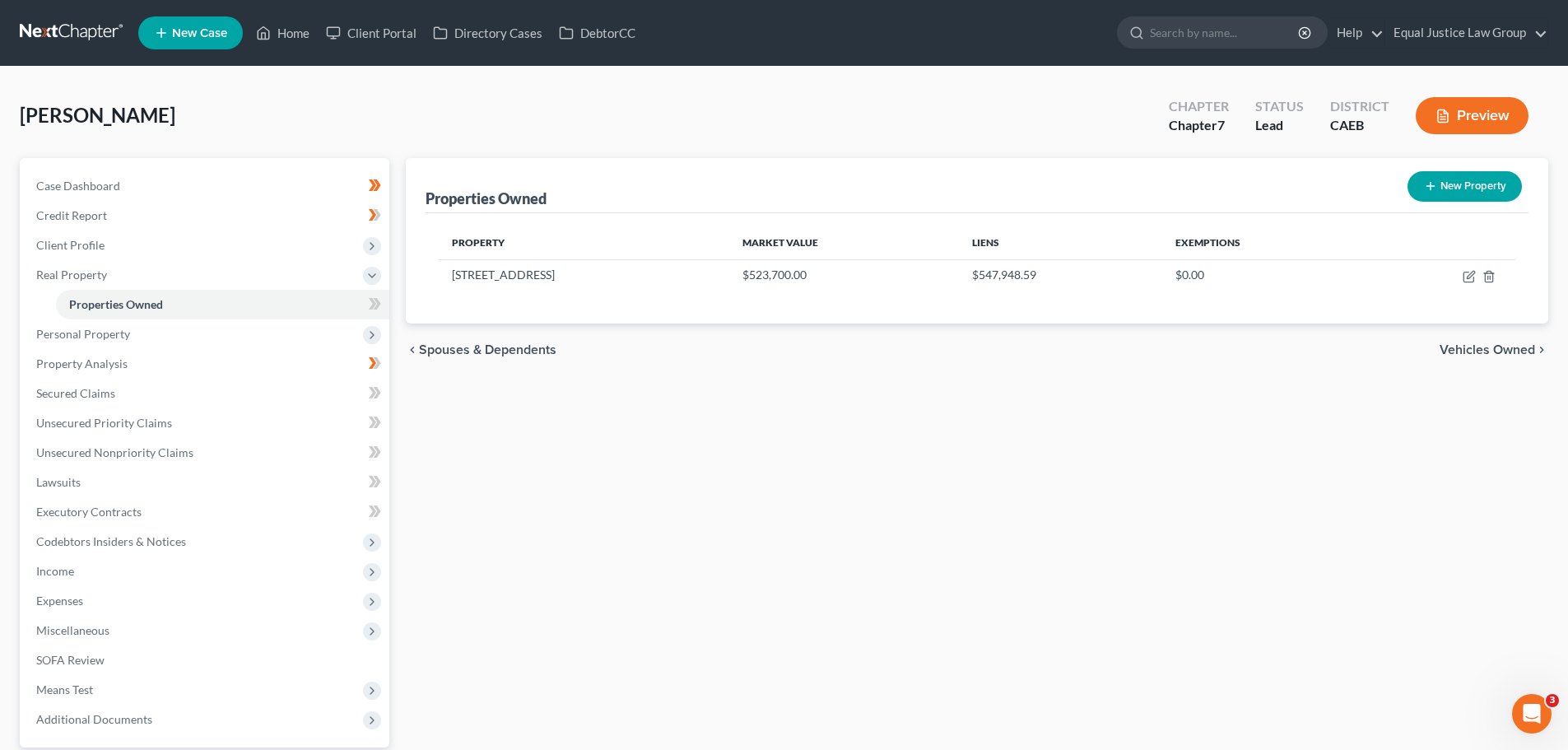
click at [1432, 181] on icon "button" at bounding box center [1431, 186] width 13 height 13
select select "4"
select select "0"
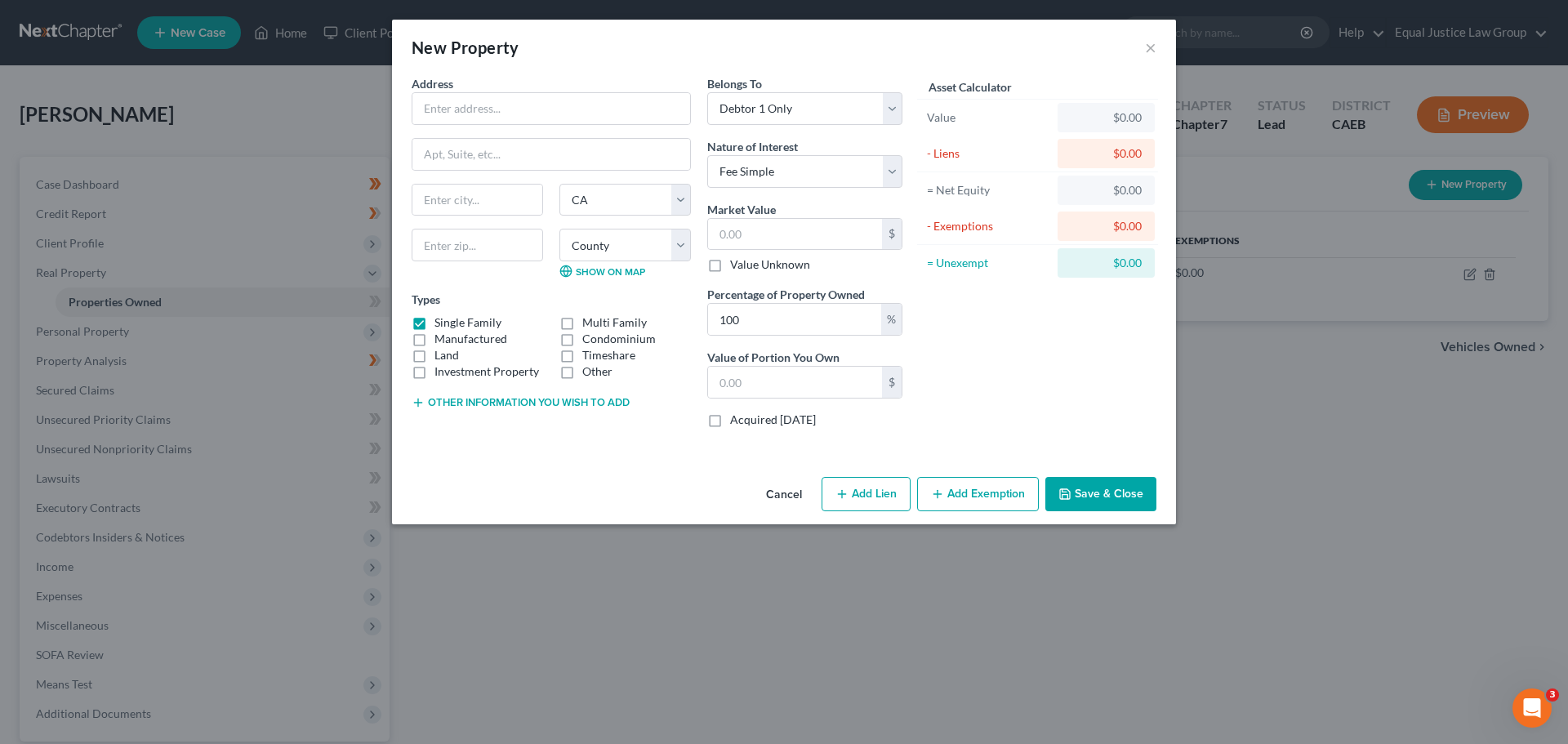
click at [440, 356] on label "Land" at bounding box center [446, 355] width 24 height 17
click at [441, 356] on input "Land" at bounding box center [446, 352] width 11 height 11
checkbox input "true"
click at [434, 323] on label "Single Family" at bounding box center [468, 322] width 67 height 17
click at [441, 323] on input "Single Family" at bounding box center [446, 319] width 11 height 11
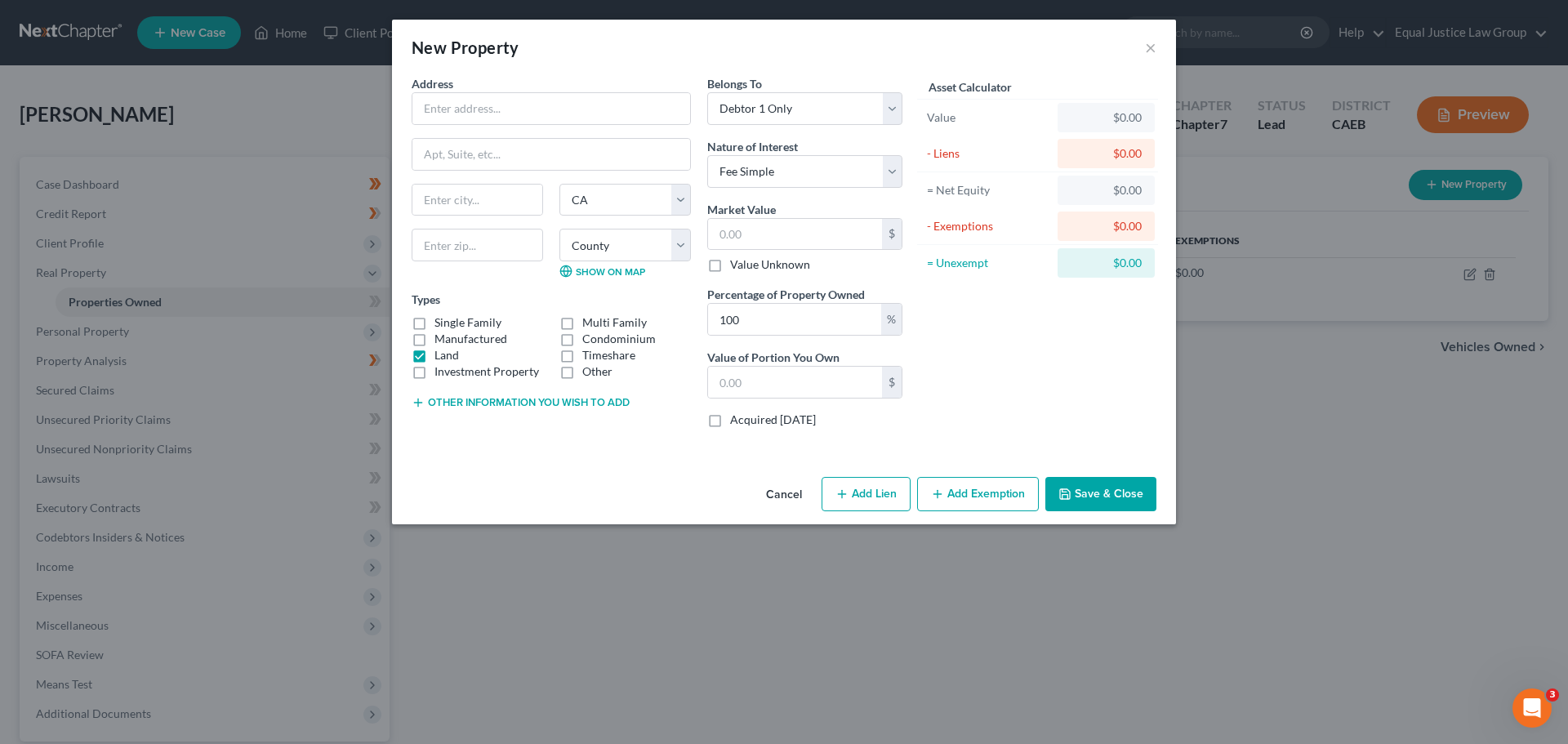
click at [544, 535] on div "New Property × Address * State AL AK AR AZ CA CO CT DE DC FL GA GU HI ID IL IN …" at bounding box center [784, 372] width 1568 height 744
click at [438, 323] on label "Single Family" at bounding box center [468, 322] width 67 height 17
click at [441, 323] on input "Single Family" at bounding box center [446, 319] width 11 height 11
checkbox input "true"
click at [434, 363] on label "Investment Property" at bounding box center [486, 372] width 104 height 17
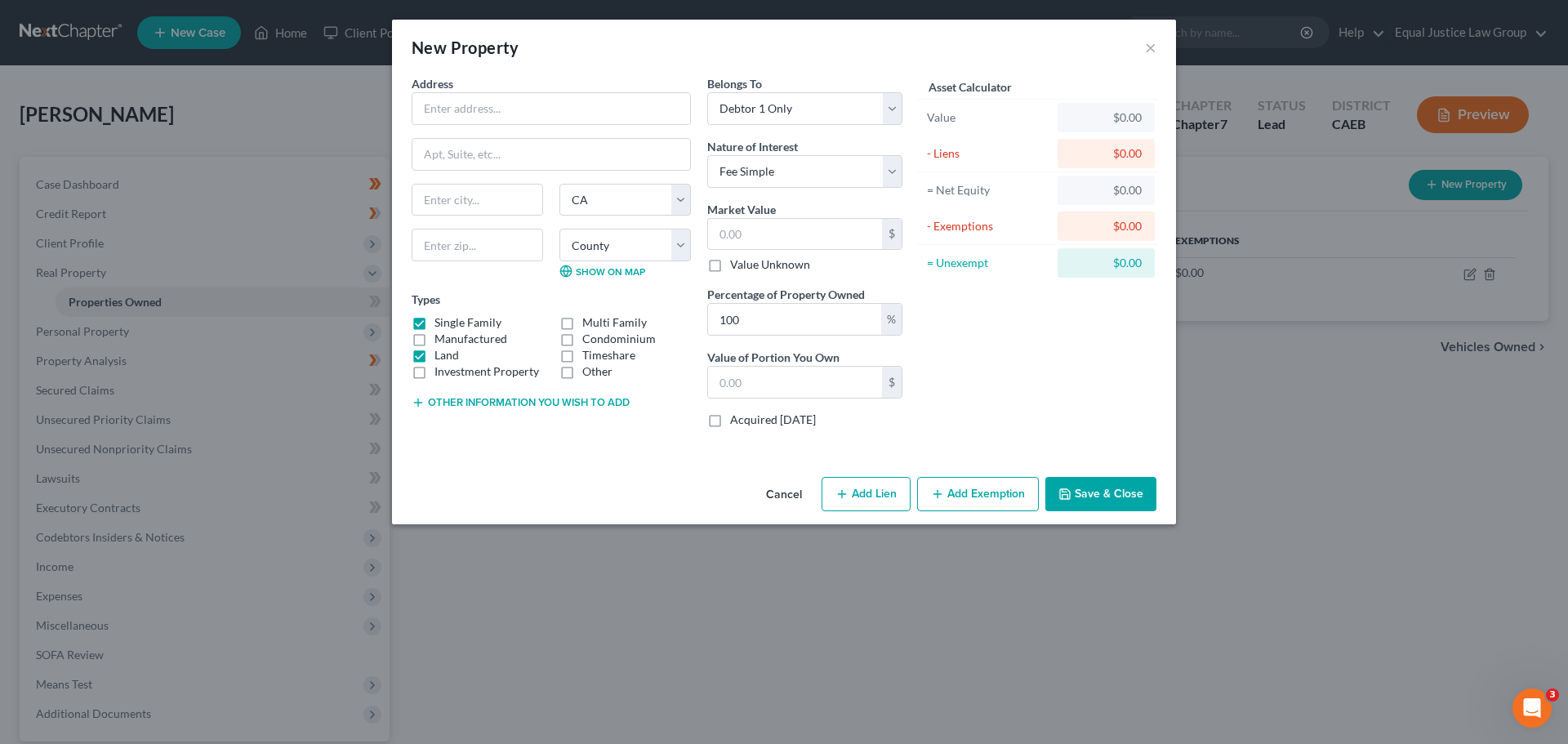
click at [441, 363] on input "Investment Property" at bounding box center [446, 368] width 11 height 11
checkbox input "true"
click at [434, 357] on label "Land" at bounding box center [446, 355] width 24 height 17
click at [441, 357] on input "Land" at bounding box center [446, 352] width 11 height 11
checkbox input "false"
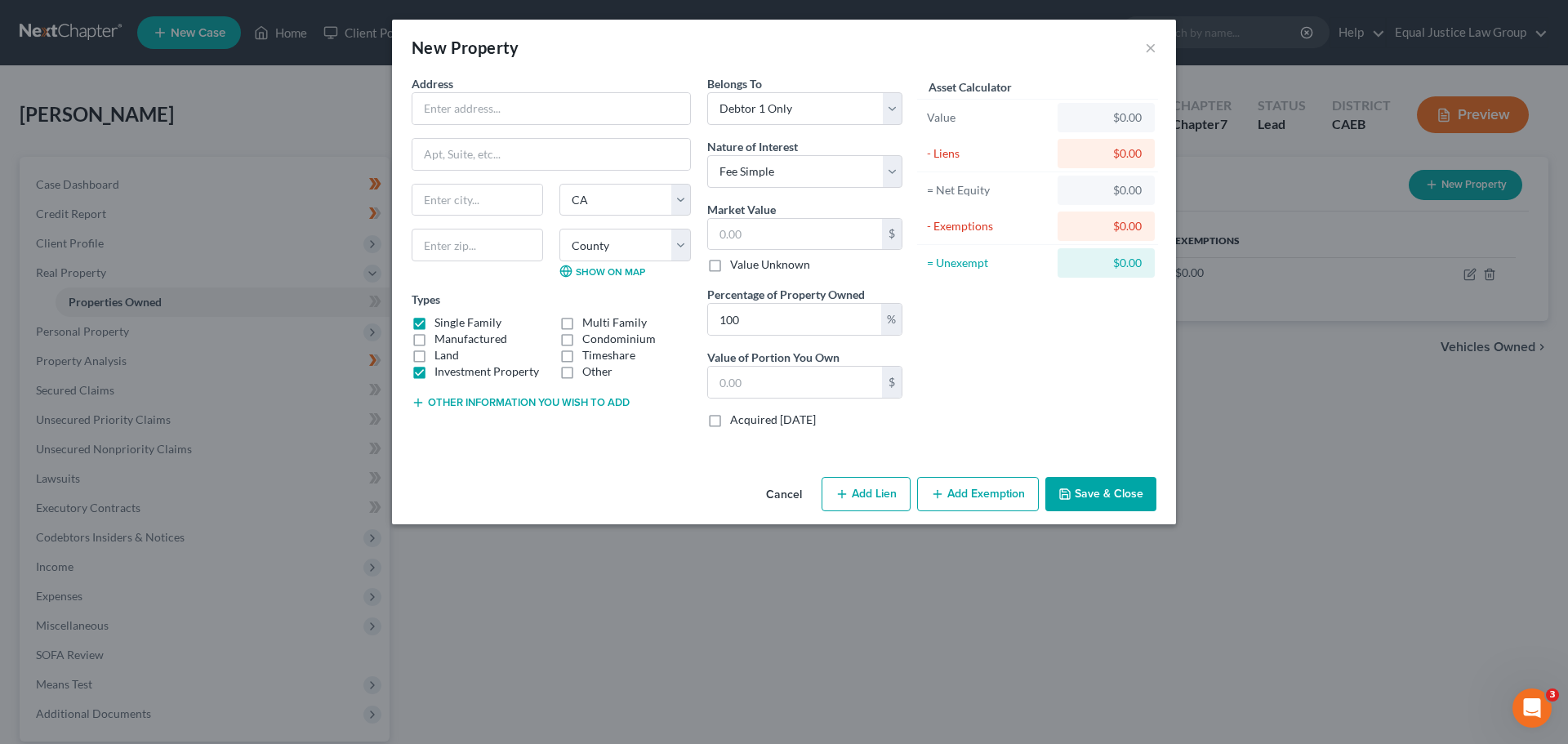
click at [434, 373] on label "Investment Property" at bounding box center [486, 372] width 104 height 17
click at [441, 373] on input "Investment Property" at bounding box center [446, 368] width 11 height 11
checkbox input "false"
drag, startPoint x: 423, startPoint y: 322, endPoint x: 418, endPoint y: 355, distance: 33.4
click at [434, 322] on label "Single Family" at bounding box center [468, 322] width 67 height 17
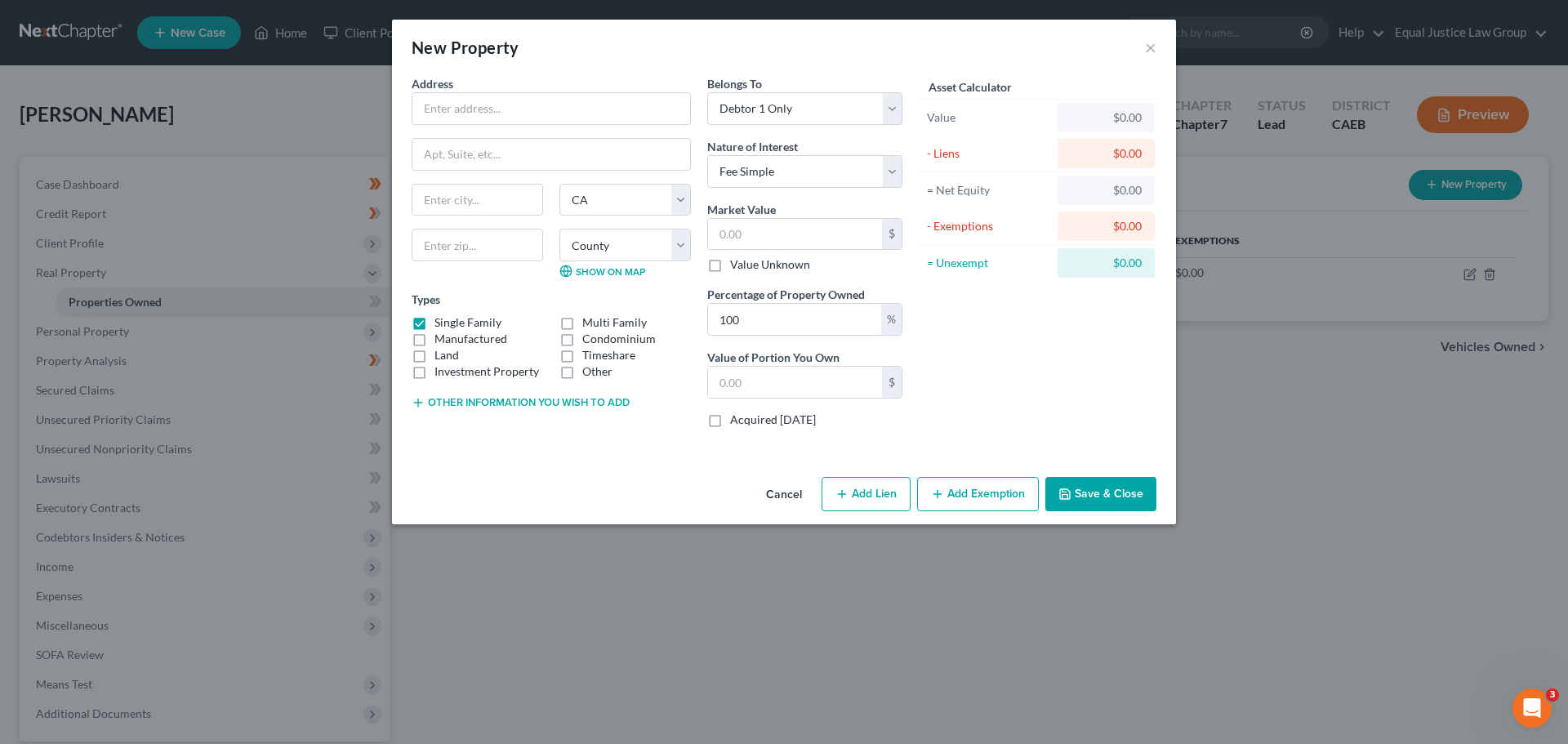
click at [441, 322] on input "Single Family" at bounding box center [446, 319] width 11 height 11
checkbox input "false"
click at [434, 356] on label "Land" at bounding box center [446, 355] width 24 height 17
click at [441, 356] on input "Land" at bounding box center [446, 352] width 11 height 11
checkbox input "true"
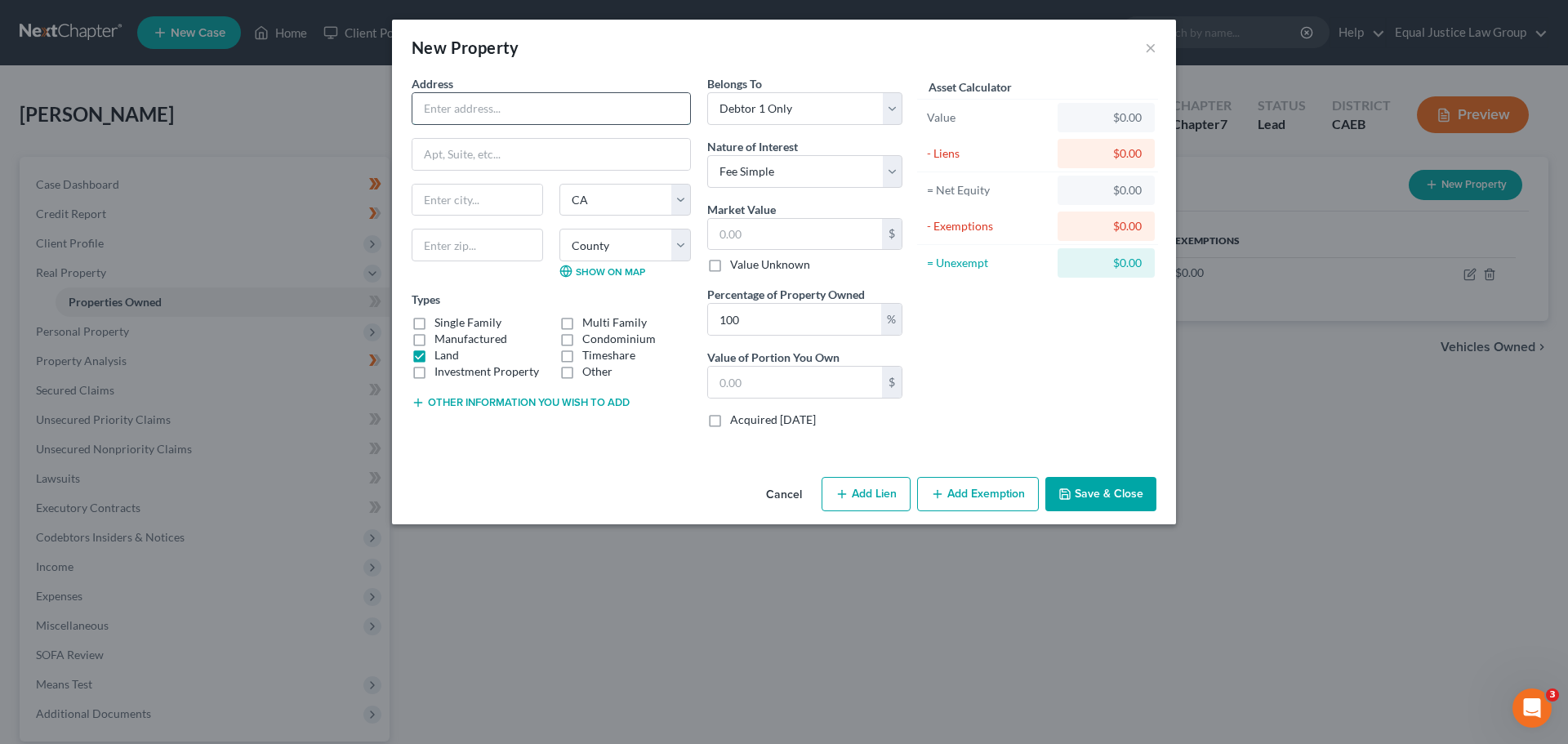
click at [508, 119] on input "text" at bounding box center [551, 108] width 278 height 31
click at [468, 115] on input "text" at bounding box center [551, 108] width 278 height 31
click at [623, 69] on div "New Property ×" at bounding box center [784, 47] width 784 height 56
click at [811, 103] on select "Select Debtor 1 Only Debtor 2 Only Debtor 1 And Debtor 2 Only At Least One Of T…" at bounding box center [804, 108] width 195 height 32
select select "3"
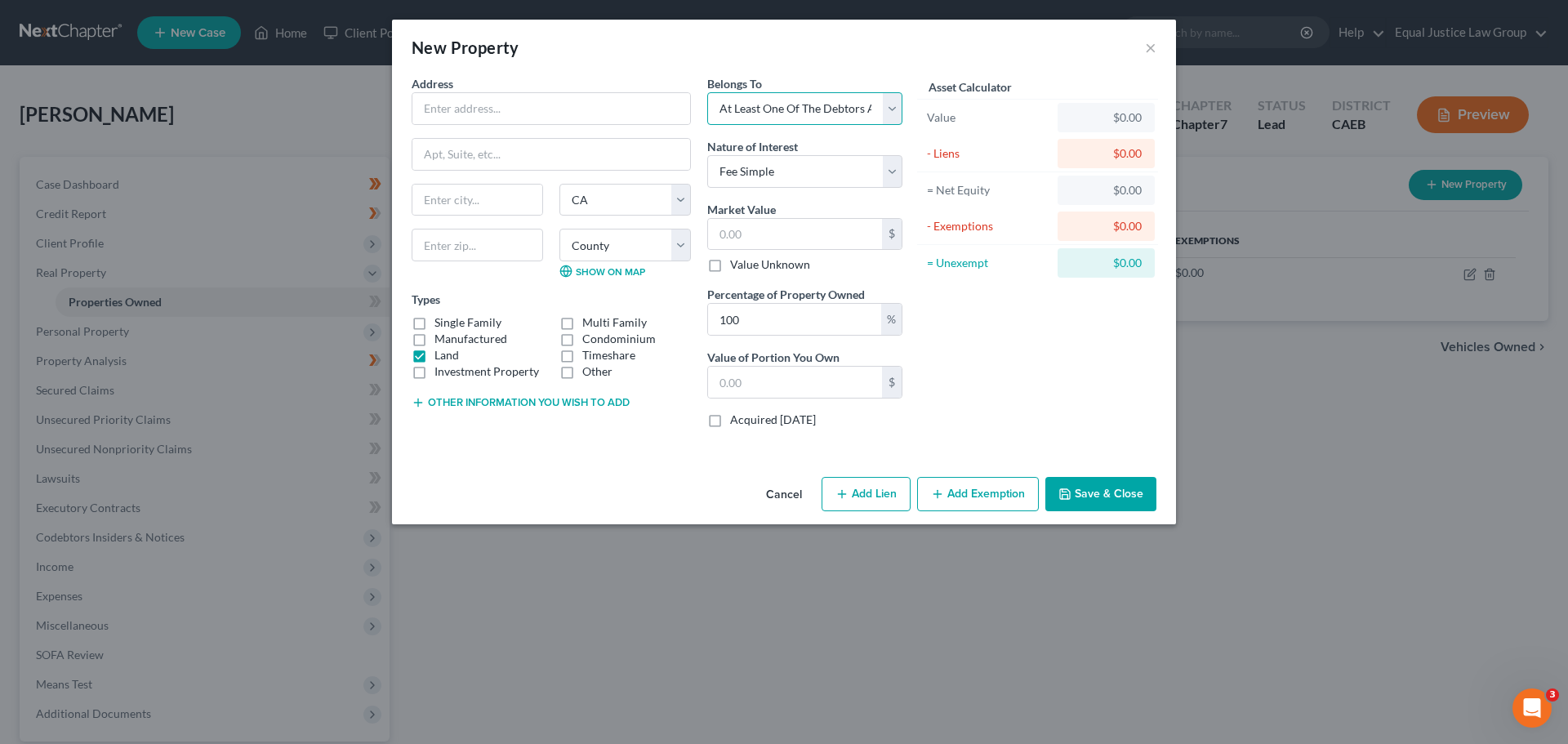
click at [707, 92] on select "Select Debtor 1 Only Debtor 2 Only Debtor 1 And Debtor 2 Only At Least One Of T…" at bounding box center [804, 108] width 195 height 32
click at [841, 162] on select "Select Fee Simple Joint Tenant Life Estate Equitable Interest Future Interest T…" at bounding box center [804, 171] width 195 height 32
click at [843, 138] on div "Nature of Interest Select Fee Simple Joint Tenant Life Estate Equitable Interes…" at bounding box center [804, 163] width 195 height 50
click at [782, 496] on button "Cancel" at bounding box center [784, 494] width 62 height 32
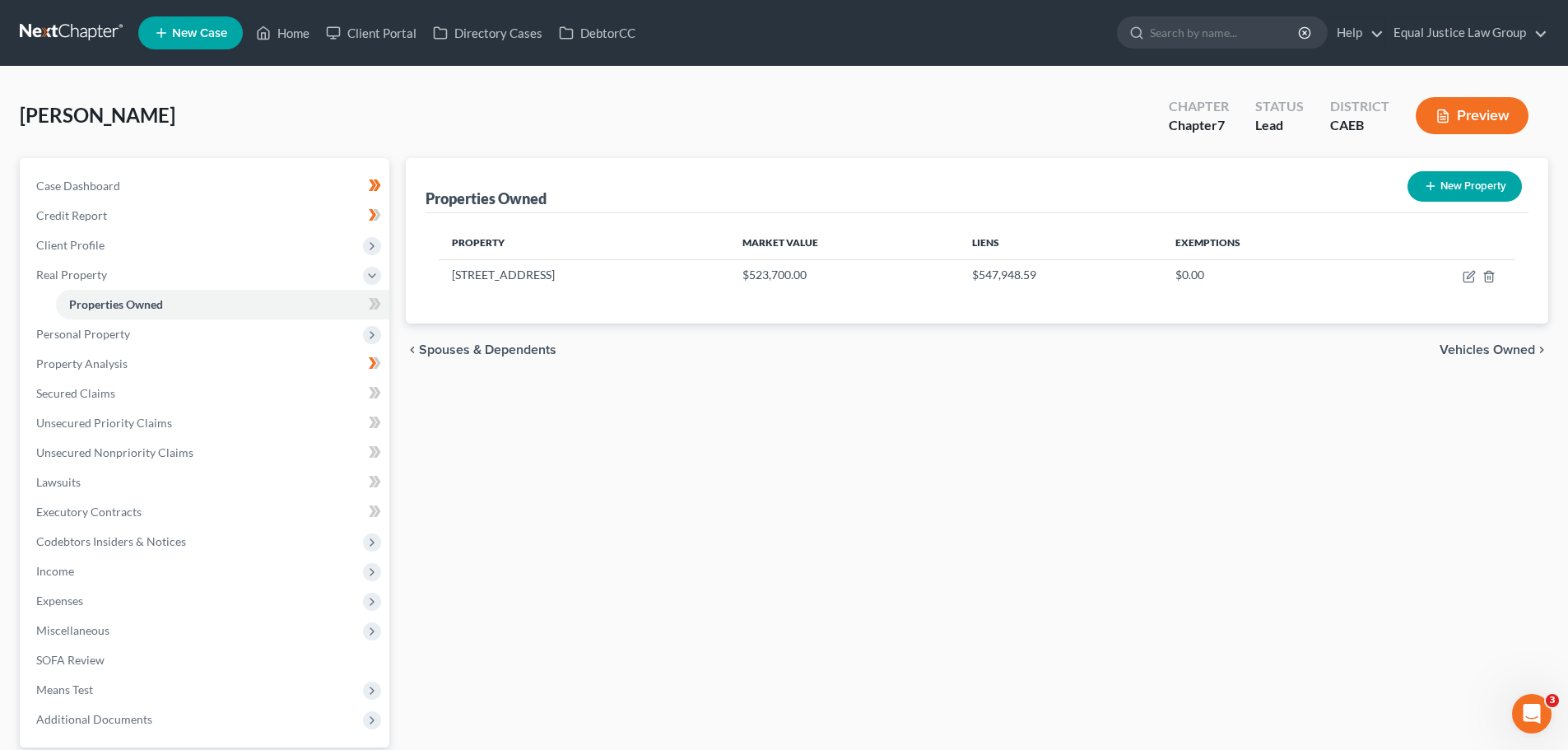
click at [708, 409] on div "Properties Owned New Property Property Market Value Liens Exemptions 3050 Silve…" at bounding box center [976, 500] width 1159 height 684
click at [120, 333] on span "Personal Property" at bounding box center [83, 333] width 94 height 14
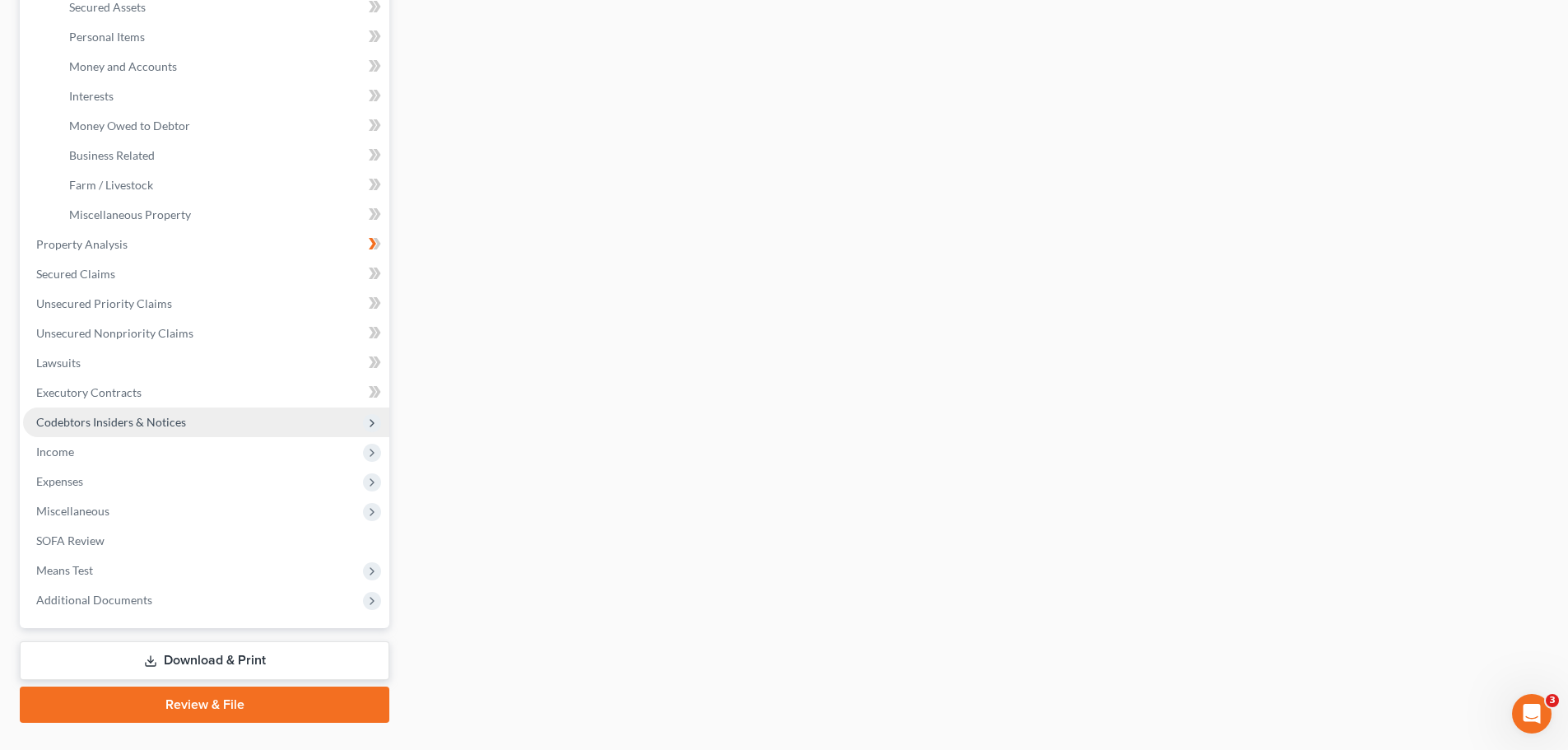
scroll to position [412, 0]
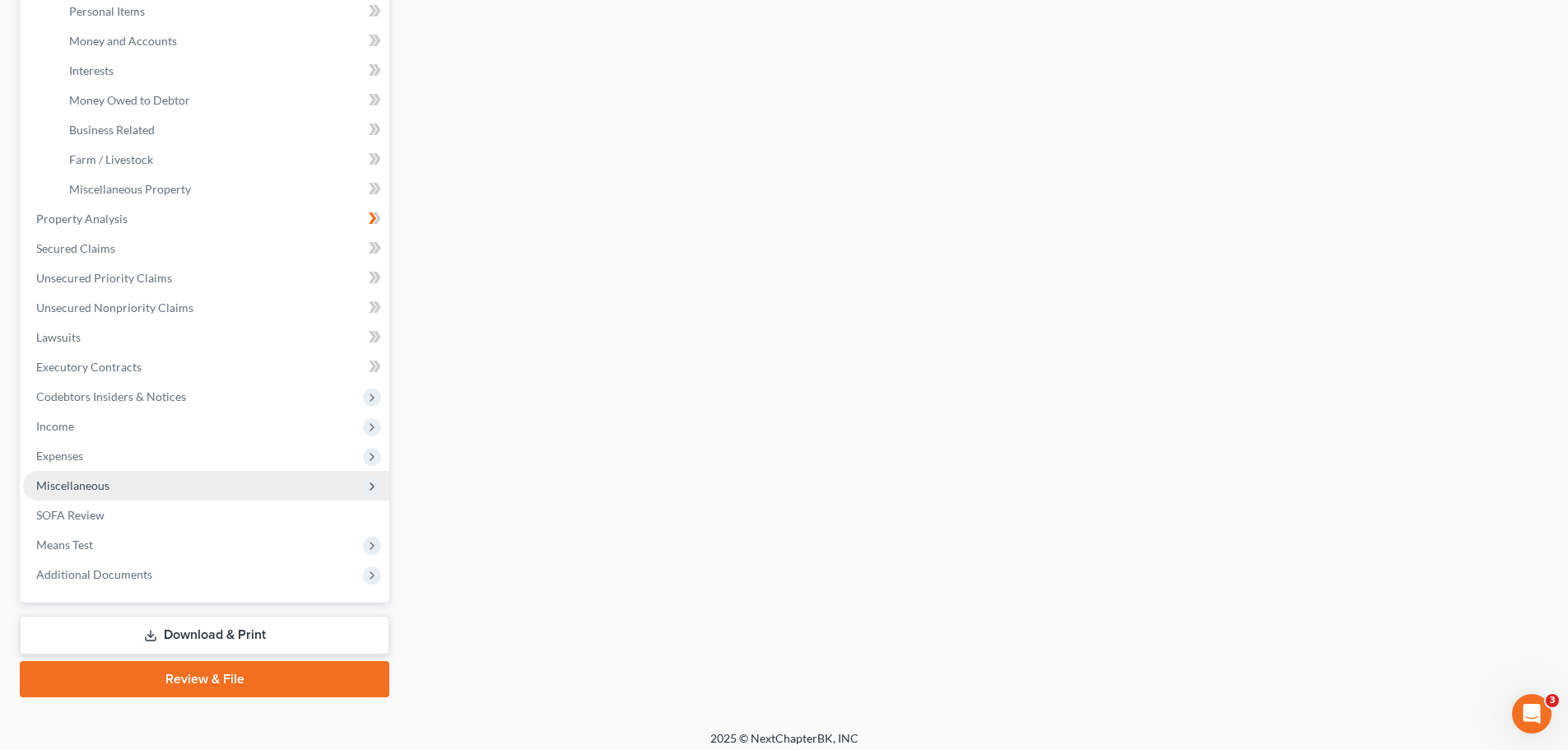
click at [102, 488] on span "Miscellaneous" at bounding box center [72, 485] width 73 height 14
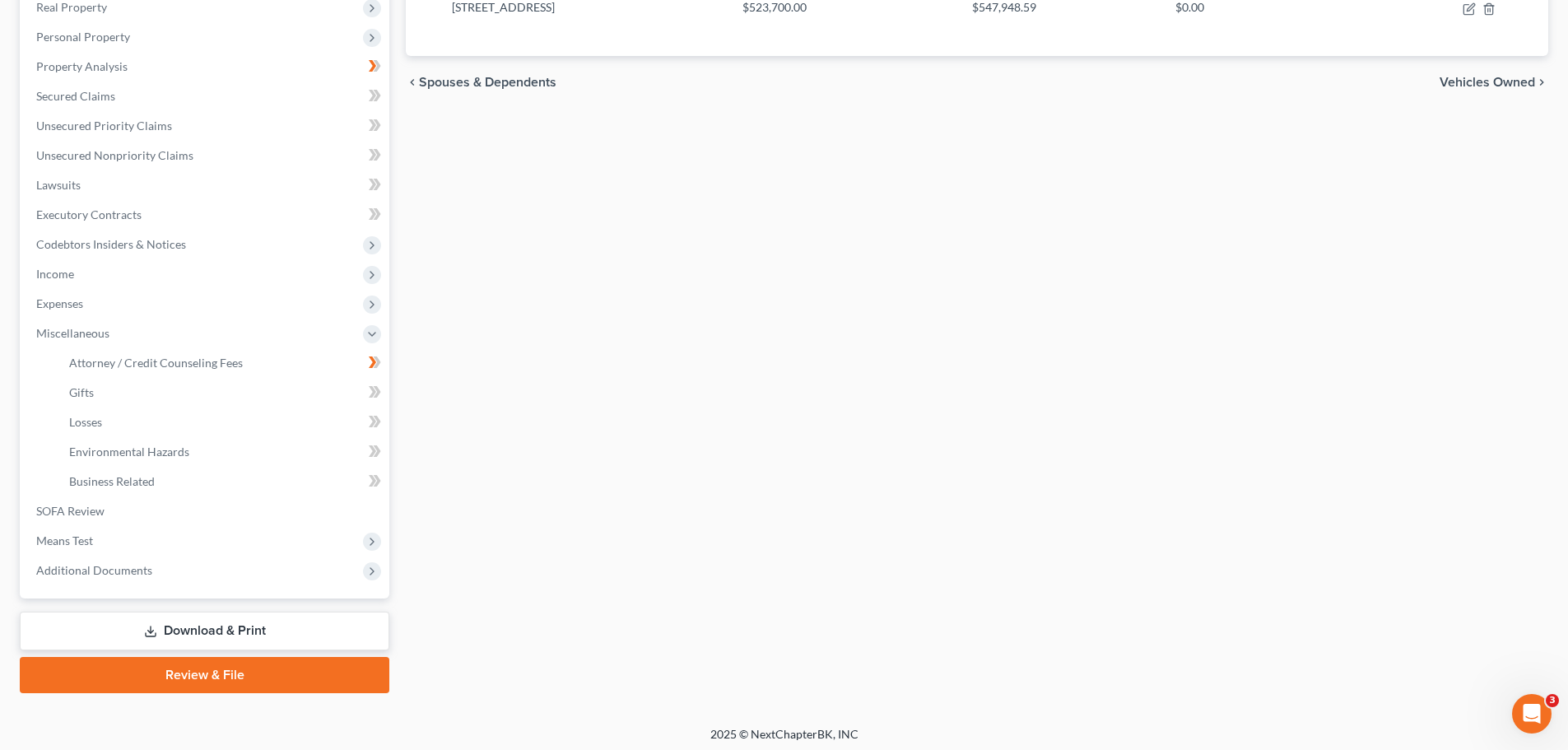
scroll to position [273, 0]
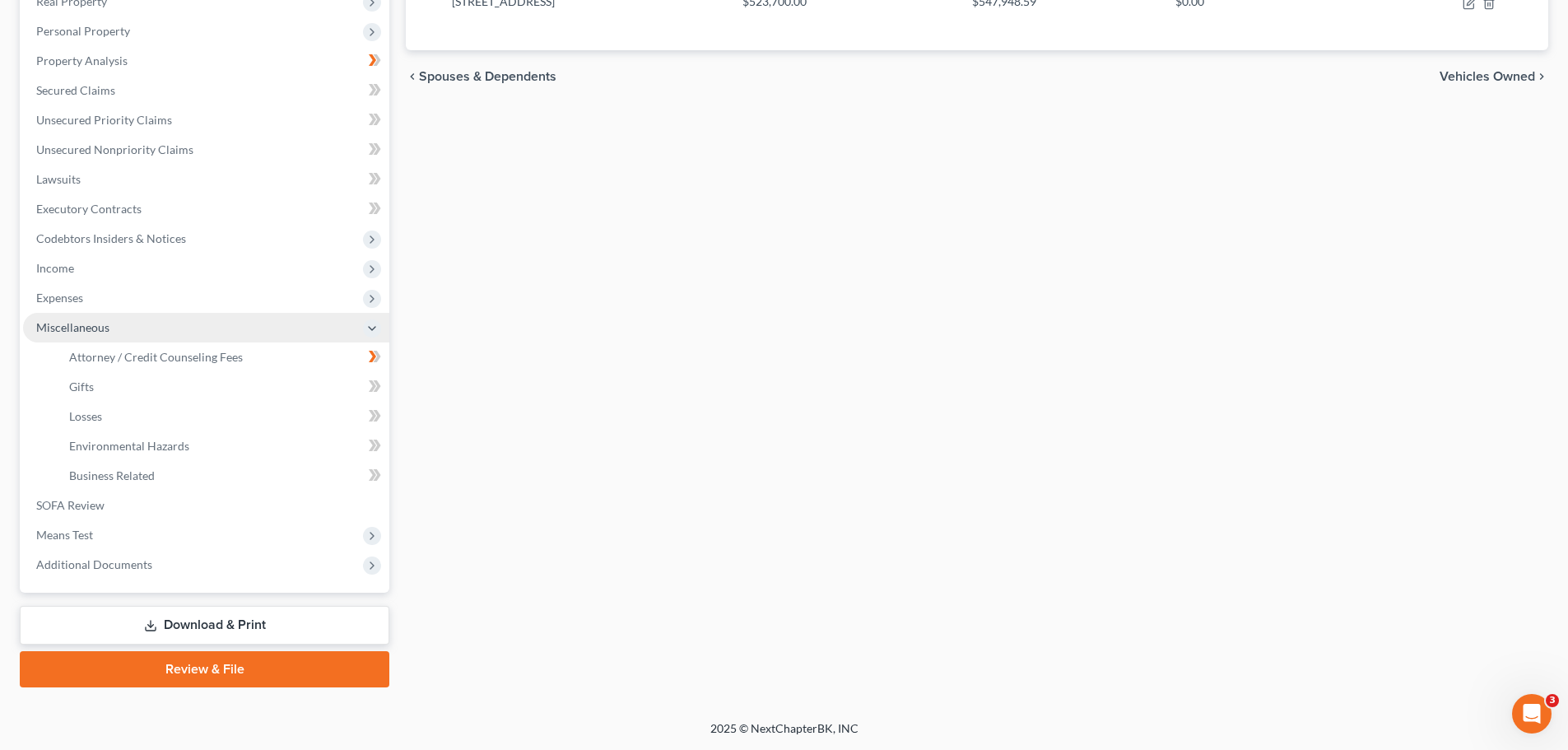
click at [102, 332] on span "Miscellaneous" at bounding box center [72, 327] width 73 height 14
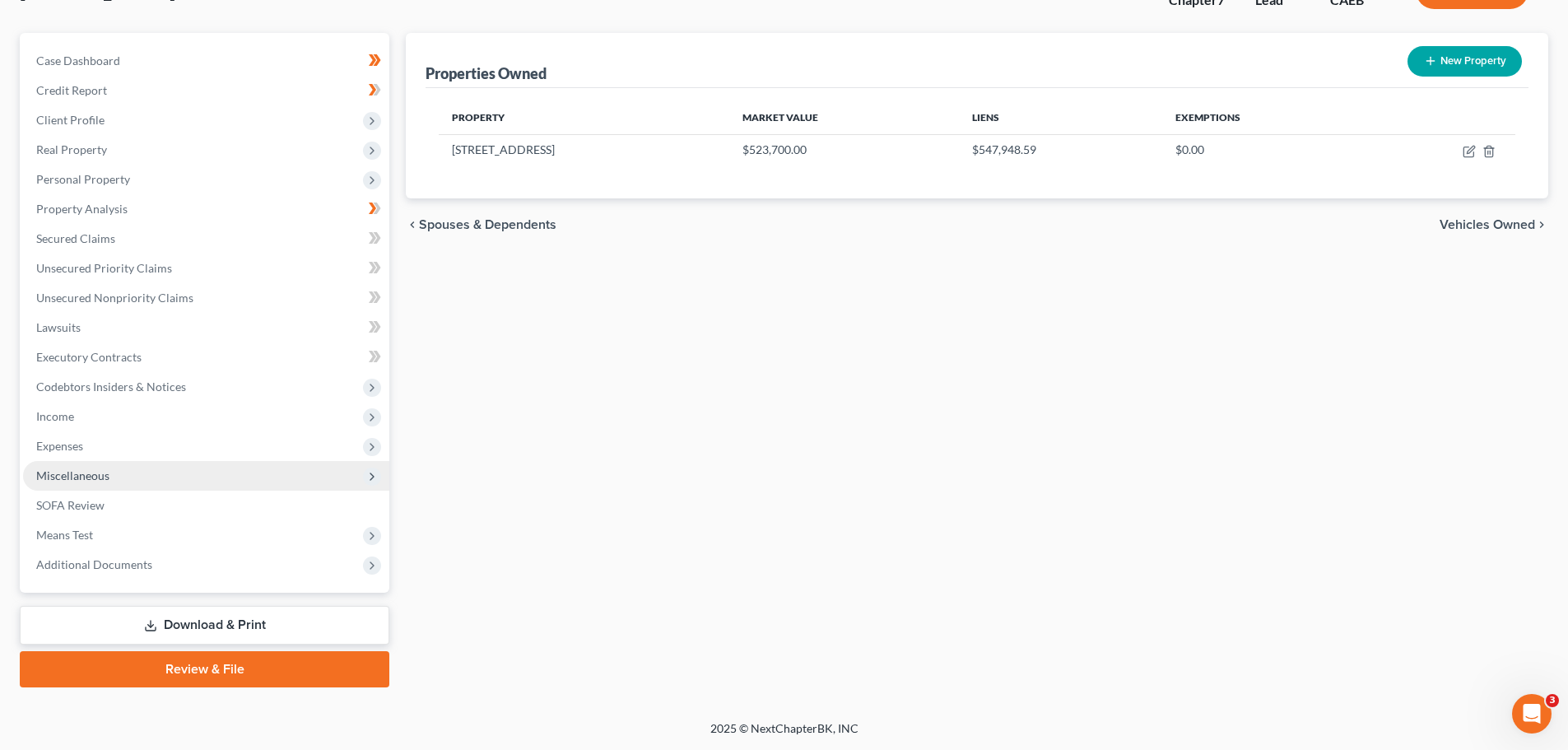
scroll to position [125, 0]
click at [93, 475] on span "Miscellaneous" at bounding box center [72, 475] width 73 height 14
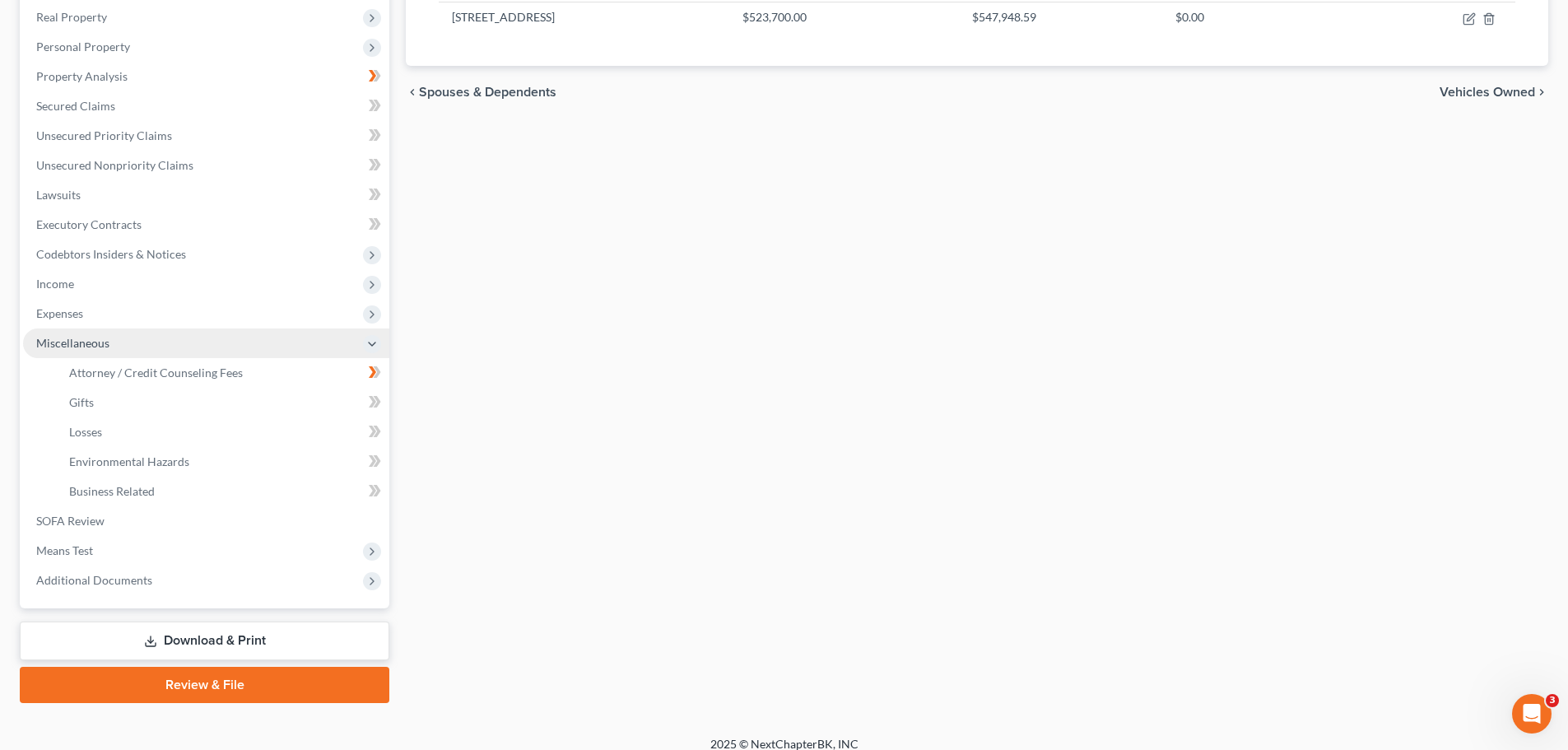
scroll to position [273, 0]
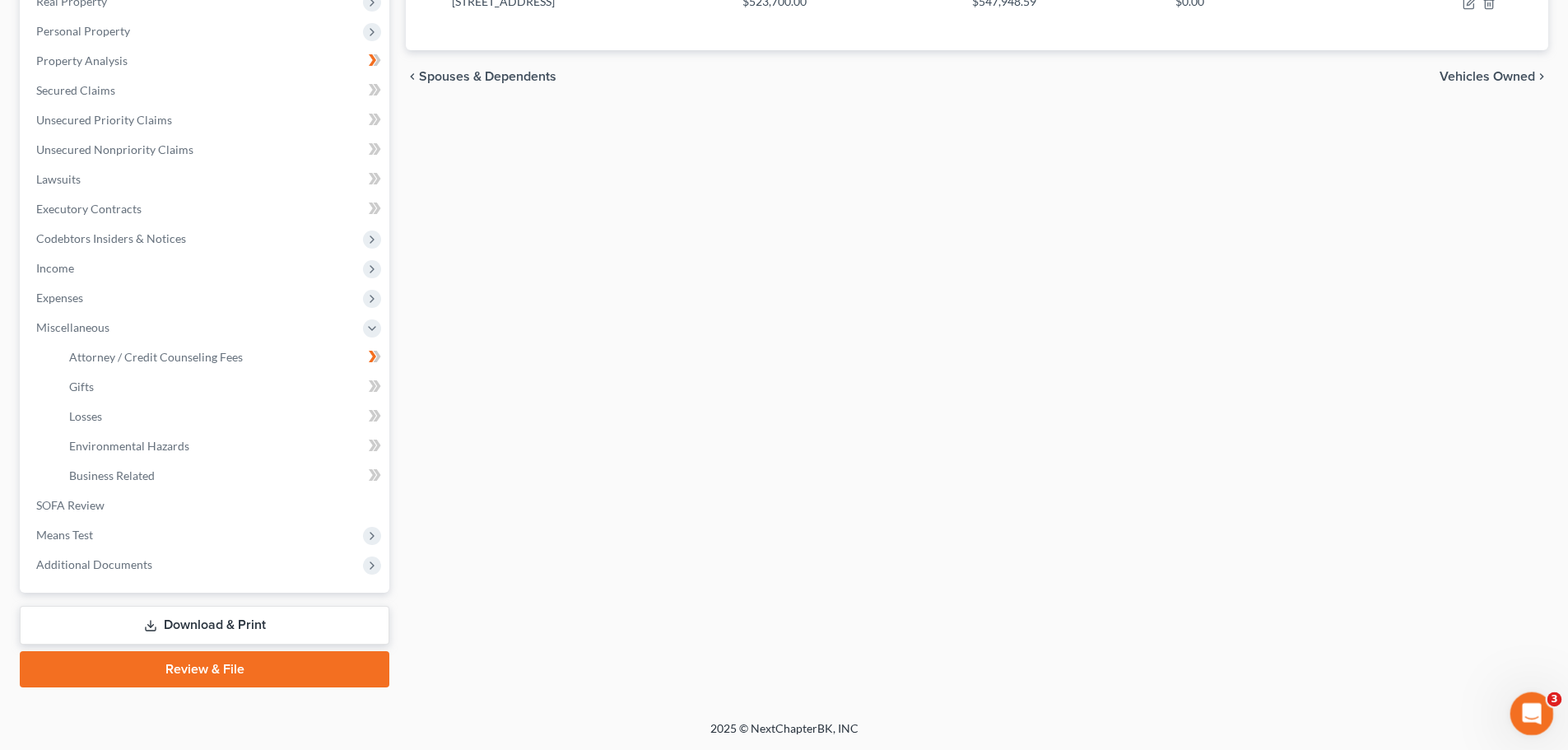
click at [1530, 711] on icon "Open Intercom Messenger" at bounding box center [1530, 711] width 27 height 27
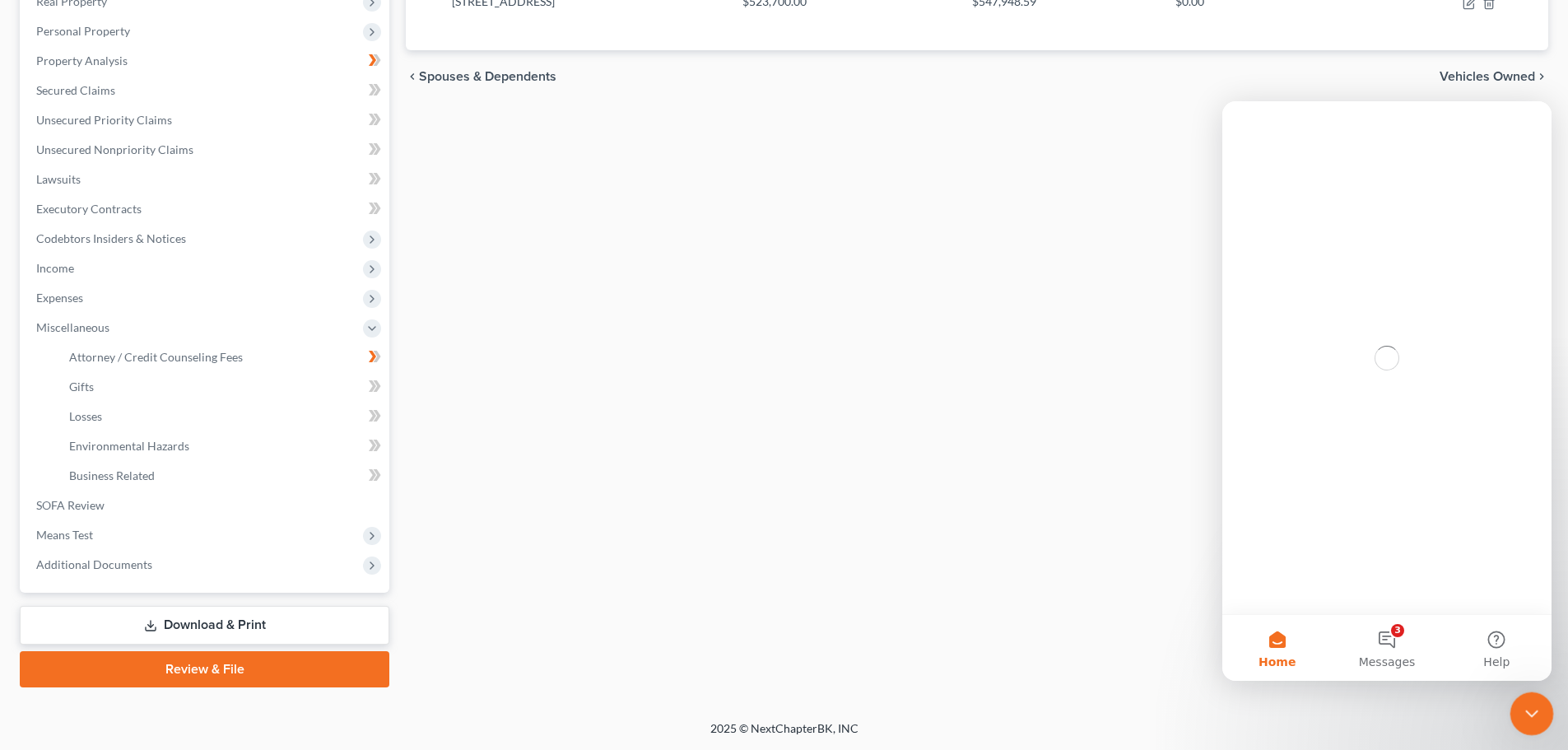
scroll to position [0, 0]
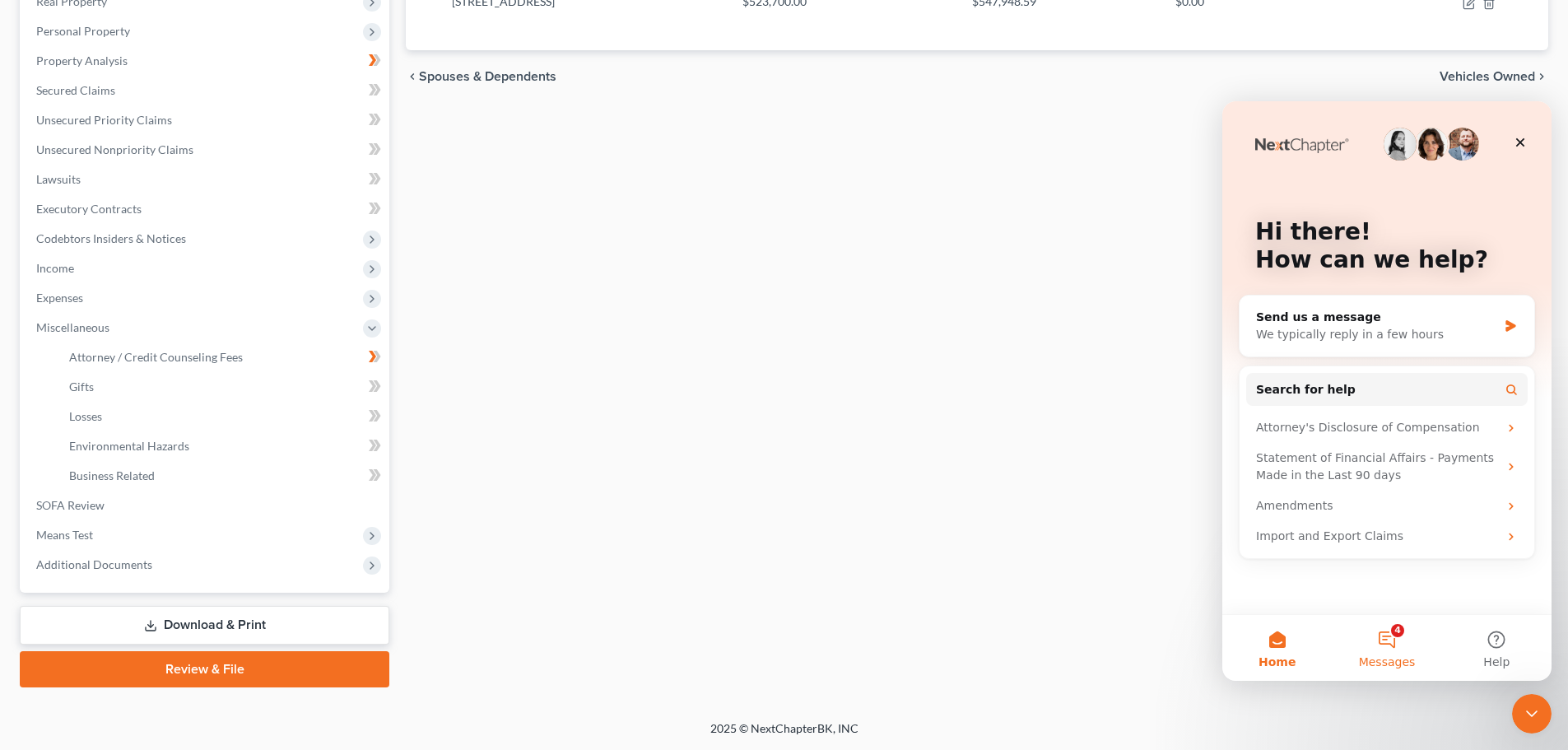
click at [1384, 633] on button "4 Messages" at bounding box center [1386, 648] width 109 height 66
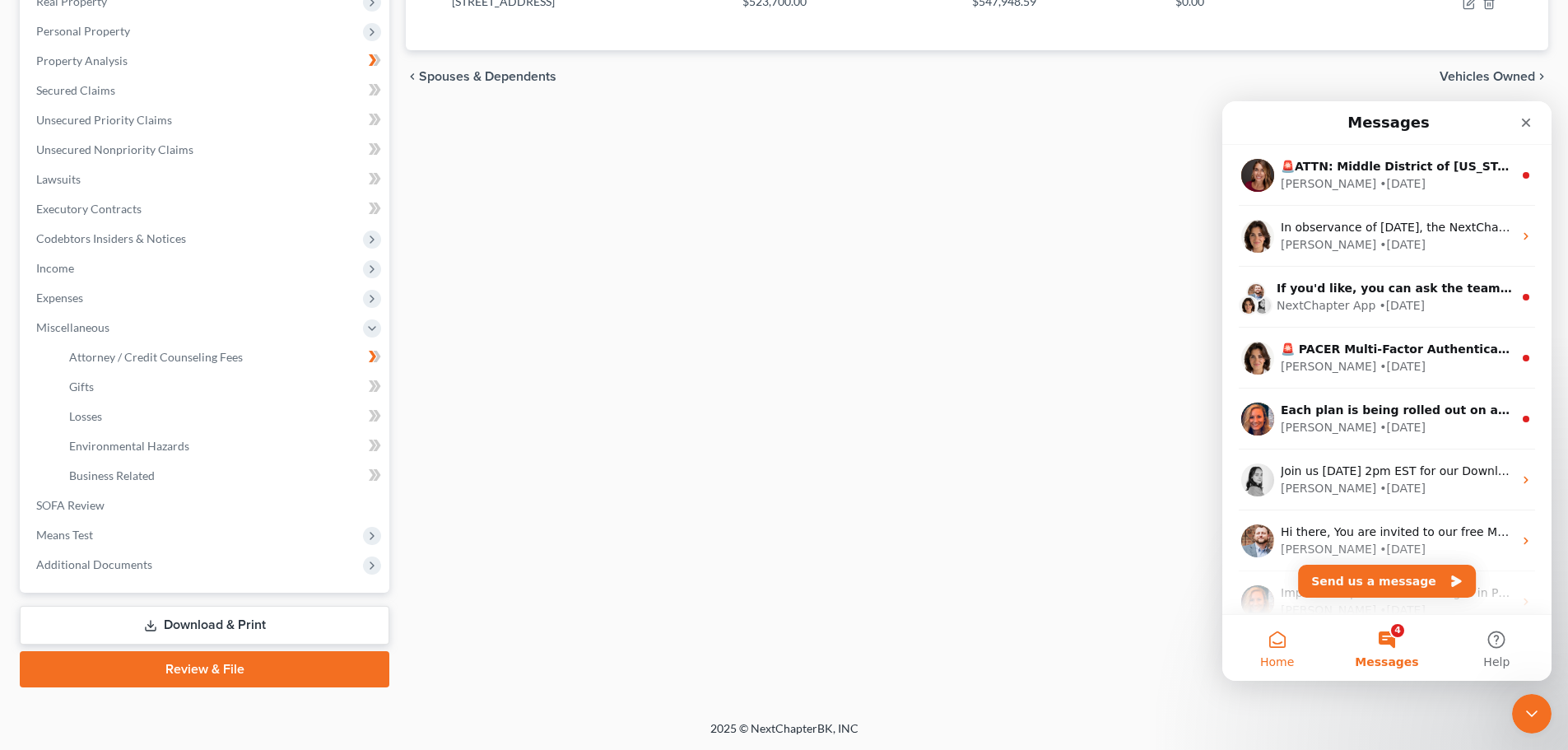
click at [1288, 648] on button "Home" at bounding box center [1277, 648] width 109 height 66
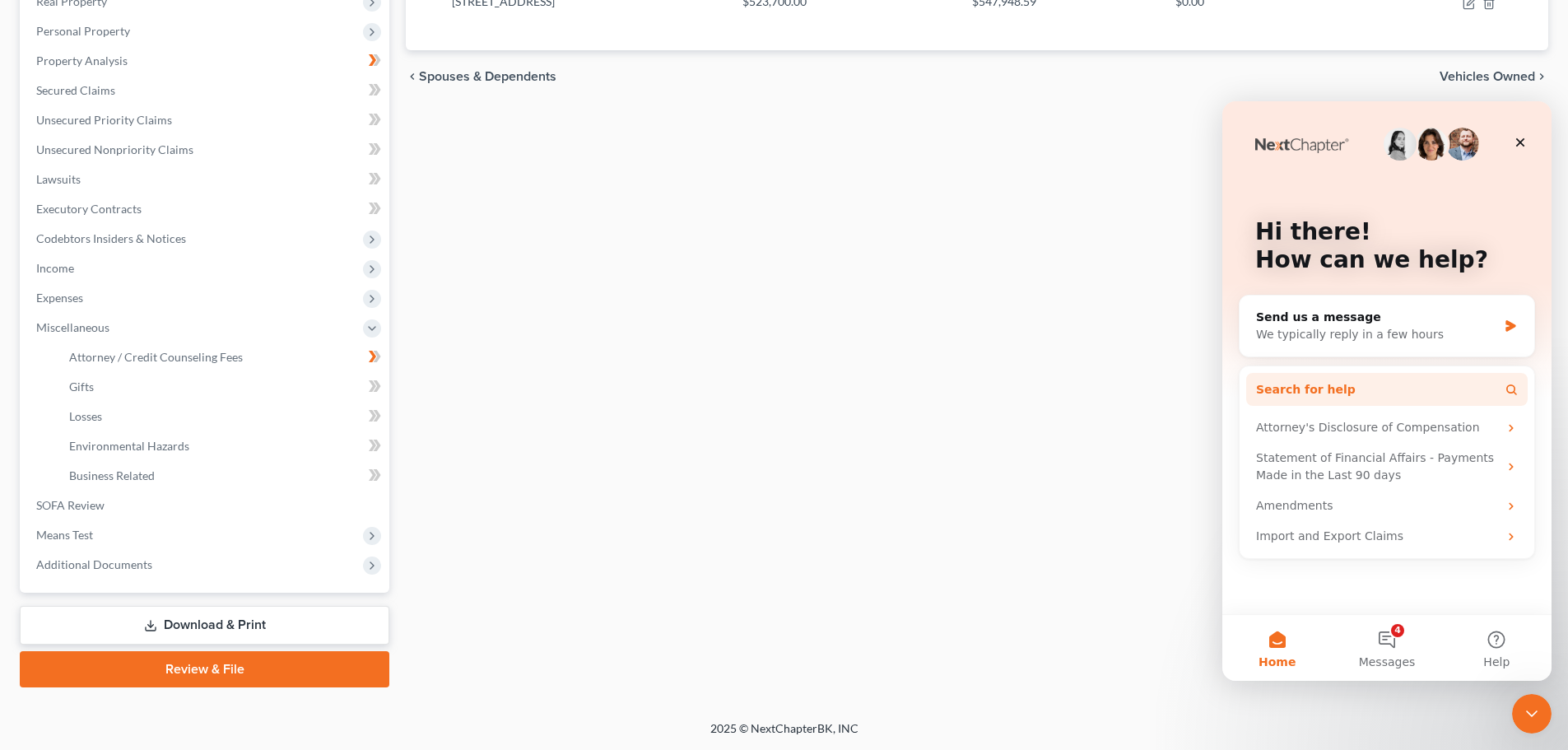
click at [1315, 390] on span "Search for help" at bounding box center [1306, 390] width 100 height 18
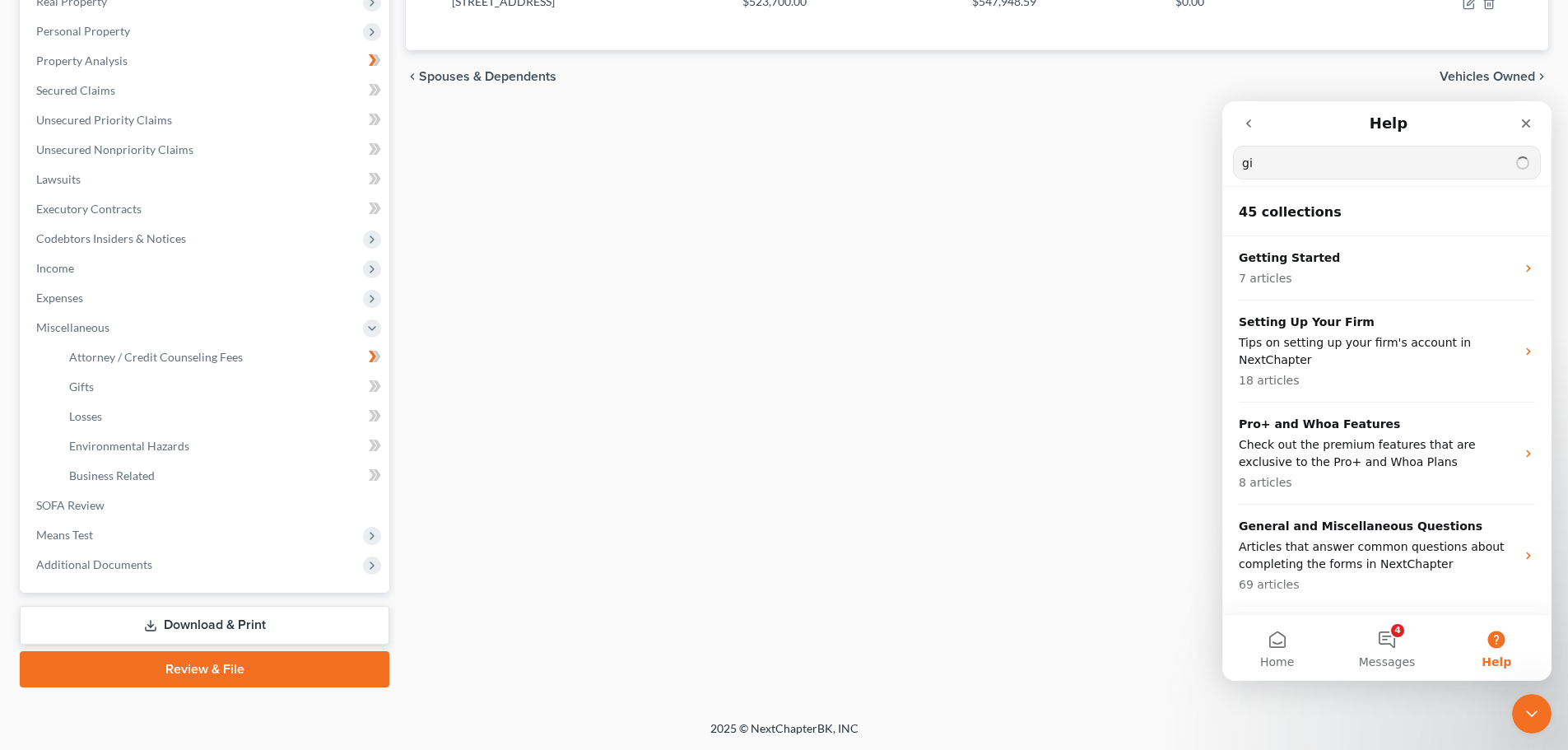
type input "g"
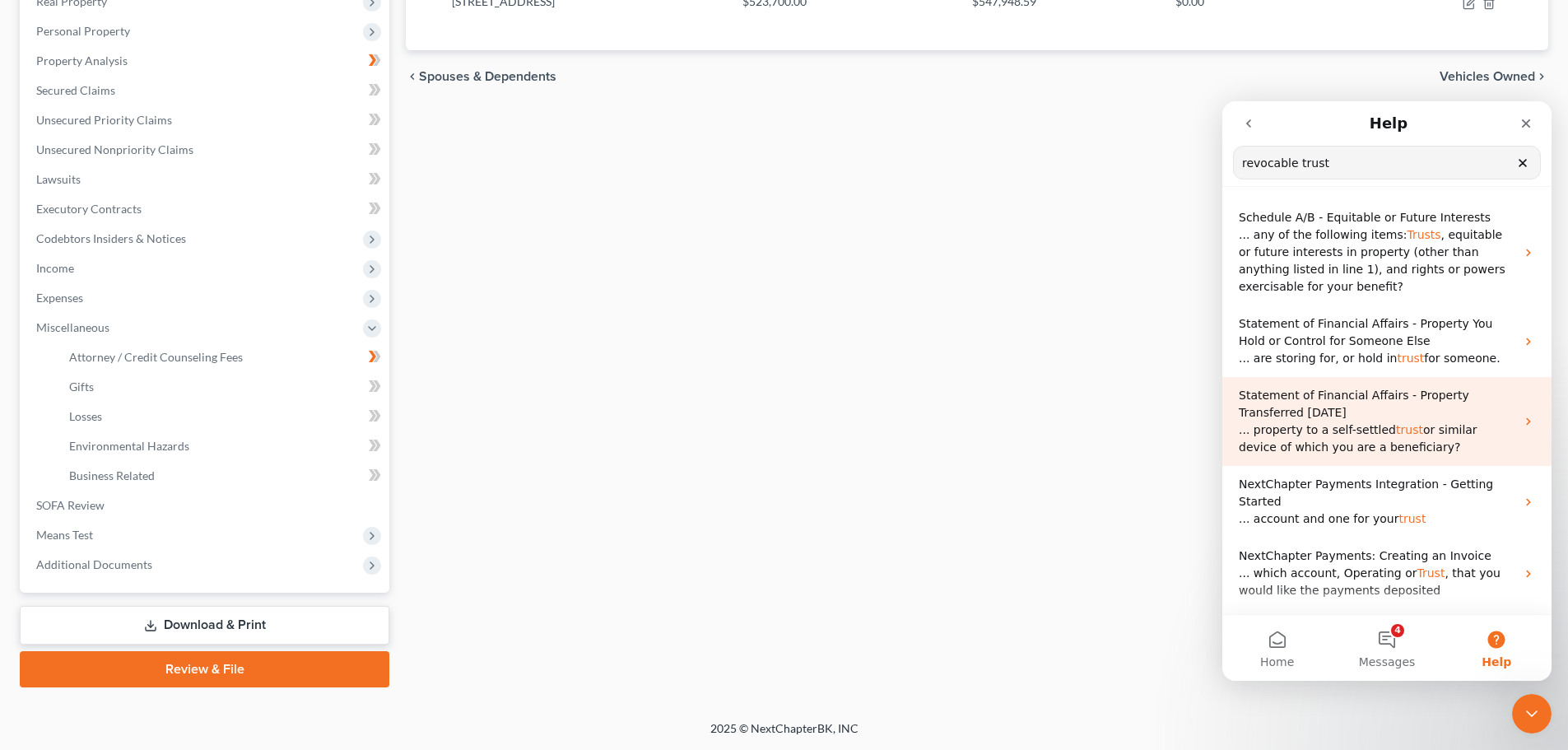
type input "revocable trust"
click at [1397, 431] on span "trust" at bounding box center [1410, 430] width 27 height 13
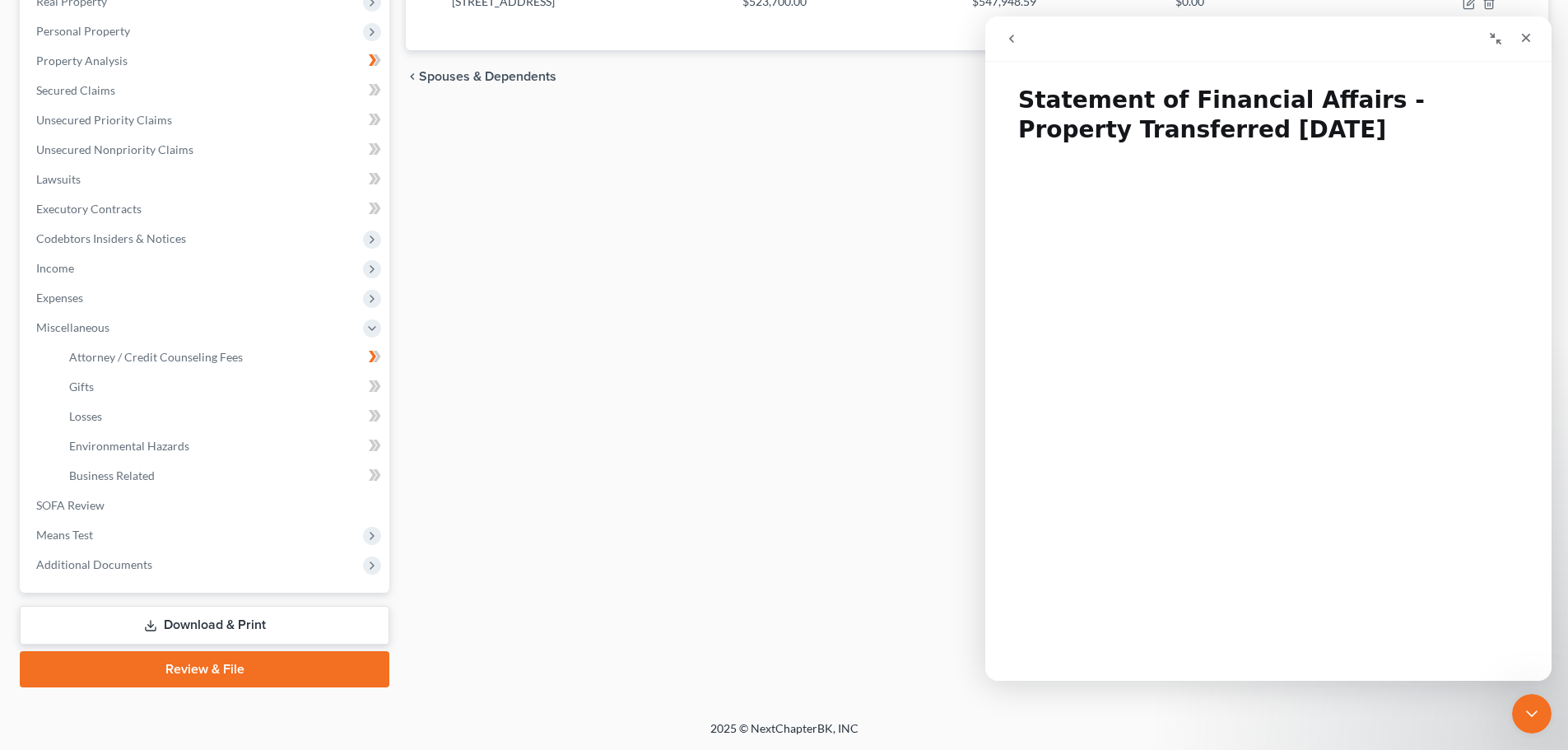
click at [1018, 39] on icon "go back" at bounding box center [1012, 39] width 13 height 13
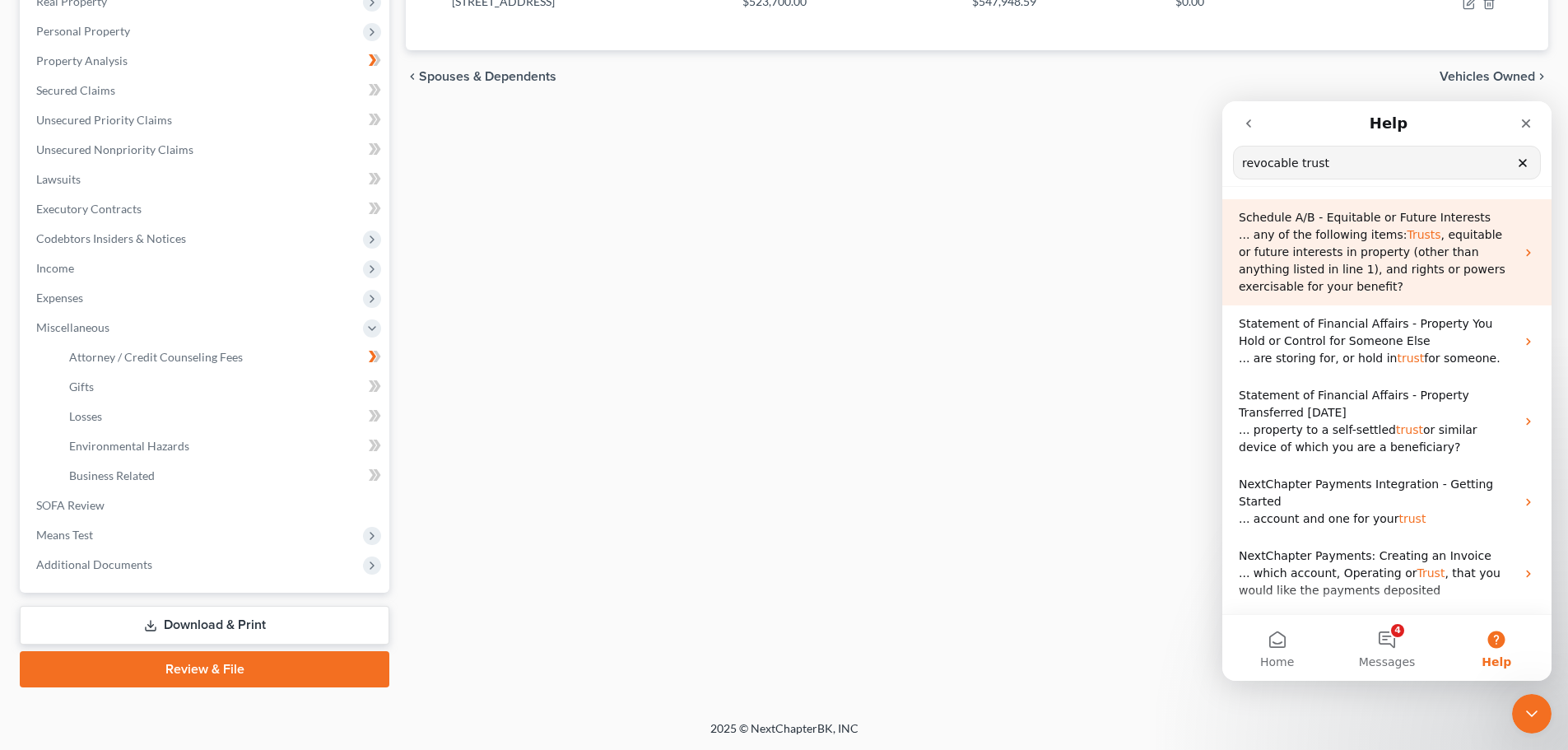
click at [1344, 249] on span ", equitable or future interests in property (other than anything listed in line…" at bounding box center [1371, 260] width 266 height 65
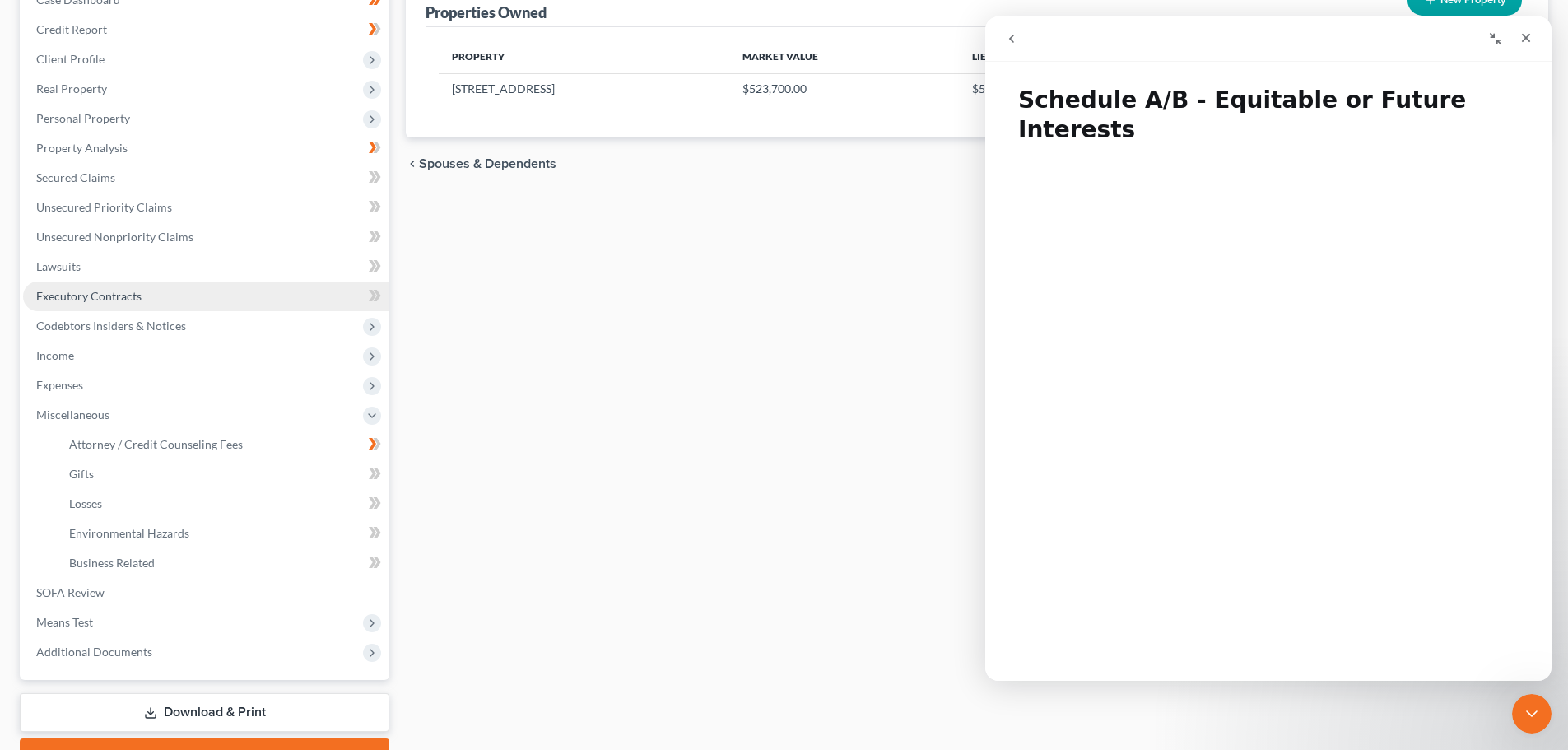
scroll to position [108, 0]
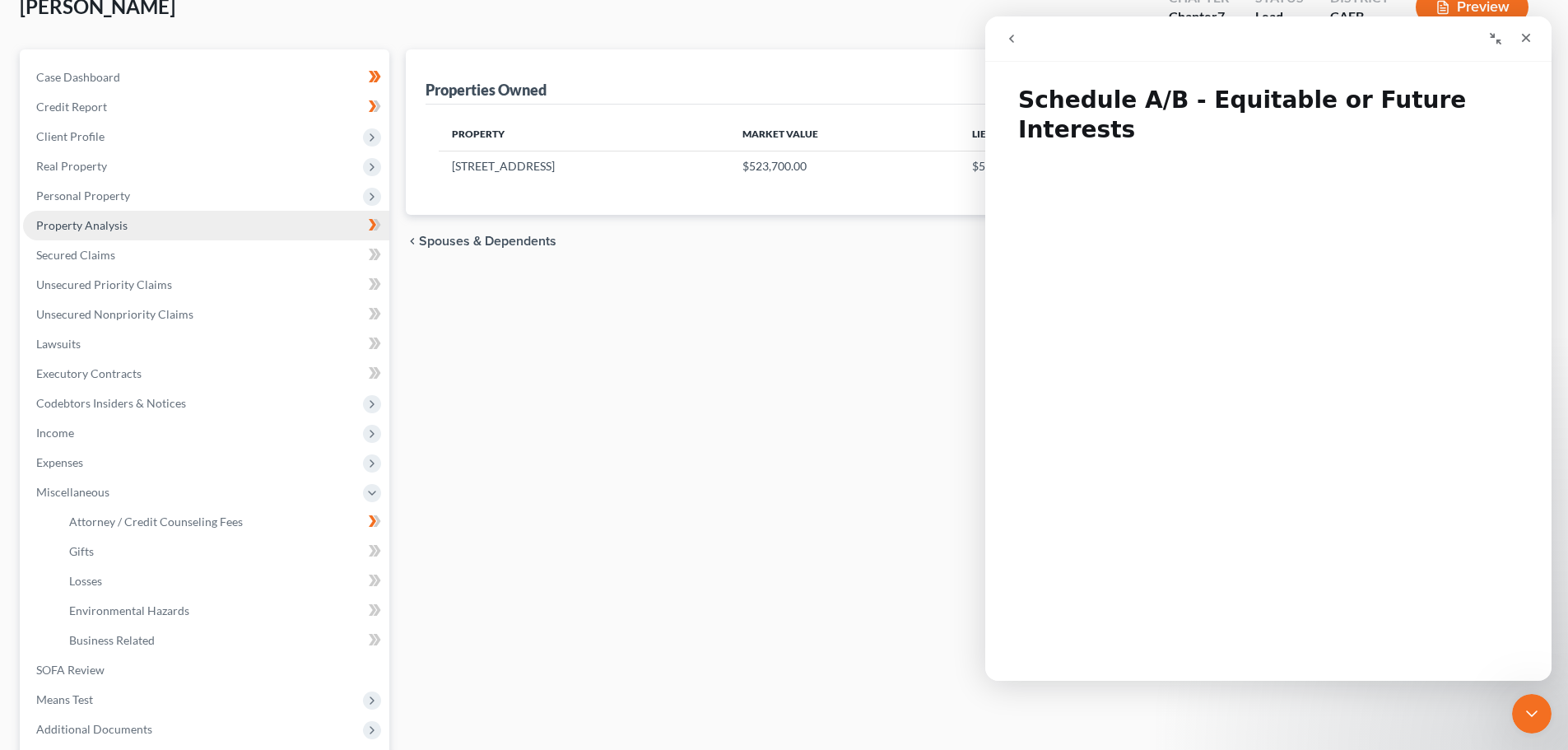
click at [126, 223] on link "Property Analysis" at bounding box center [206, 225] width 366 height 29
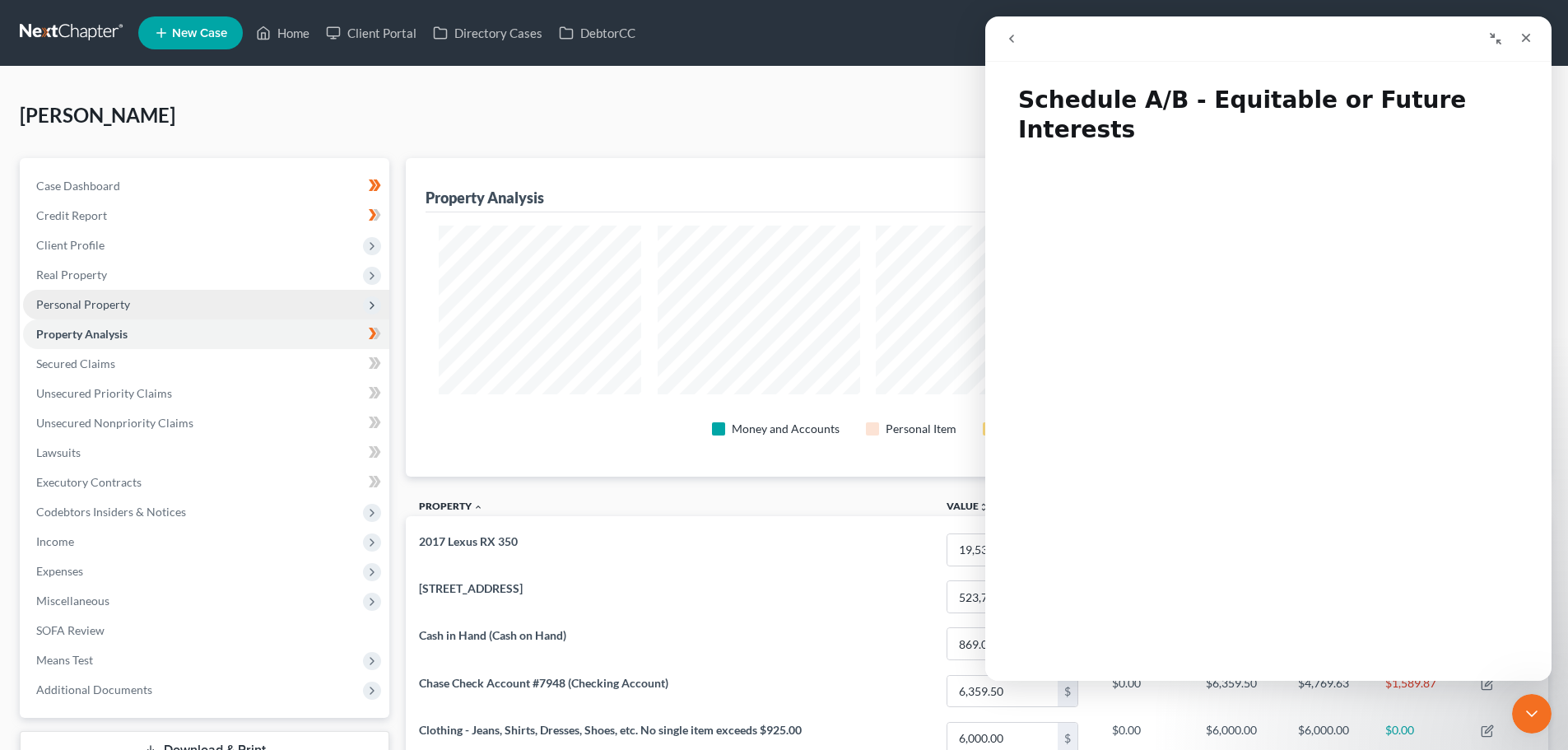
click at [113, 304] on span "Personal Property" at bounding box center [83, 304] width 94 height 14
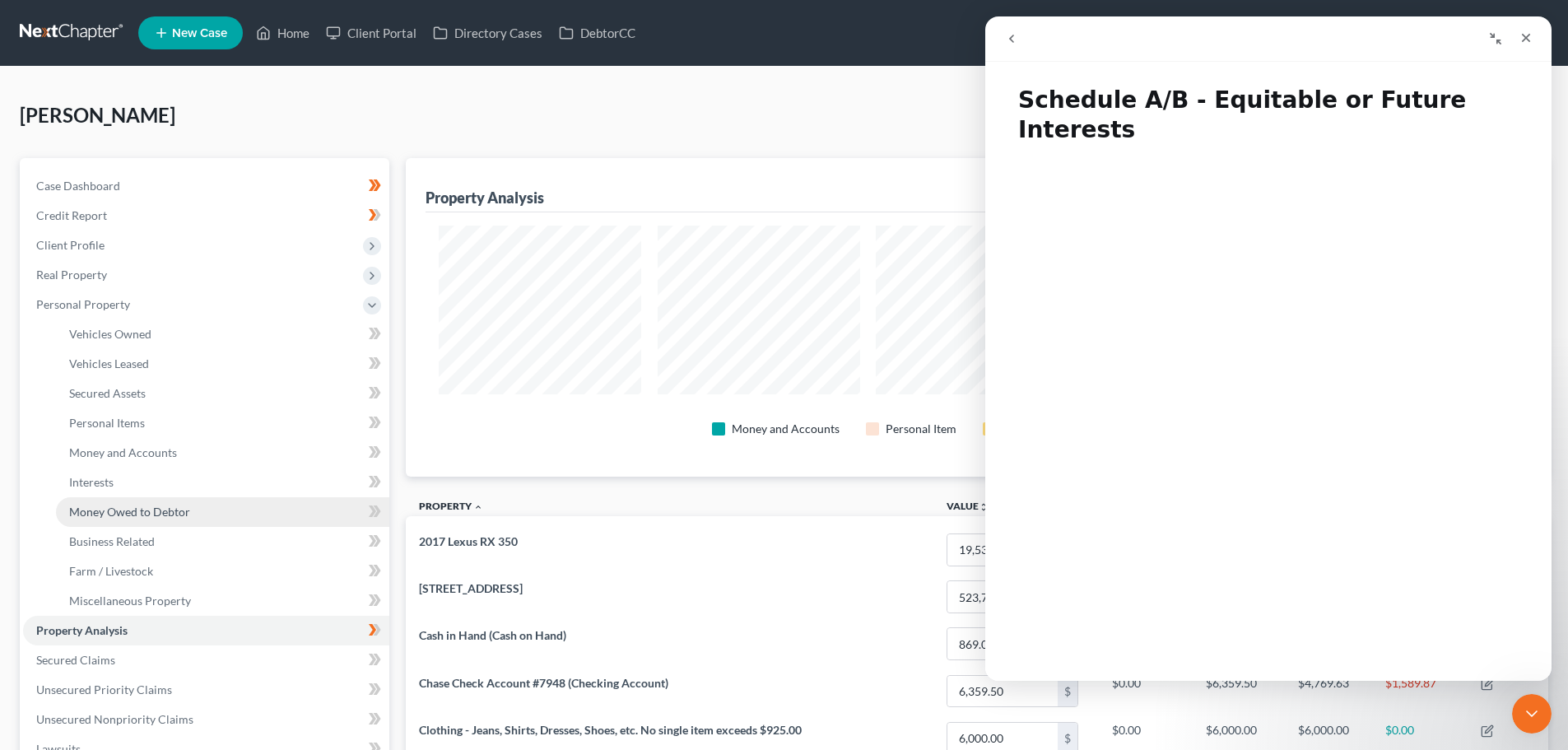
click at [113, 503] on link "Money Owed to Debtor" at bounding box center [223, 511] width 334 height 29
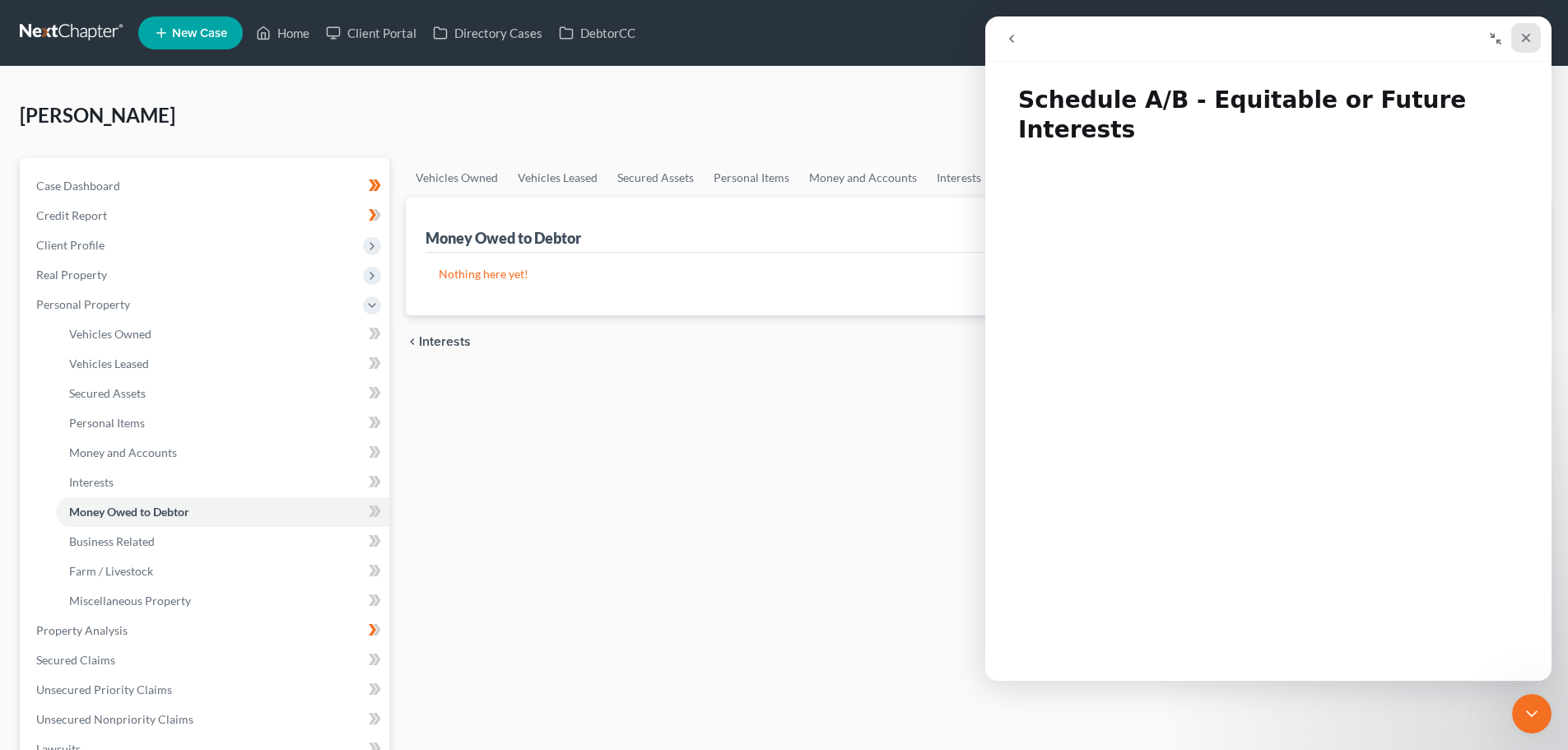
click at [1526, 31] on icon "Close" at bounding box center [1527, 38] width 13 height 13
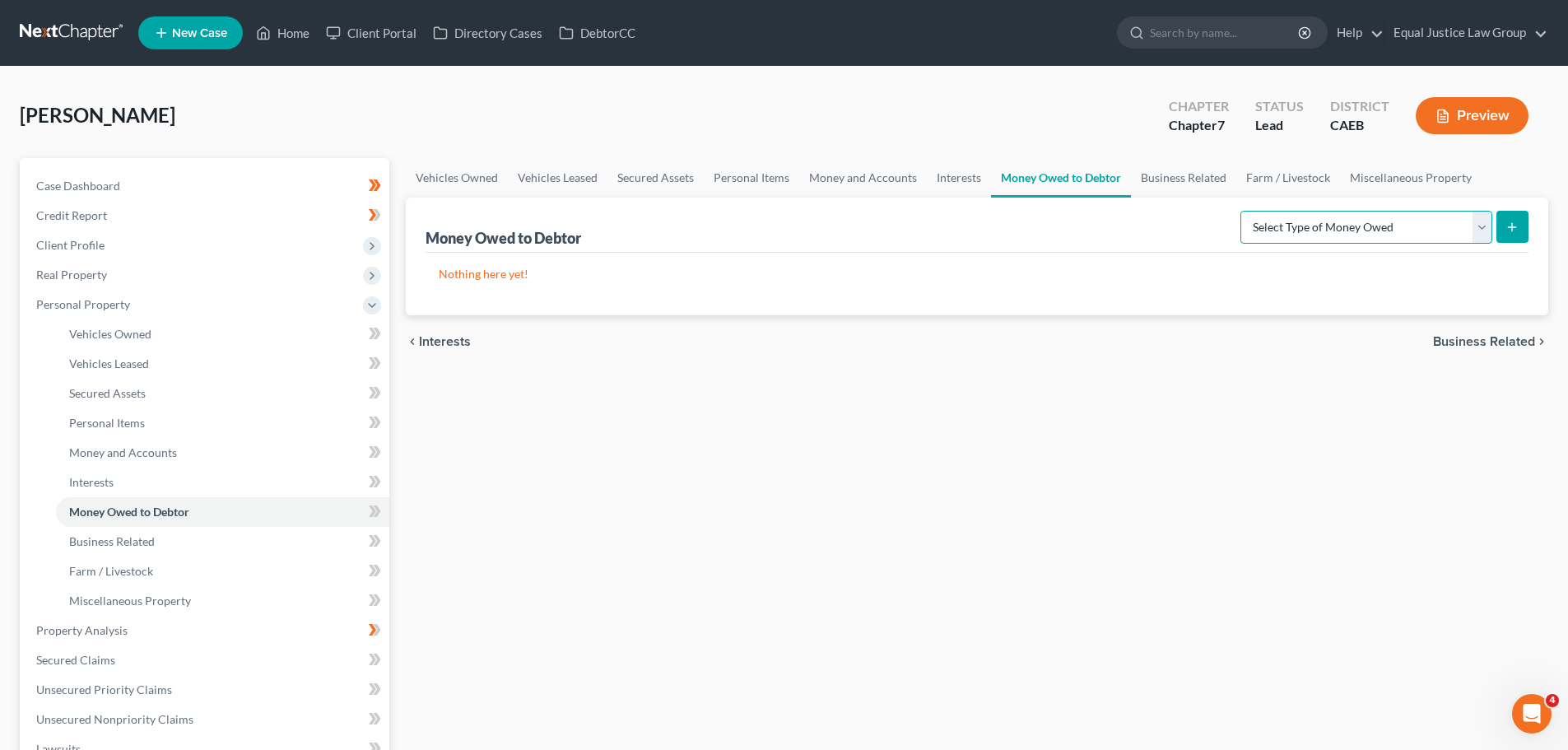
click at [1329, 231] on select "Select Type of Money Owed Accounts Receivable Alimony Child Support Claims Agai…" at bounding box center [1366, 227] width 252 height 33
select select "trusts"
click at [1243, 211] on select "Select Type of Money Owed Accounts Receivable Alimony Child Support Claims Agai…" at bounding box center [1366, 227] width 252 height 33
click at [1505, 223] on button "submit" at bounding box center [1513, 227] width 32 height 32
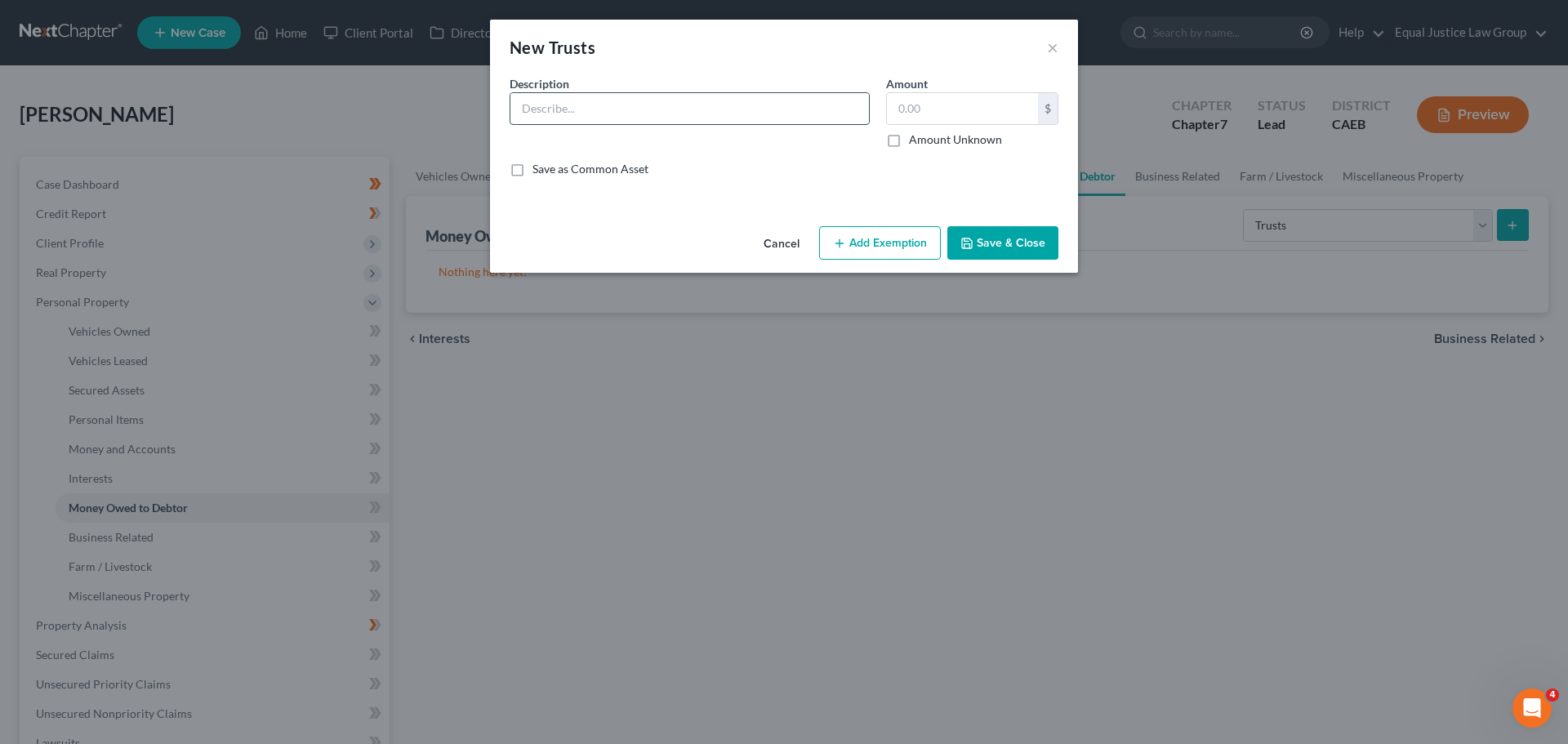
click at [561, 116] on input "text" at bounding box center [689, 108] width 358 height 31
click at [584, 88] on div "Description *" at bounding box center [690, 111] width 377 height 72
click at [586, 94] on input "text" at bounding box center [689, 108] width 358 height 31
type input "Undeveloped land at Lot 13, Block 77, California Pines Unit 5 in Modoc County, …"
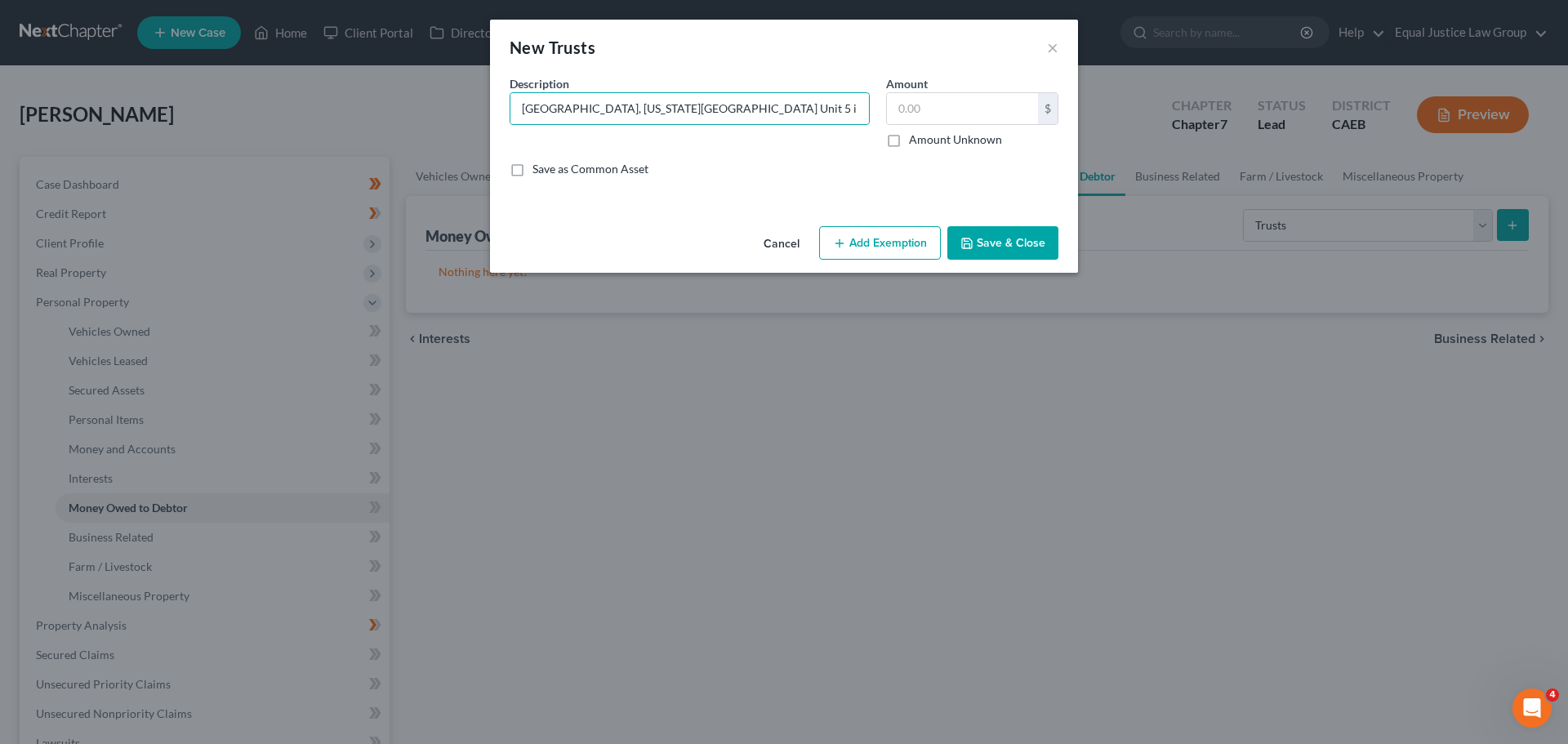
click at [909, 141] on label "Amount Unknown" at bounding box center [955, 140] width 93 height 17
click at [915, 141] on input "Amount Unknown" at bounding box center [920, 137] width 11 height 11
checkbox input "true"
type input "0.00"
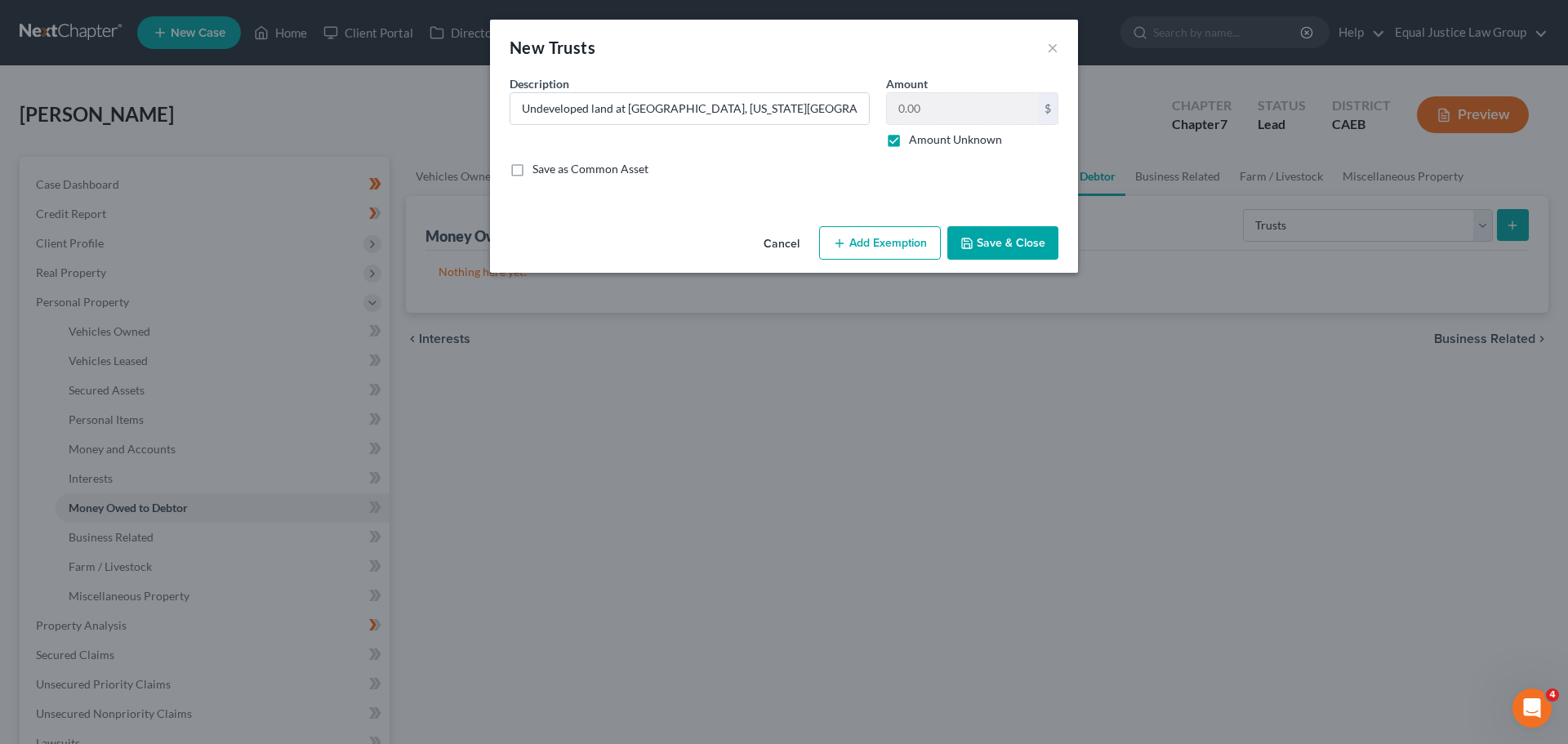
click at [886, 244] on button "Add Exemption" at bounding box center [880, 242] width 122 height 34
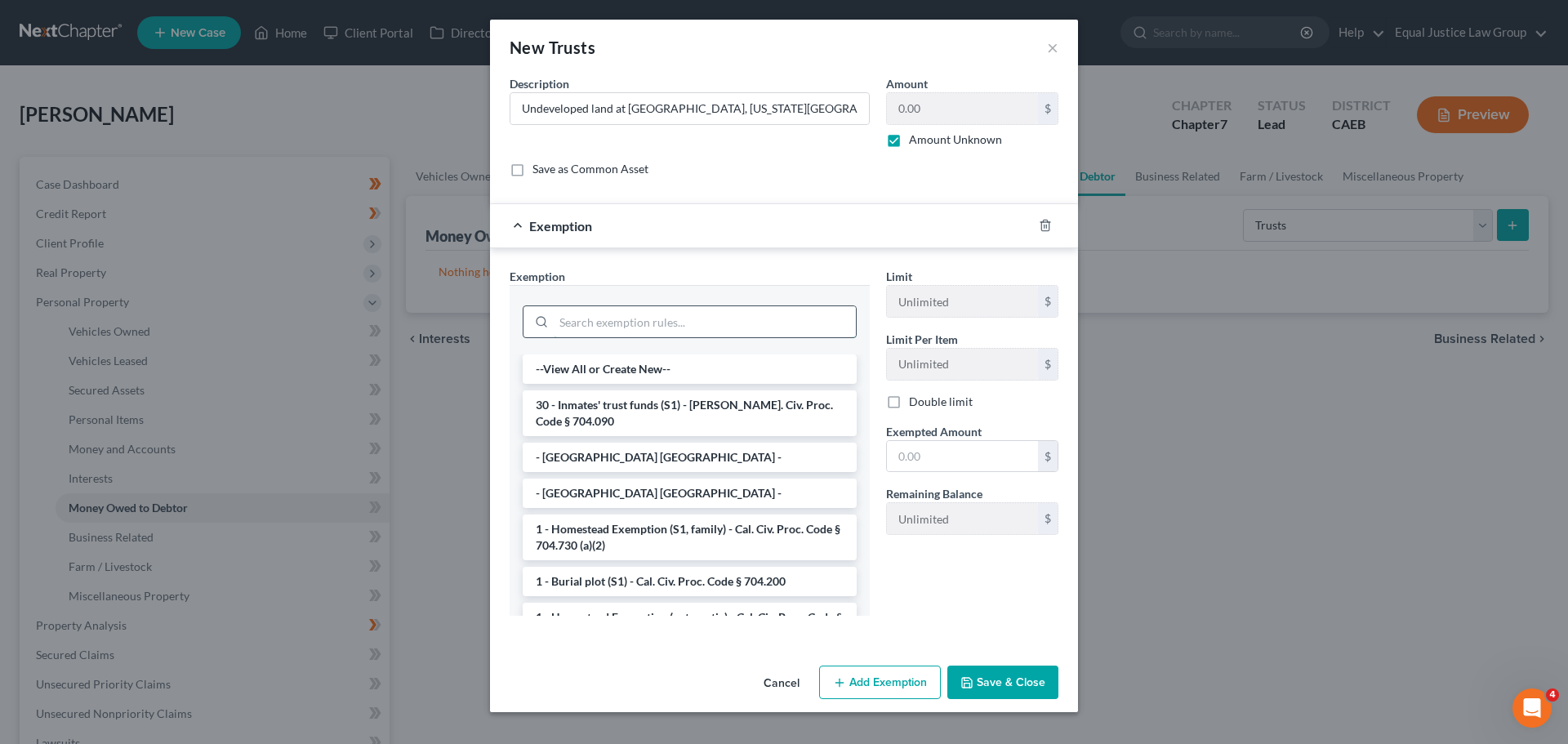
click at [624, 320] on input "search" at bounding box center [704, 321] width 302 height 31
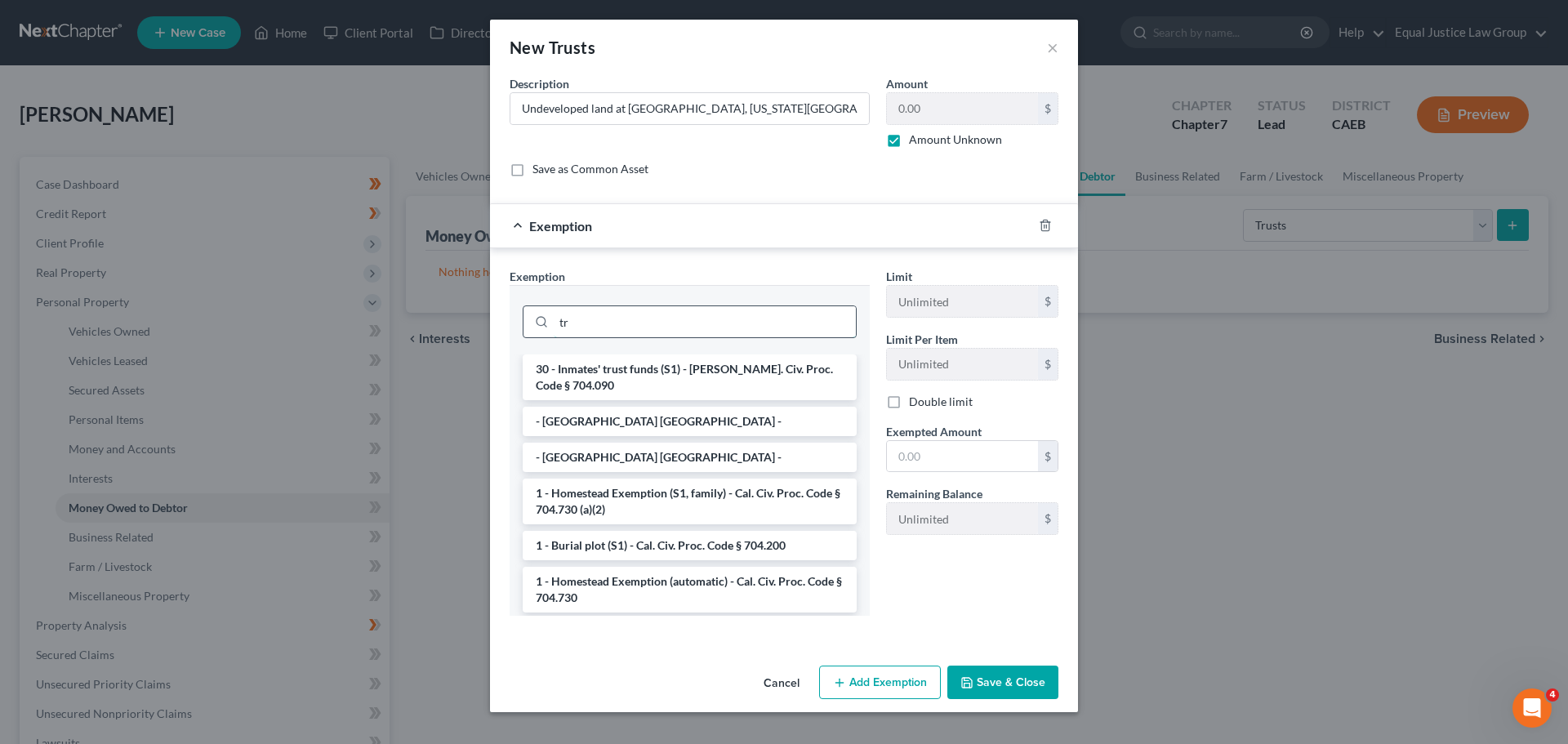
type input "t"
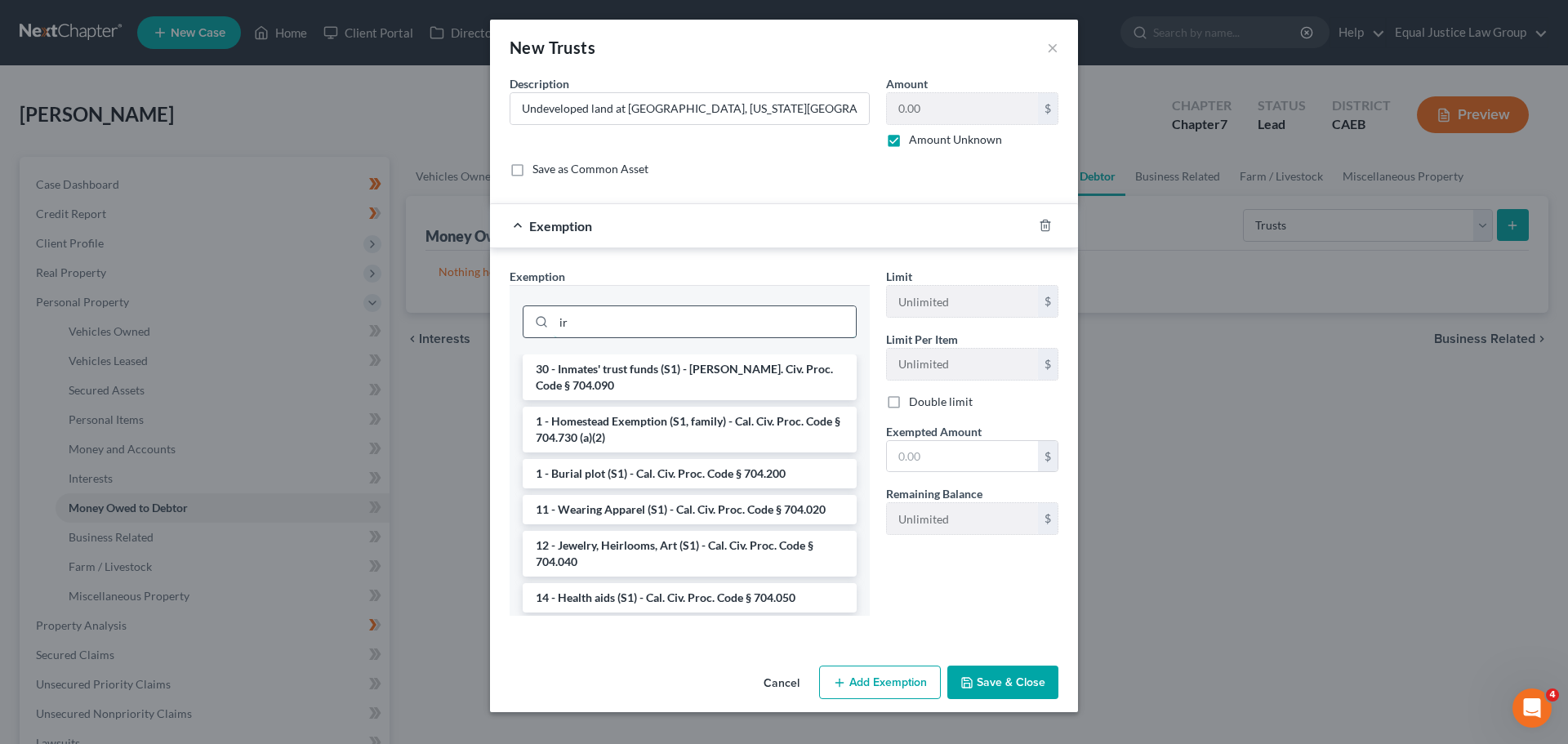
type input "i"
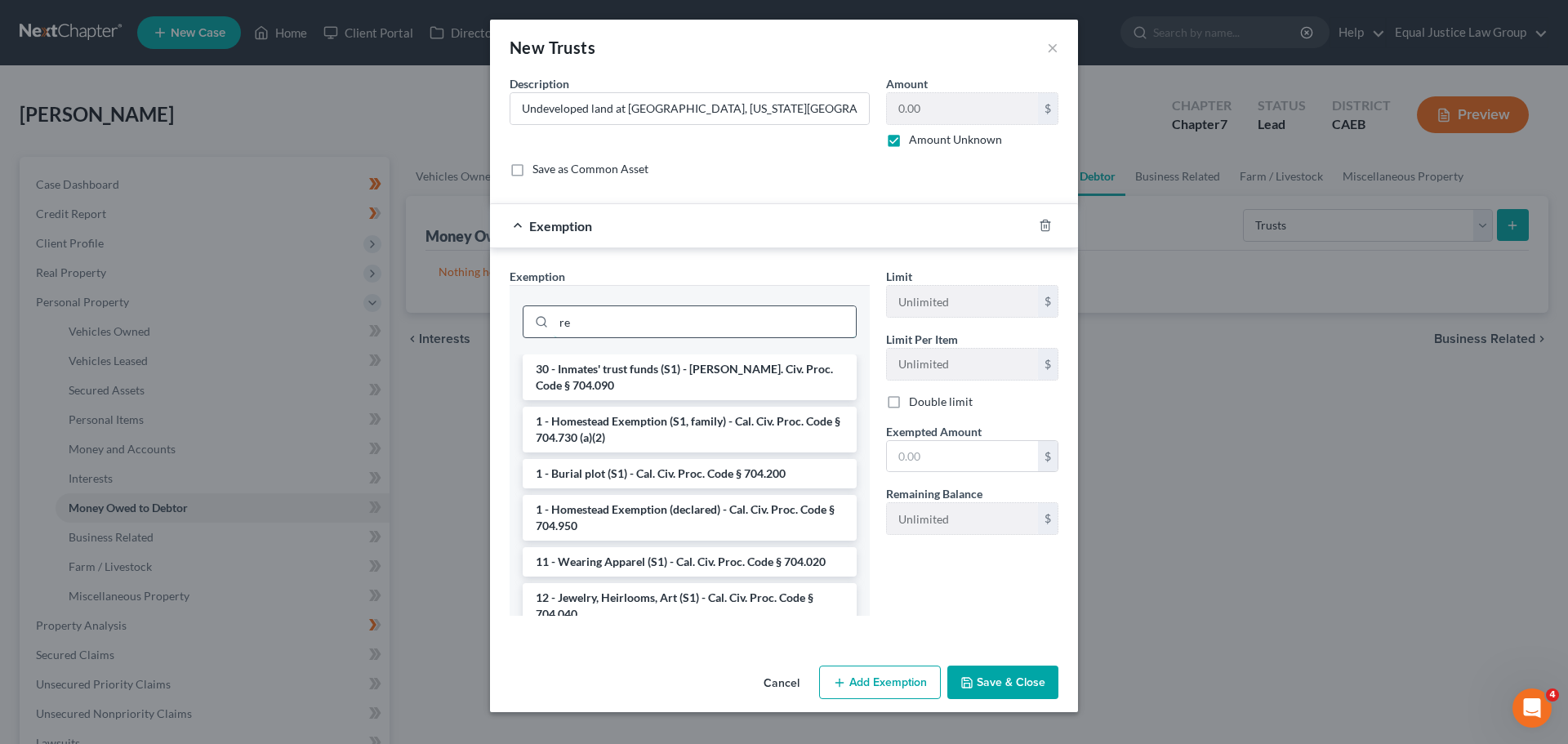
type input "r"
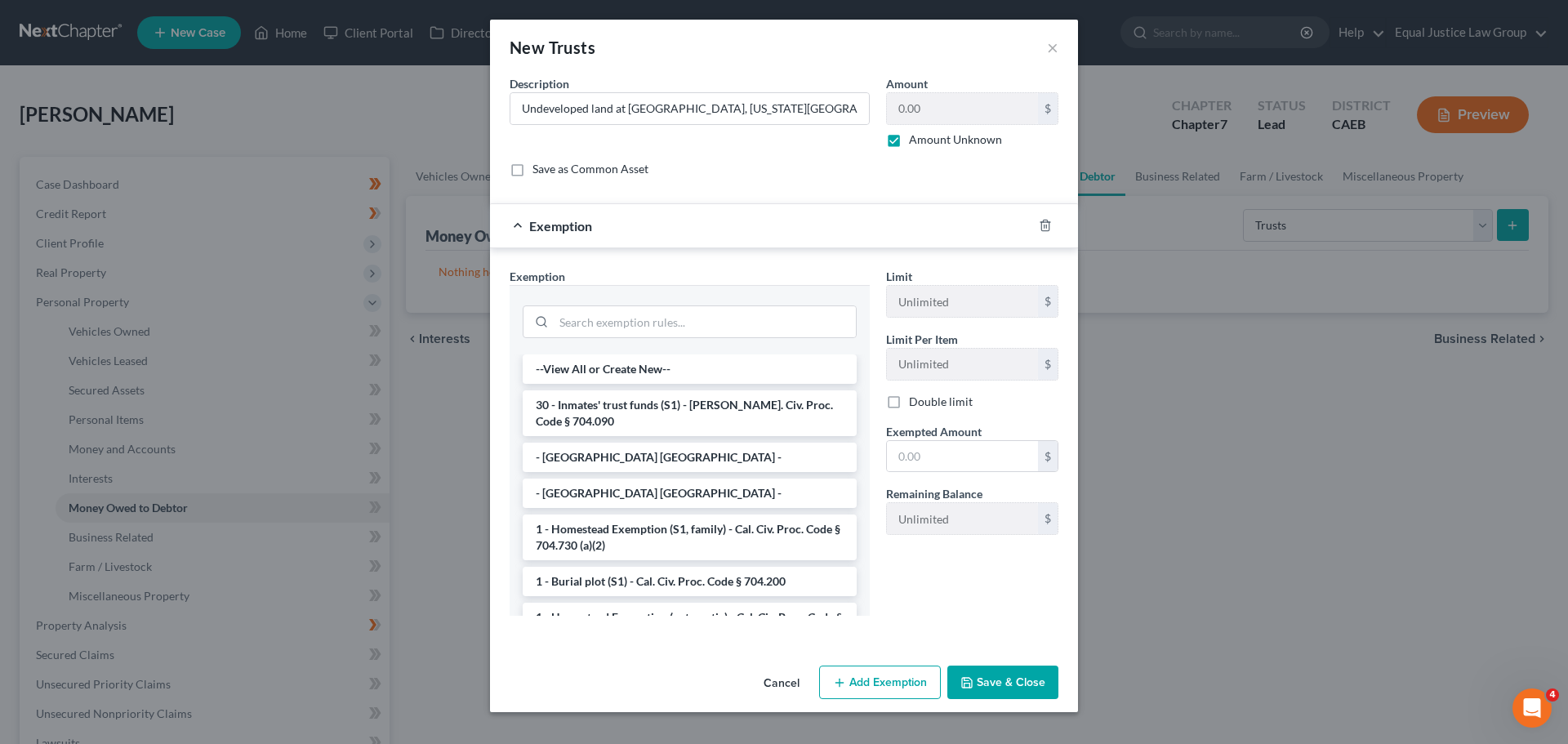
click at [778, 678] on button "Cancel" at bounding box center [781, 682] width 62 height 32
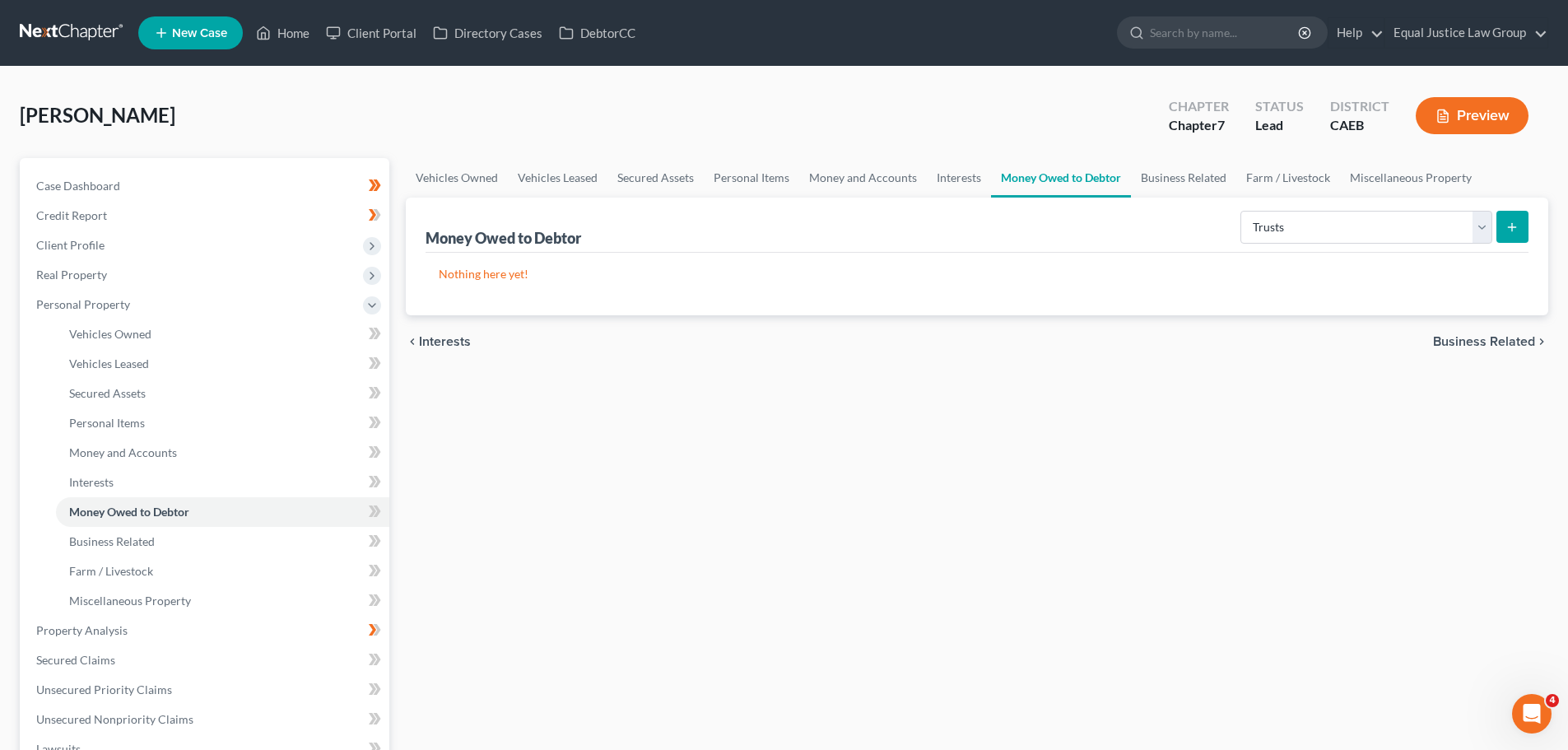
click at [1118, 508] on div "Vehicles Owned Vehicles Leased Secured Assets Personal Items Money and Accounts…" at bounding box center [976, 633] width 1159 height 951
click at [1518, 226] on icon "submit" at bounding box center [1513, 228] width 13 height 13
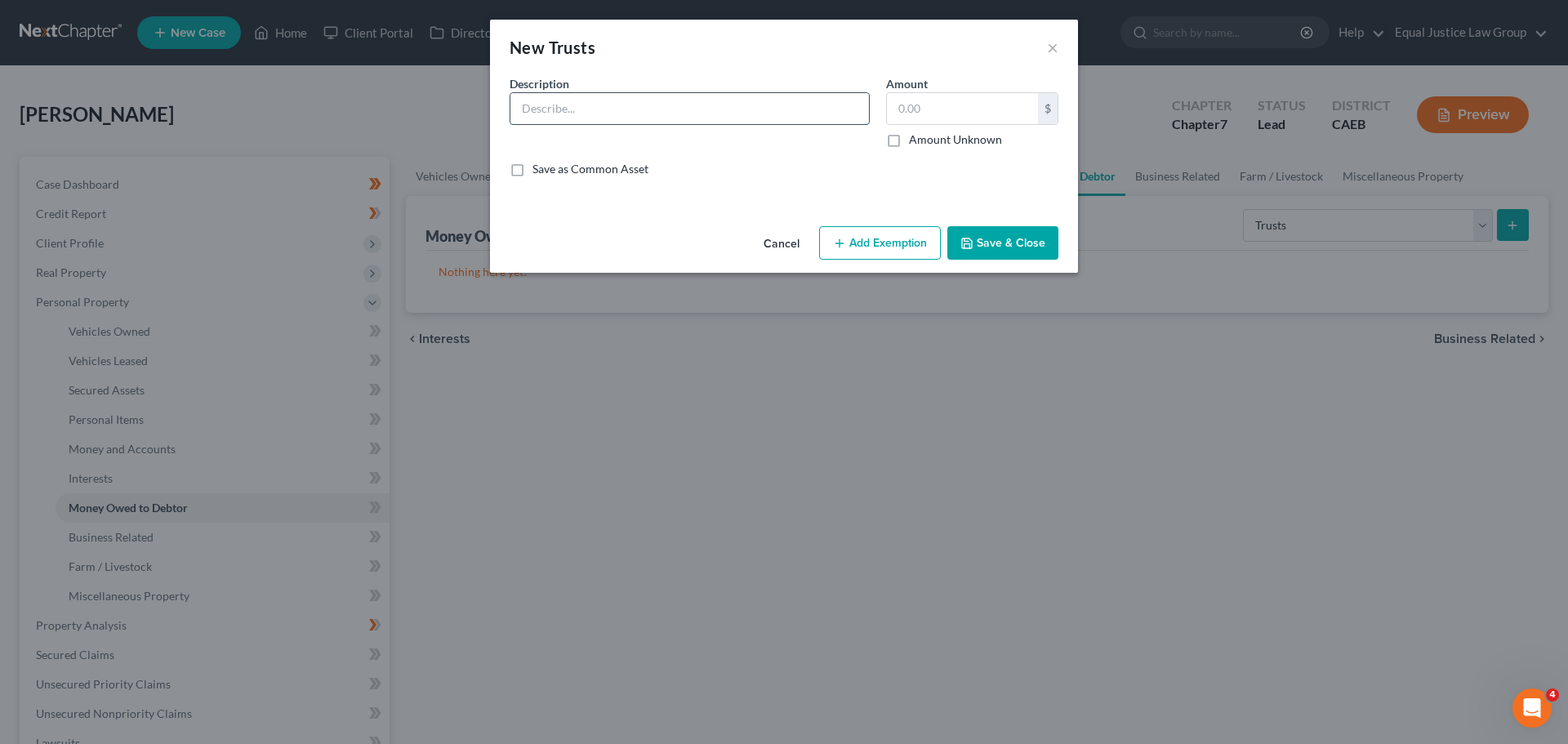
click at [591, 110] on input "text" at bounding box center [689, 108] width 358 height 31
click at [577, 106] on input "text" at bounding box center [689, 108] width 358 height 31
click at [553, 104] on input "text" at bounding box center [689, 108] width 358 height 31
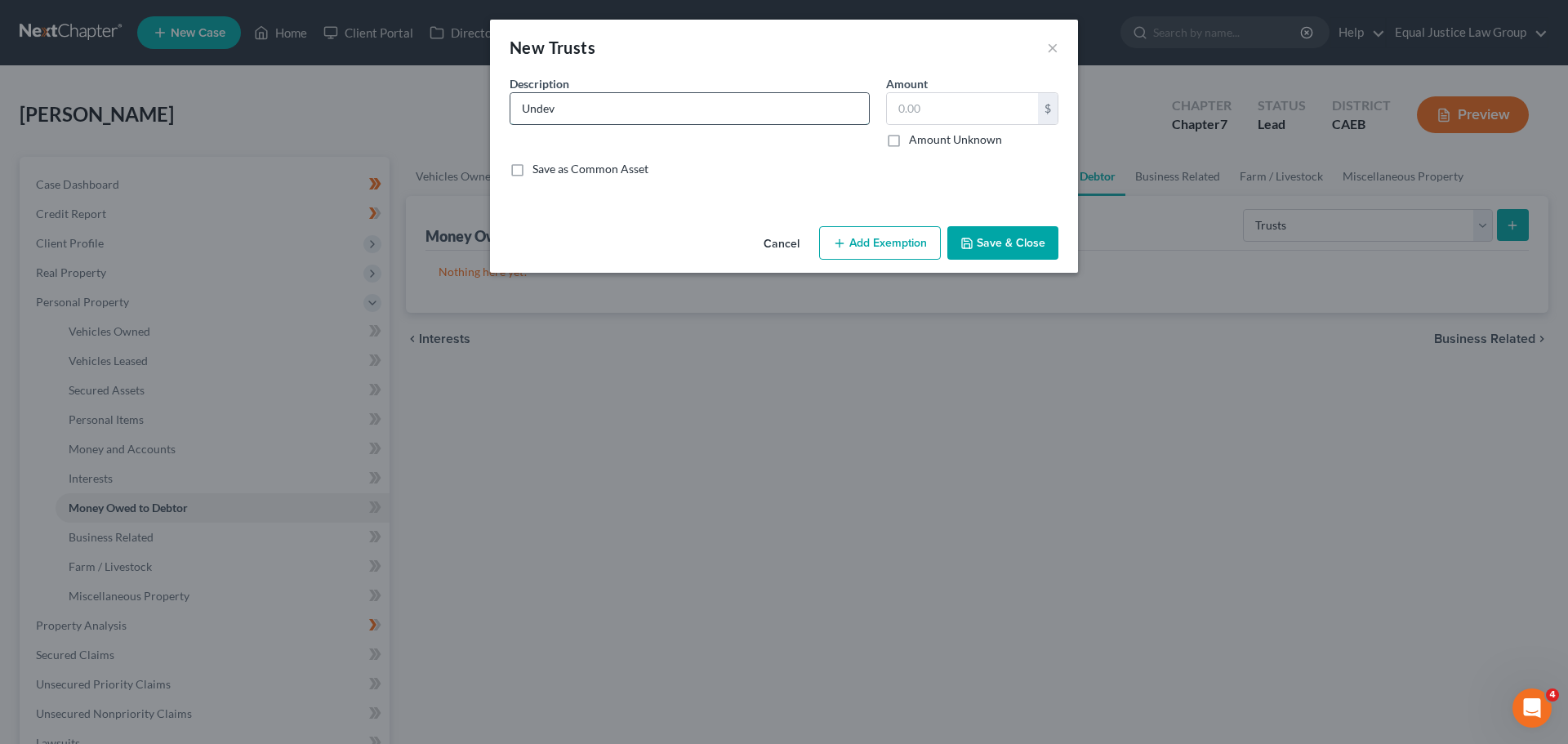
type input "Undeveloped land at Lot 13, Block 77, California Pines Unit 5 in Modoc County, …"
click at [909, 135] on label "Amount Unknown" at bounding box center [955, 140] width 93 height 17
click at [915, 135] on input "Amount Unknown" at bounding box center [920, 137] width 11 height 11
checkbox input "true"
type input "0.00"
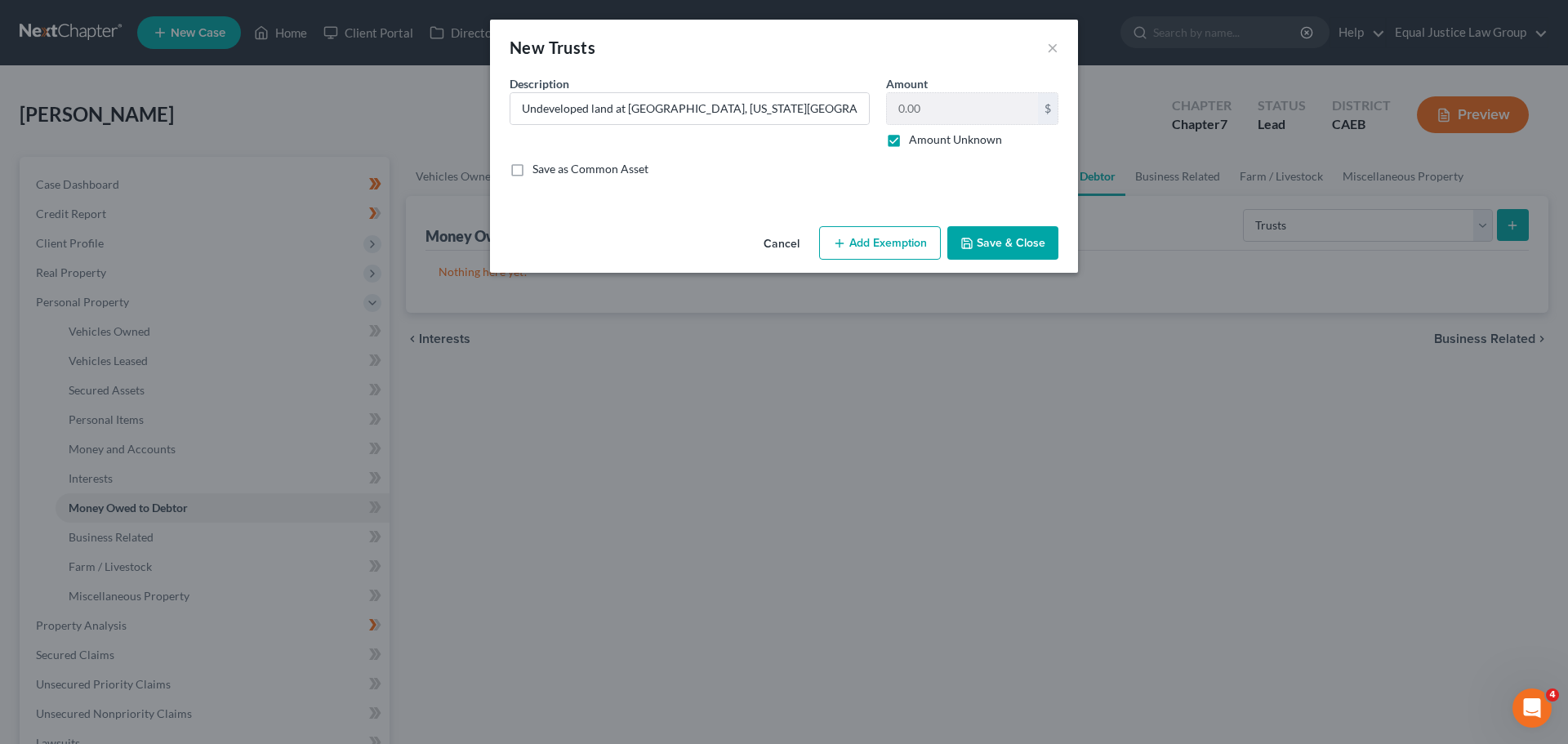
click at [1014, 236] on button "Save & Close" at bounding box center [1002, 242] width 111 height 34
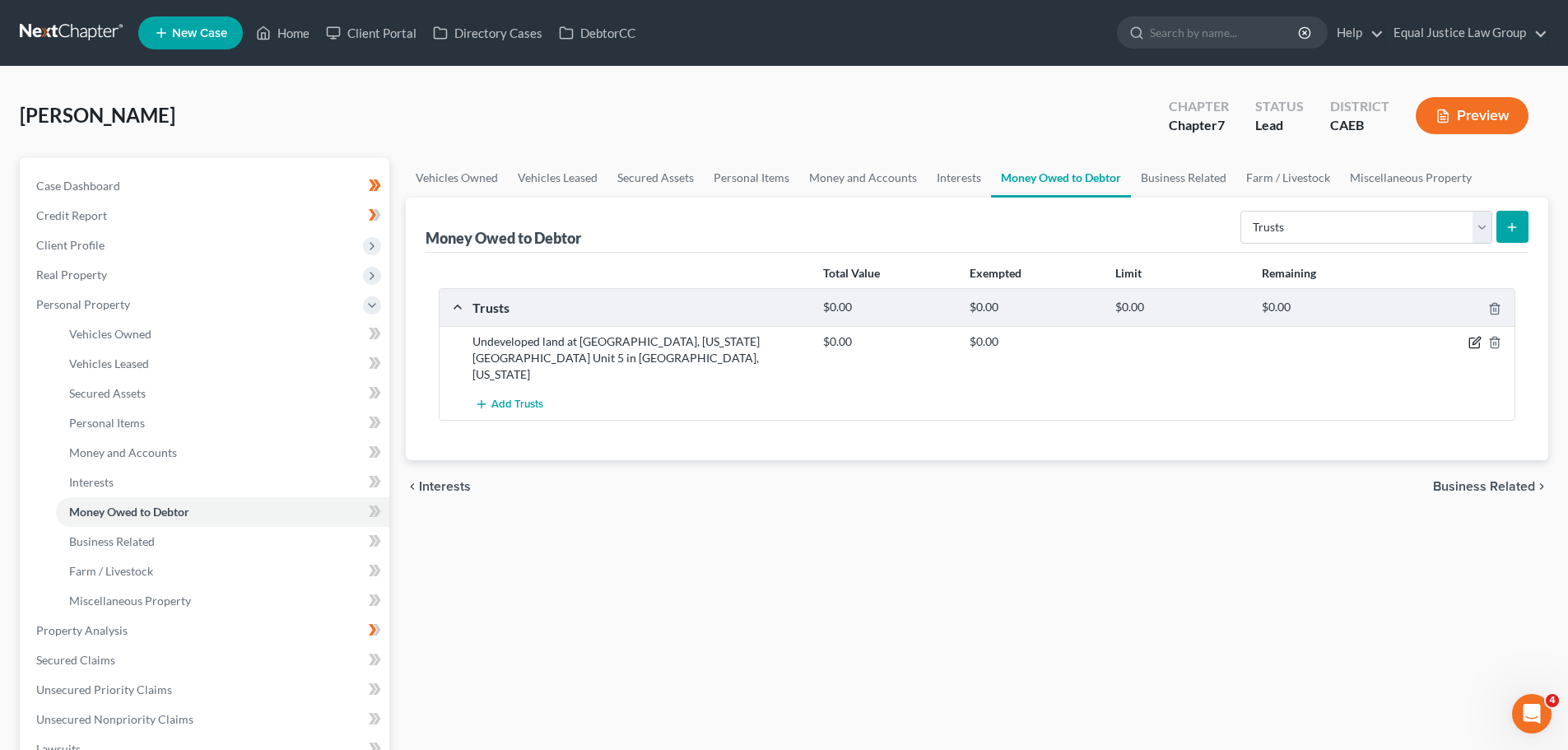
click at [1470, 343] on icon "button" at bounding box center [1475, 344] width 10 height 10
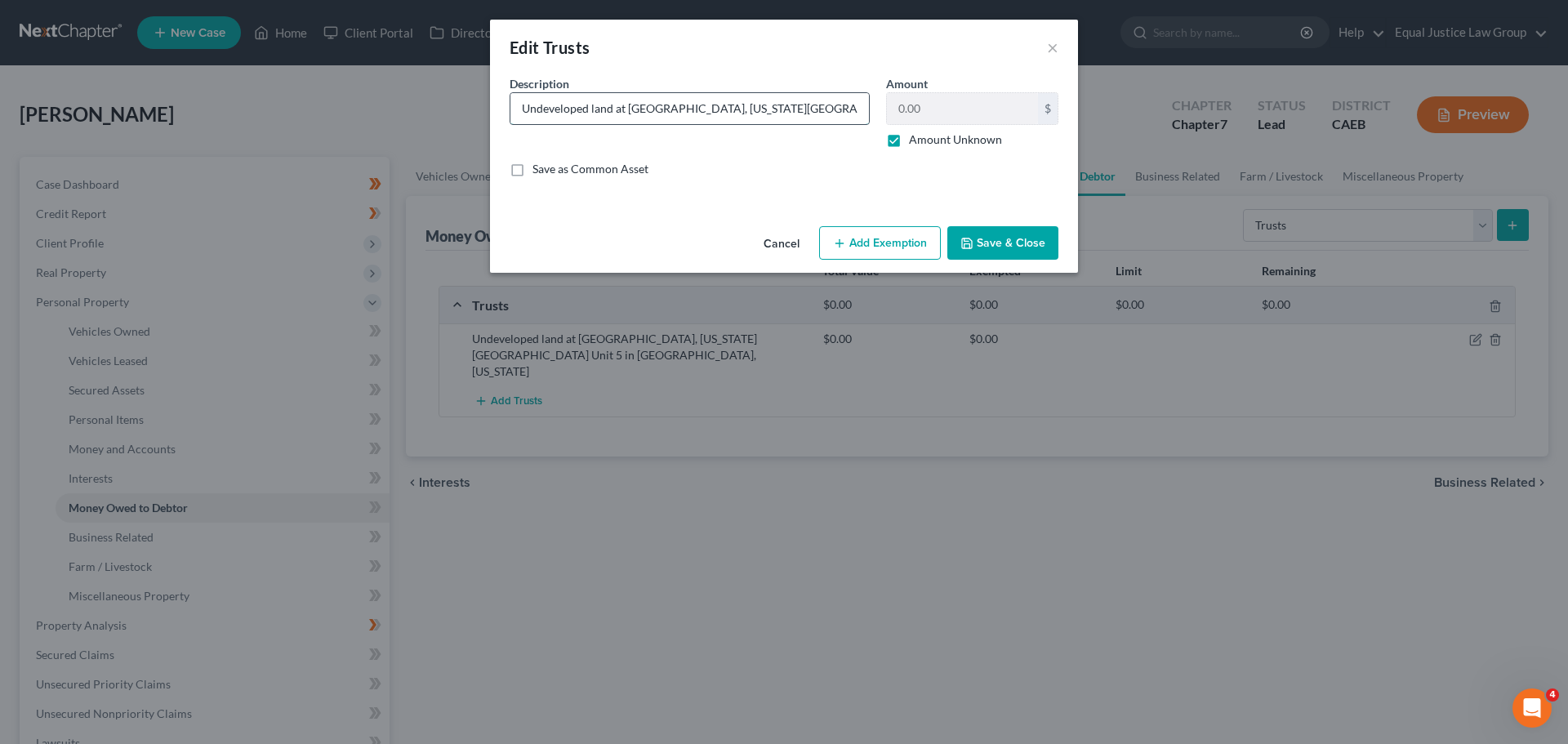
click at [528, 102] on input "Undeveloped land at Lot 13, Block 77, California Pines Unit 5 in Modoc County, …" at bounding box center [689, 108] width 358 height 31
click at [614, 106] on input "Undeveloped land at Lot 13, Block 77, California Pines Unit 5 in Modoc County, …" at bounding box center [689, 108] width 358 height 31
click at [853, 107] on input "Undeveloped land at Lot 13, Block 77, California Pines Unit 5 in Modoc County, …" at bounding box center [689, 108] width 358 height 31
type input "Undeveloped land at Lot 13, Block 77, California Pines Unit 5 in Modoc County, …"
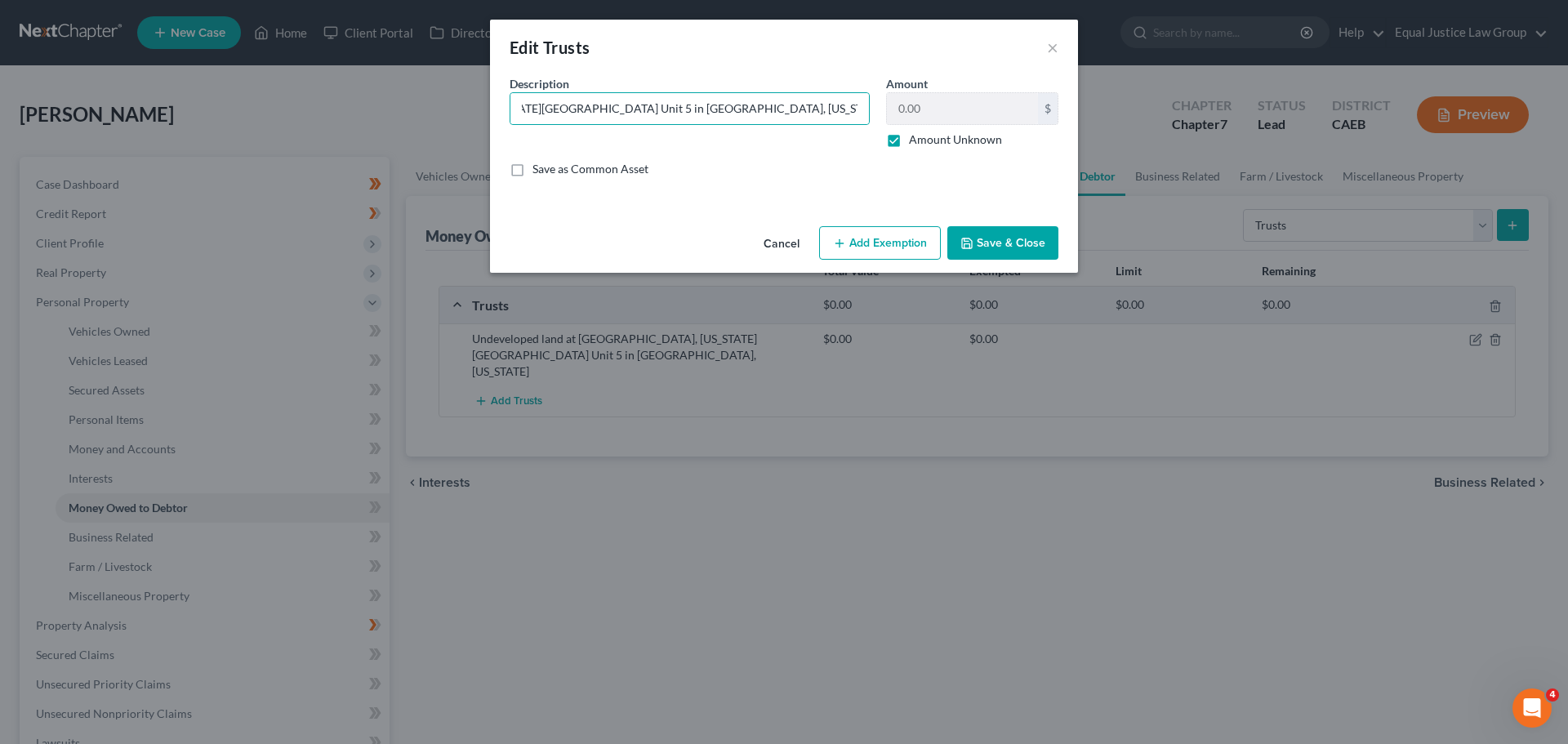
click at [1000, 240] on button "Save & Close" at bounding box center [1002, 242] width 111 height 34
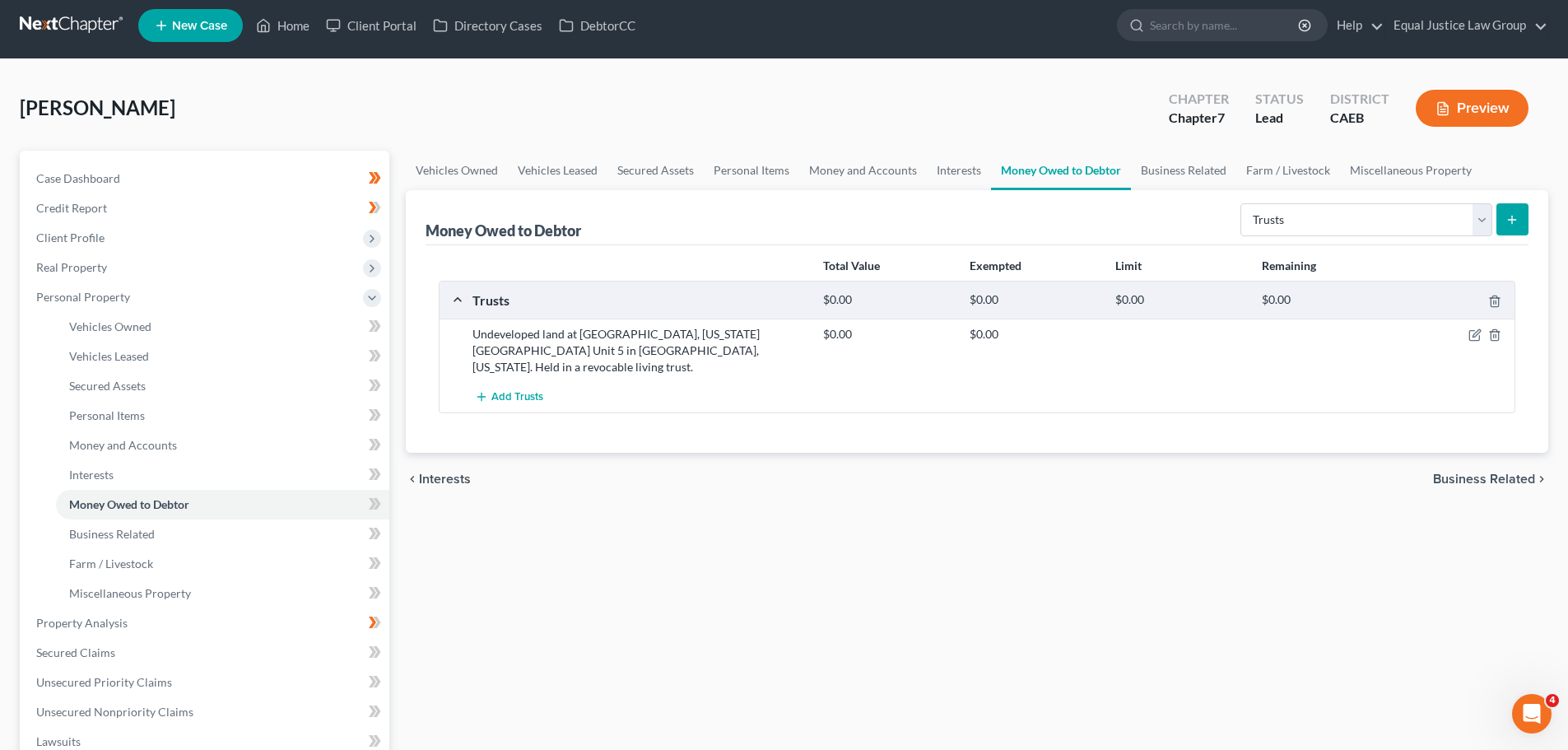
scroll to position [0, 0]
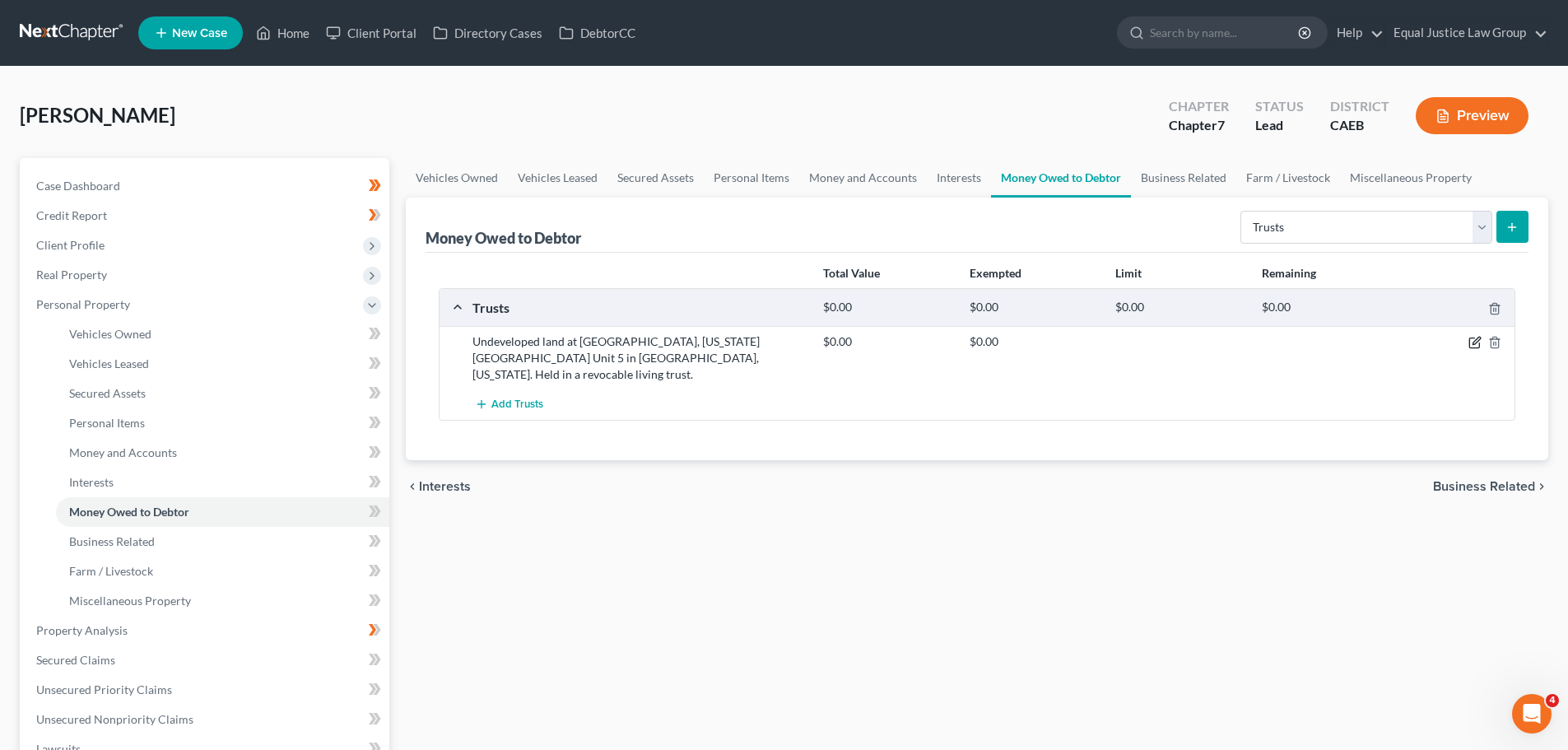
click at [1471, 339] on icon "button" at bounding box center [1475, 344] width 10 height 10
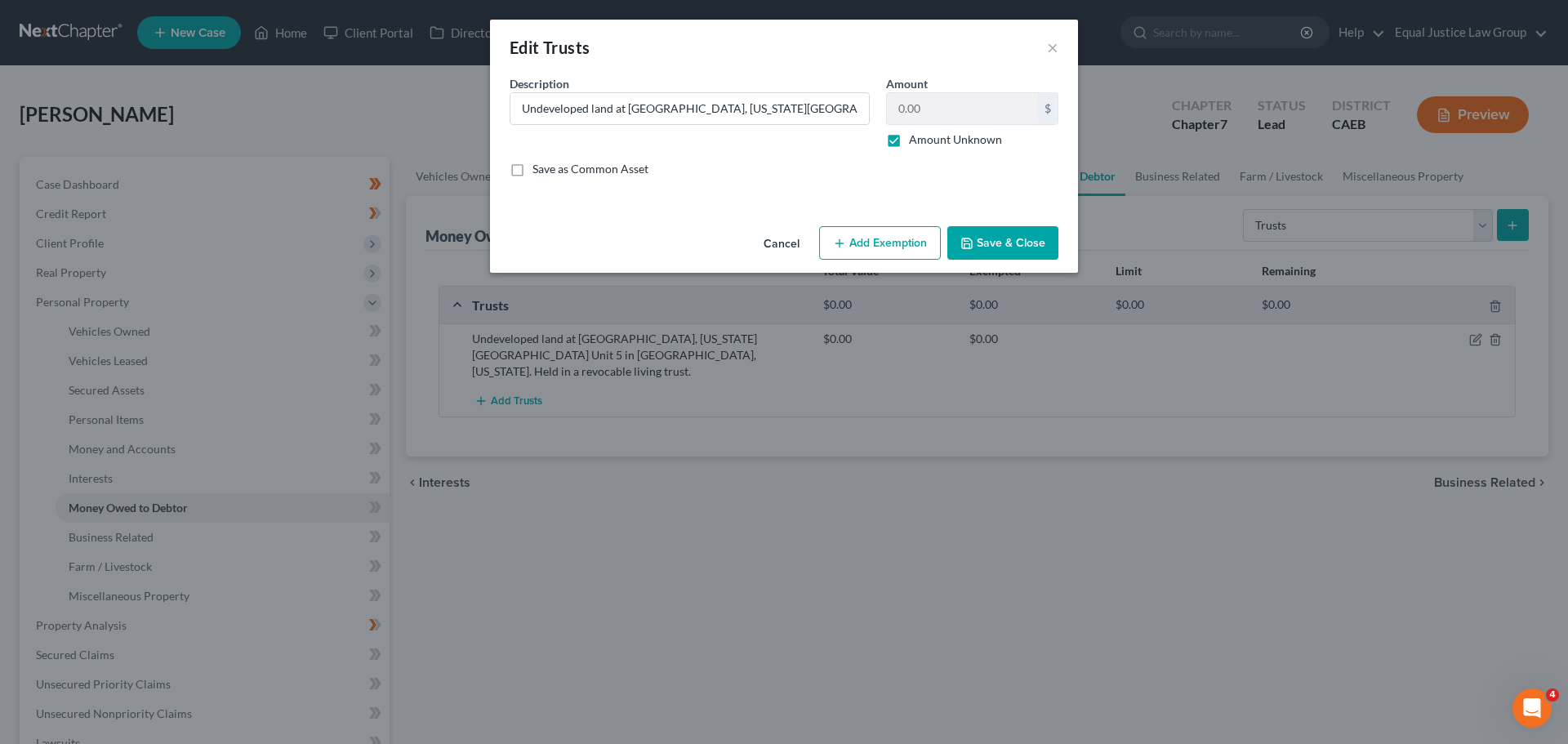
click at [909, 138] on label "Amount Unknown" at bounding box center [955, 140] width 93 height 17
click at [915, 138] on input "Amount Unknown" at bounding box center [920, 137] width 11 height 11
click at [909, 138] on label "Amount Unknown" at bounding box center [955, 140] width 93 height 17
click at [915, 138] on input "Amount Unknown" at bounding box center [920, 137] width 11 height 11
checkbox input "true"
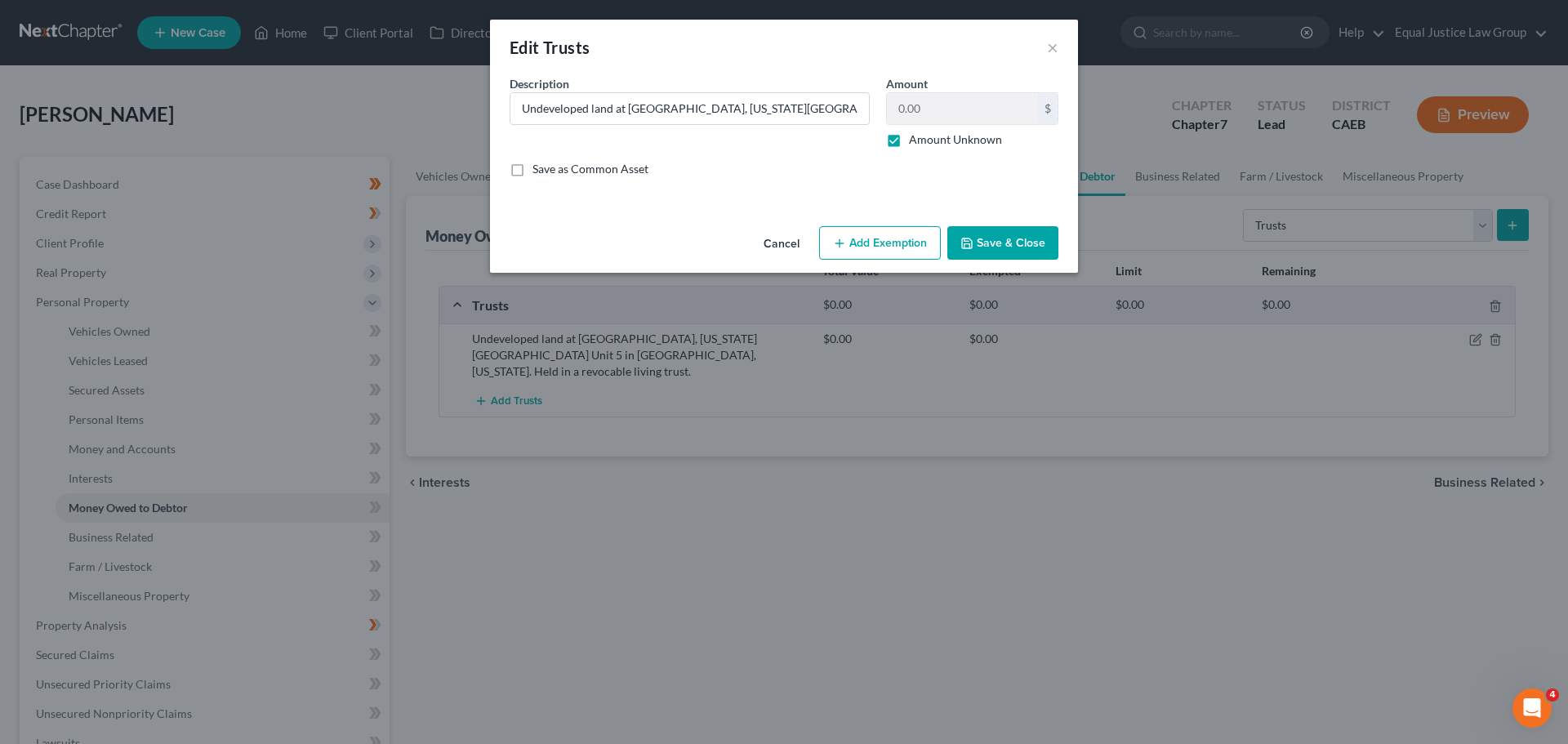
click at [781, 242] on button "Cancel" at bounding box center [781, 243] width 62 height 32
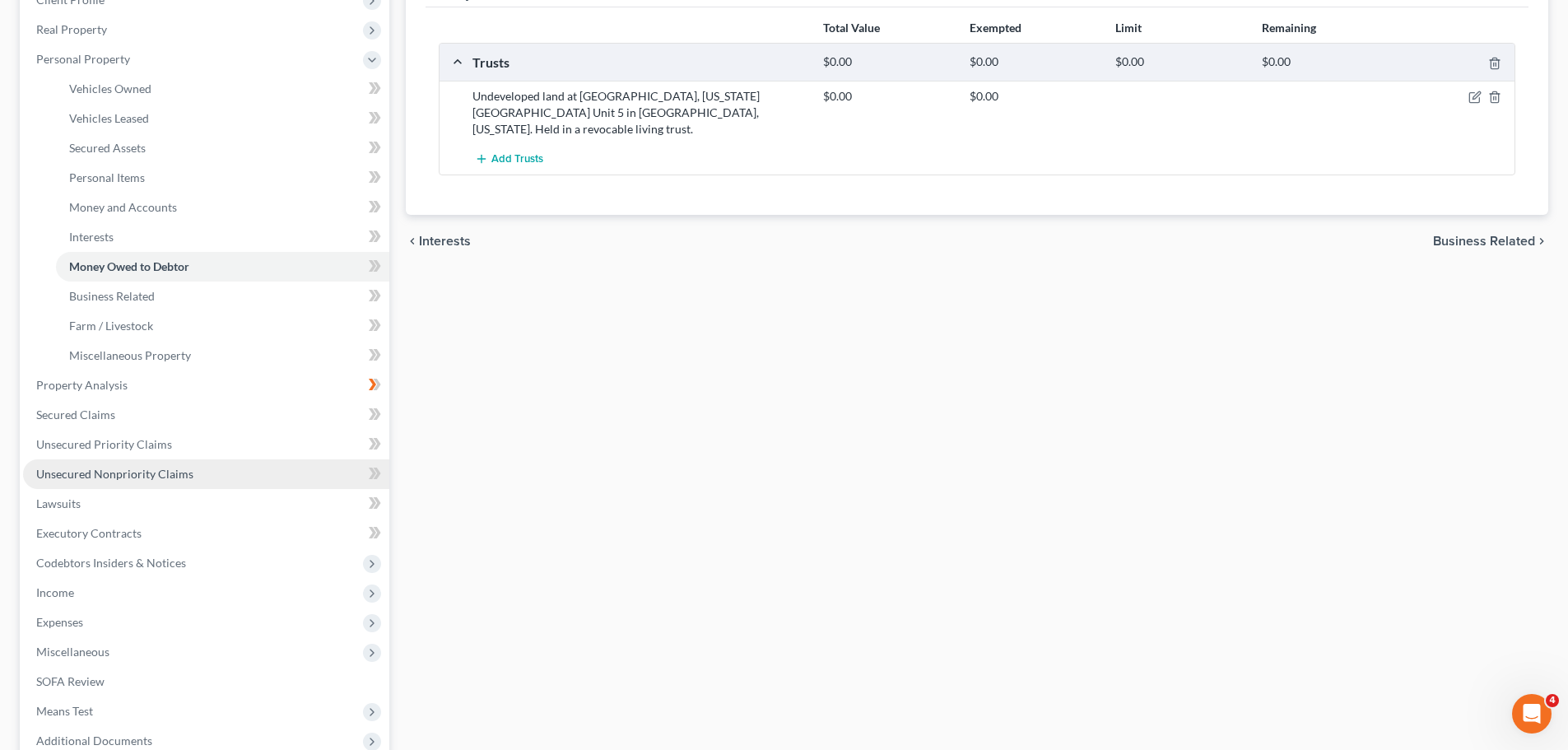
scroll to position [247, 0]
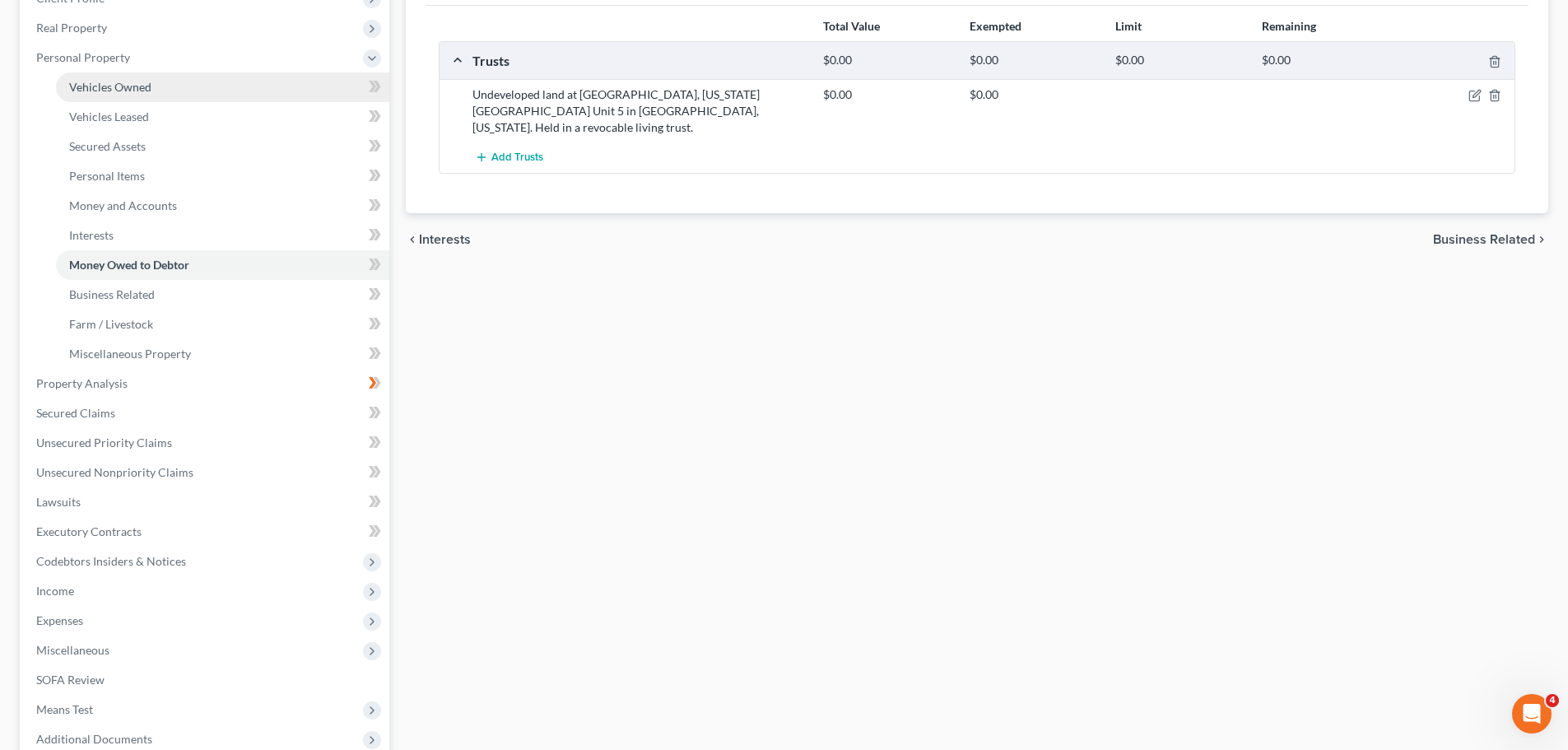
click at [136, 81] on span "Vehicles Owned" at bounding box center [110, 87] width 82 height 14
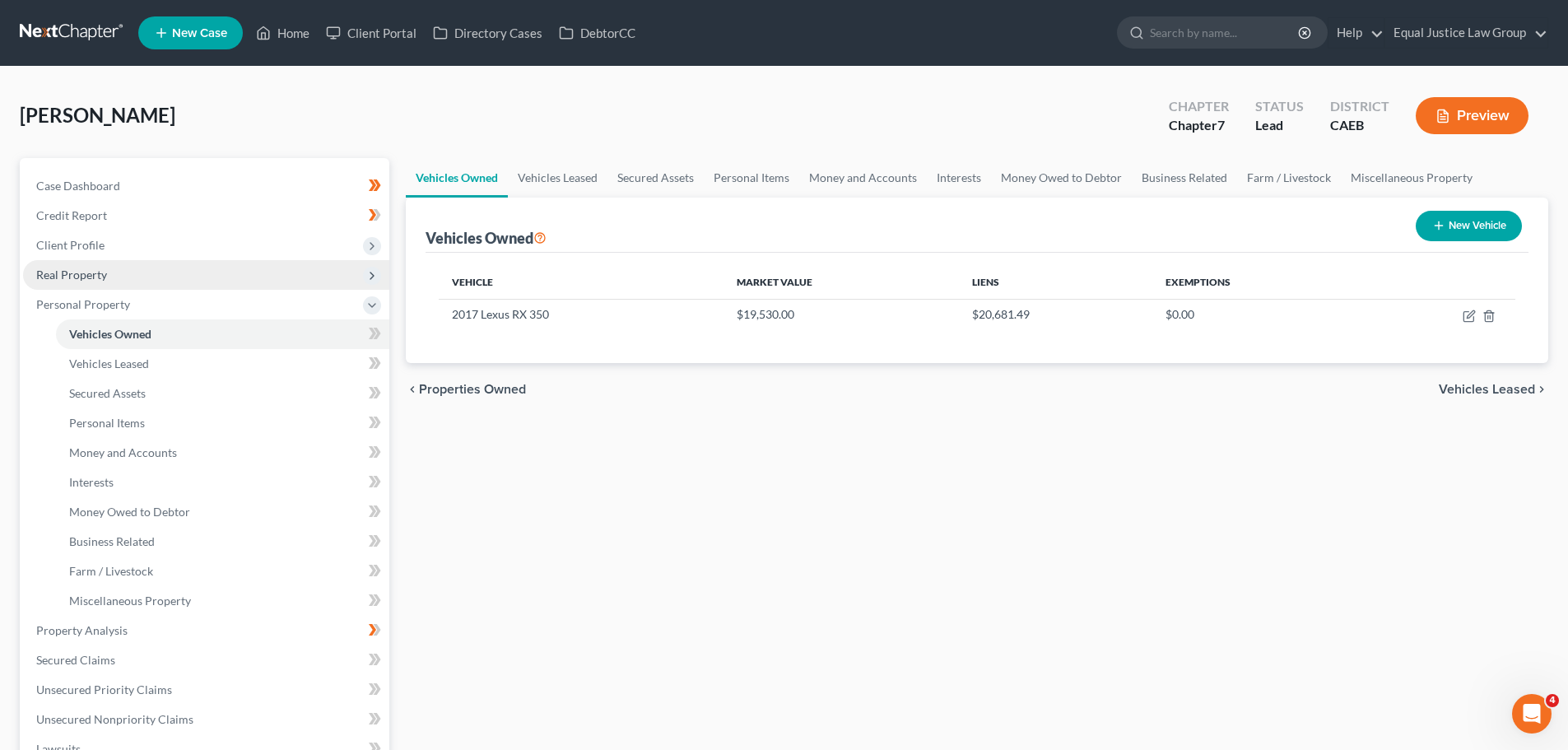
click at [84, 261] on span "Real Property" at bounding box center [206, 275] width 366 height 29
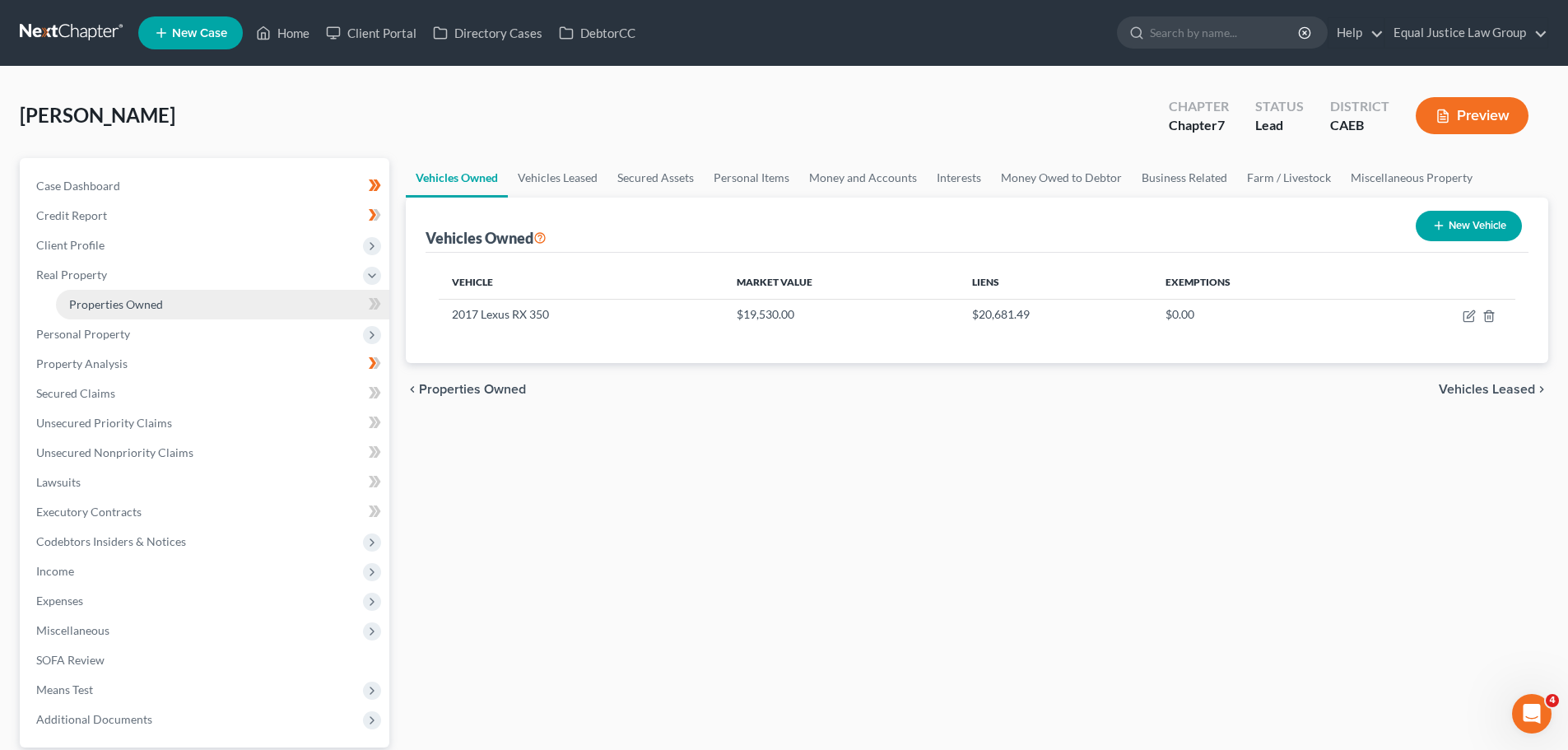
click at [138, 305] on span "Properties Owned" at bounding box center [116, 304] width 94 height 14
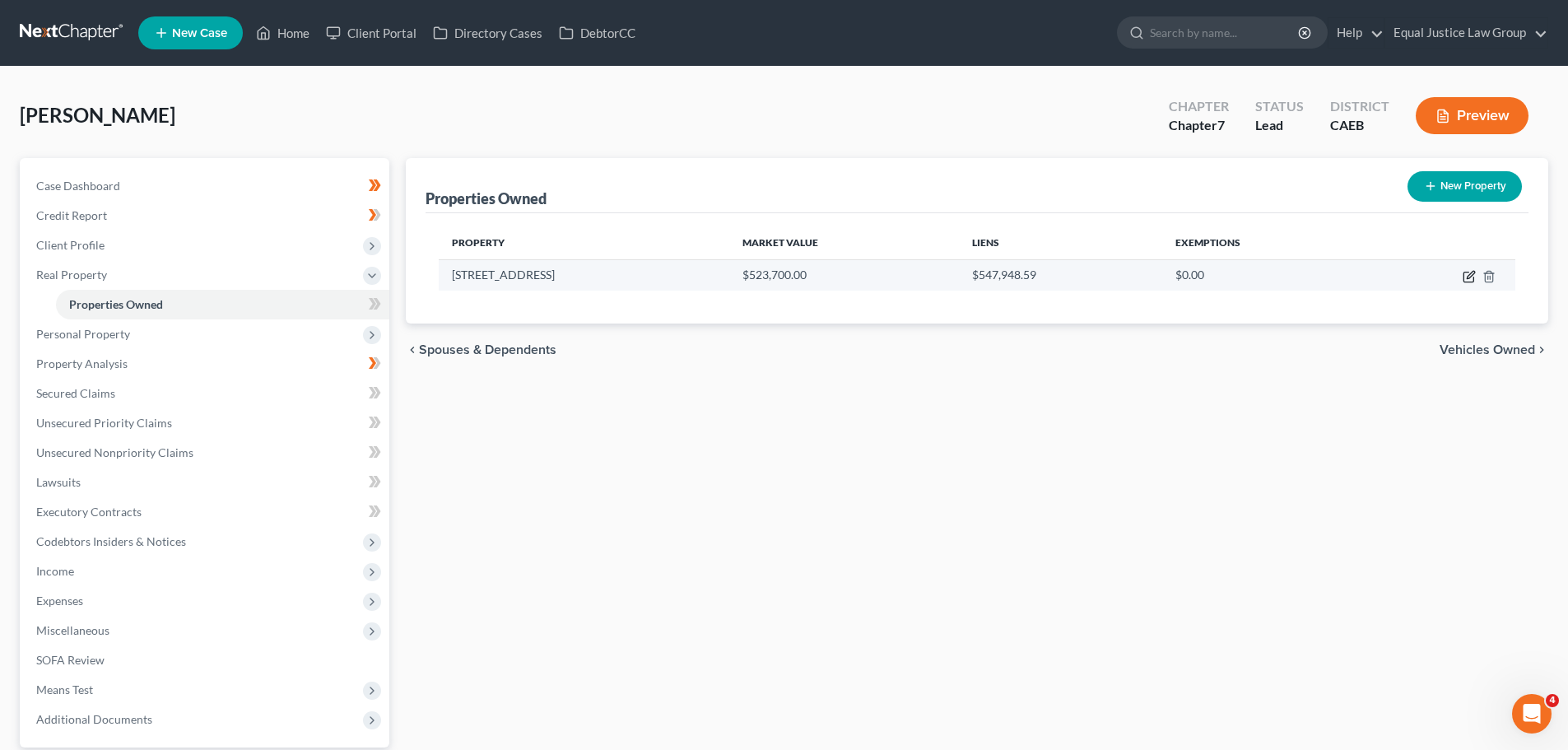
click at [1472, 275] on icon "button" at bounding box center [1471, 274] width 8 height 8
select select "4"
select select "33"
select select "0"
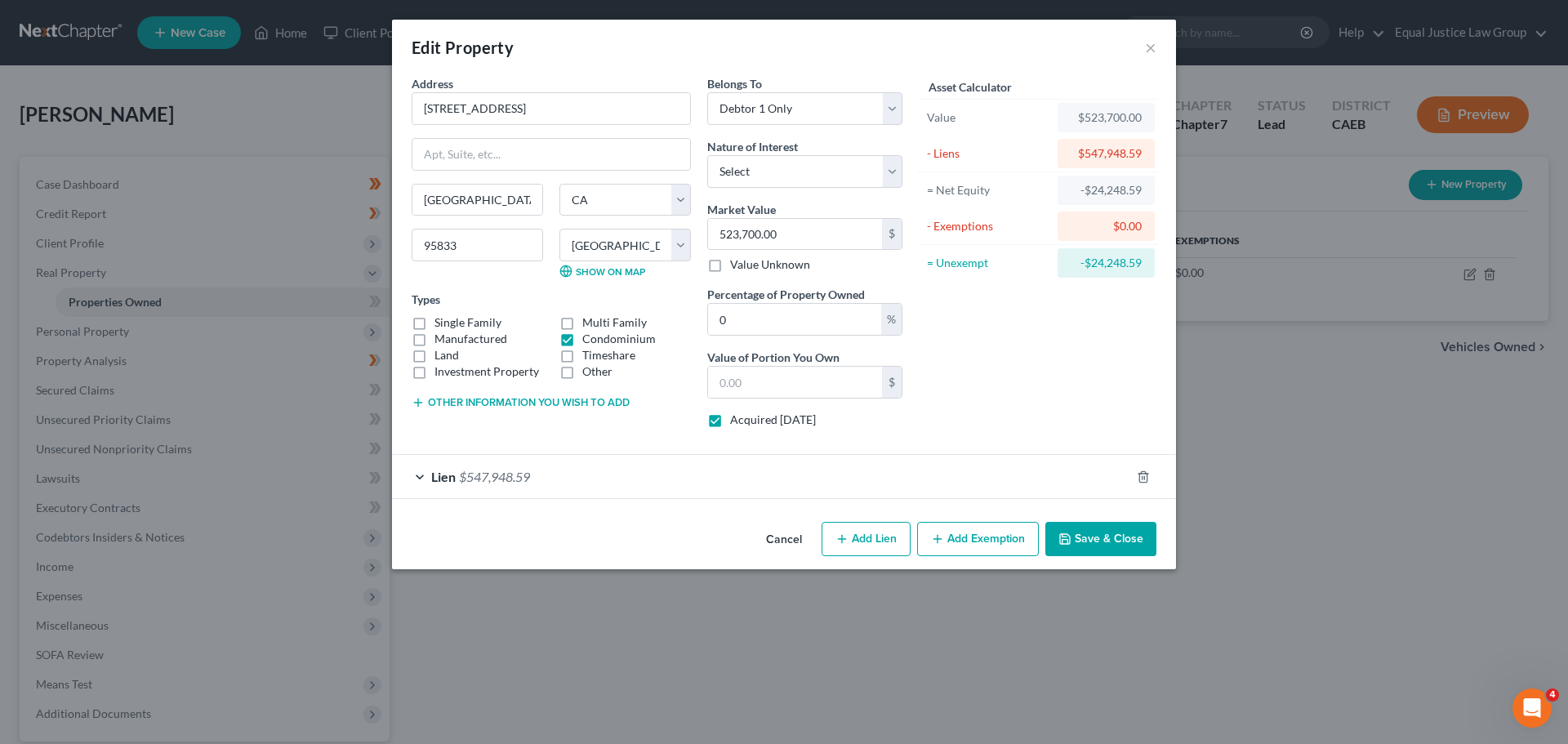
click at [503, 479] on span "$547,948.59" at bounding box center [494, 476] width 71 height 16
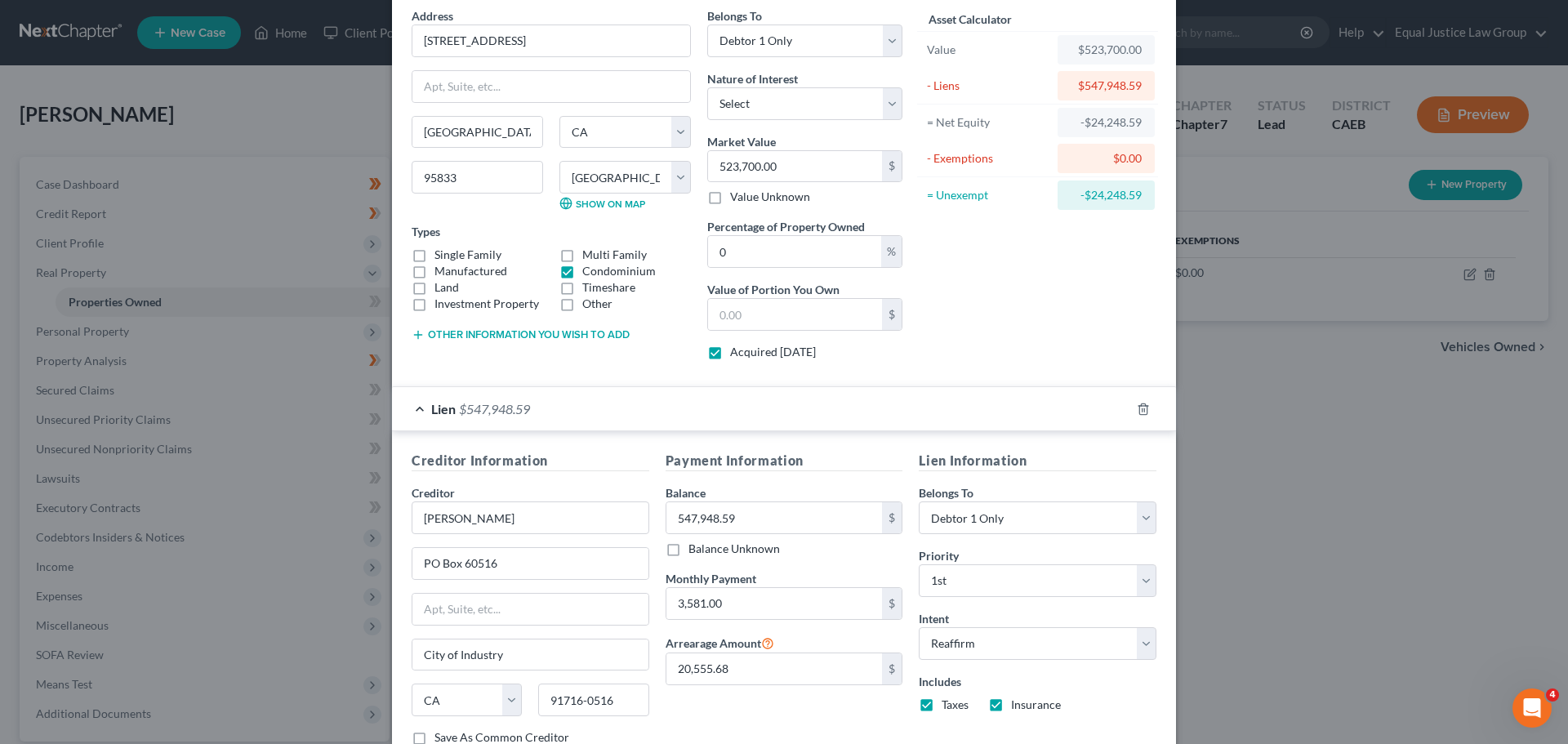
scroll to position [185, 0]
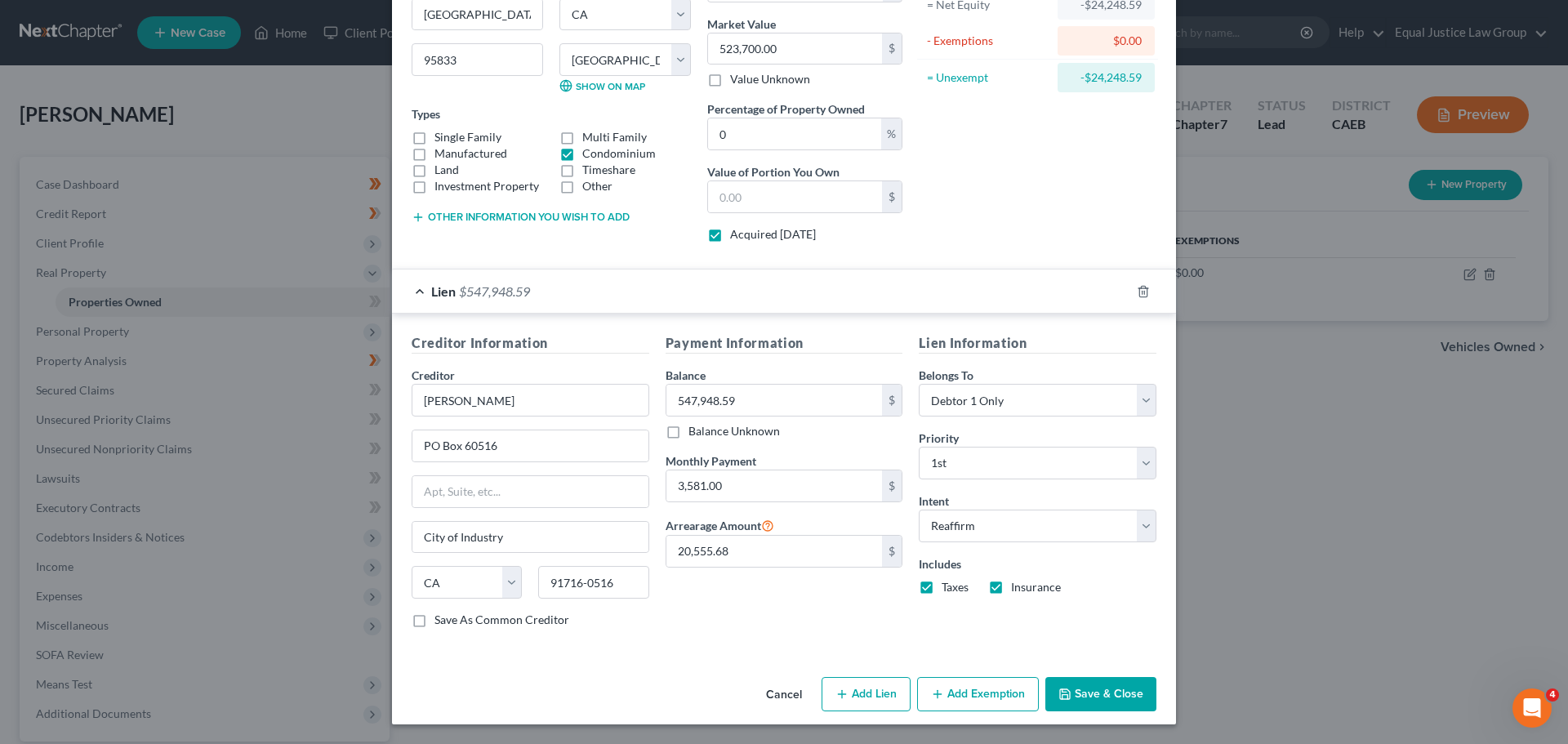
click at [1113, 697] on button "Save & Close" at bounding box center [1100, 693] width 111 height 34
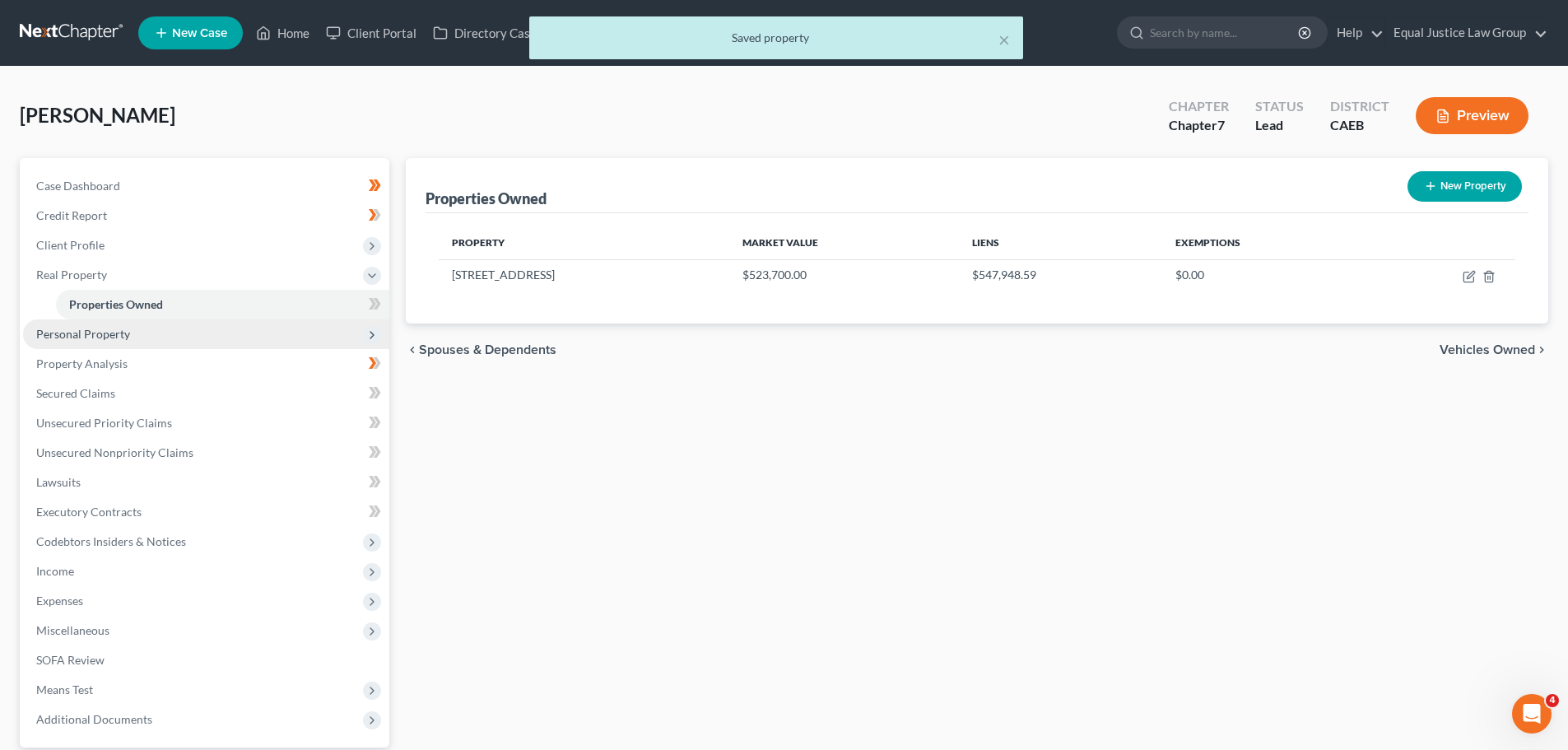
click at [89, 330] on span "Personal Property" at bounding box center [83, 333] width 94 height 14
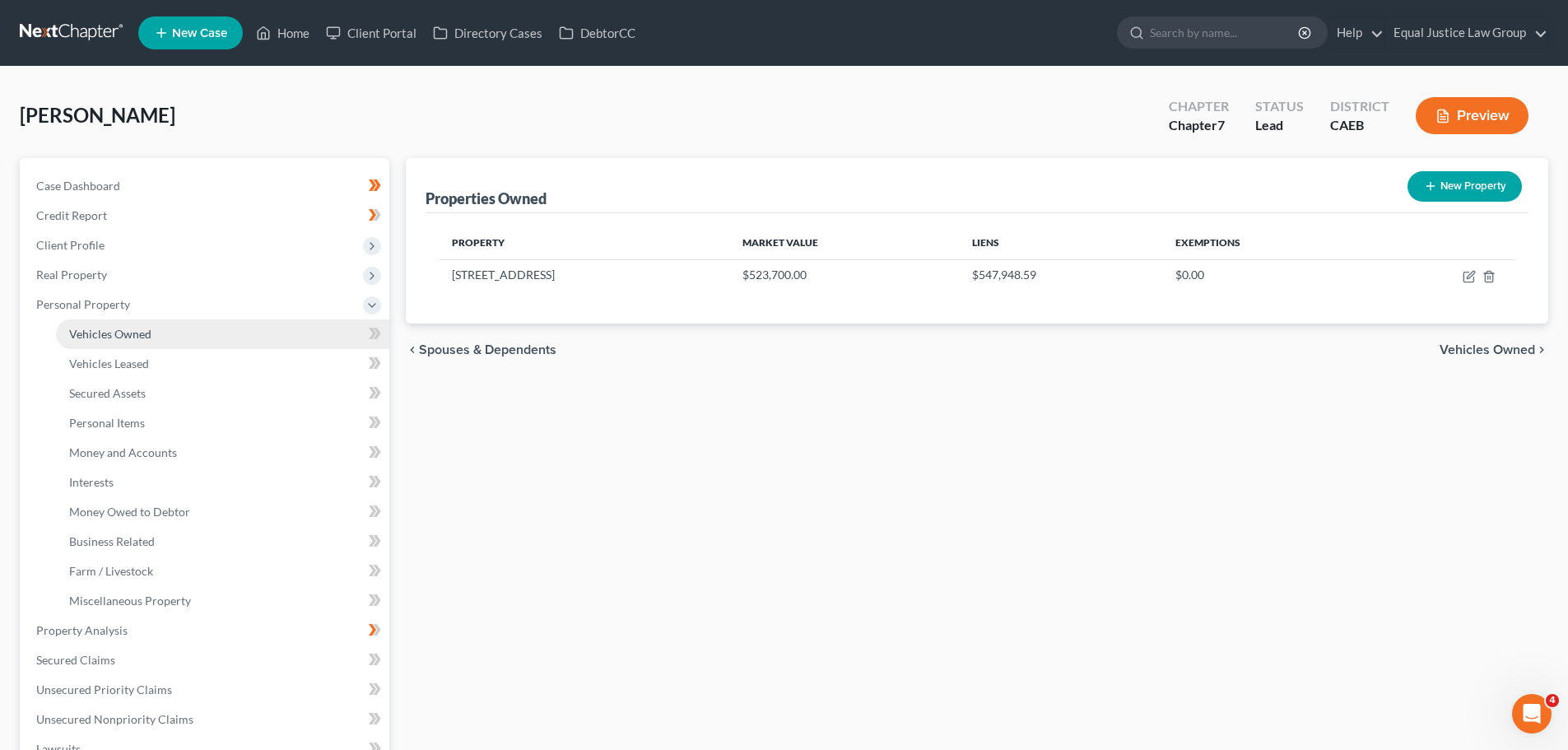
click at [106, 340] on span "Vehicles Owned" at bounding box center [110, 333] width 82 height 14
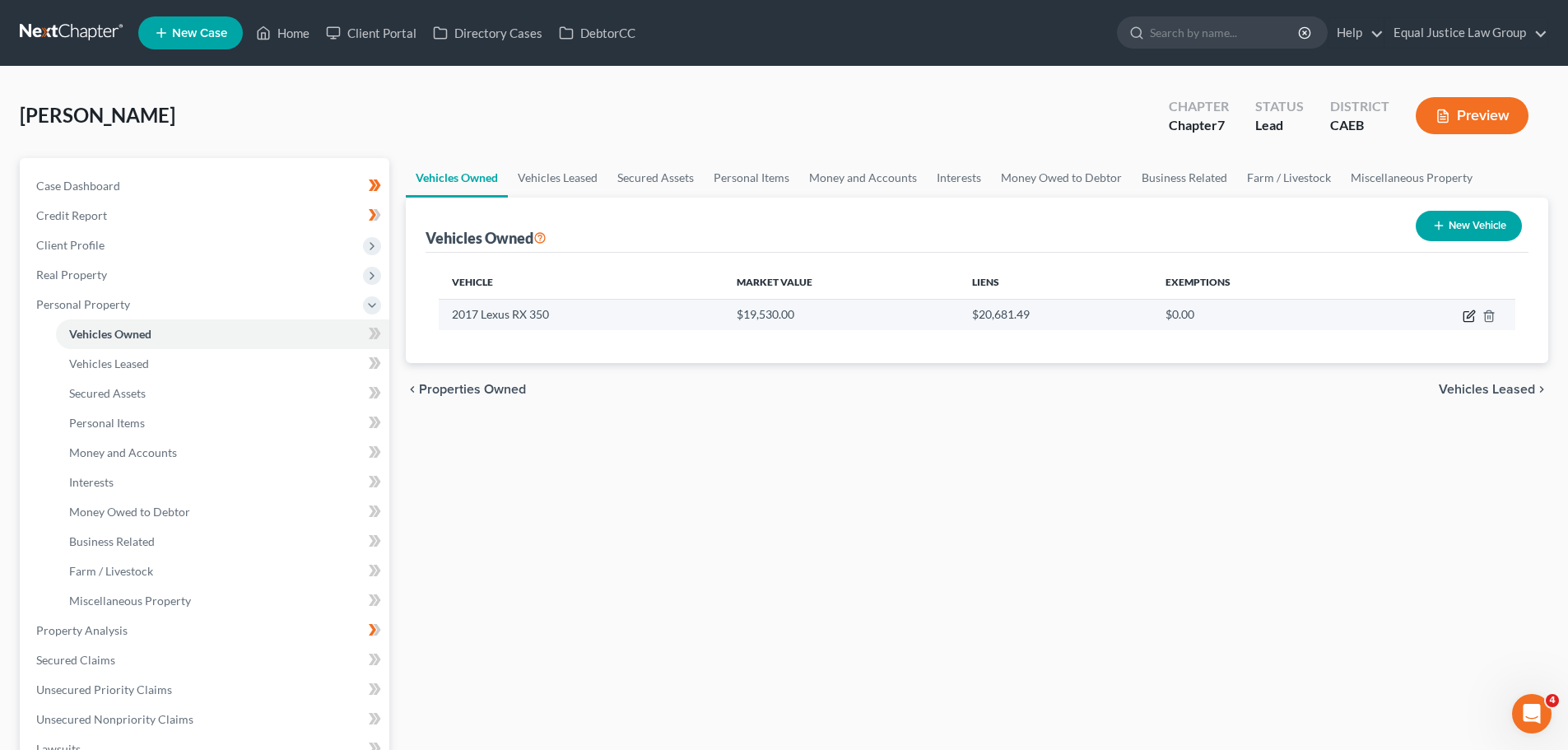
click at [1466, 315] on icon "button" at bounding box center [1470, 316] width 13 height 13
select select "0"
select select "9"
select select "0"
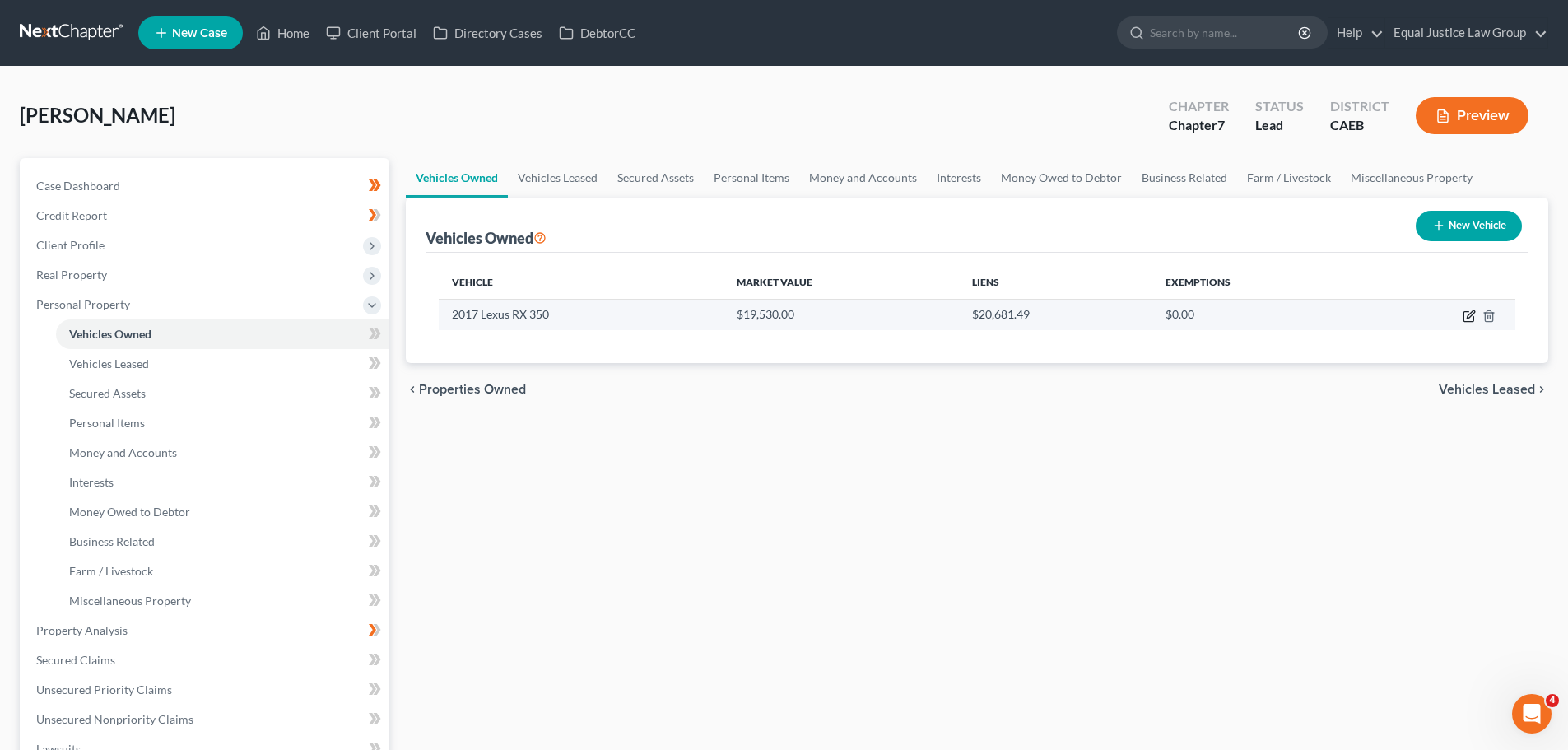
select select "38"
select select "0"
select select "2"
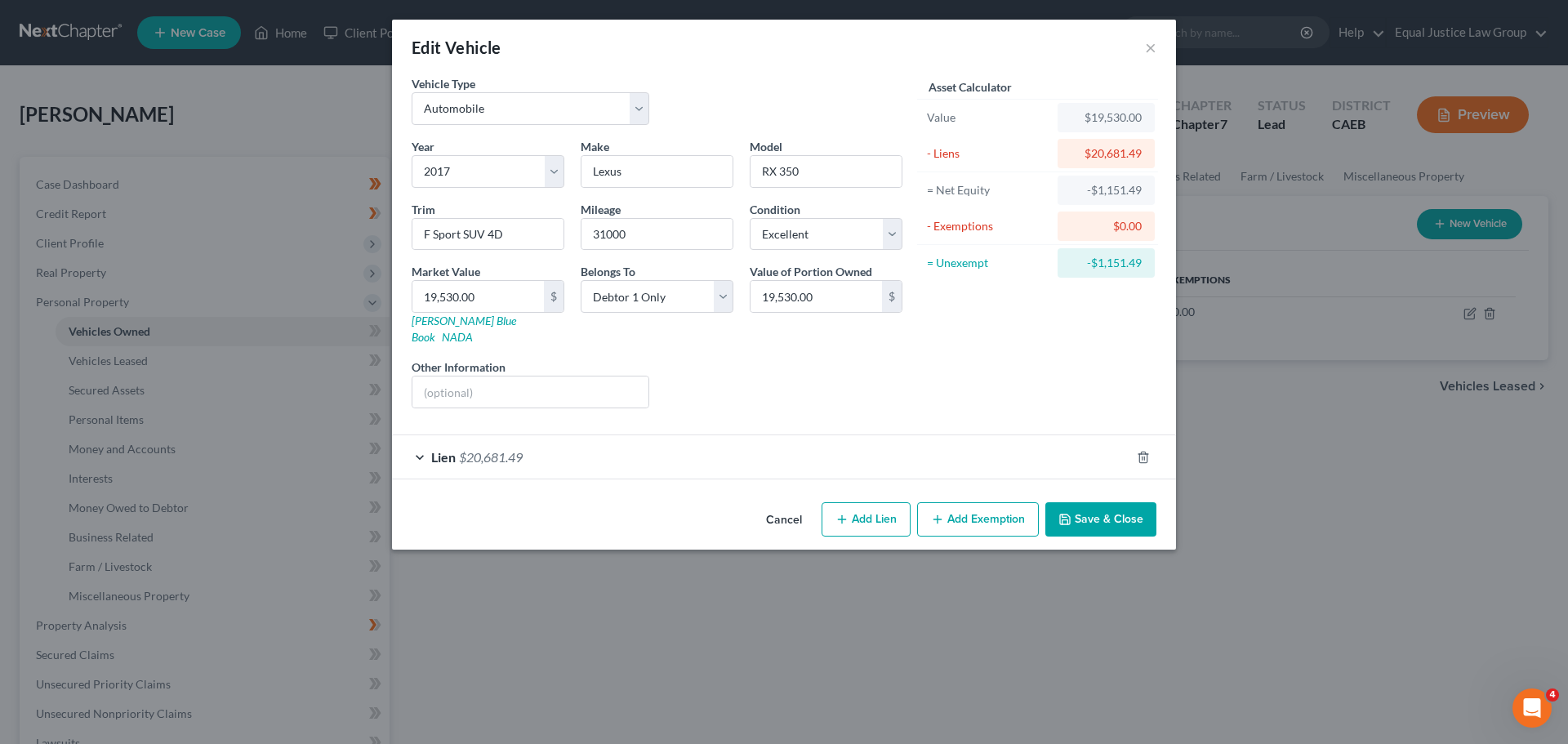
click at [504, 435] on div "Lien $20,681.49" at bounding box center [761, 457] width 739 height 43
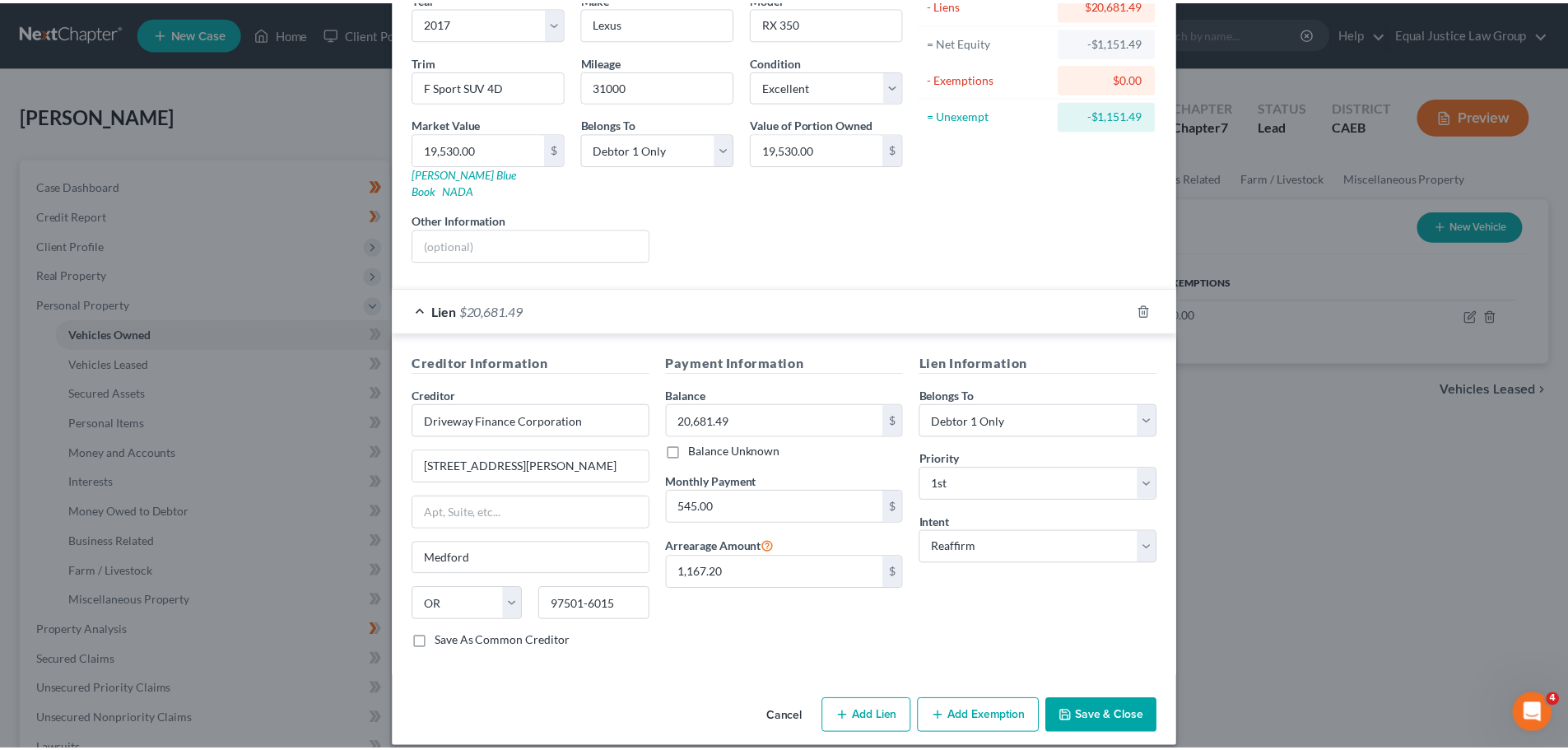
scroll to position [150, 0]
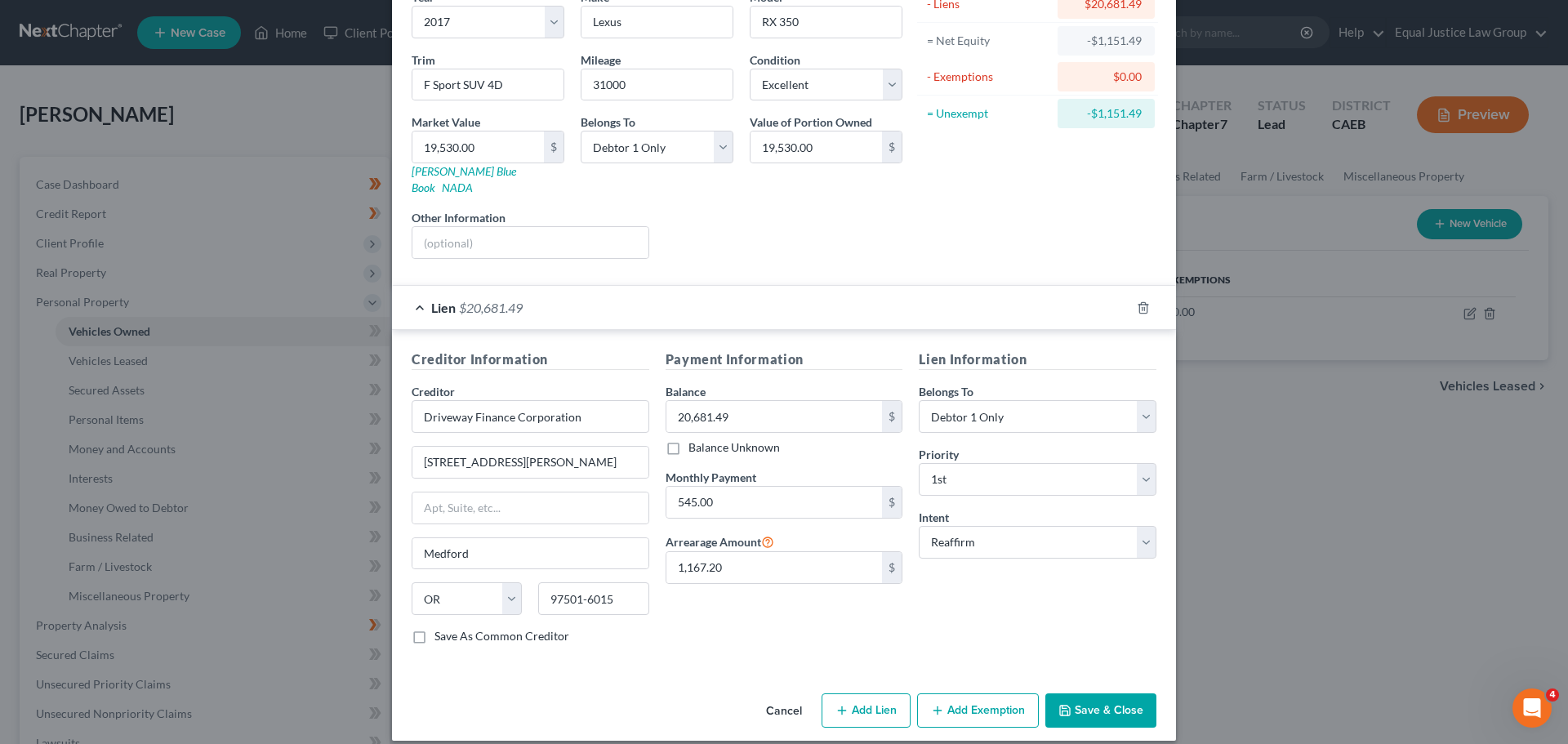
click at [1095, 693] on button "Save & Close" at bounding box center [1100, 710] width 111 height 34
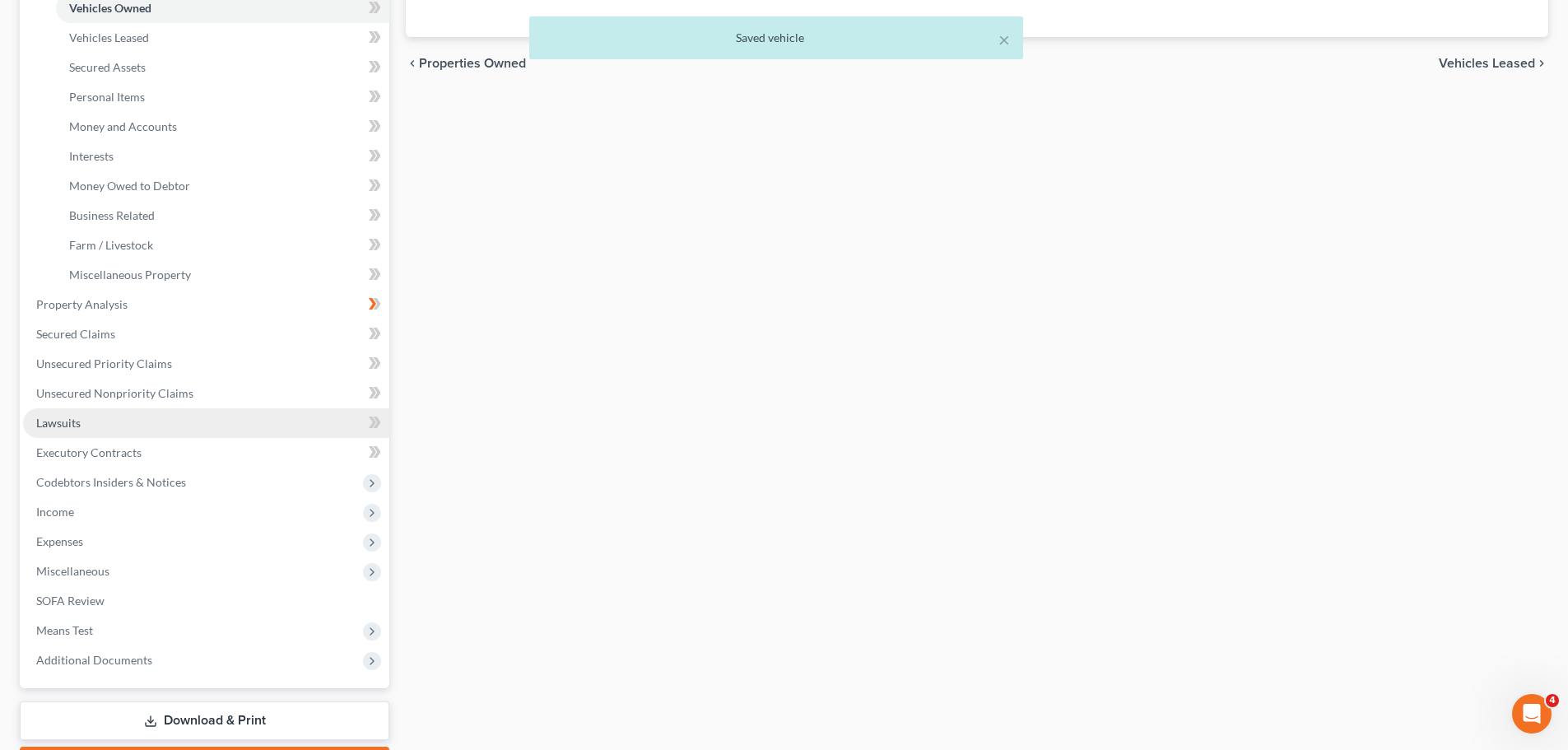
scroll to position [412, 0]
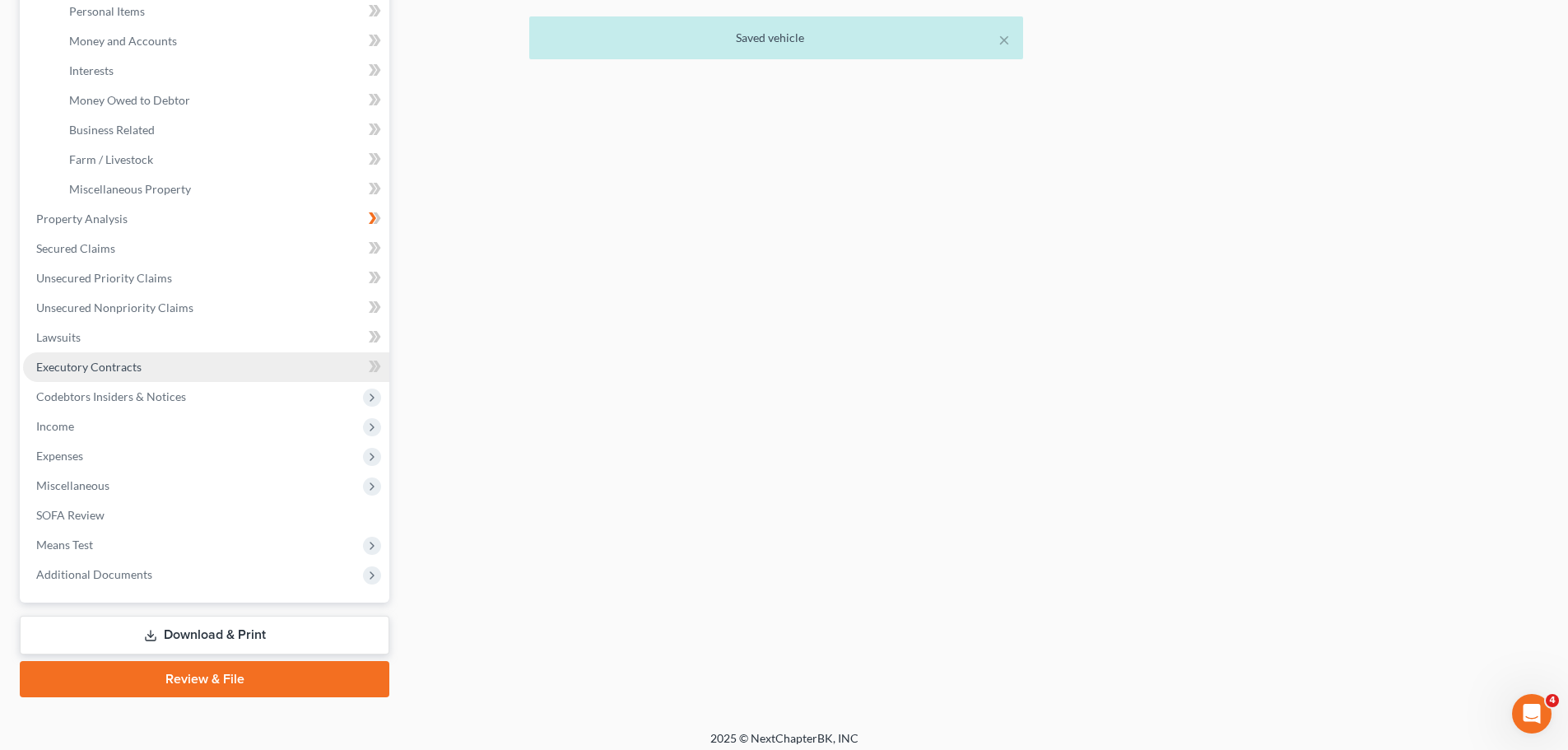
click at [89, 364] on span "Executory Contracts" at bounding box center [88, 366] width 105 height 14
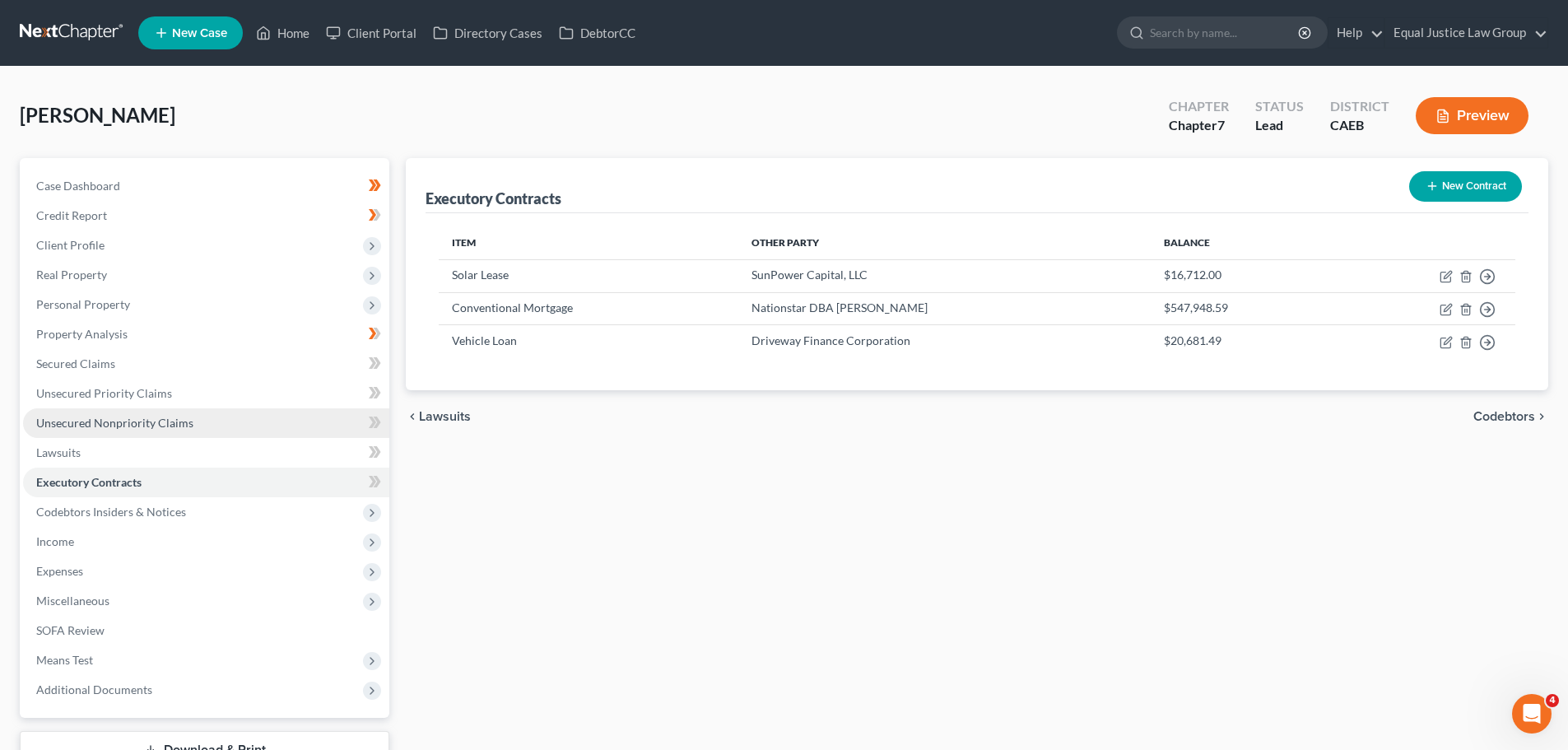
click at [103, 426] on span "Unsecured Nonpriority Claims" at bounding box center [114, 422] width 157 height 14
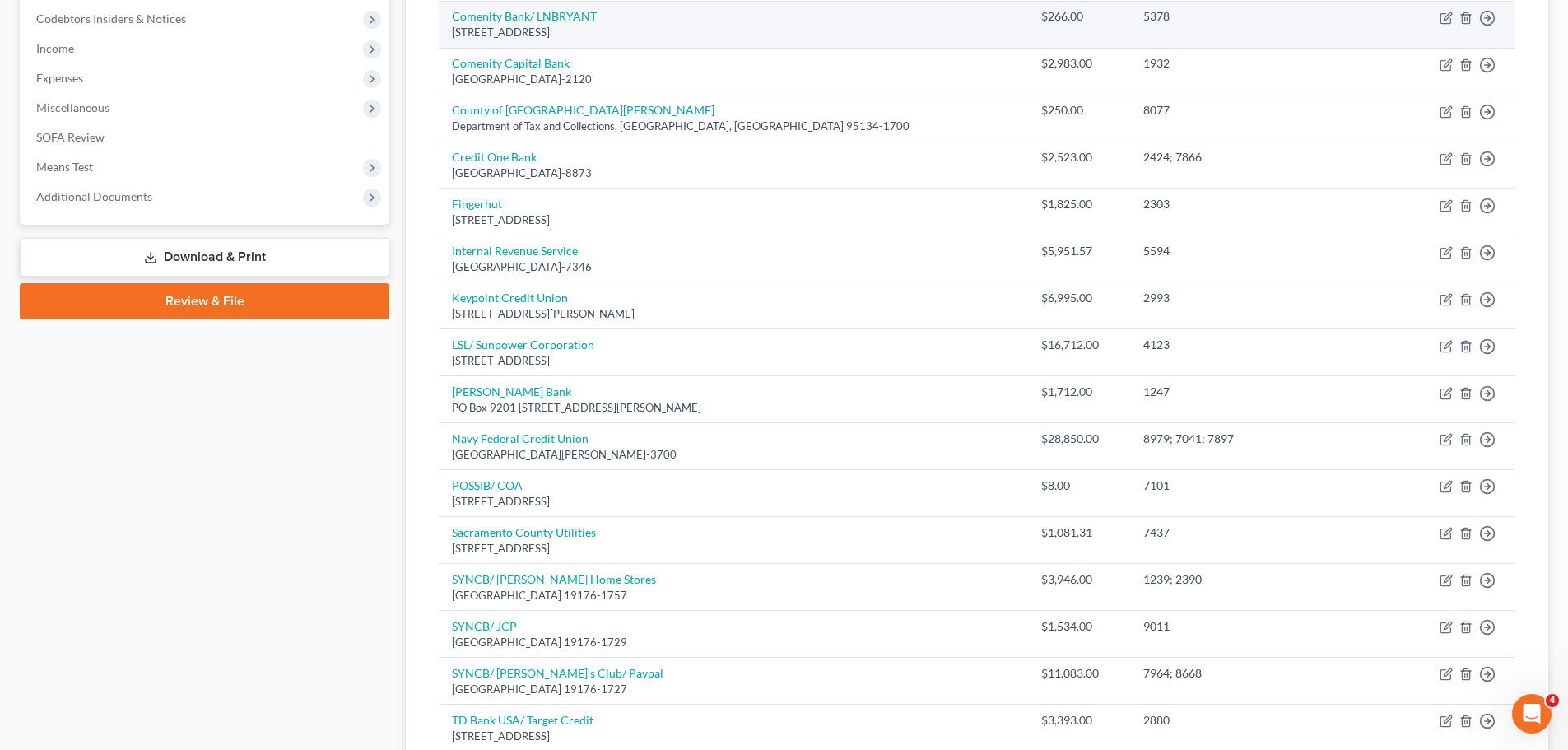
scroll to position [494, 0]
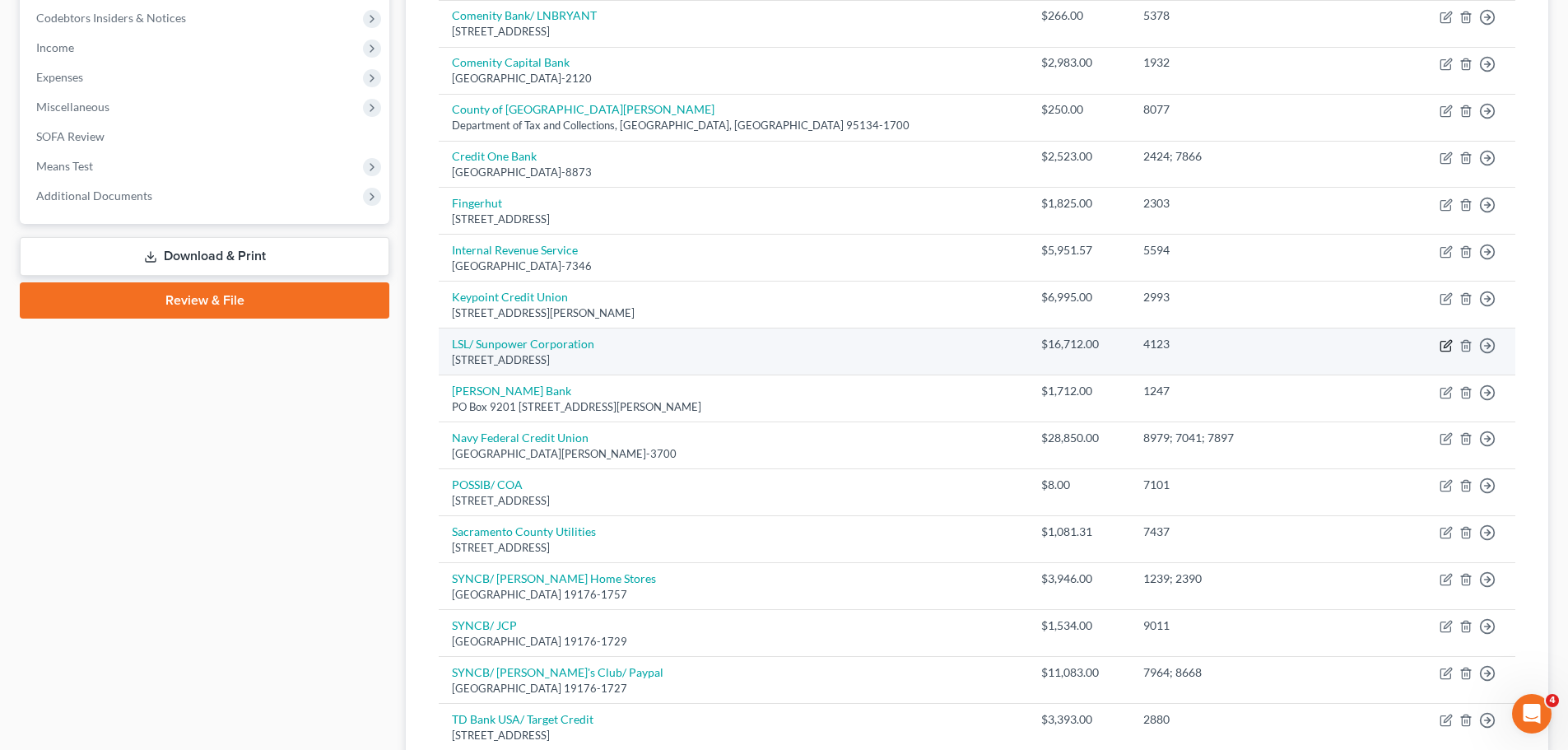
click at [1447, 344] on icon "button" at bounding box center [1447, 344] width 8 height 8
select select "43"
select select "14"
select select "0"
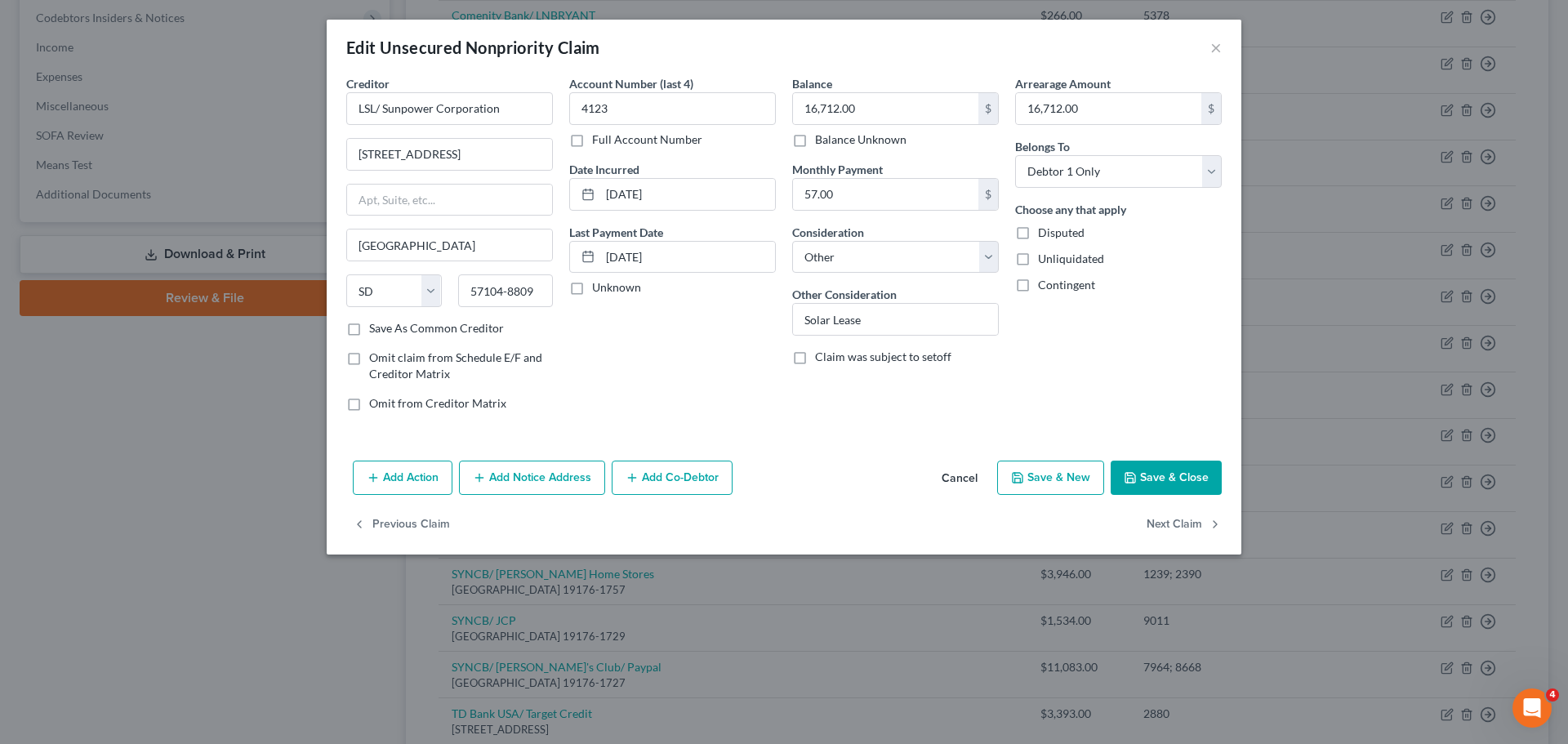
click at [957, 477] on button "Cancel" at bounding box center [959, 478] width 62 height 32
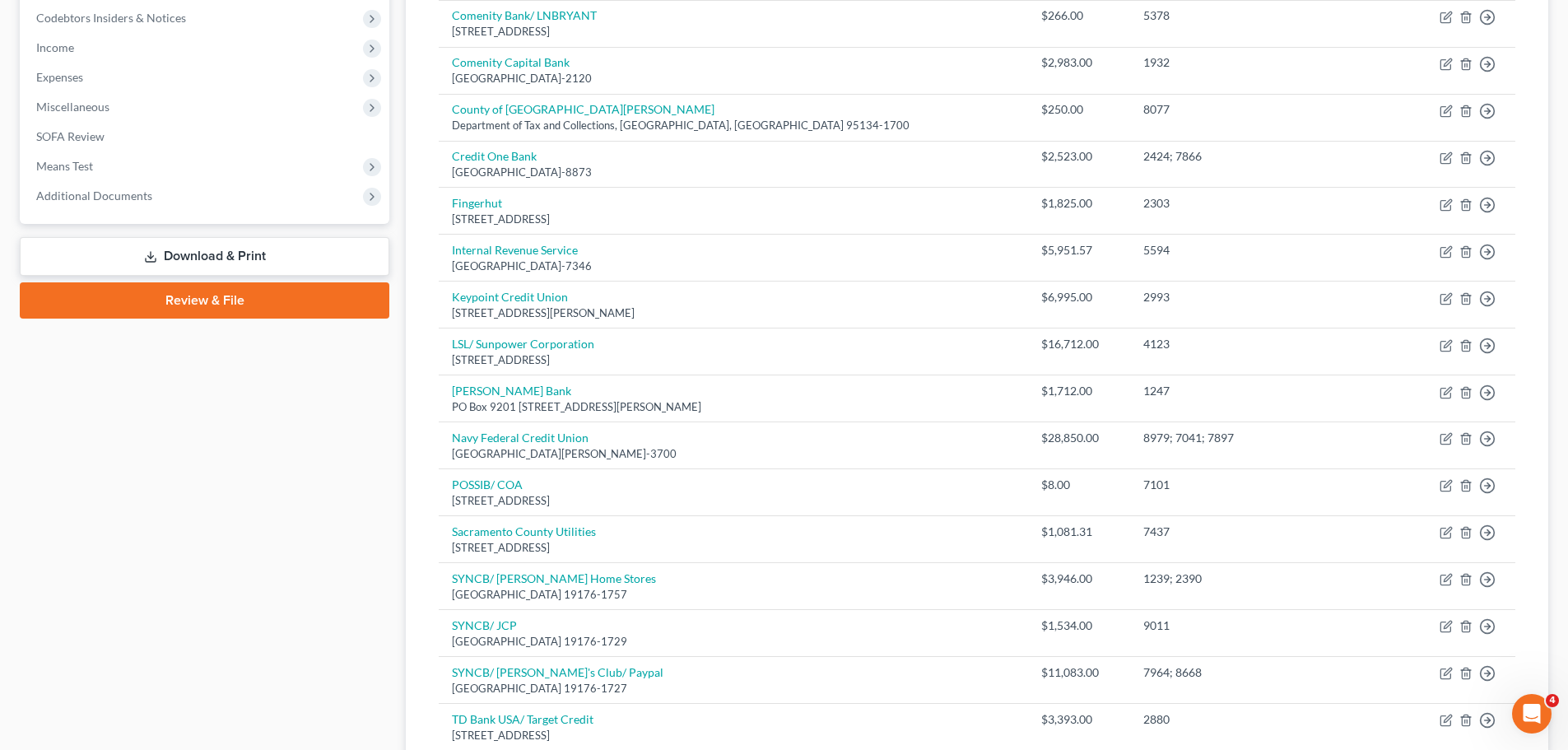
scroll to position [412, 0]
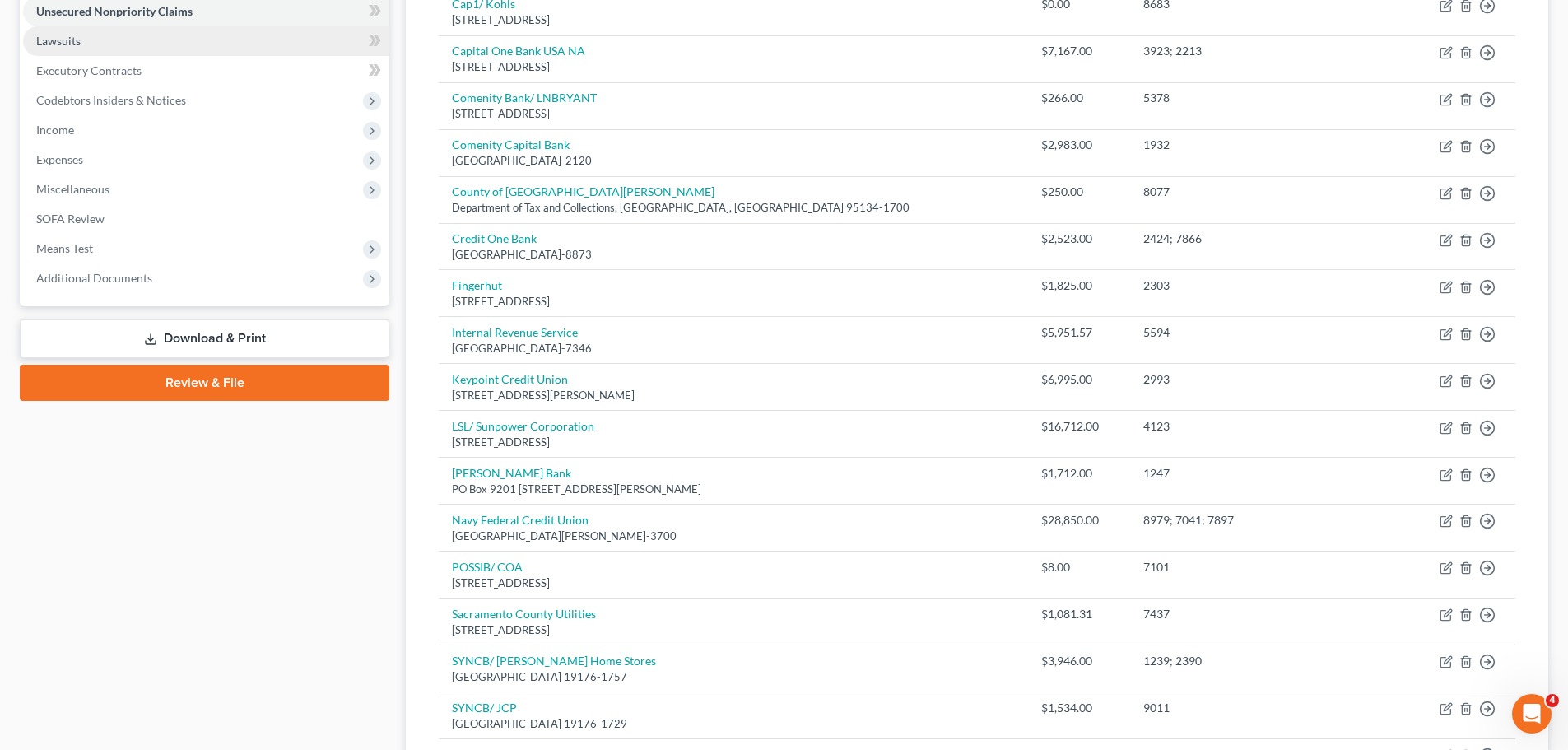
click at [88, 39] on link "Lawsuits" at bounding box center [206, 40] width 366 height 29
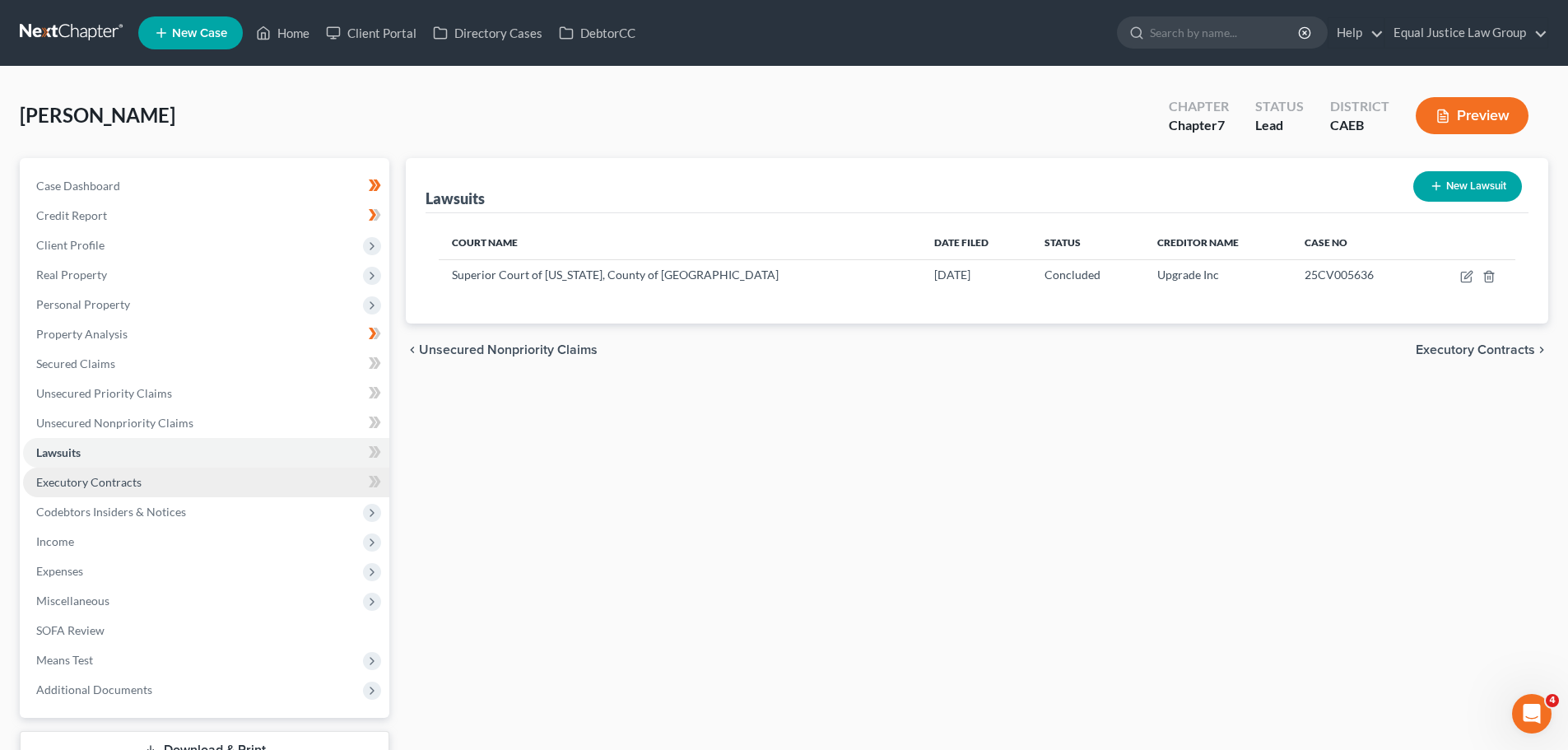
click at [128, 479] on span "Executory Contracts" at bounding box center [88, 481] width 105 height 14
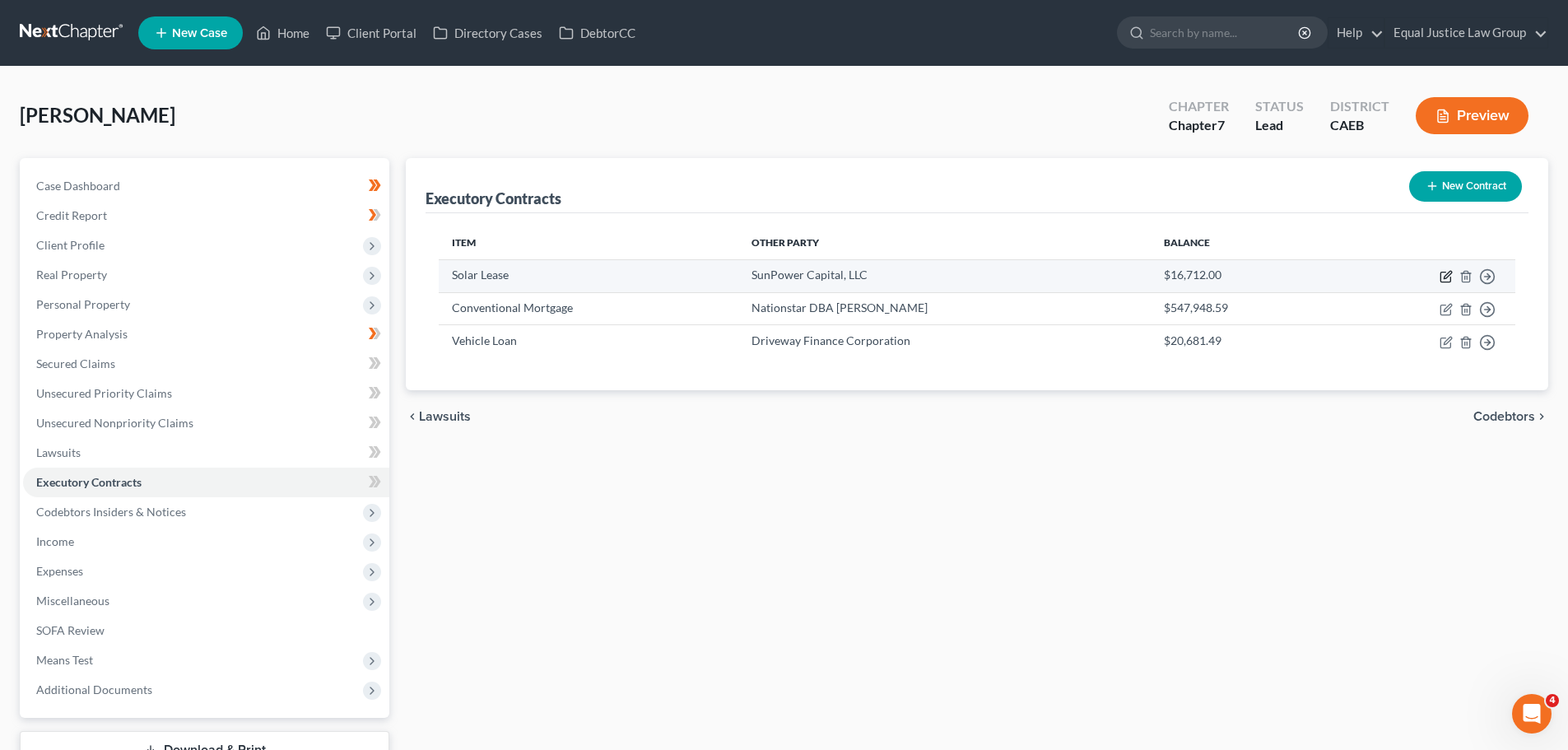
click at [1441, 273] on icon "button" at bounding box center [1446, 277] width 10 height 10
select select "3"
select select "45"
select select "0"
select select "2"
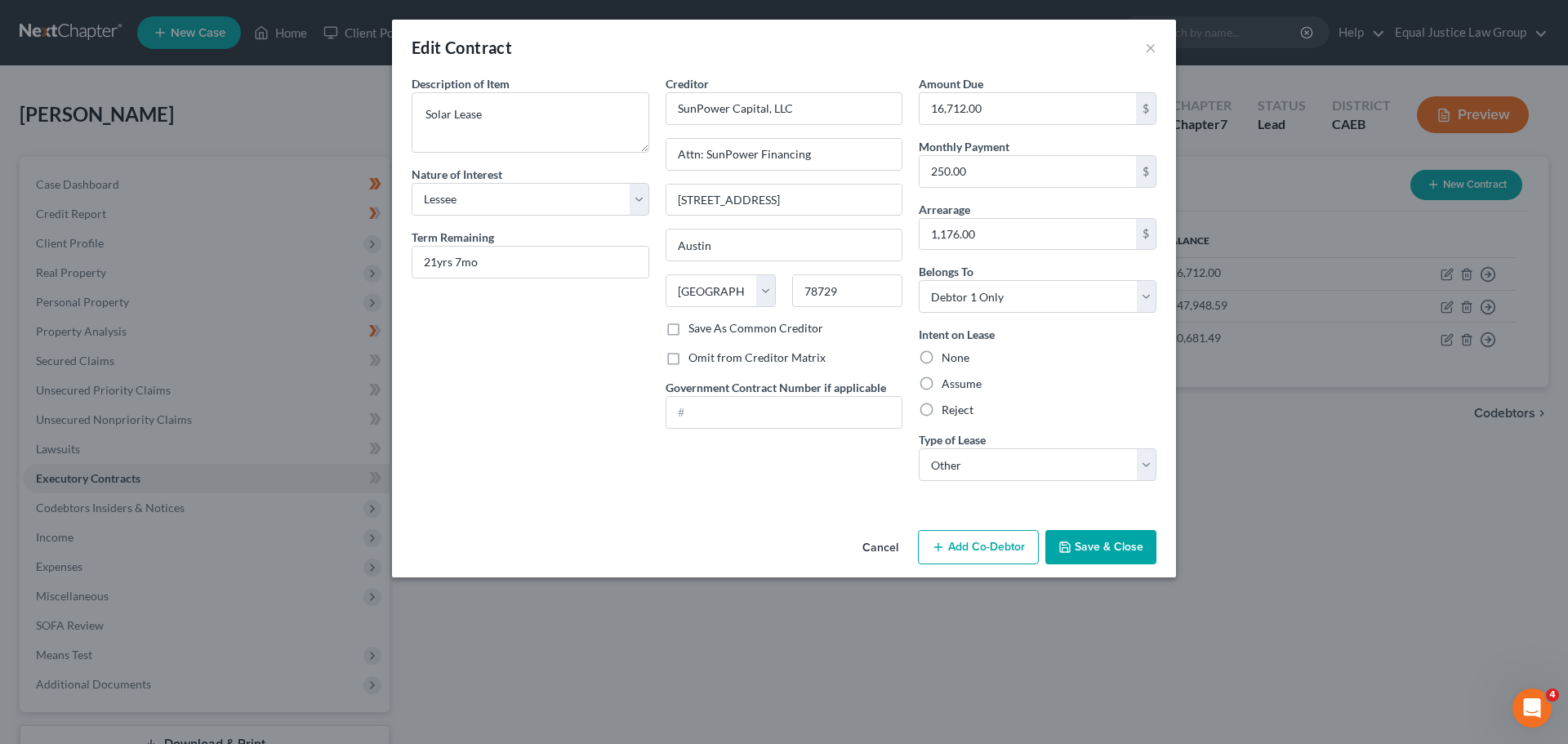
click at [956, 376] on label "Assume" at bounding box center [962, 384] width 40 height 17
click at [956, 376] on input "Assume" at bounding box center [953, 381] width 11 height 11
radio input "true"
click at [1095, 367] on div "Intent on Lease None Assume Reject" at bounding box center [1037, 372] width 238 height 92
click at [1095, 554] on button "Save & Close" at bounding box center [1100, 547] width 111 height 34
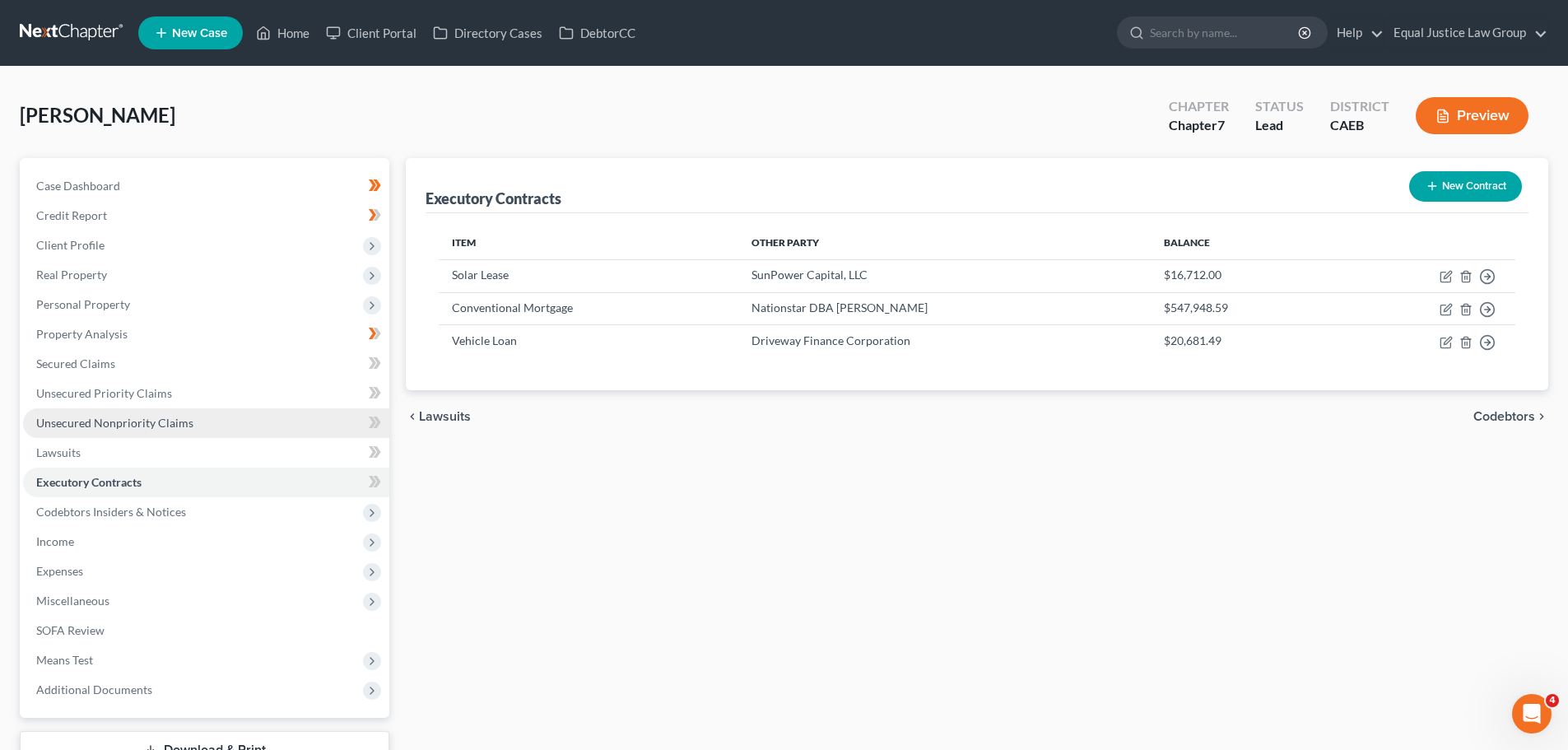
click at [191, 427] on link "Unsecured Nonpriority Claims" at bounding box center [206, 422] width 366 height 29
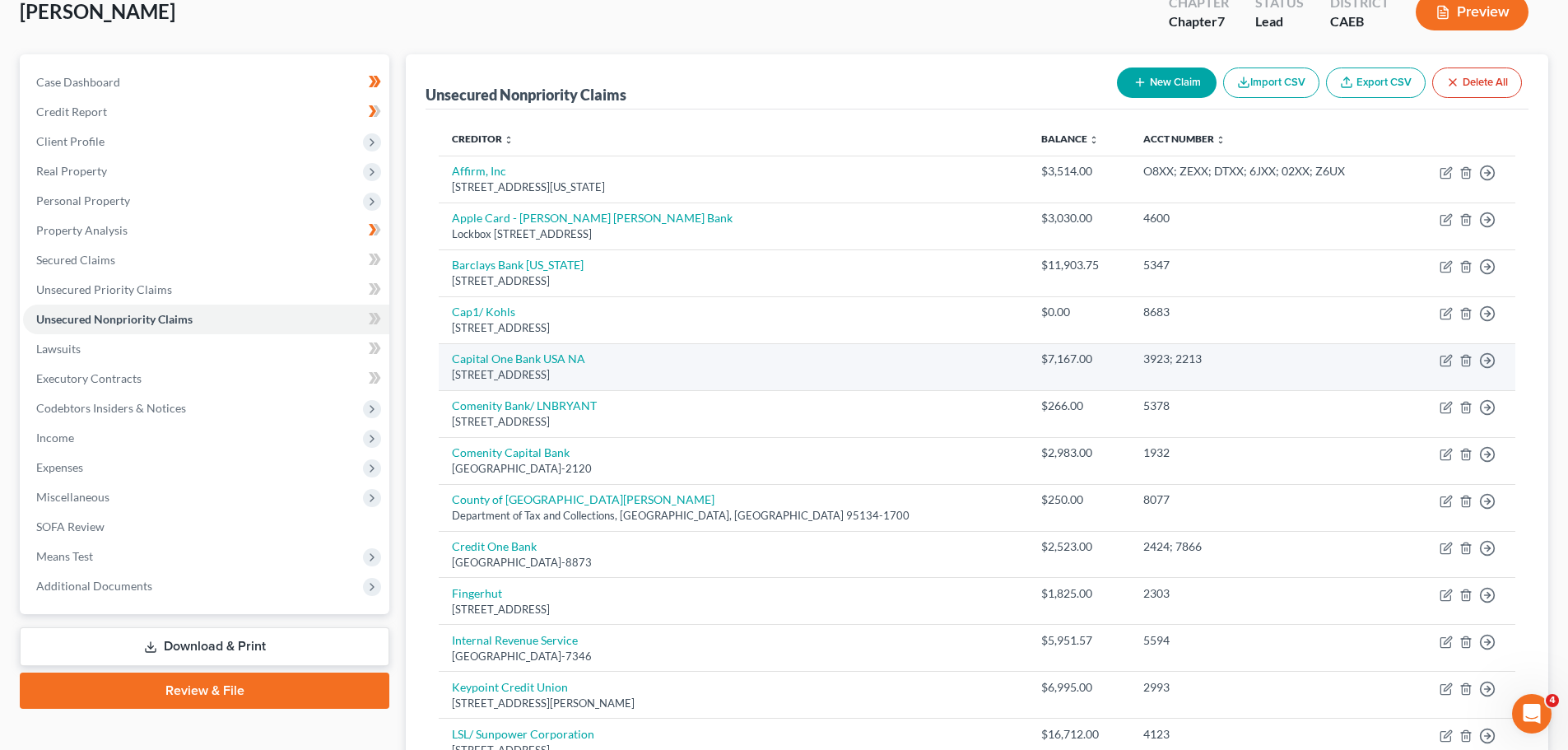
scroll to position [412, 0]
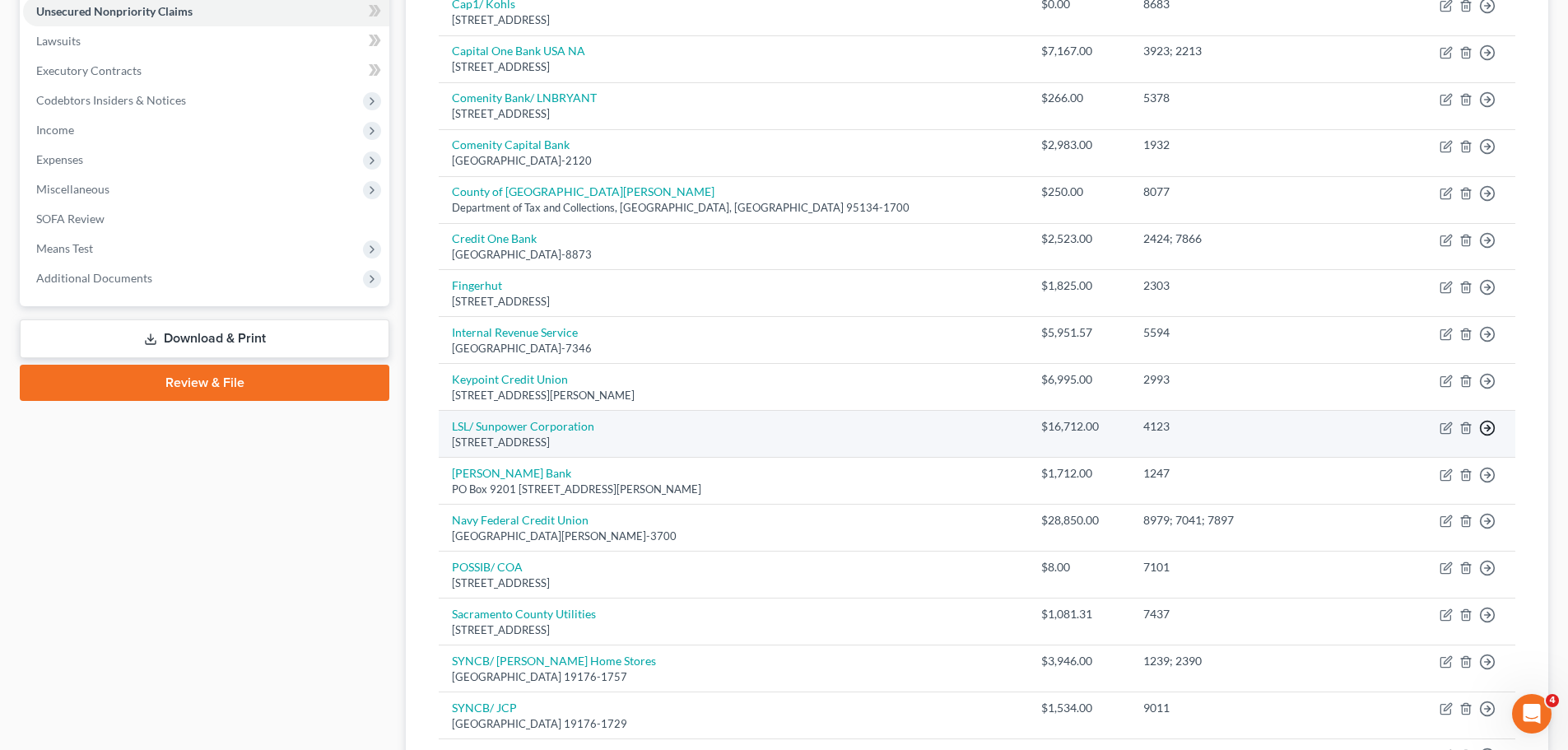
click at [1486, 427] on line "button" at bounding box center [1487, 427] width 6 height 0
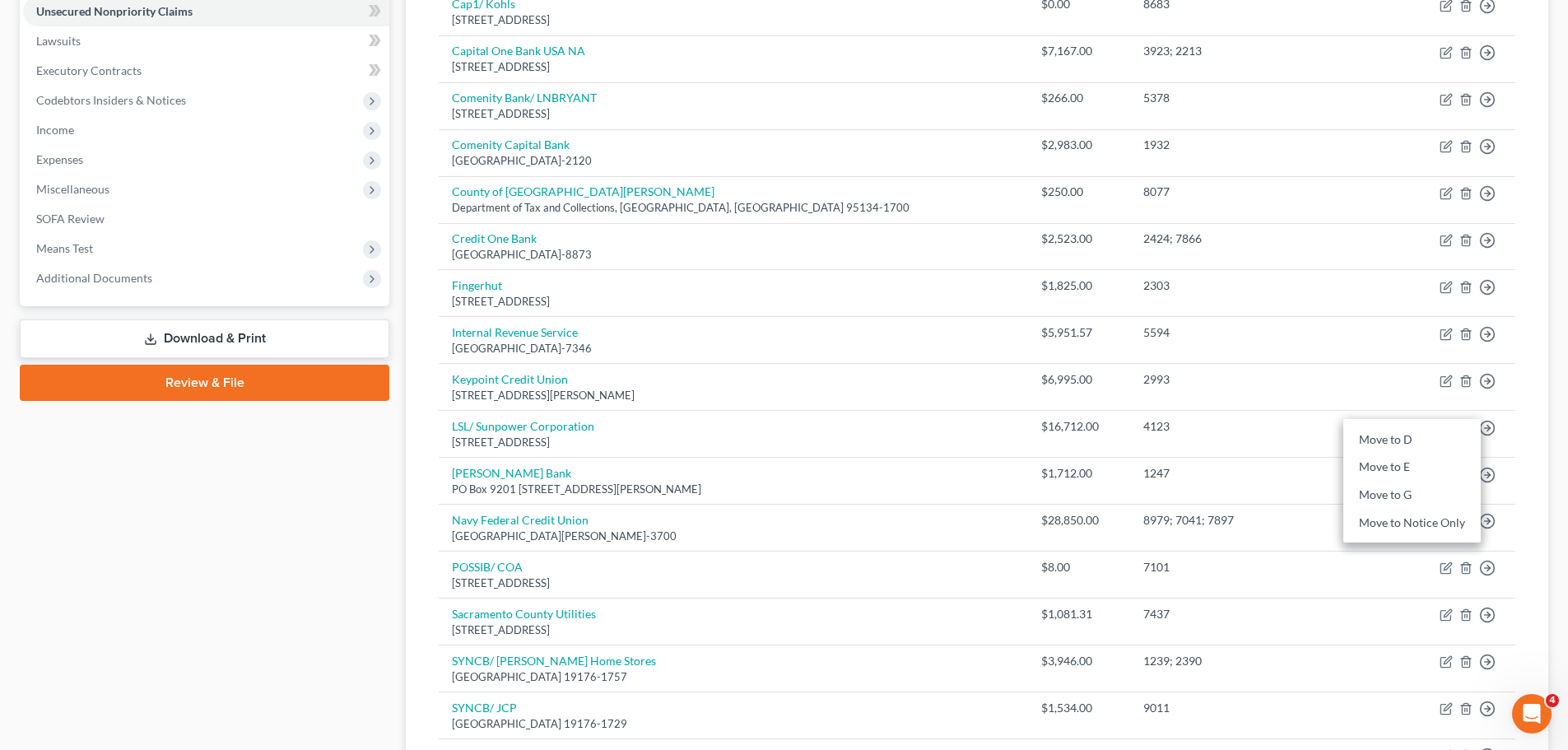
click at [266, 517] on div "Case Dashboard Payments Invoices Payments Payments Credit Report Client Profile" at bounding box center [204, 487] width 386 height 1482
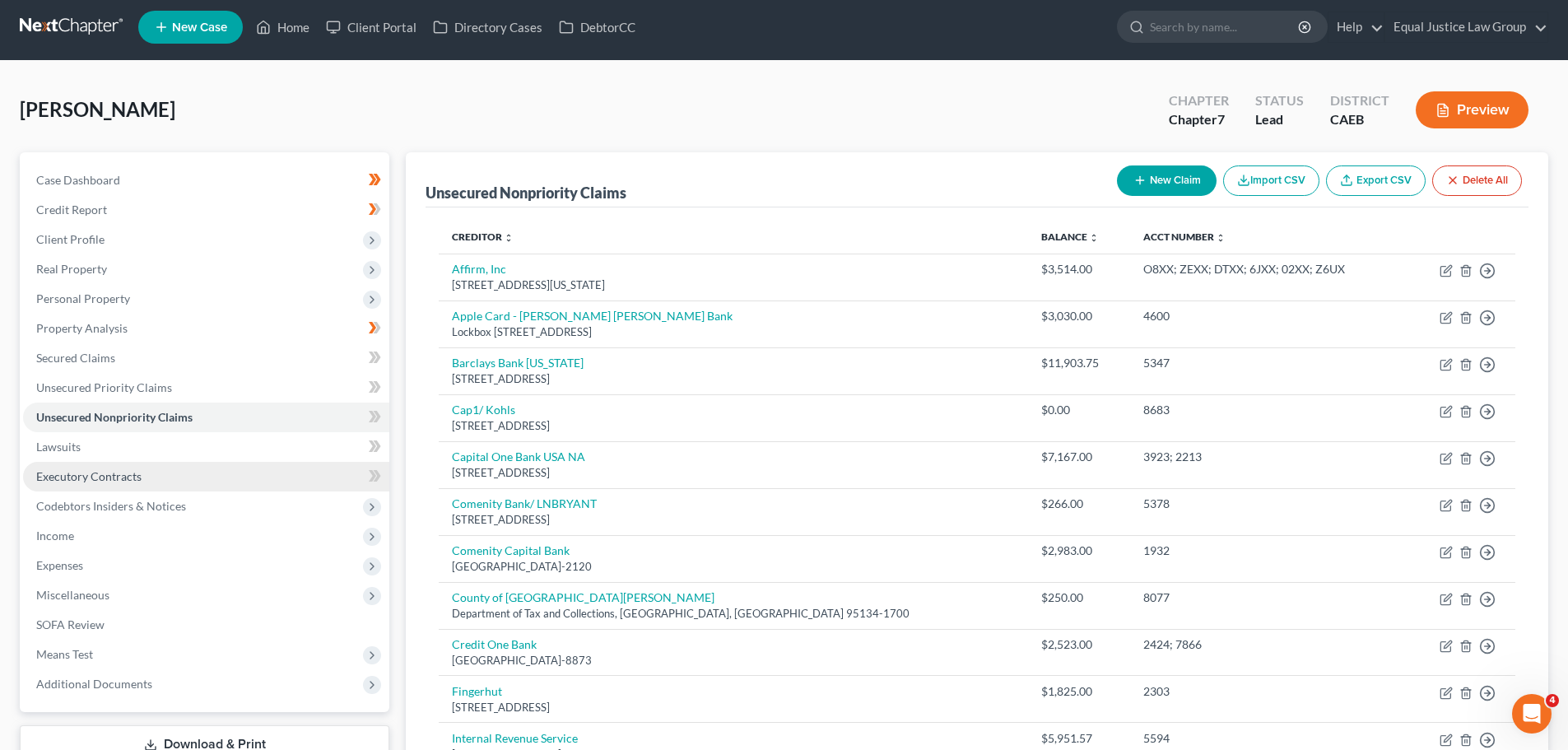
scroll to position [0, 0]
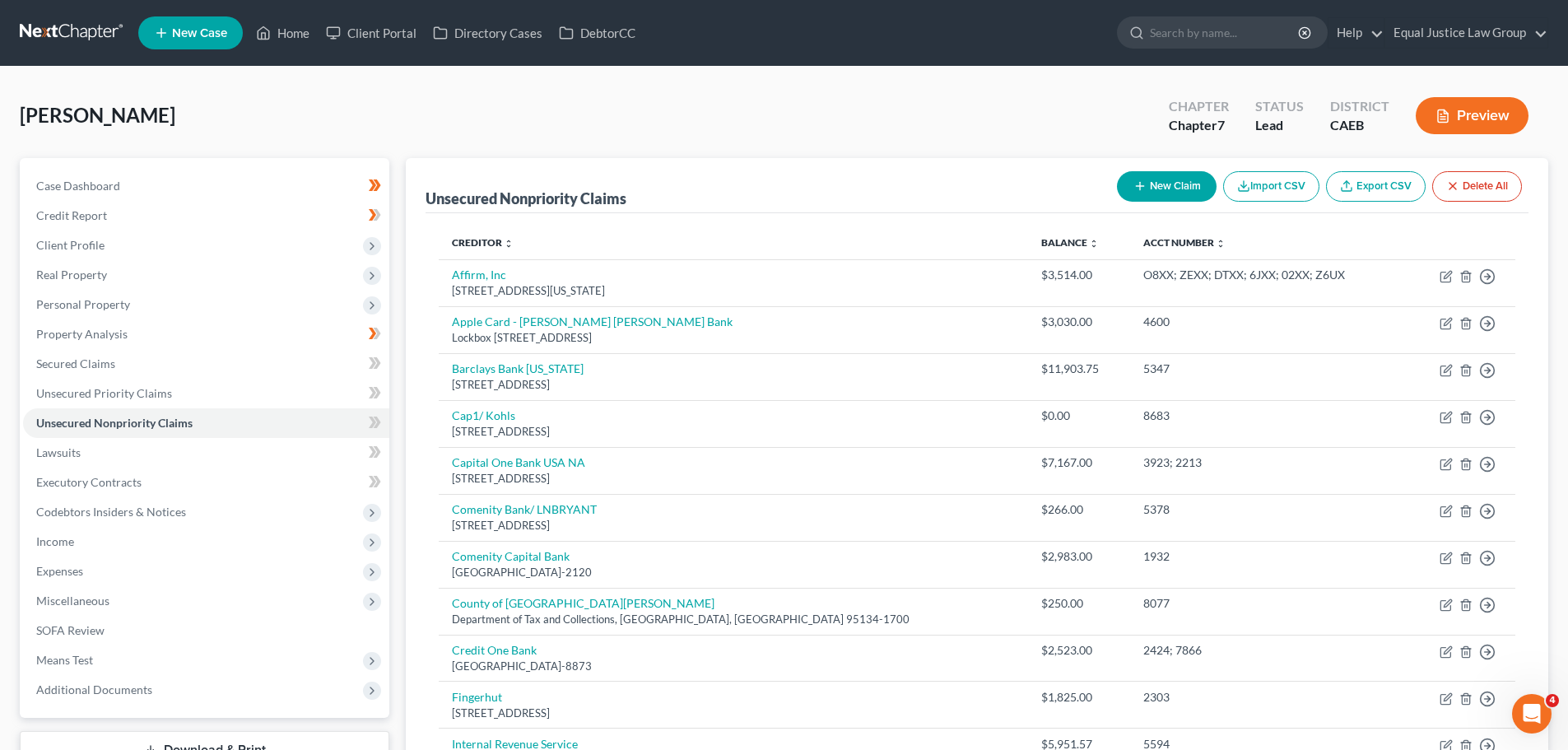
click at [1507, 123] on button "Preview" at bounding box center [1472, 116] width 113 height 37
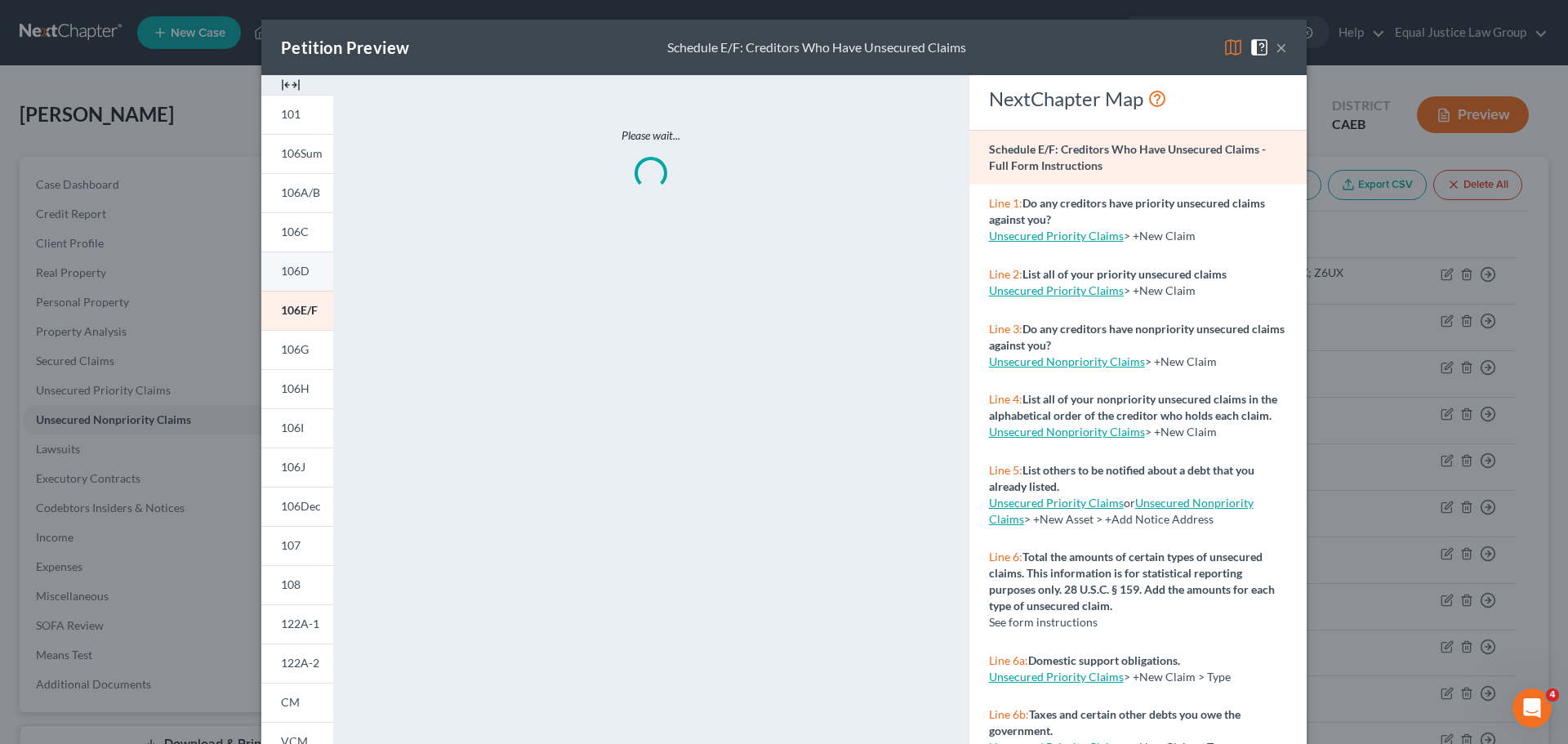
click at [305, 262] on link "106D" at bounding box center [298, 271] width 72 height 39
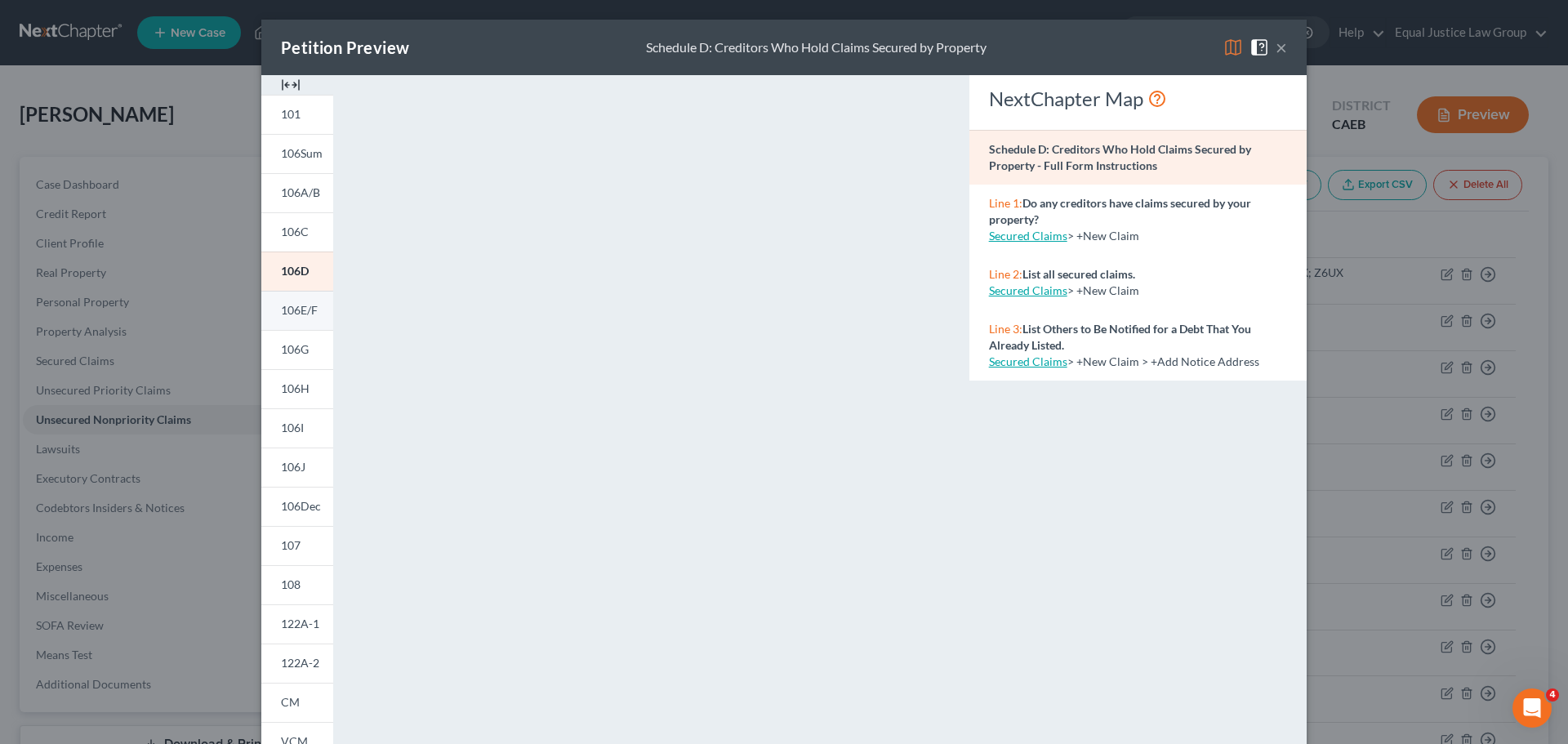
click at [284, 307] on span "106E/F" at bounding box center [299, 309] width 37 height 14
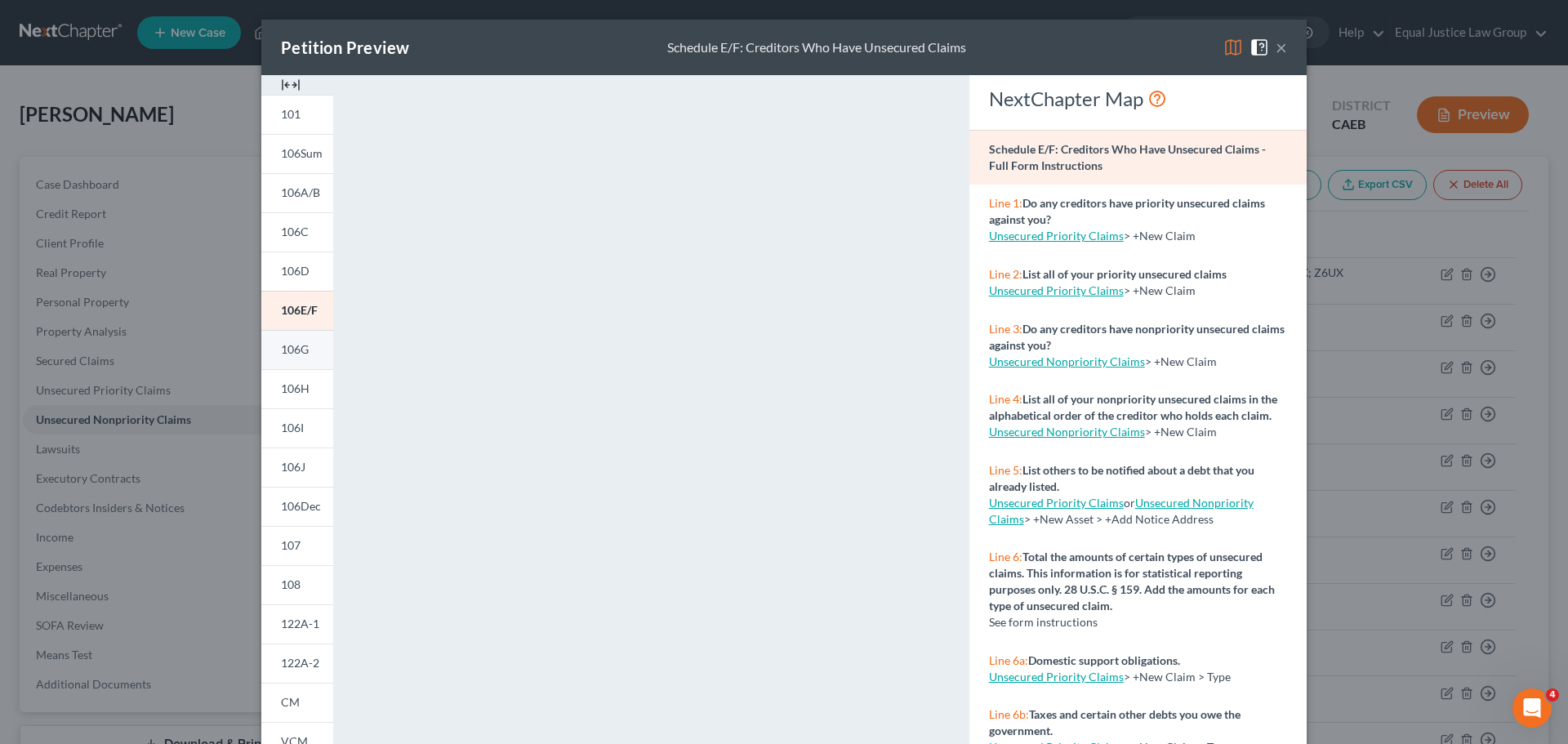
click at [288, 339] on link "106G" at bounding box center [298, 349] width 72 height 39
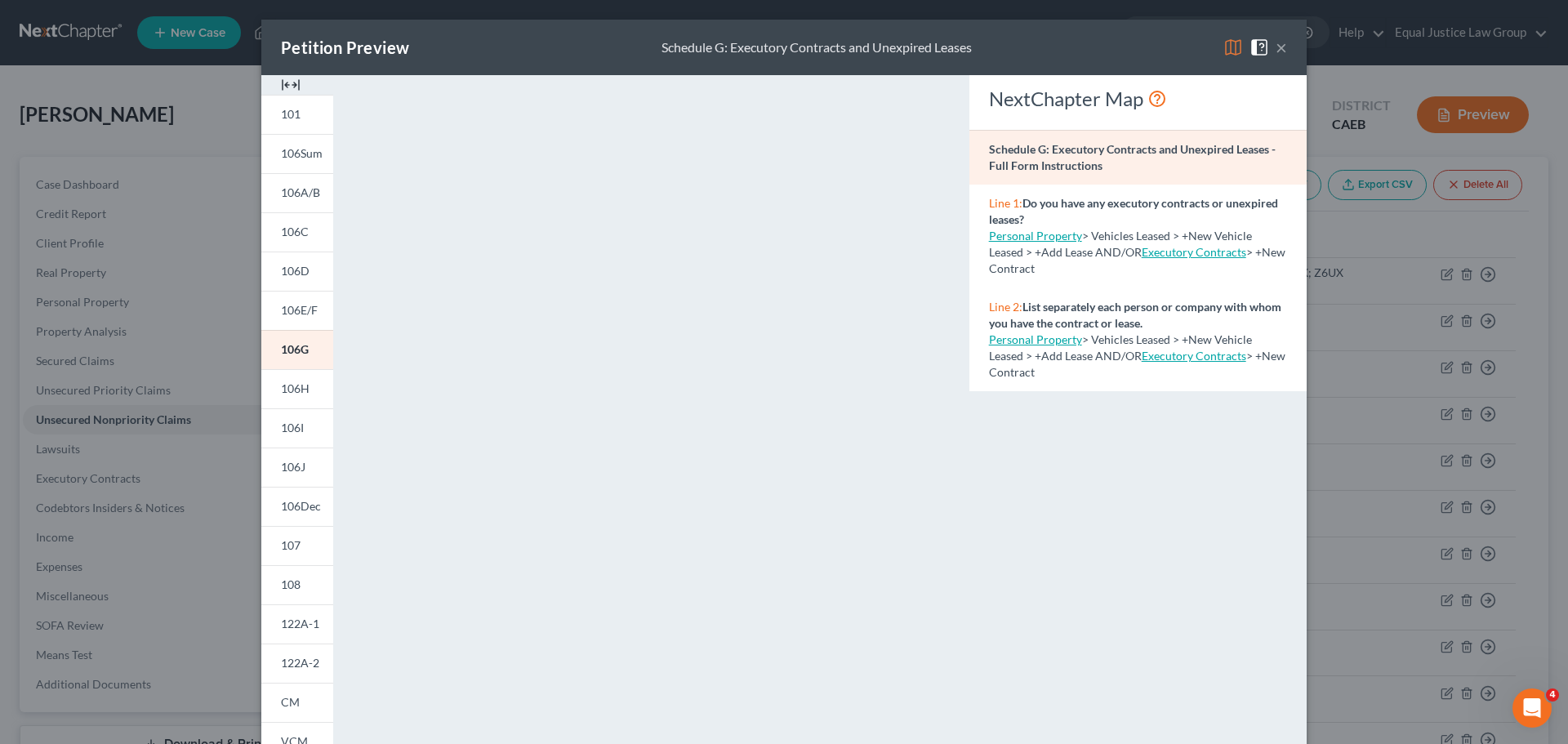
click at [1275, 46] on button "×" at bounding box center [1281, 47] width 12 height 20
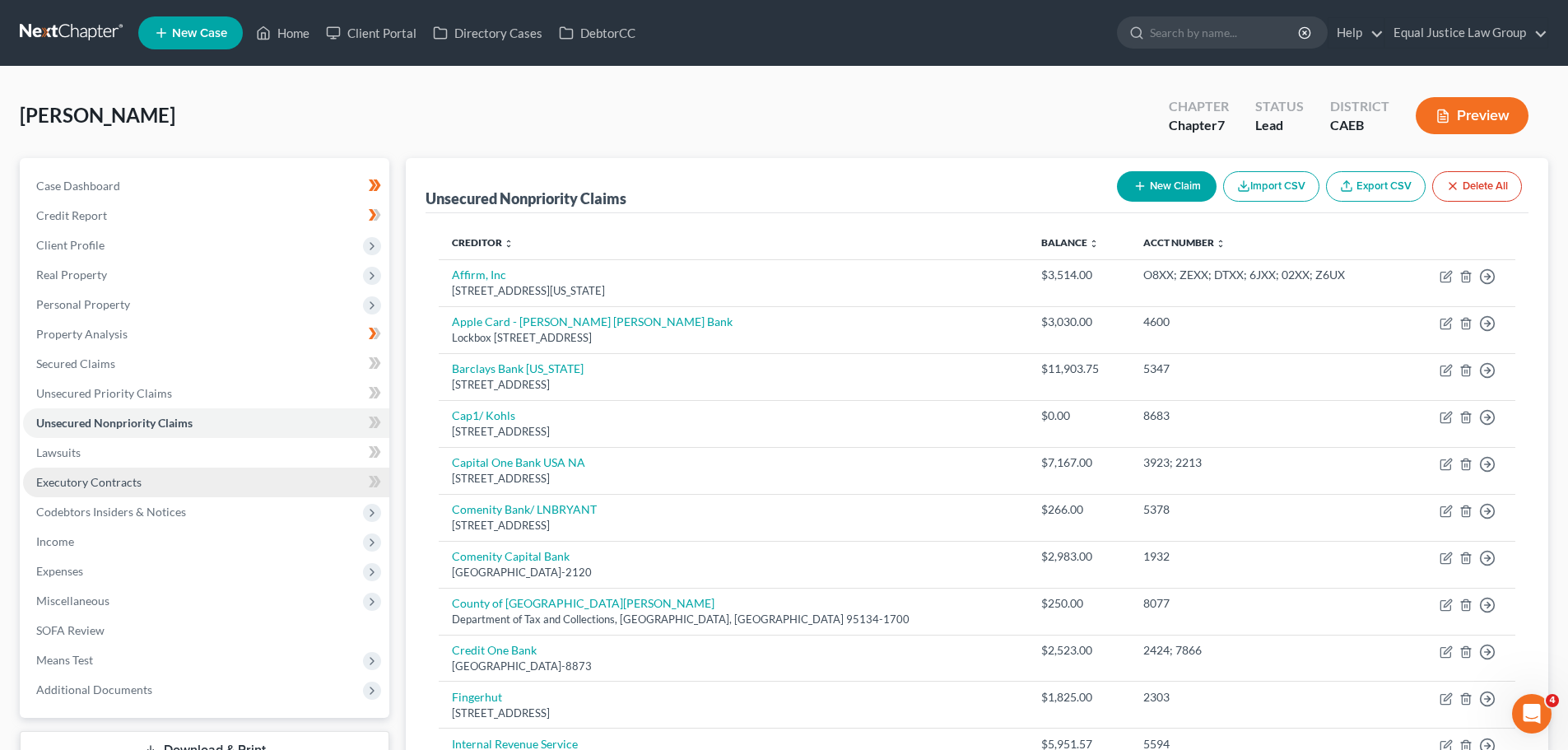
click at [114, 475] on span "Executory Contracts" at bounding box center [88, 481] width 105 height 14
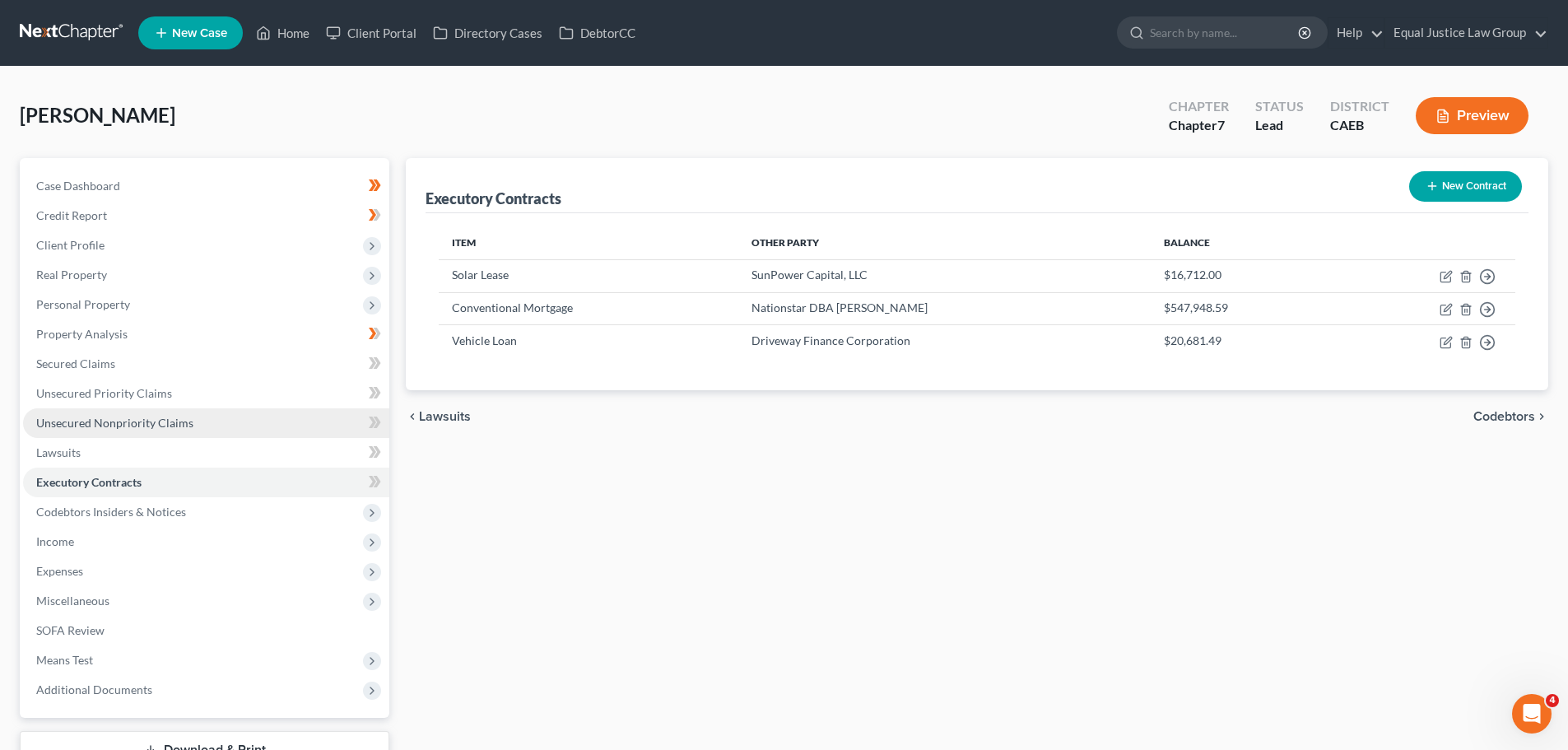
click at [114, 420] on span "Unsecured Nonpriority Claims" at bounding box center [114, 422] width 157 height 14
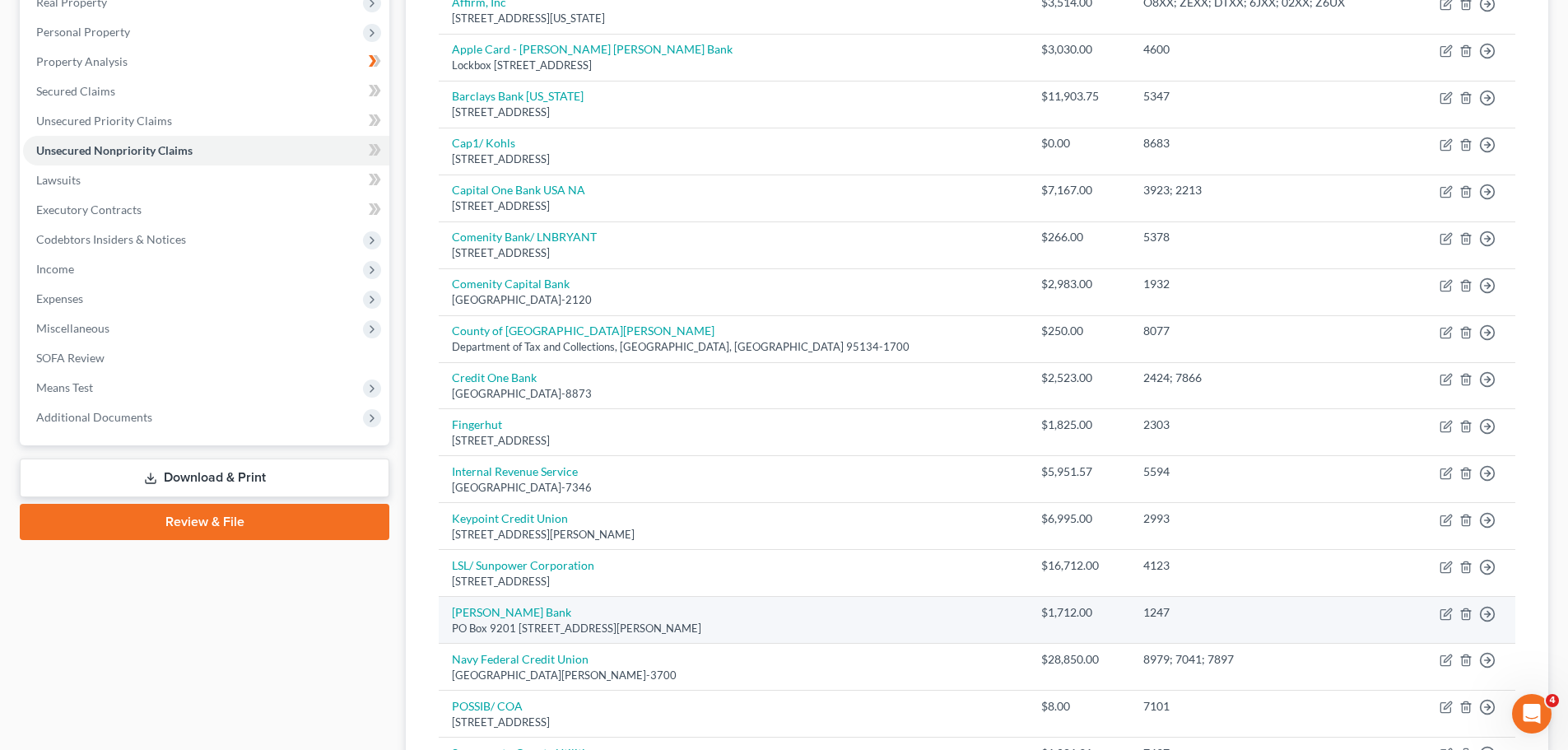
scroll to position [247, 0]
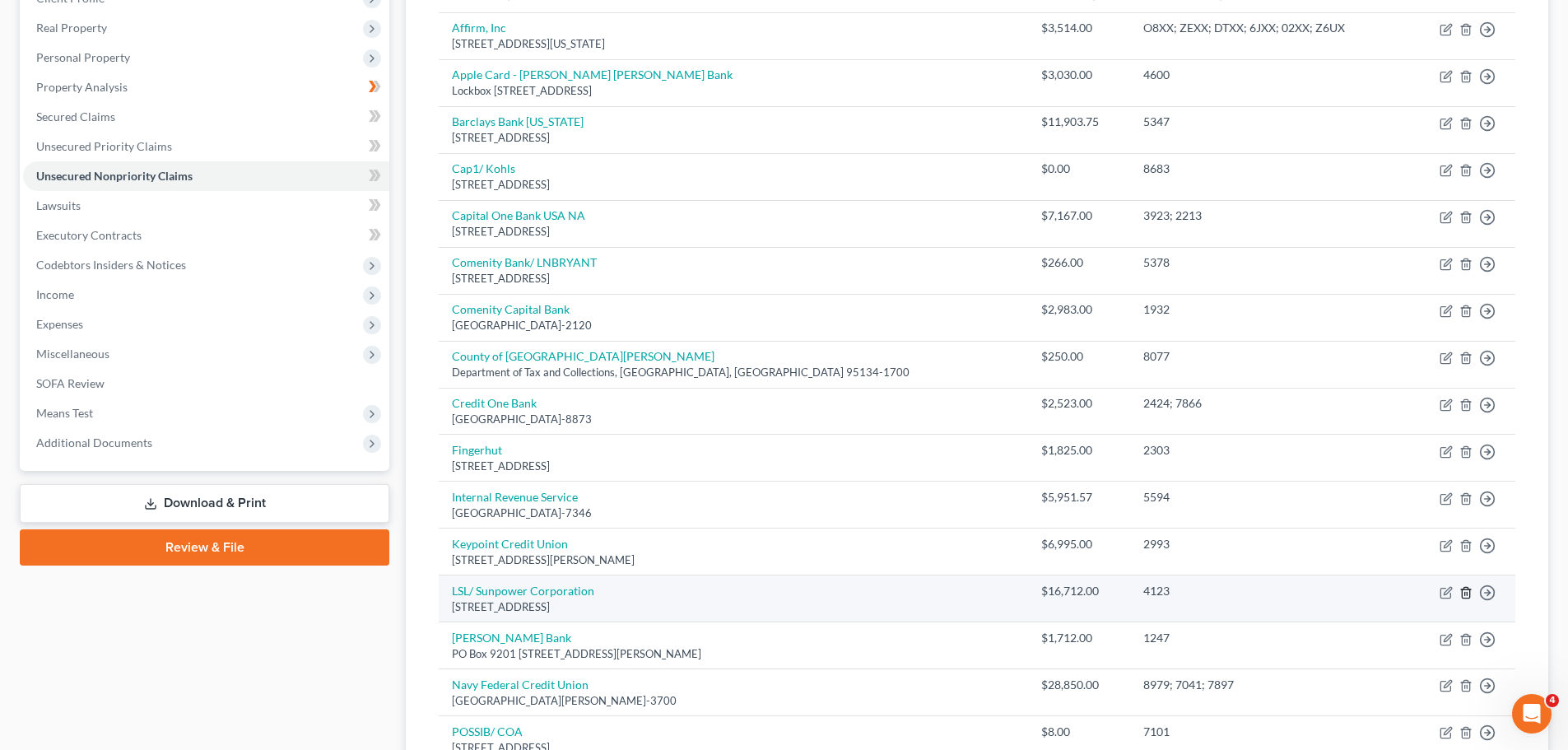
click at [1462, 591] on icon "button" at bounding box center [1465, 592] width 8 height 11
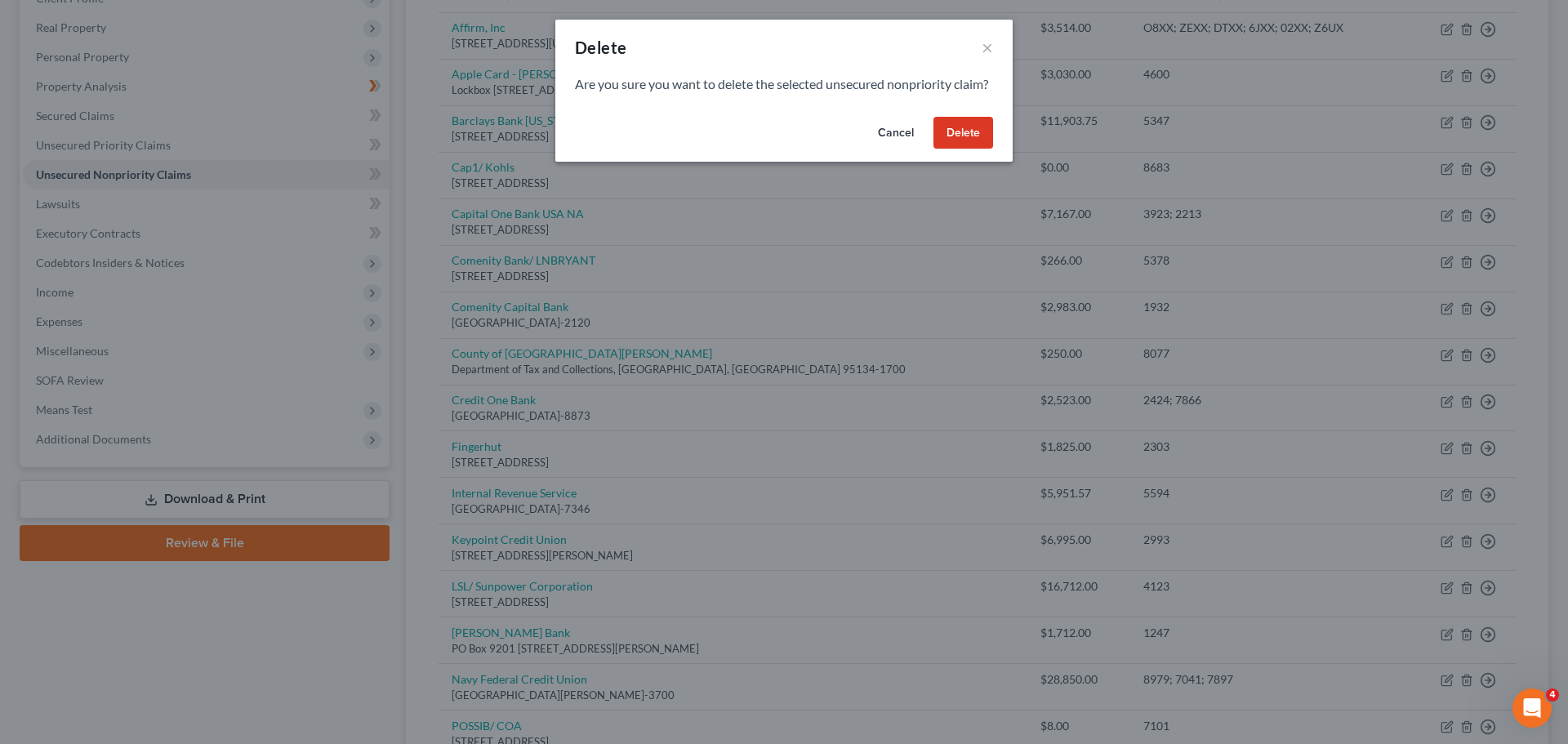
drag, startPoint x: 979, startPoint y: 158, endPoint x: 963, endPoint y: 157, distance: 16.0
click at [979, 149] on button "Delete" at bounding box center [964, 132] width 60 height 32
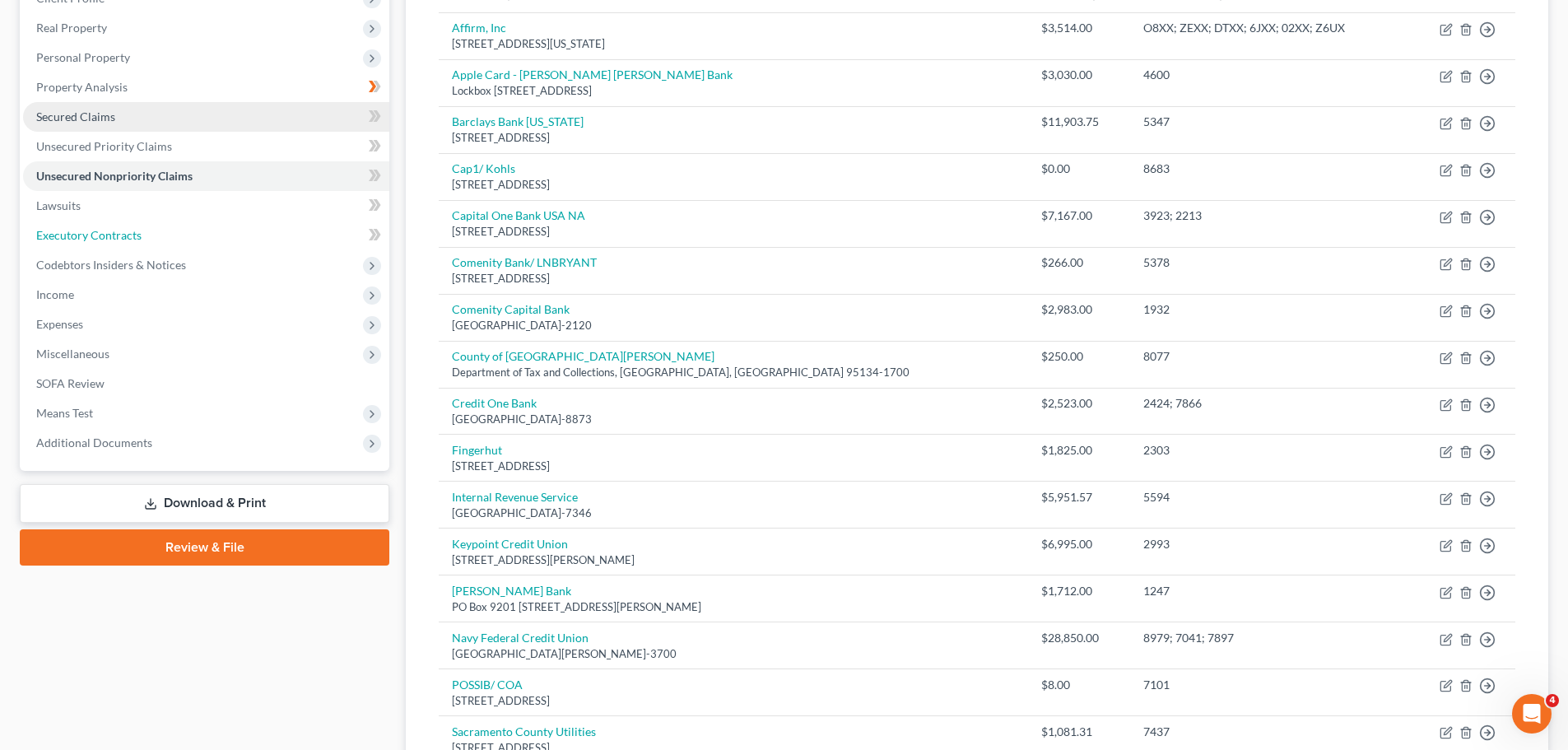
click at [103, 236] on span "Executory Contracts" at bounding box center [88, 234] width 105 height 14
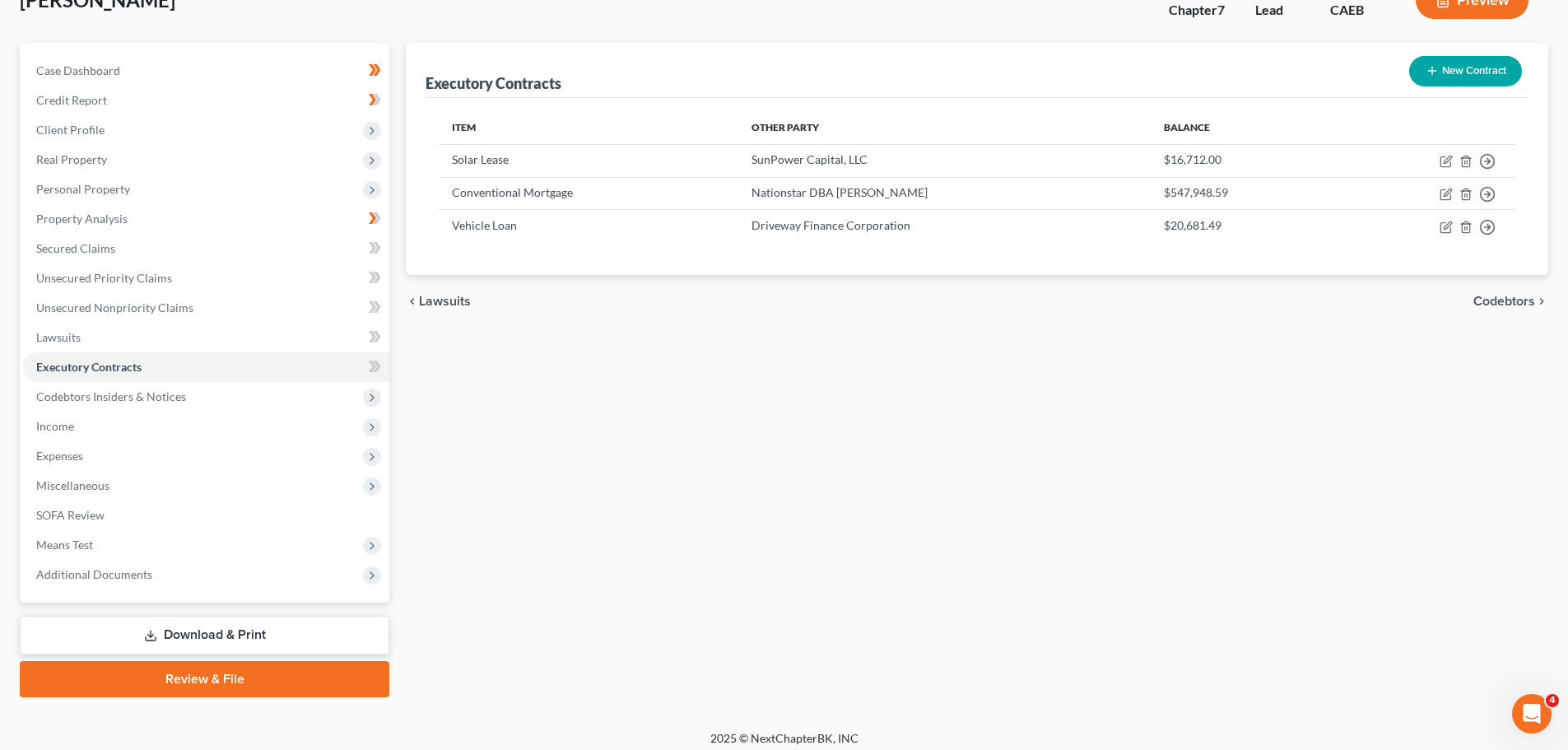
scroll to position [125, 0]
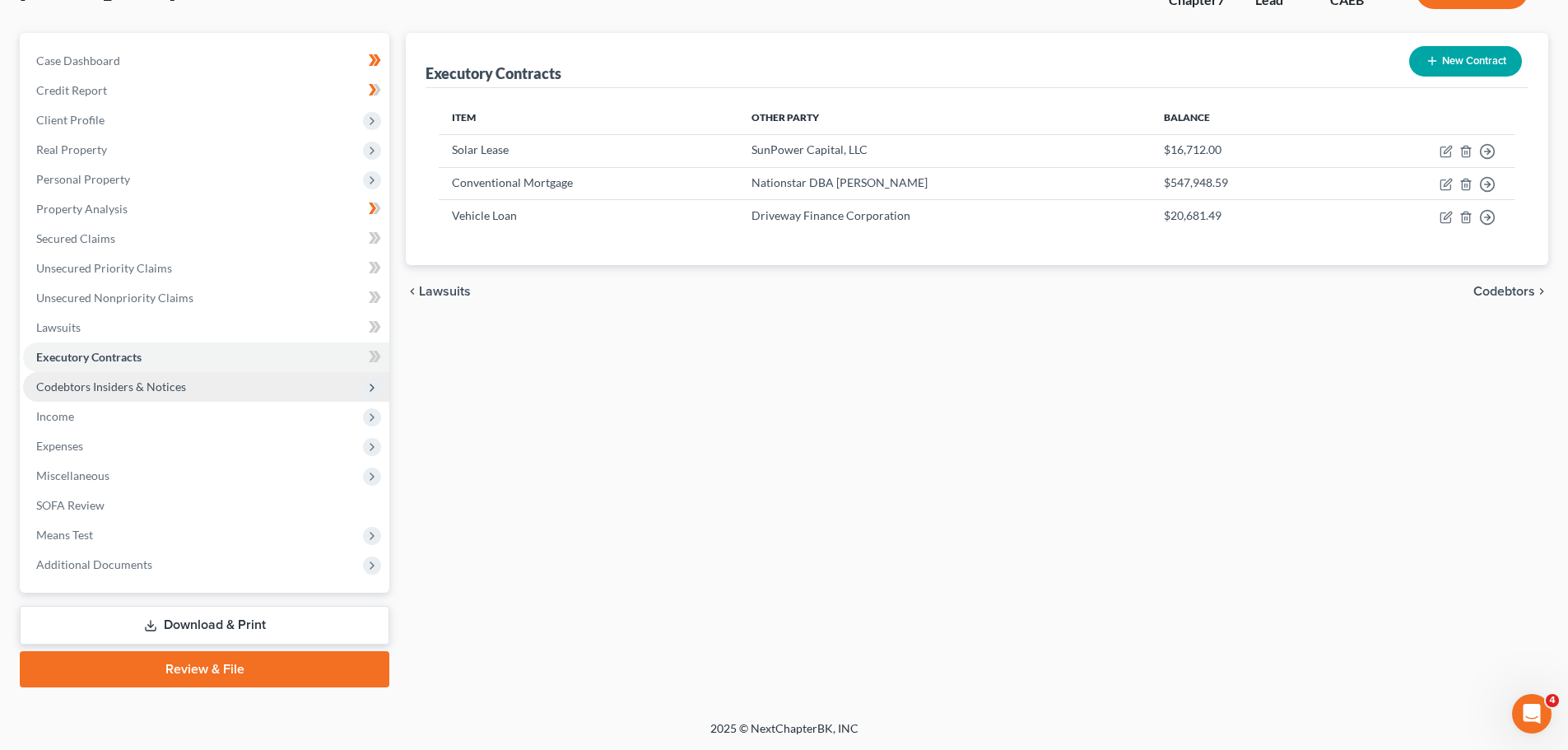
click at [94, 396] on span "Codebtors Insiders & Notices" at bounding box center [206, 386] width 366 height 29
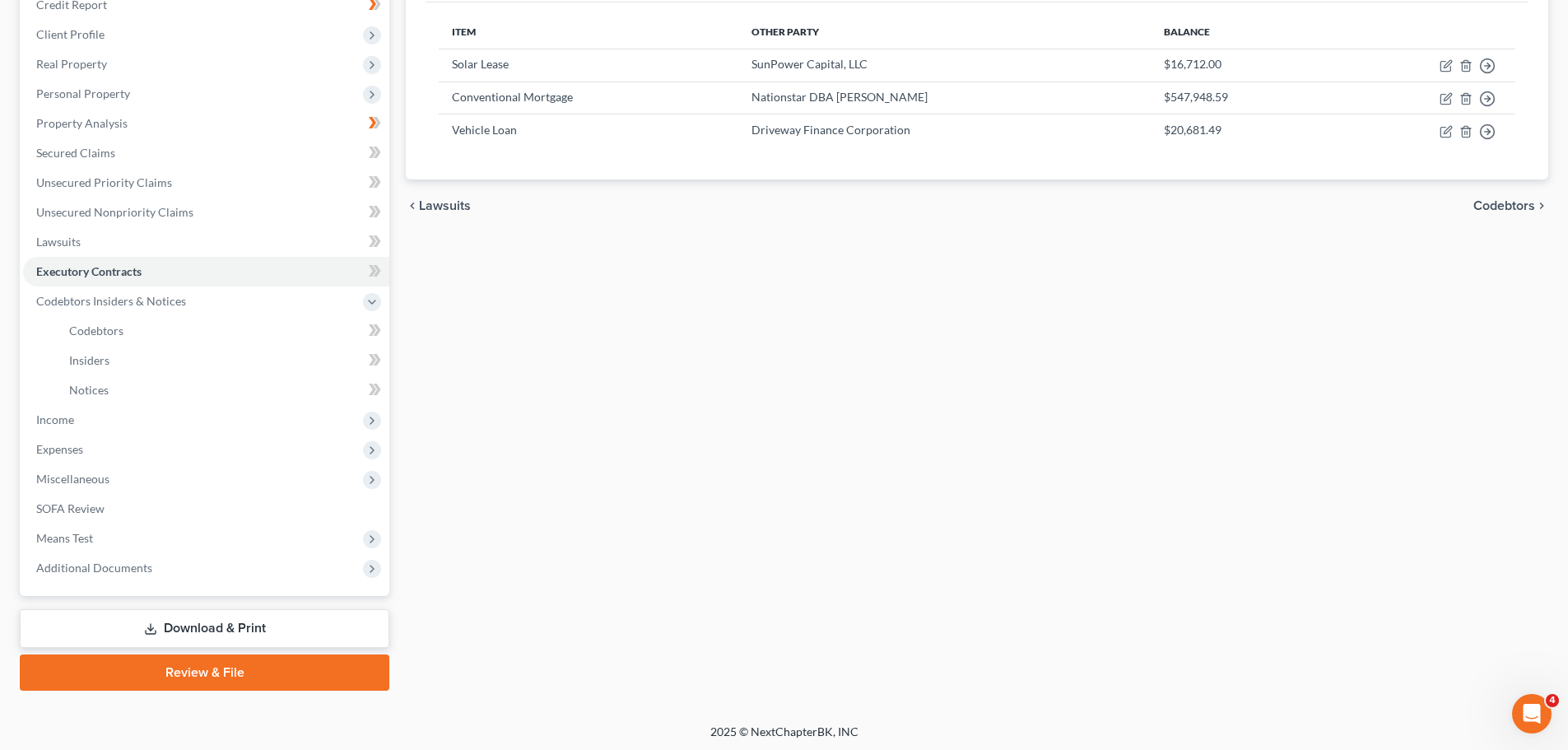
scroll to position [214, 0]
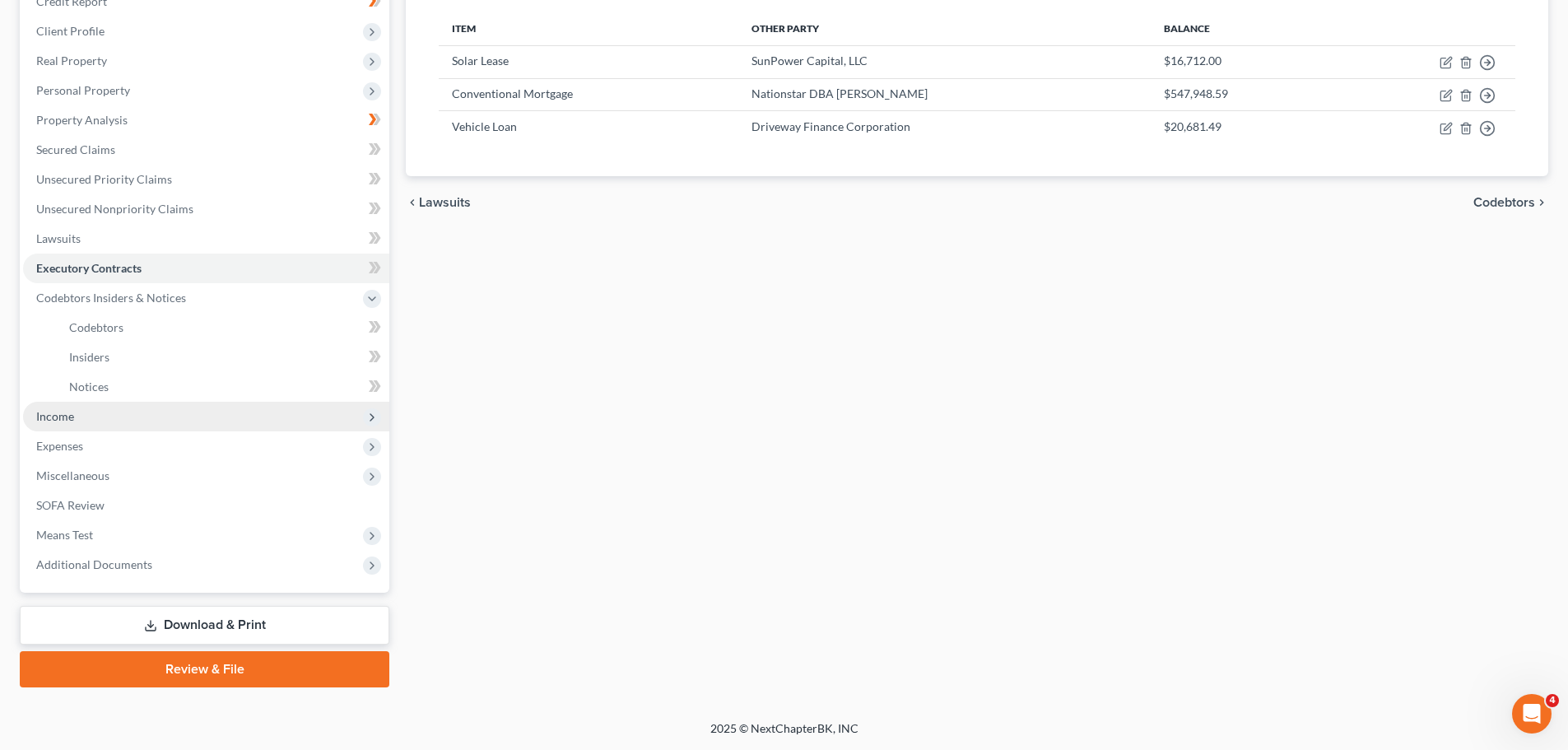
click at [118, 411] on span "Income" at bounding box center [206, 416] width 366 height 29
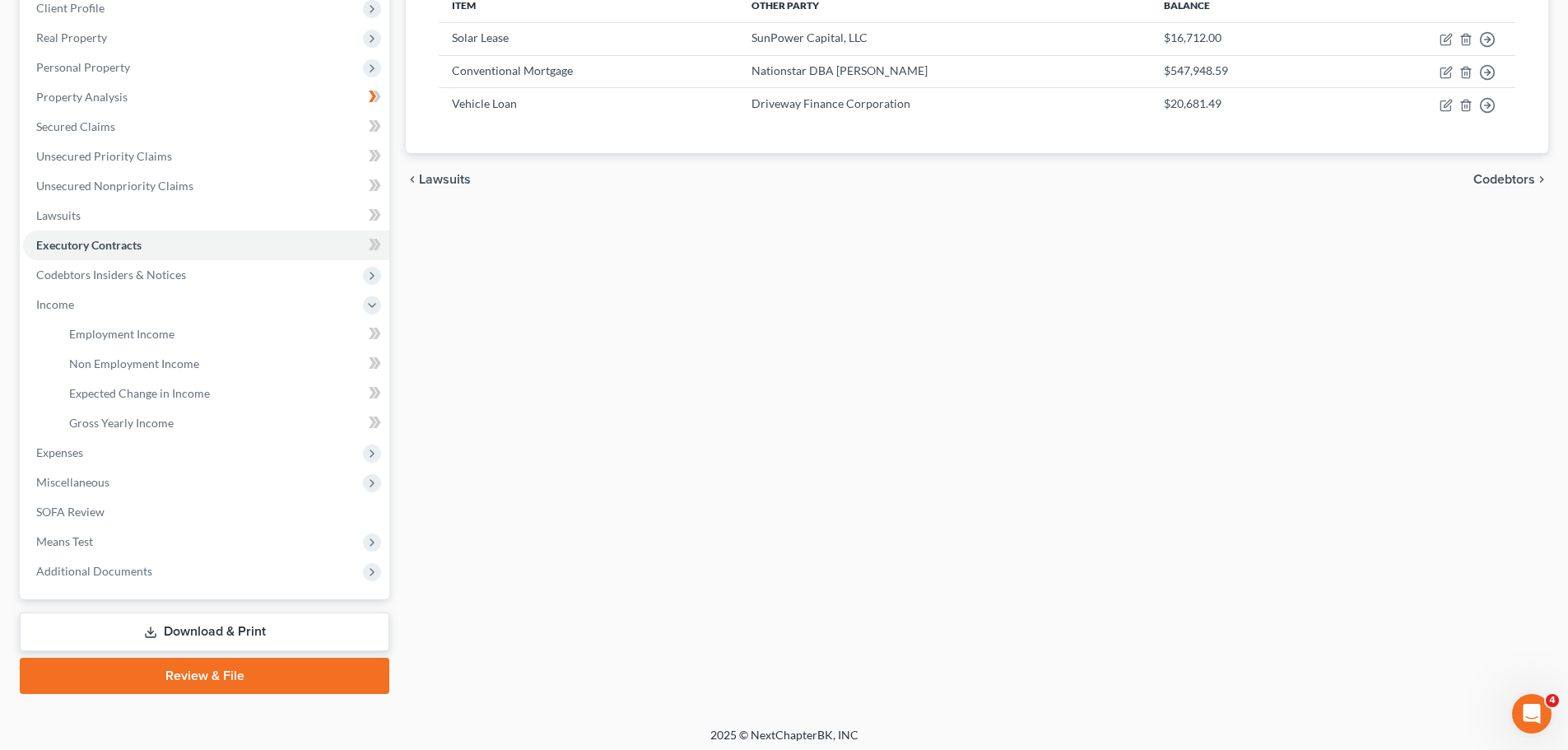
scroll to position [244, 0]
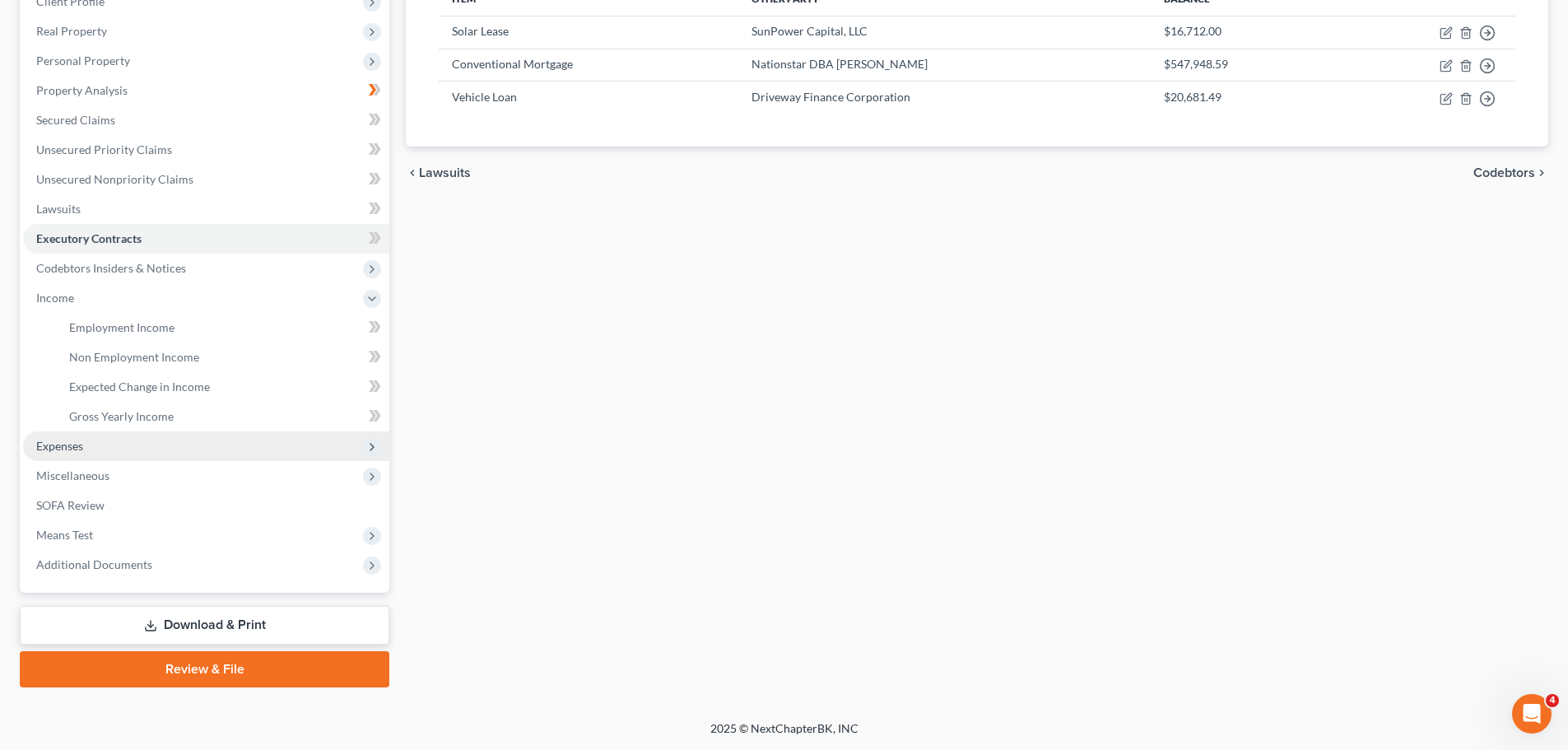
click at [142, 448] on span "Expenses" at bounding box center [206, 445] width 366 height 29
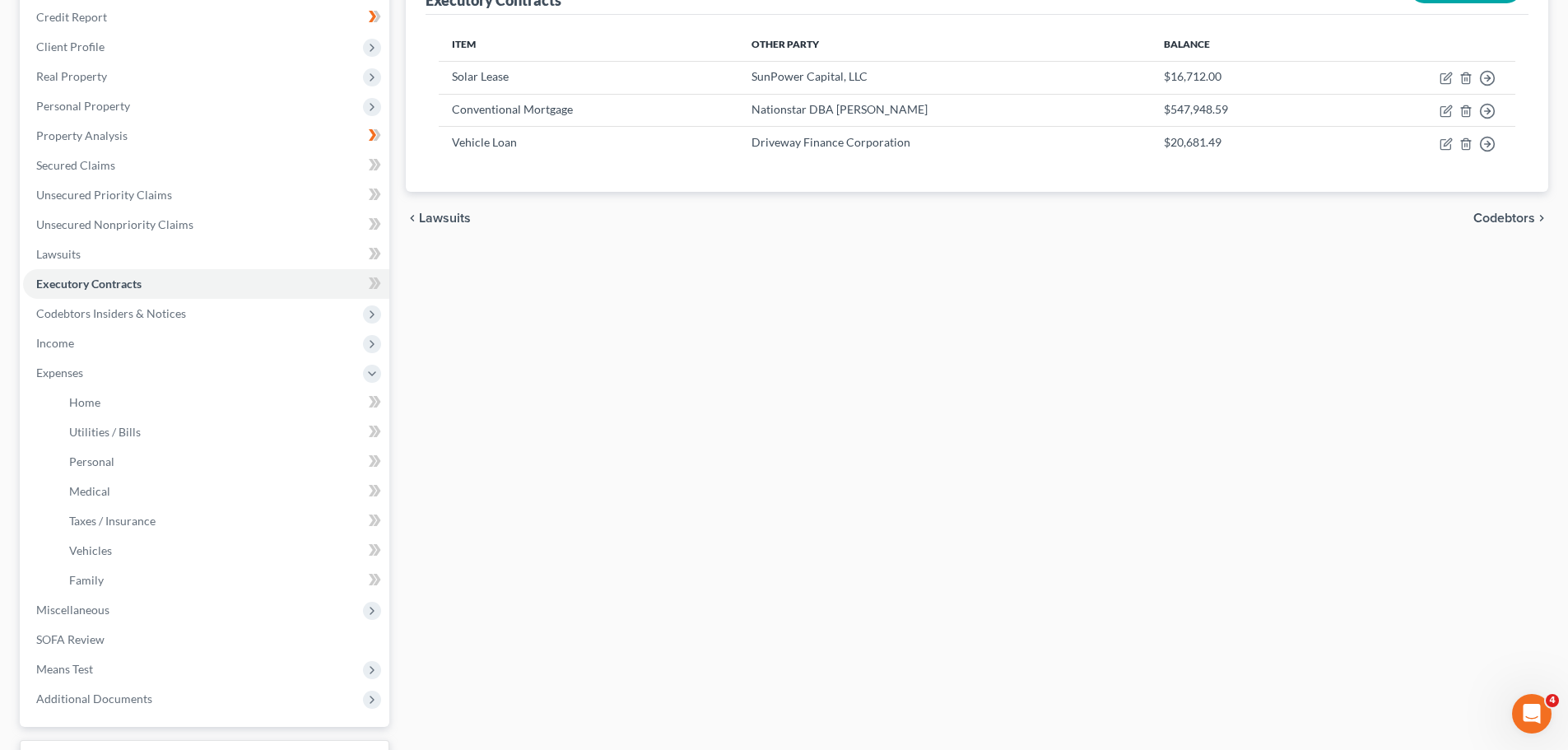
scroll to position [0, 0]
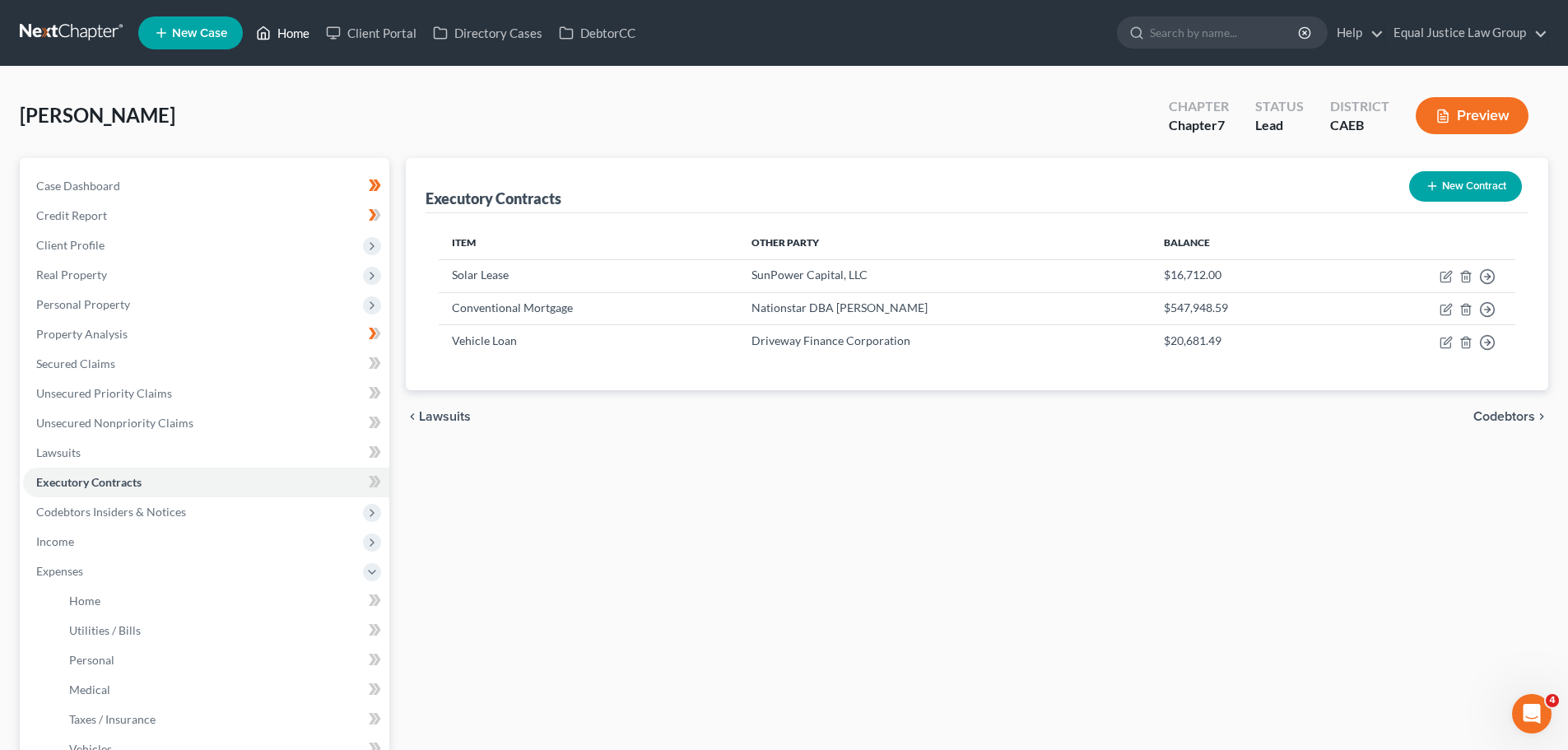
click at [287, 35] on link "Home" at bounding box center [282, 33] width 70 height 29
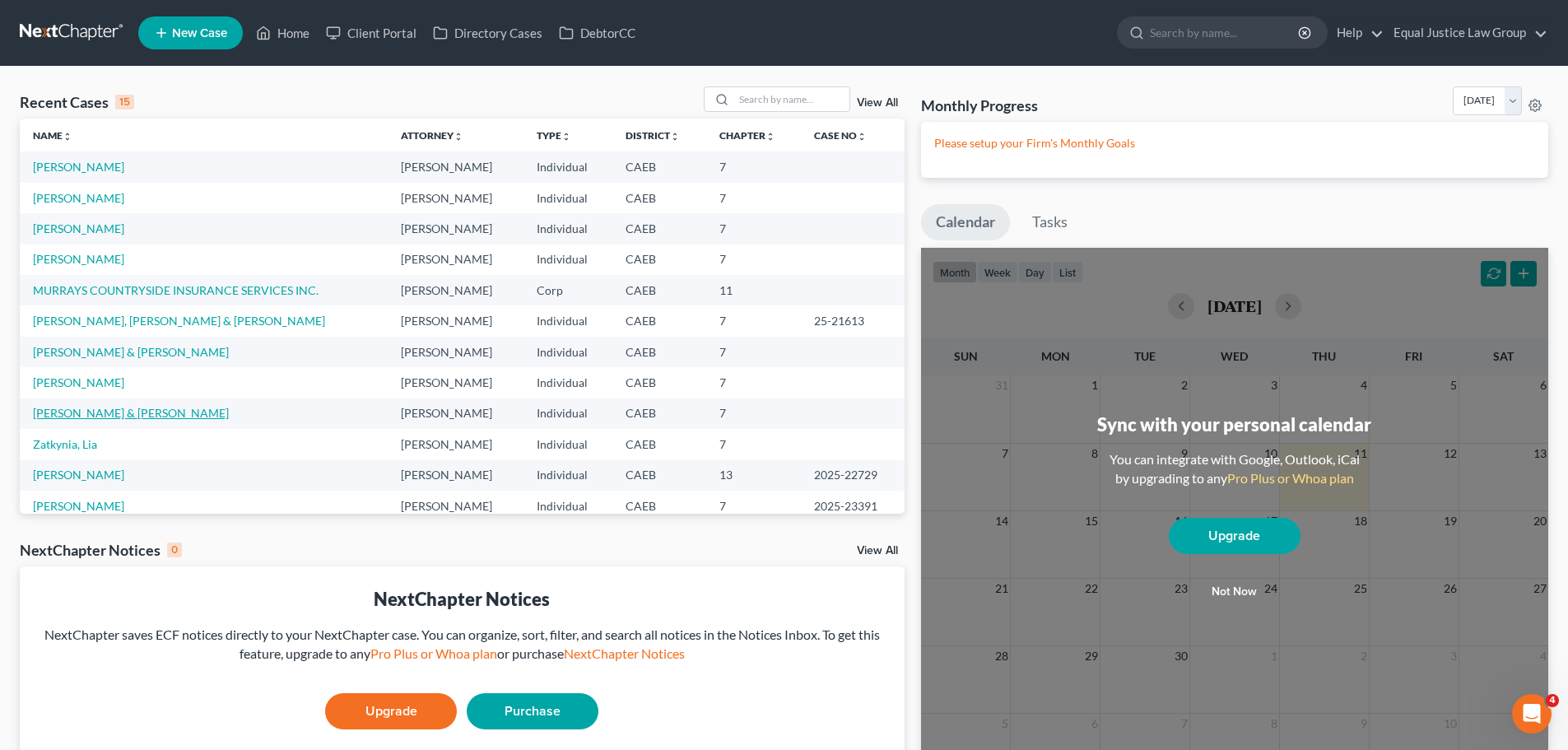
click at [108, 410] on link "[PERSON_NAME] & [PERSON_NAME]" at bounding box center [130, 412] width 196 height 14
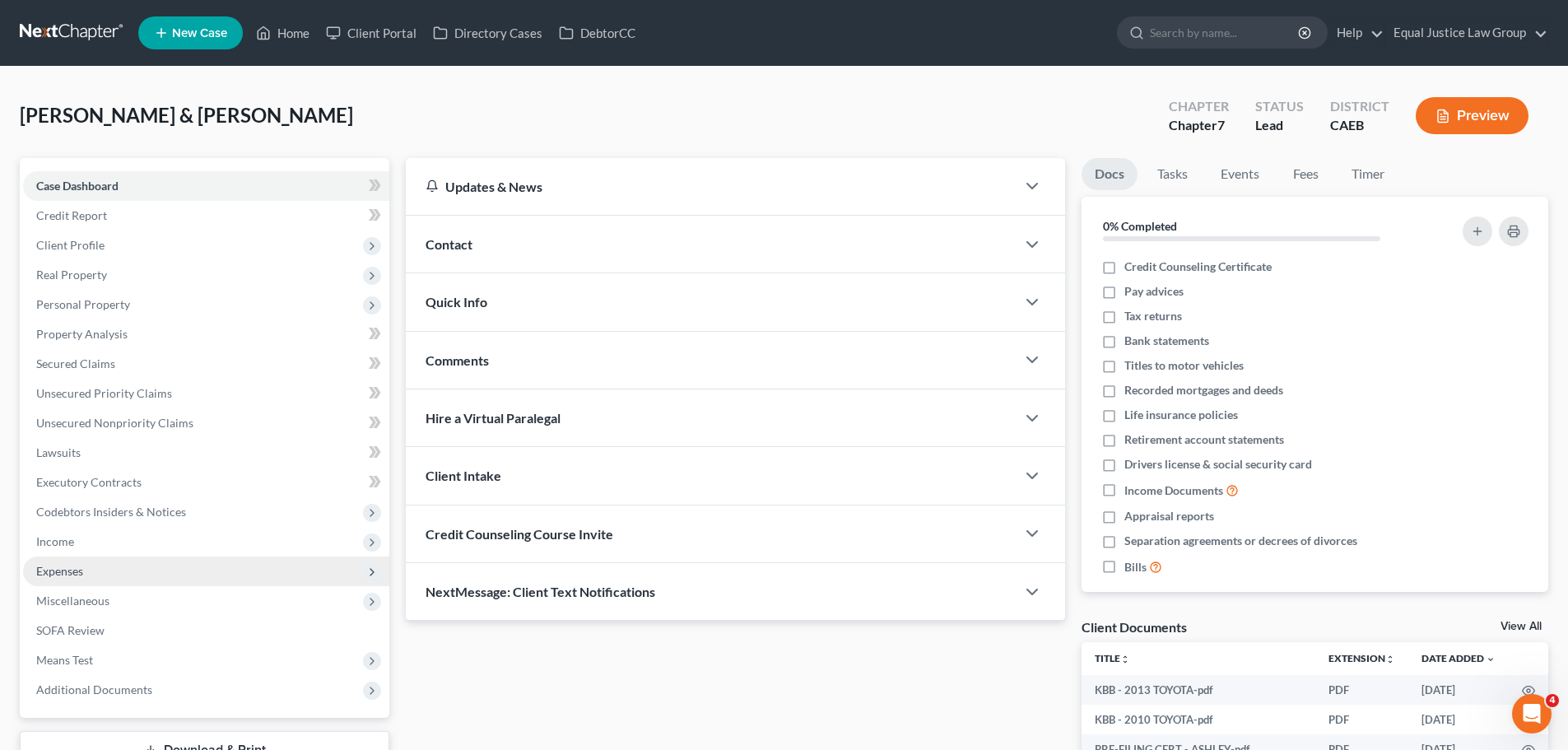
click at [88, 571] on span "Expenses" at bounding box center [206, 570] width 366 height 29
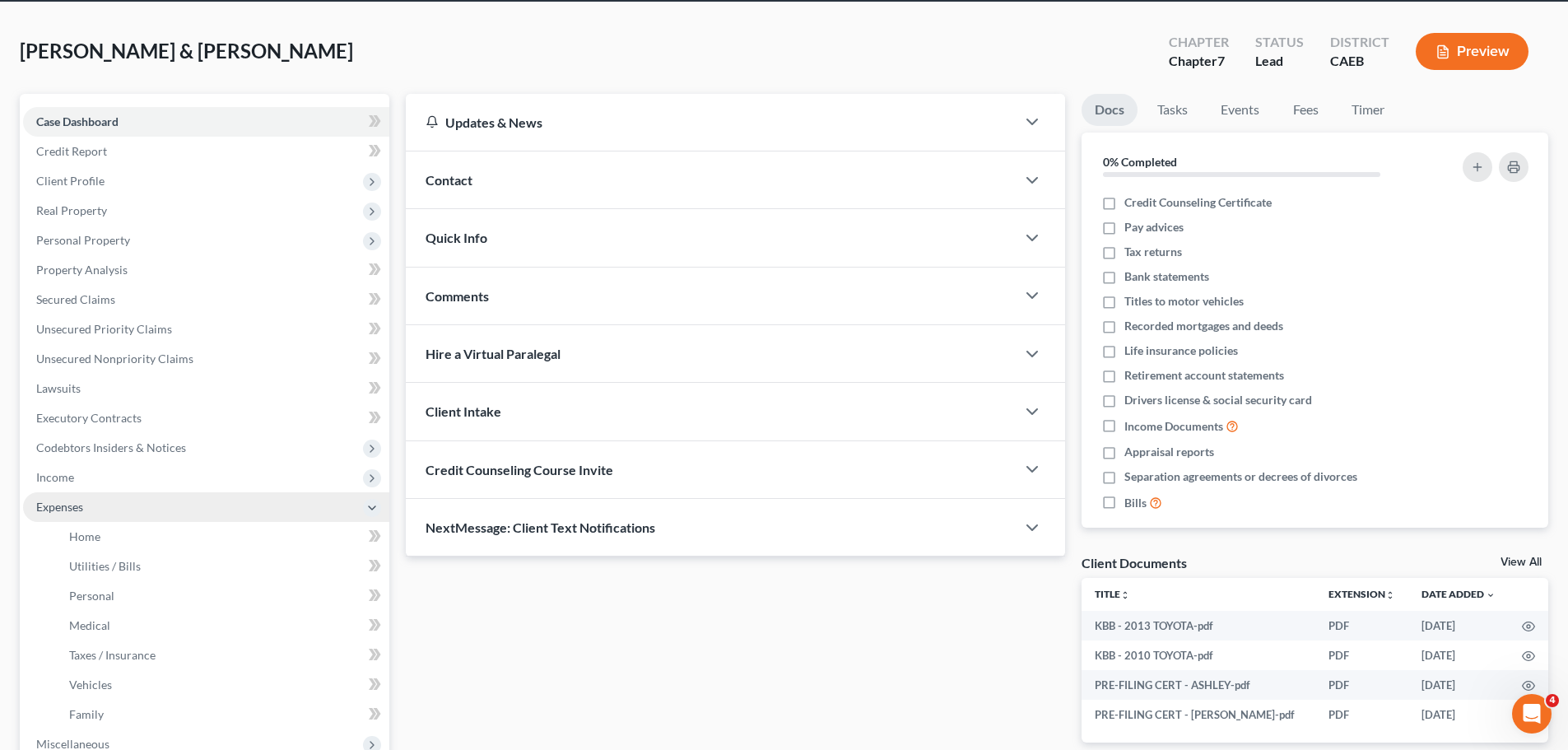
scroll to position [165, 0]
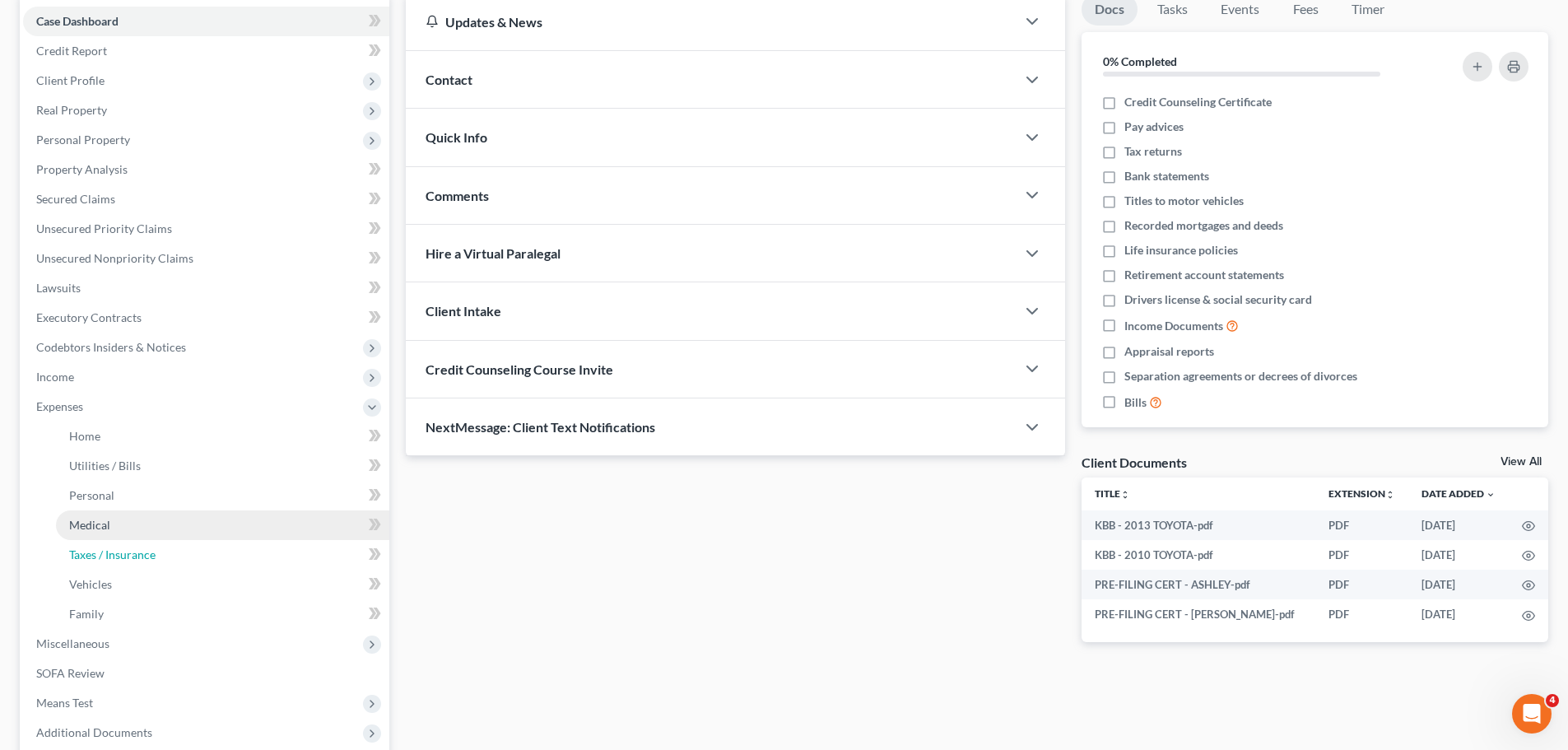
drag, startPoint x: 118, startPoint y: 550, endPoint x: 176, endPoint y: 538, distance: 59.2
click at [119, 550] on span "Taxes / Insurance" at bounding box center [112, 554] width 87 height 14
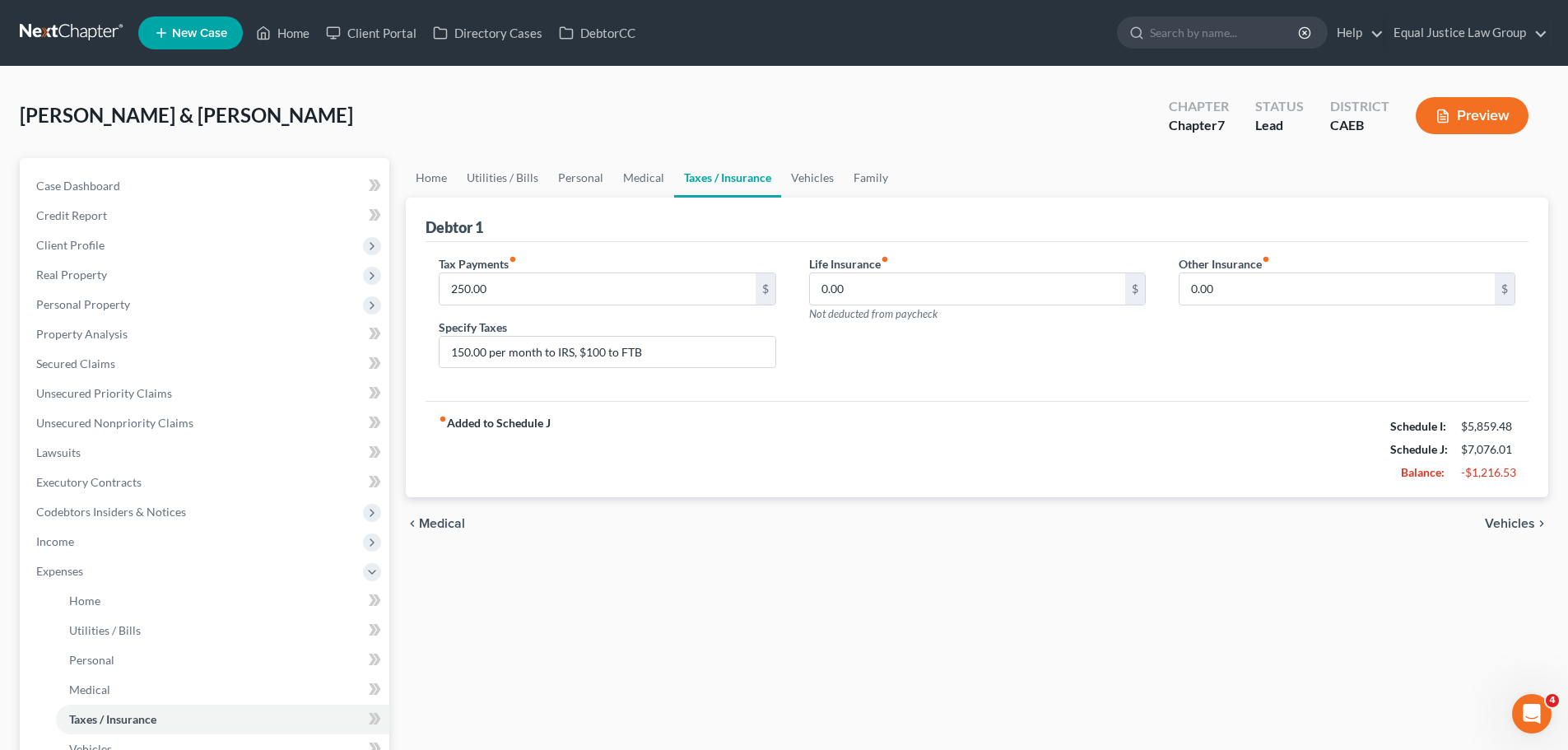
click at [797, 450] on div "fiber_manual_record Added to Schedule J Schedule I: $5,859.48 Schedule J: $7,07…" at bounding box center [977, 448] width 1103 height 97
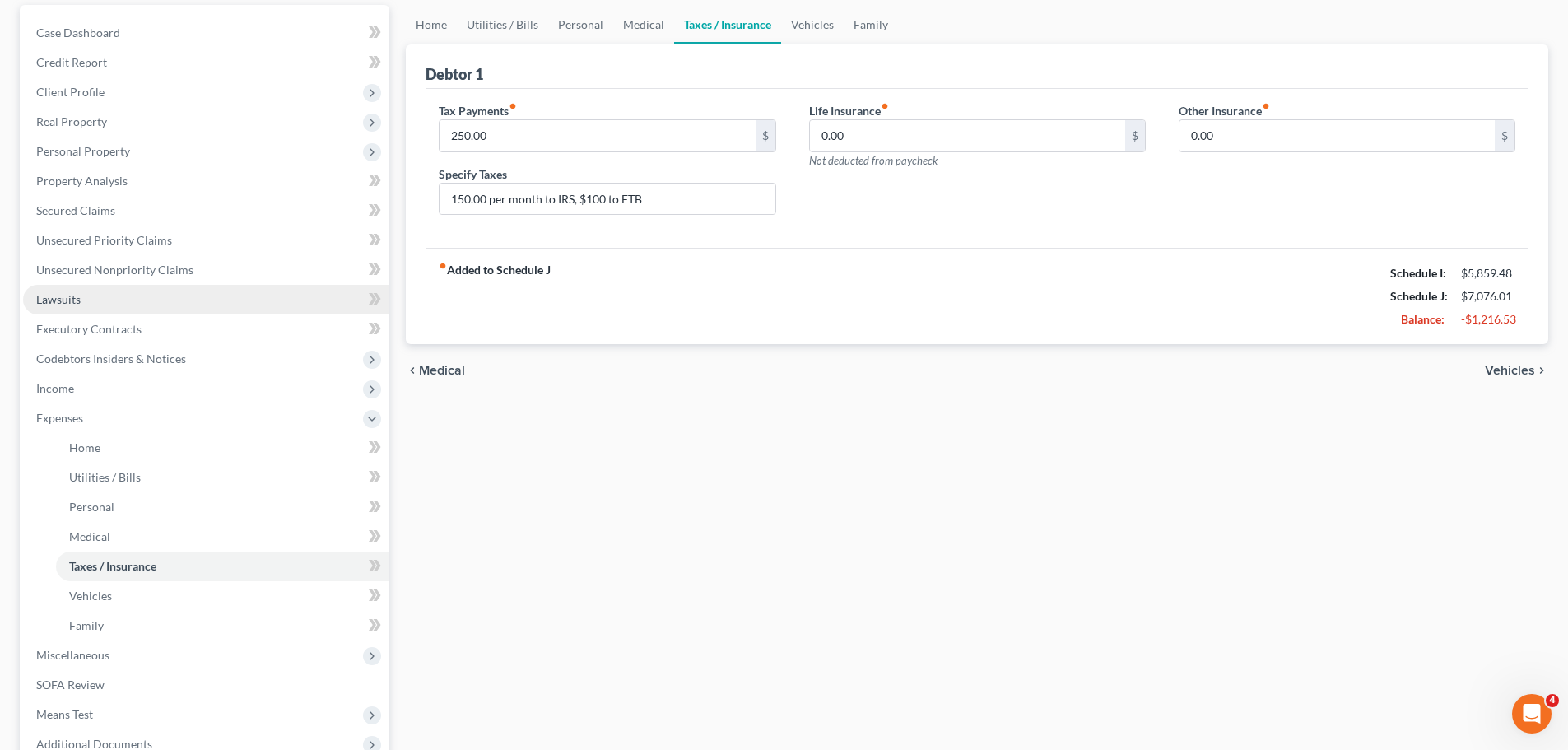
scroll to position [165, 0]
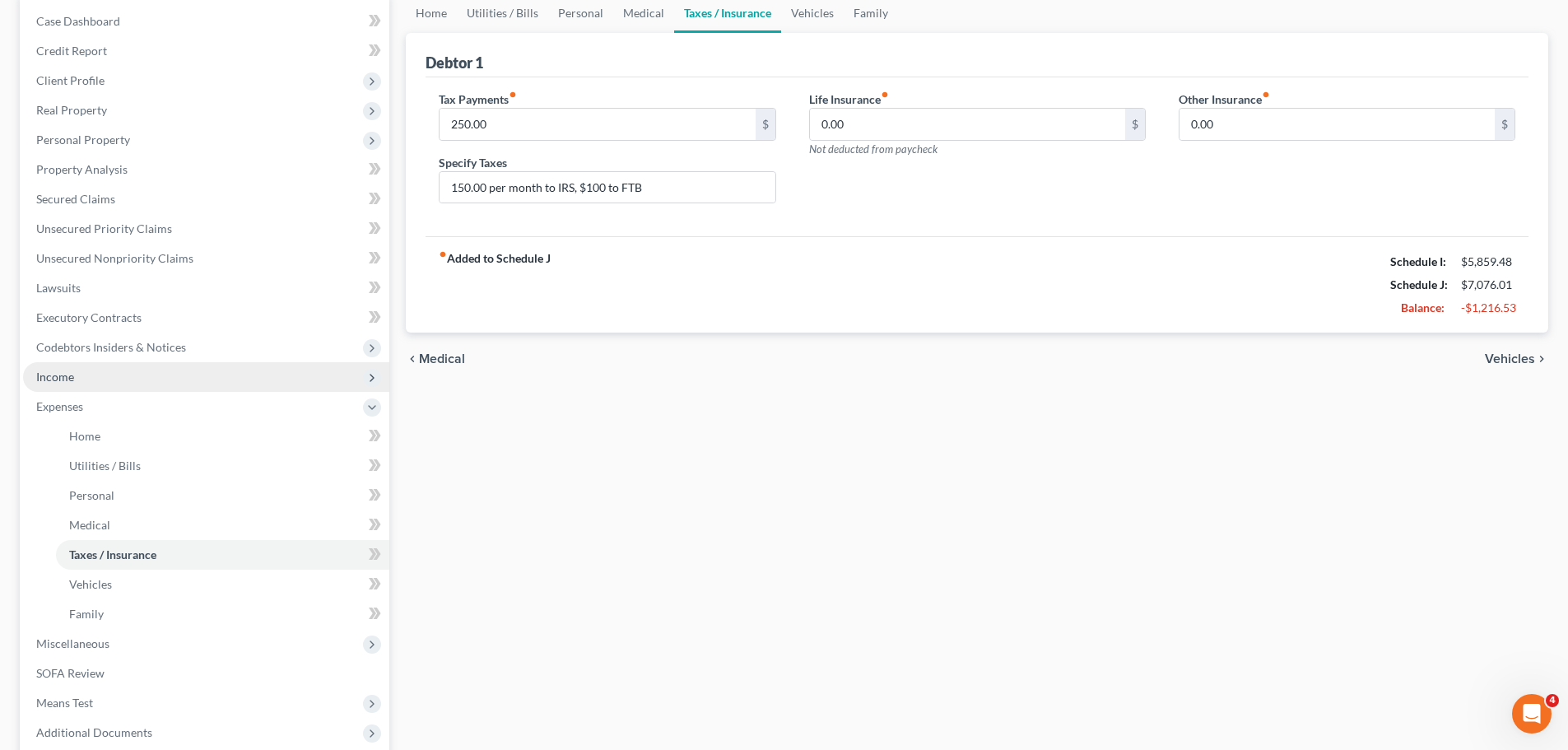
click at [73, 374] on span "Income" at bounding box center [55, 376] width 38 height 14
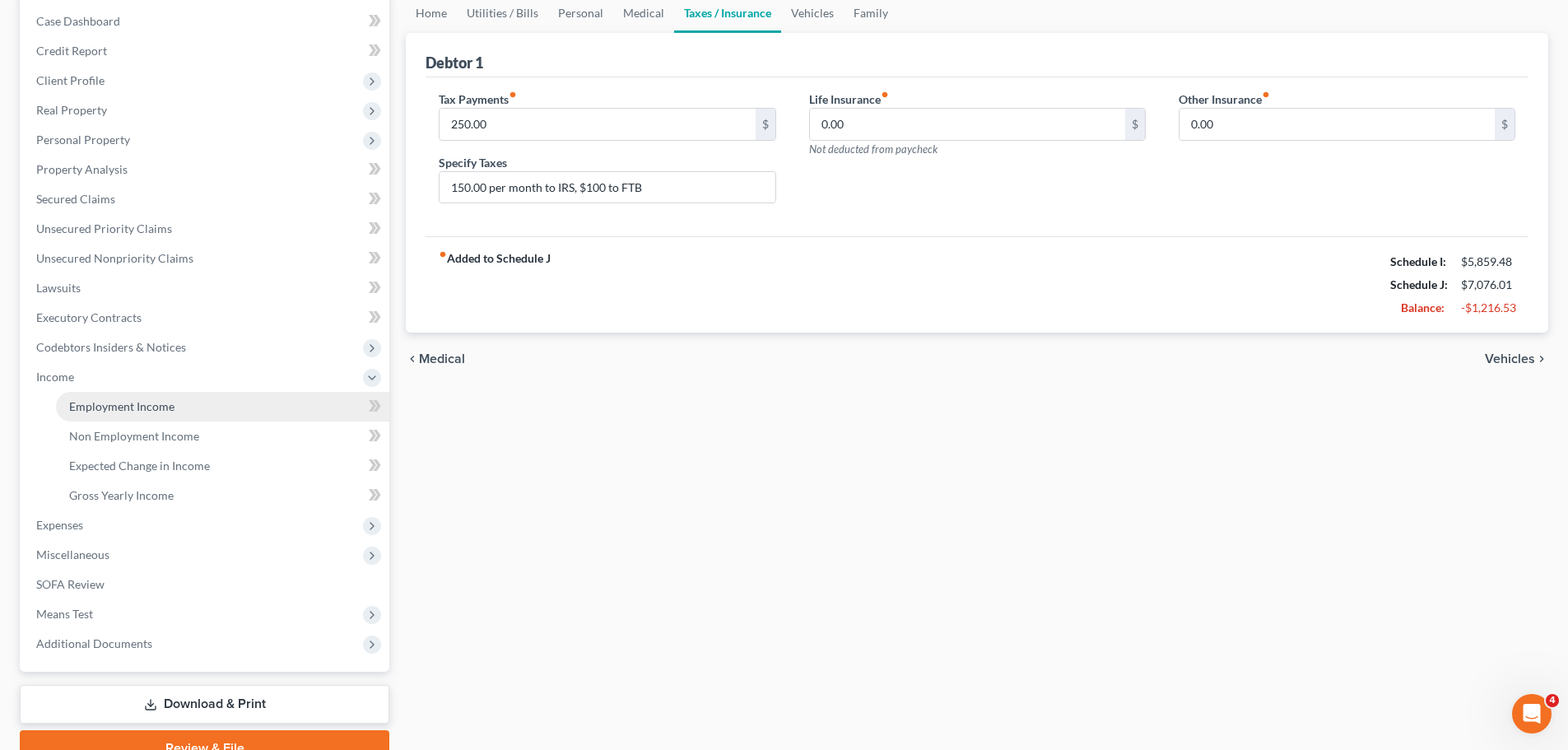
click at [146, 410] on span "Employment Income" at bounding box center [121, 406] width 105 height 14
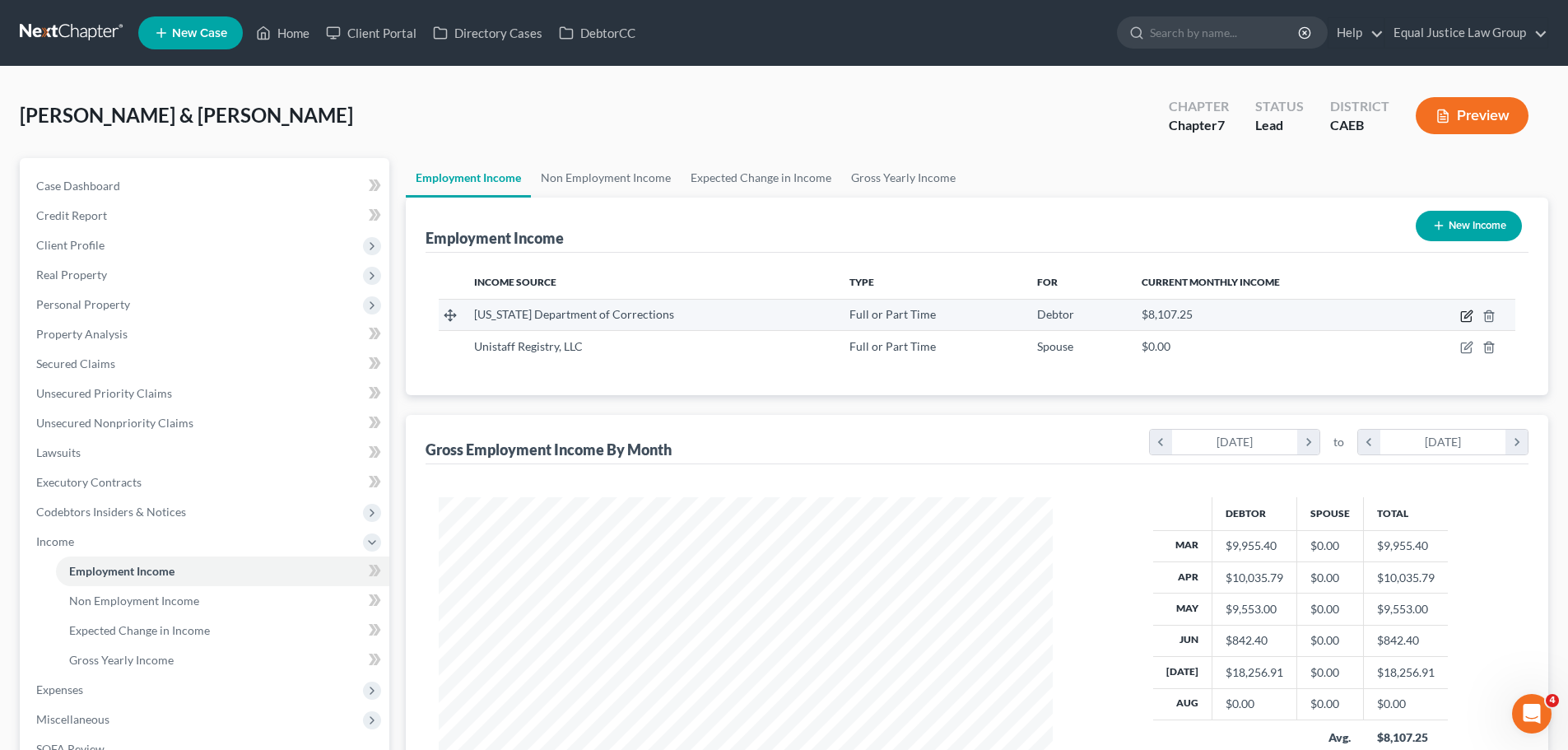
click at [1468, 312] on icon "button" at bounding box center [1467, 316] width 13 height 13
select select "0"
select select "4"
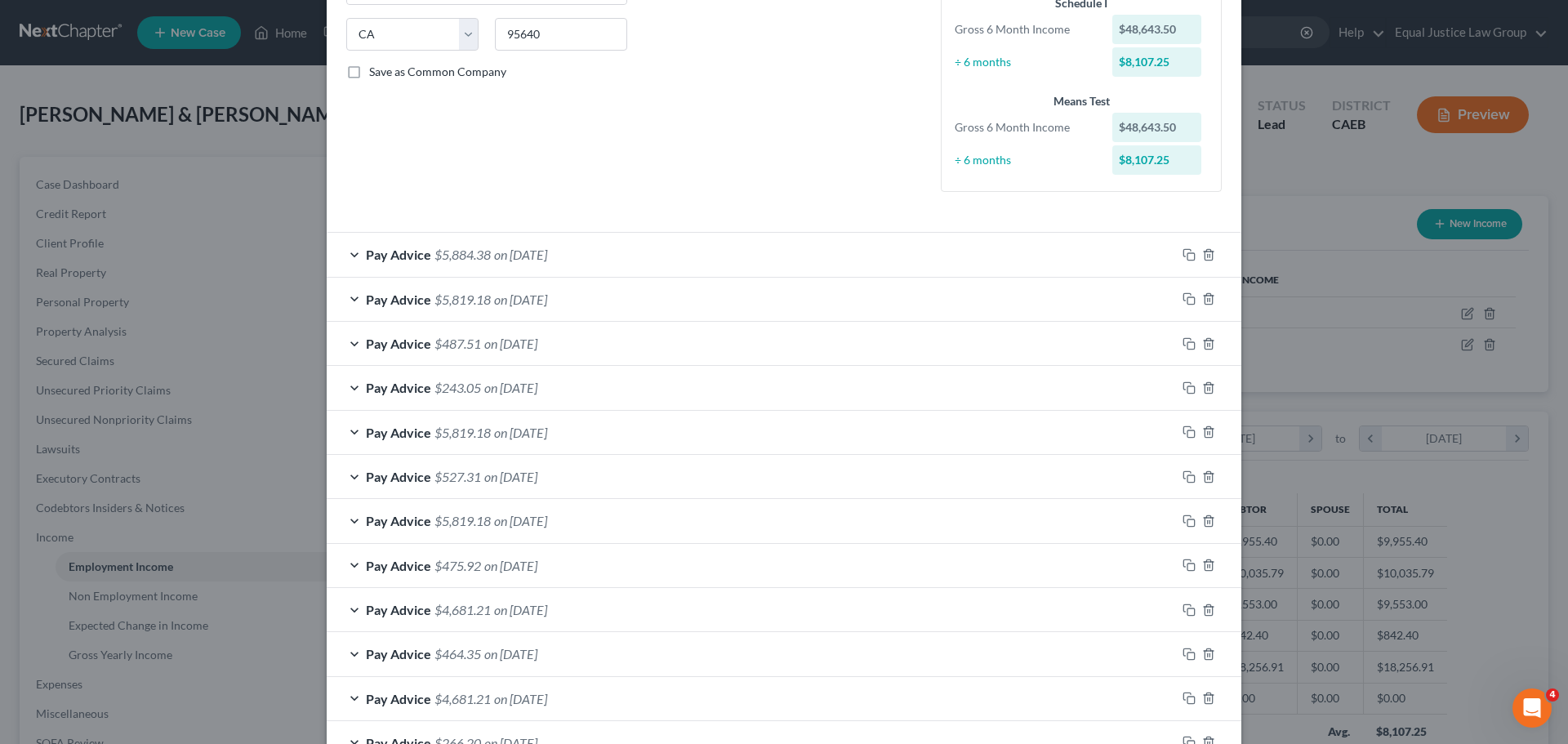
scroll to position [327, 0]
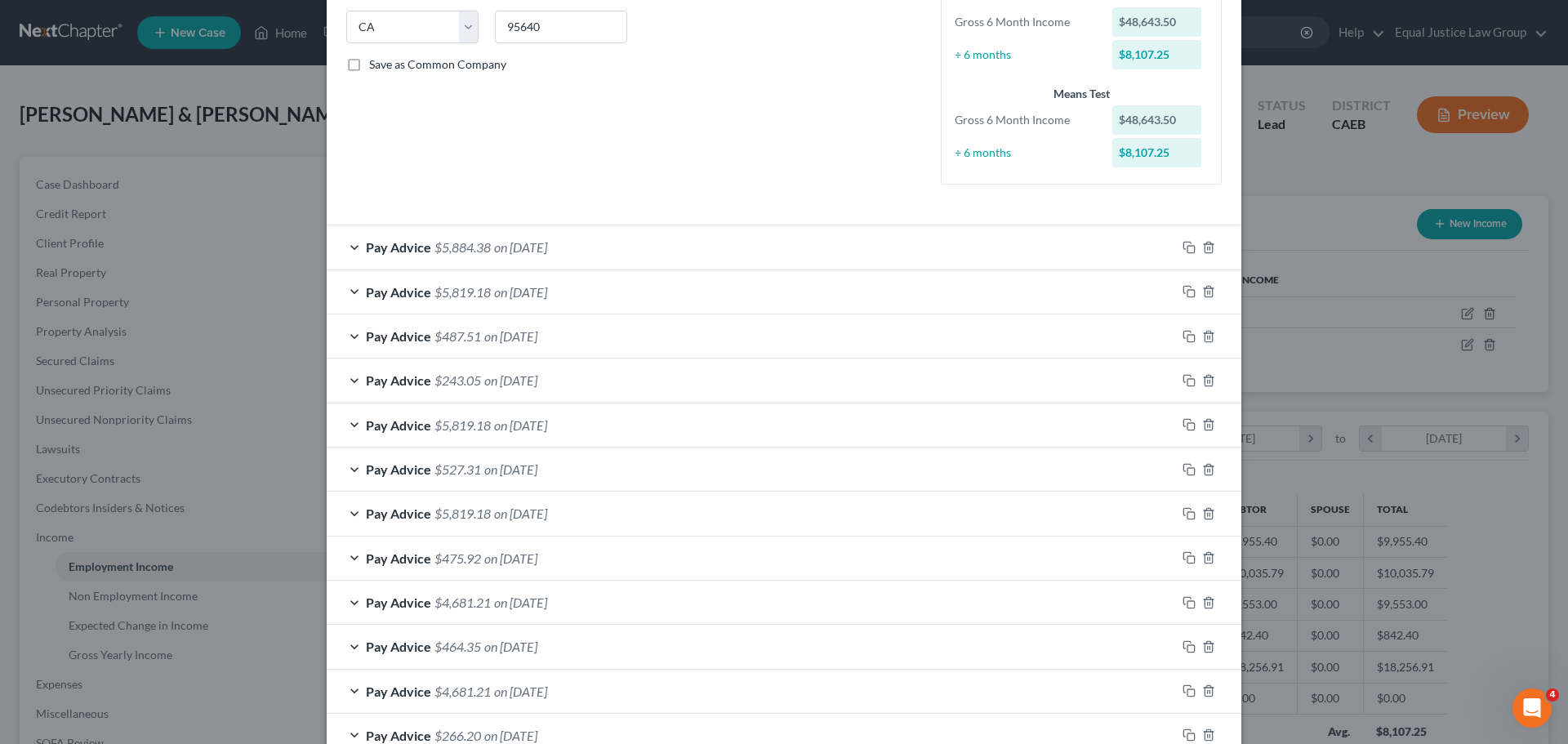
click at [521, 255] on div "Pay Advice $5,884.38 on 07/31/2025" at bounding box center [751, 247] width 849 height 43
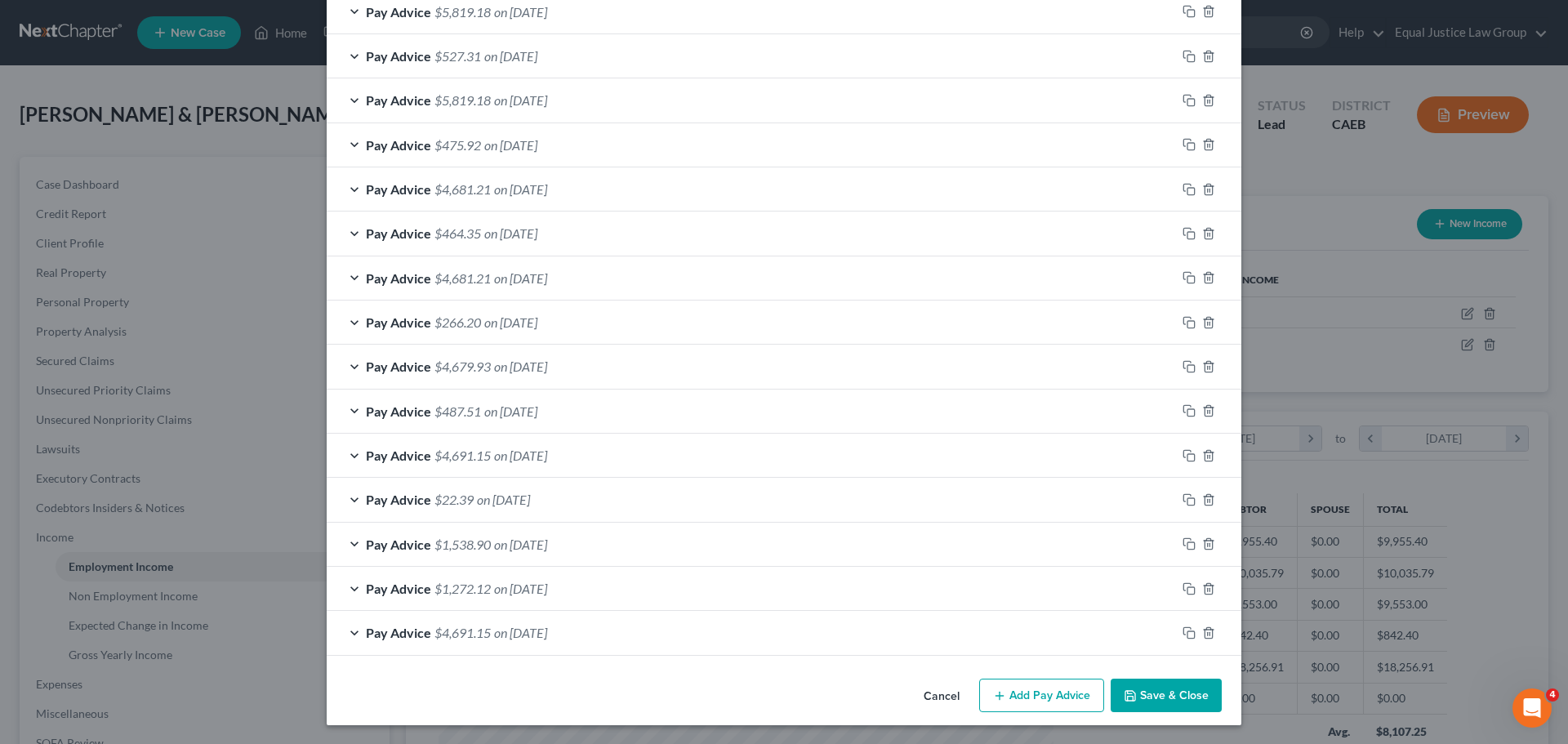
scroll to position [1248, 0]
click at [447, 625] on span "$4,691.15" at bounding box center [463, 632] width 57 height 16
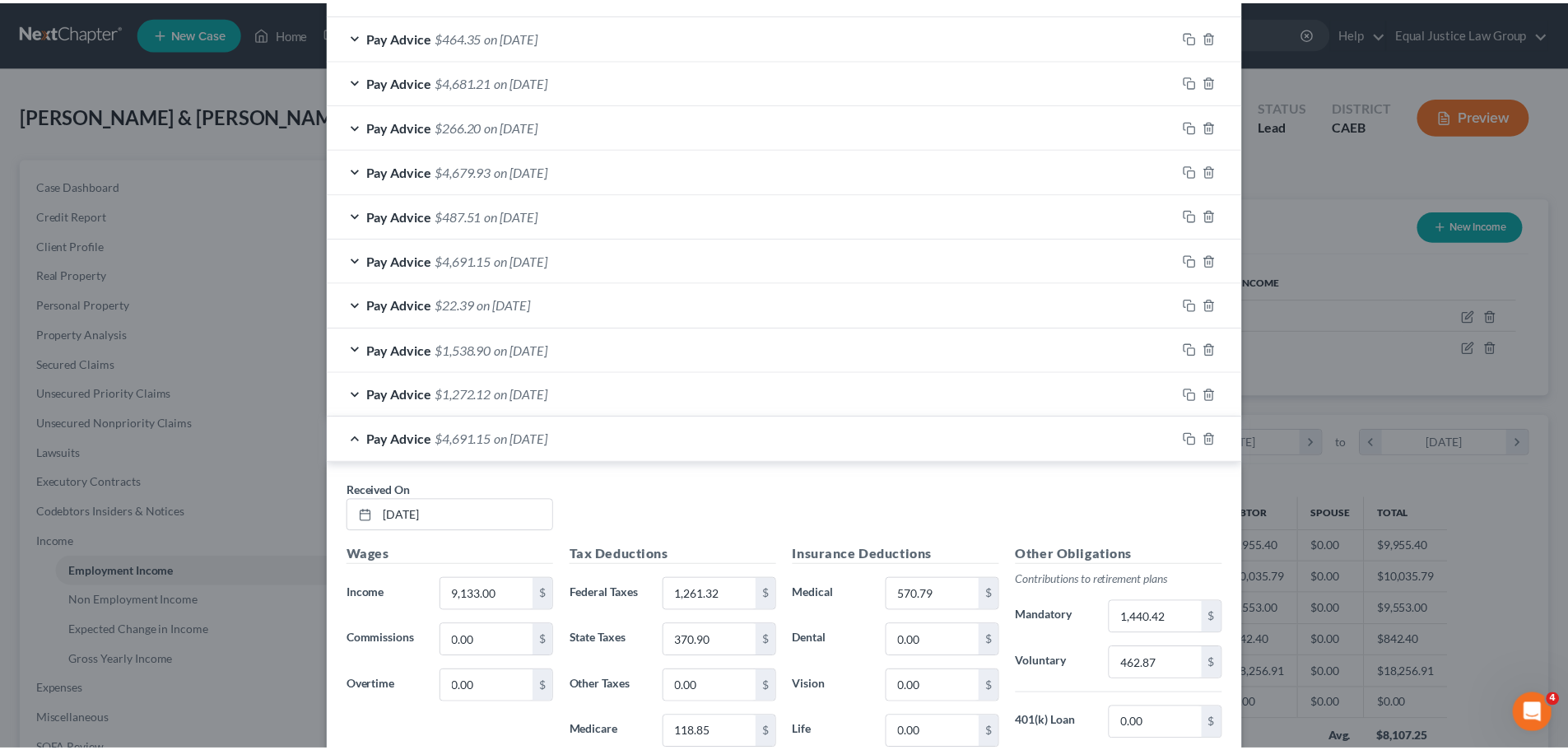
scroll to position [1815, 0]
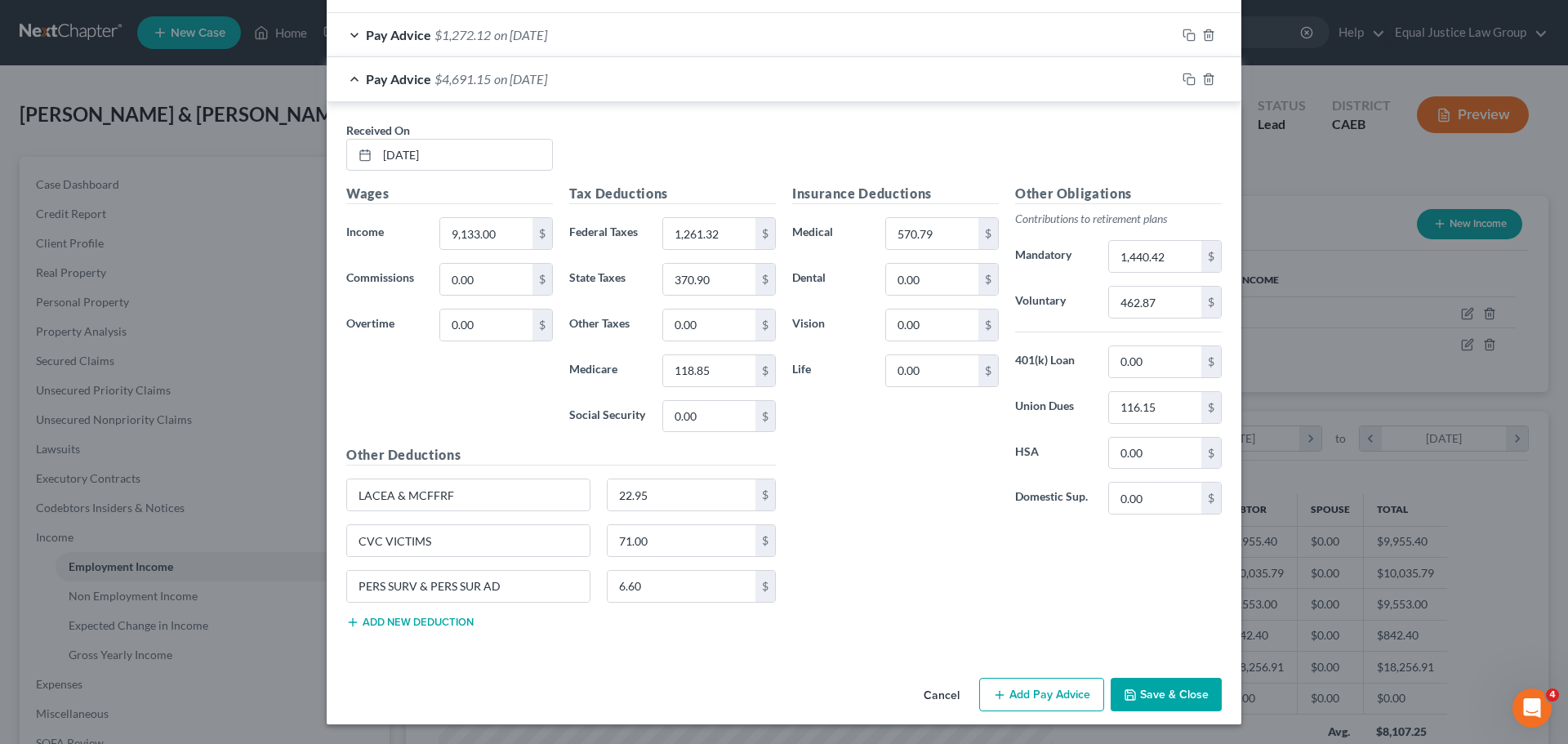
click at [942, 689] on button "Cancel" at bounding box center [941, 695] width 62 height 32
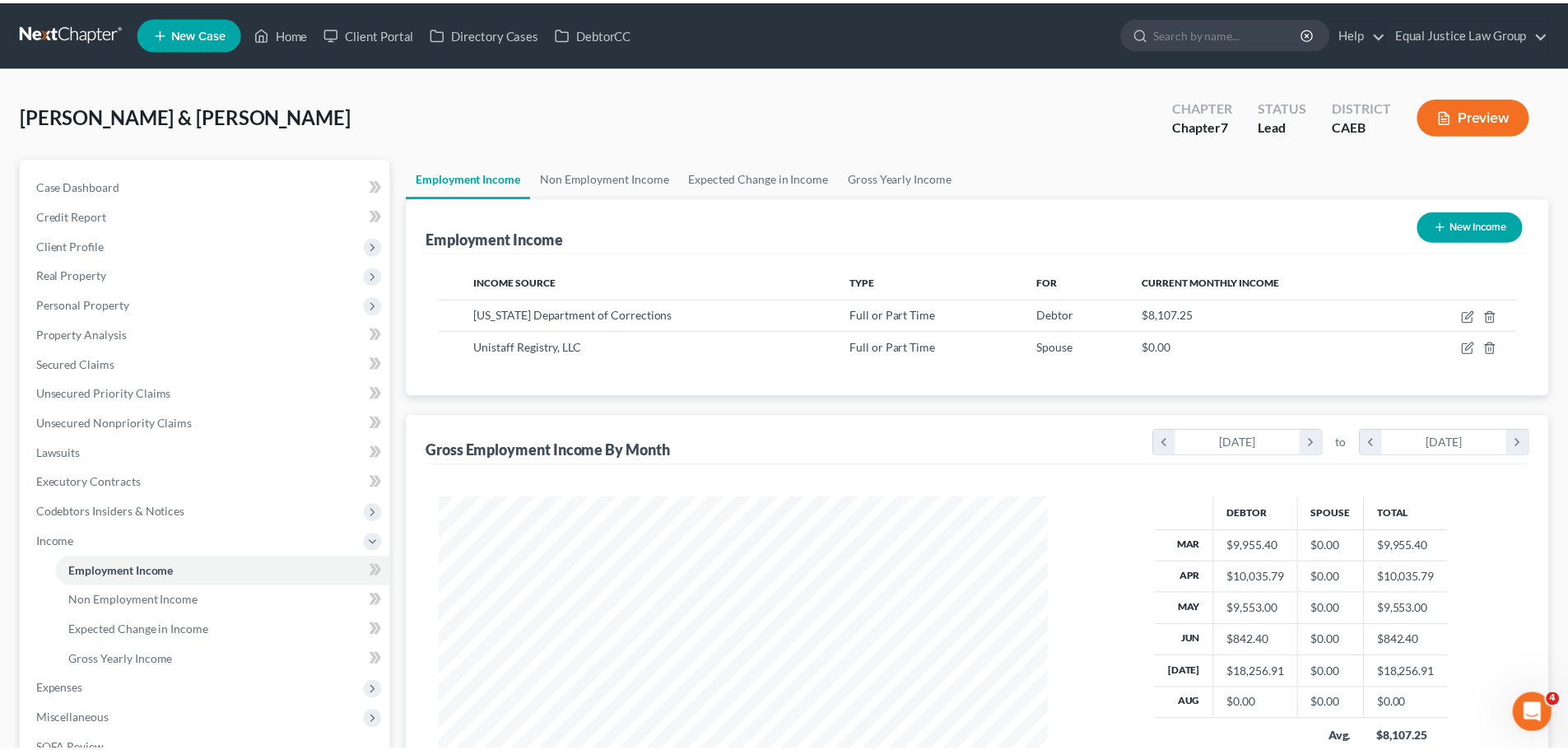
scroll to position [822525, 822610]
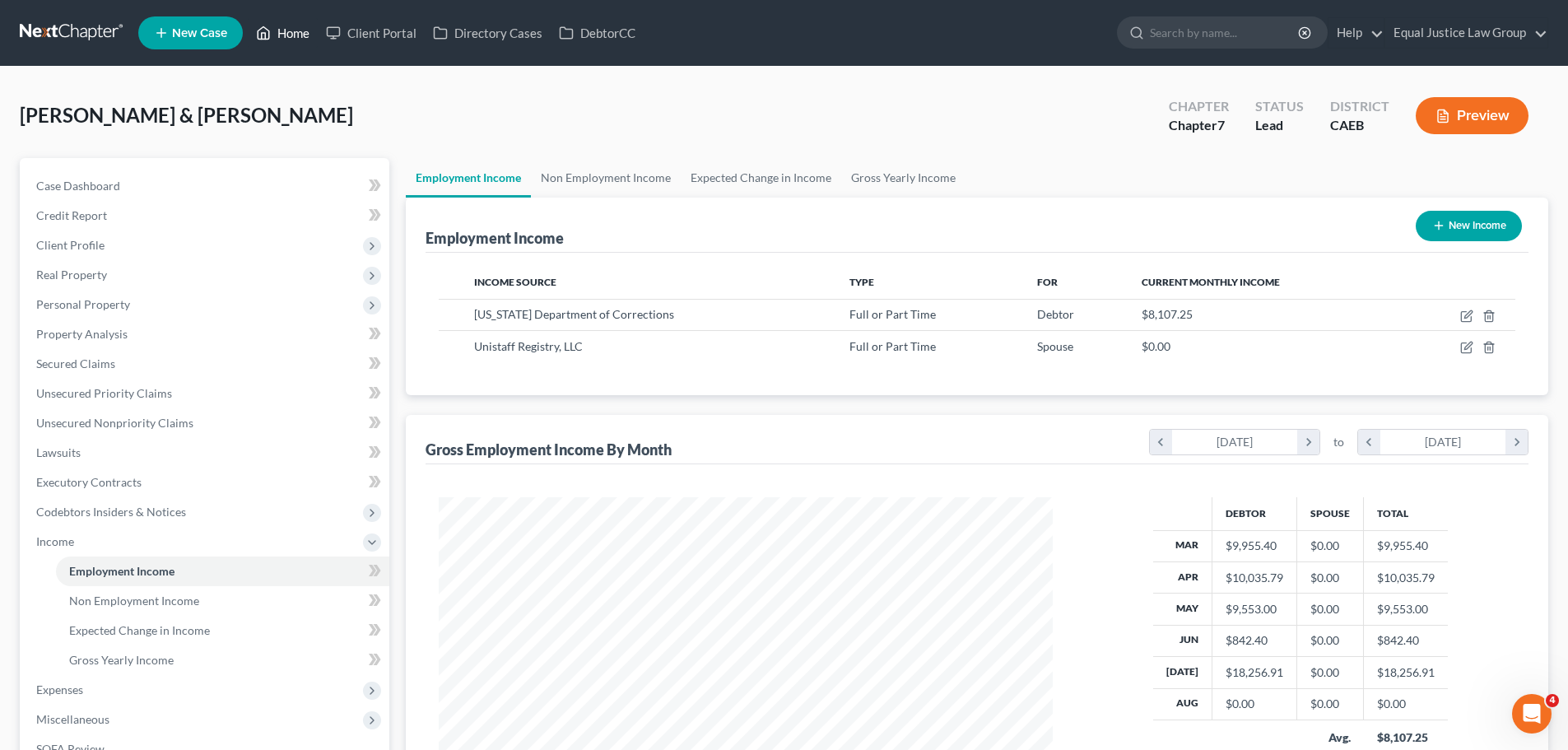
click at [266, 34] on polyline at bounding box center [264, 36] width 4 height 7
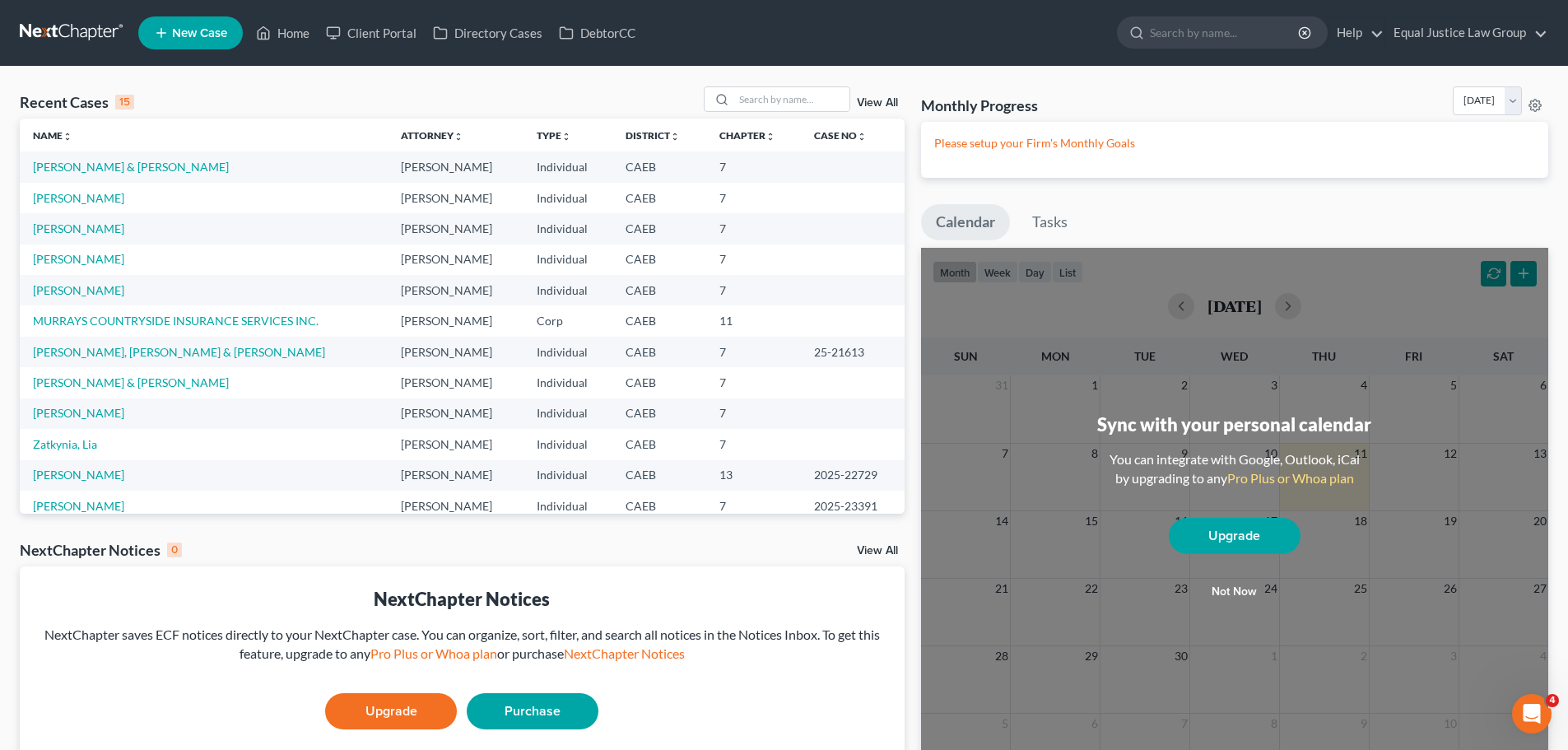
click at [205, 36] on span "New Case" at bounding box center [200, 33] width 55 height 13
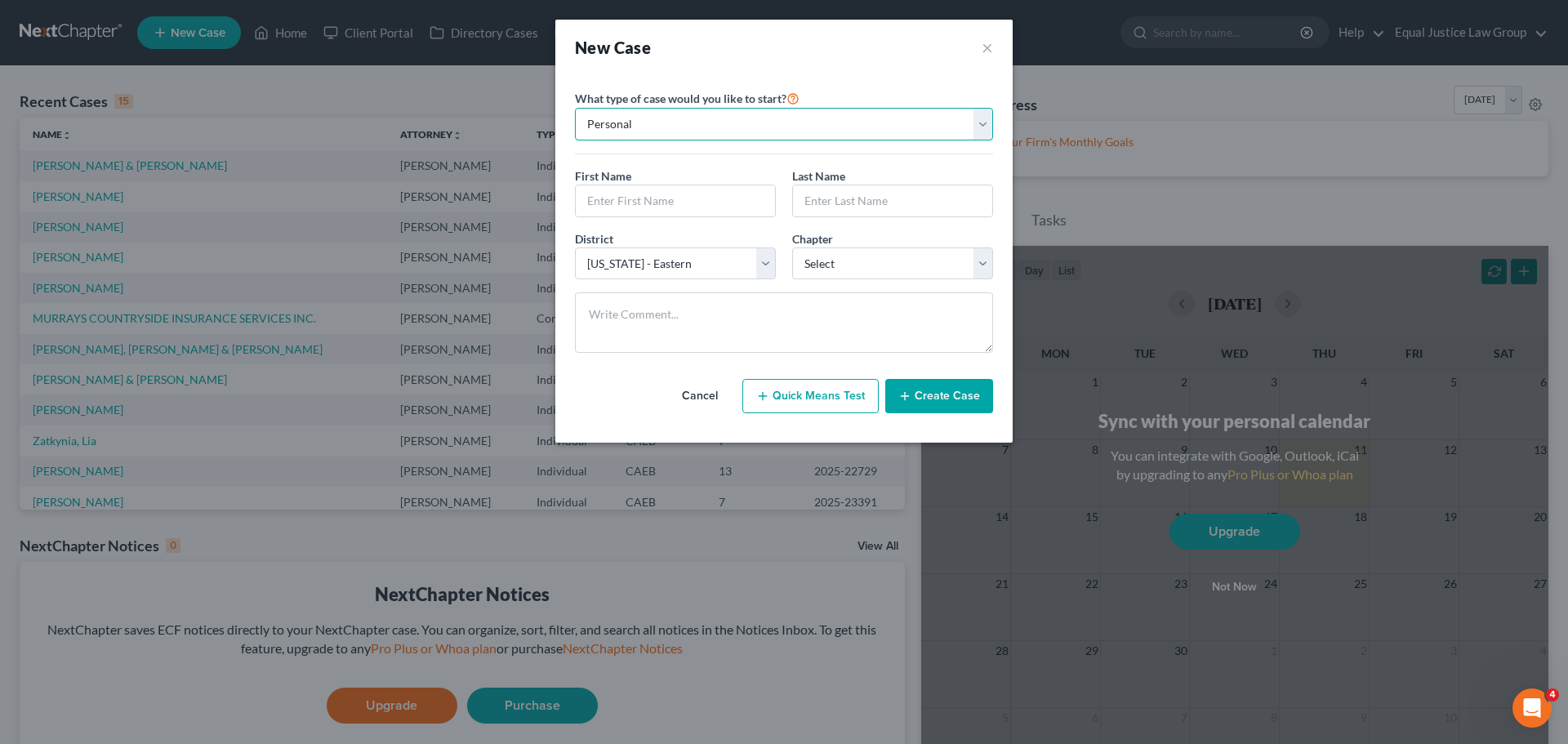
click at [665, 119] on select "Personal Business" at bounding box center [784, 123] width 418 height 32
click at [649, 201] on input "text" at bounding box center [675, 200] width 199 height 31
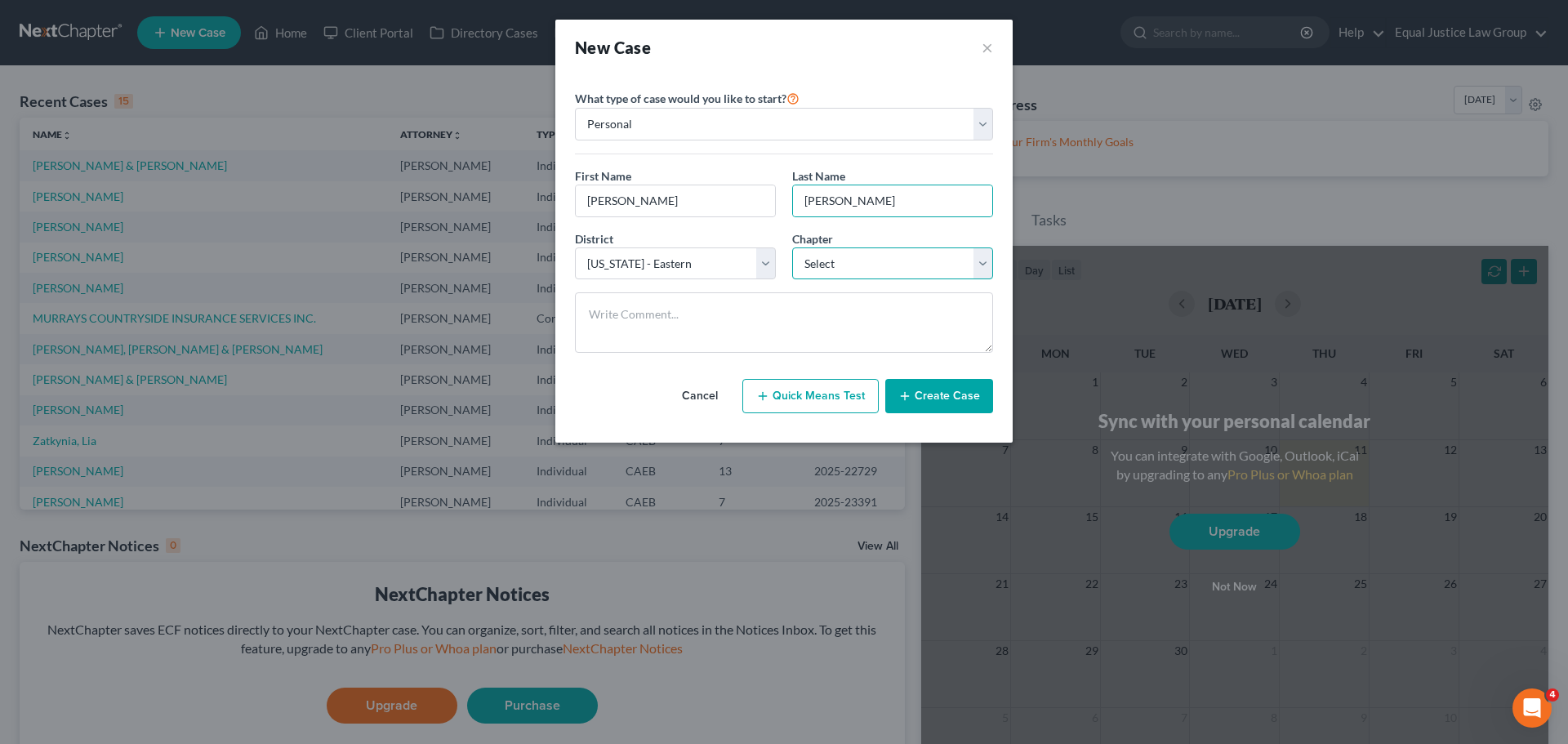
click at [857, 254] on select "Select 7 11 12 13" at bounding box center [892, 263] width 201 height 32
click at [792, 247] on select "Select 7 11 12 13" at bounding box center [892, 263] width 201 height 32
click at [942, 396] on button "Create Case" at bounding box center [939, 396] width 108 height 34
